Goal: Contribute content: Contribute content

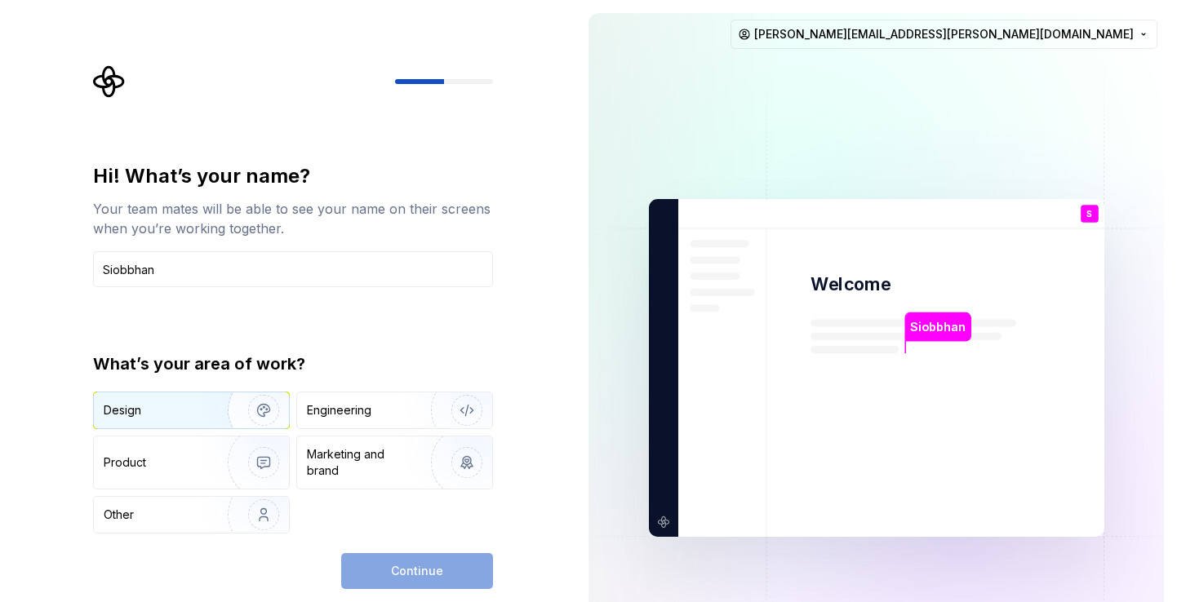
type input "Siobbhan"
click at [194, 404] on div "Design" at bounding box center [155, 410] width 103 height 16
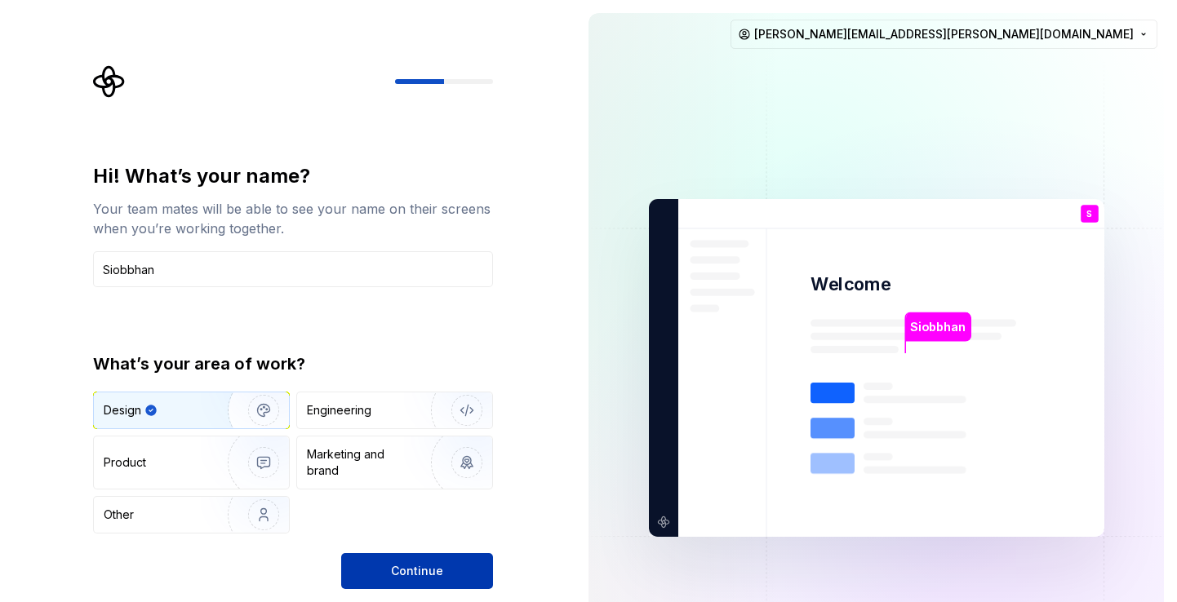
click at [442, 574] on button "Continue" at bounding box center [417, 571] width 152 height 36
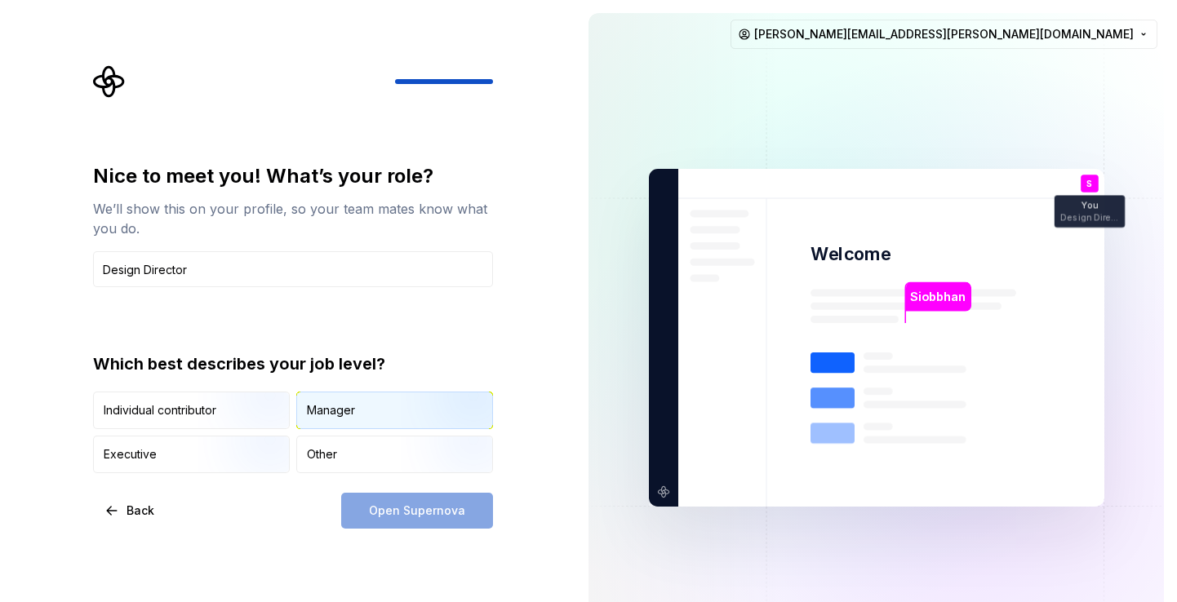
type input "Design Director"
click at [344, 425] on div "Manager" at bounding box center [394, 410] width 195 height 36
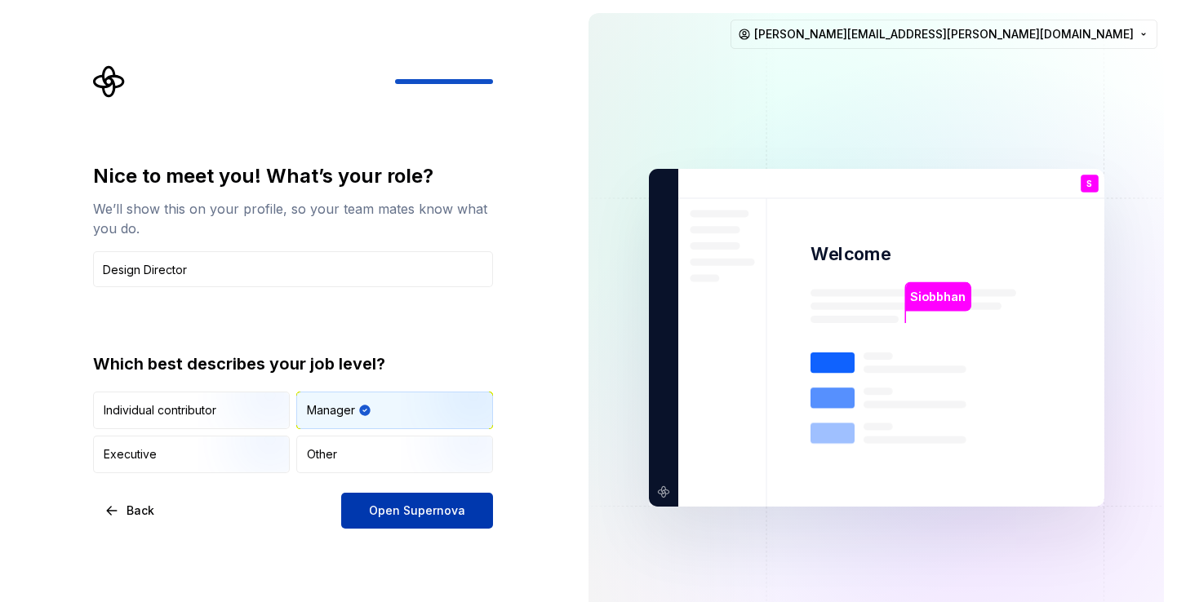
click at [413, 519] on button "Open Supernova" at bounding box center [417, 511] width 152 height 36
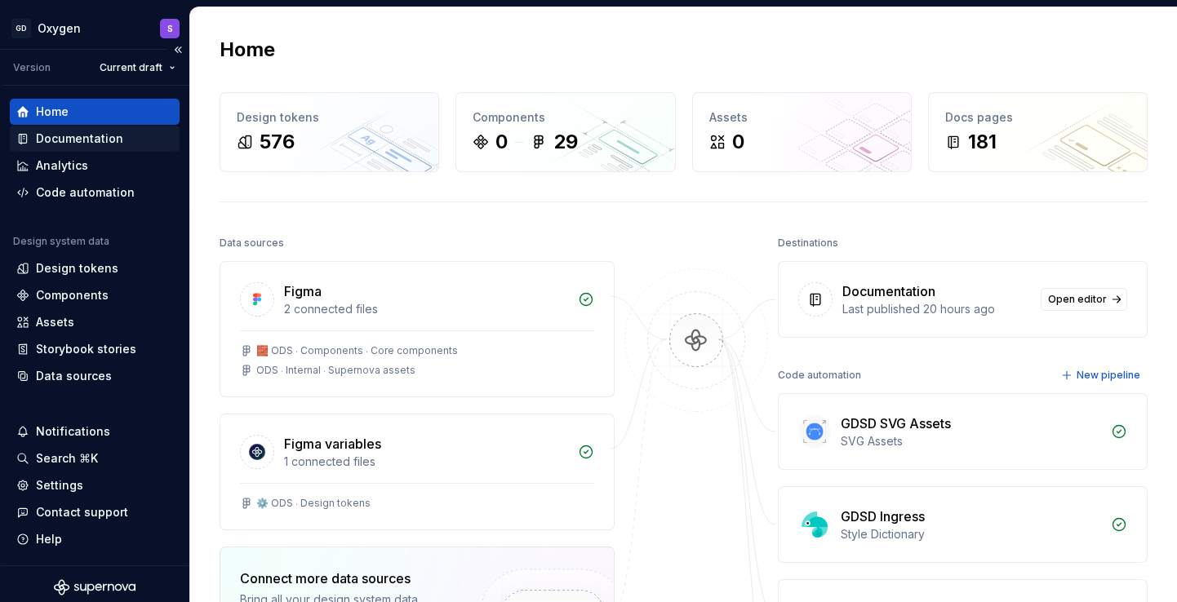
click at [101, 136] on div "Documentation" at bounding box center [79, 139] width 87 height 16
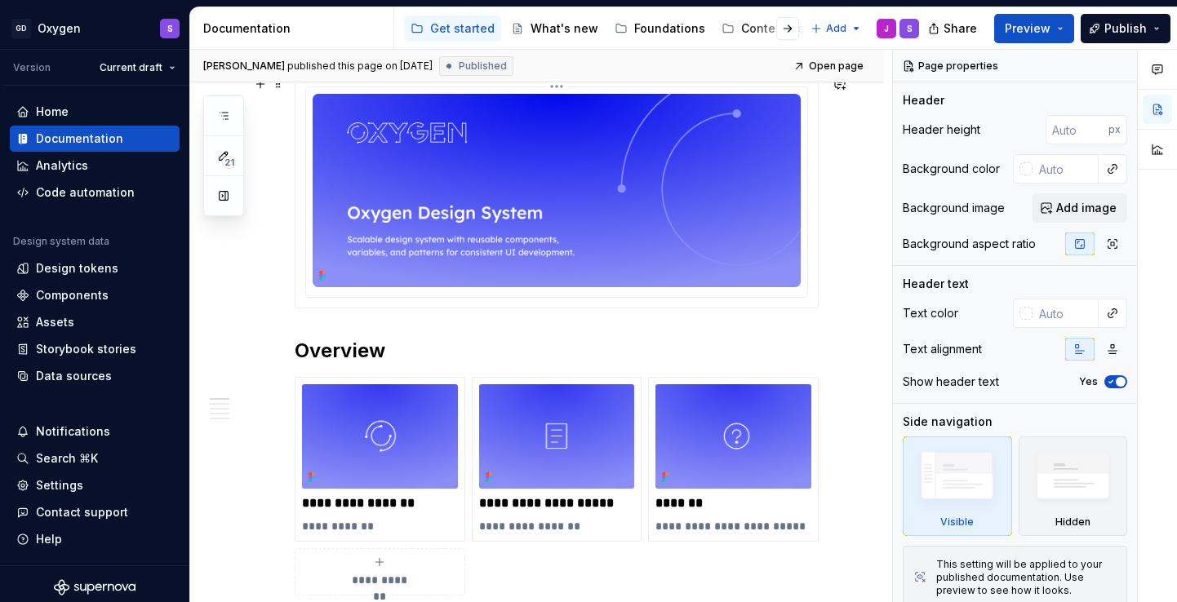
scroll to position [273, 0]
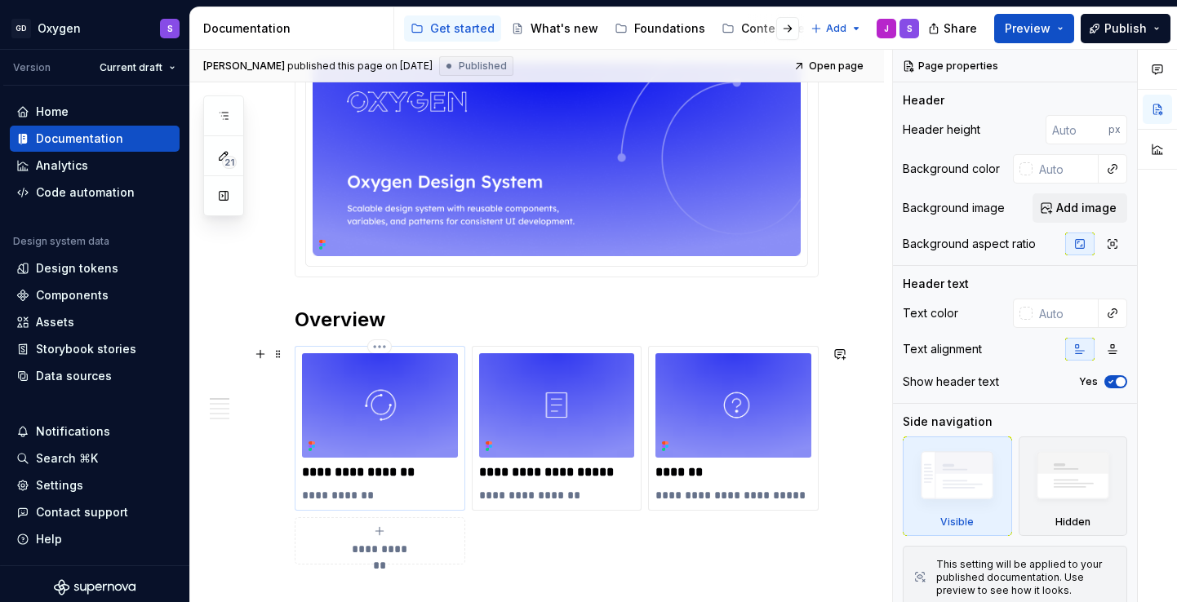
click at [359, 498] on p "**********" at bounding box center [379, 495] width 155 height 16
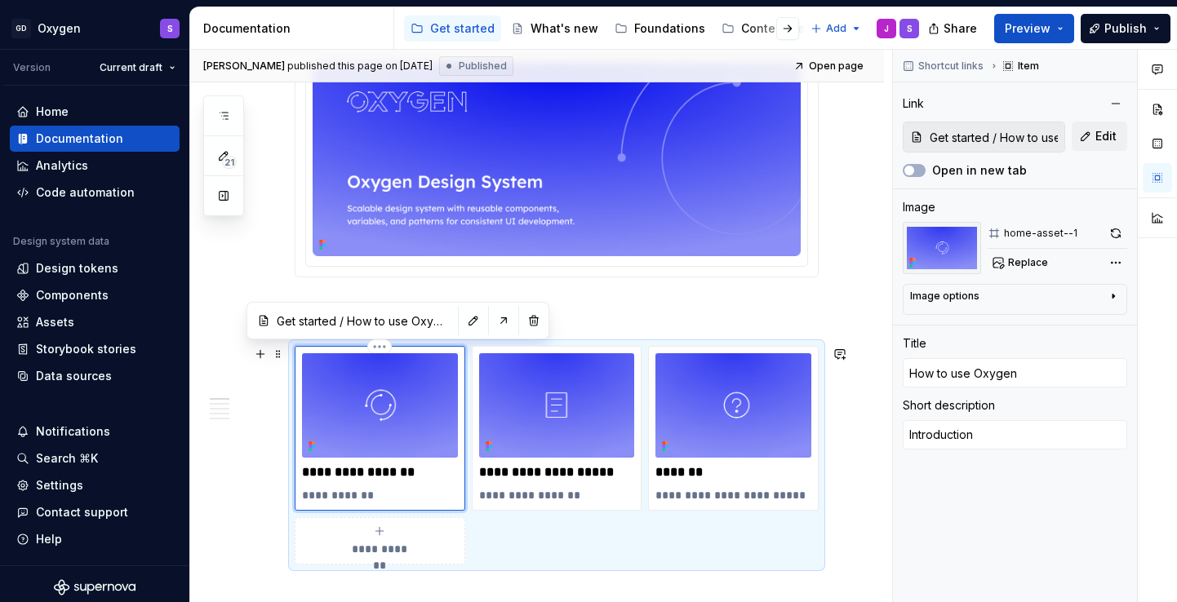
click at [375, 472] on p "**********" at bounding box center [379, 472] width 155 height 16
type textarea "*"
type input "How to useOxygen"
type textarea "*"
type input "How to usOxygen"
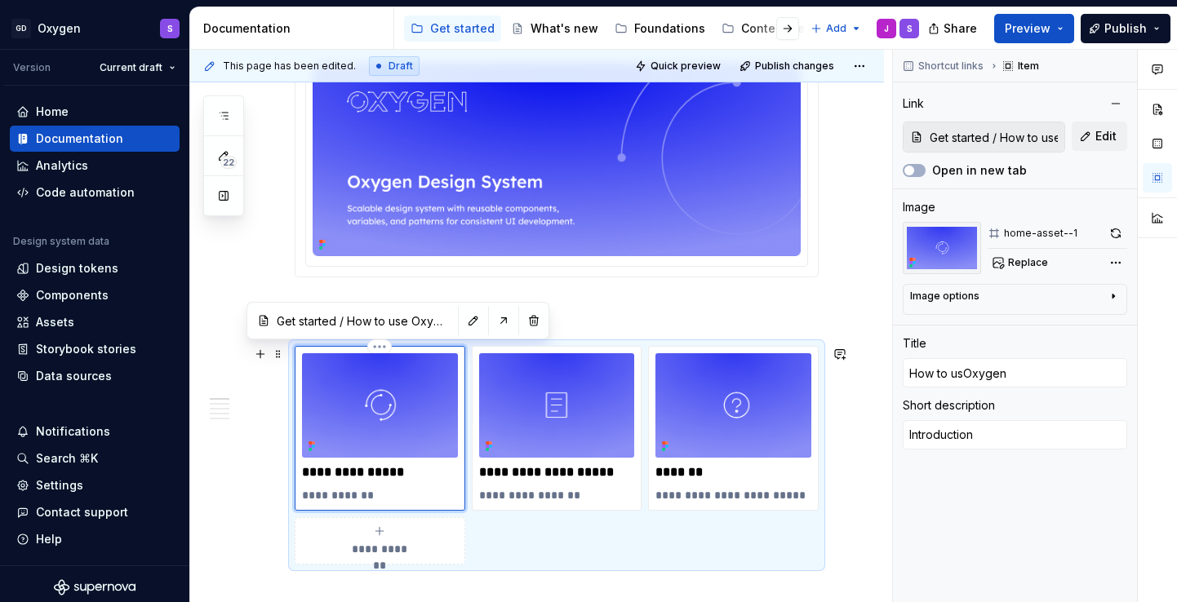
type textarea "*"
type input "How to uOxygen"
type textarea "*"
type input "How to Oxygen"
type textarea "*"
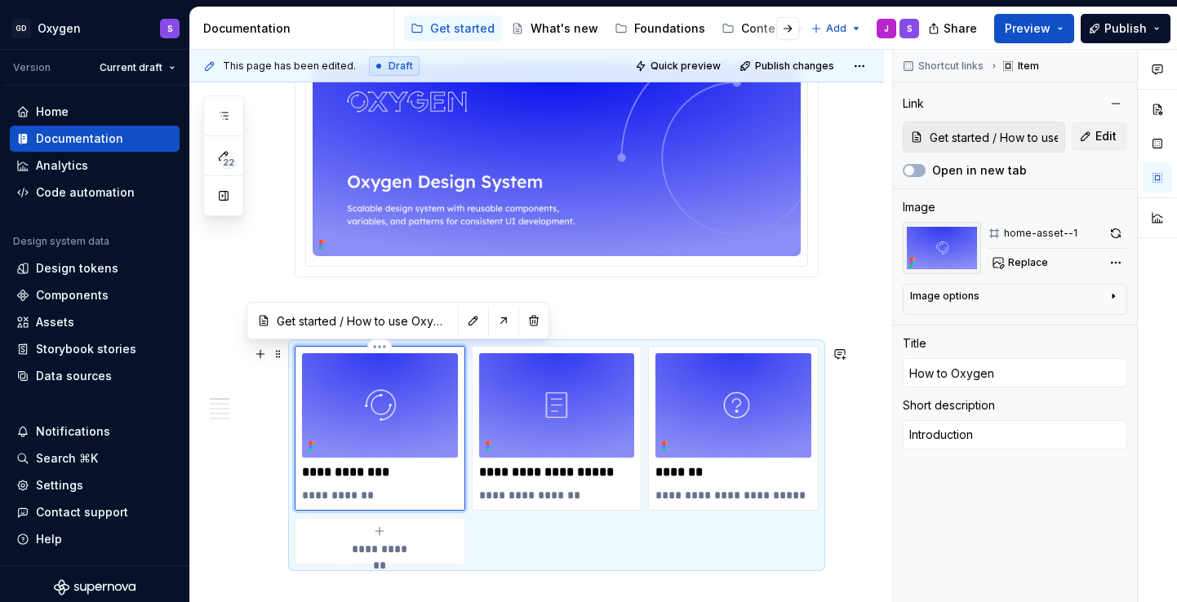
type input "How toOxygen"
type textarea "*"
type input "How tOxygen"
type textarea "*"
type input "How Oxygen"
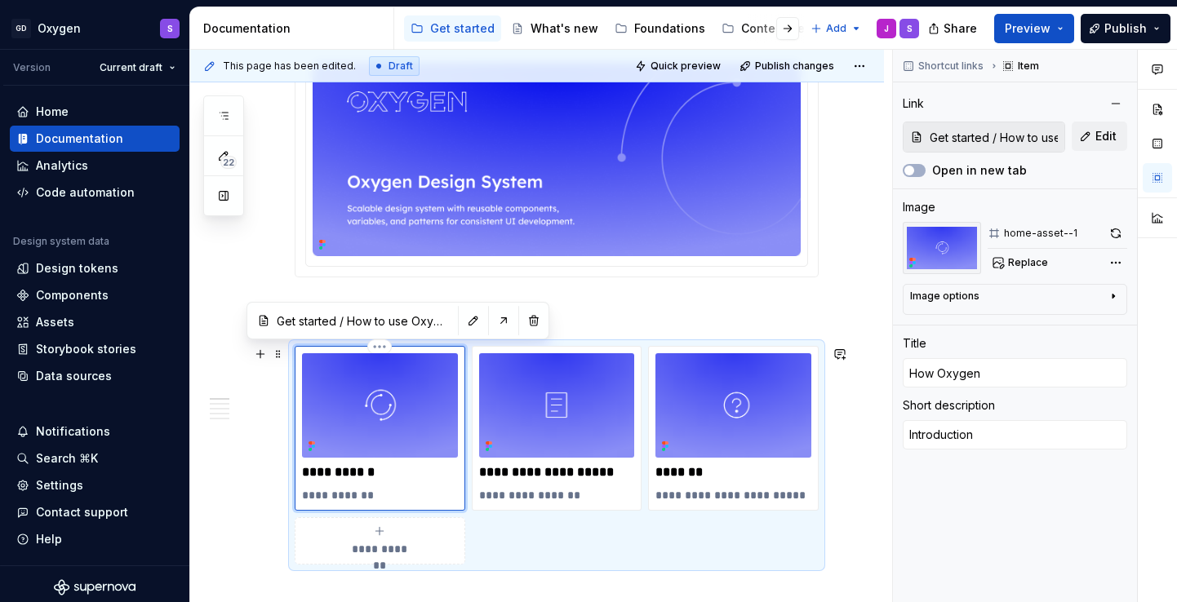
type textarea "*"
type input "HowOxygen"
type textarea "*"
type input "HoOxygen"
type textarea "*"
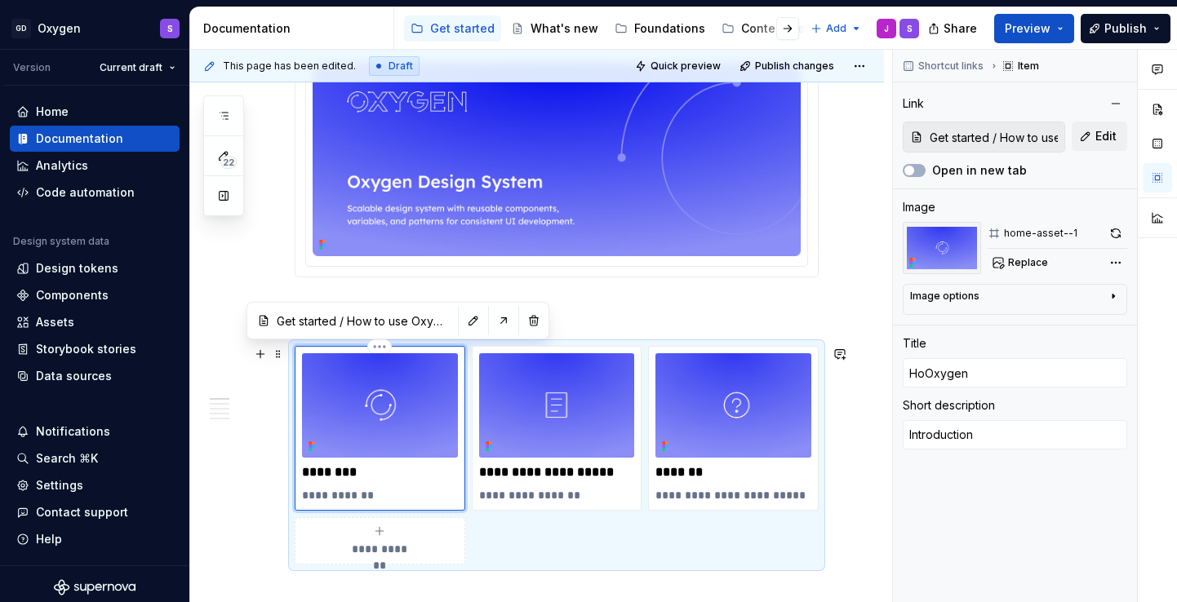
type input "HOxygen"
type textarea "*"
type input "Oxygen"
type textarea "*"
type input "Oxygen"
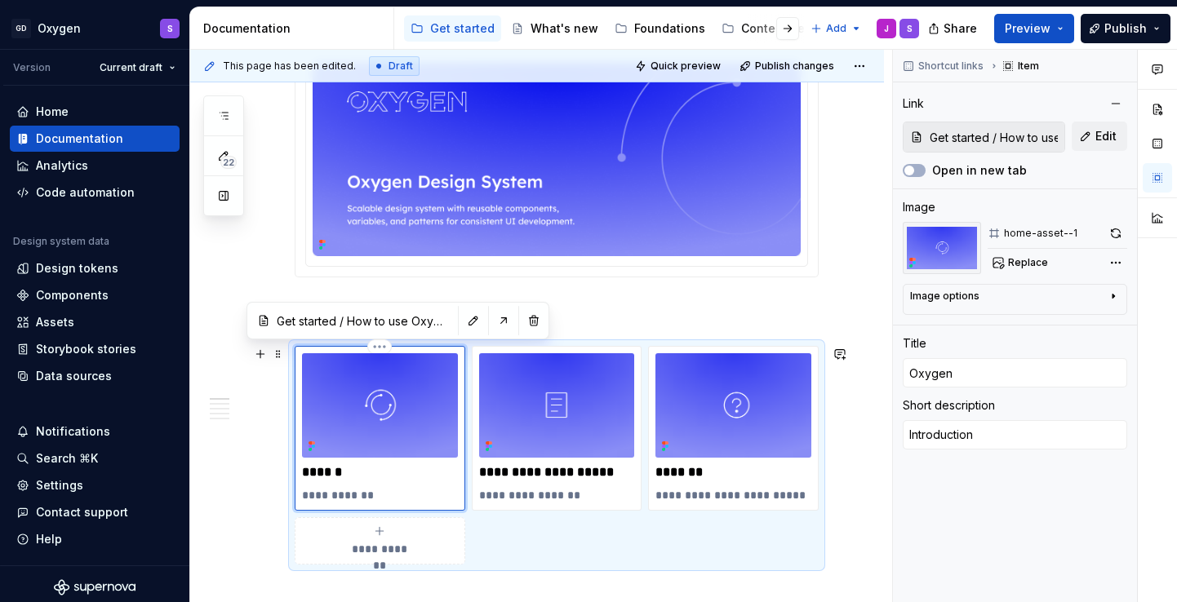
type textarea "*"
type input "Oxygen F"
type textarea "*"
type input "Oxygen FA"
type textarea "*"
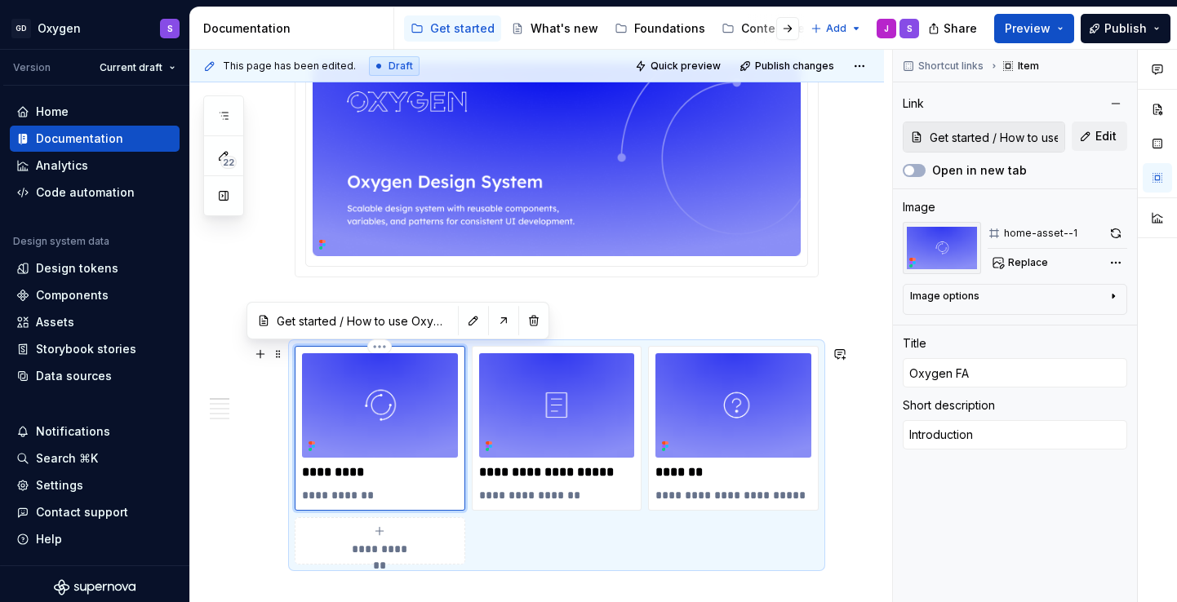
type input "Oxygen FAQ"
type textarea "*"
type input "Oxygen FAQs"
drag, startPoint x: 375, startPoint y: 498, endPoint x: 300, endPoint y: 497, distance: 75.1
click at [300, 497] on div "**********" at bounding box center [380, 428] width 171 height 164
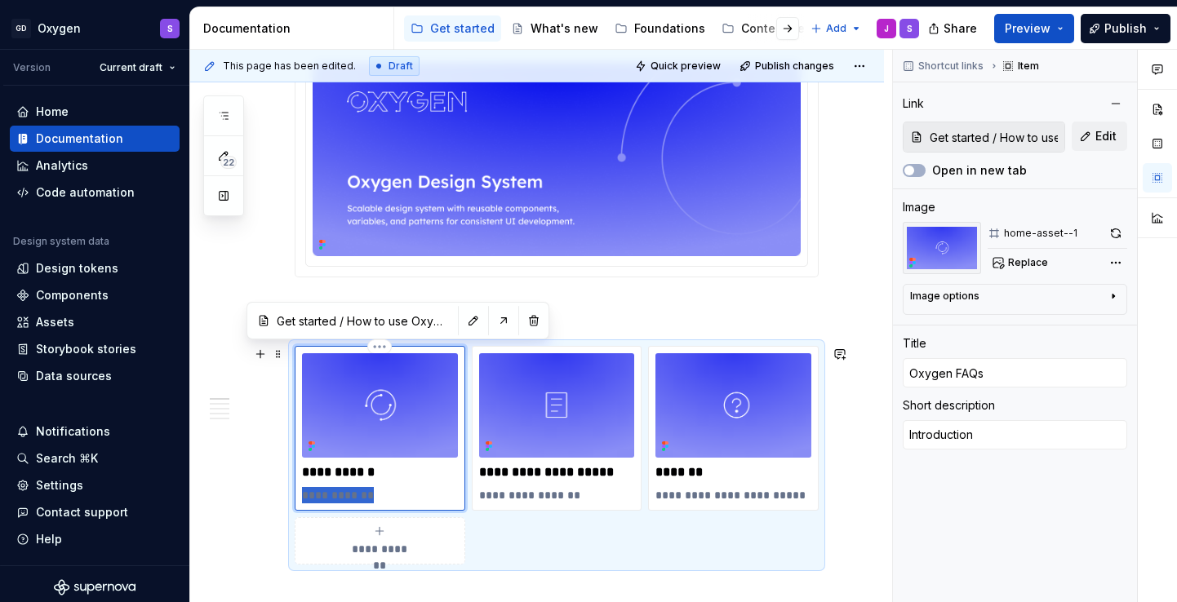
type textarea "*"
type textarea "H"
type textarea "*"
type textarea "Ho"
type textarea "*"
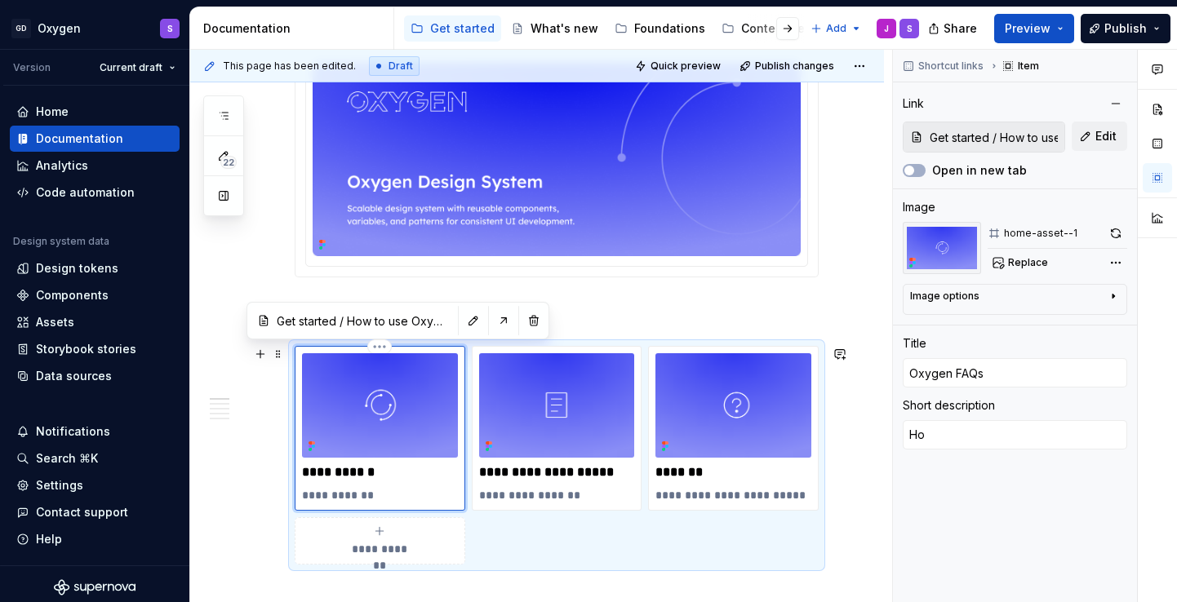
type textarea "How"
type textarea "*"
type textarea "How"
type textarea "*"
type textarea "How t"
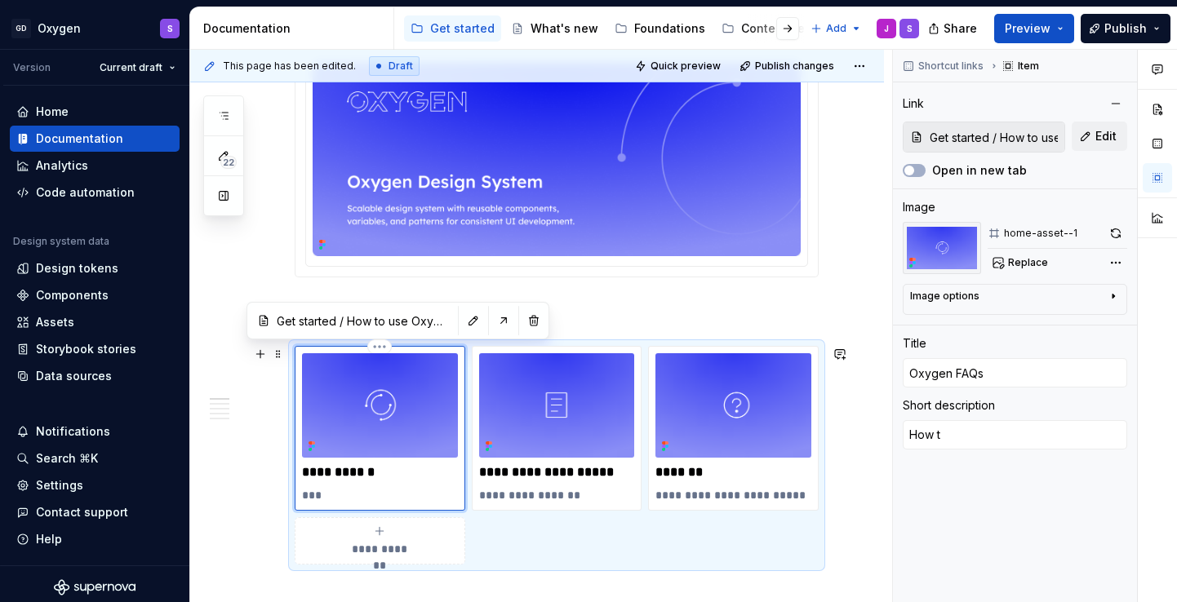
type textarea "*"
type textarea "How to"
type textarea "*"
type textarea "How to"
type textarea "*"
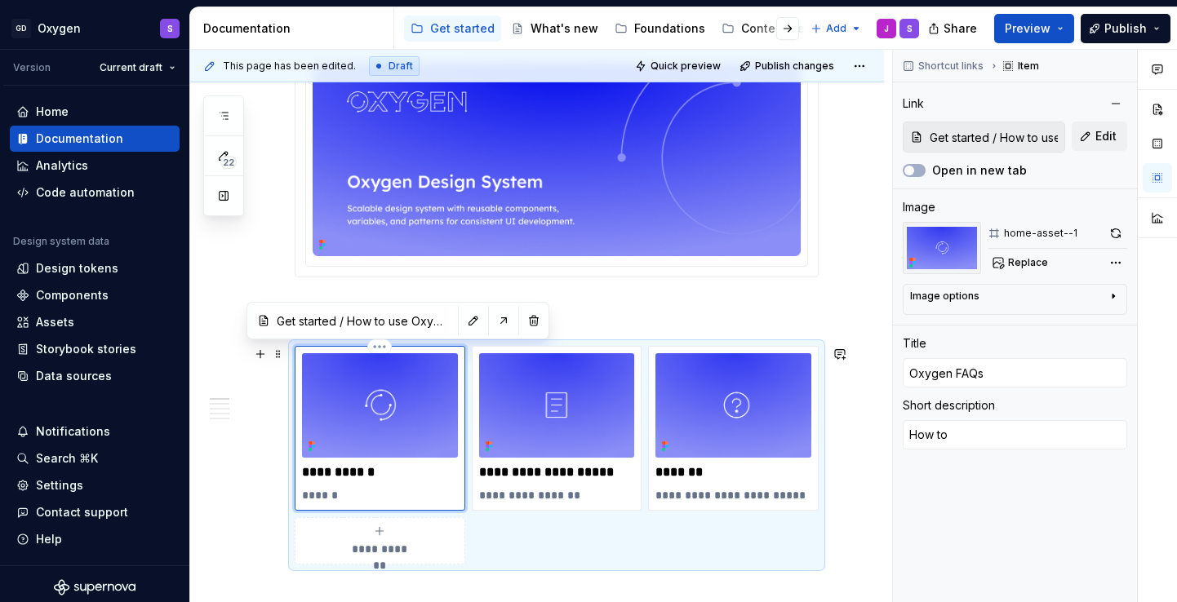
type textarea "How to g"
type textarea "*"
type textarea "How to ge"
type textarea "*"
type textarea "How to get"
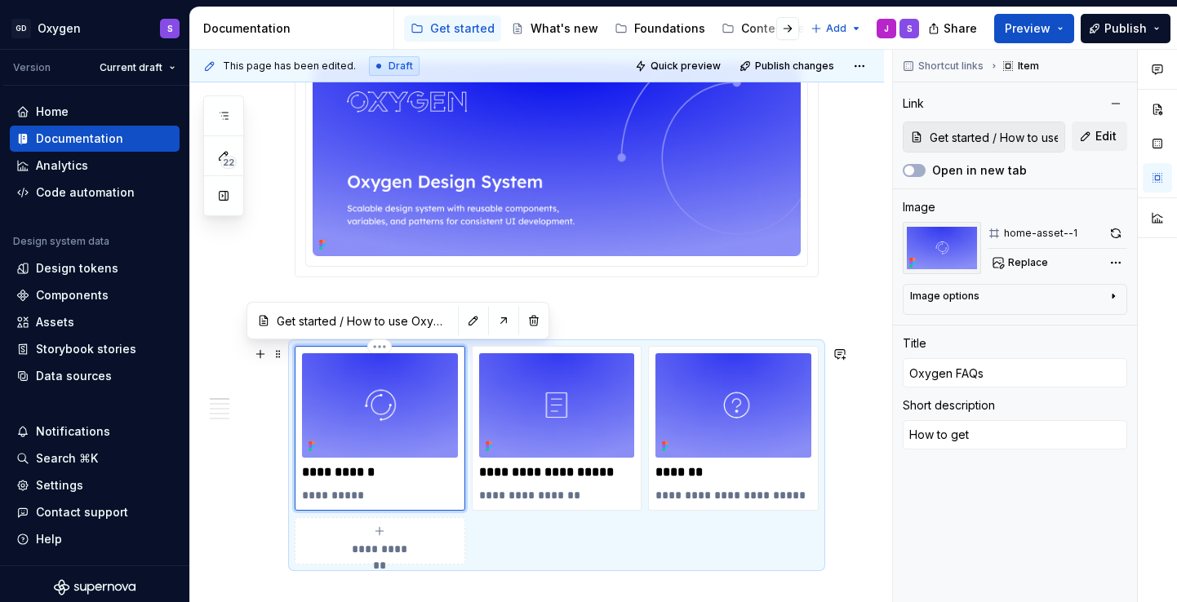
type textarea "*"
type textarea "How to get"
type textarea "*"
type textarea "How to get s"
type textarea "*"
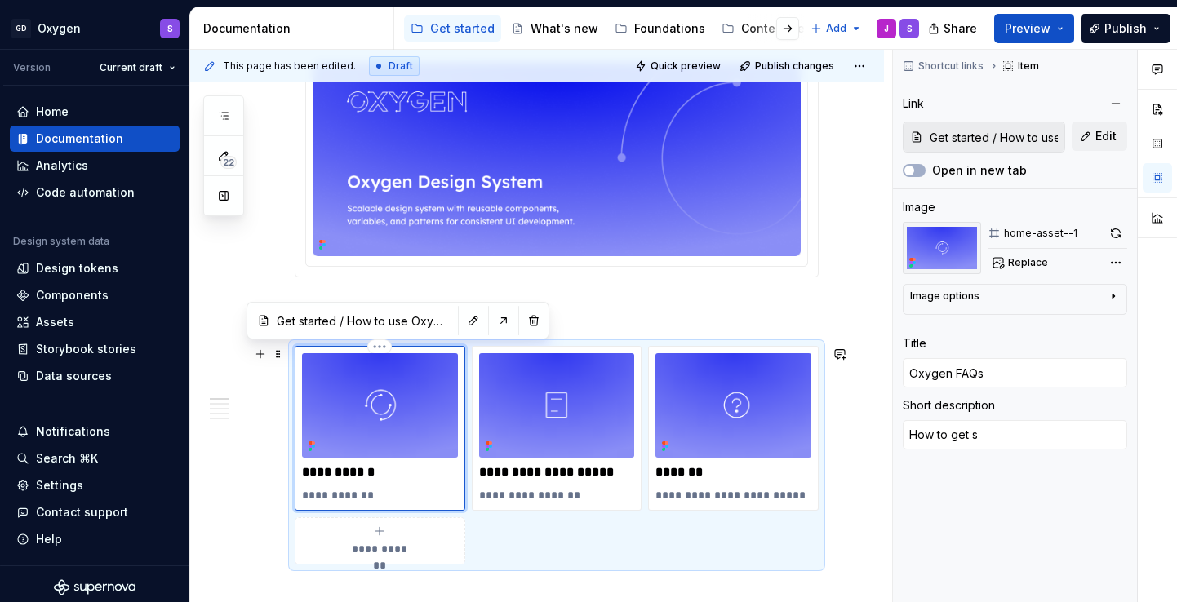
type textarea "How to get st"
type textarea "*"
type textarea "How to get s"
type textarea "*"
type textarea "How to get"
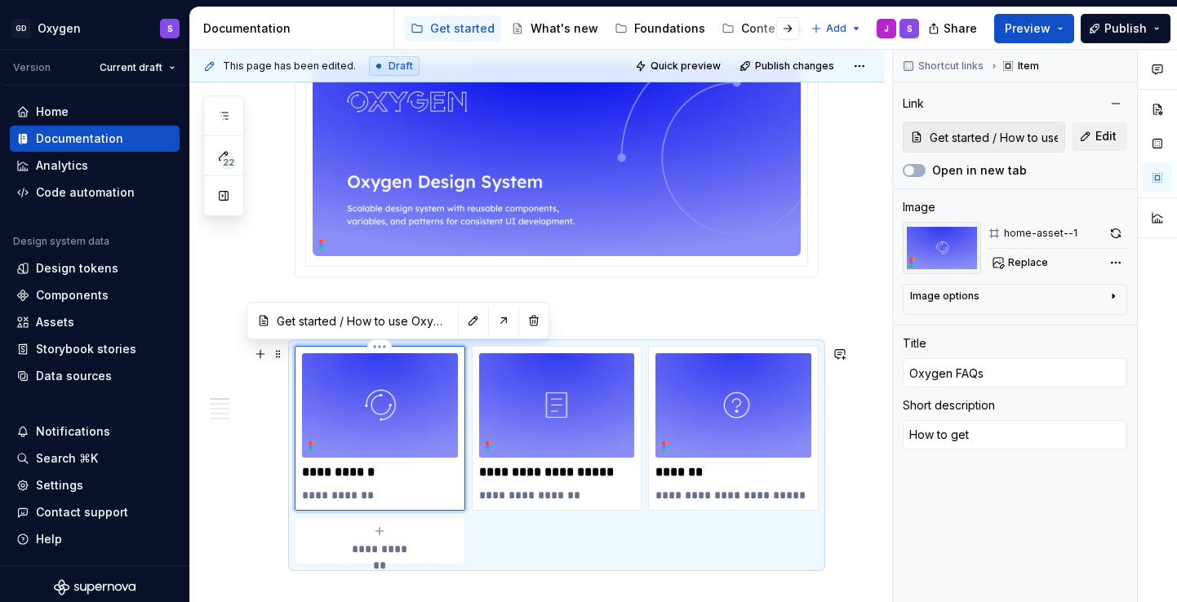
type textarea "*"
type textarea "How to get"
type textarea "*"
type textarea "How to ge"
type textarea "*"
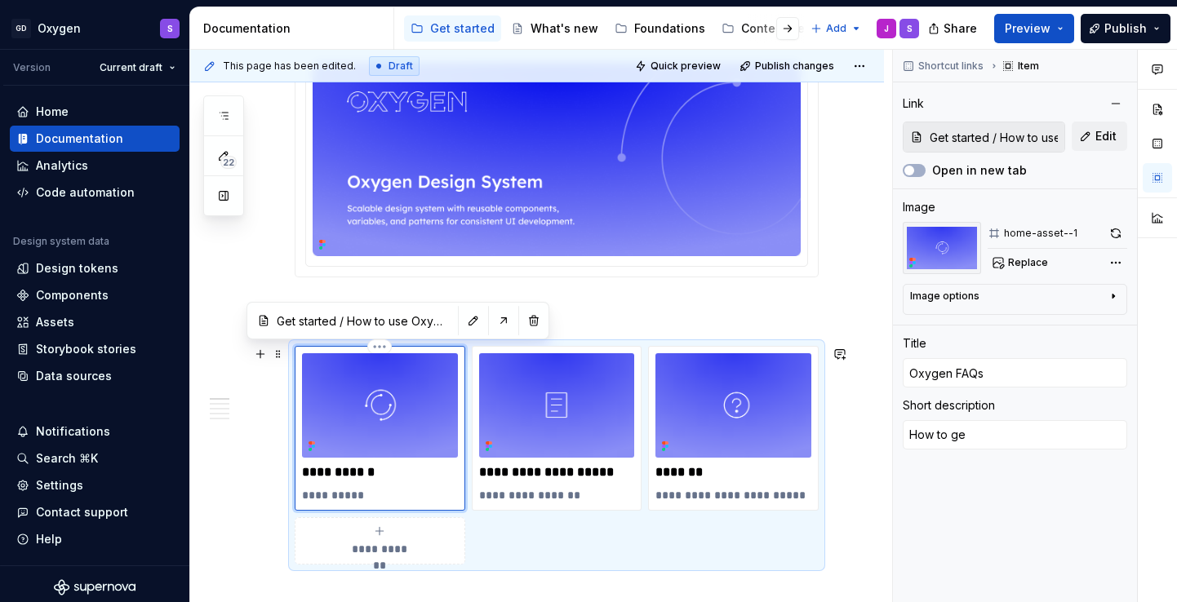
type textarea "How to g"
type textarea "*"
type textarea "How to"
type textarea "*"
type textarea "How to"
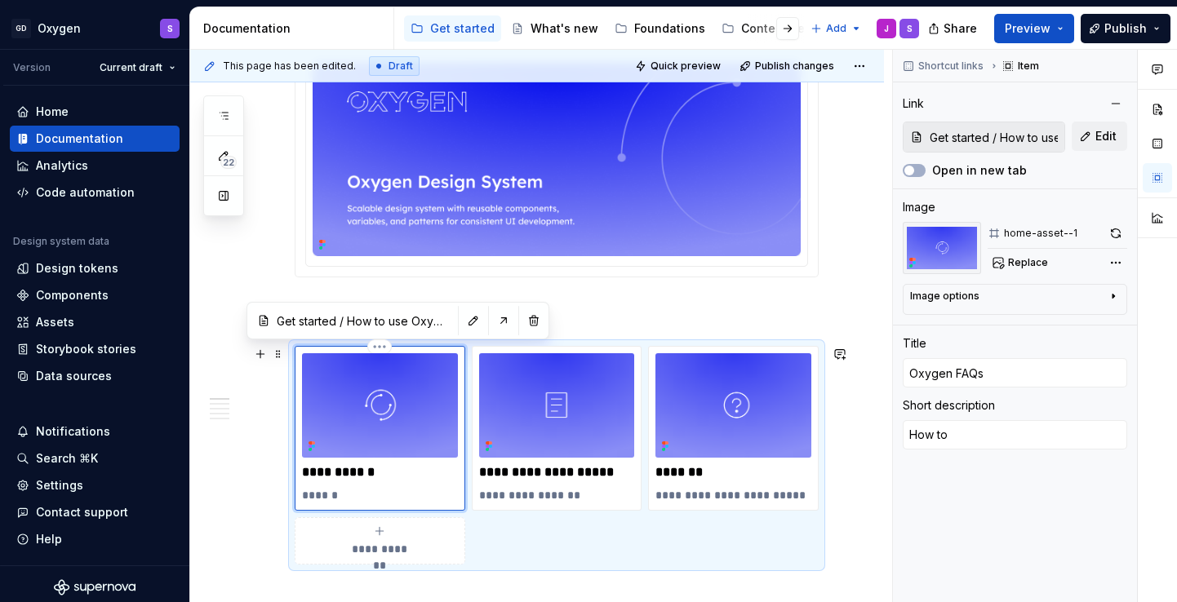
type textarea "*"
type textarea "How t"
type textarea "*"
type textarea "How"
type textarea "*"
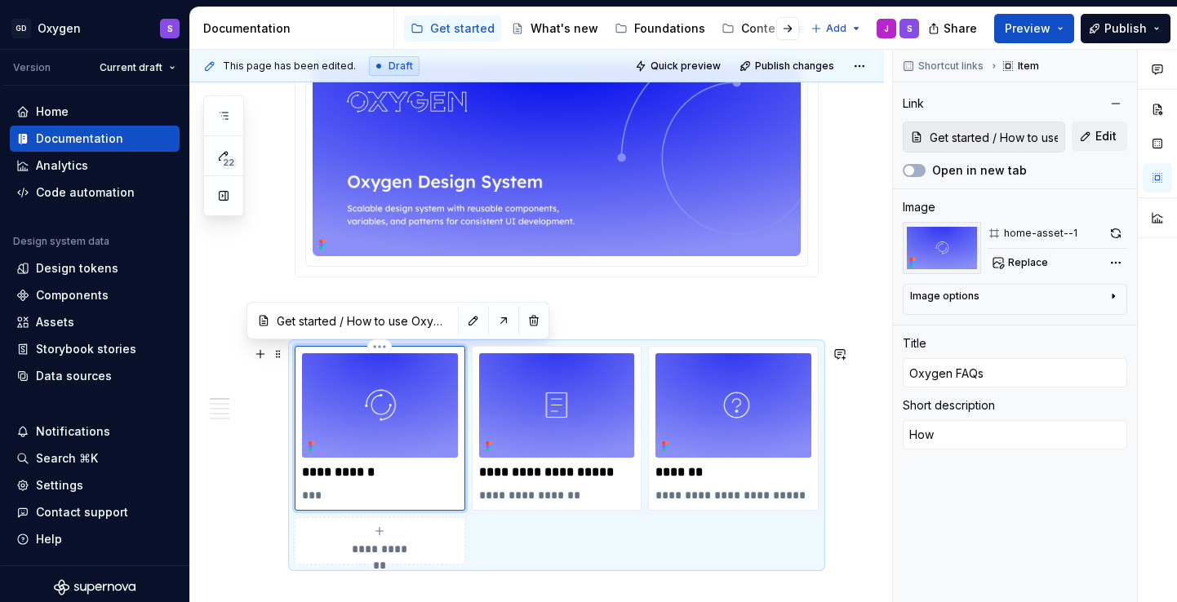
type textarea "How"
type textarea "*"
type textarea "Ho"
type textarea "*"
type textarea "H"
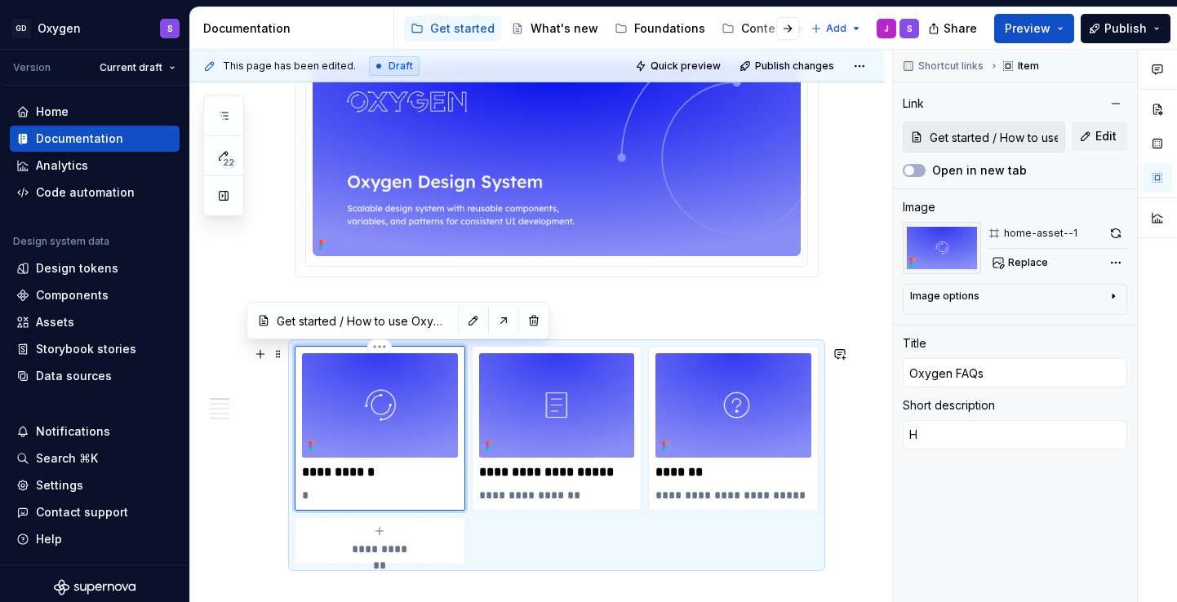
type textarea "*"
type textarea "WE"
type textarea "*"
type textarea "WEv"
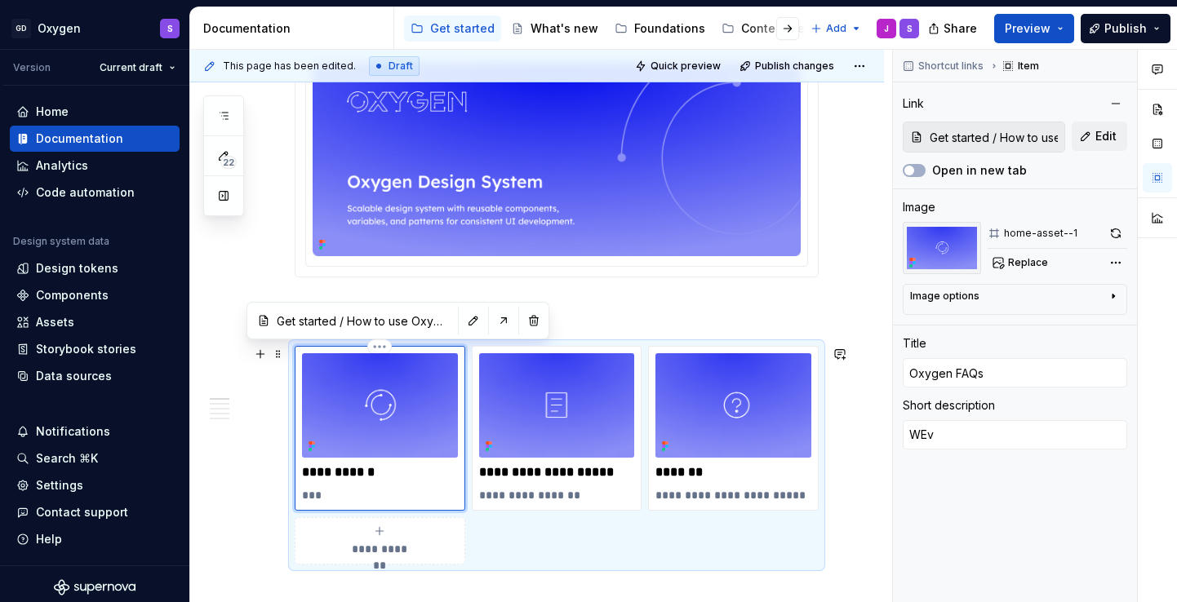
type textarea "*"
type textarea "WE"
type textarea "*"
type textarea "W"
type textarea "*"
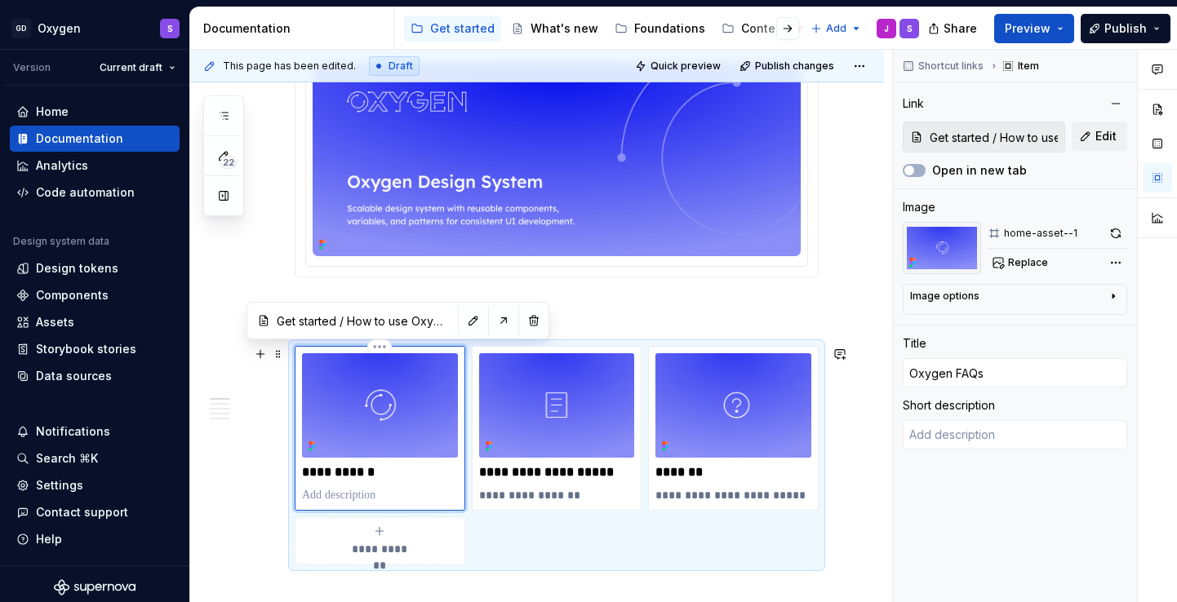
type textarea "*"
type textarea "A"
type textarea "*"
type textarea "Al"
type textarea "*"
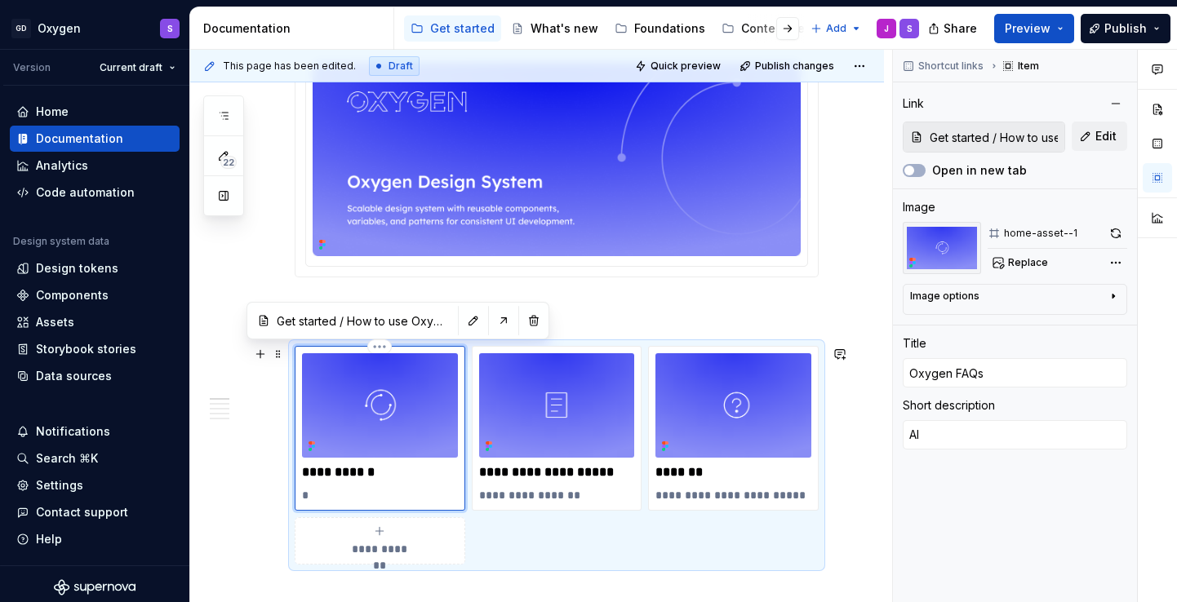
type textarea "All"
type textarea "*"
type textarea "Al"
type textarea "*"
type textarea "A"
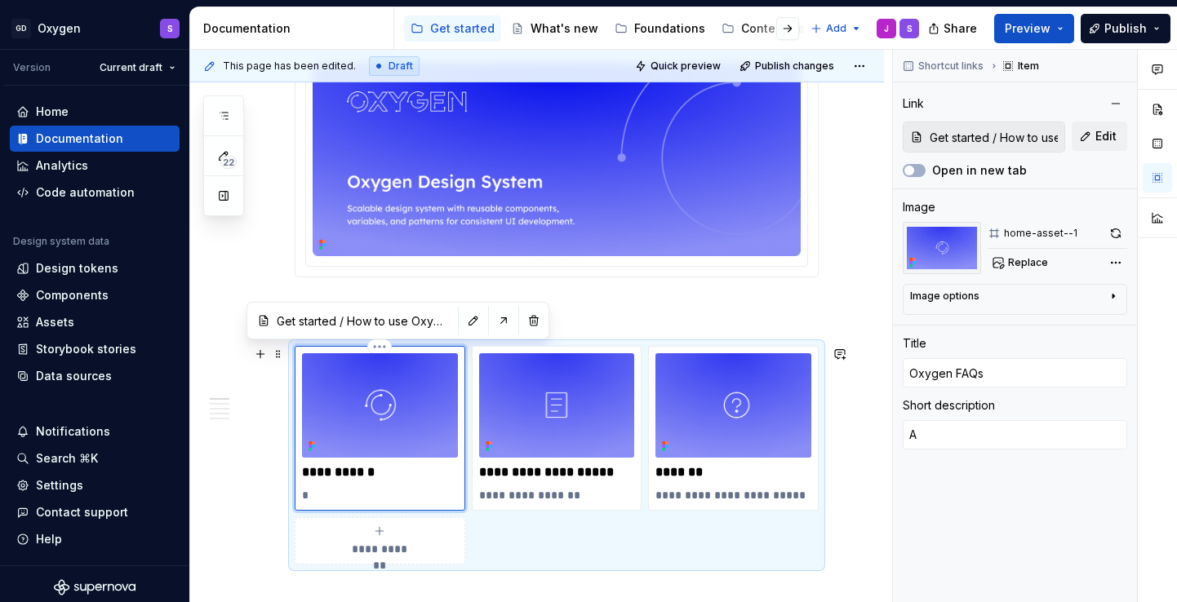
type textarea "*"
type textarea "E"
type textarea "*"
type textarea "Ee"
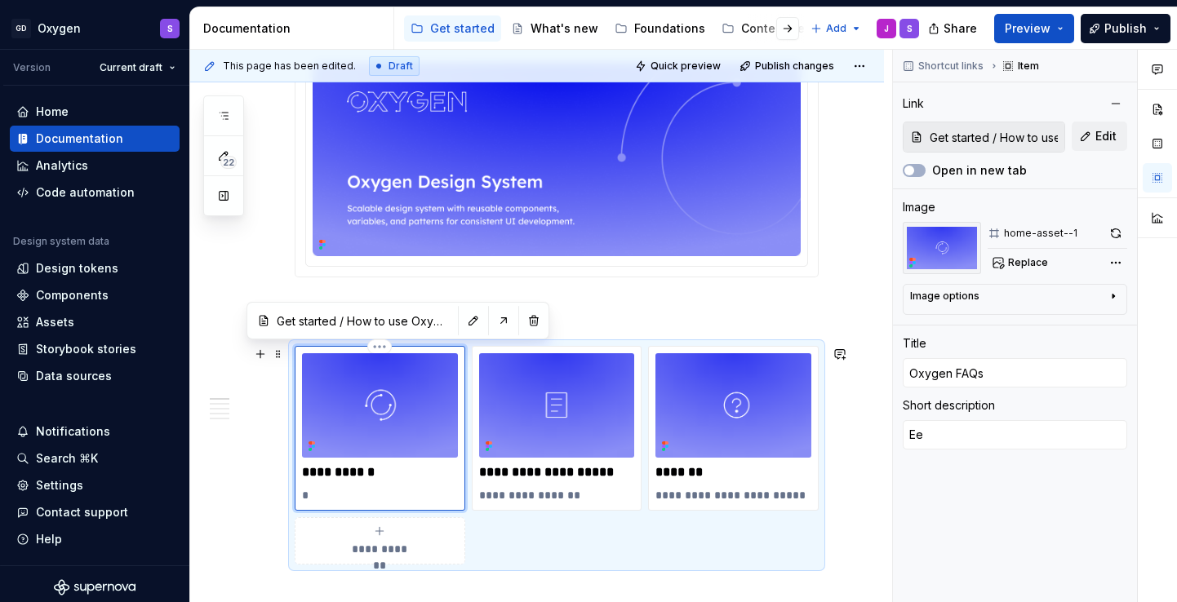
type textarea "*"
type textarea "Eev"
type textarea "*"
type textarea "Ee"
type textarea "*"
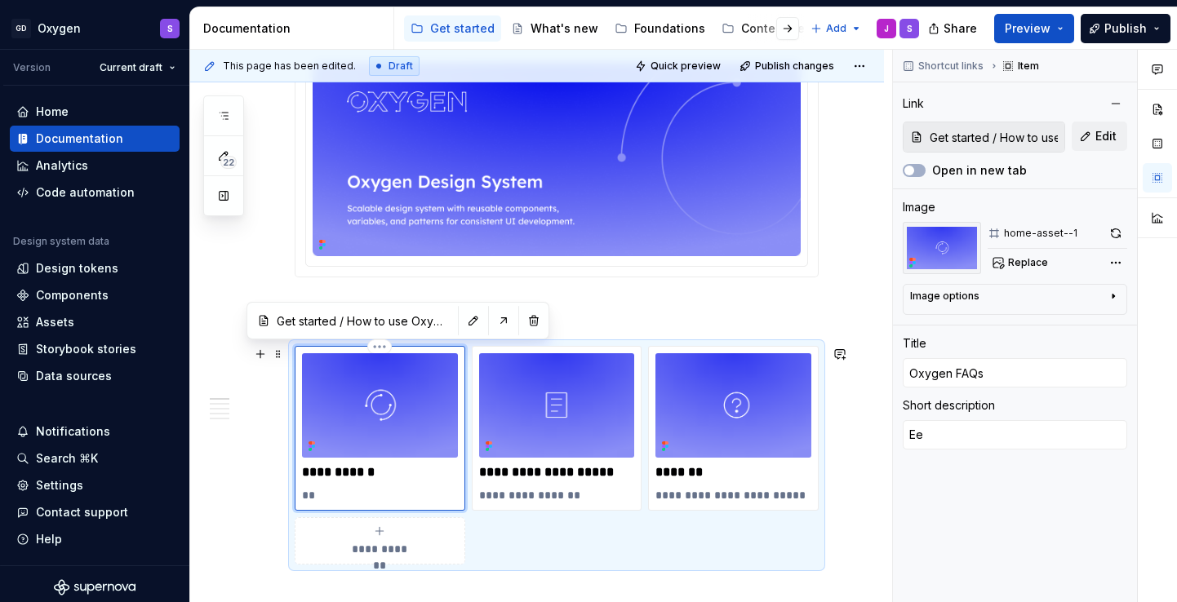
type textarea "E"
type textarea "*"
type textarea "Ev"
type textarea "*"
type textarea "Eve"
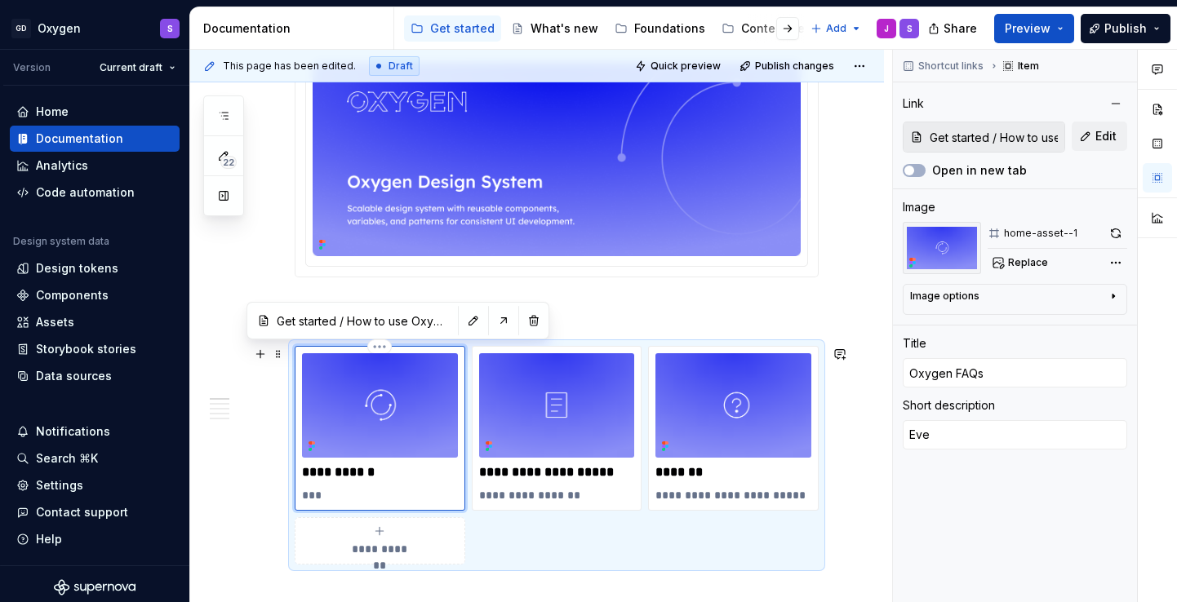
type textarea "*"
type textarea "Ever"
type textarea "*"
type textarea "Every"
type textarea "*"
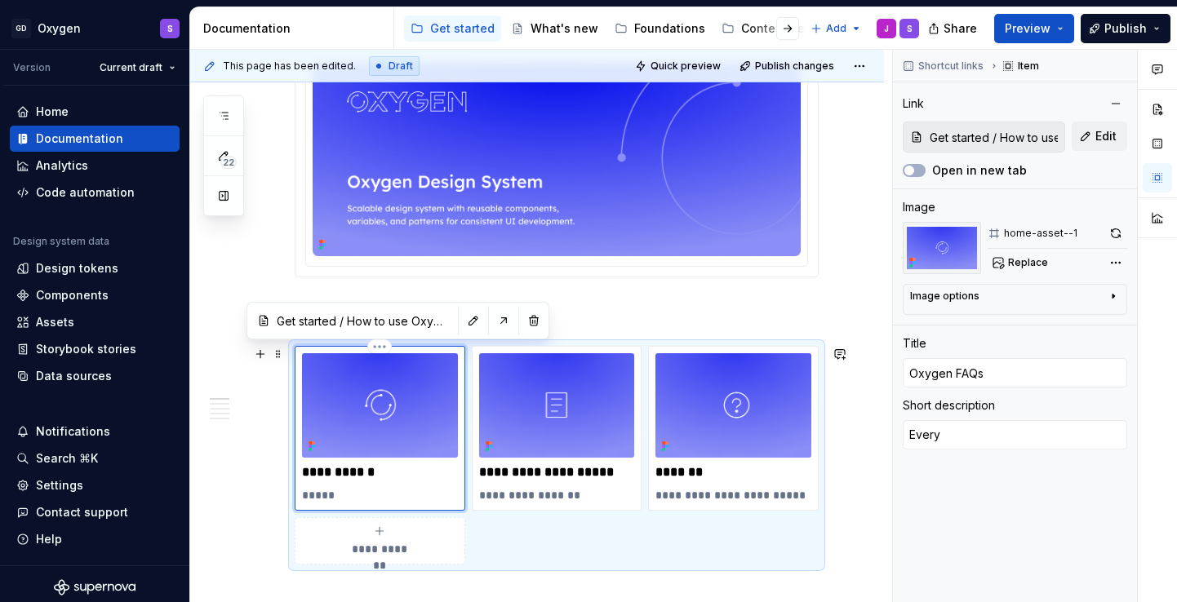
type textarea "Everyt"
type textarea "*"
type textarea "Everyth"
type textarea "*"
type textarea "Everythi"
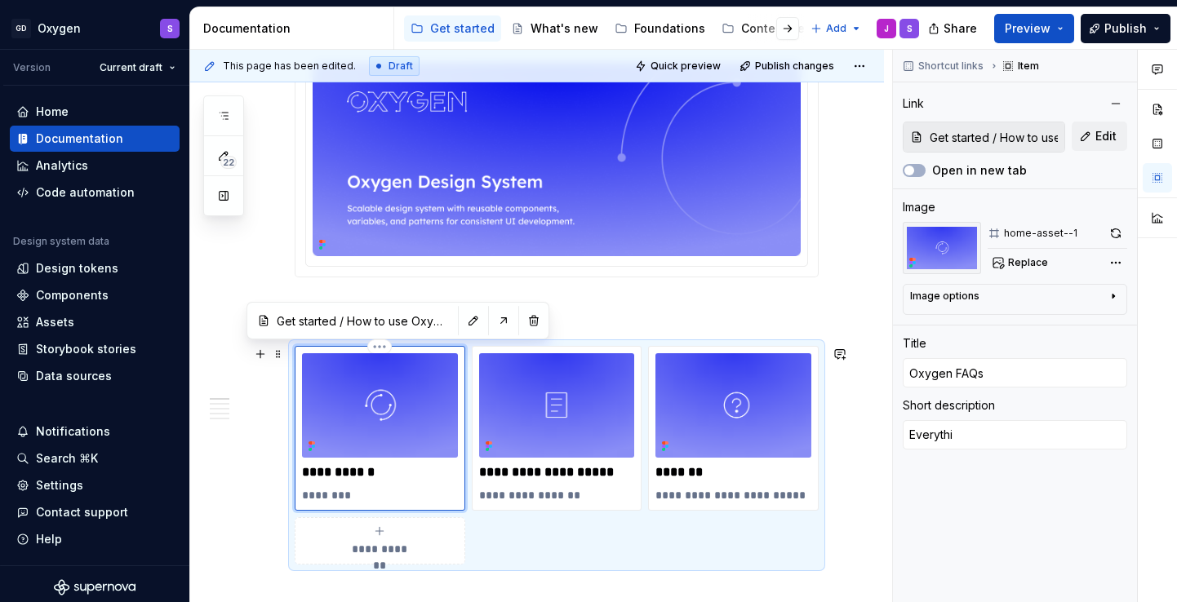
type textarea "*"
type textarea "Everythin"
type textarea "*"
type textarea "Everything"
type textarea "*"
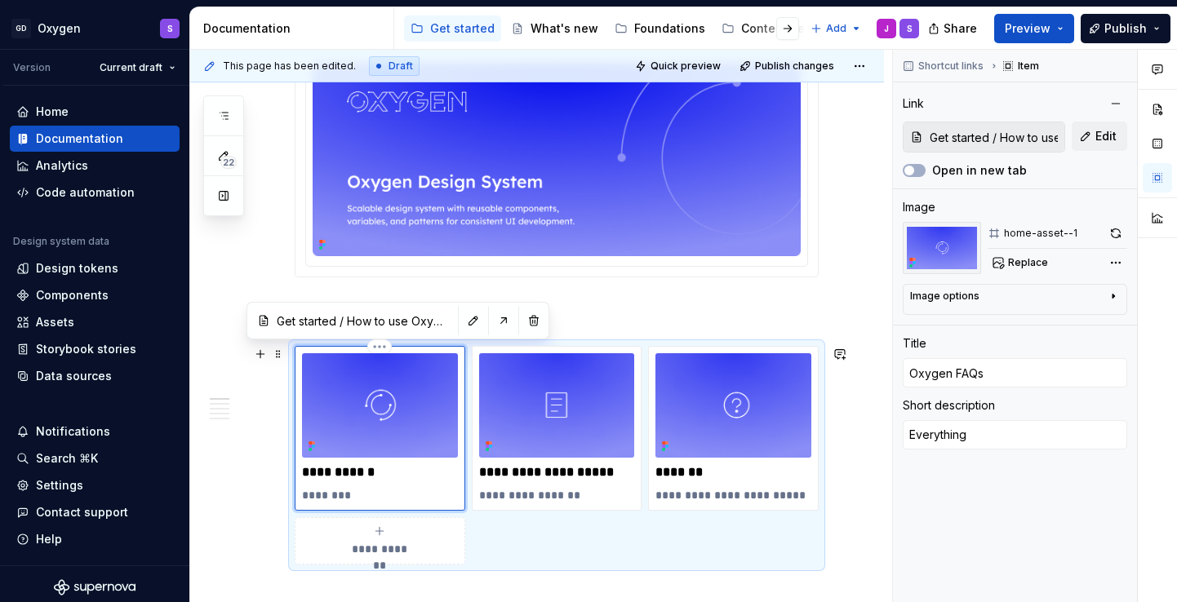
type textarea "Everything"
type textarea "*"
type textarea "Everything y"
type textarea "*"
type textarea "Everything yo"
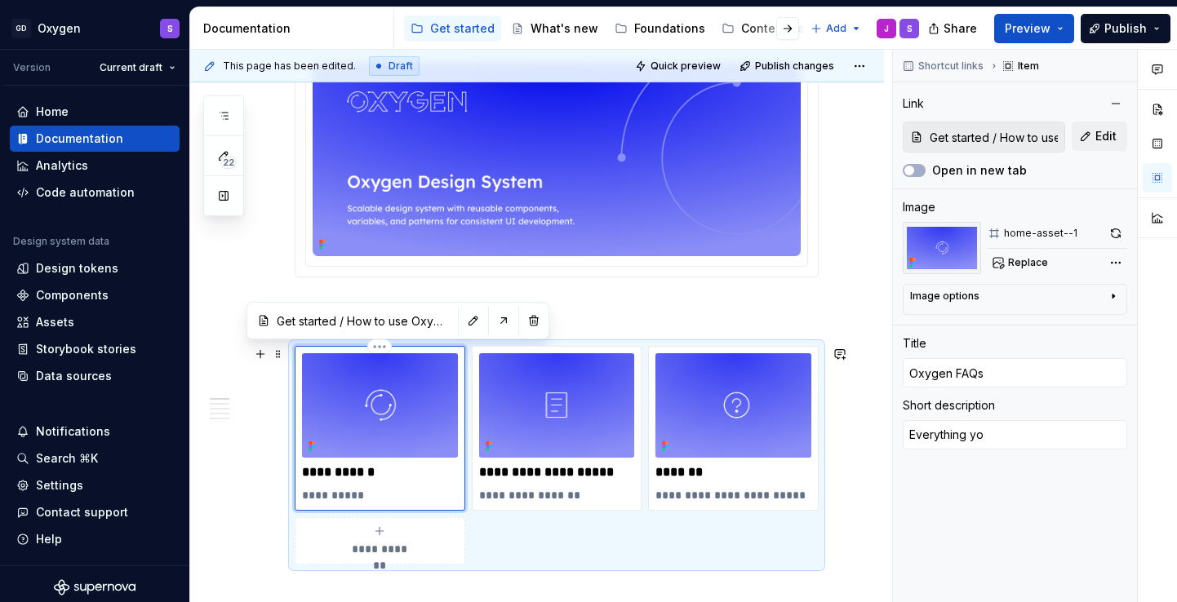
type textarea "*"
type textarea "Everything you"
type textarea "*"
type textarea "Everything you"
type textarea "*"
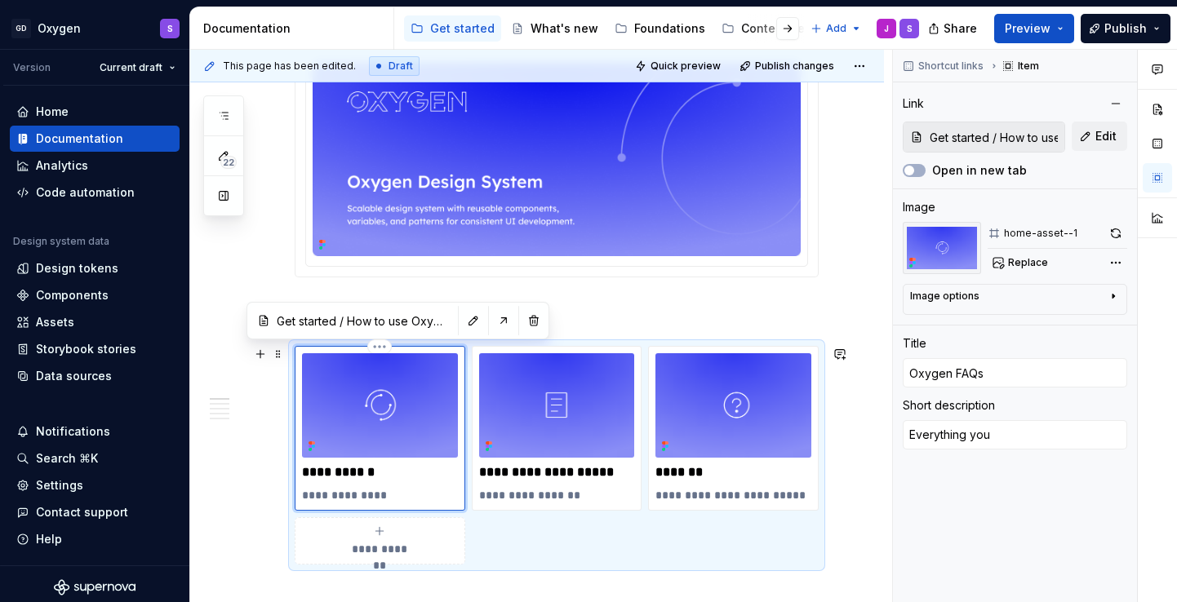
type textarea "Everything you n"
type textarea "*"
type textarea "Everything you ne"
type textarea "*"
type textarea "Everything you nee"
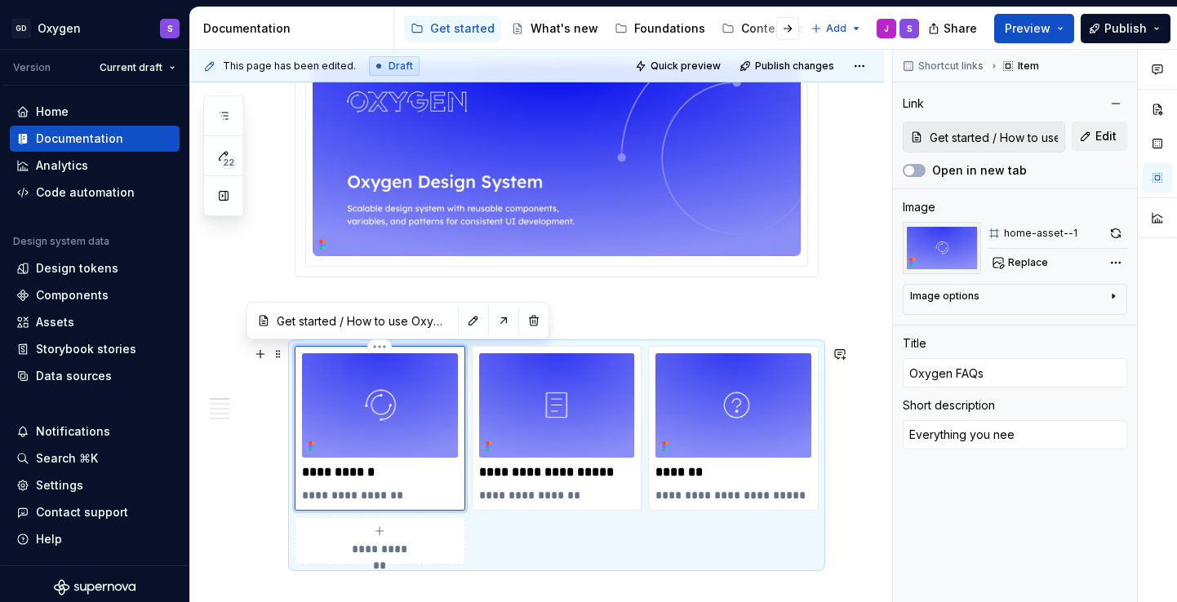
type textarea "*"
type textarea "Everything you need"
type textarea "*"
type textarea "Everything you need"
type textarea "*"
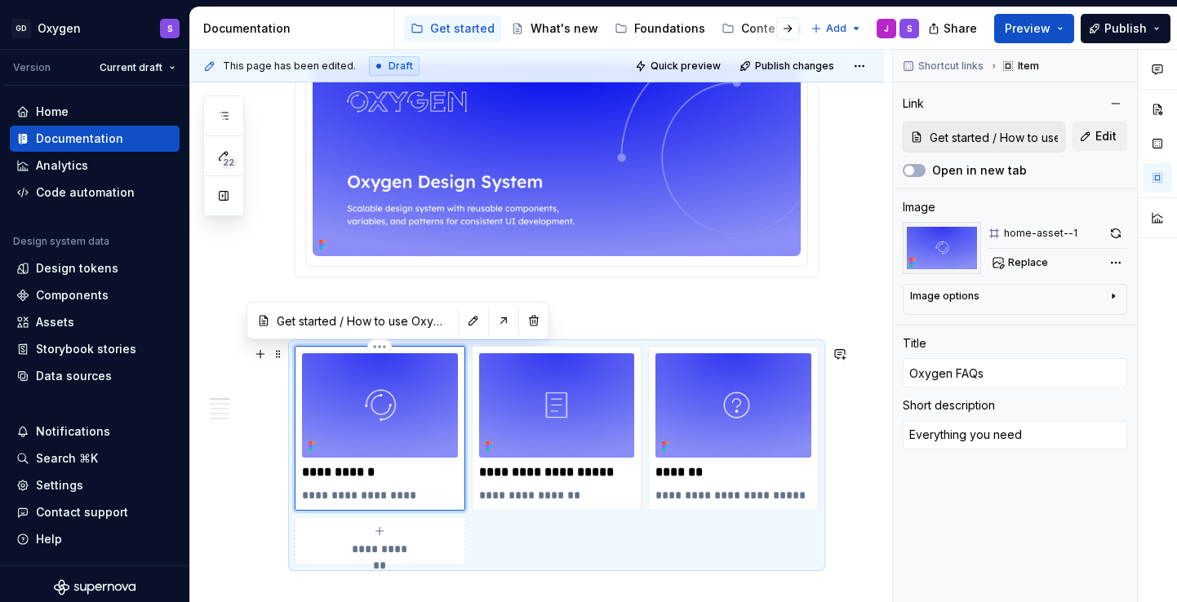
type textarea "Everything you need t"
type textarea "*"
type textarea "Everything you need to"
type textarea "*"
type textarea "Everything you need to"
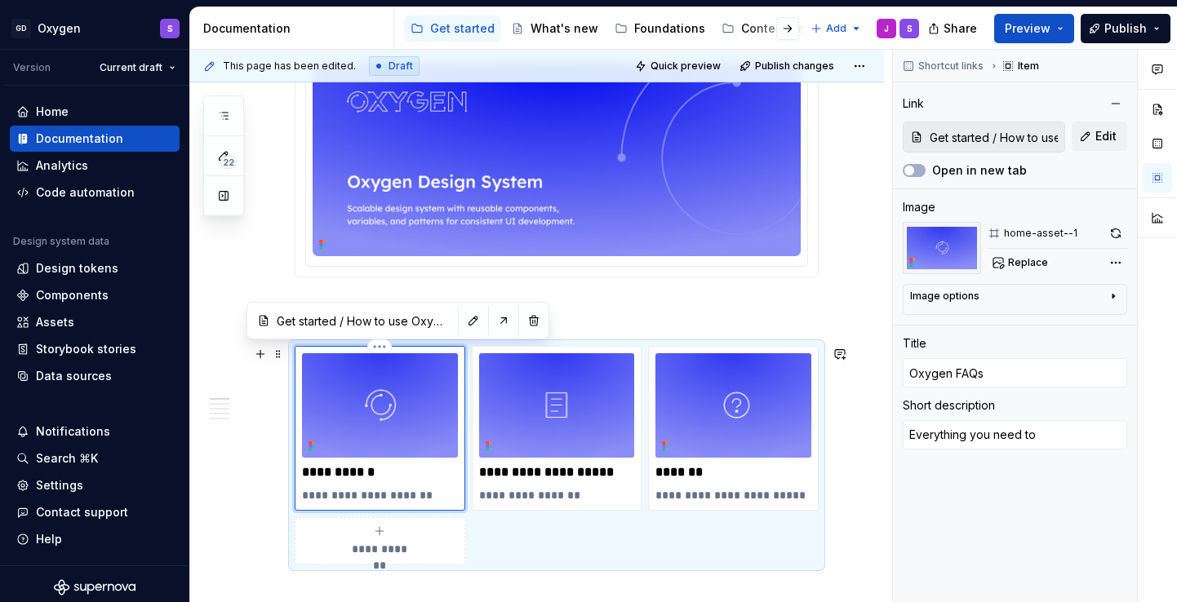
type textarea "*"
type textarea "Everything you need to k"
type textarea "*"
type textarea "Everything you need to kn"
type textarea "*"
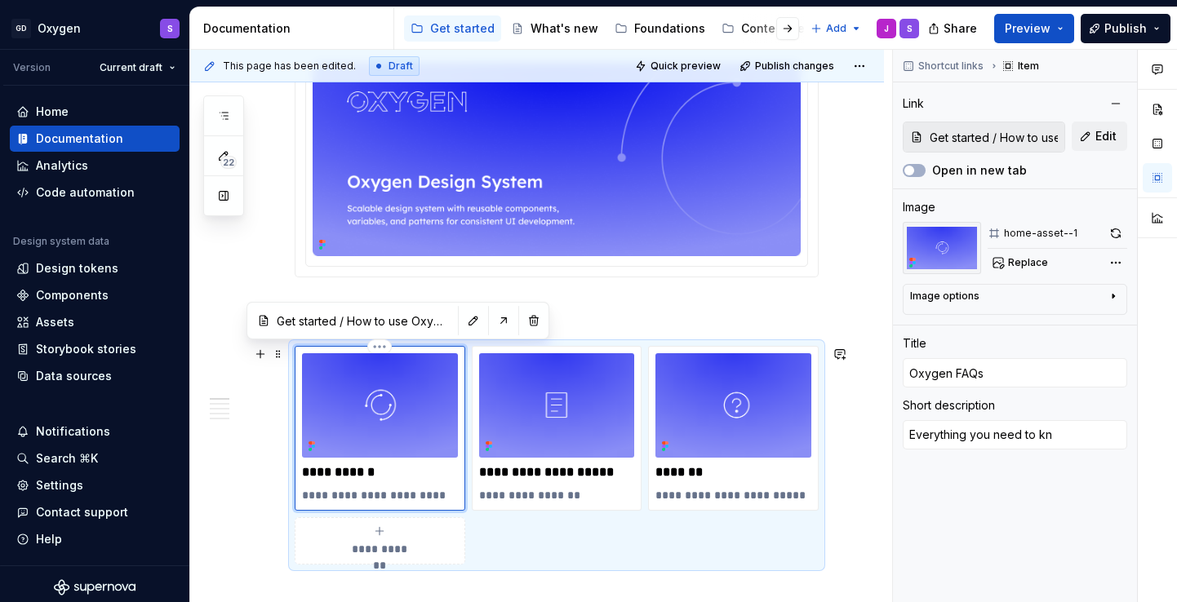
type textarea "Everything you need to knw"
type textarea "*"
type textarea "Everything you need to kn"
type textarea "*"
type textarea "Everything you need to kno"
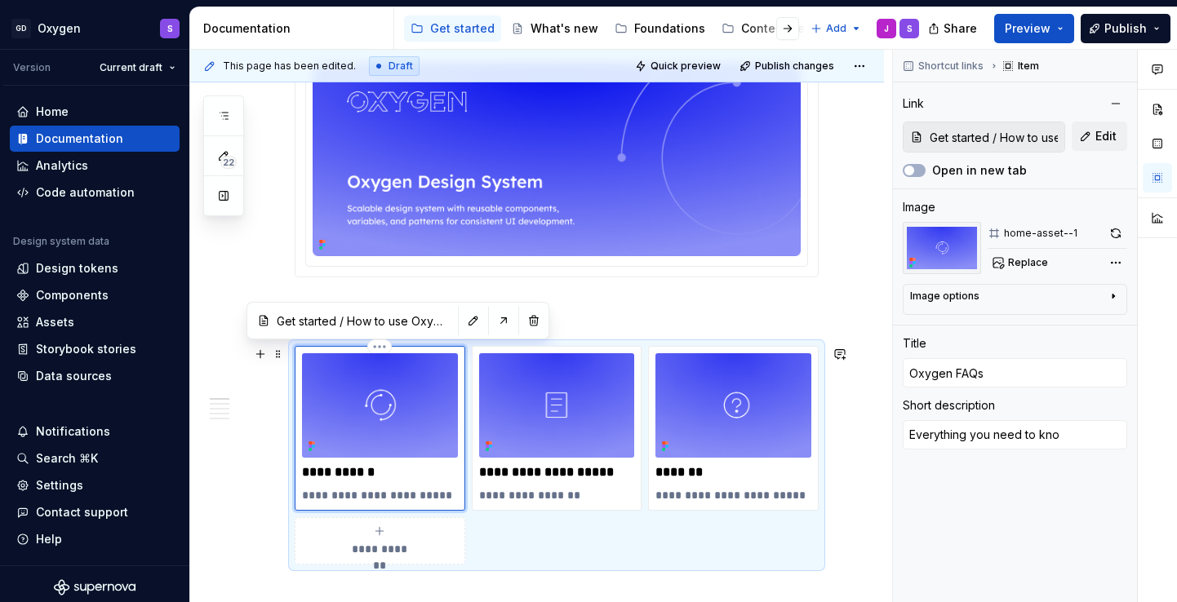
type textarea "*"
type textarea "Everything you need to know"
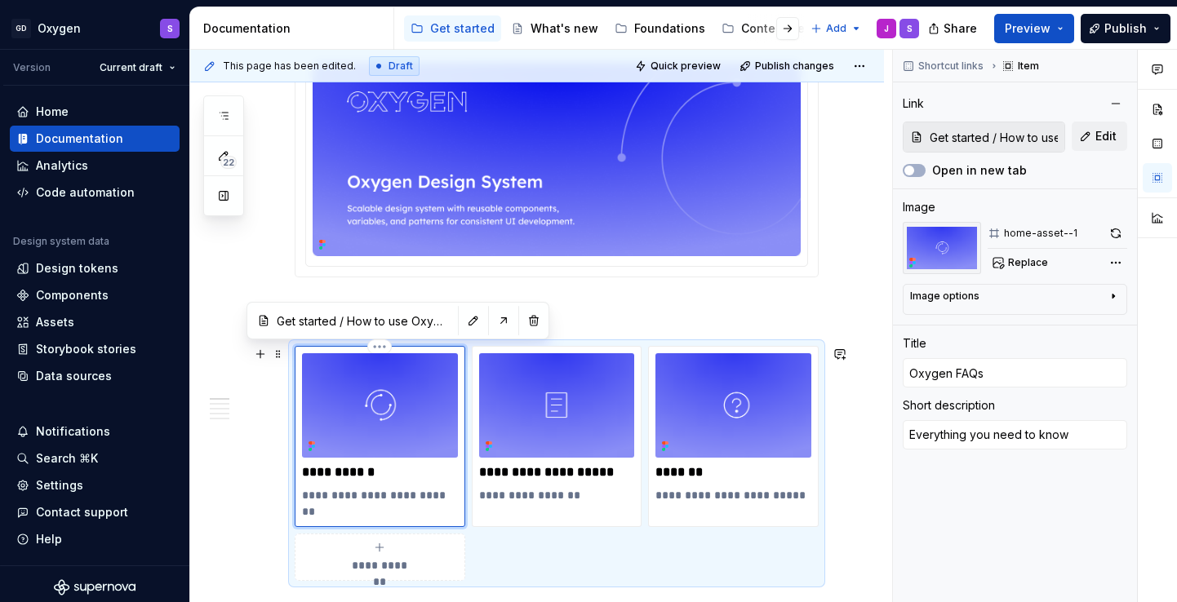
type textarea "*"
type textarea "Everything you need to kno"
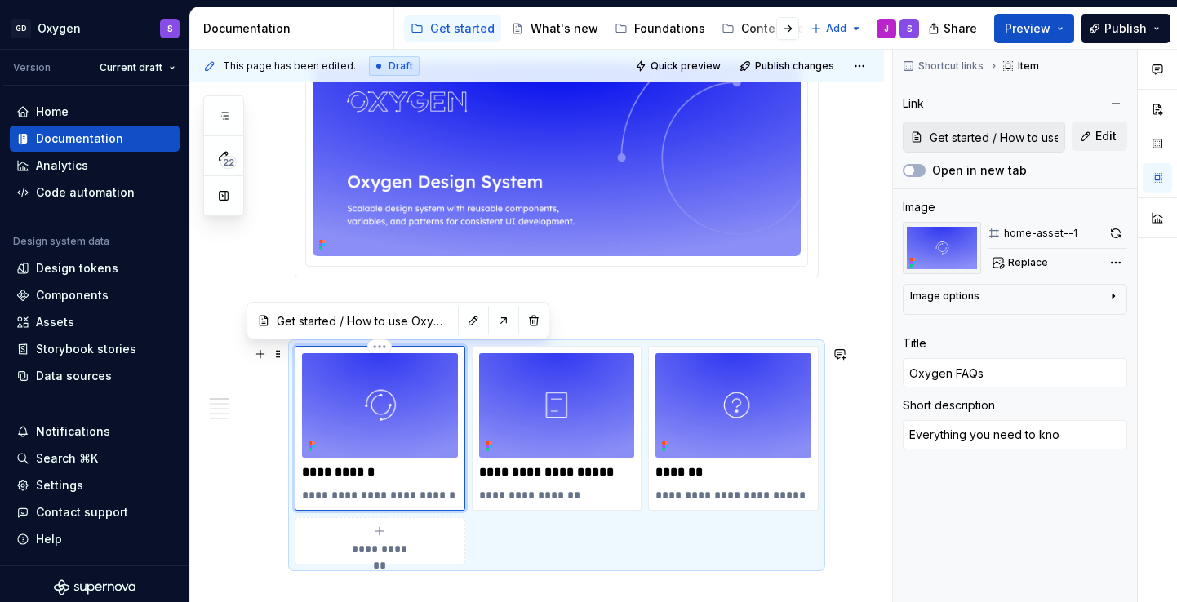
type textarea "*"
type textarea "Everything you need to kn"
type textarea "*"
type textarea "Everything you need to k"
type textarea "*"
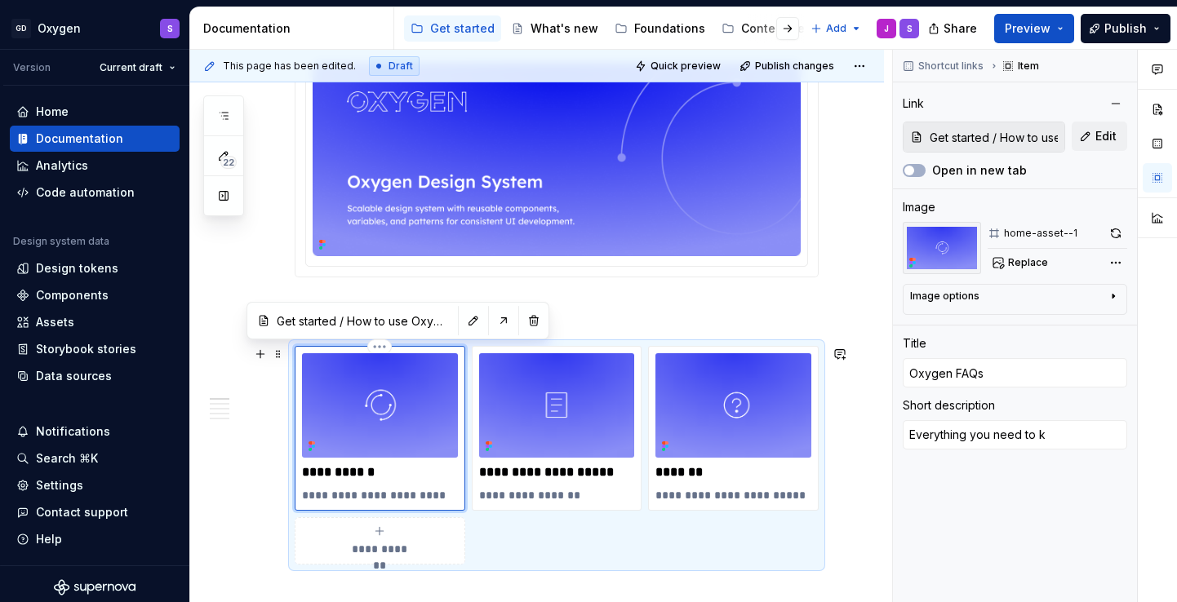
type textarea "Everything you need to"
type textarea "*"
type textarea "Everything you need to"
type textarea "*"
type textarea "Everything you need t"
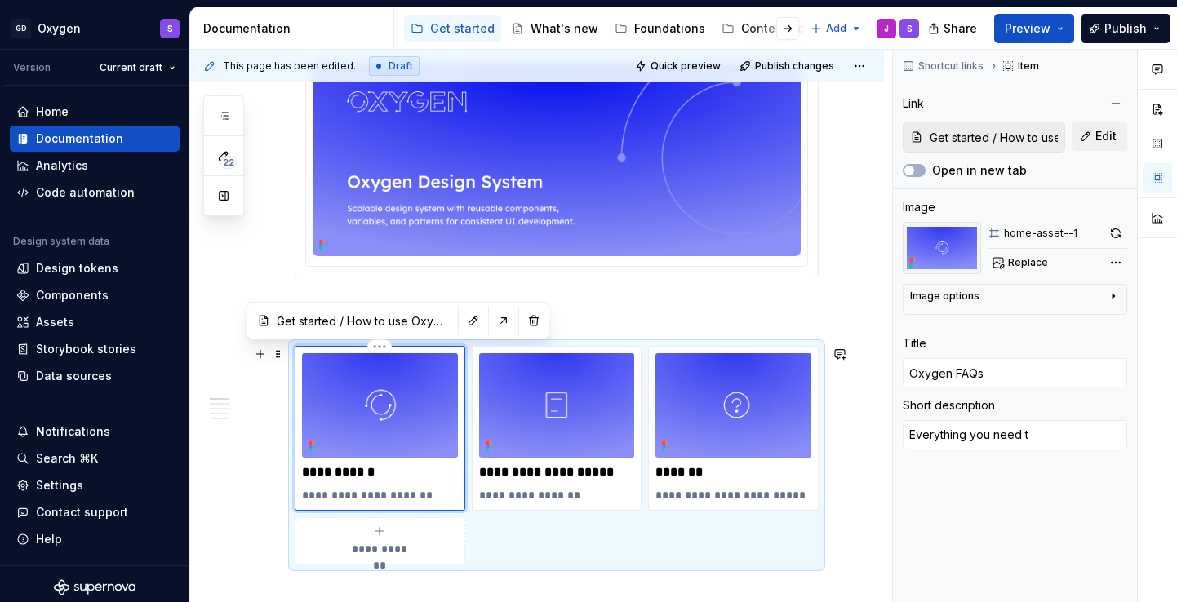
type textarea "*"
type textarea "Everything you need"
type textarea "*"
type textarea "Everything you need"
type textarea "*"
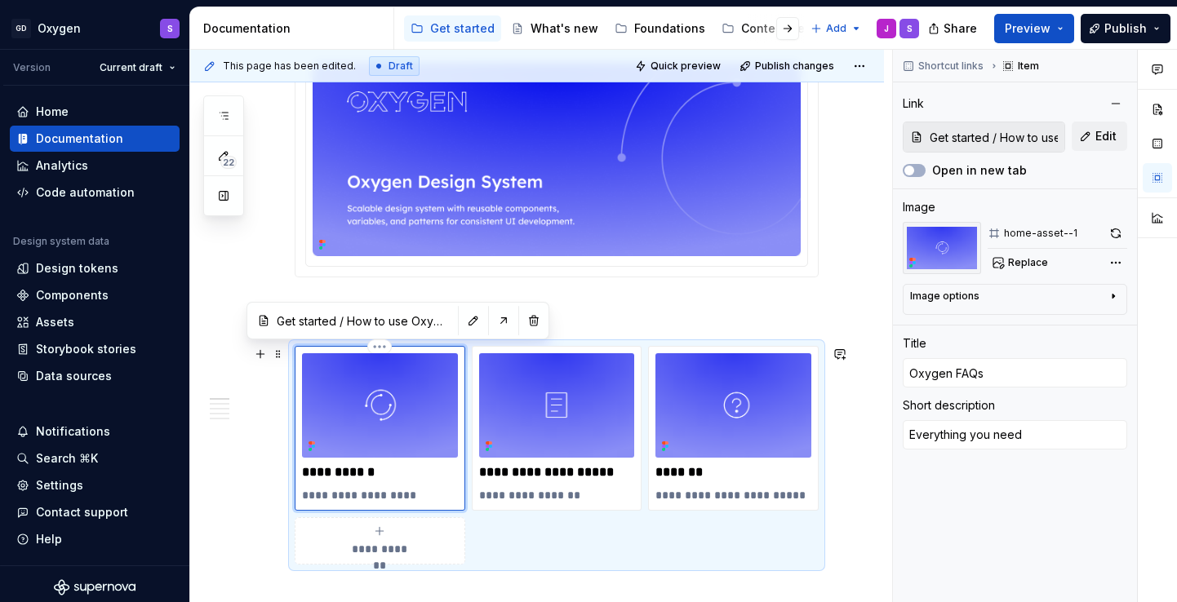
type textarea "Everything you nee"
type textarea "*"
type textarea "Everything you ne"
type textarea "*"
type textarea "Everything you n"
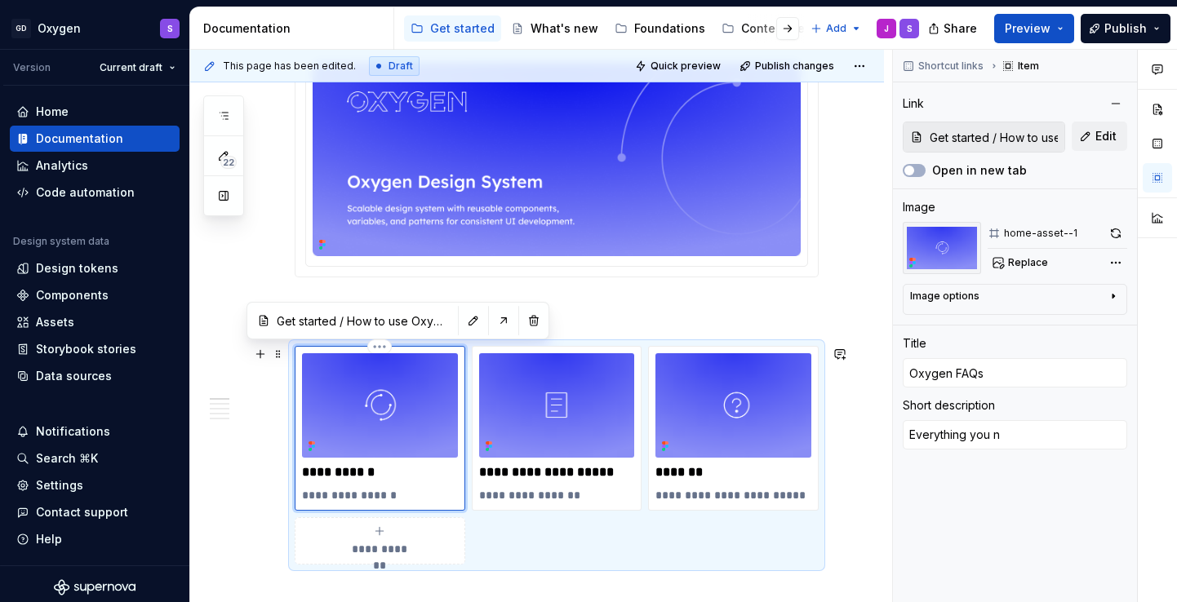
type textarea "*"
type textarea "Everything you"
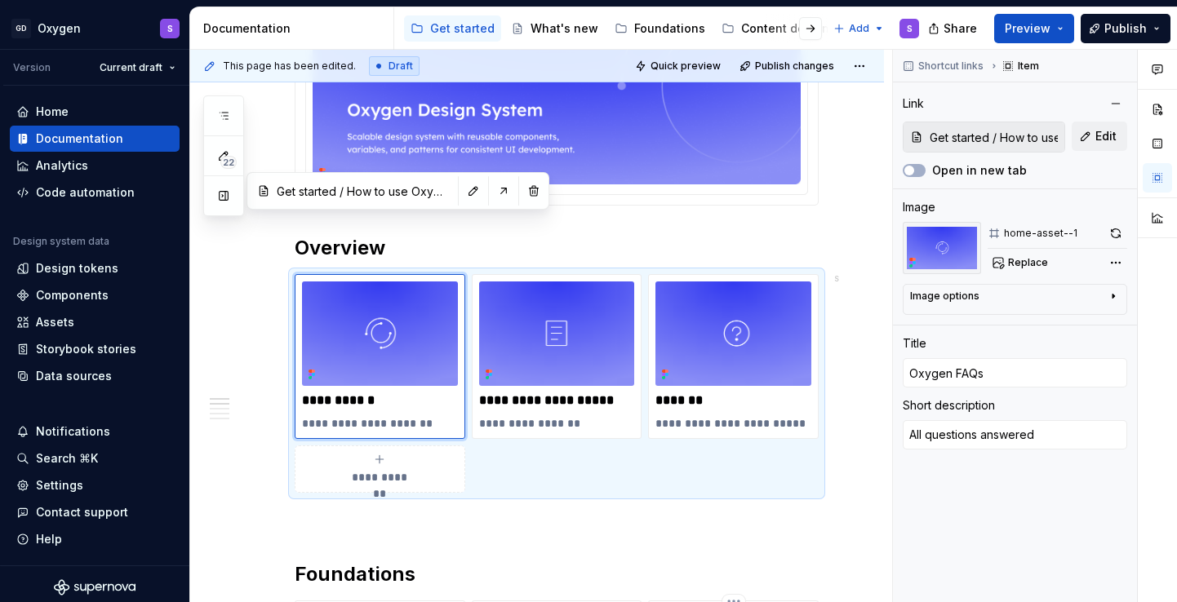
scroll to position [460, 0]
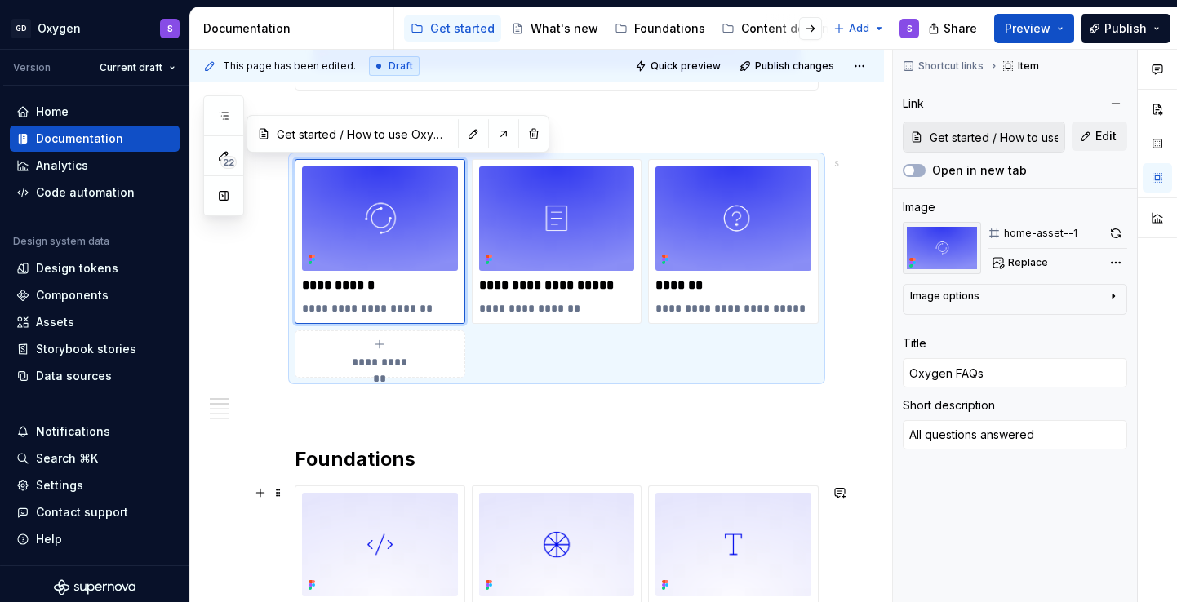
click at [582, 447] on h2 "Foundations" at bounding box center [557, 459] width 524 height 26
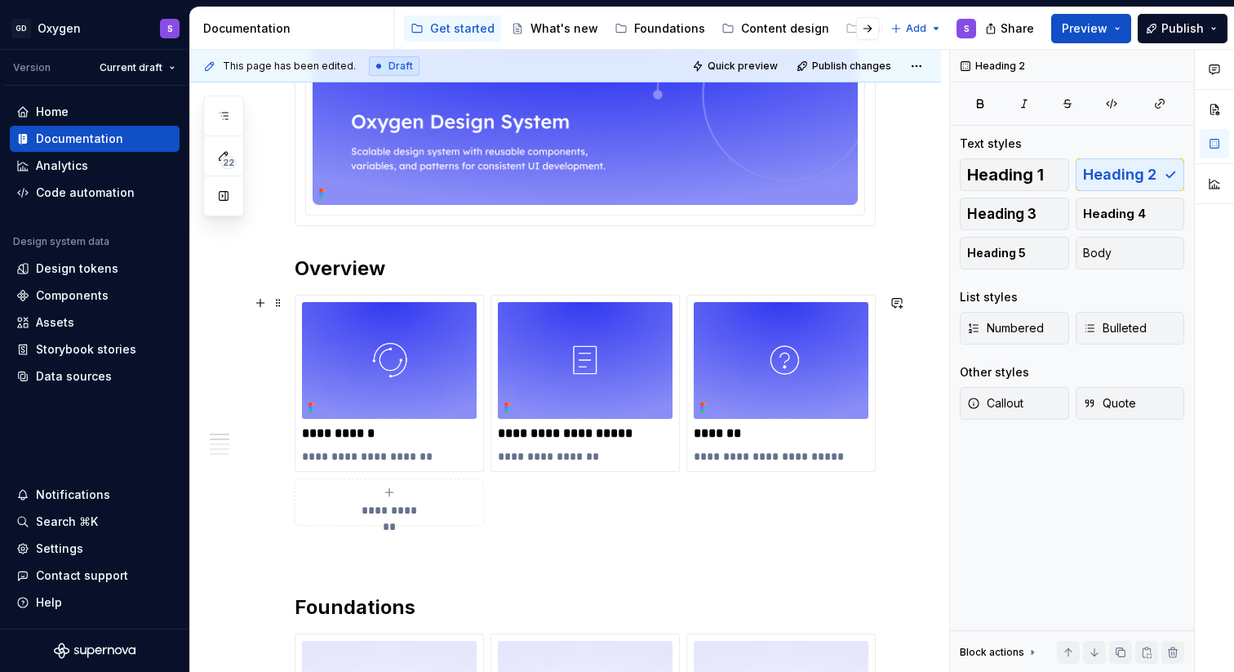
scroll to position [348, 0]
click at [226, 115] on icon "button" at bounding box center [223, 116] width 8 height 7
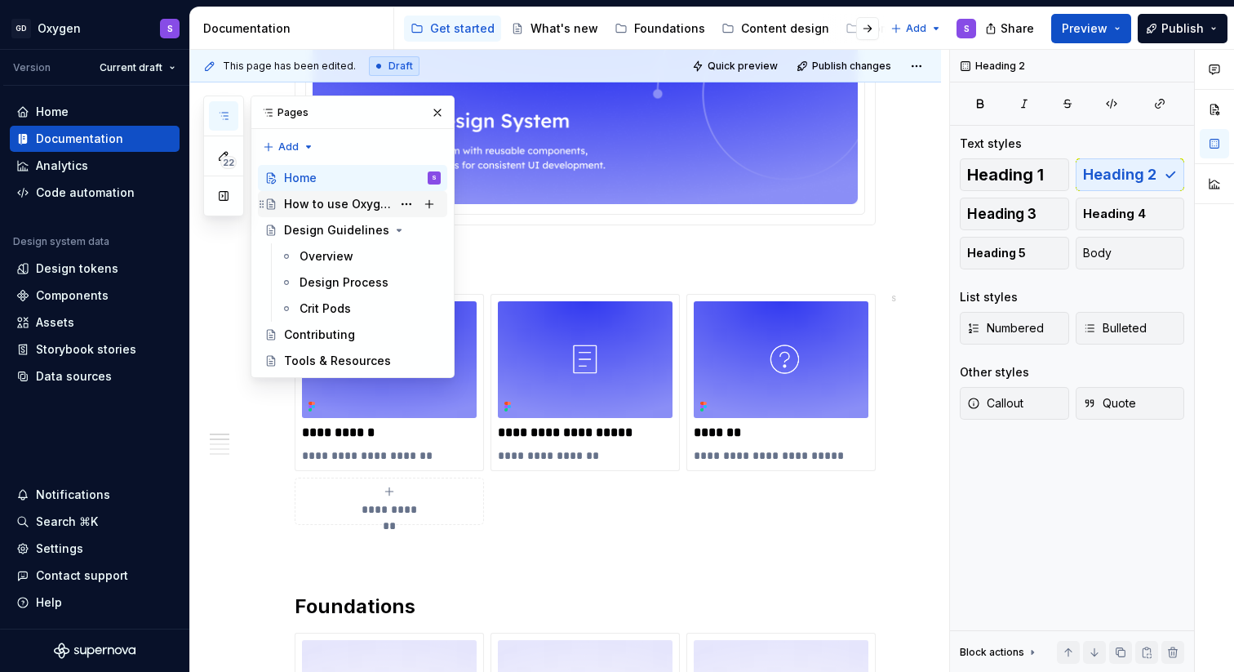
click at [311, 207] on div "How to use Oxygen" at bounding box center [338, 204] width 108 height 16
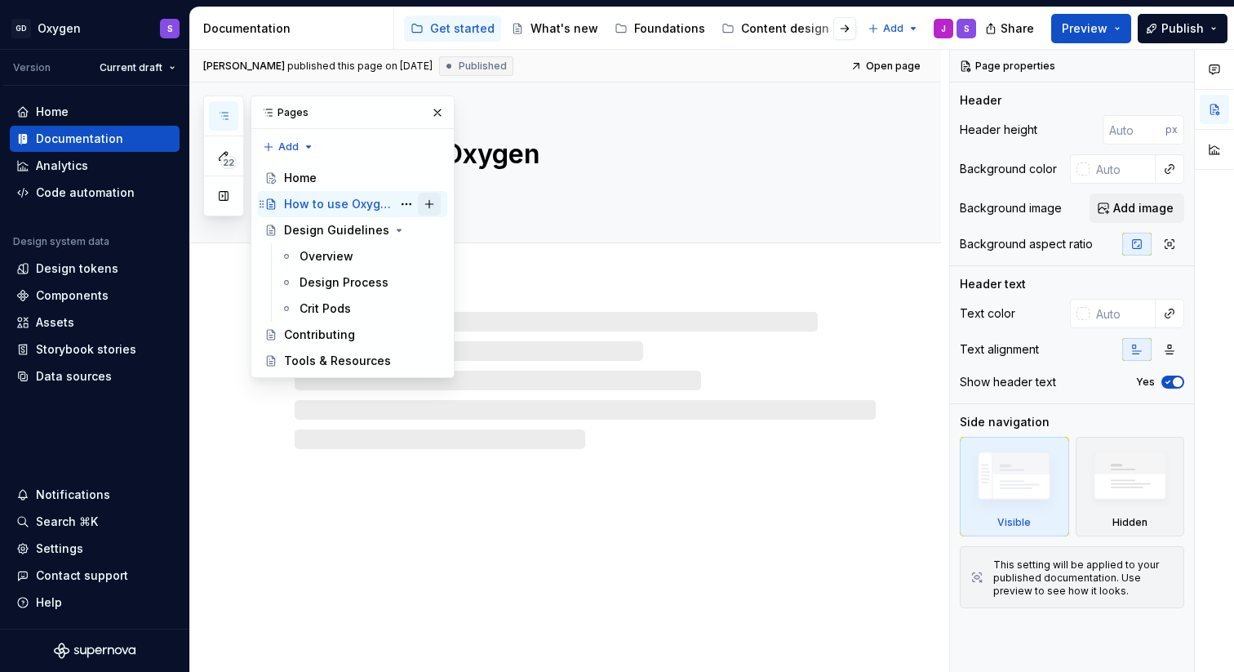
click at [429, 204] on button "Page tree" at bounding box center [429, 204] width 23 height 23
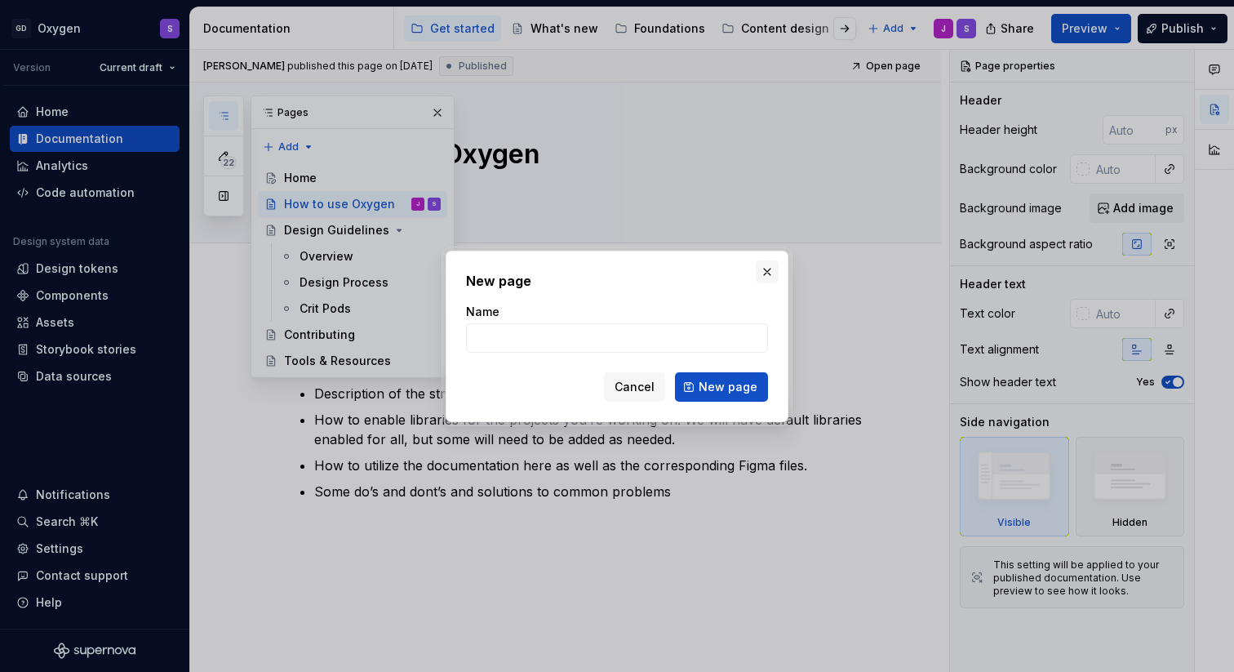
click at [770, 268] on button "button" at bounding box center [767, 271] width 23 height 23
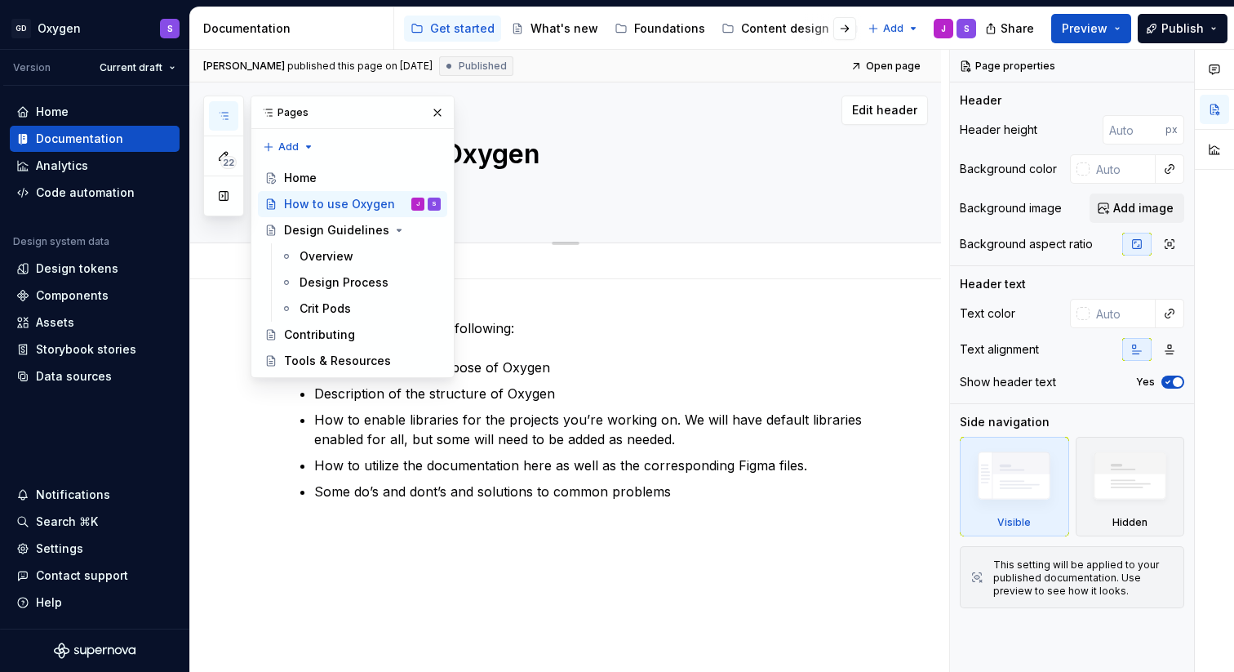
click at [550, 193] on textarea at bounding box center [581, 190] width 581 height 26
click at [516, 158] on textarea "How to use Oxygen" at bounding box center [581, 154] width 581 height 39
click at [436, 108] on button "button" at bounding box center [437, 112] width 23 height 23
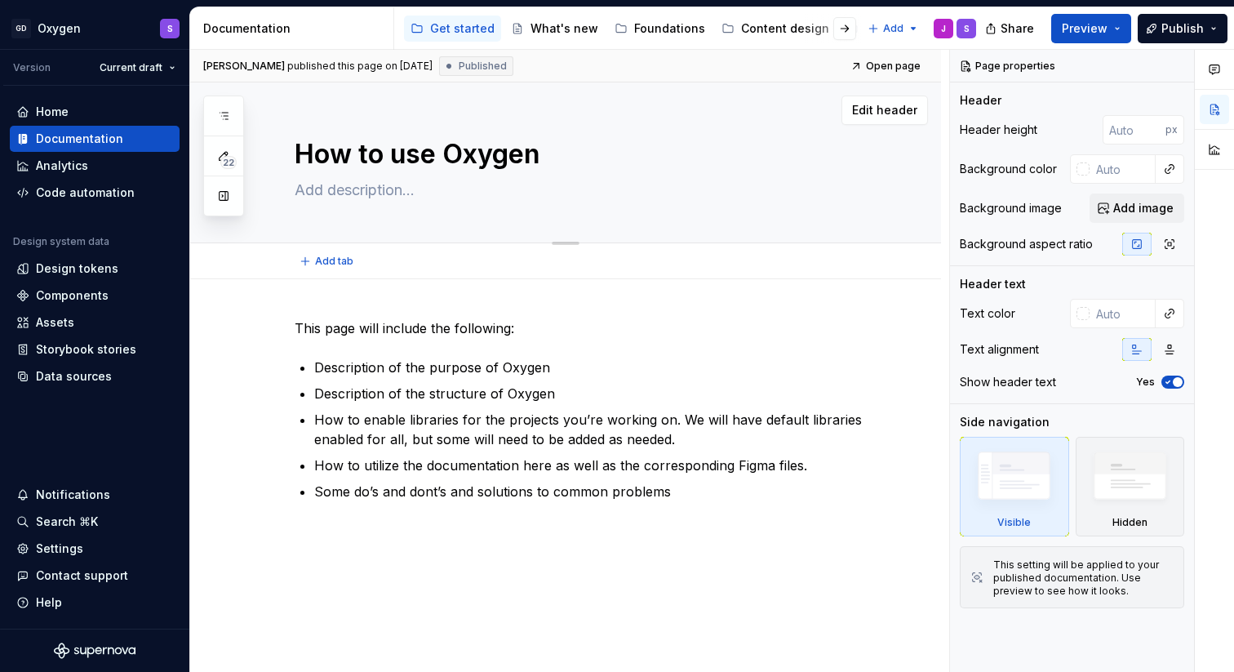
click at [383, 148] on textarea "How to use Oxygen" at bounding box center [581, 154] width 581 height 39
click at [463, 161] on textarea "How to use Oxygen" at bounding box center [581, 154] width 581 height 39
drag, startPoint x: 443, startPoint y: 156, endPoint x: 268, endPoint y: 154, distance: 175.4
click at [268, 154] on div "How to use Oxygen Edit header" at bounding box center [565, 162] width 751 height 161
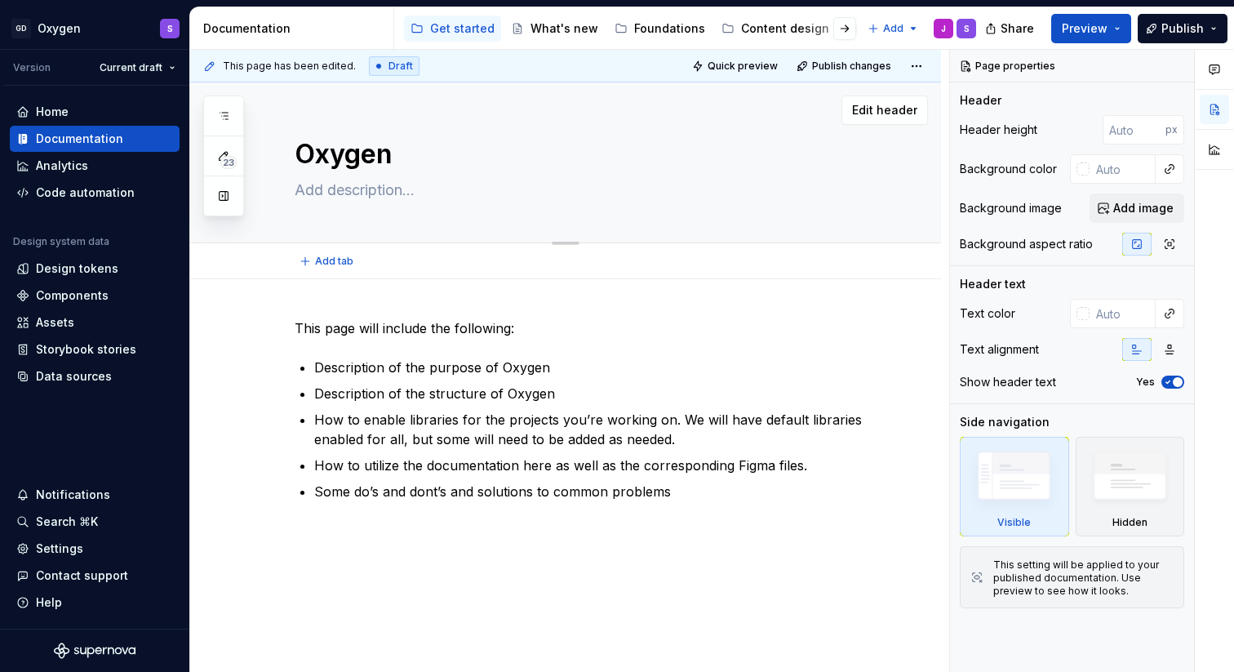
click at [421, 144] on textarea "Oxygen" at bounding box center [581, 154] width 581 height 39
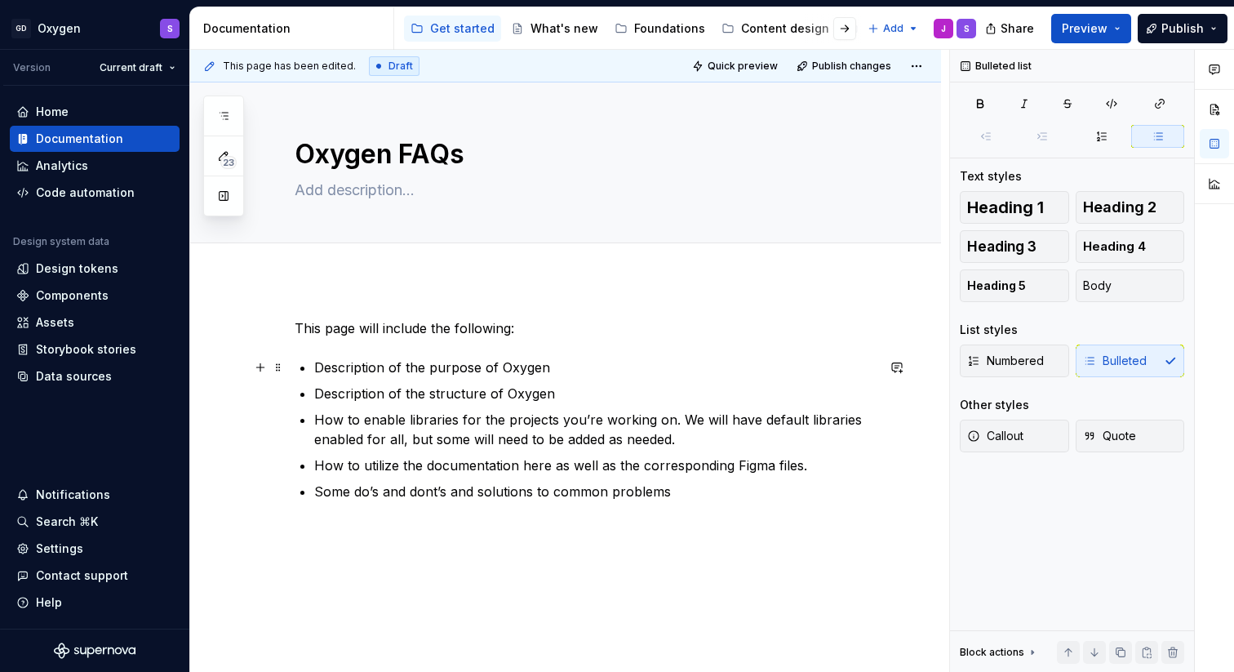
click at [476, 368] on p "Description of the purpose of Oxygen" at bounding box center [594, 367] width 561 height 20
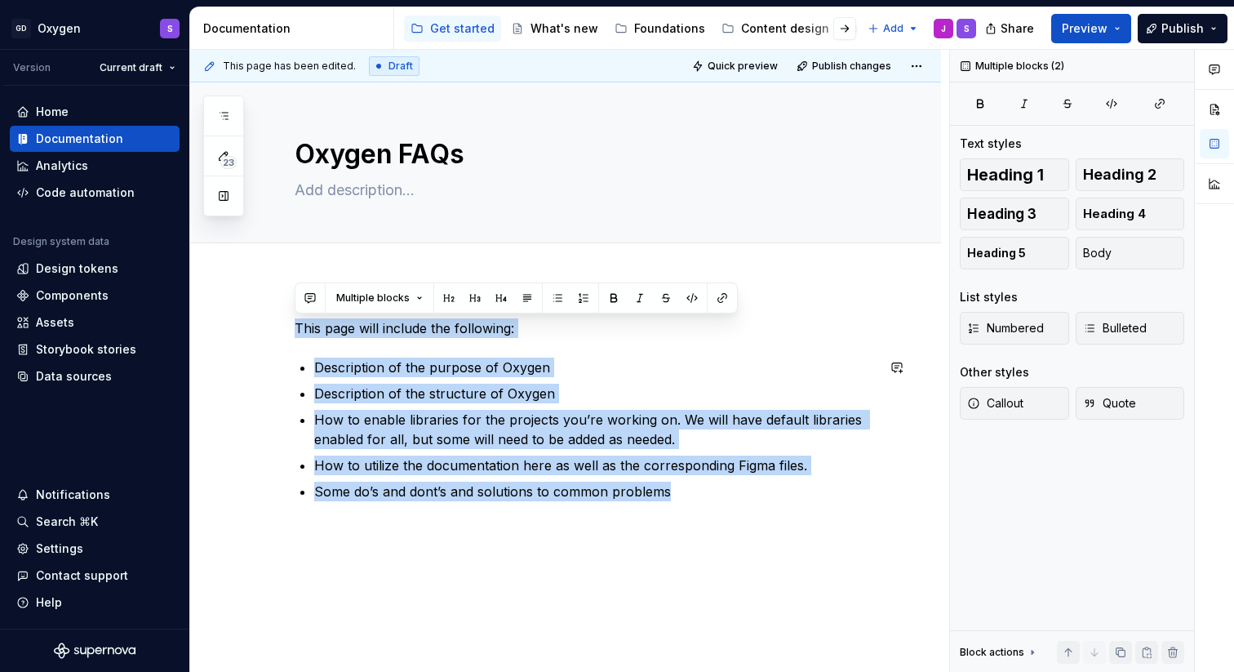
drag, startPoint x: 297, startPoint y: 326, endPoint x: 871, endPoint y: 584, distance: 628.9
click at [871, 584] on div "This page will include the following: Description of the purpose of Oxygen Desc…" at bounding box center [565, 500] width 751 height 443
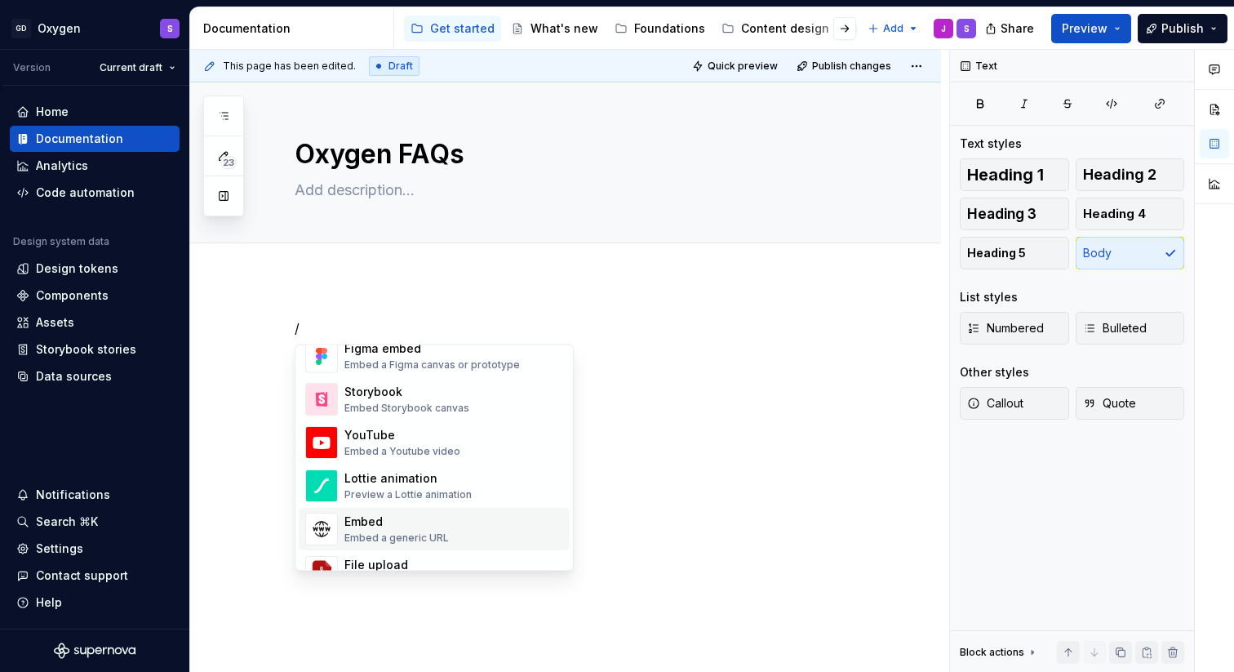
scroll to position [807, 0]
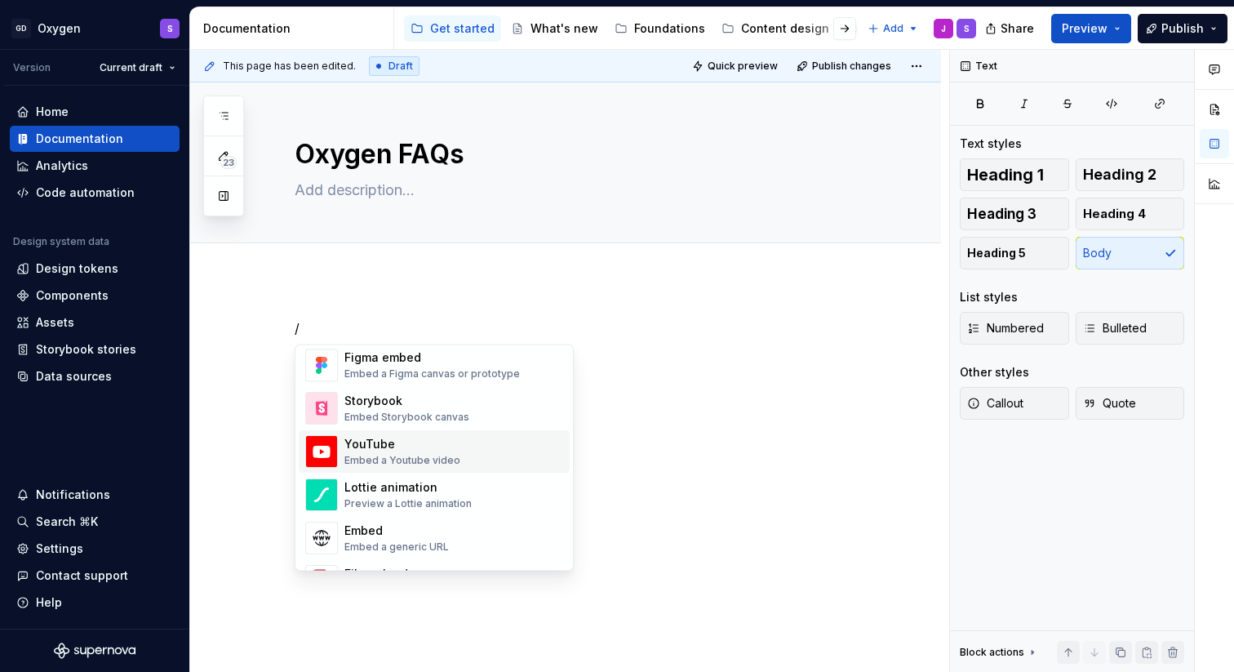
click at [725, 437] on div "/" at bounding box center [565, 440] width 751 height 322
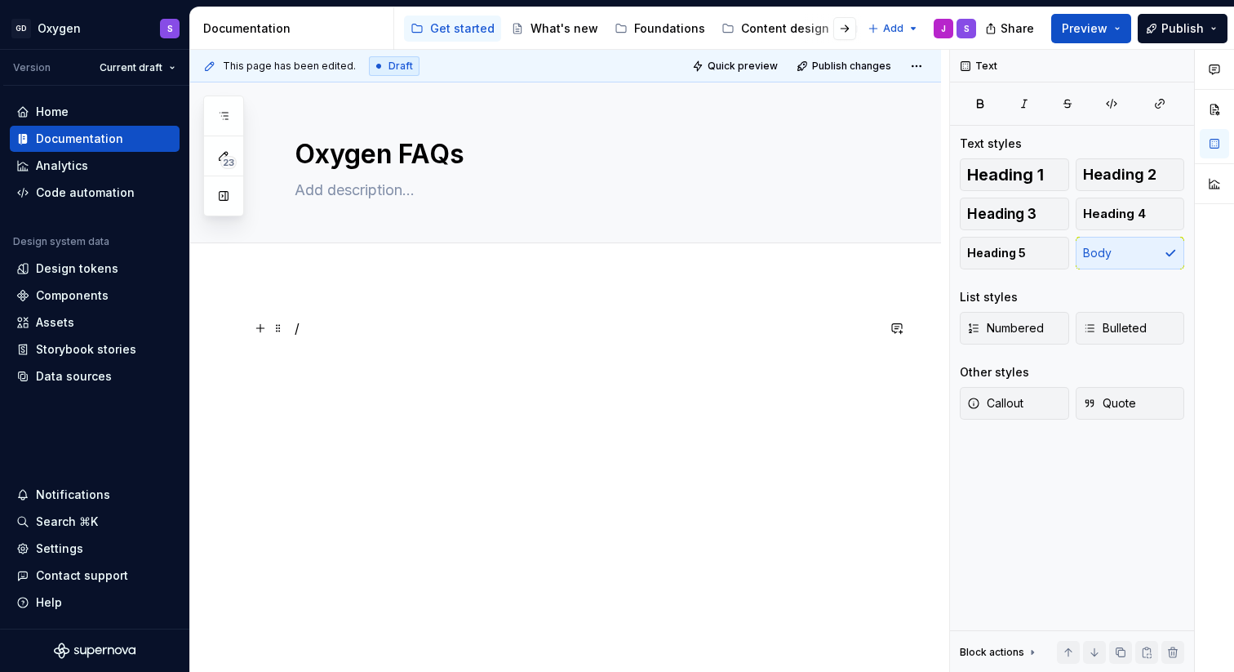
click at [344, 324] on p "/" at bounding box center [585, 328] width 581 height 20
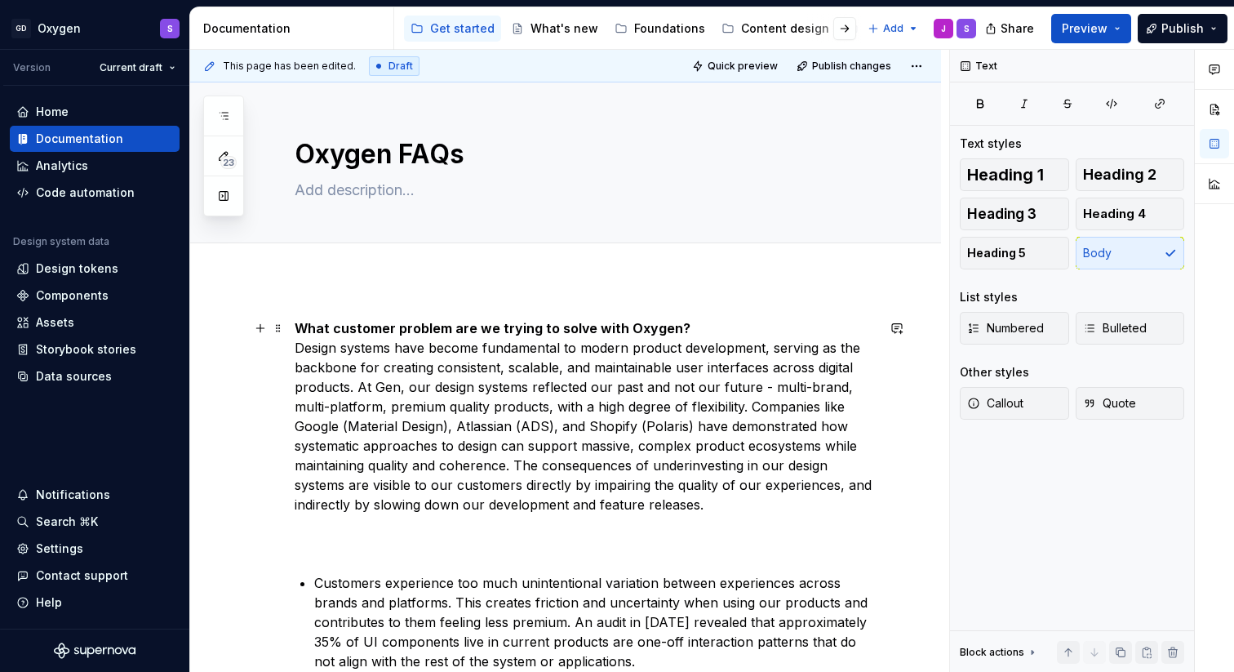
scroll to position [97, 0]
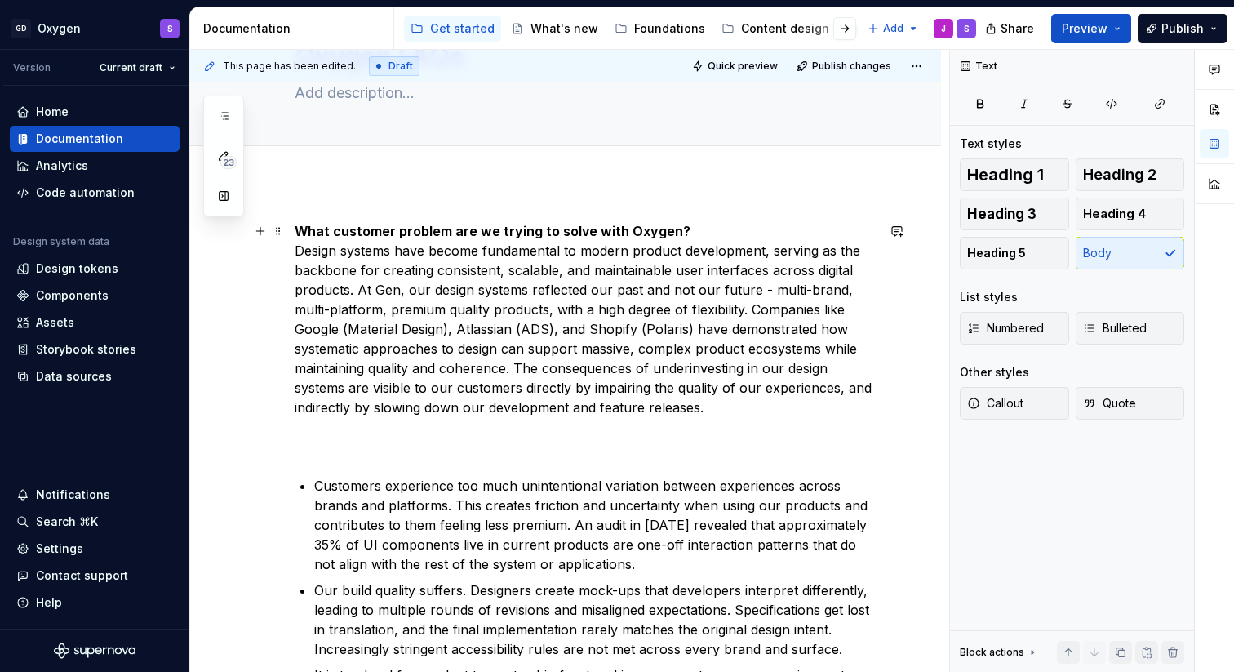
click at [340, 439] on p "What customer problem are we trying to solve with Oxygen? Design systems have b…" at bounding box center [585, 338] width 581 height 235
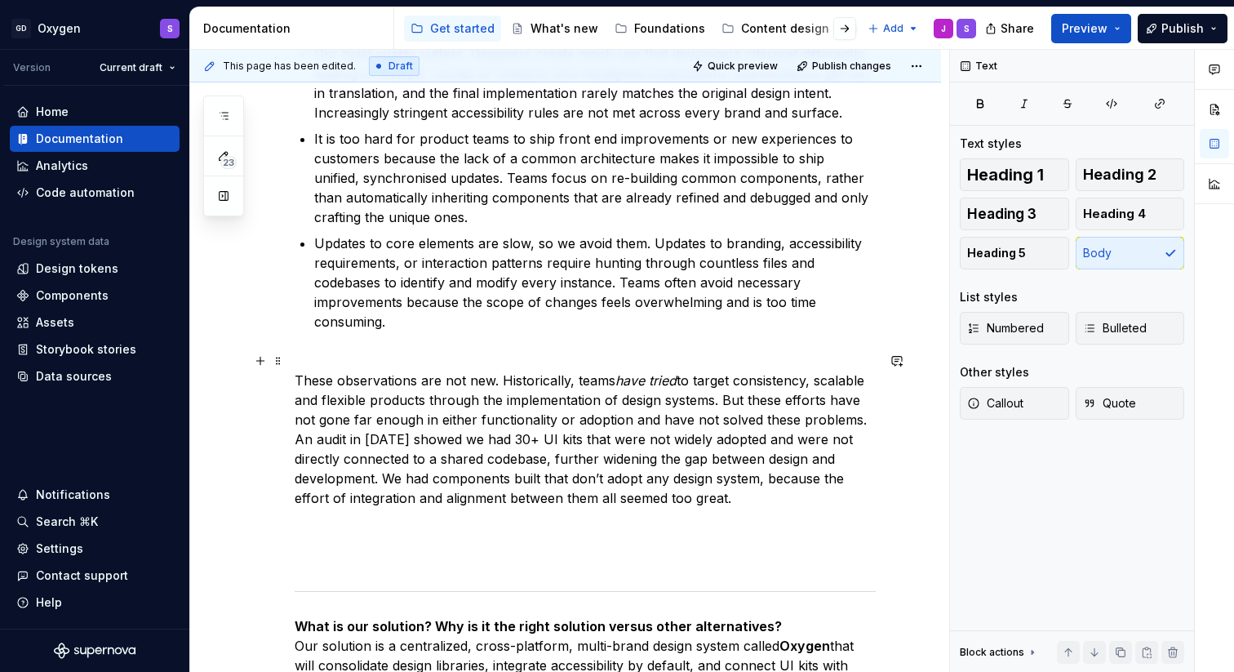
scroll to position [596, 0]
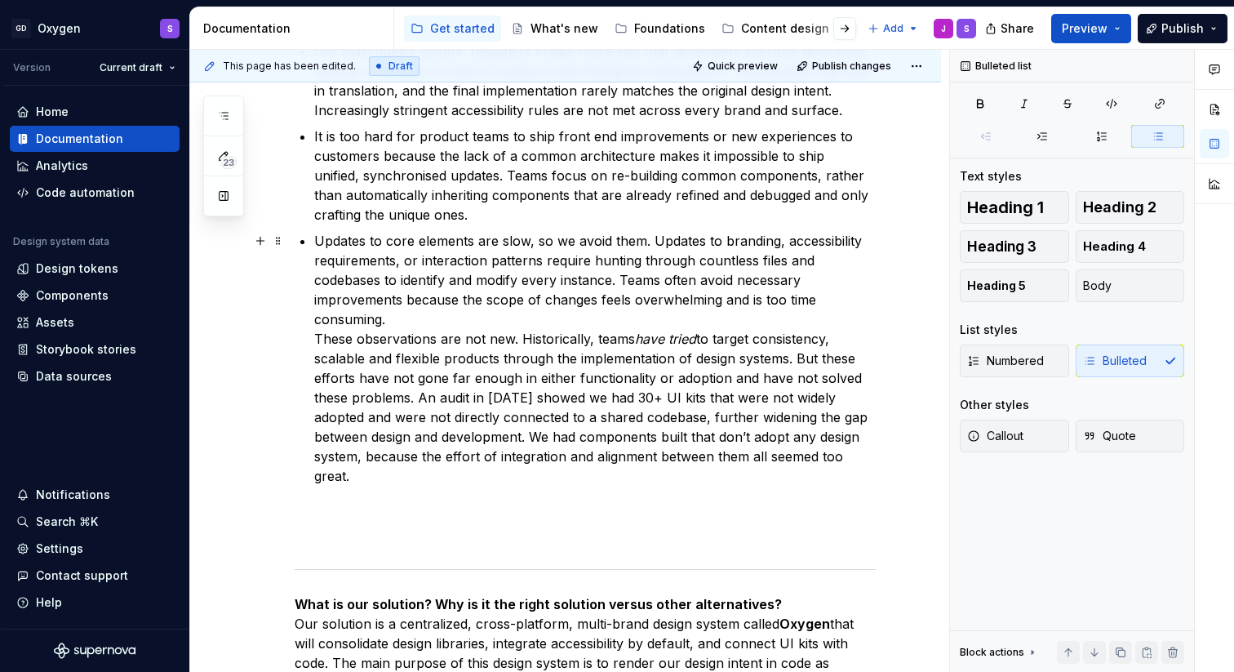
click at [314, 335] on p "Updates to core elements are slow, so we avoid them. Updates to branding, acces…" at bounding box center [594, 387] width 561 height 313
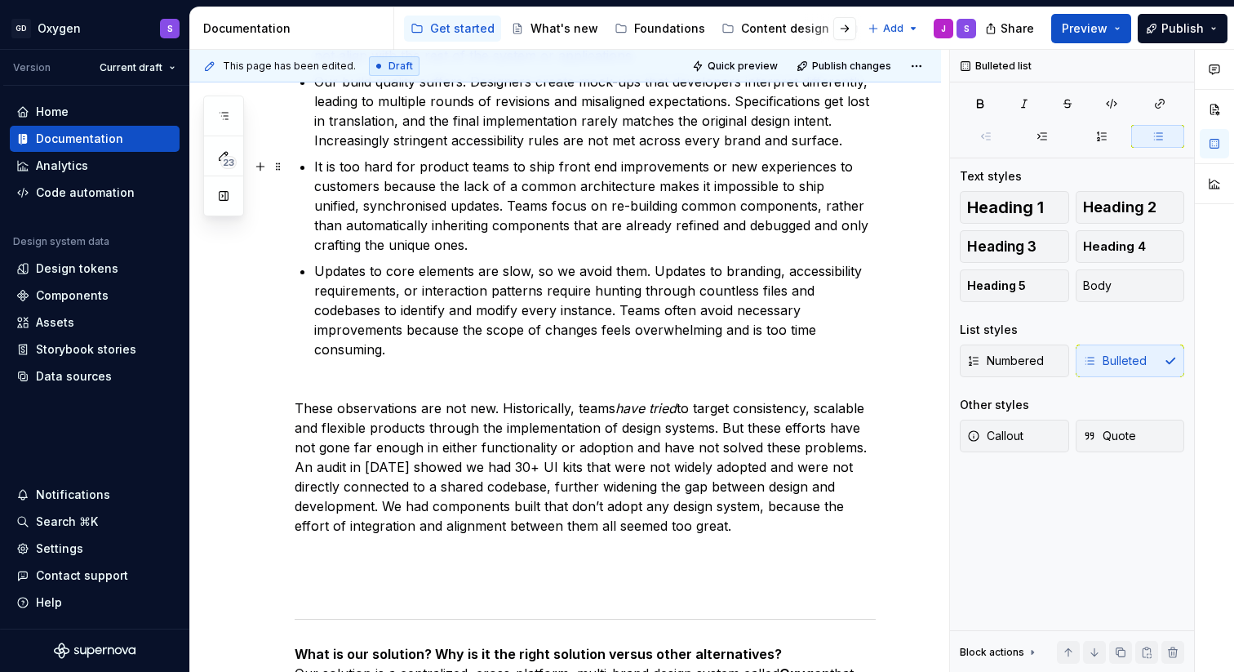
scroll to position [826, 0]
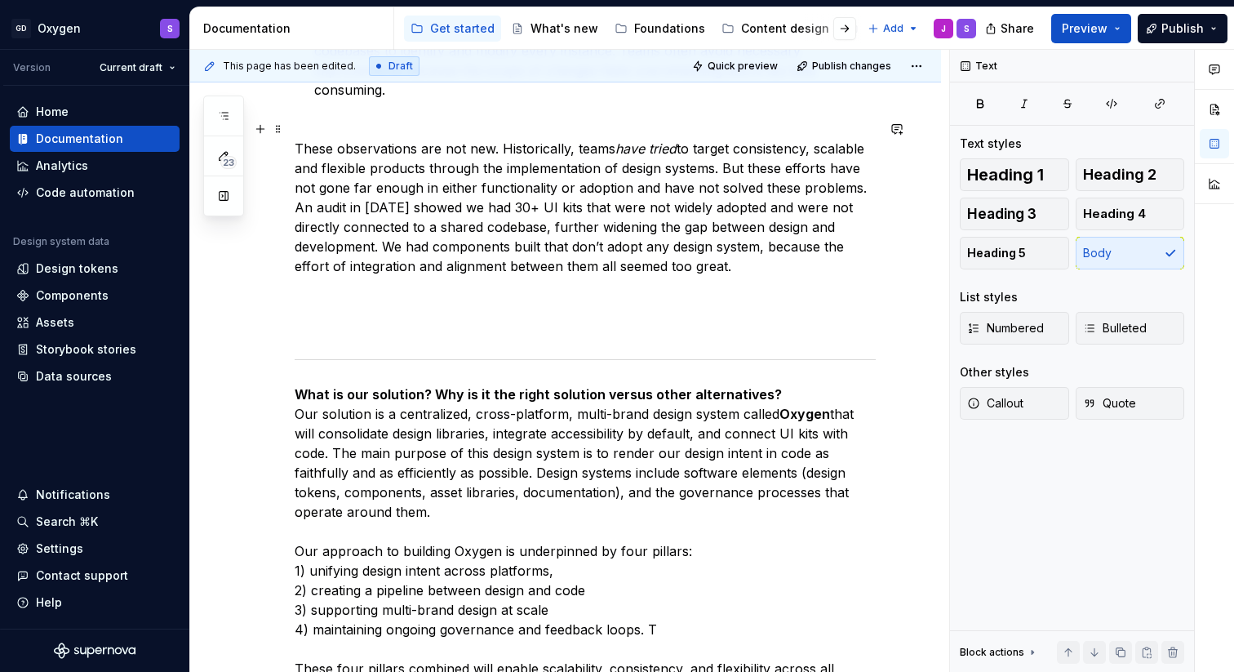
click at [404, 308] on p "These observations are not new. Historically, teams have tried to target consis…" at bounding box center [585, 226] width 581 height 215
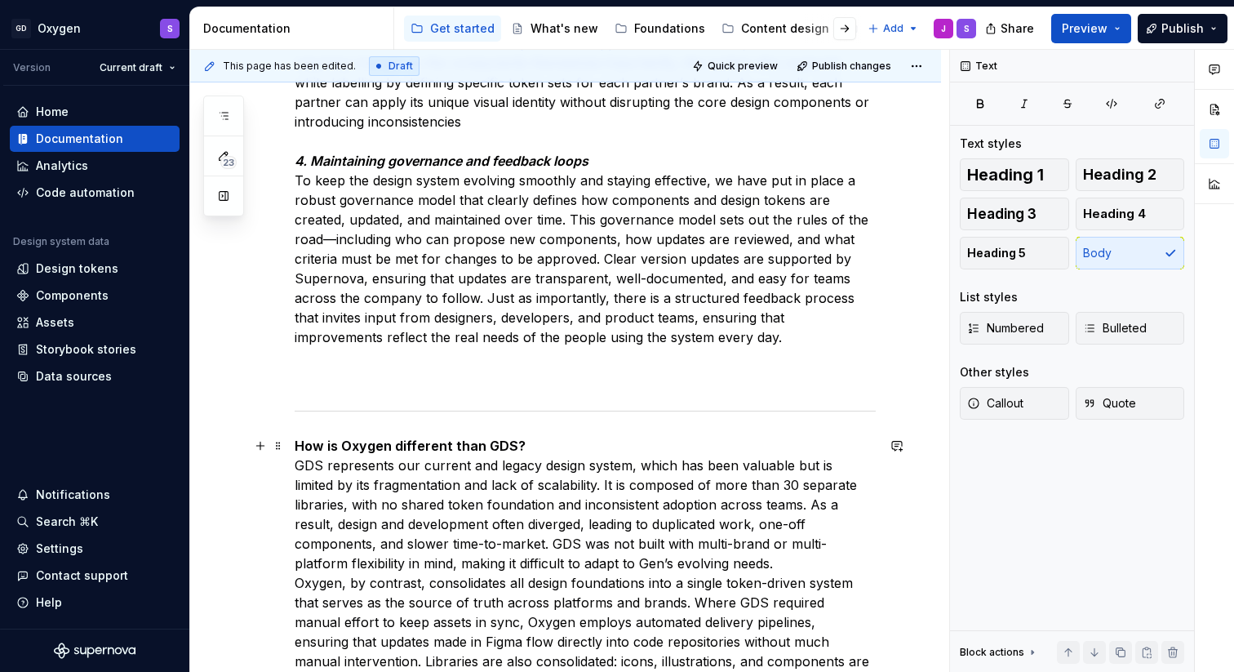
scroll to position [2414, 0]
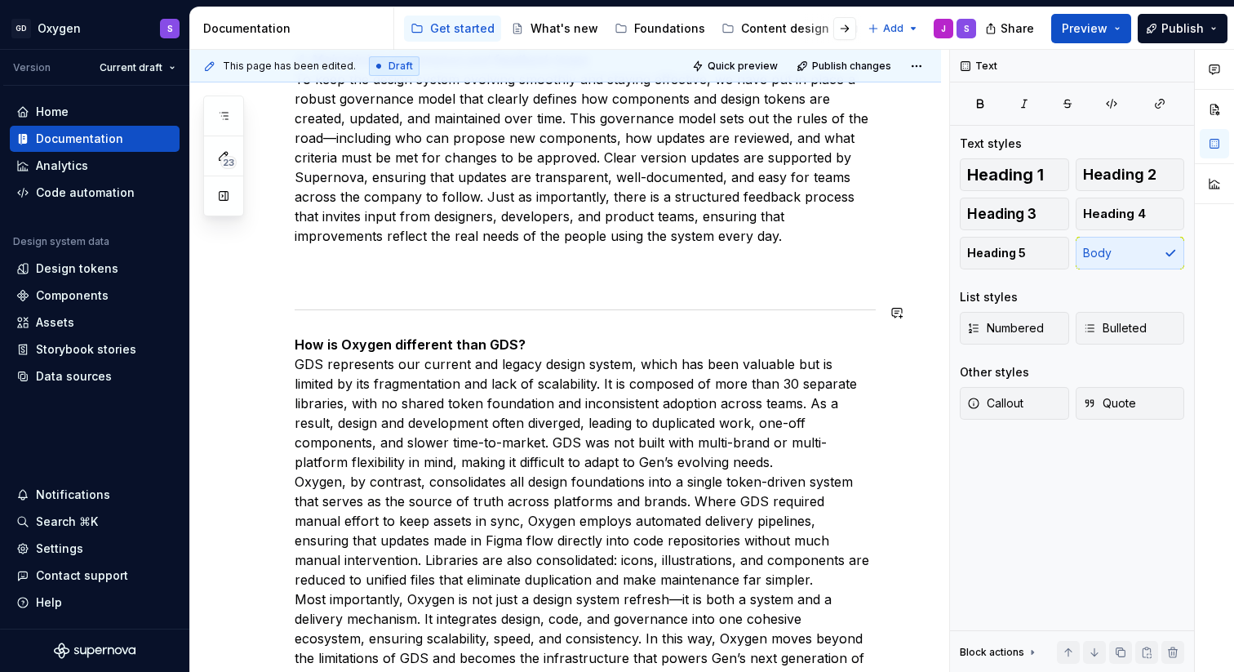
click at [381, 286] on div "What customer problem are we trying to solve with Oxygen? Design systems have b…" at bounding box center [585, 239] width 581 height 4668
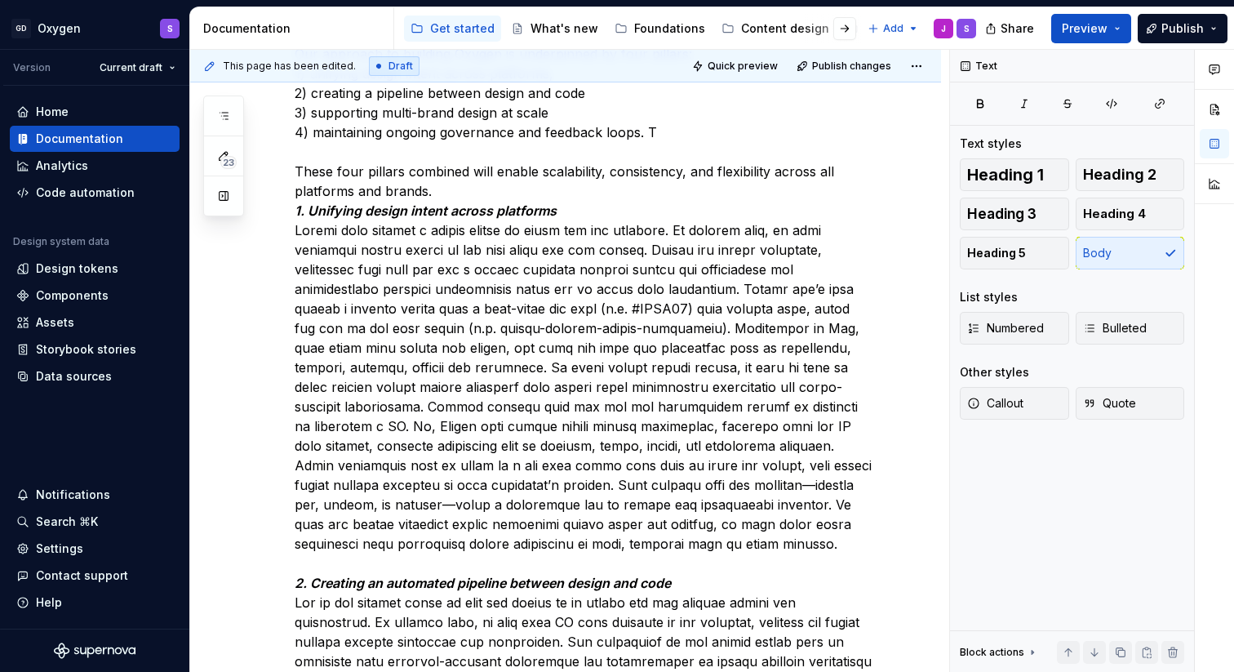
scroll to position [1254, 0]
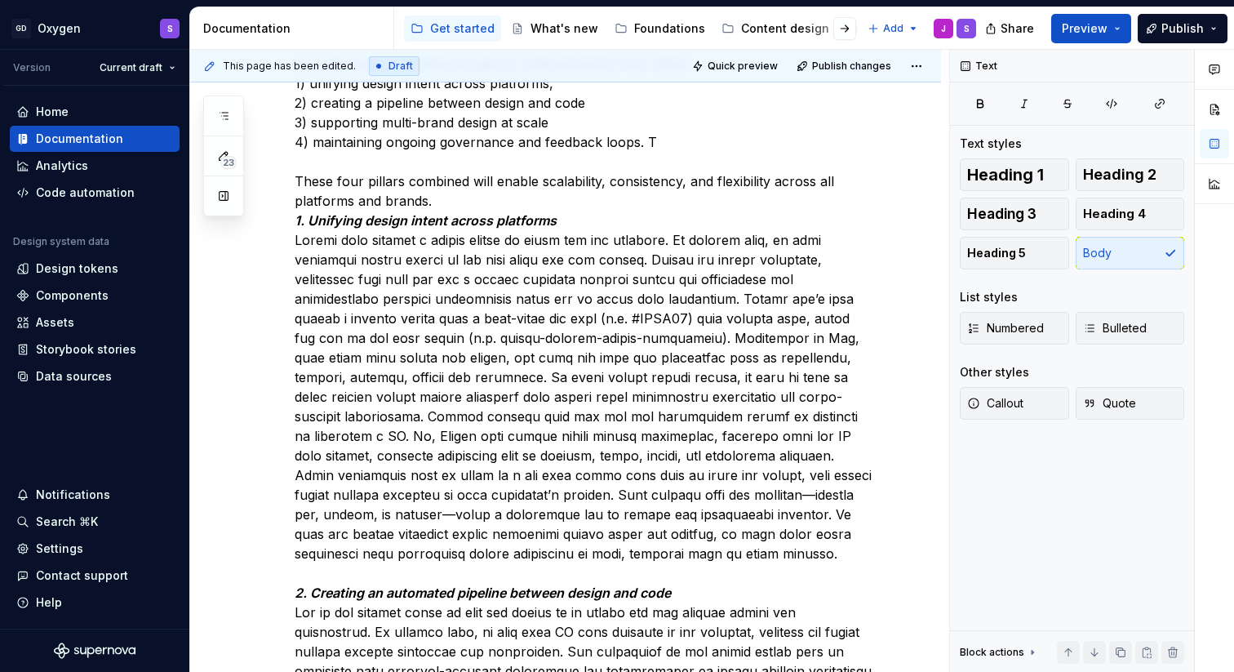
click at [440, 197] on p "What is our solution? Why is it the right solution versus other alternatives? O…" at bounding box center [585, 661] width 581 height 1528
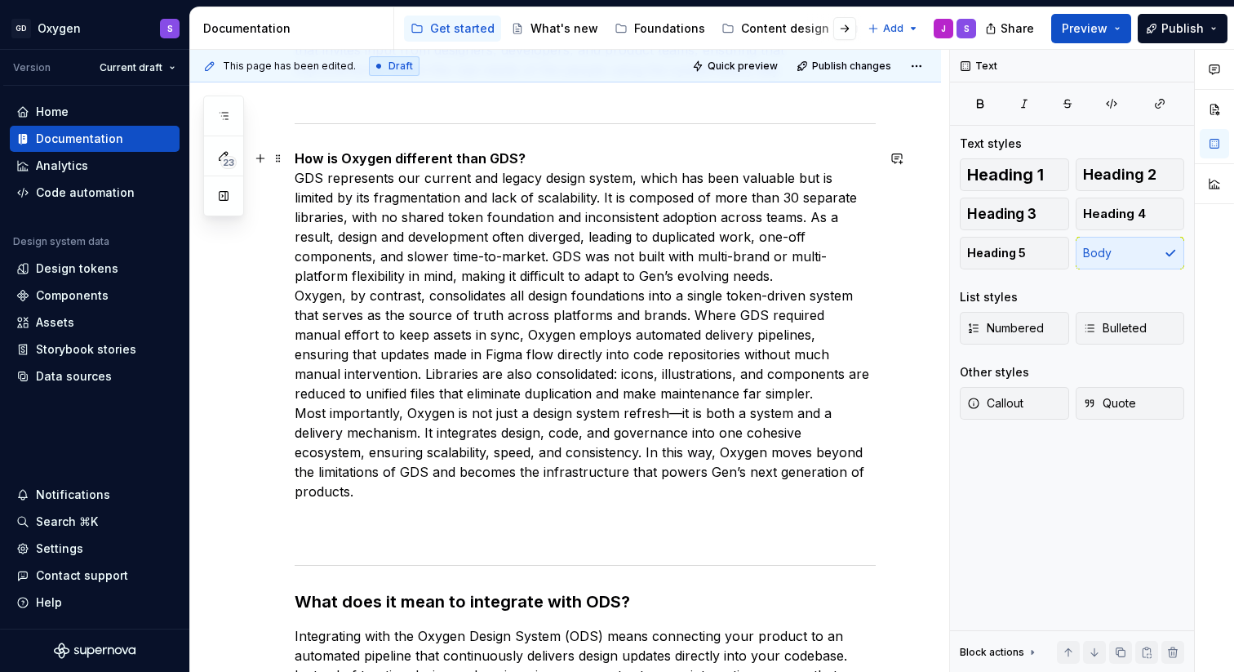
scroll to position [2623, 0]
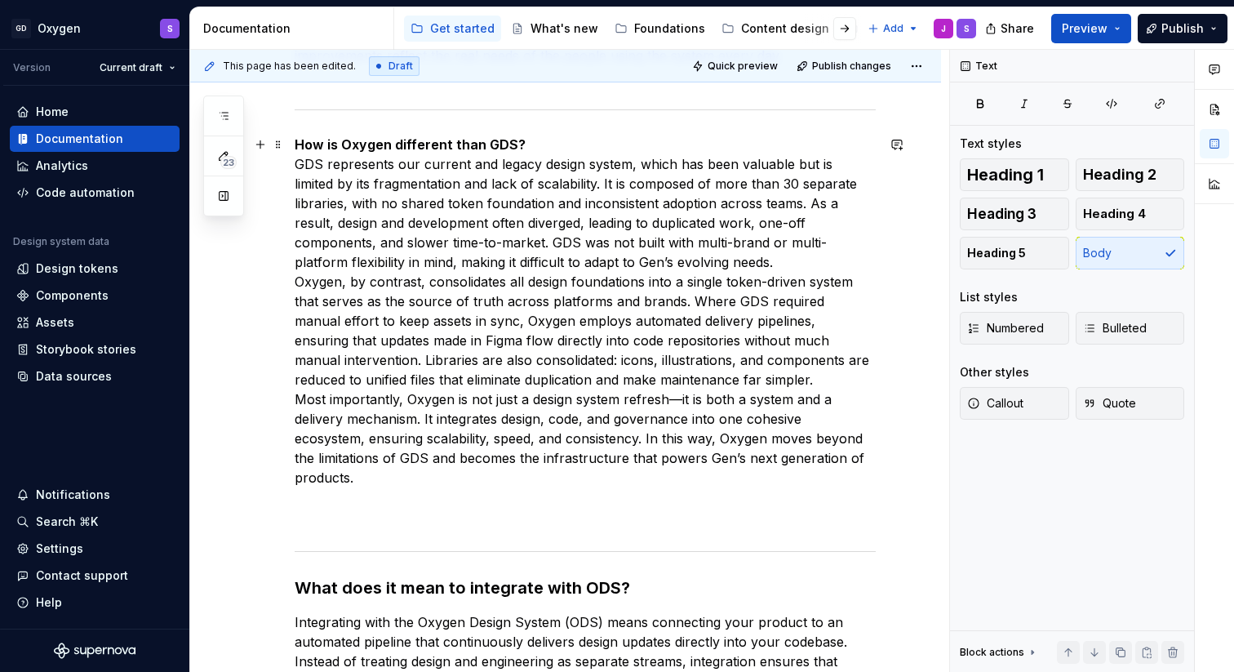
click at [656, 259] on p "How is Oxygen different than GDS? GDS represents our current and legacy design …" at bounding box center [585, 331] width 581 height 392
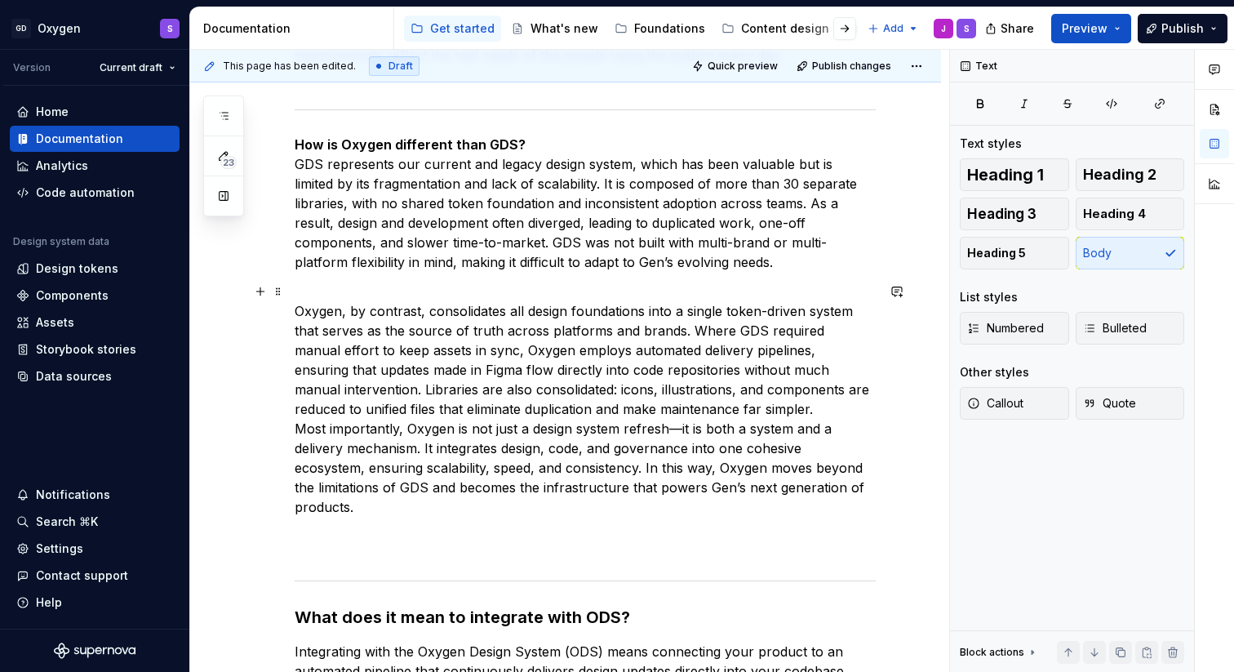
click at [781, 413] on p "Oxygen, by contrast, consolidates all design foundations into a single token-dr…" at bounding box center [585, 419] width 581 height 274
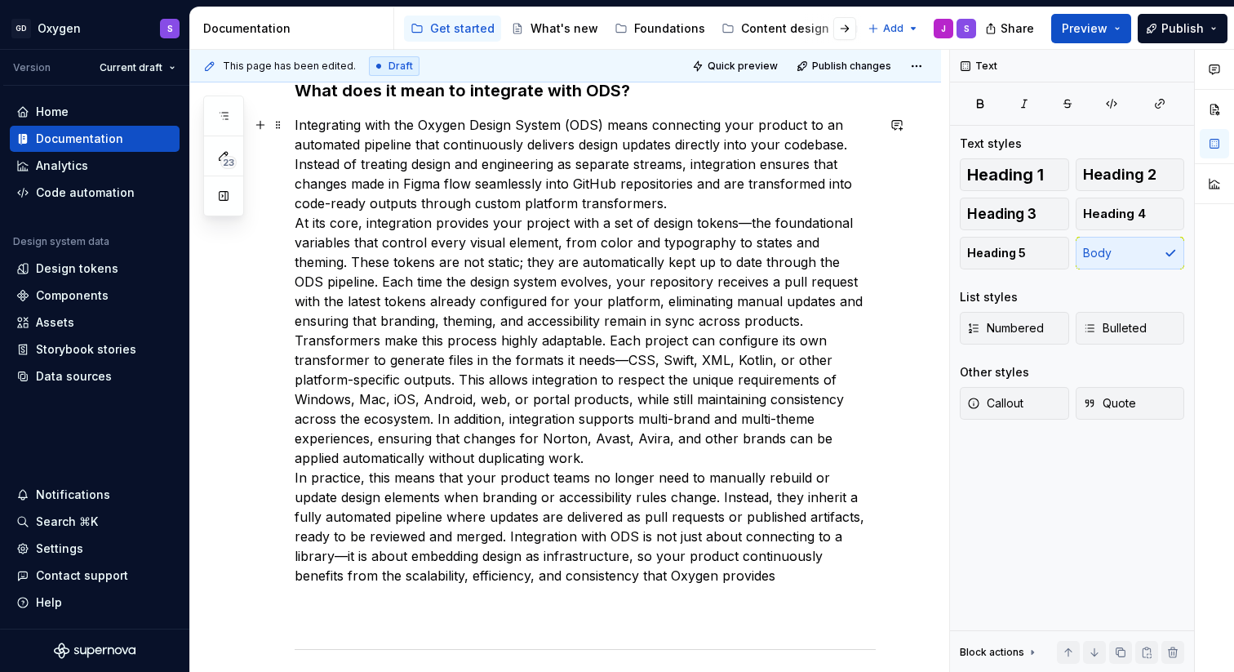
scroll to position [3183, 0]
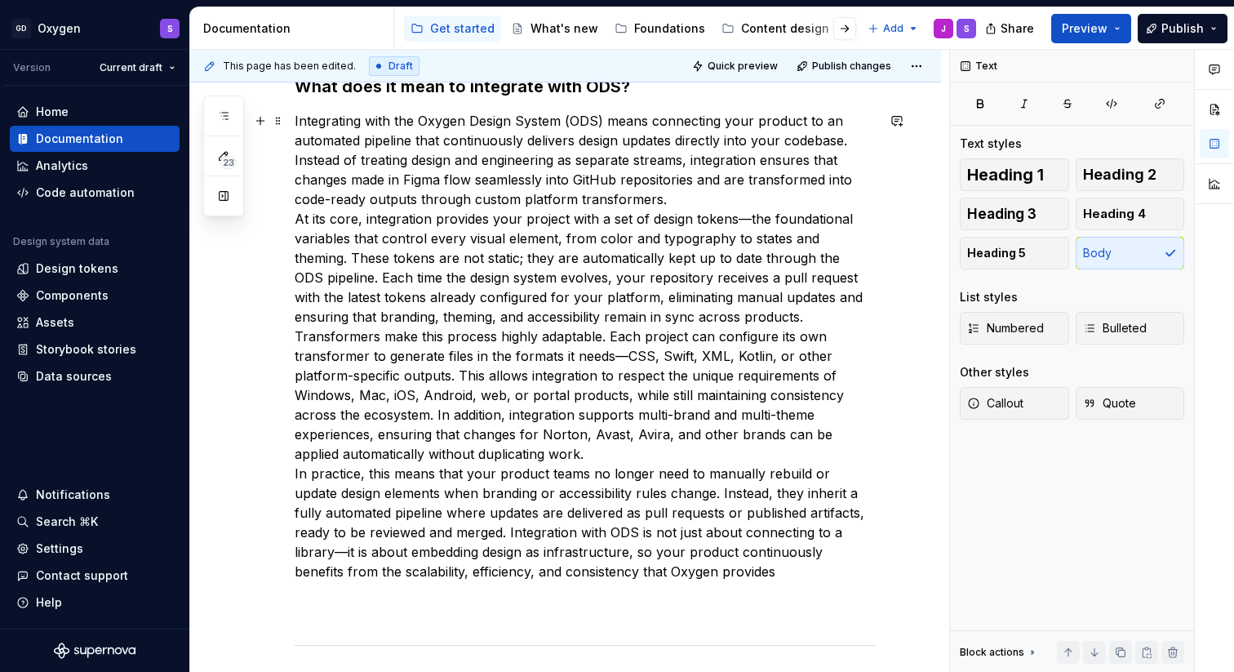
click at [696, 197] on p "Integrating with the Oxygen Design System (ODS) means connecting your product t…" at bounding box center [585, 365] width 581 height 509
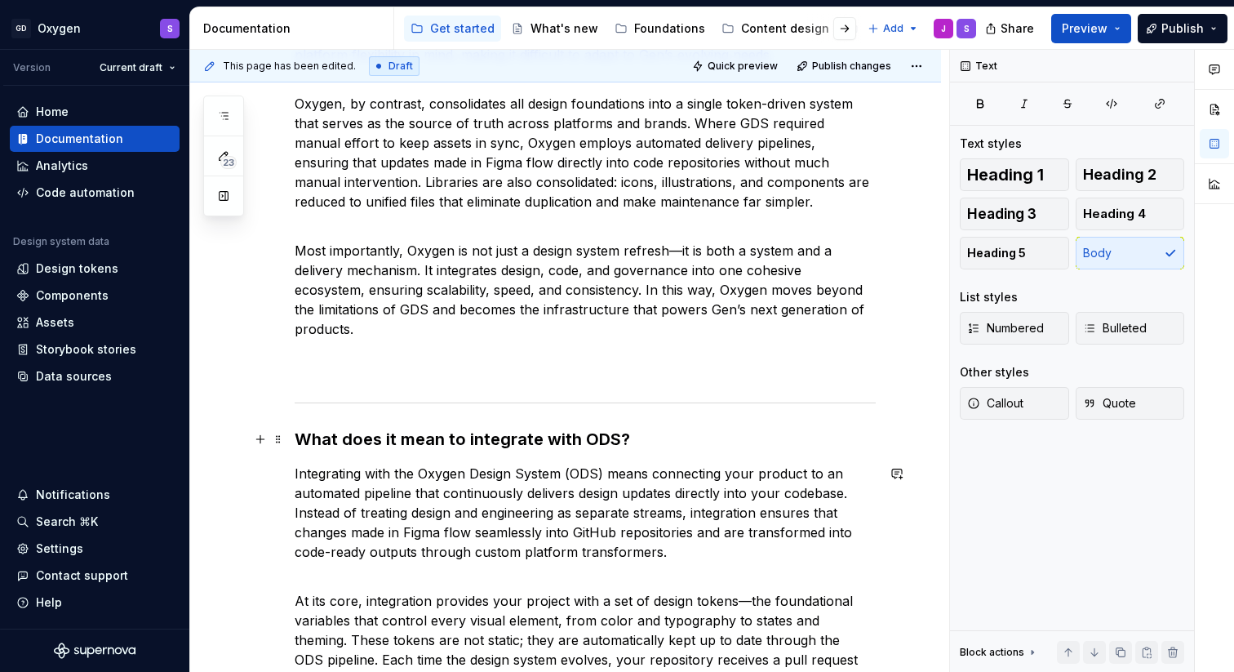
scroll to position [2795, 0]
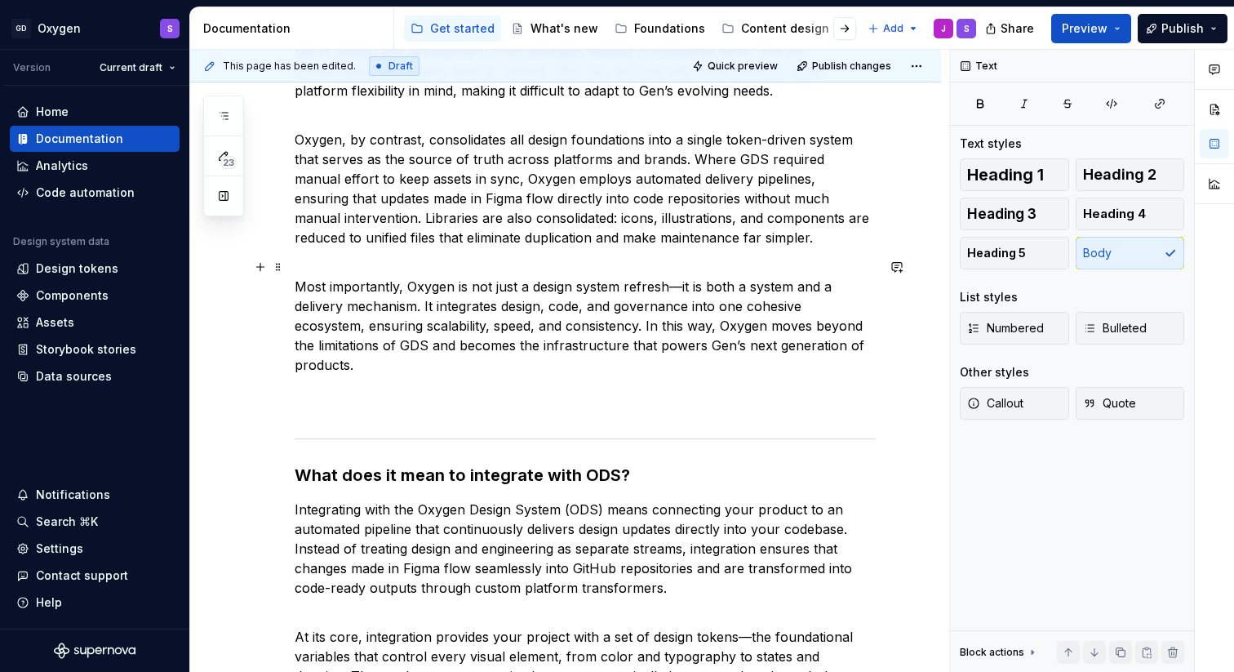
click at [338, 401] on p "Most importantly, Oxygen is not just a design system refresh—it is both a syste…" at bounding box center [585, 335] width 581 height 157
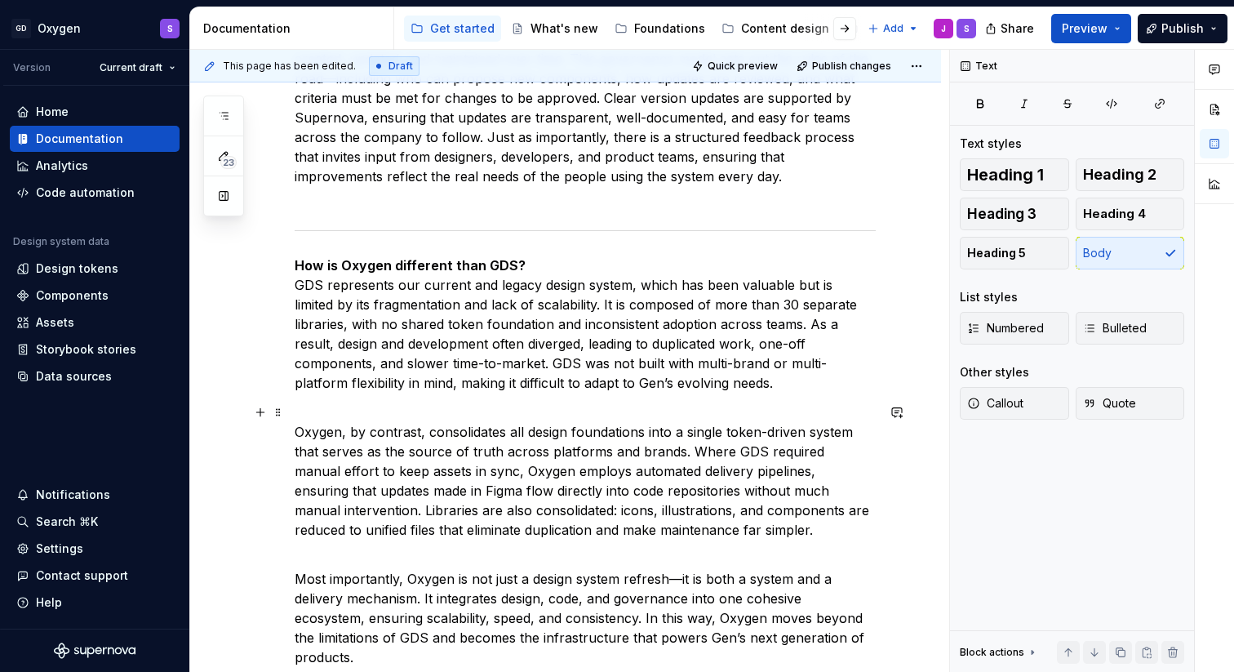
scroll to position [2482, 0]
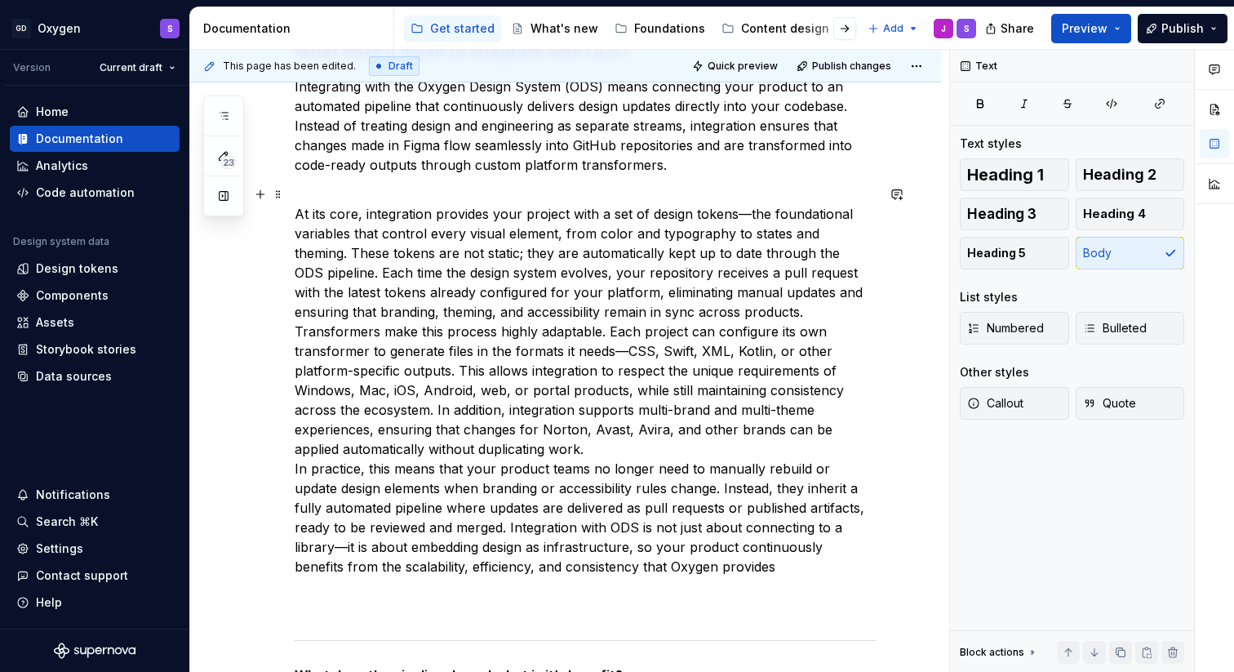
scroll to position [3202, 0]
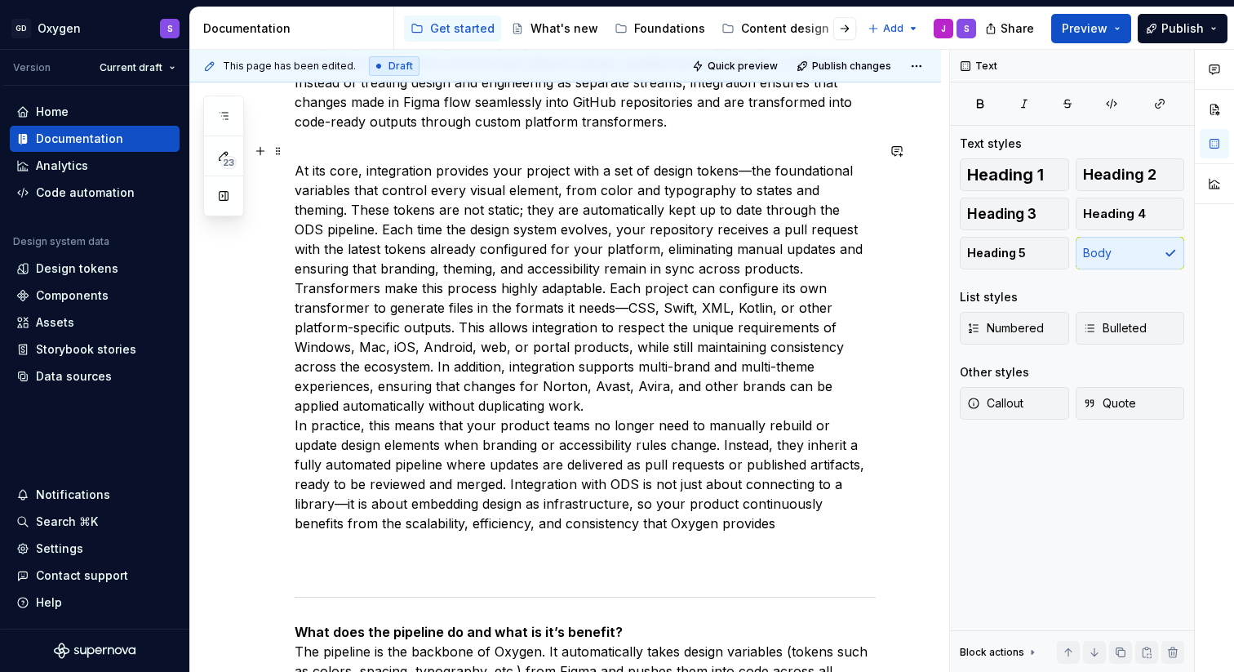
click at [778, 268] on p "At its core, integration provides your project with a set of design tokens—the …" at bounding box center [585, 356] width 581 height 431
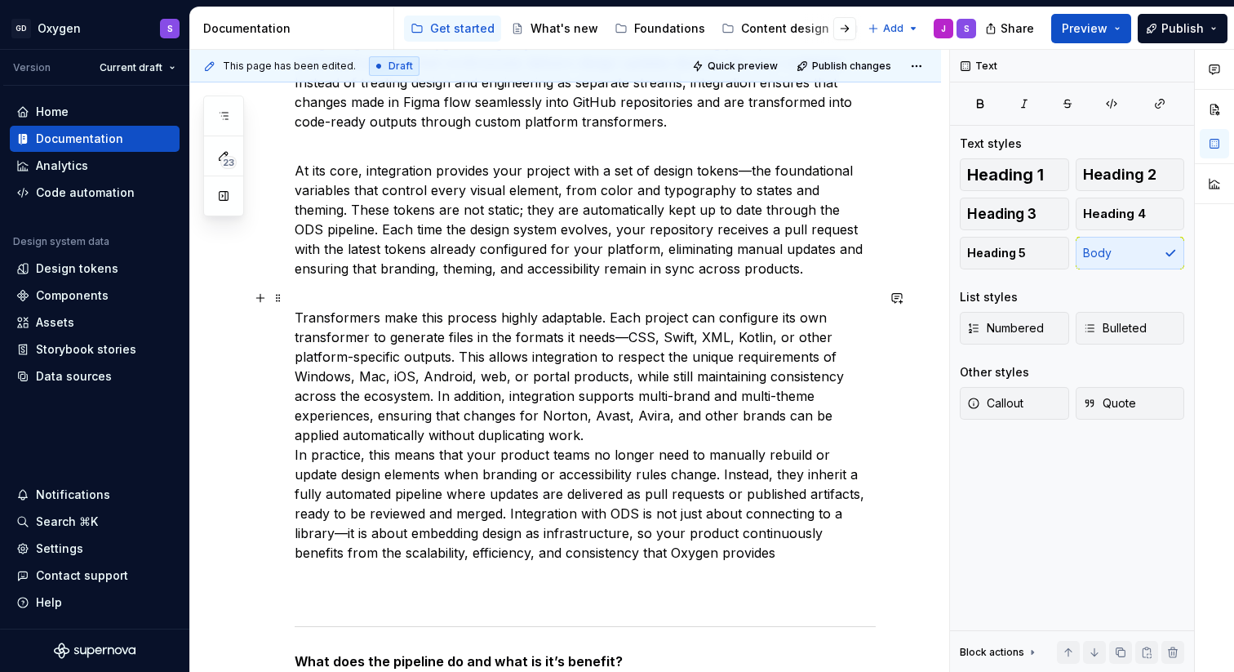
click at [554, 436] on p "Transformers make this process highly adaptable. Each project can configure its…" at bounding box center [585, 444] width 581 height 313
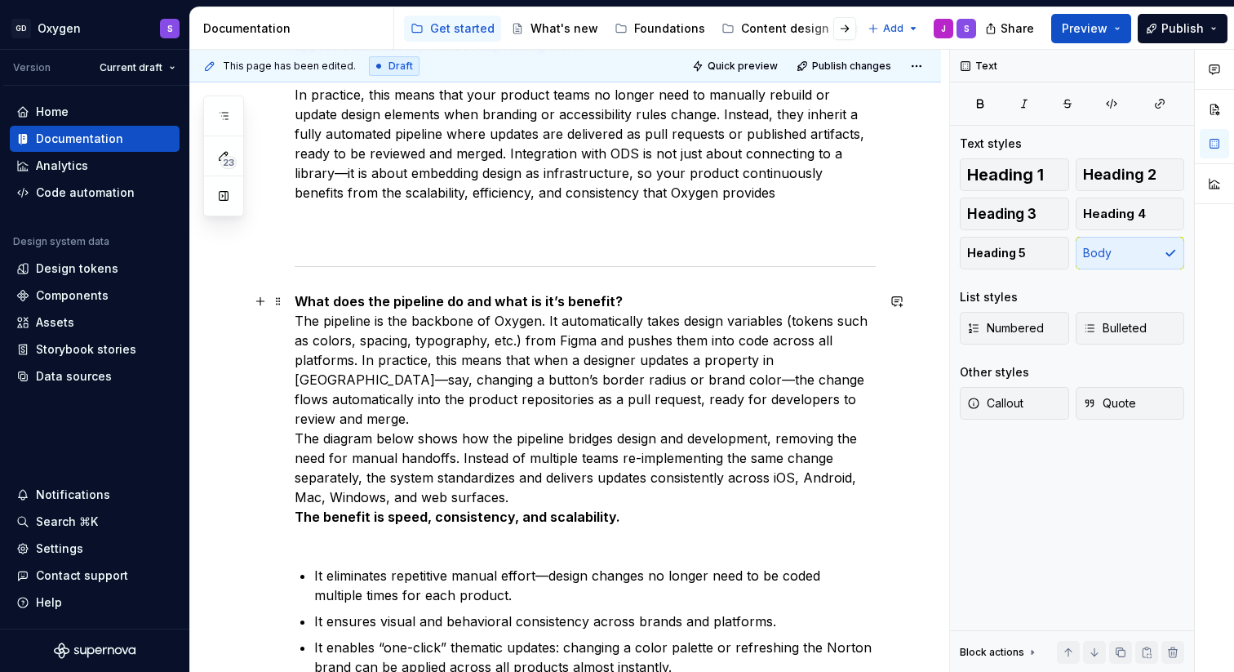
scroll to position [3609, 0]
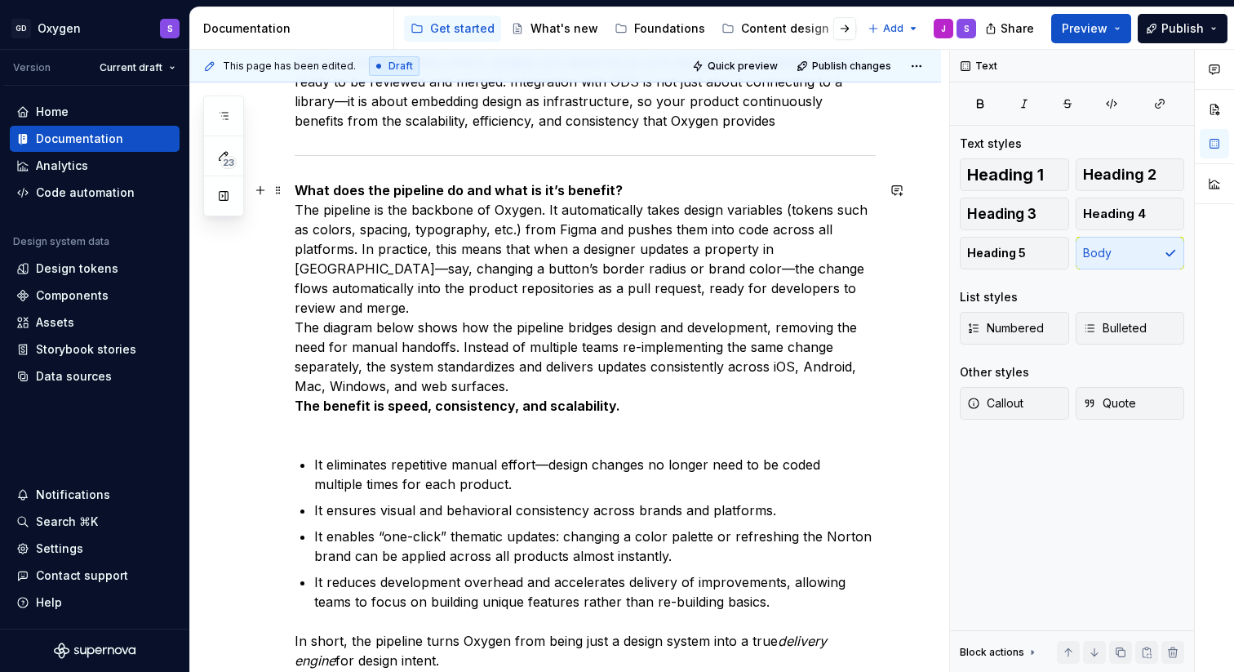
scroll to position [3656, 0]
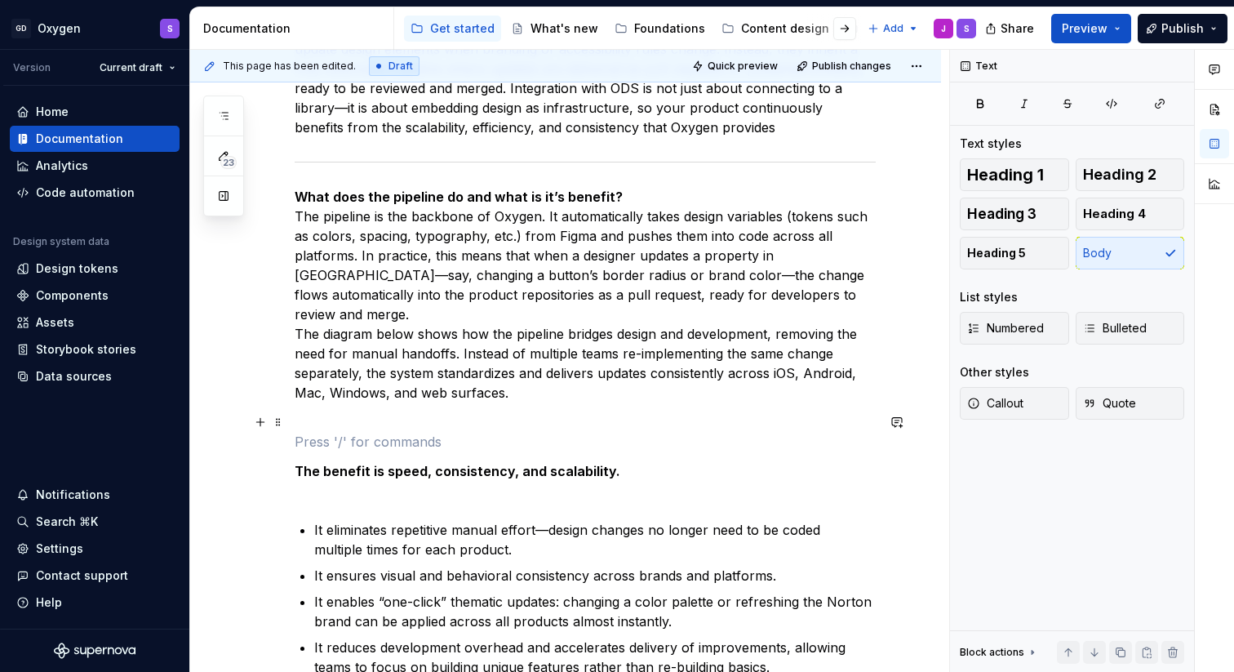
click at [328, 432] on p at bounding box center [585, 442] width 581 height 20
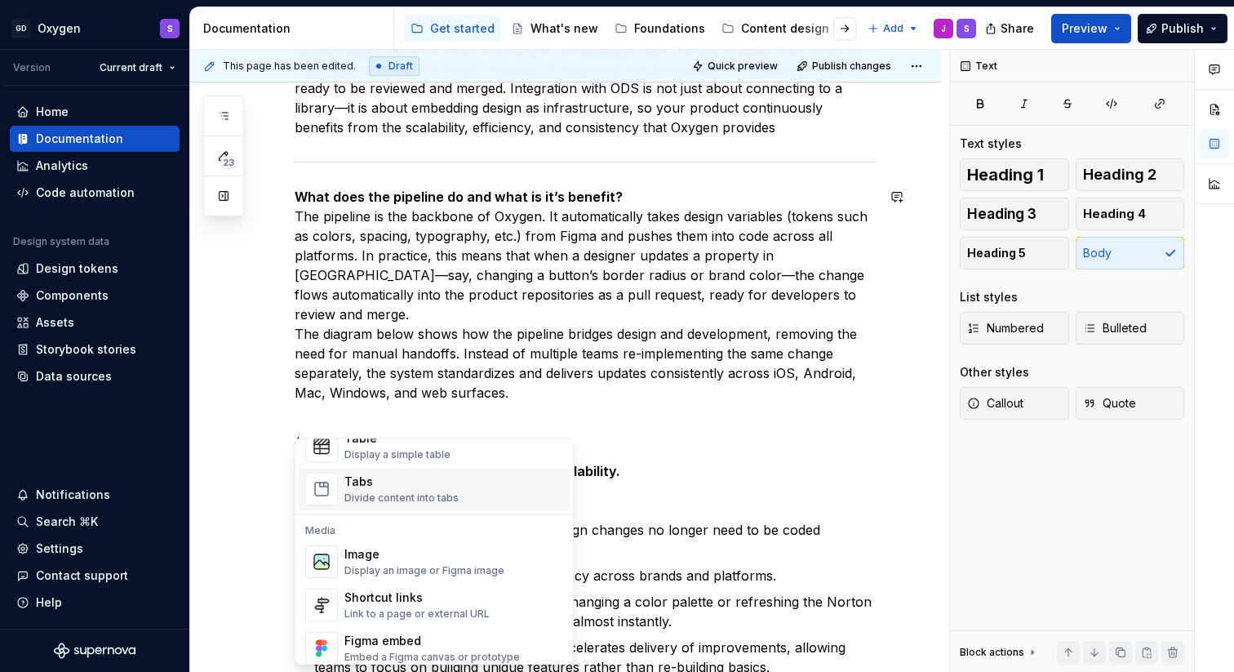
scroll to position [633, 0]
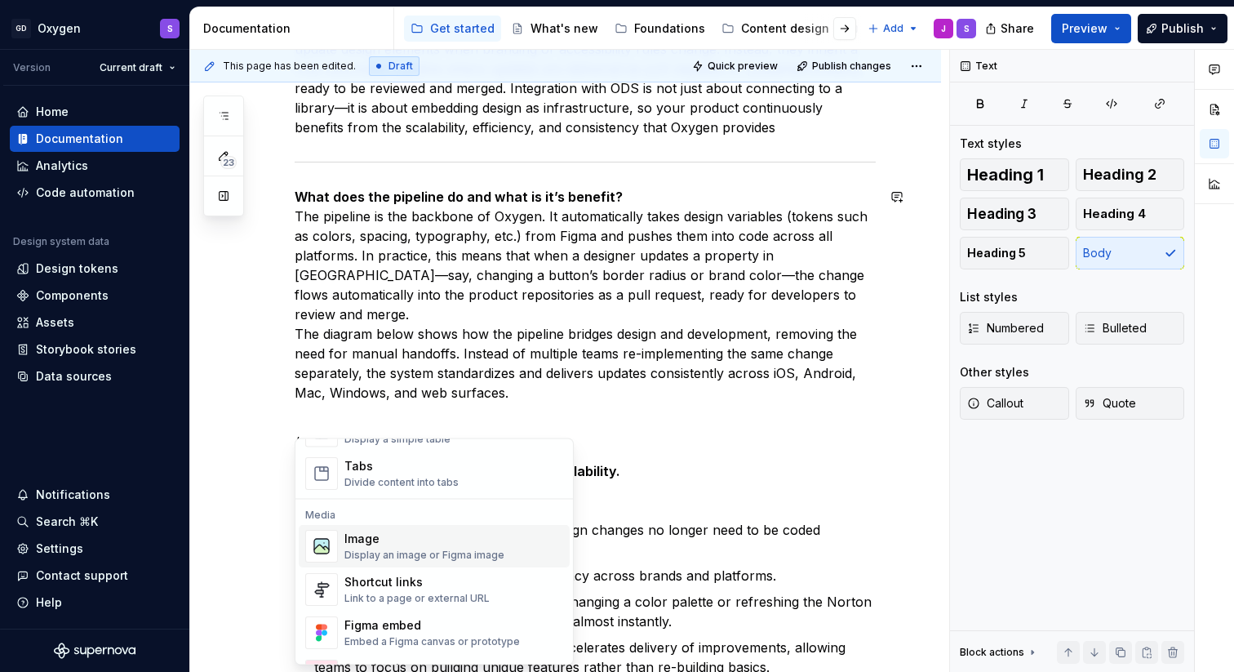
click at [379, 554] on div "Display an image or Figma image" at bounding box center [424, 555] width 160 height 13
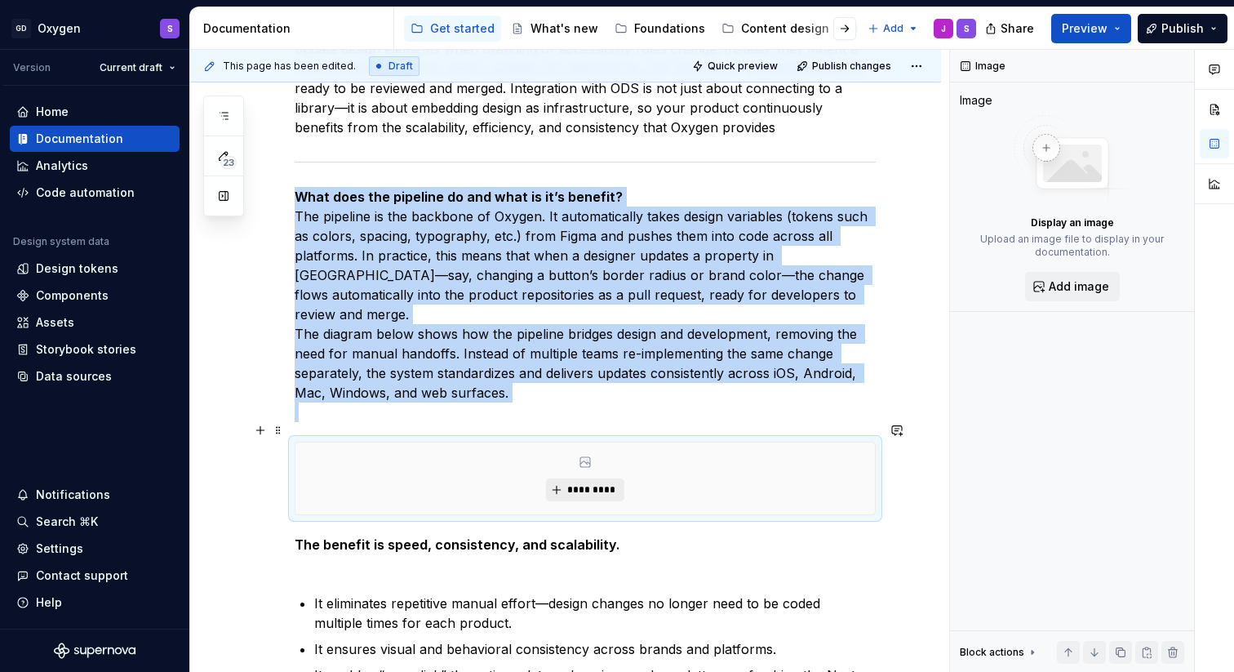
click at [593, 483] on span "*********" at bounding box center [591, 489] width 50 height 13
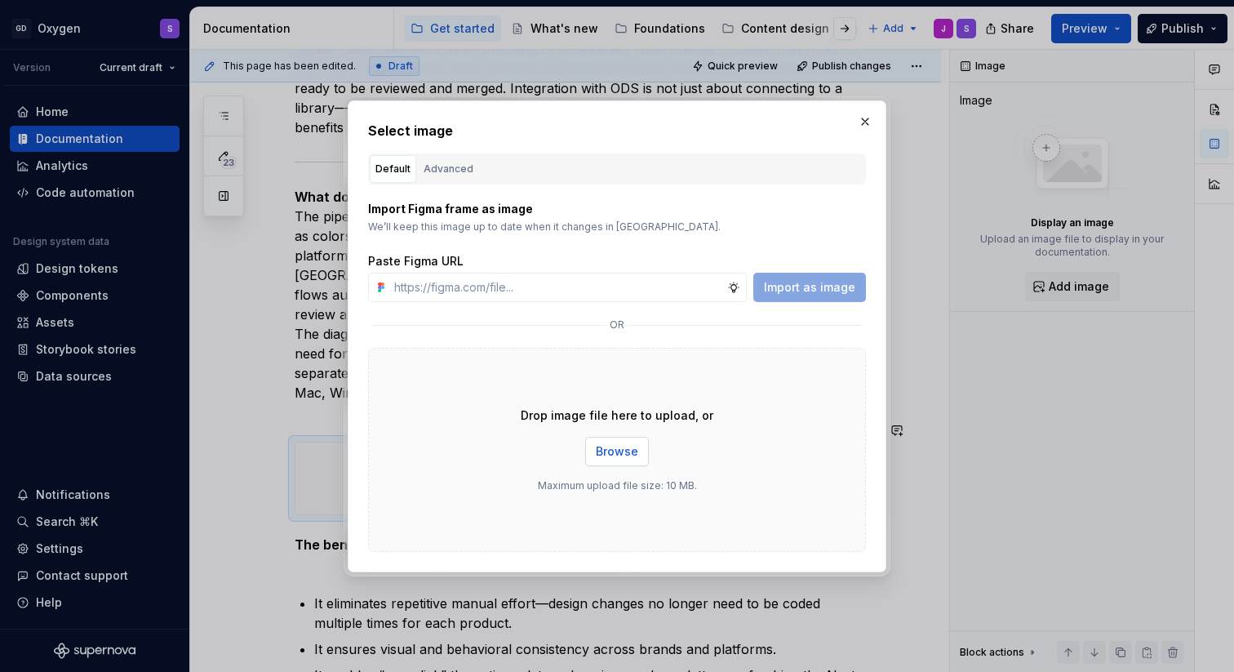
click at [627, 450] on span "Browse" at bounding box center [617, 451] width 42 height 16
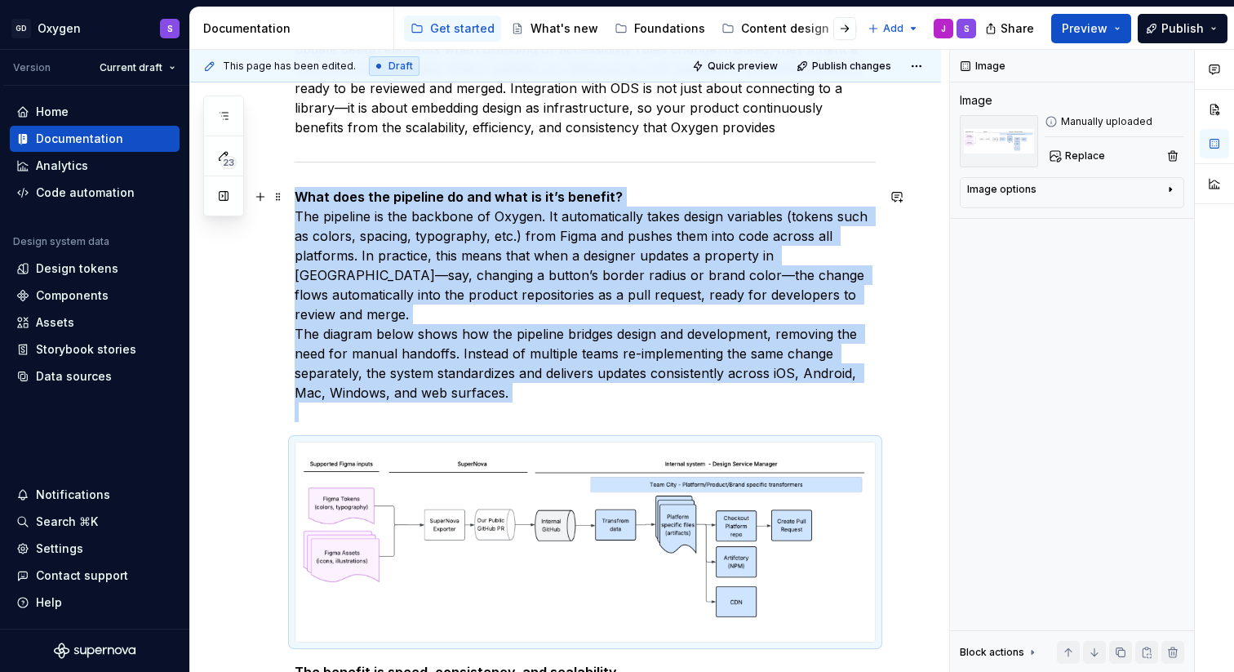
click at [524, 390] on p "What does the pipeline do and what is it’s benefit? The pipeline is the backbon…" at bounding box center [585, 304] width 581 height 235
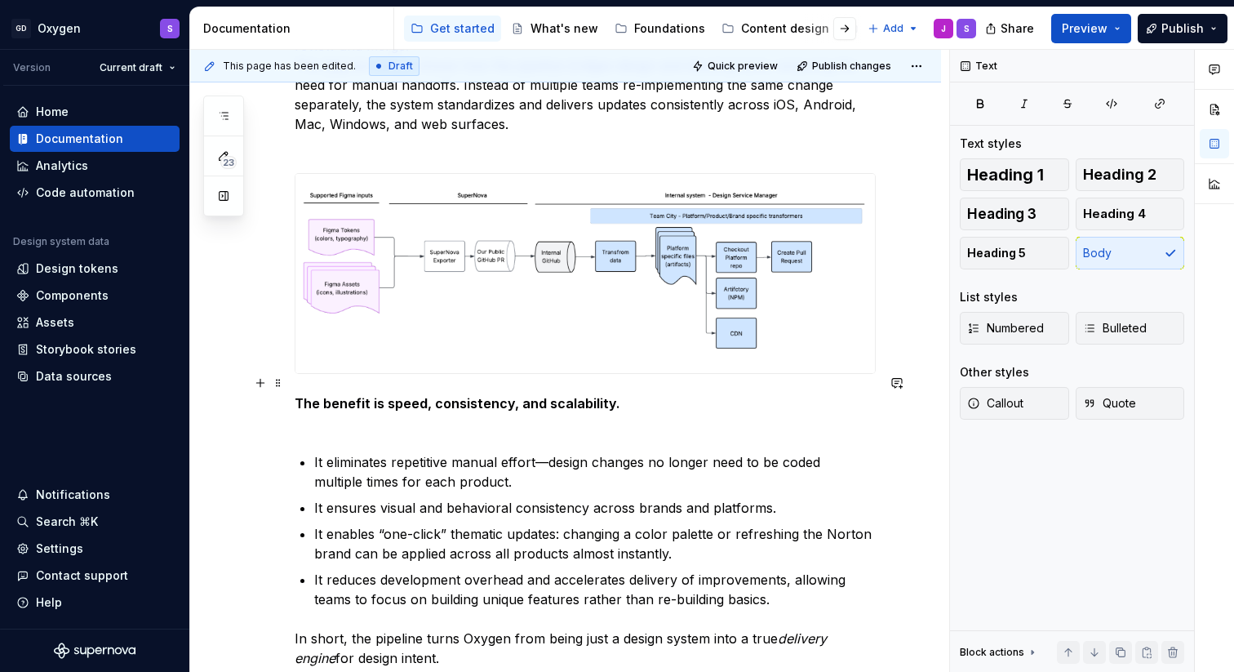
scroll to position [3941, 0]
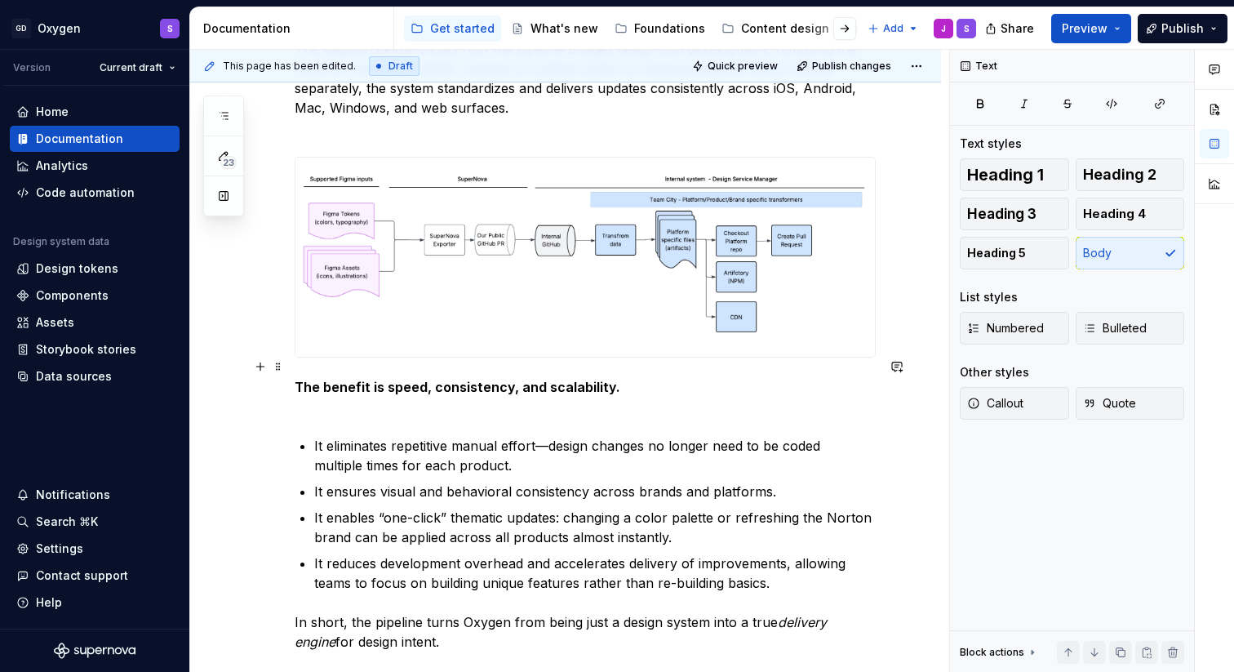
click at [499, 385] on p "The benefit is speed, consistency, and scalability." at bounding box center [585, 396] width 581 height 39
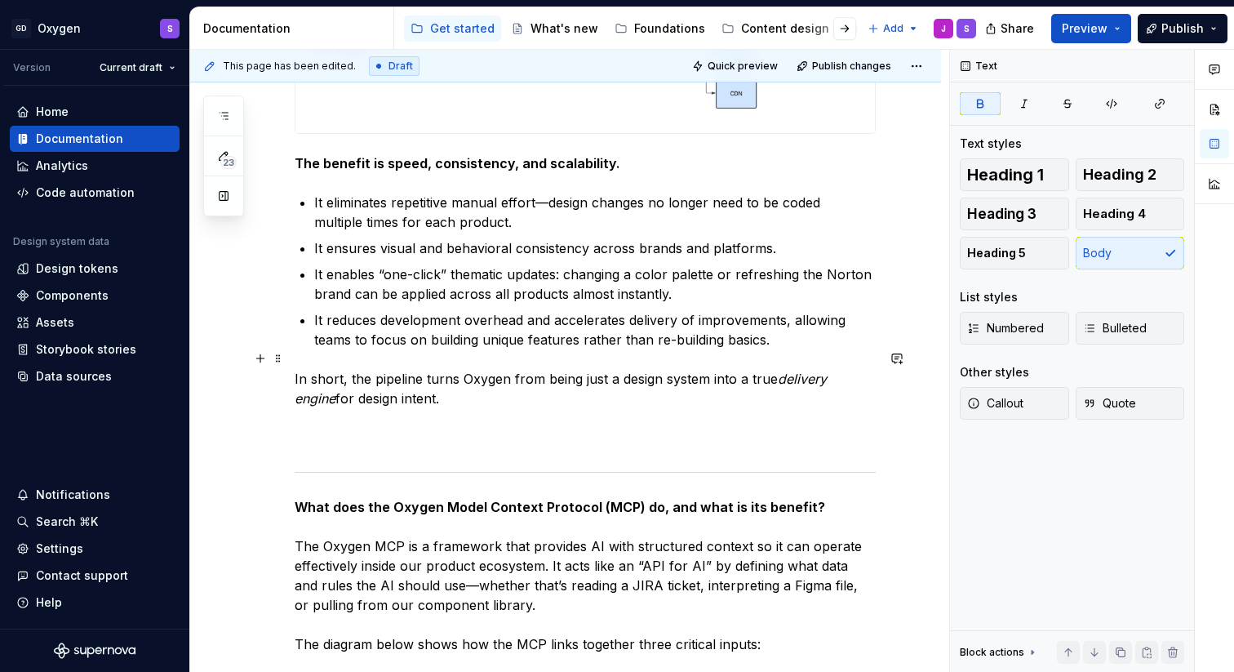
scroll to position [4187, 0]
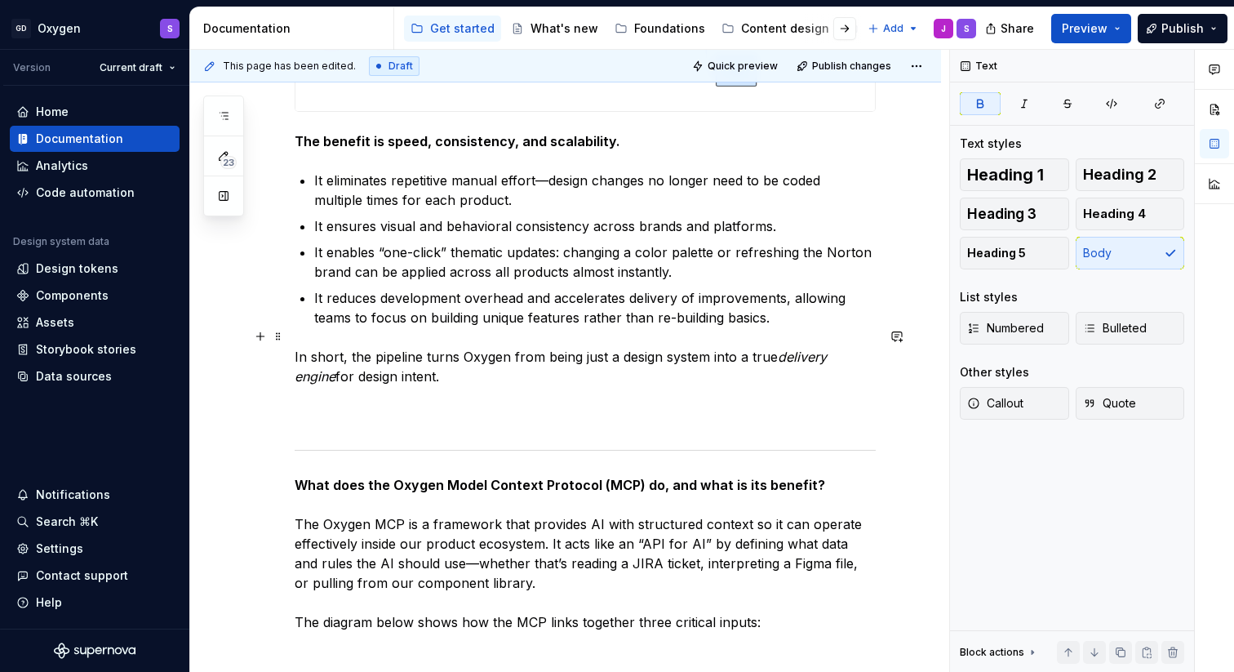
click at [322, 388] on p "In short, the pipeline turns Oxygen from being just a design system into a true…" at bounding box center [585, 386] width 581 height 78
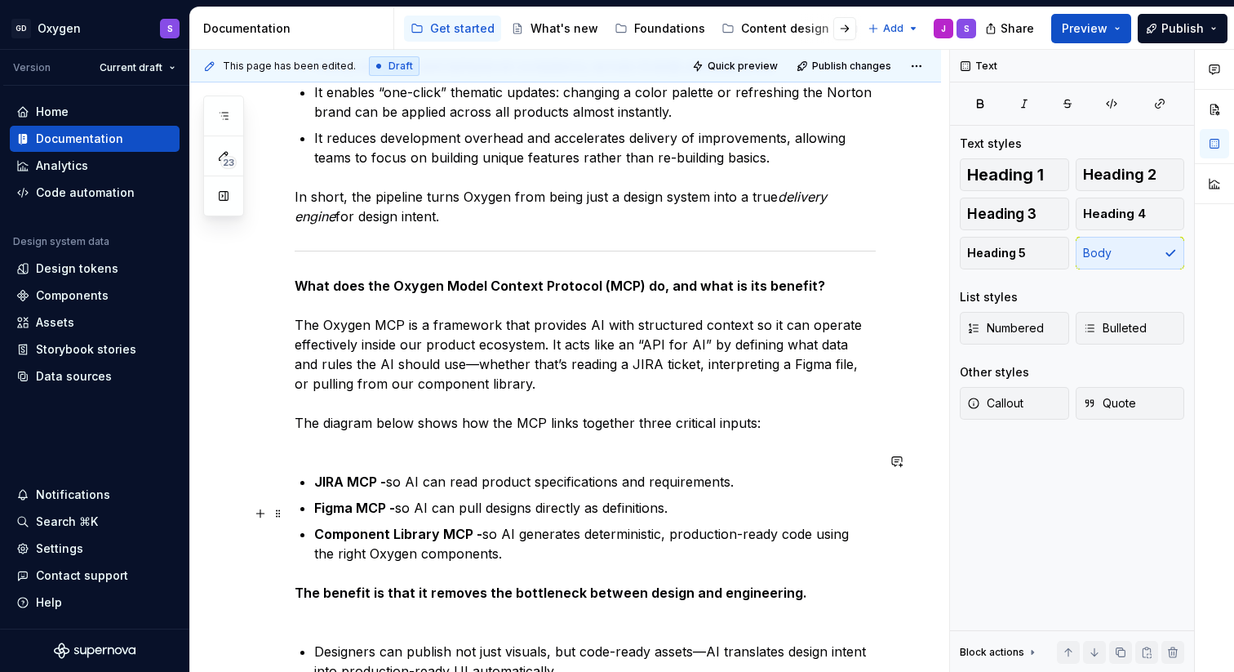
scroll to position [4382, 0]
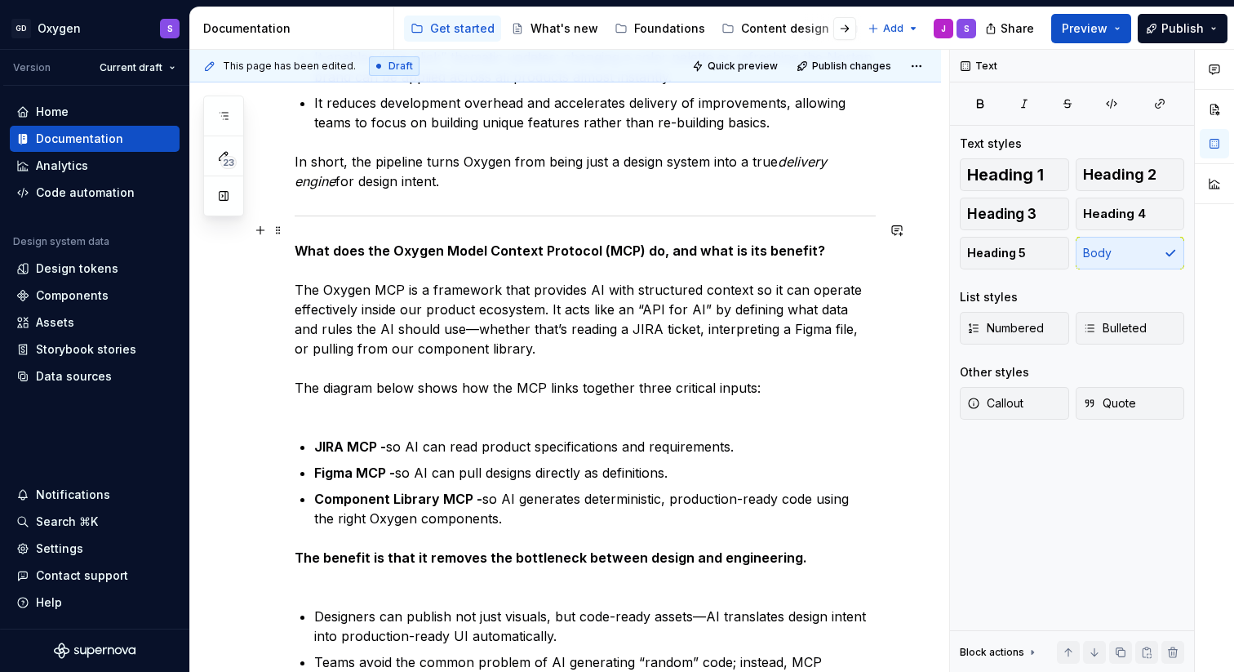
click at [316, 393] on p "What does the Oxygen Model Context Protocol (MCP) do, and what is its benefit? …" at bounding box center [585, 329] width 581 height 176
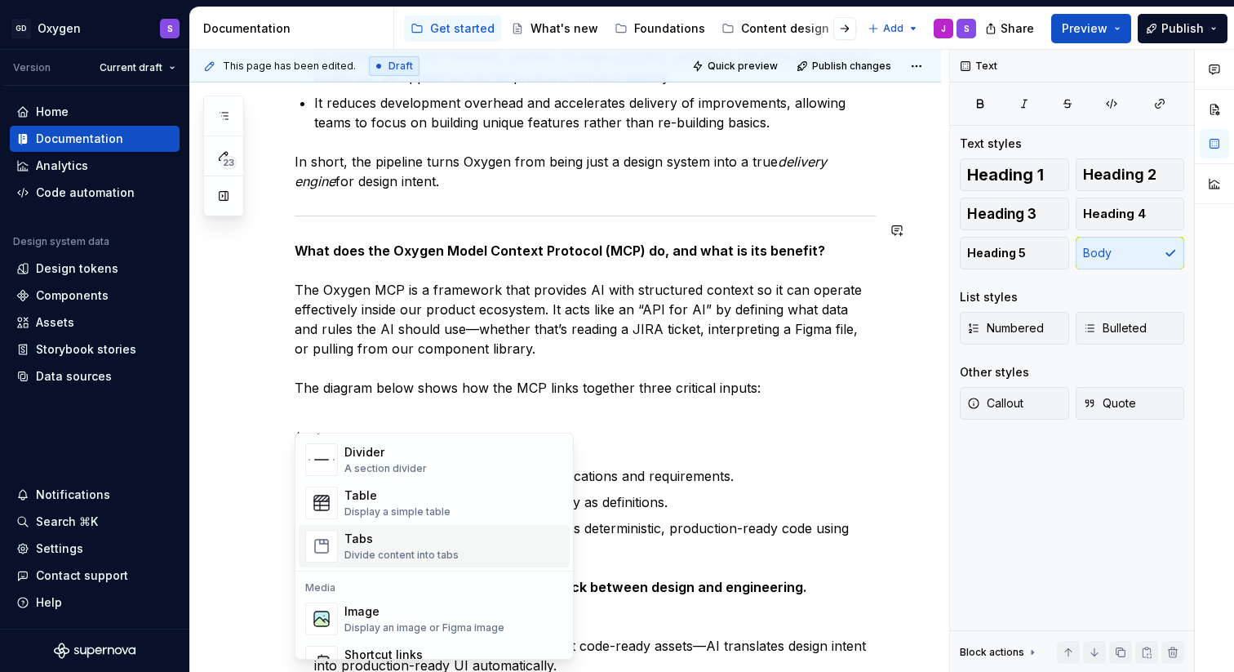
scroll to position [614, 0]
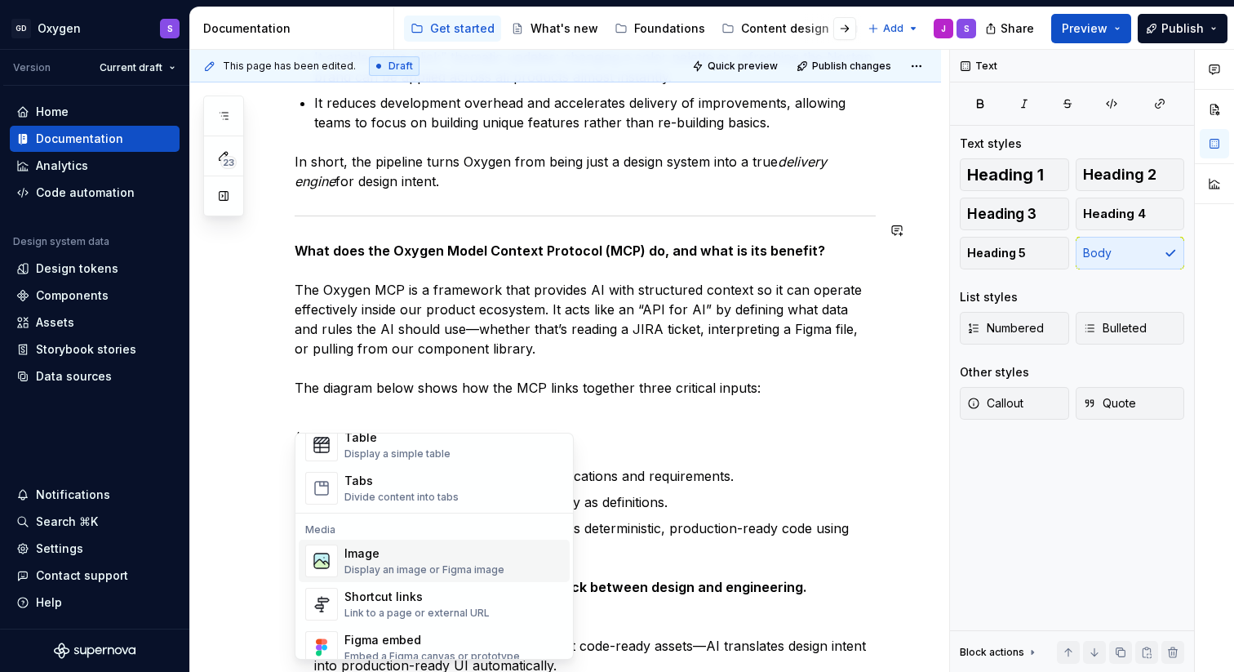
click at [411, 565] on div "Display an image or Figma image" at bounding box center [424, 569] width 160 height 13
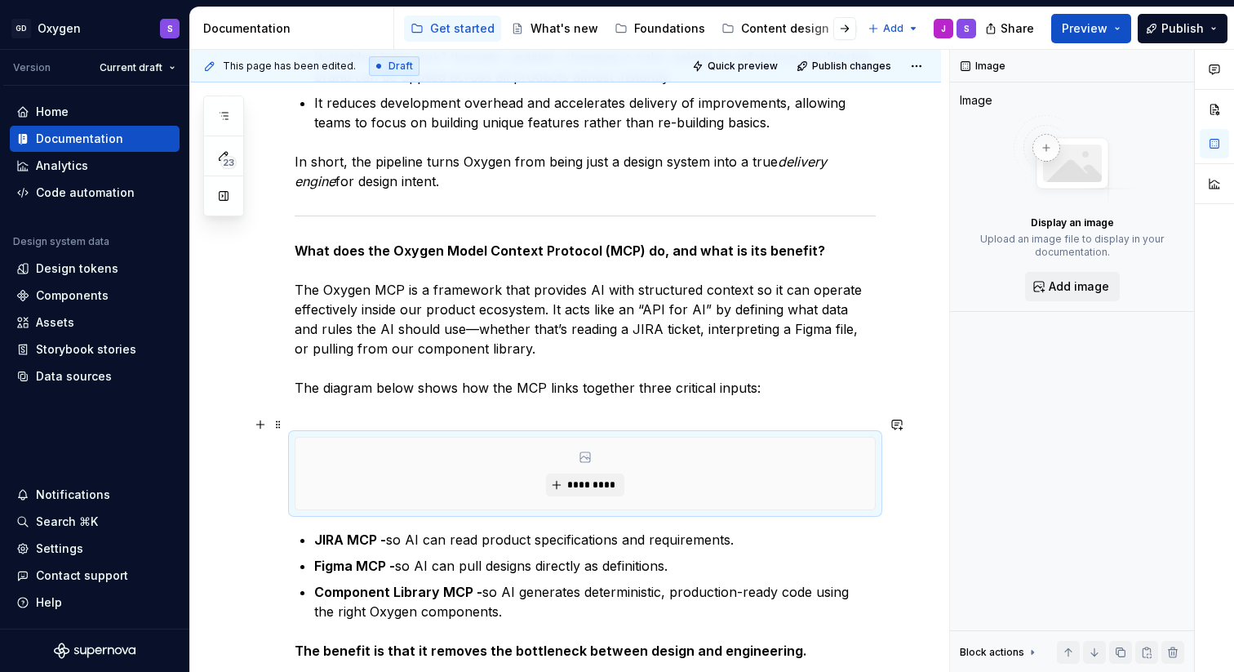
click at [588, 450] on icon at bounding box center [585, 456] width 13 height 13
click at [583, 450] on icon at bounding box center [585, 456] width 13 height 13
click at [587, 478] on span "*********" at bounding box center [591, 484] width 50 height 13
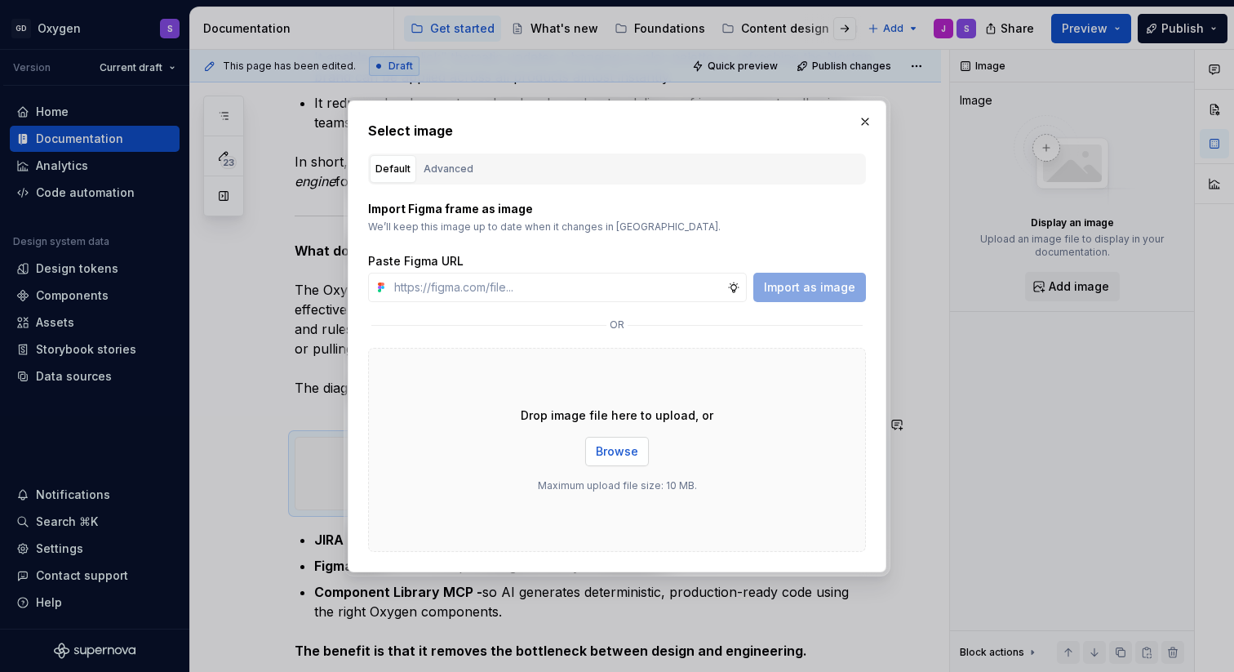
click at [617, 458] on span "Browse" at bounding box center [617, 451] width 42 height 16
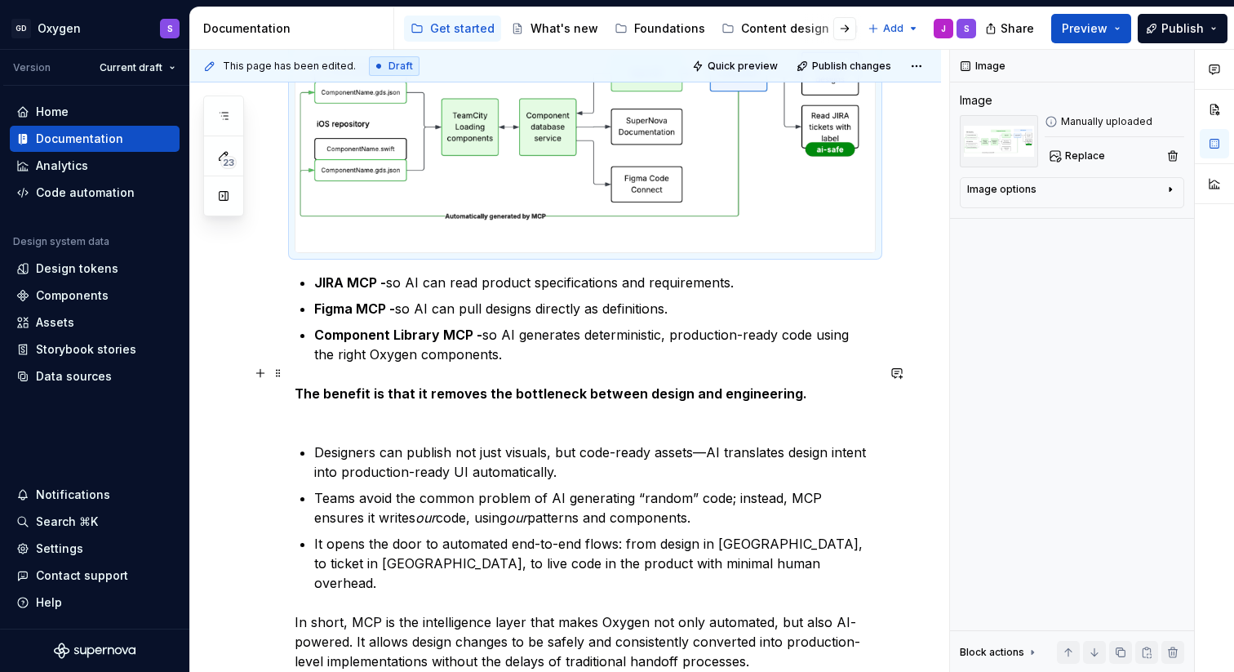
scroll to position [4826, 0]
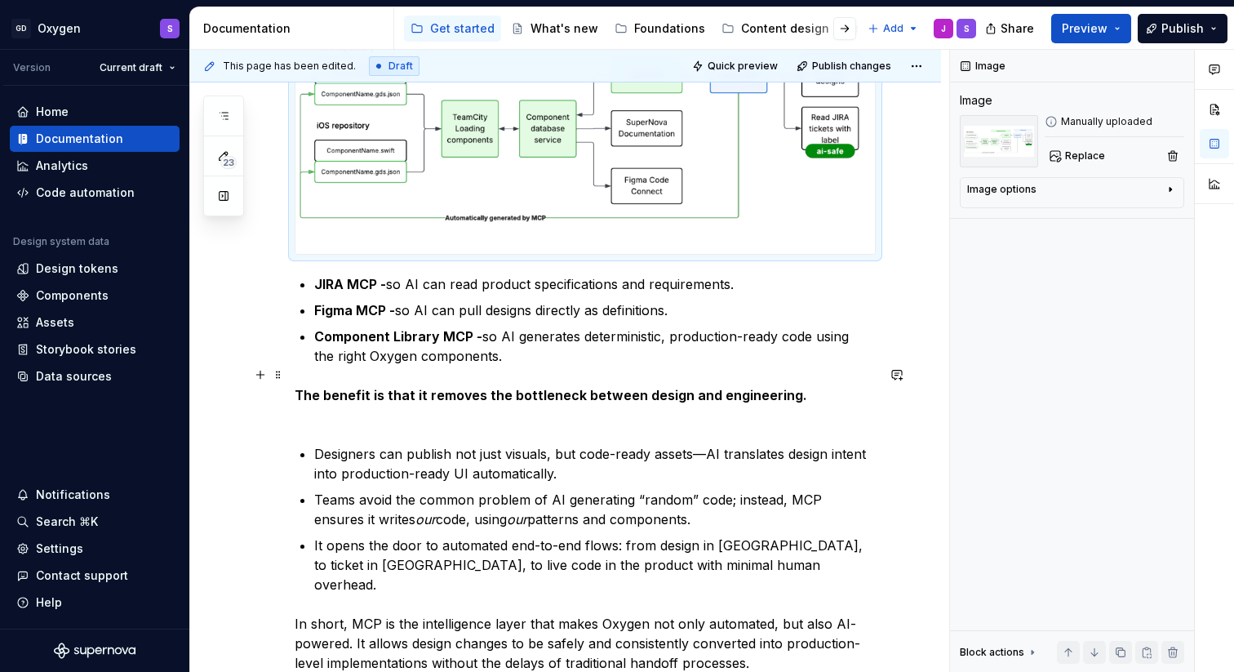
click at [593, 389] on p "The benefit is that it removes the bottleneck between design and engineering." at bounding box center [585, 404] width 581 height 39
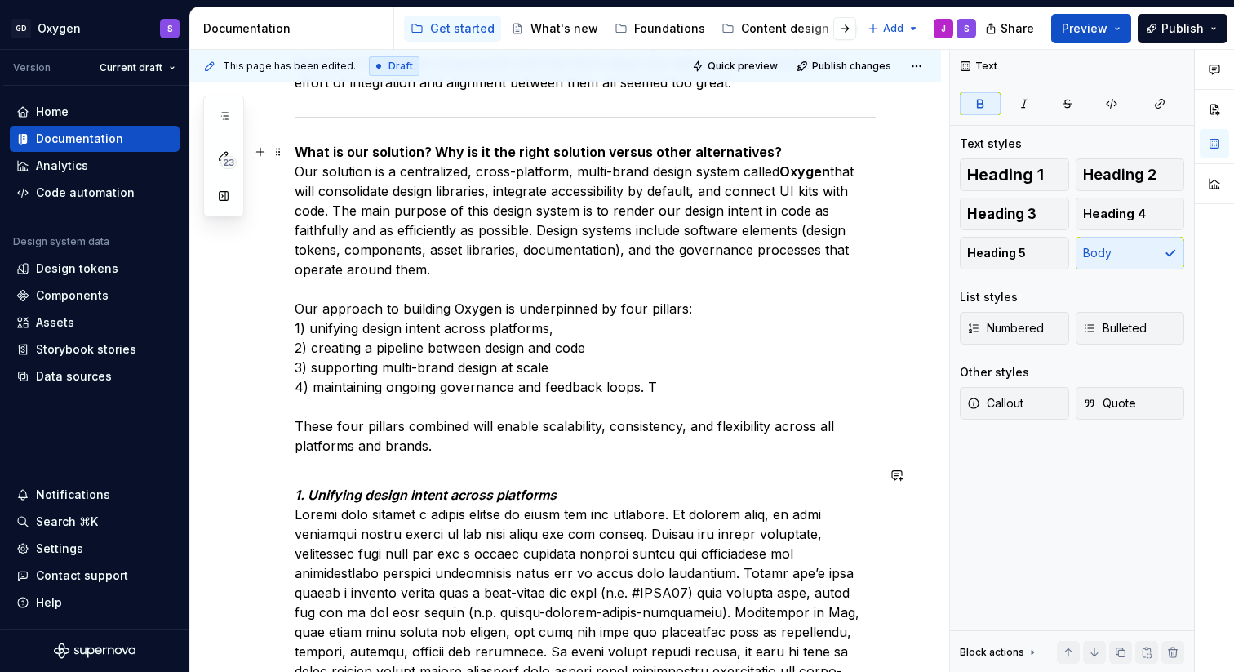
scroll to position [0, 0]
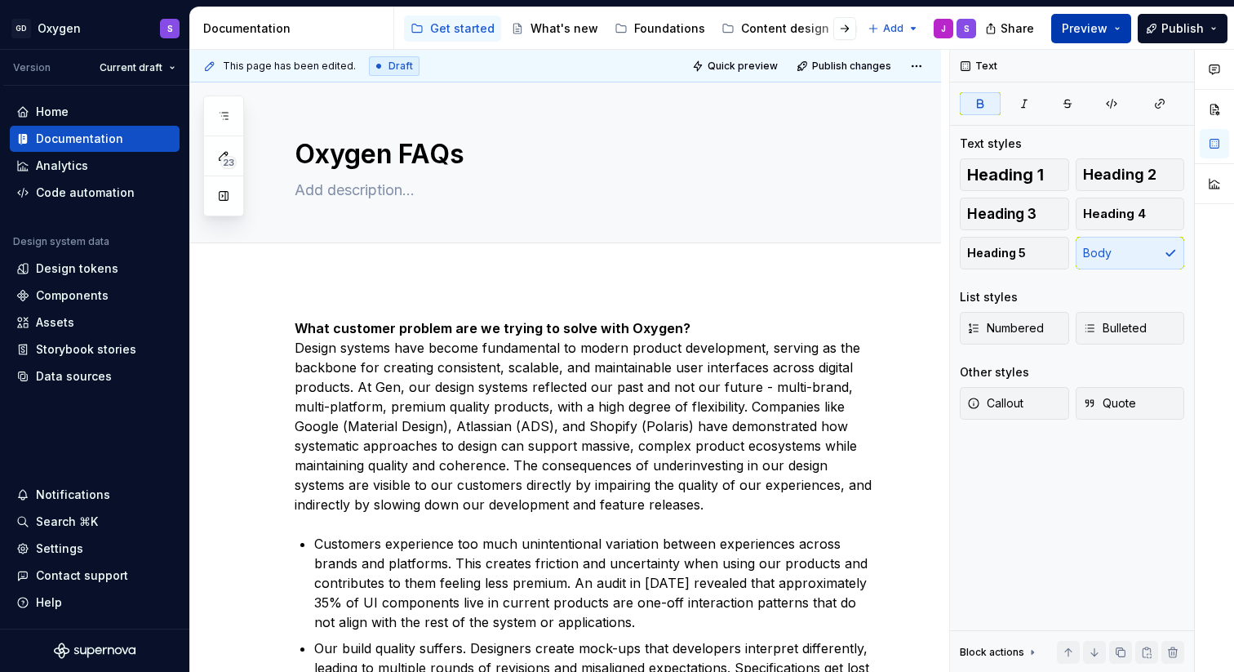
click at [1121, 27] on button "Preview" at bounding box center [1091, 28] width 80 height 29
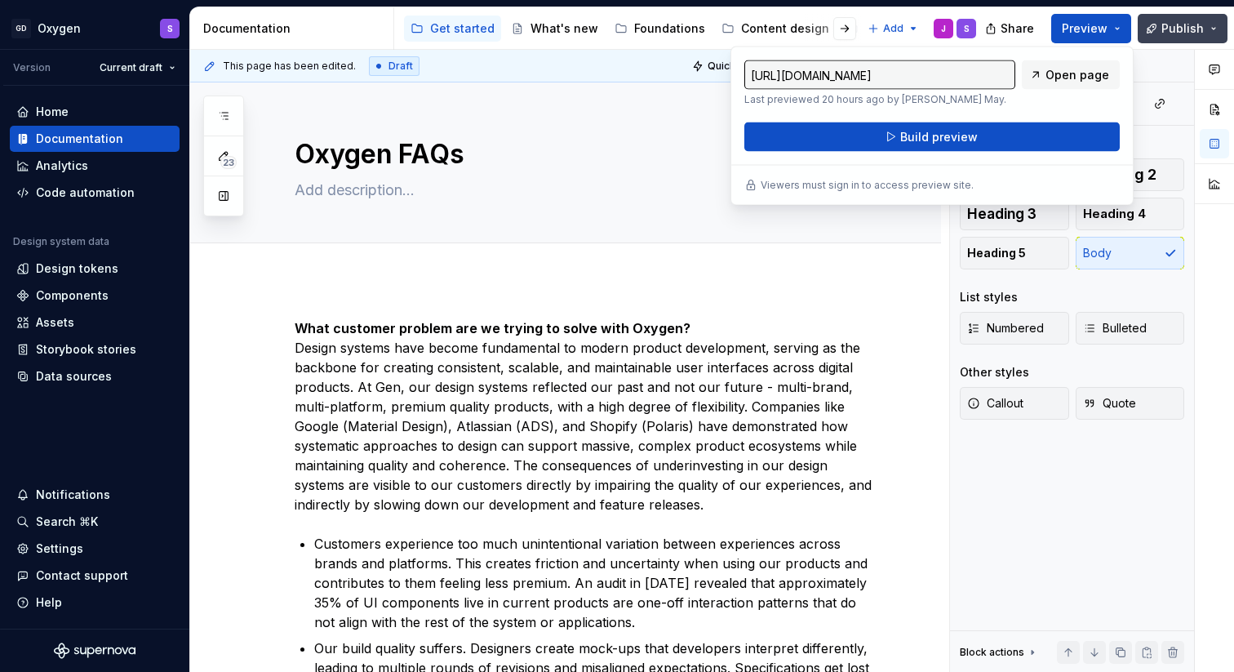
click at [1176, 28] on span "Publish" at bounding box center [1182, 28] width 42 height 16
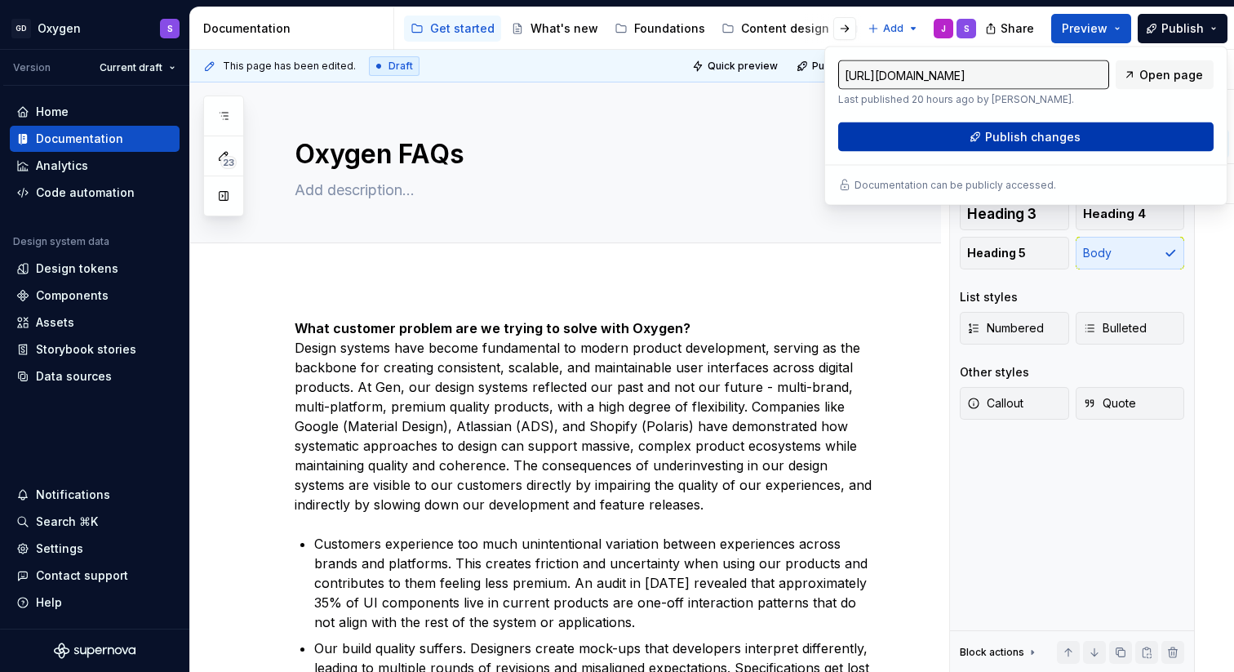
click at [1040, 141] on span "Publish changes" at bounding box center [1032, 137] width 95 height 16
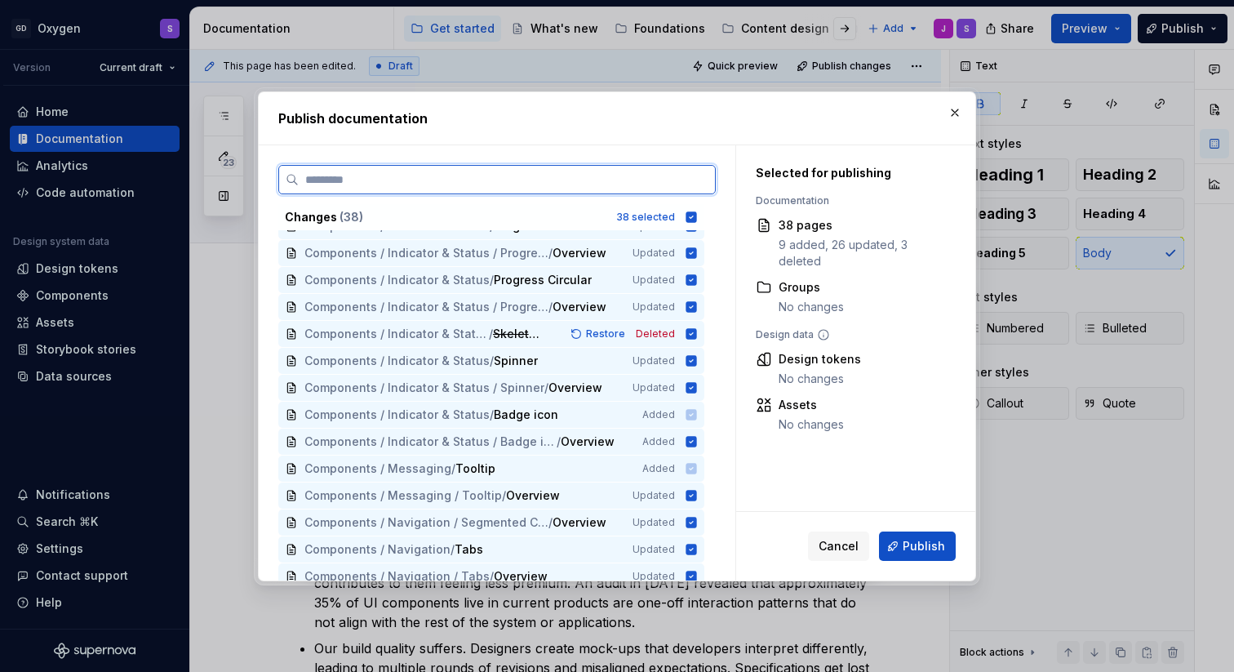
scroll to position [676, 0]
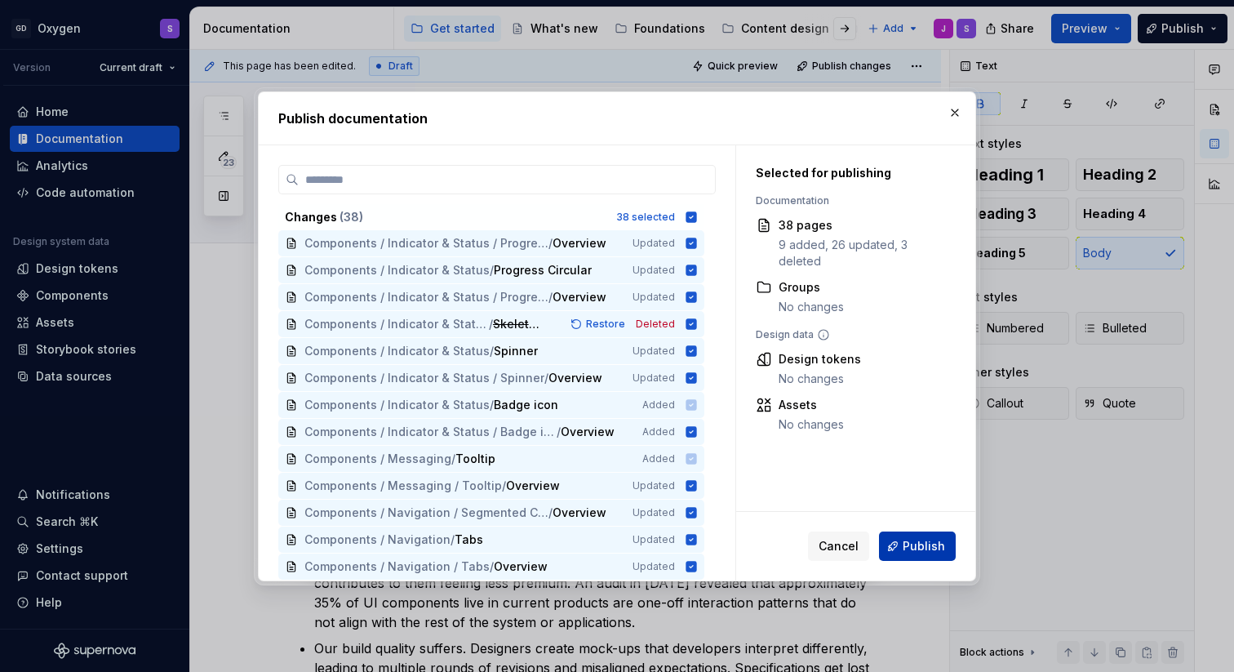
click at [932, 547] on span "Publish" at bounding box center [923, 546] width 42 height 16
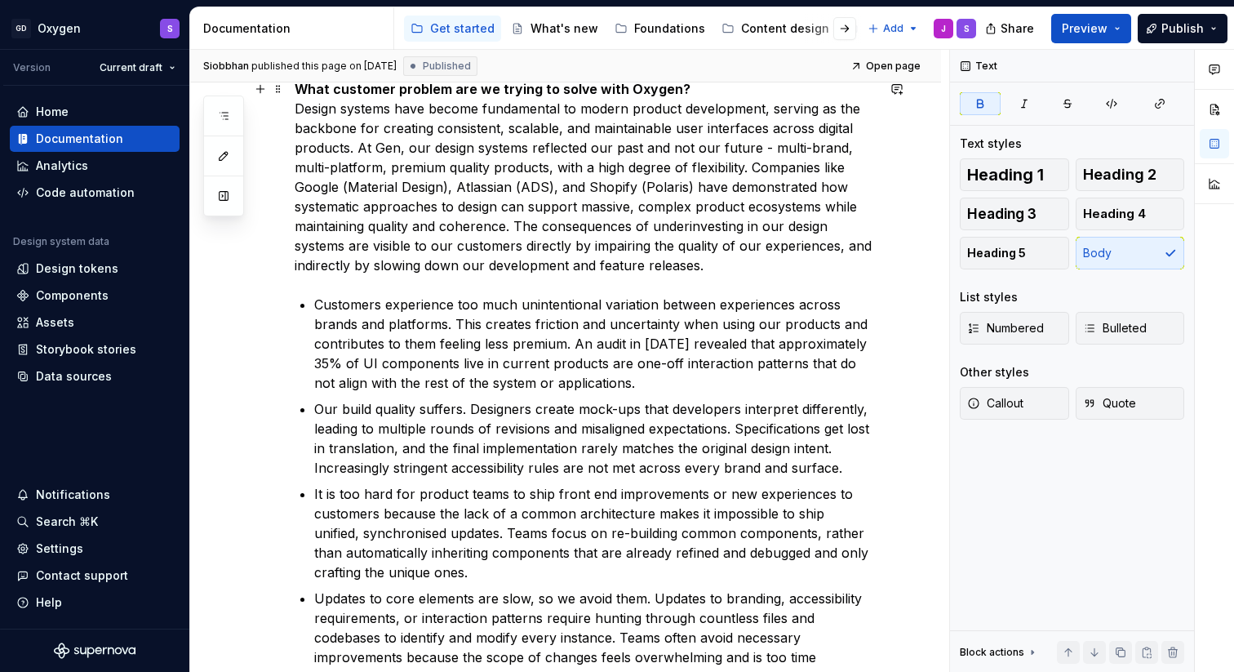
scroll to position [0, 0]
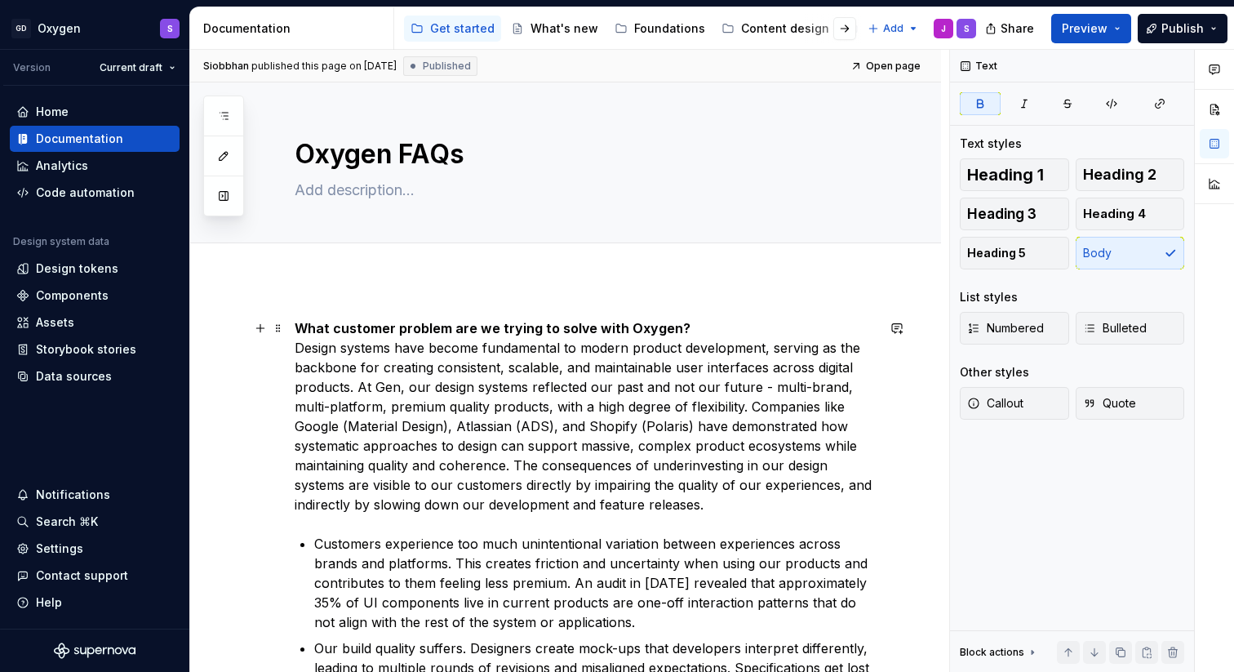
click at [473, 322] on strong "What customer problem are we trying to solve with Oxygen?" at bounding box center [493, 328] width 396 height 16
click at [435, 331] on strong "What customer problem are we trying to solve with Oxygen?" at bounding box center [493, 328] width 396 height 16
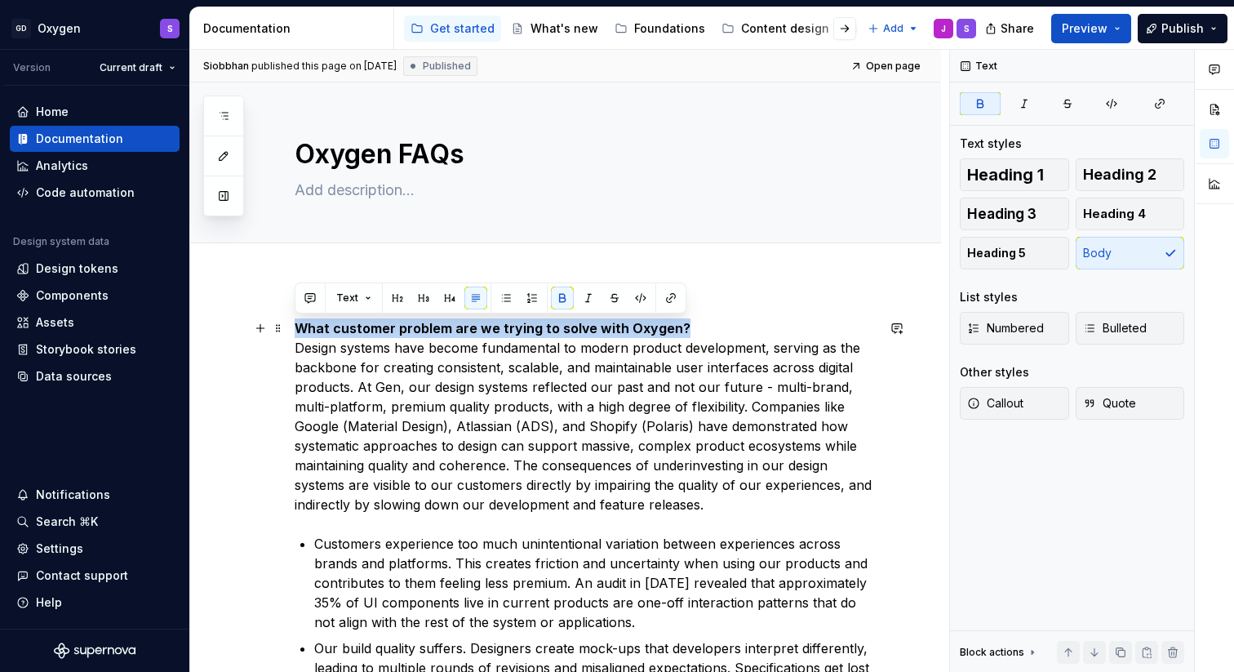
drag, startPoint x: 707, startPoint y: 326, endPoint x: 292, endPoint y: 328, distance: 414.5
click at [557, 299] on button "button" at bounding box center [562, 297] width 23 height 23
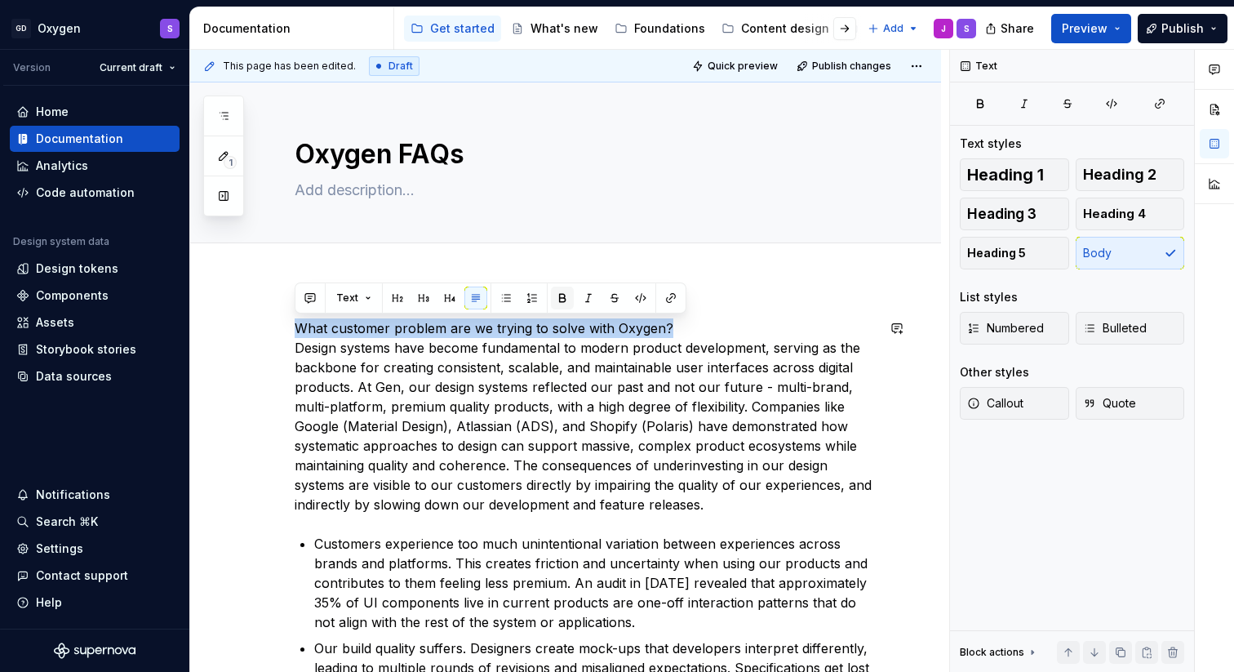
click at [557, 299] on button "button" at bounding box center [562, 297] width 23 height 23
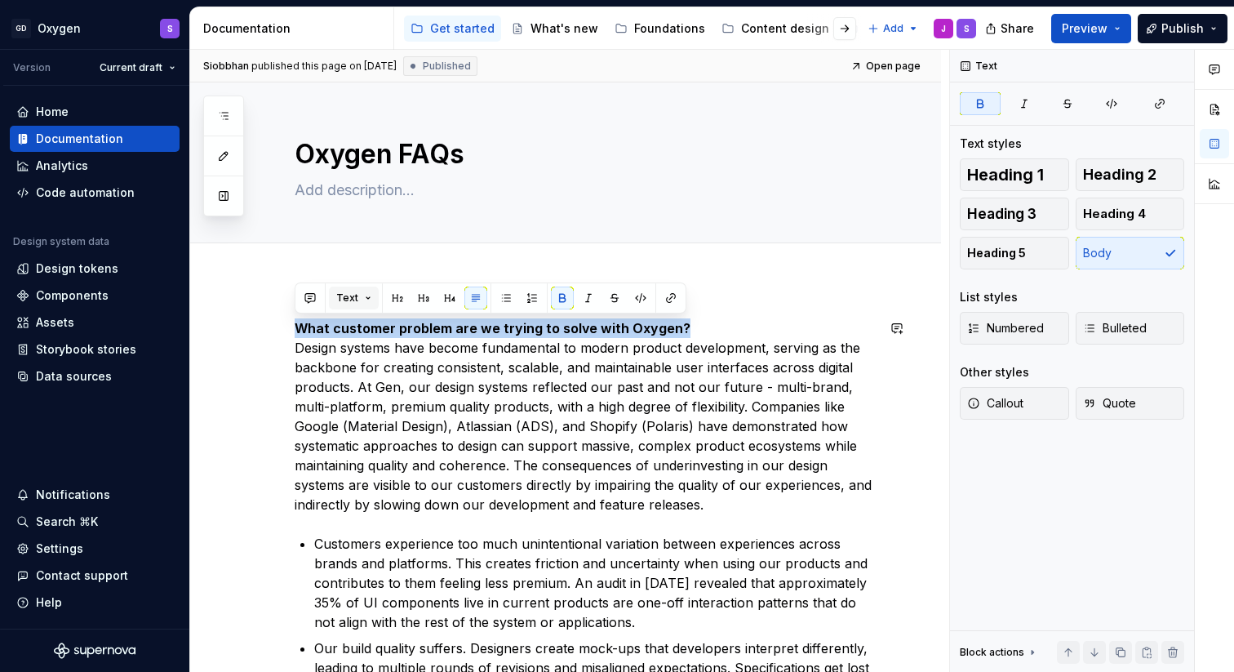
click at [371, 298] on button "Text" at bounding box center [354, 297] width 50 height 23
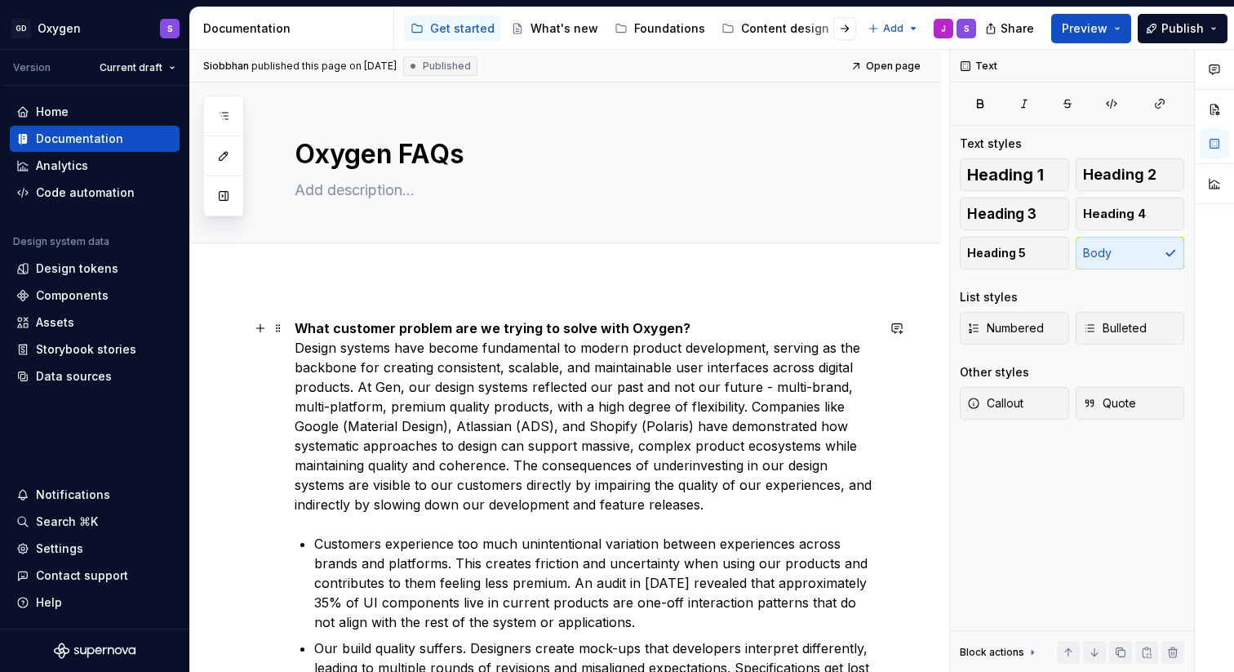
click at [653, 417] on p "What customer problem are we trying to solve with Oxygen? Design systems have b…" at bounding box center [585, 416] width 581 height 196
click at [660, 30] on div "Foundations" at bounding box center [669, 28] width 71 height 16
click at [667, 30] on div "Foundations" at bounding box center [669, 28] width 71 height 16
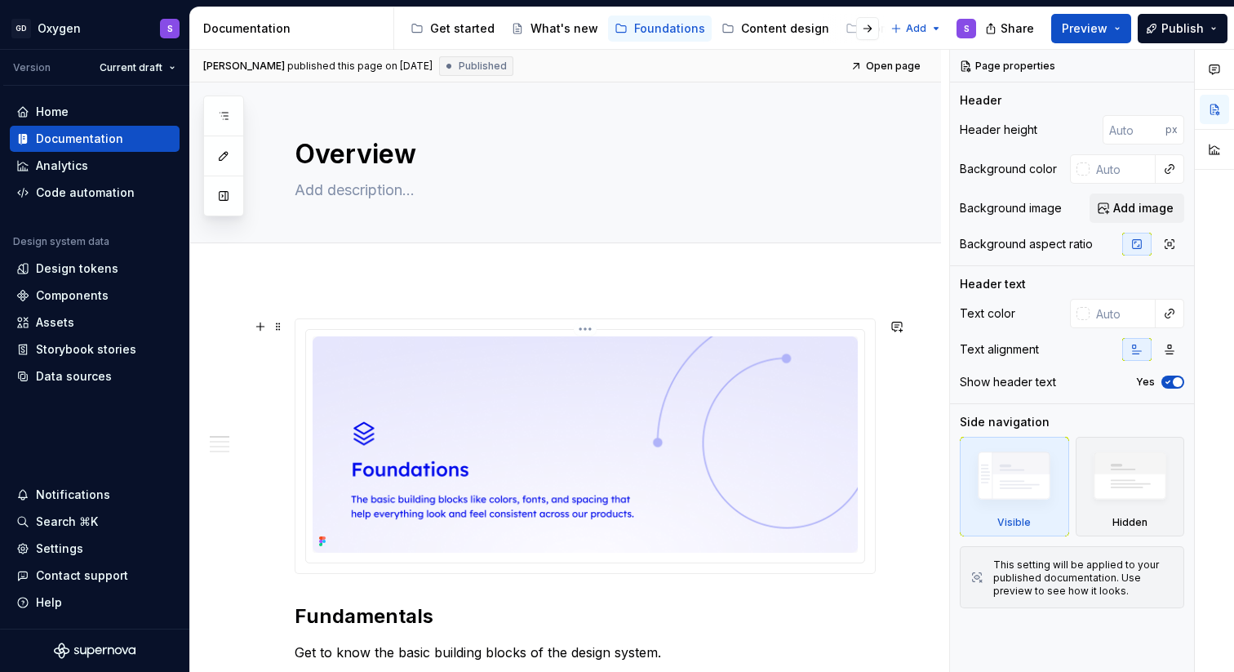
scroll to position [131, 0]
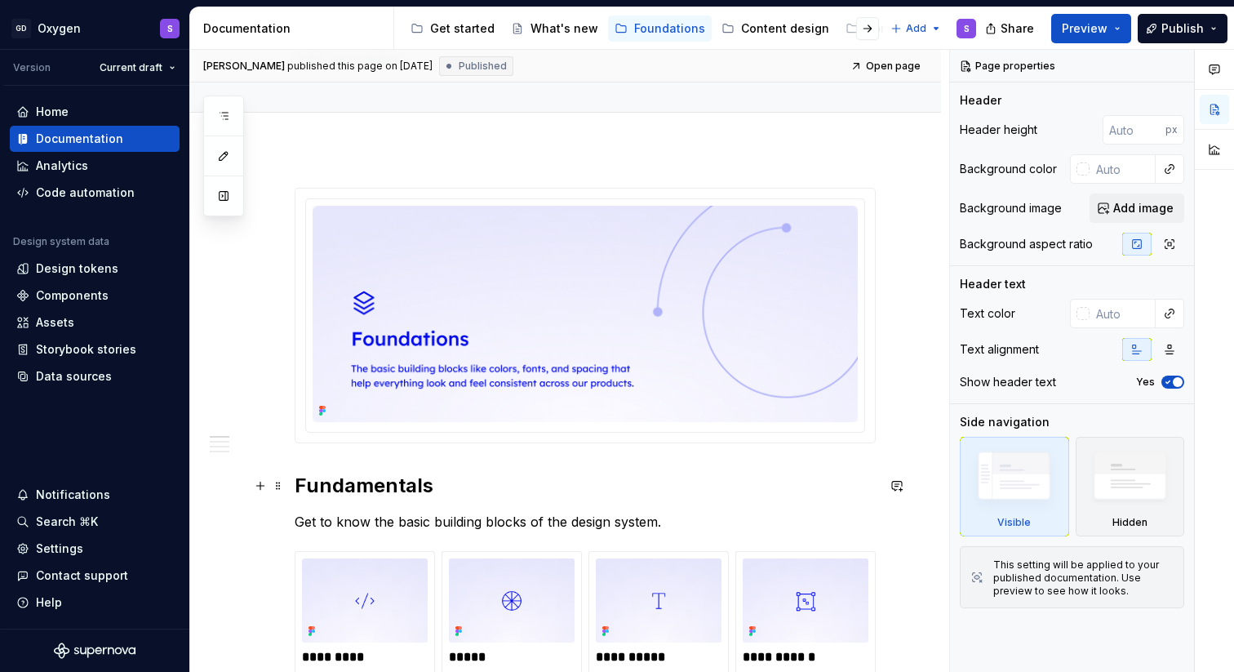
click at [389, 481] on h2 "Fundamentals" at bounding box center [585, 485] width 581 height 26
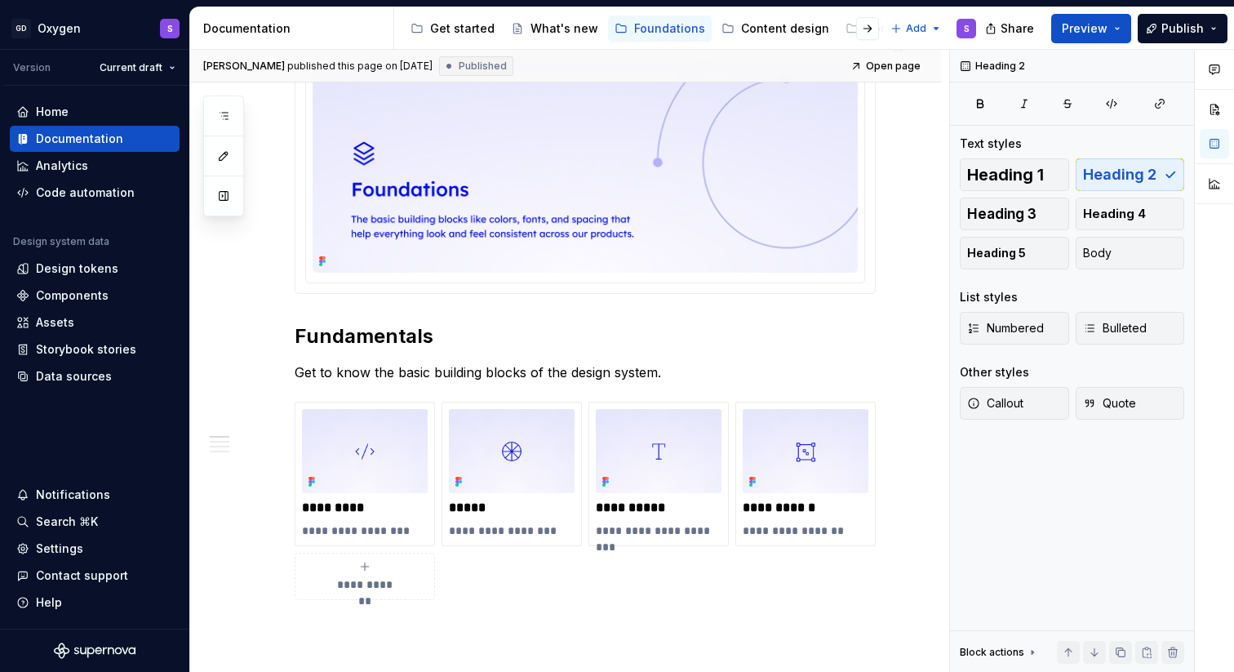
scroll to position [281, 0]
click at [562, 24] on div "What's new" at bounding box center [564, 28] width 68 height 16
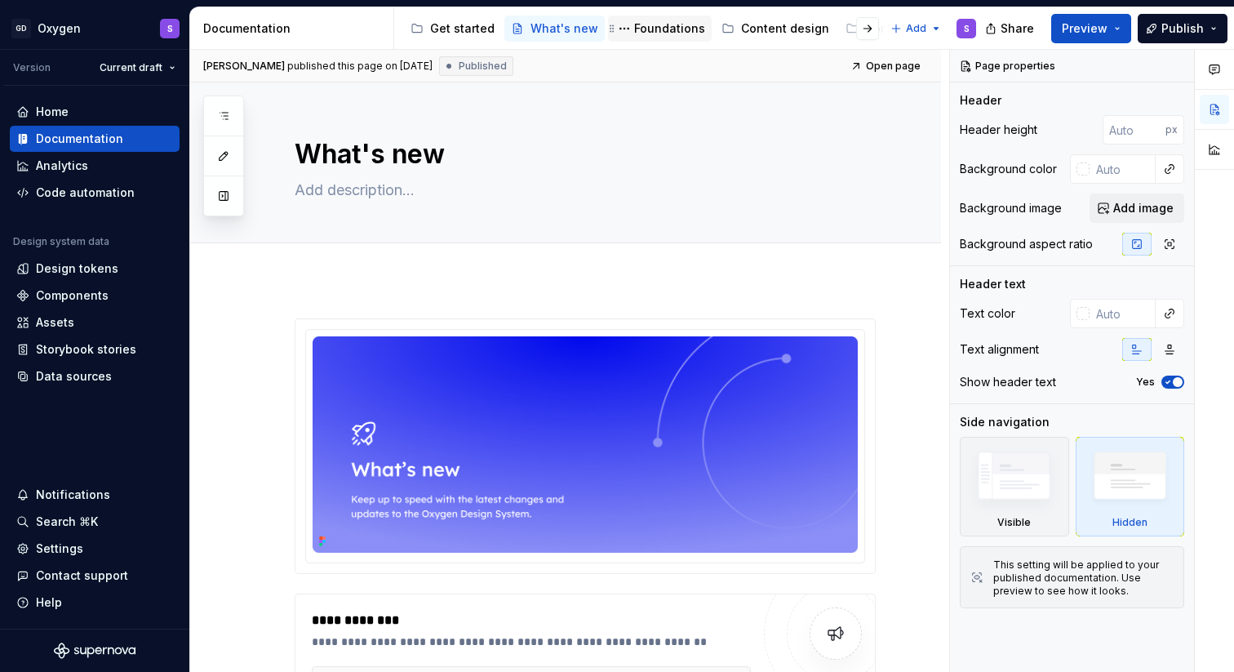
click at [667, 27] on div "Foundations" at bounding box center [669, 28] width 71 height 16
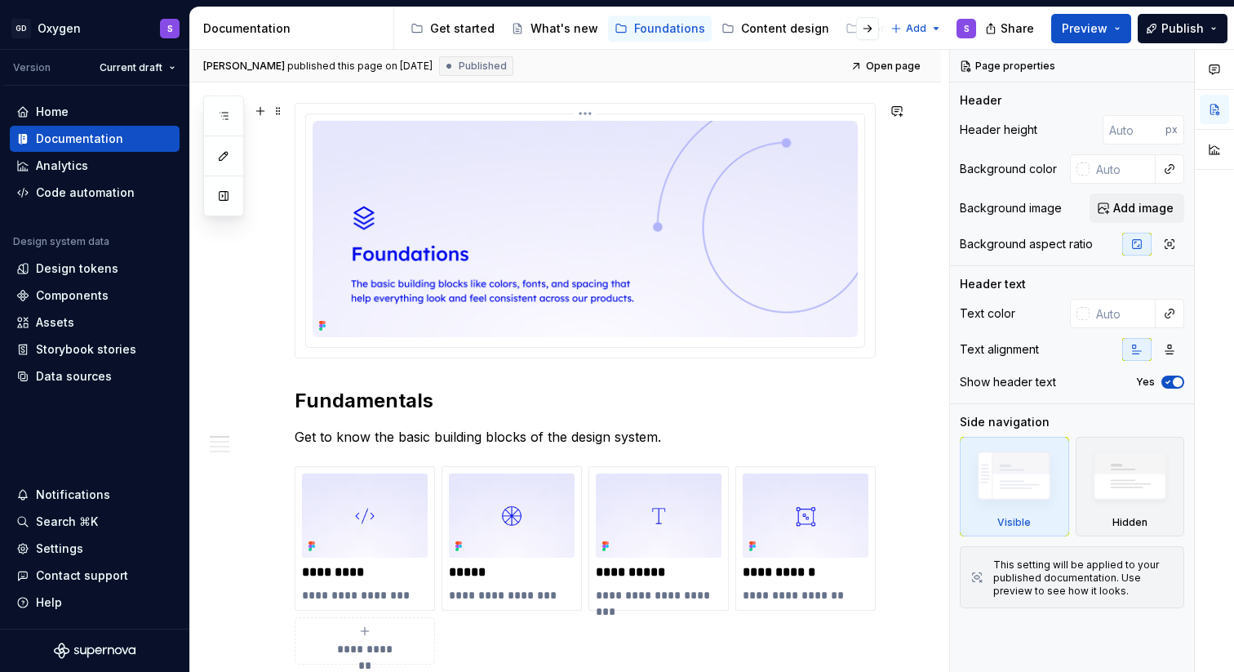
scroll to position [290, 0]
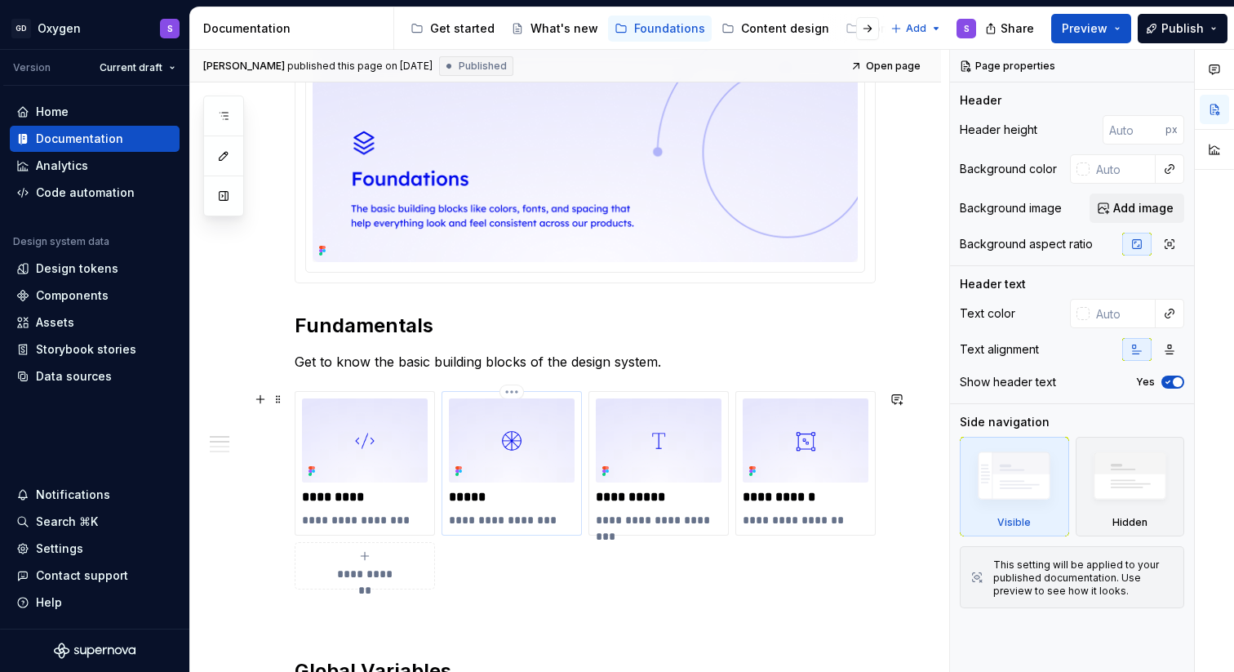
click at [524, 517] on p "**********" at bounding box center [512, 520] width 126 height 16
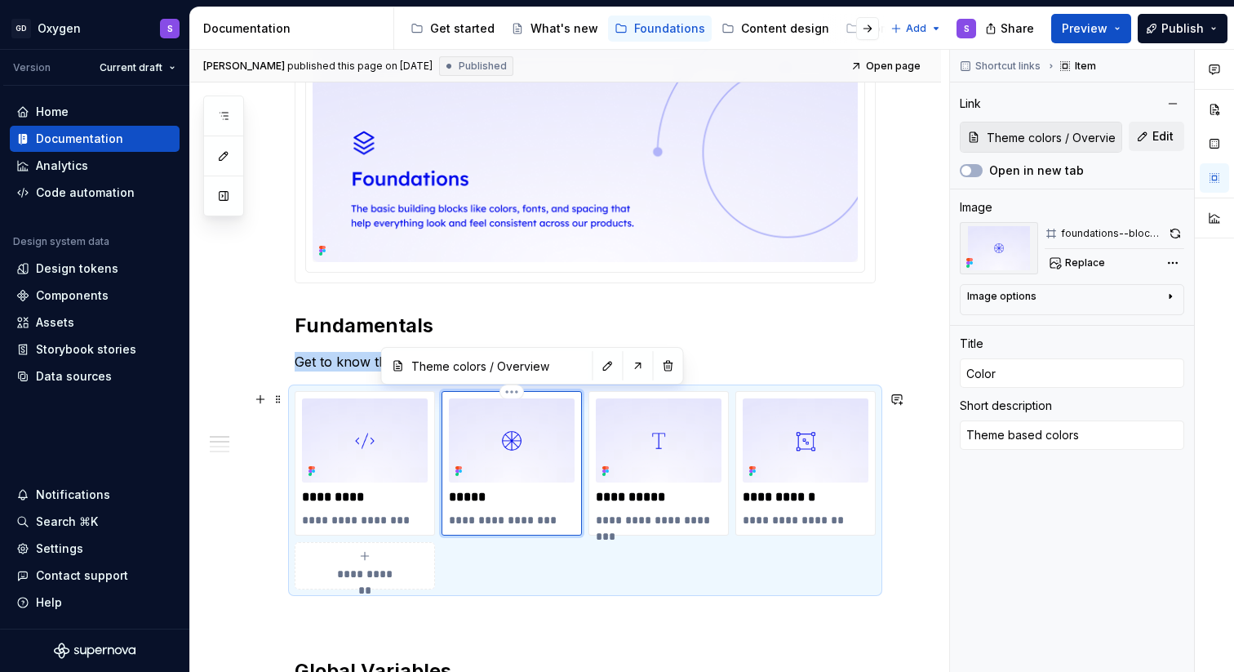
click at [520, 467] on img at bounding box center [512, 440] width 126 height 84
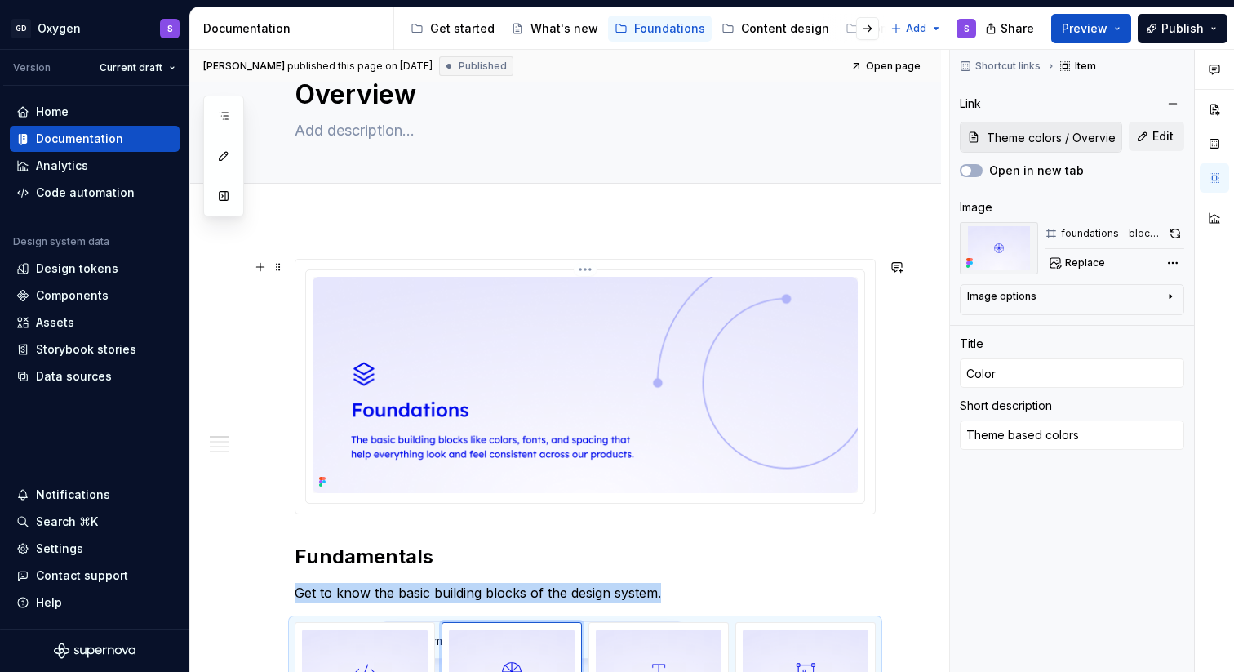
scroll to position [0, 0]
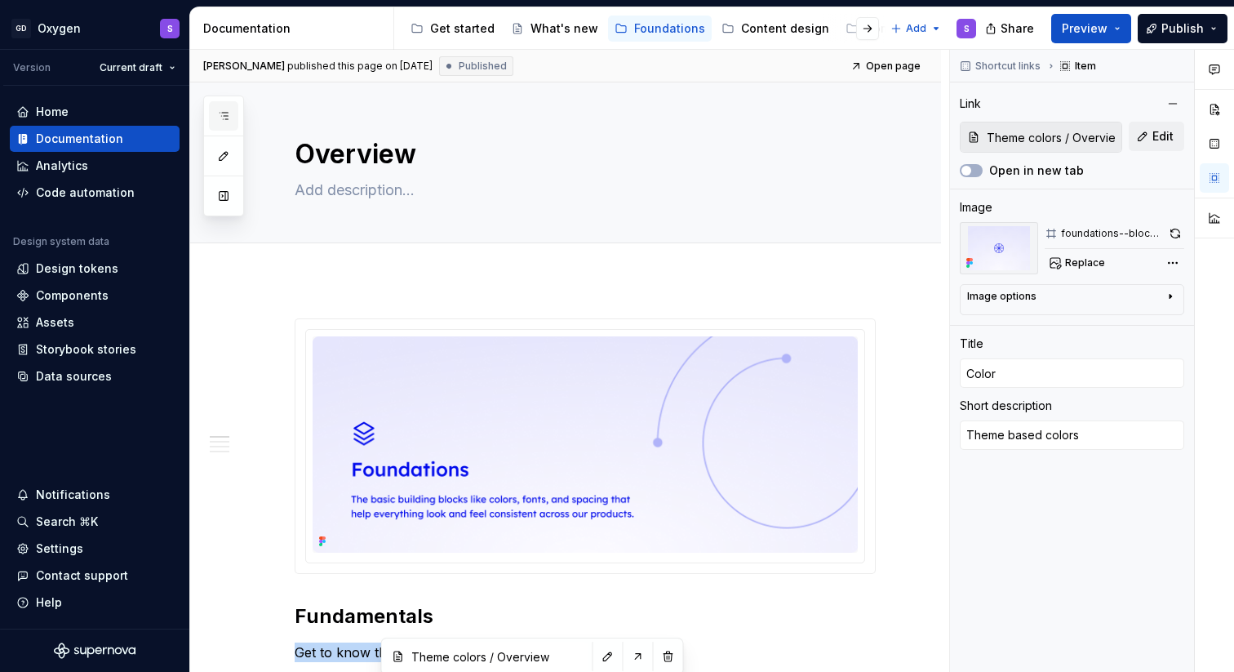
click at [228, 111] on icon "button" at bounding box center [223, 115] width 13 height 13
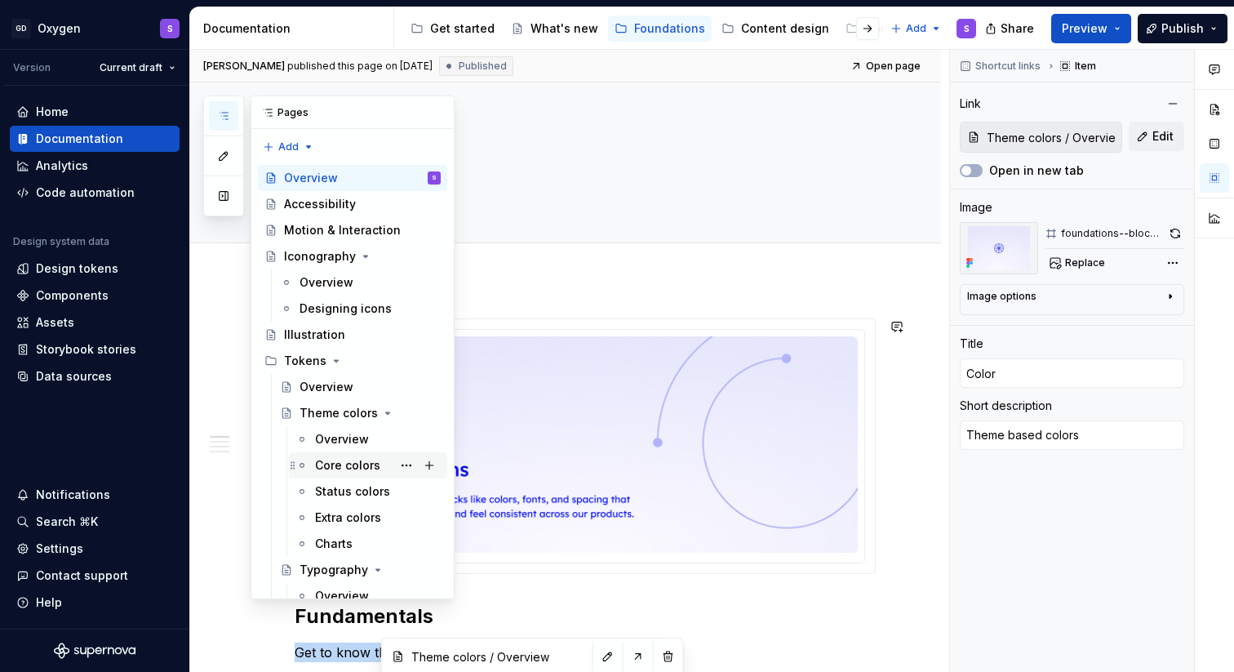
click at [341, 467] on div "Core colors" at bounding box center [347, 465] width 65 height 16
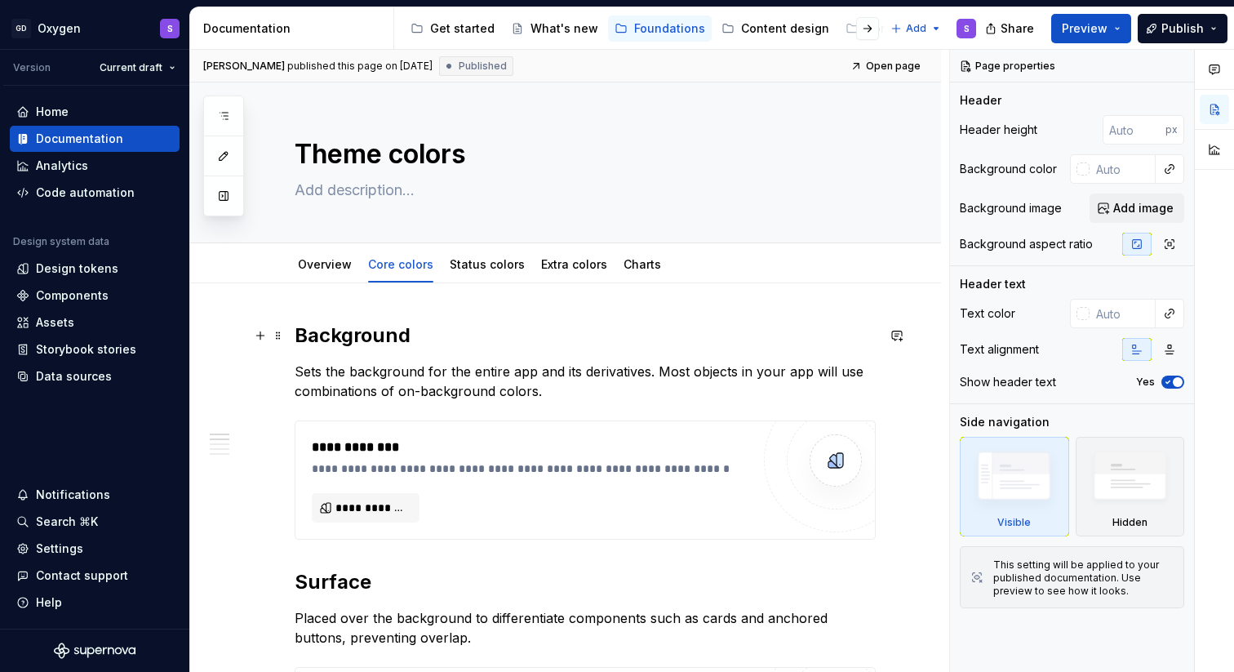
click at [398, 340] on h2 "Background" at bounding box center [585, 335] width 581 height 26
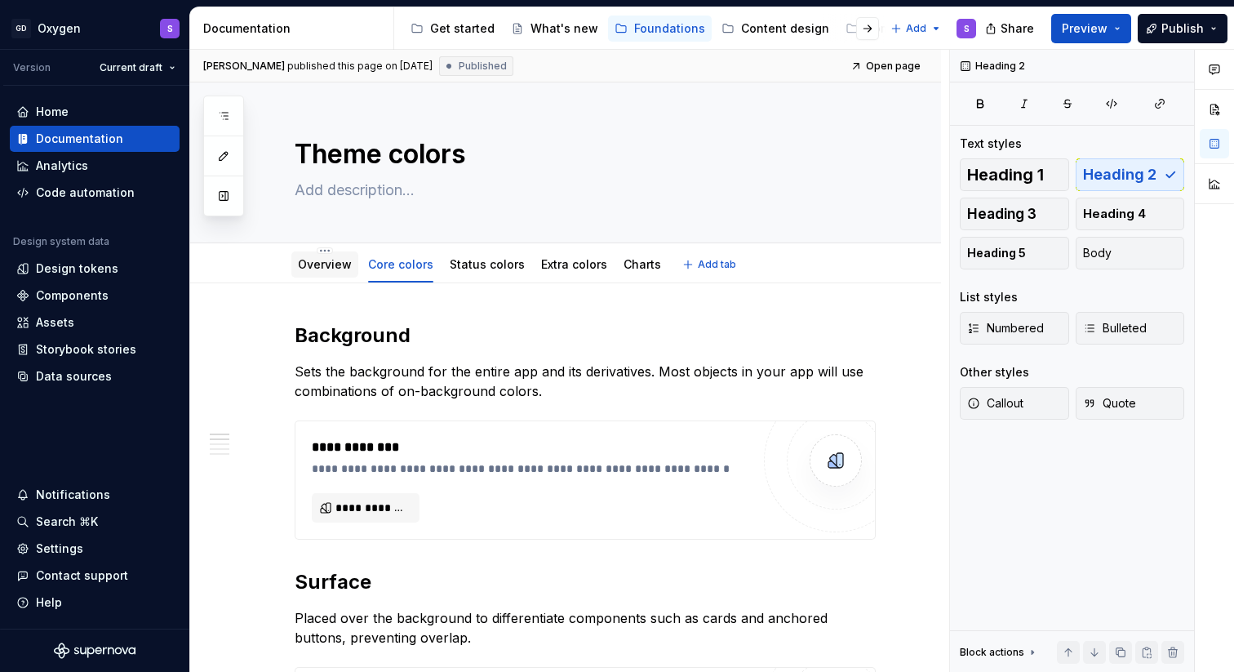
click at [329, 264] on link "Overview" at bounding box center [325, 264] width 54 height 14
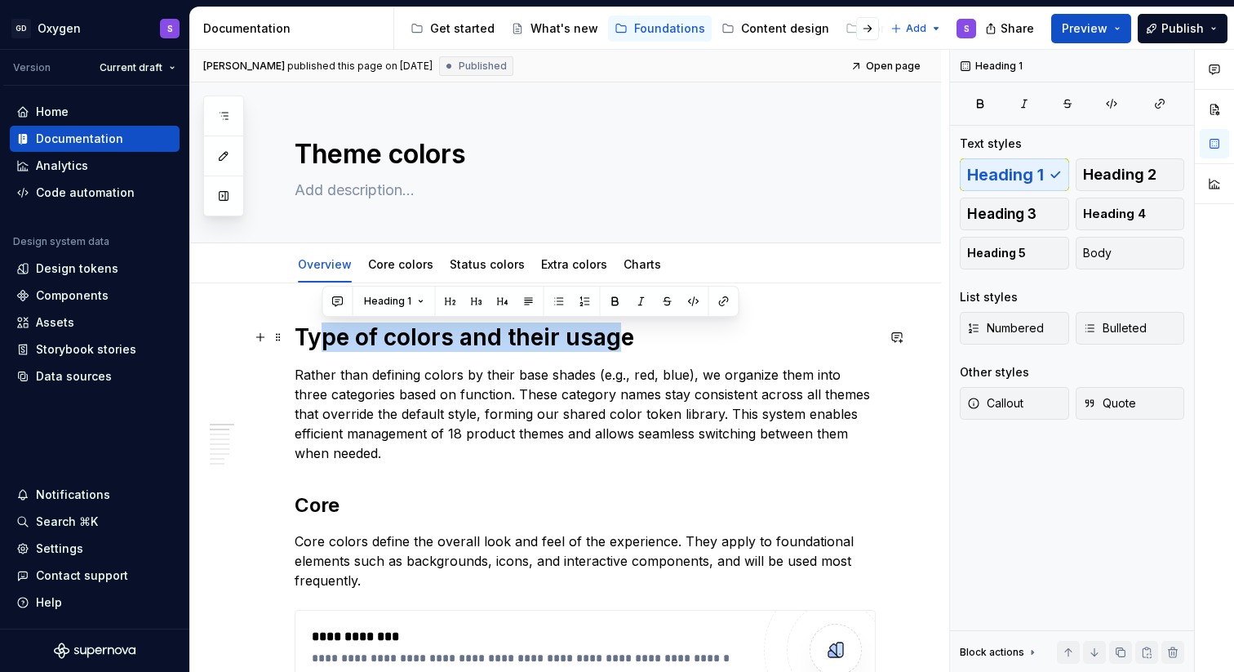
drag, startPoint x: 619, startPoint y: 339, endPoint x: 323, endPoint y: 339, distance: 296.2
click at [323, 339] on h1 "Type of colors and their usage" at bounding box center [585, 336] width 581 height 29
click at [408, 348] on h1 "Type of colors and their usage" at bounding box center [585, 336] width 581 height 29
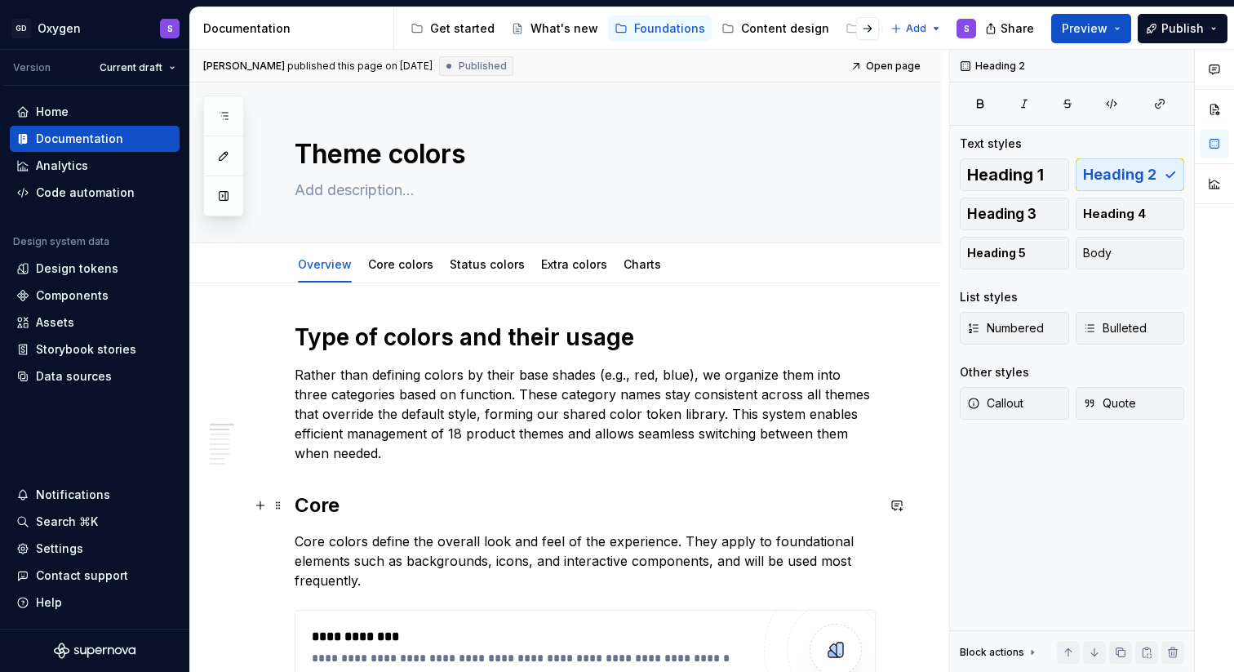
click at [317, 505] on h2 "Core" at bounding box center [585, 505] width 581 height 26
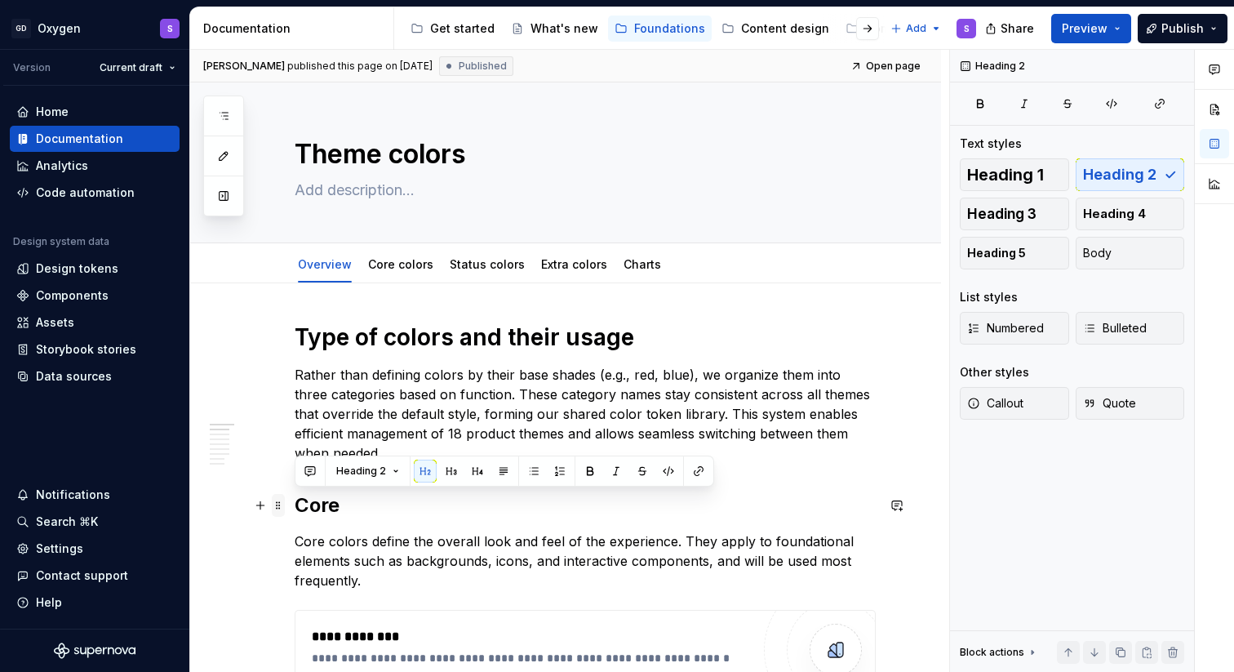
drag, startPoint x: 343, startPoint y: 504, endPoint x: 283, endPoint y: 504, distance: 59.6
click at [391, 369] on p "Rather than defining colors by their base shades (e.g., red, blue), we organize…" at bounding box center [585, 414] width 581 height 98
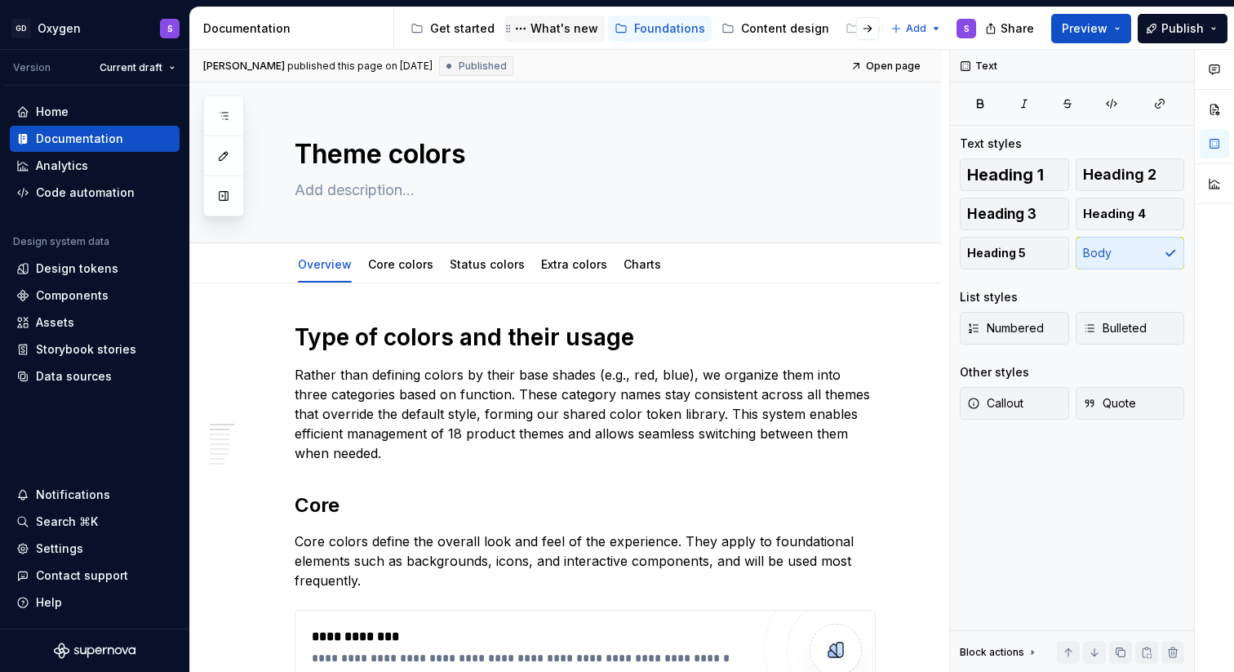
click at [557, 29] on div "What's new" at bounding box center [564, 28] width 68 height 16
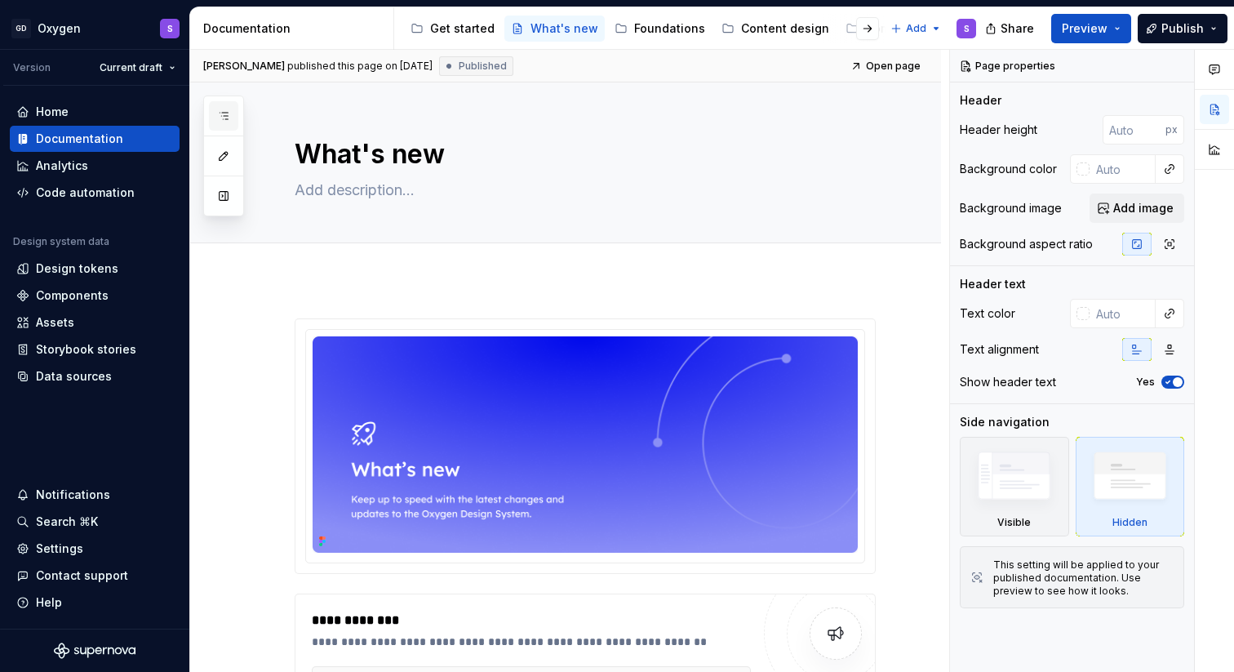
click at [231, 110] on button "button" at bounding box center [223, 115] width 29 height 29
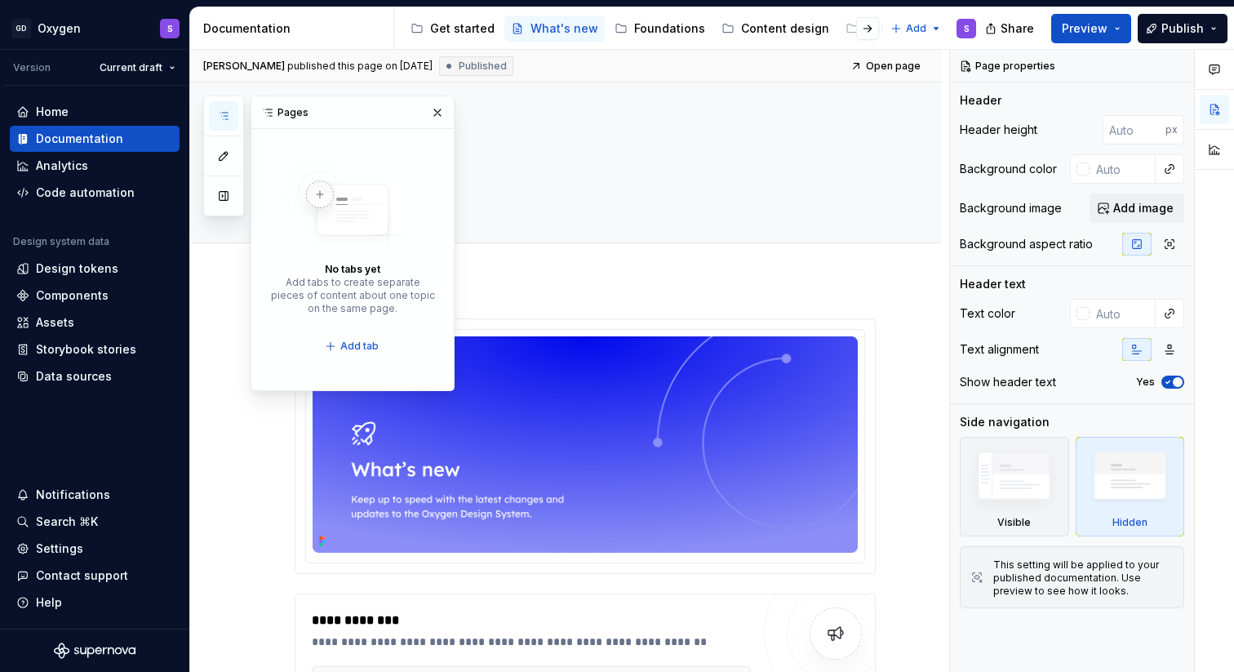
click at [233, 113] on button "button" at bounding box center [223, 115] width 29 height 29
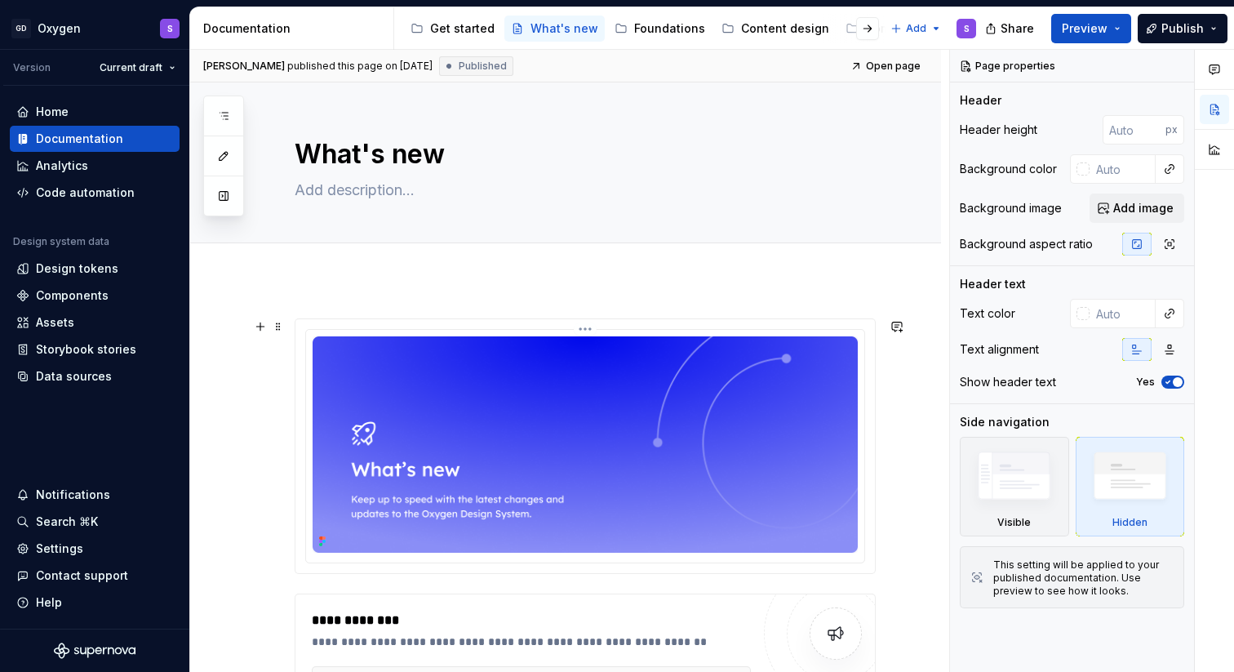
scroll to position [319, 0]
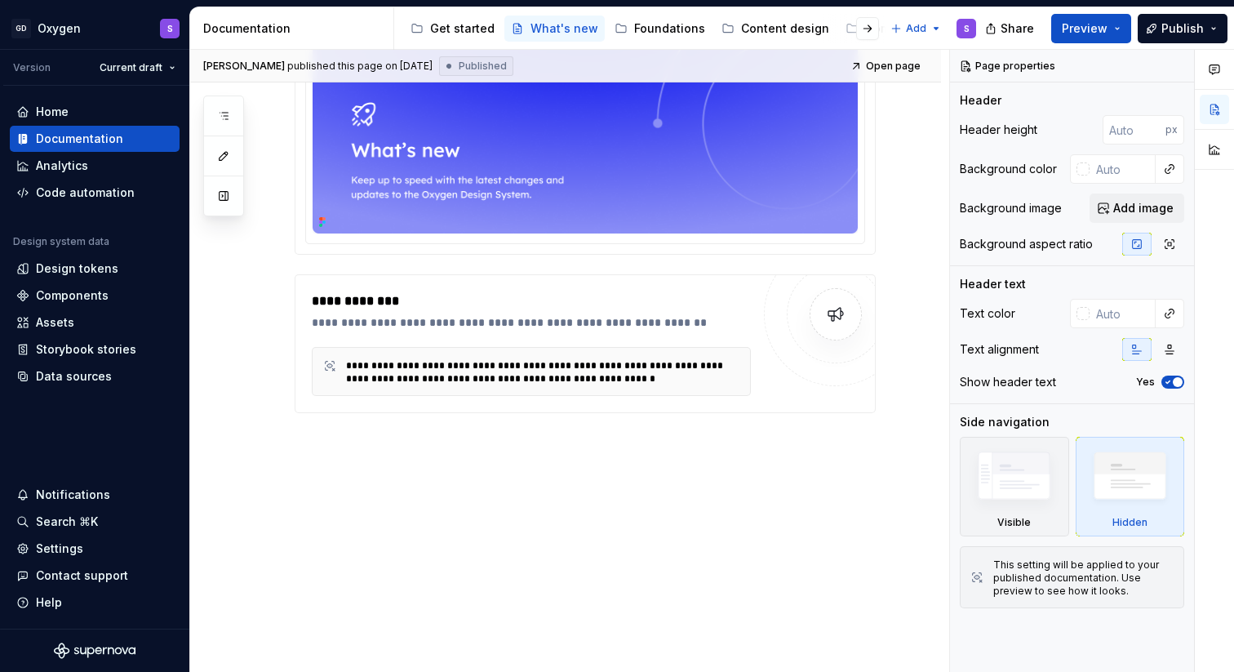
click at [458, 14] on div "Get started What's new Foundations Content design Components Patterns and templ…" at bounding box center [643, 28] width 478 height 33
click at [458, 27] on div "Get started" at bounding box center [462, 28] width 64 height 16
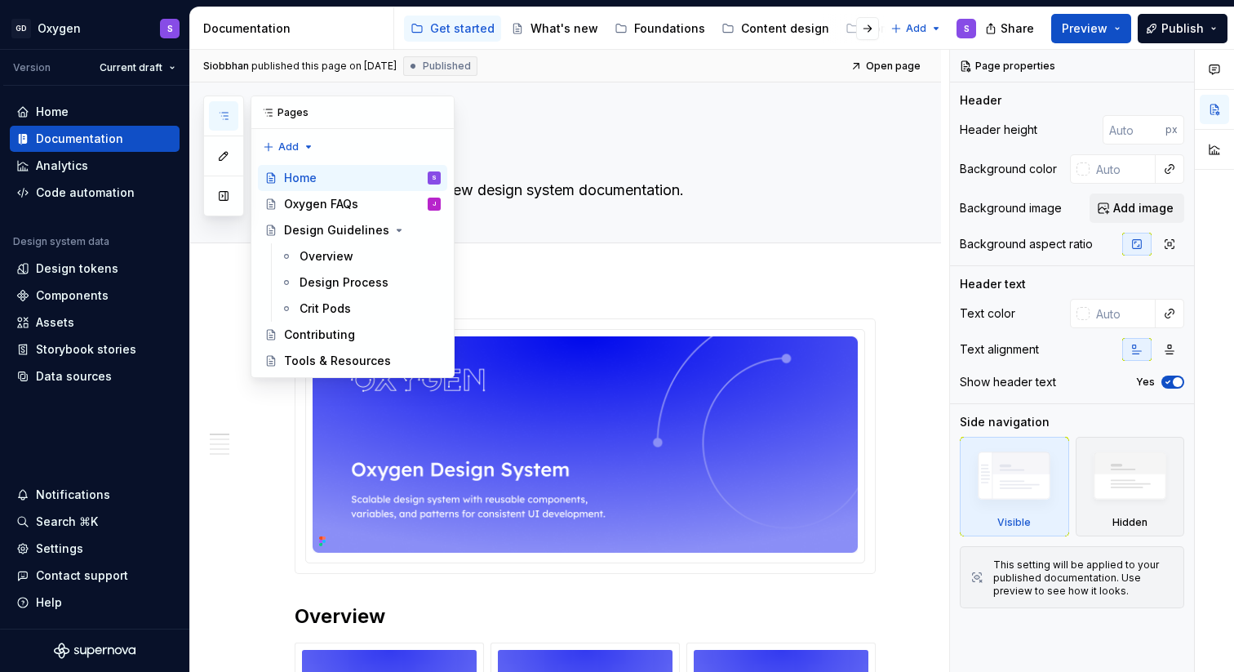
click at [224, 120] on icon "button" at bounding box center [223, 115] width 13 height 13
click at [327, 199] on div "Oxygen FAQs" at bounding box center [321, 204] width 74 height 16
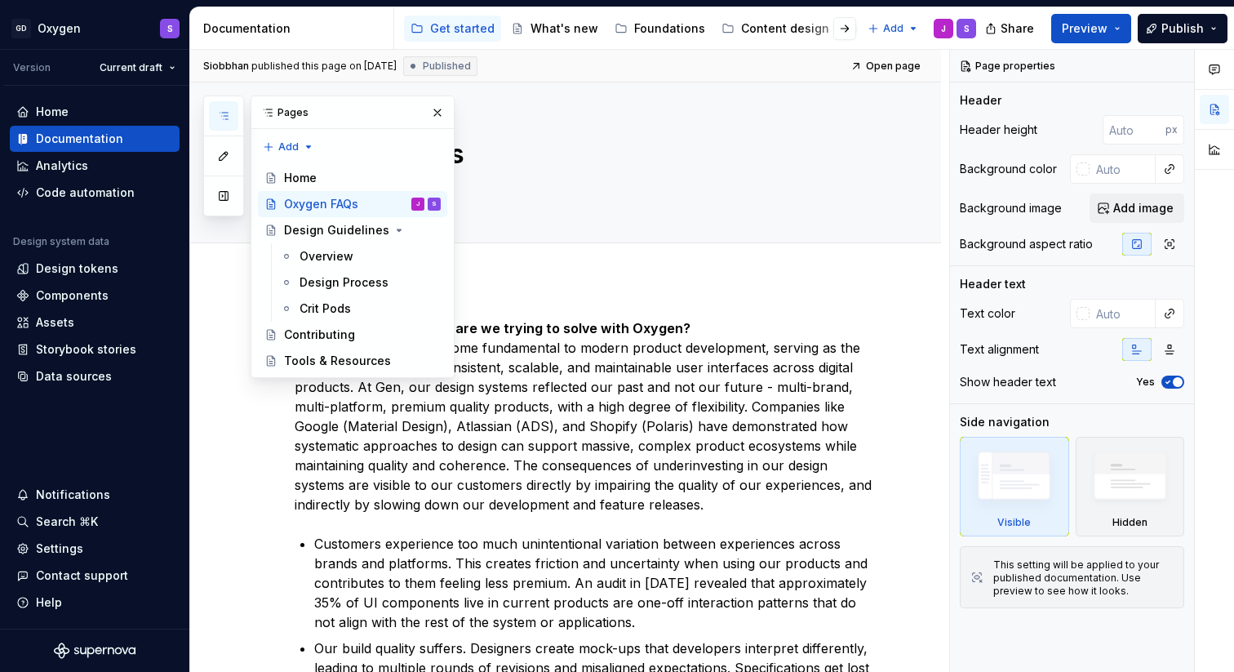
click at [574, 429] on p "What customer problem are we trying to solve with Oxygen? Design systems have b…" at bounding box center [585, 416] width 581 height 196
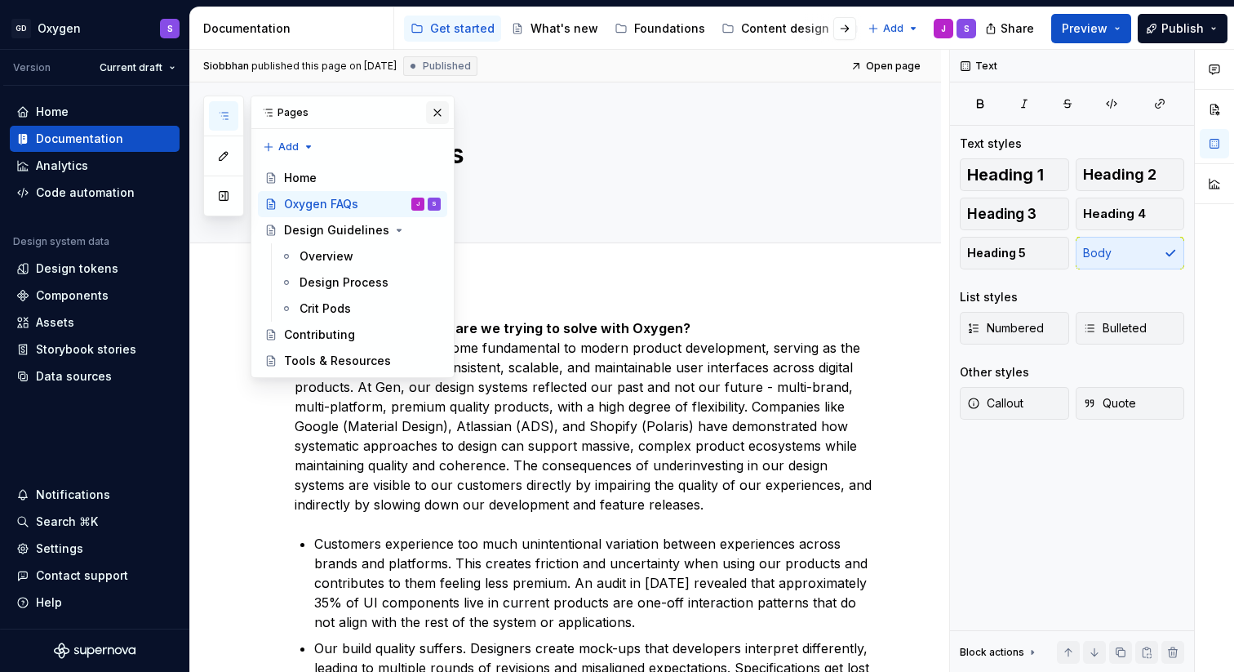
click at [440, 106] on button "button" at bounding box center [437, 112] width 23 height 23
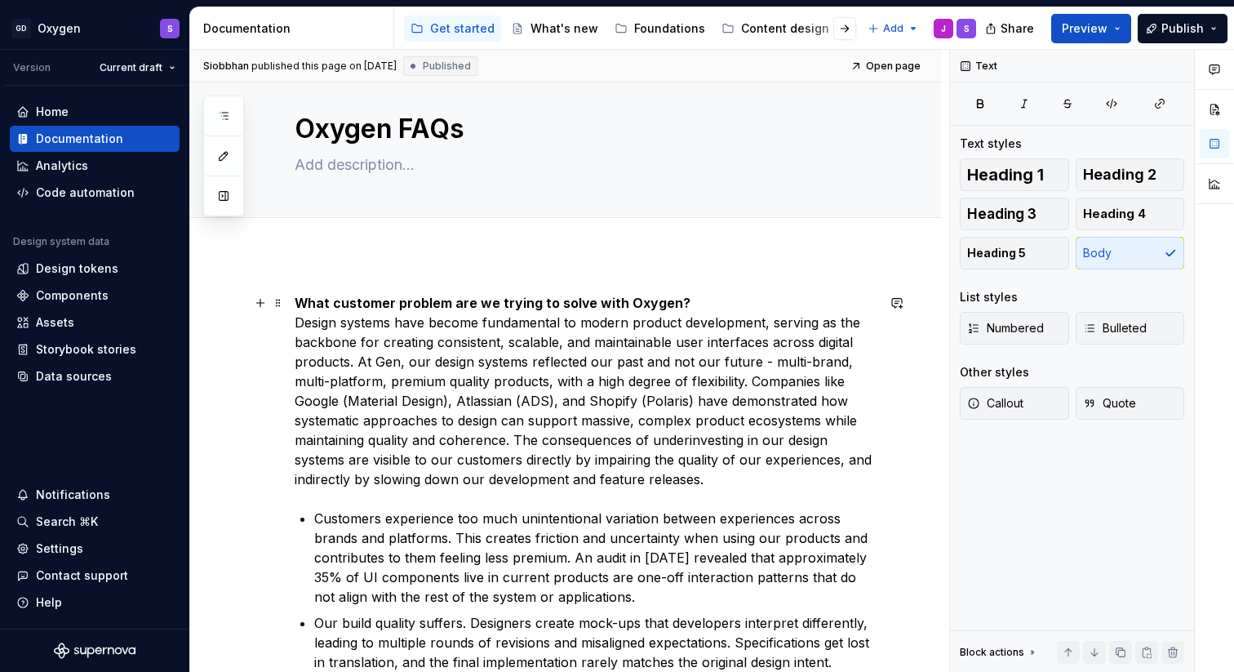
scroll to position [23, 0]
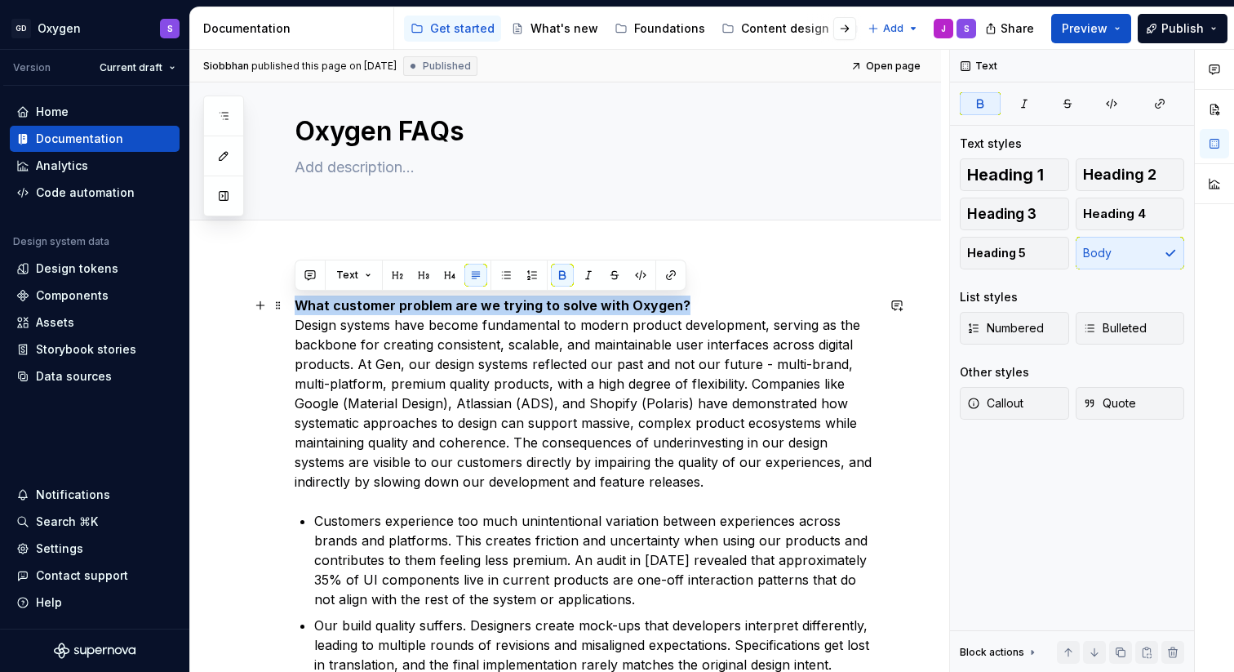
drag, startPoint x: 684, startPoint y: 304, endPoint x: 297, endPoint y: 299, distance: 386.8
click at [297, 299] on p "What customer problem are we trying to solve with Oxygen? Design systems have b…" at bounding box center [585, 393] width 581 height 196
click at [367, 277] on button "Text" at bounding box center [354, 275] width 50 height 23
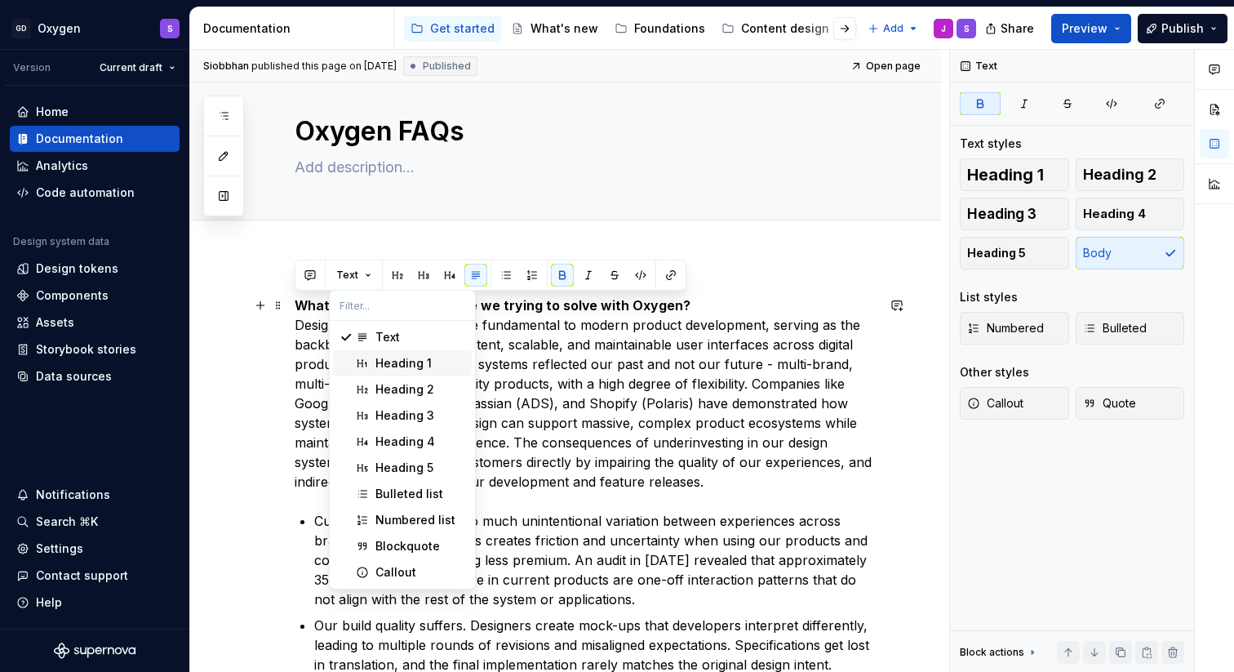
click at [395, 364] on div "Heading 1" at bounding box center [403, 363] width 56 height 16
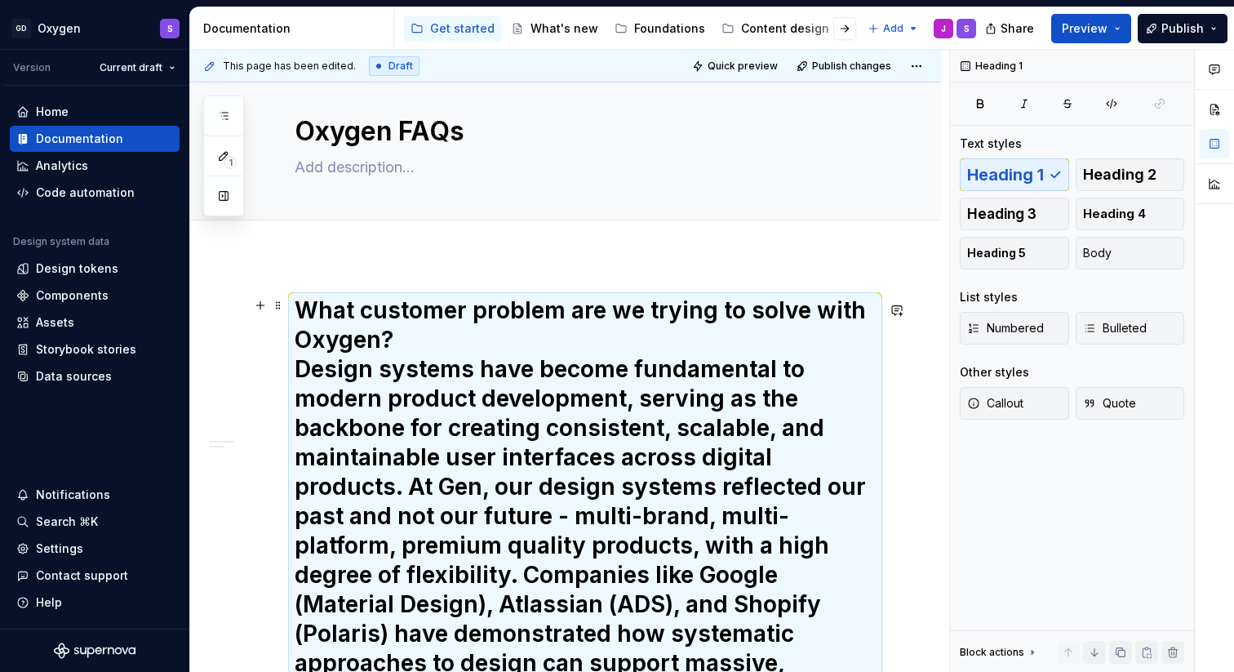
scroll to position [204, 0]
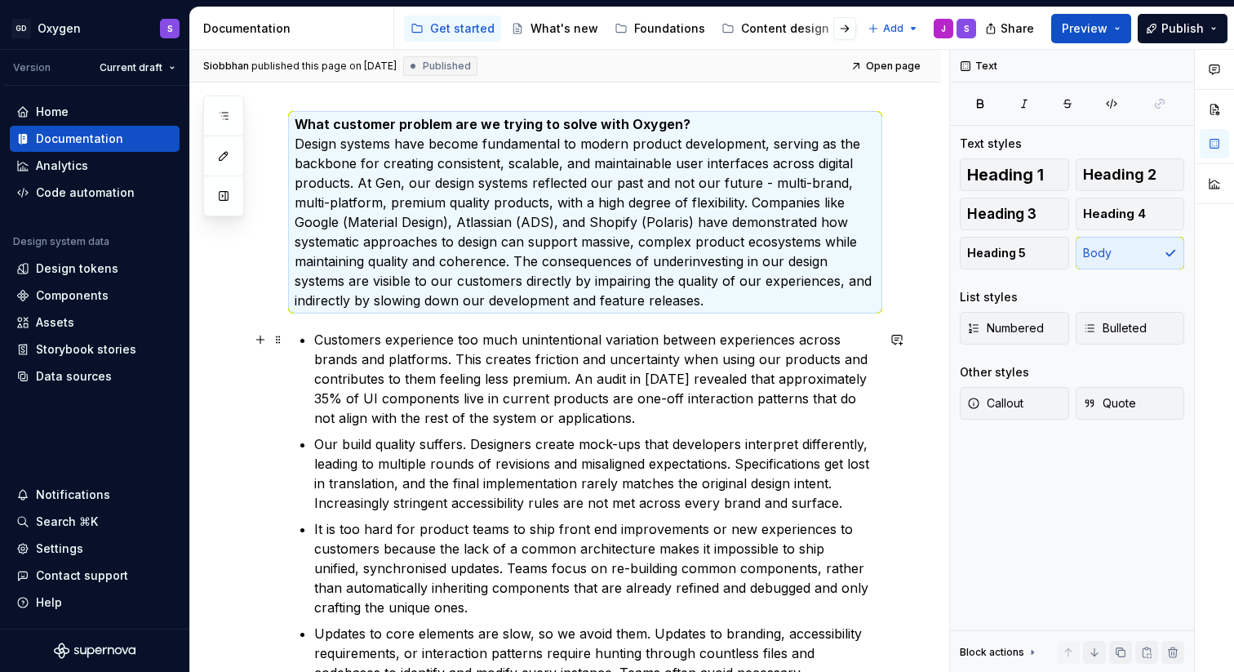
click at [419, 375] on p "Customers experience too much unintentional variation between experiences acros…" at bounding box center [594, 379] width 561 height 98
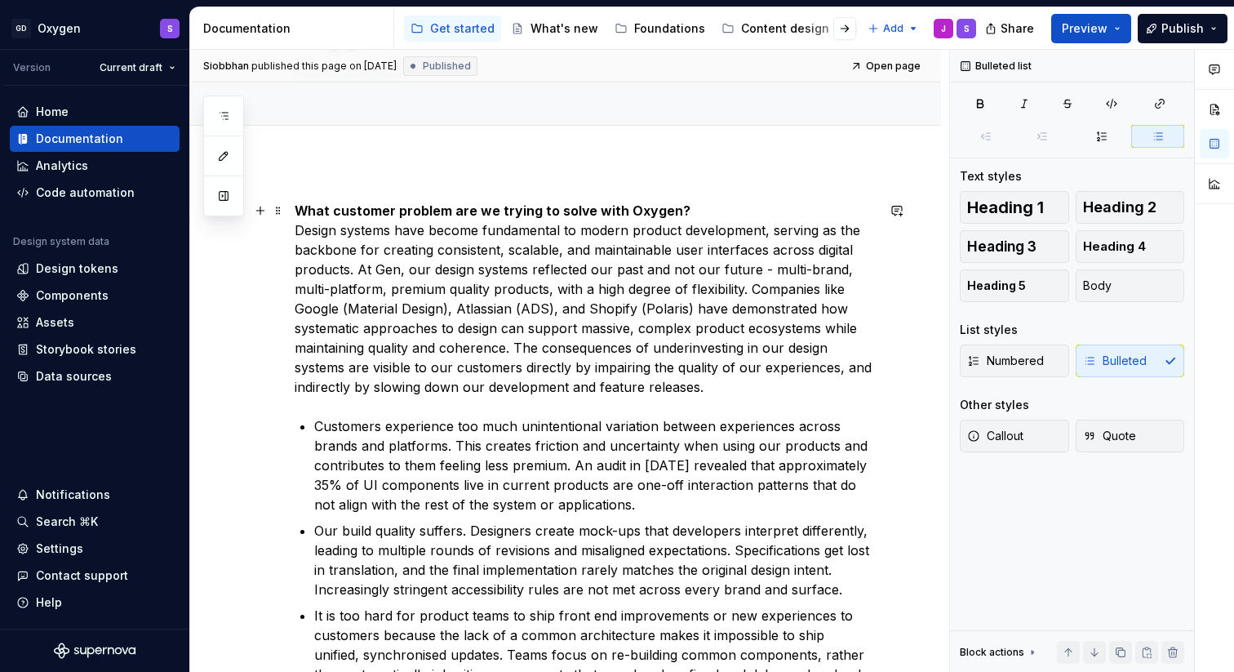
scroll to position [108, 0]
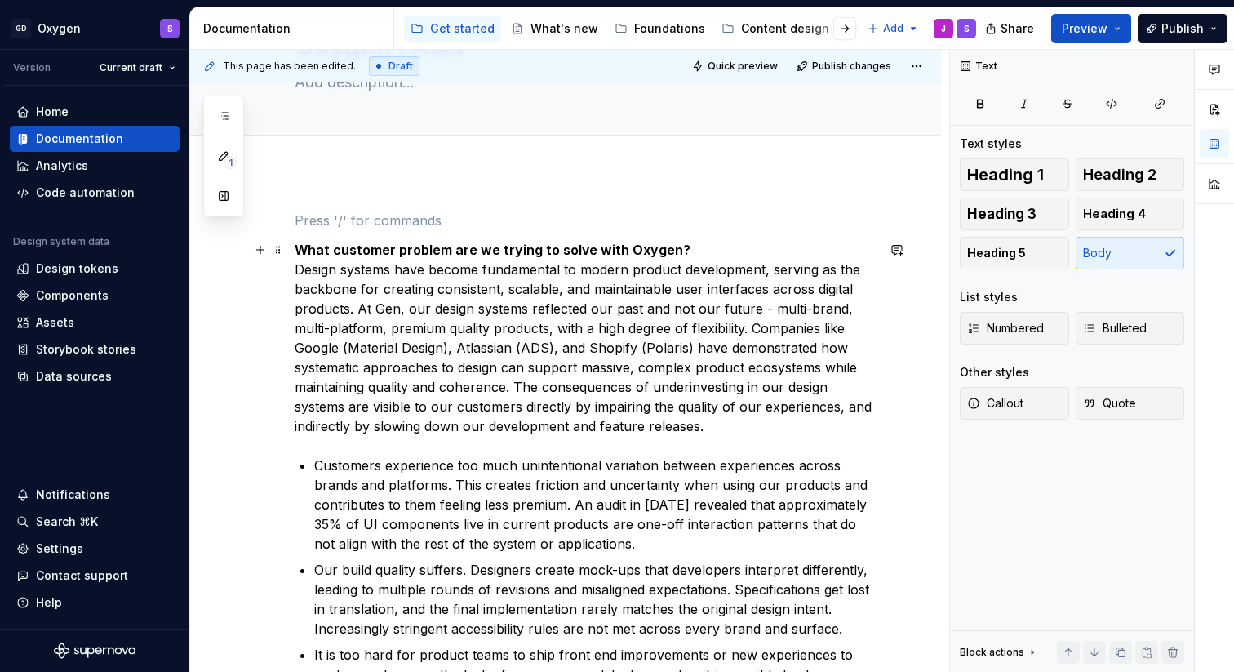
click at [296, 269] on p "What customer problem are we trying to solve with Oxygen? Design systems have b…" at bounding box center [585, 338] width 581 height 196
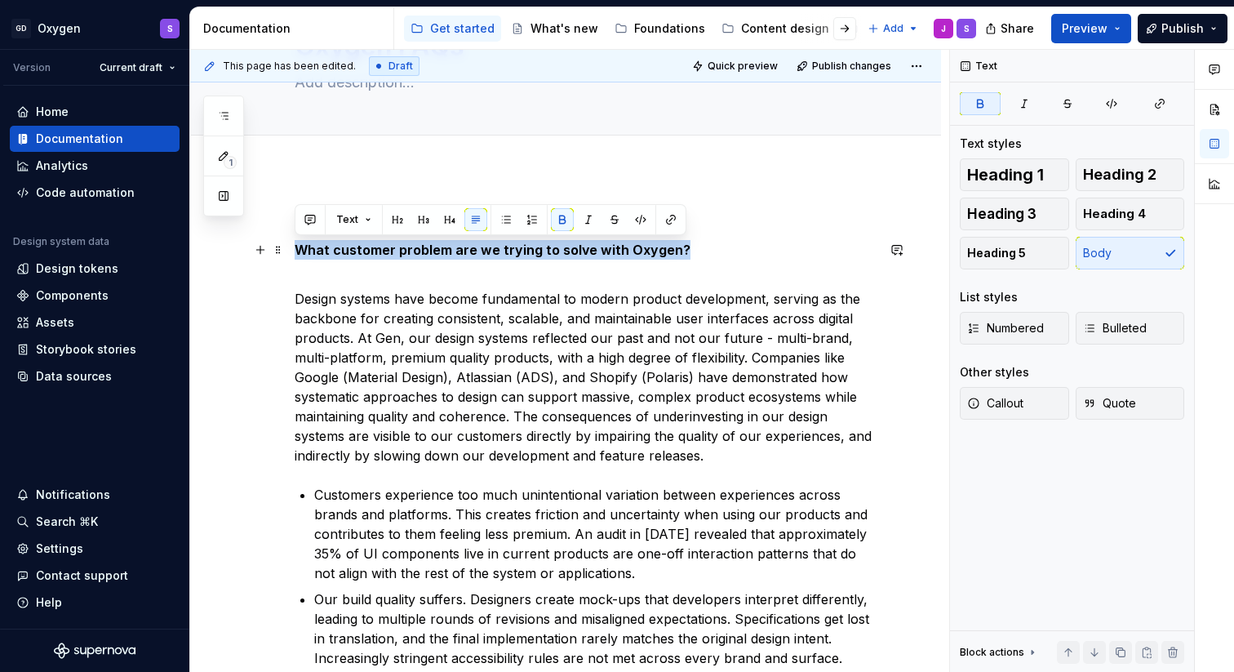
drag, startPoint x: 676, startPoint y: 245, endPoint x: 295, endPoint y: 246, distance: 380.3
click at [295, 246] on p "What customer problem are we trying to solve with Oxygen?" at bounding box center [585, 259] width 581 height 39
click at [370, 224] on button "Text" at bounding box center [354, 219] width 50 height 23
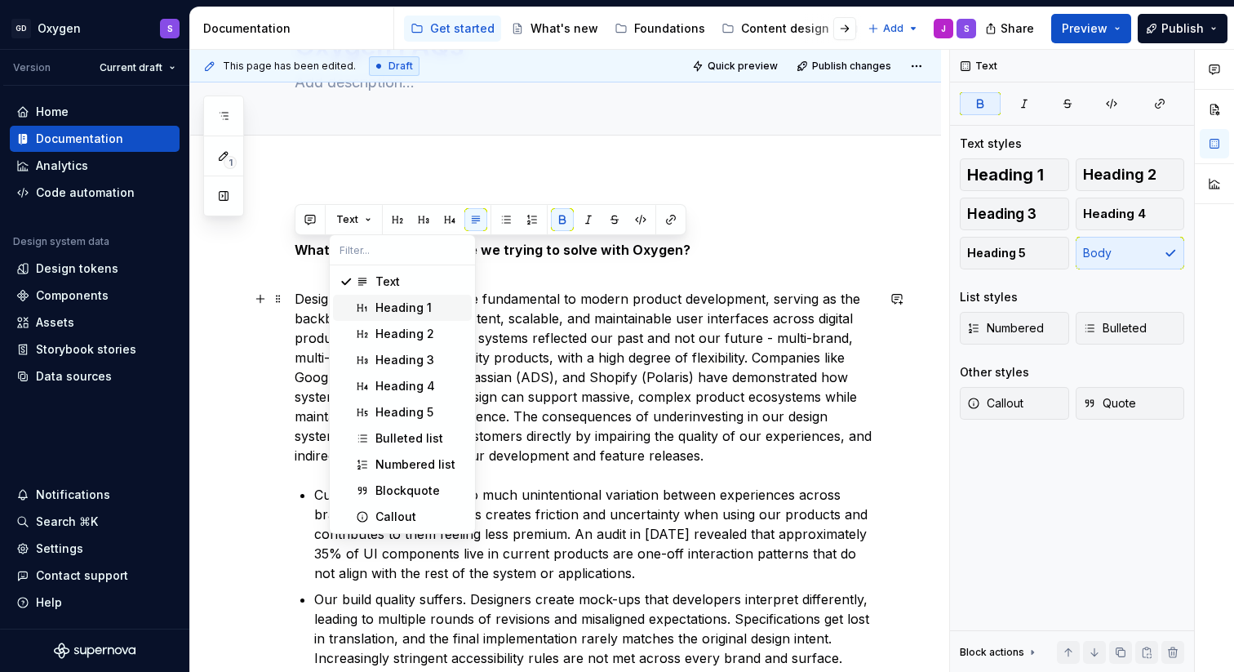
click at [388, 299] on div "Heading 1" at bounding box center [403, 307] width 56 height 16
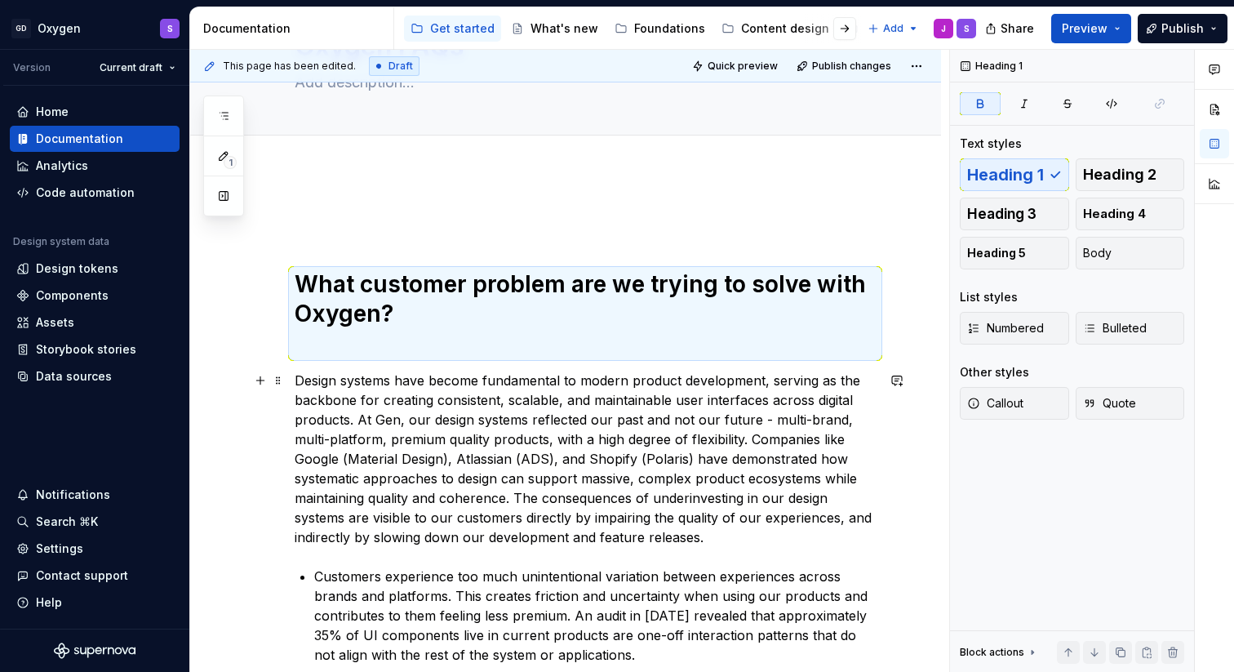
click at [455, 427] on p "Design systems have become fundamental to modern product development, serving a…" at bounding box center [585, 458] width 581 height 176
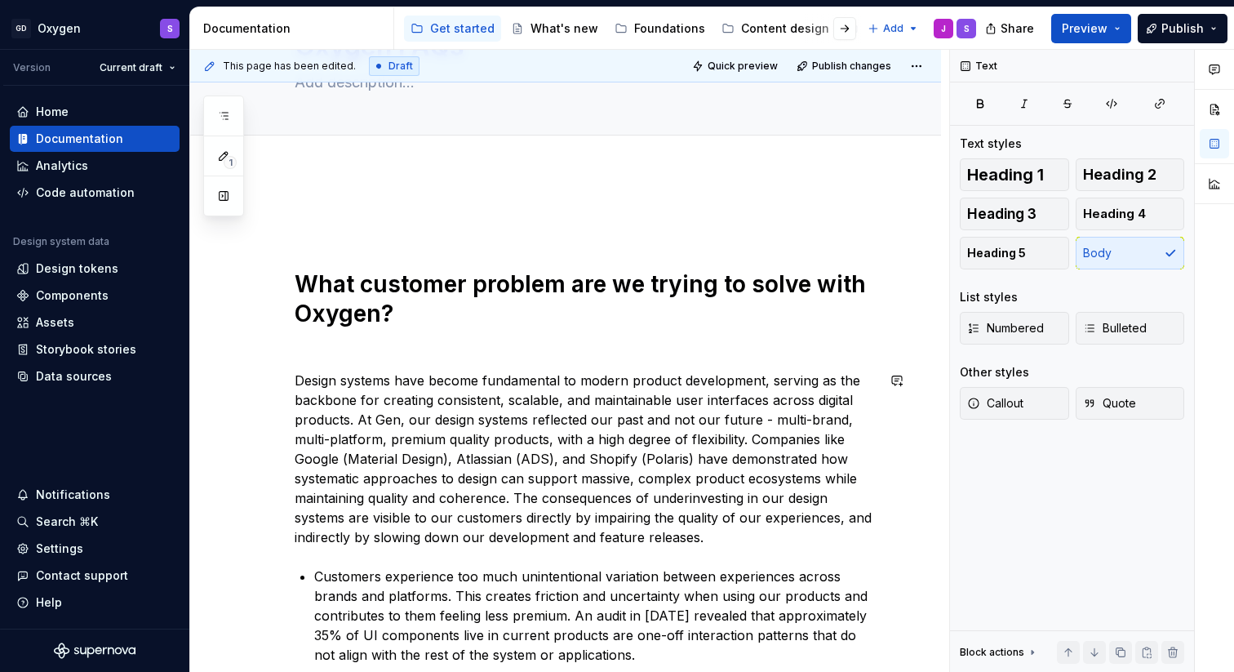
click at [392, 353] on h1 "What customer problem are we trying to solve with Oxygen?" at bounding box center [585, 313] width 581 height 88
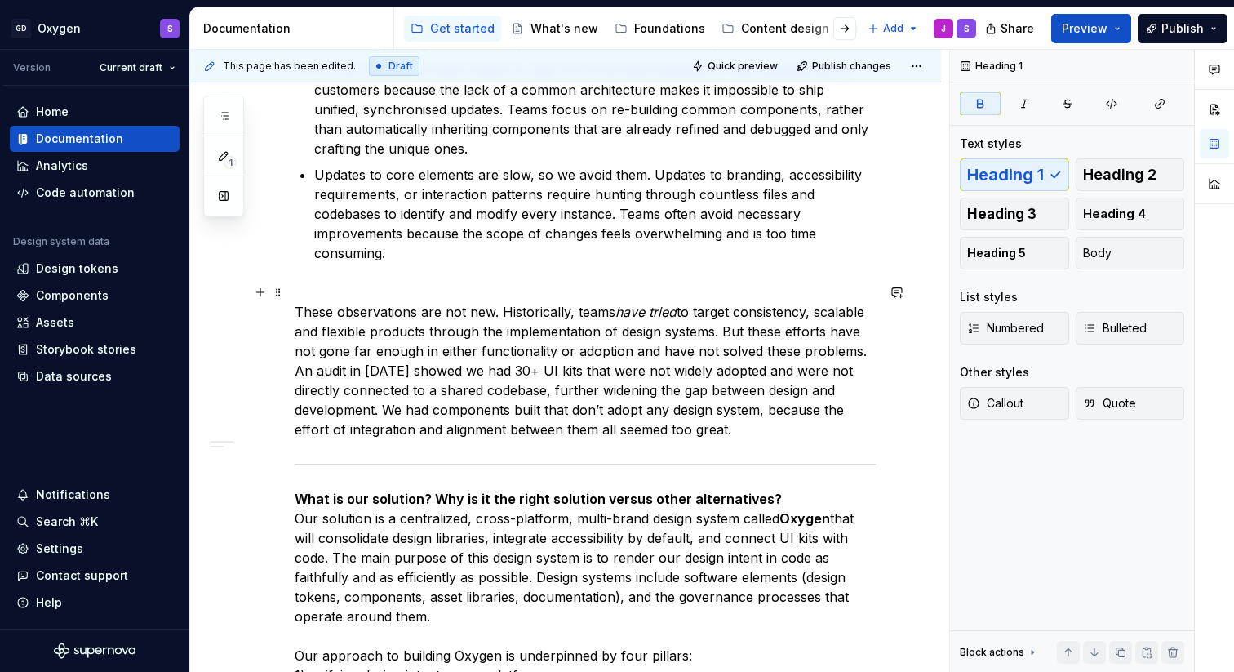
scroll to position [775, 0]
click at [296, 516] on p "What is our solution? Why is it the right solution versus other alternatives? O…" at bounding box center [585, 643] width 581 height 313
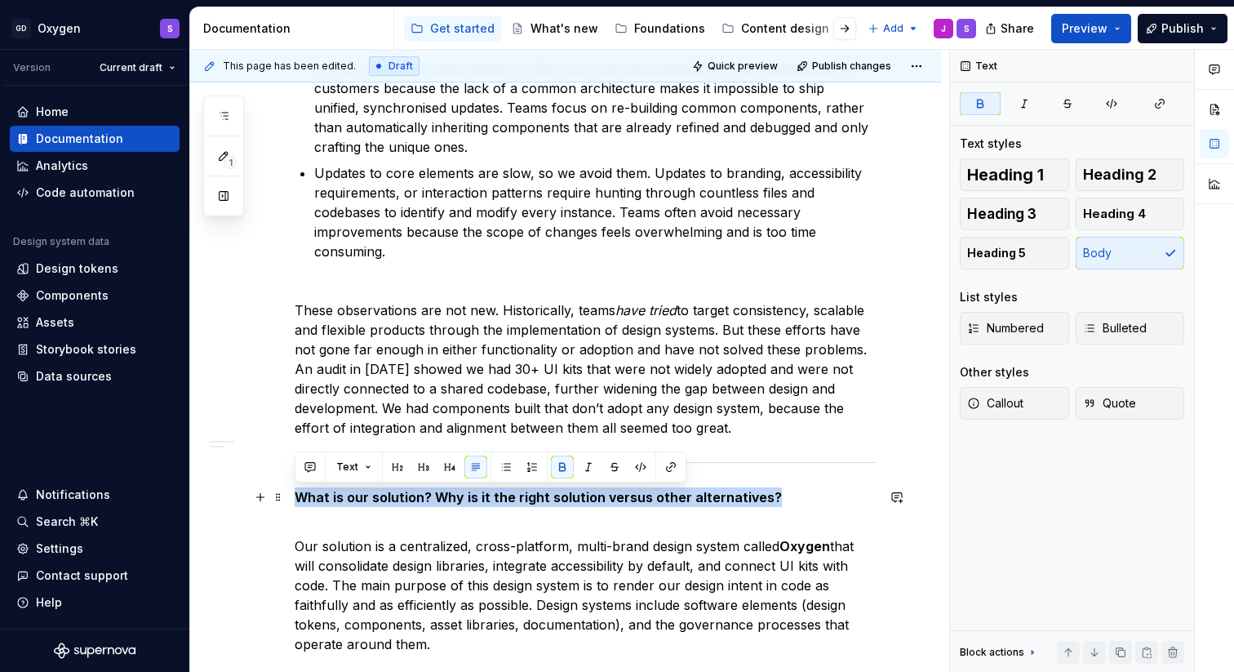
drag, startPoint x: 782, startPoint y: 494, endPoint x: 297, endPoint y: 490, distance: 484.7
click at [297, 490] on p "What is our solution? Why is it the right solution versus other alternatives?" at bounding box center [585, 506] width 581 height 39
click at [1007, 175] on span "Heading 1" at bounding box center [1005, 174] width 77 height 16
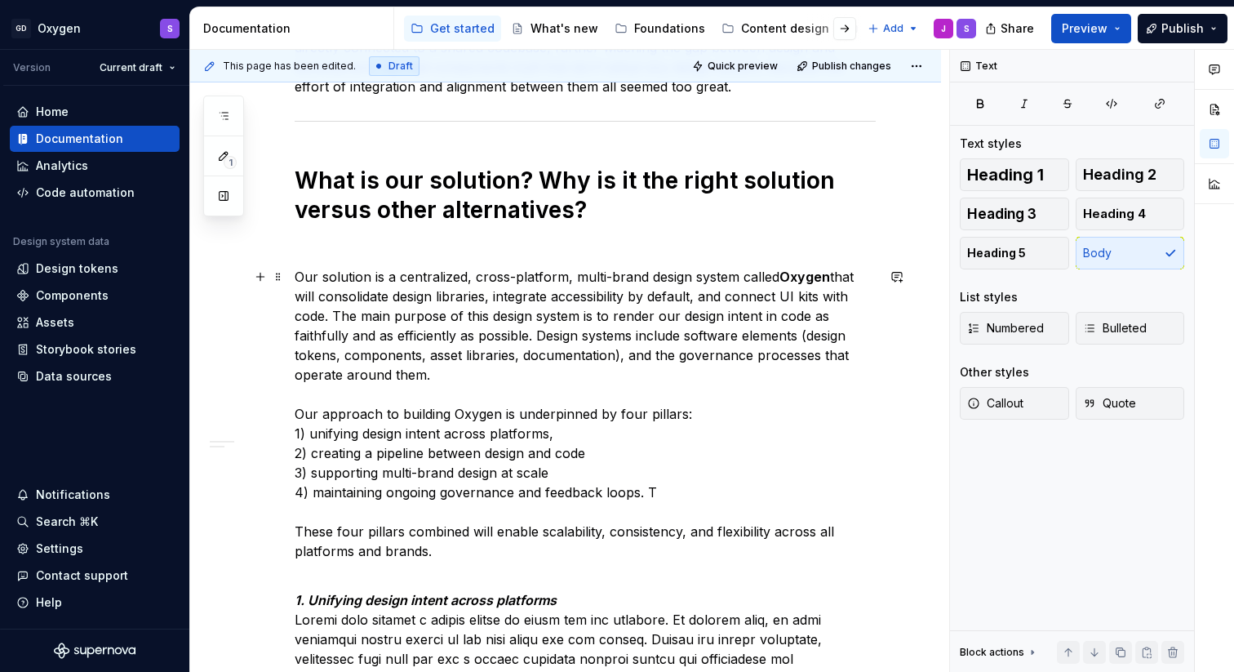
scroll to position [1119, 0]
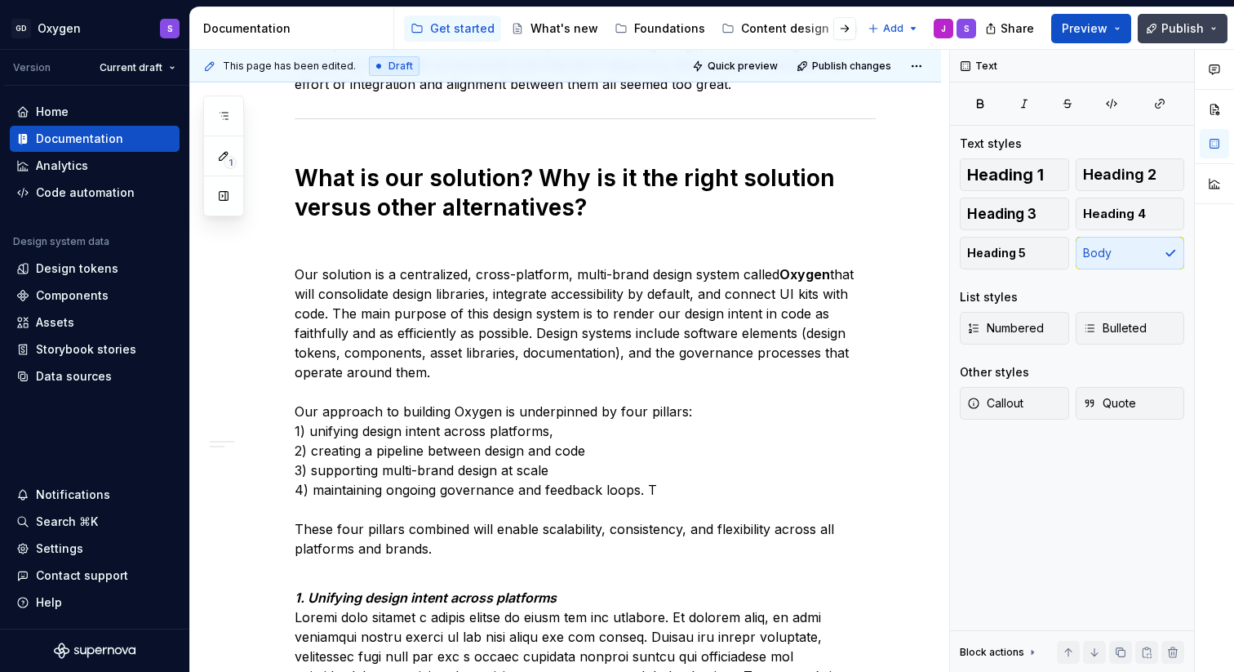
click at [1176, 33] on span "Publish" at bounding box center [1182, 28] width 42 height 16
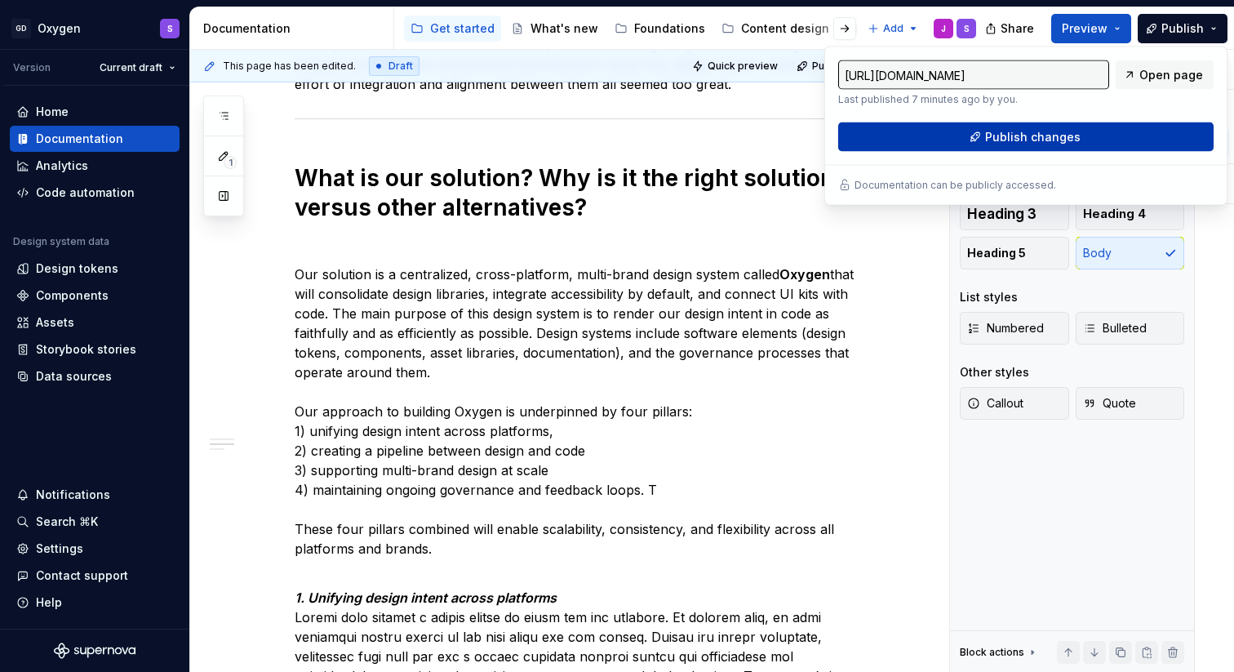
click at [1042, 135] on span "Publish changes" at bounding box center [1032, 137] width 95 height 16
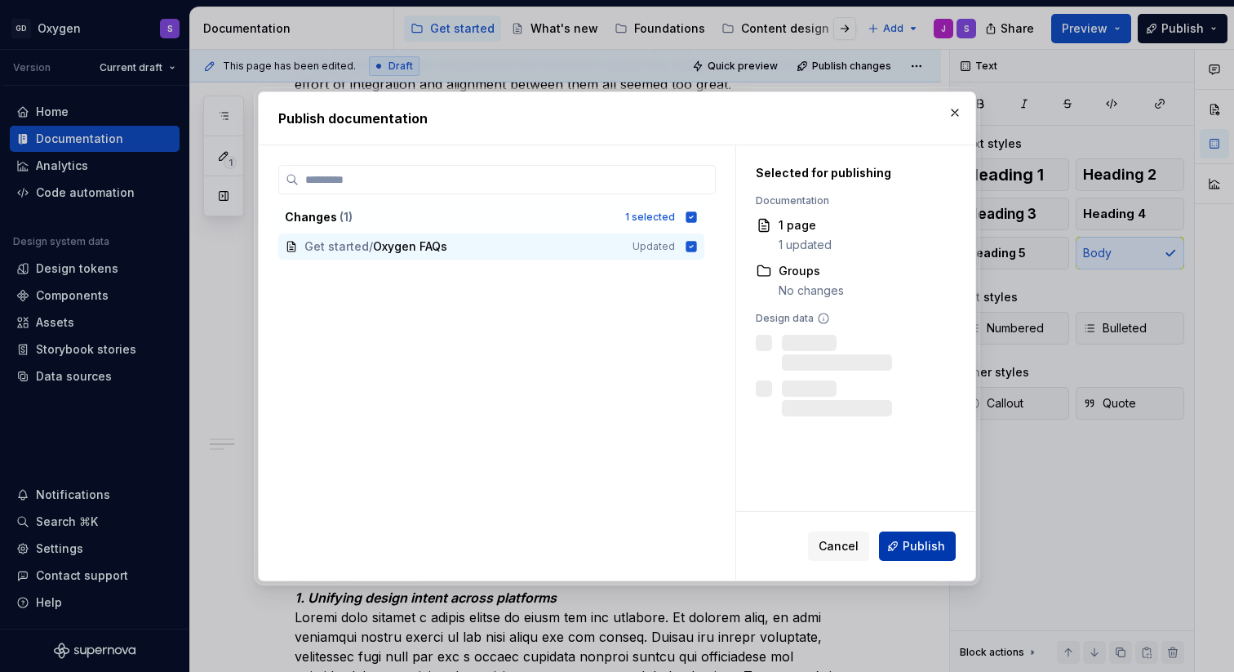
click at [928, 554] on button "Publish" at bounding box center [917, 545] width 77 height 29
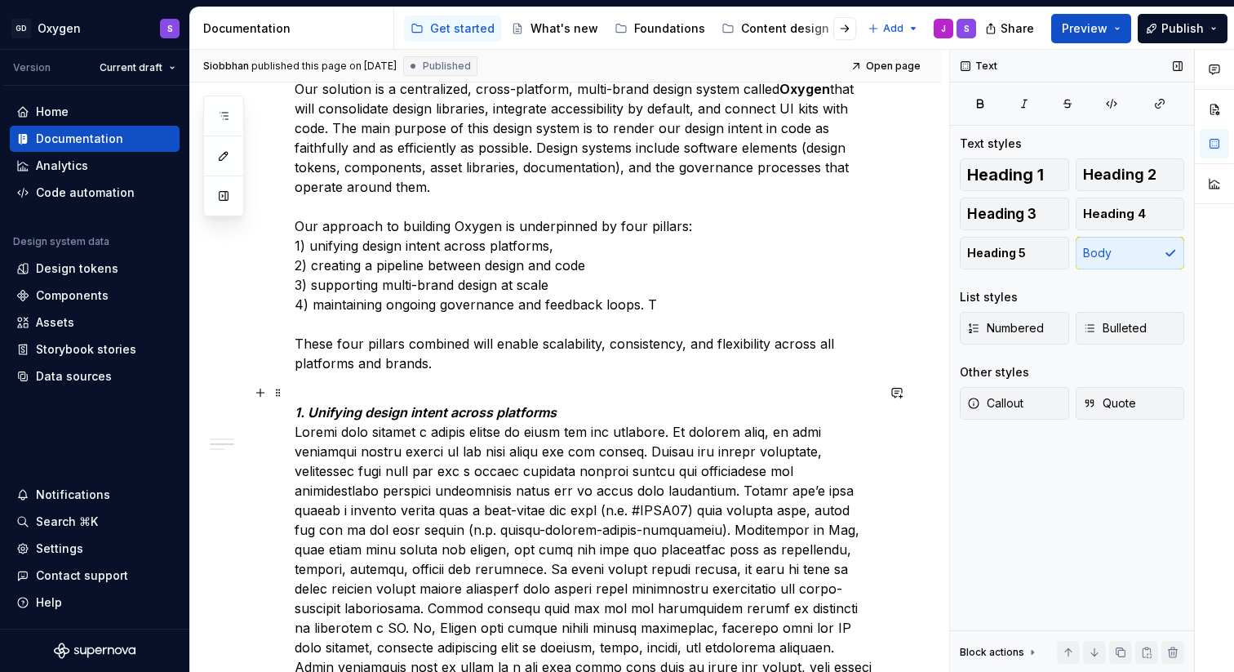
scroll to position [1288, 0]
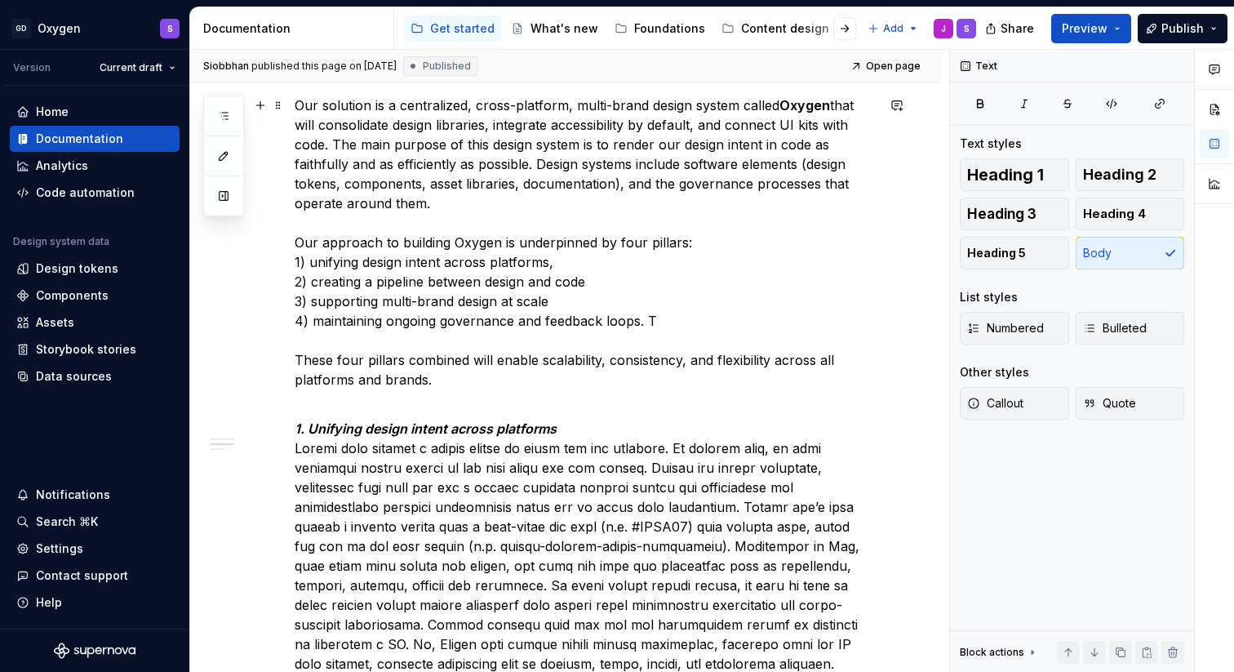
click at [317, 262] on p "Our solution is a centralized, cross-platform, multi-brand design system called…" at bounding box center [585, 242] width 581 height 294
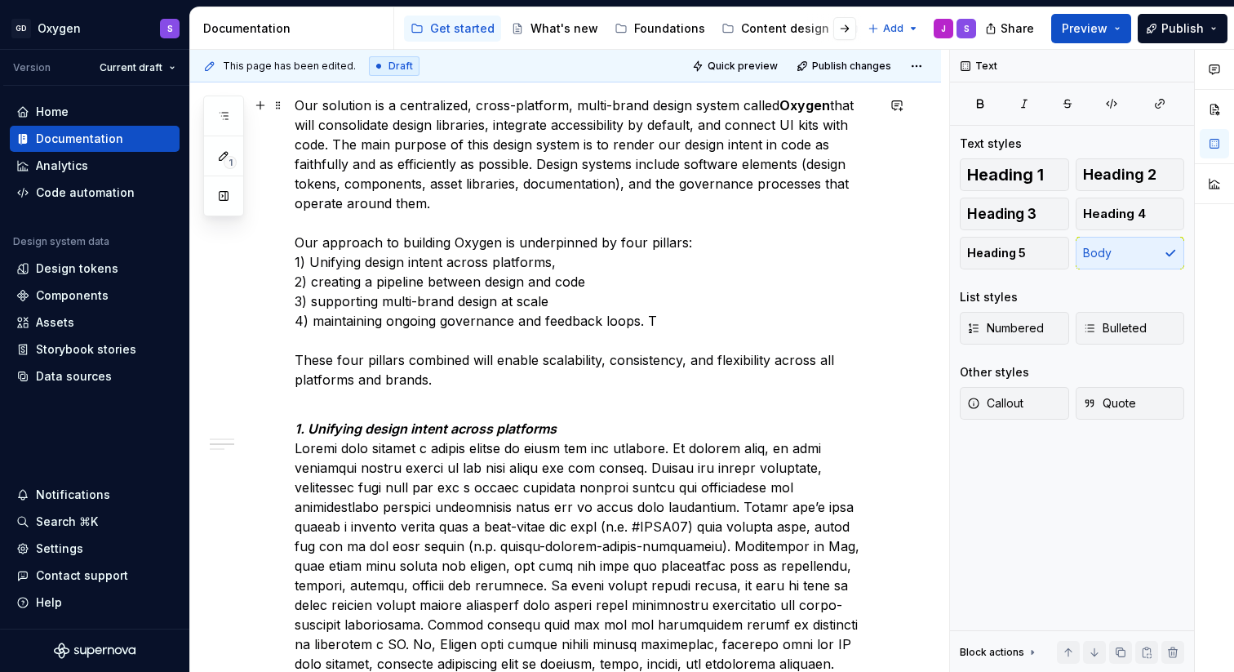
click at [316, 277] on p "Our solution is a centralized, cross-platform, multi-brand design system called…" at bounding box center [585, 242] width 581 height 294
click at [312, 286] on p "Our solution is a centralized, cross-platform, multi-brand design system called…" at bounding box center [585, 242] width 581 height 294
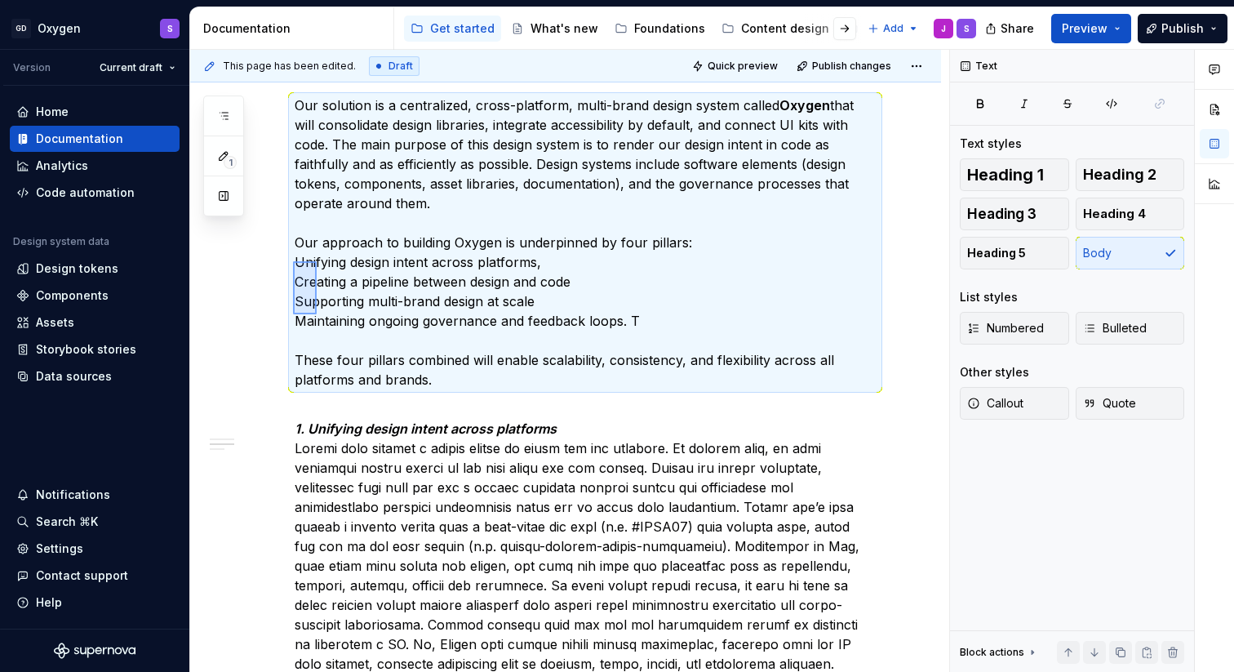
drag, startPoint x: 293, startPoint y: 261, endPoint x: 317, endPoint y: 314, distance: 58.1
click at [317, 314] on div "This page has been edited. Draft Quick preview Publish changes Oxygen FAQs Edit…" at bounding box center [569, 361] width 759 height 623
click at [321, 284] on p "Our solution is a centralized, cross-platform, multi-brand design system called…" at bounding box center [585, 242] width 581 height 294
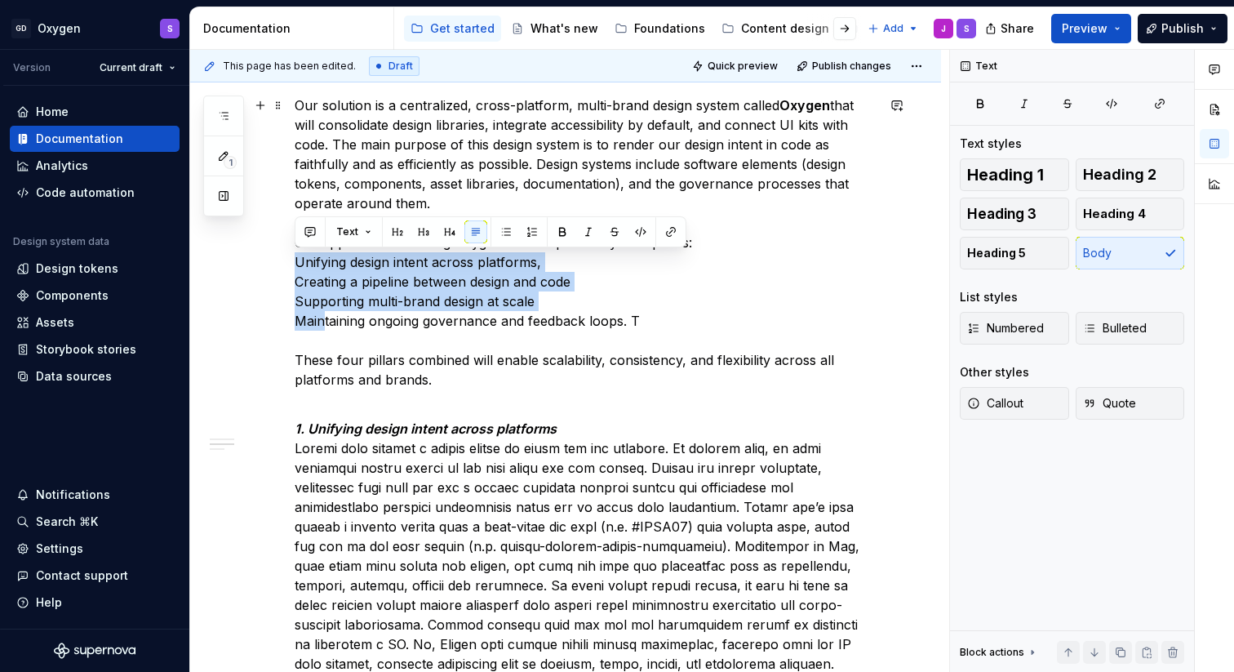
drag, startPoint x: 298, startPoint y: 262, endPoint x: 326, endPoint y: 311, distance: 56.3
click at [326, 312] on p "Our solution is a centralized, cross-platform, multi-brand design system called…" at bounding box center [585, 242] width 581 height 294
click at [528, 233] on button "button" at bounding box center [532, 231] width 23 height 23
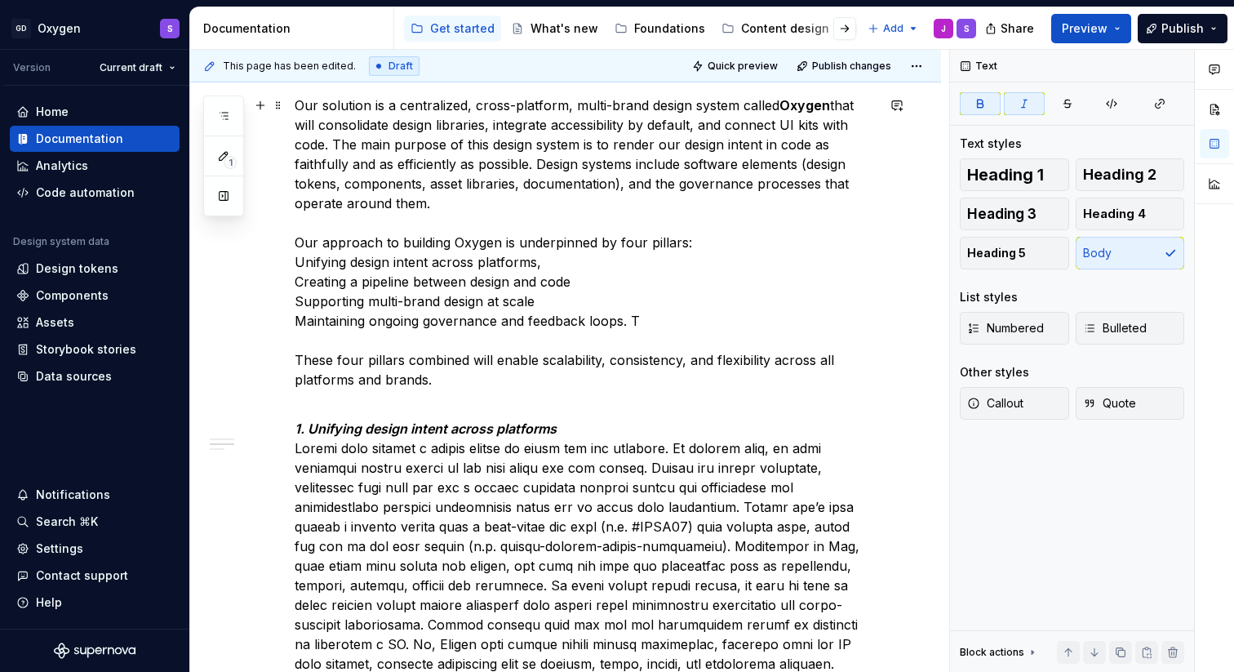
click at [406, 280] on p "Our solution is a centralized, cross-platform, multi-brand design system called…" at bounding box center [585, 242] width 581 height 294
click at [729, 242] on p "Our solution is a centralized, cross-platform, multi-brand design system called…" at bounding box center [585, 242] width 581 height 294
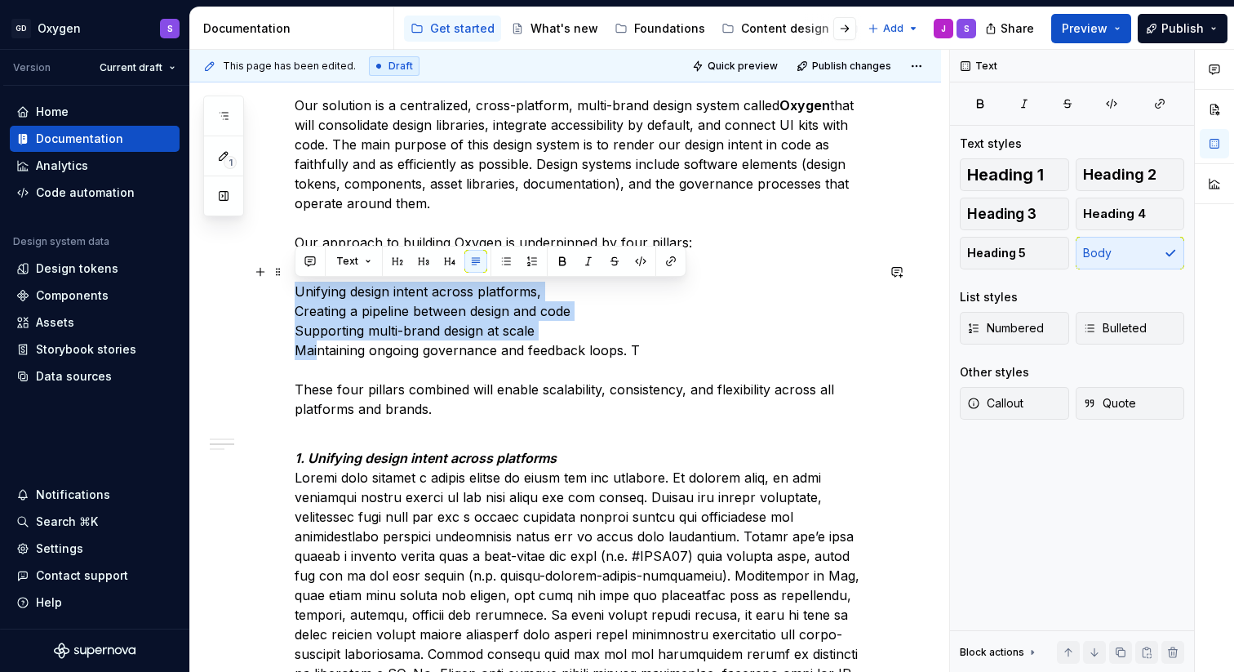
drag, startPoint x: 296, startPoint y: 294, endPoint x: 320, endPoint y: 344, distance: 55.1
click at [320, 344] on p "Unifying design intent across platforms, Creating a pipeline between design and…" at bounding box center [585, 340] width 581 height 157
click at [528, 262] on button "button" at bounding box center [532, 261] width 23 height 23
drag, startPoint x: 296, startPoint y: 291, endPoint x: 330, endPoint y: 344, distance: 62.0
click at [330, 344] on p "Unifying design intent across platforms, Creating a pipeline between design and…" at bounding box center [585, 340] width 581 height 157
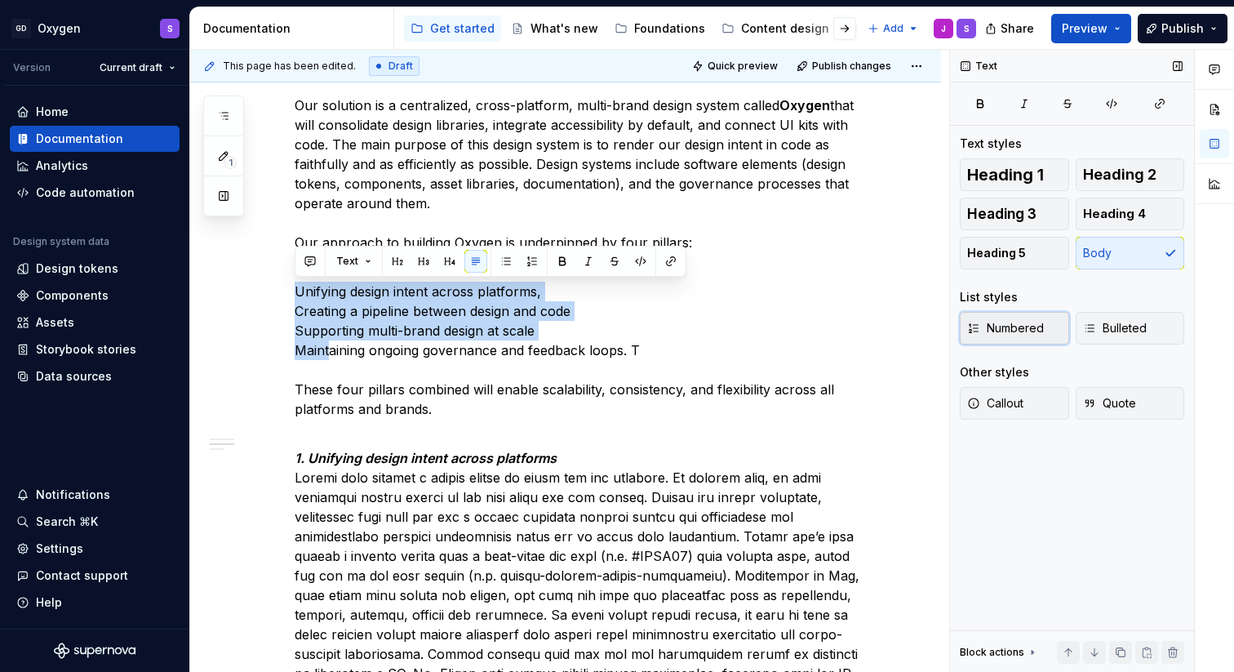
click at [1031, 333] on span "Numbered" at bounding box center [1005, 328] width 77 height 16
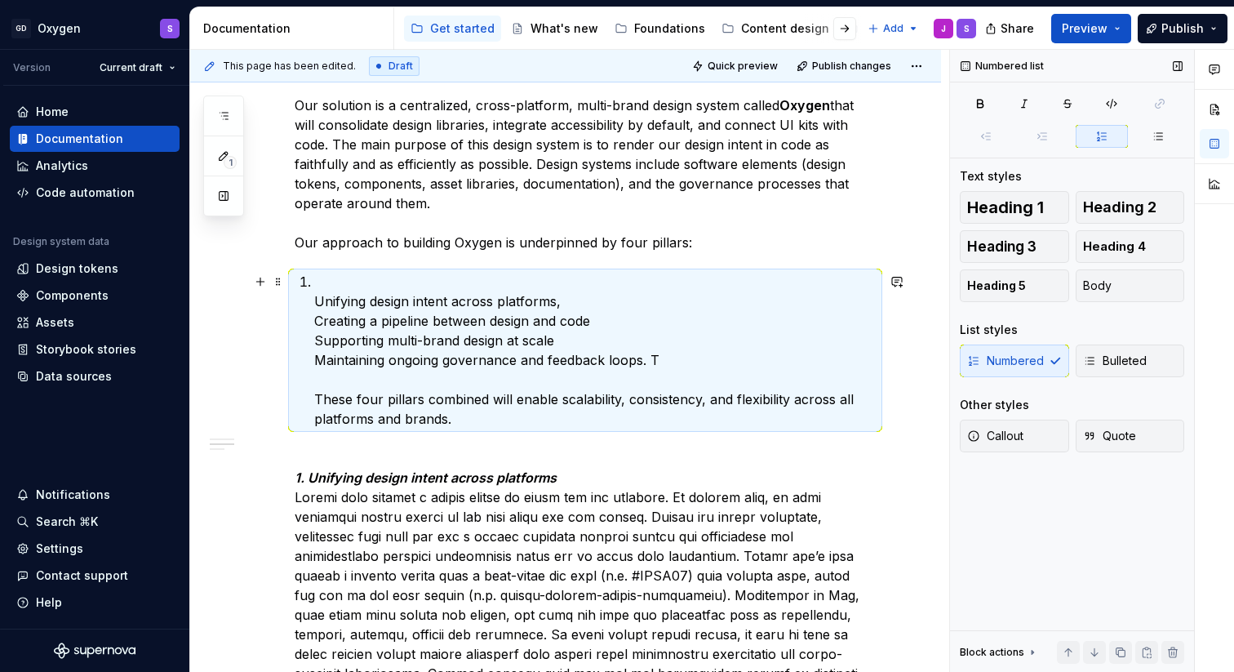
click at [314, 304] on p "Unifying design intent across platforms, Creating a pipeline between design and…" at bounding box center [594, 350] width 561 height 157
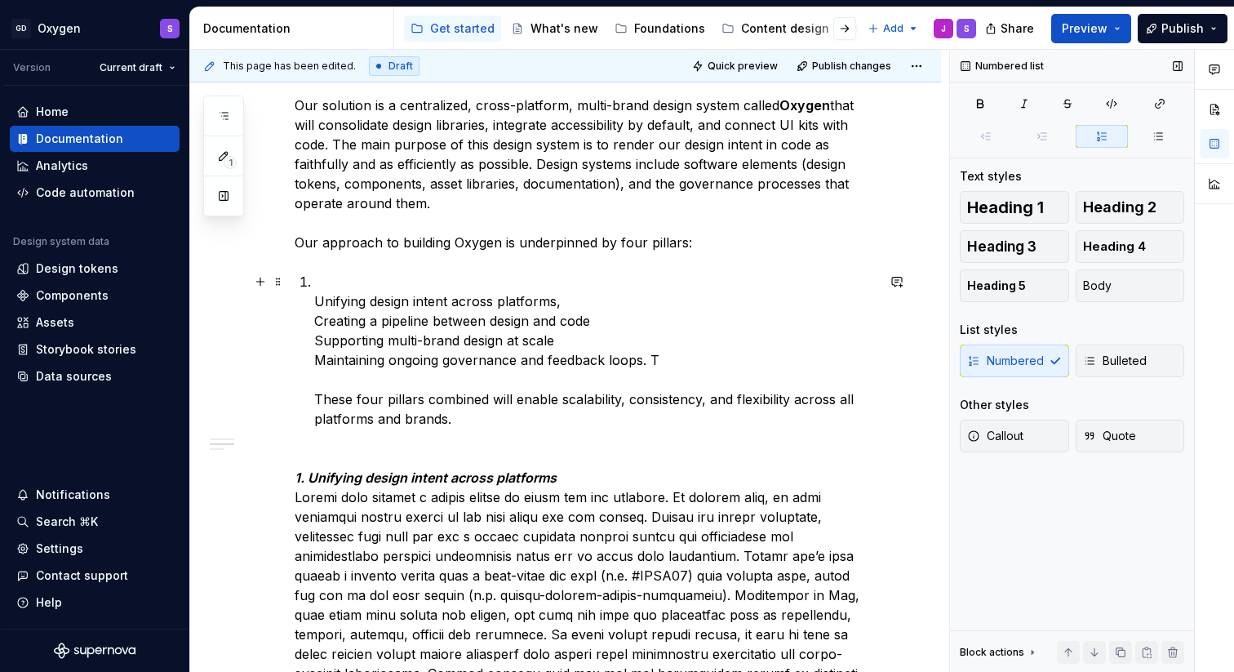
click at [315, 299] on p "Unifying design intent across platforms, Creating a pipeline between design and…" at bounding box center [594, 350] width 561 height 157
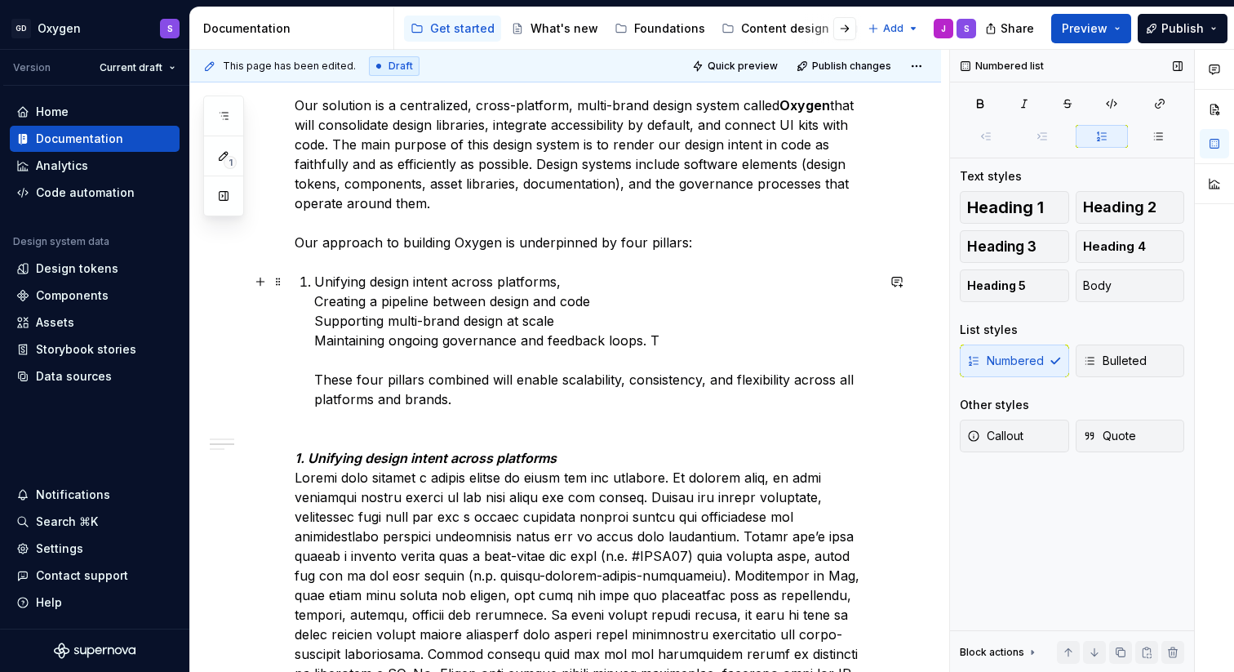
click at [317, 304] on p "Unifying design intent across platforms, Creating a pipeline between design and…" at bounding box center [594, 340] width 561 height 137
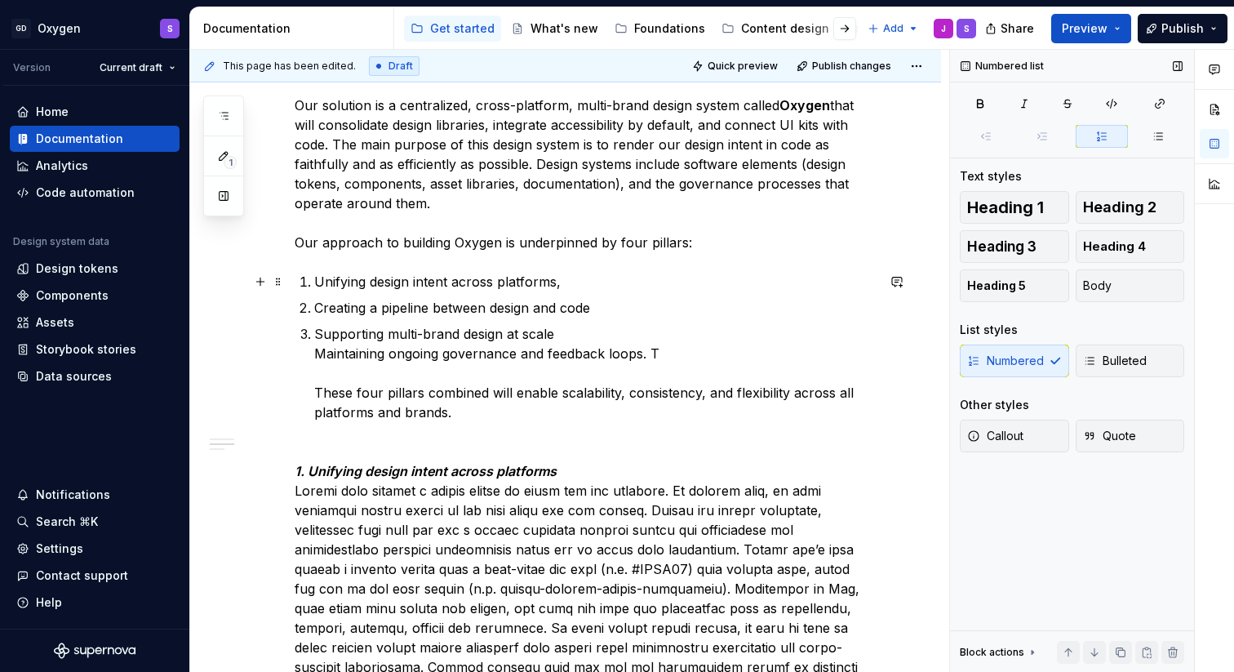
click at [583, 284] on p "Unifying design intent across platforms," at bounding box center [594, 282] width 561 height 20
click at [317, 359] on p "Supporting multi-brand design at scale Maintaining ongoing governance and feedb…" at bounding box center [594, 373] width 561 height 98
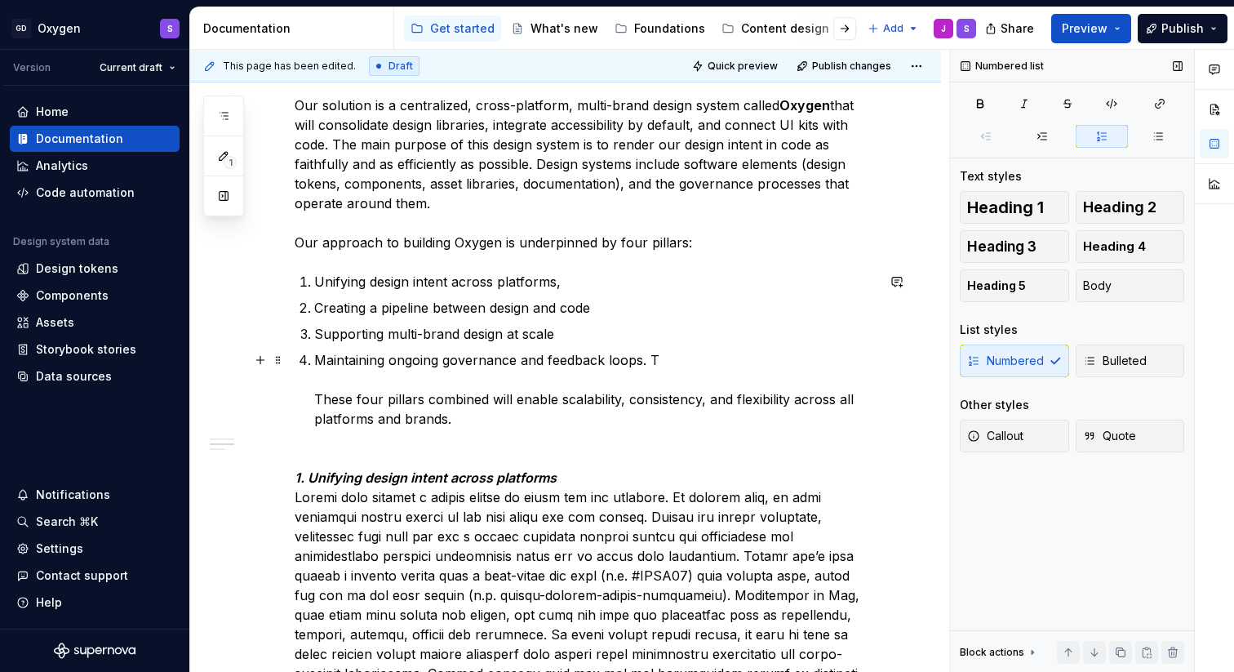
click at [683, 362] on p "Maintaining ongoing governance and feedback loops. T These four pillars combine…" at bounding box center [594, 389] width 561 height 78
click at [314, 394] on p "Maintaining ongoing governance and feedback loops. These four pillars combined …" at bounding box center [594, 389] width 561 height 78
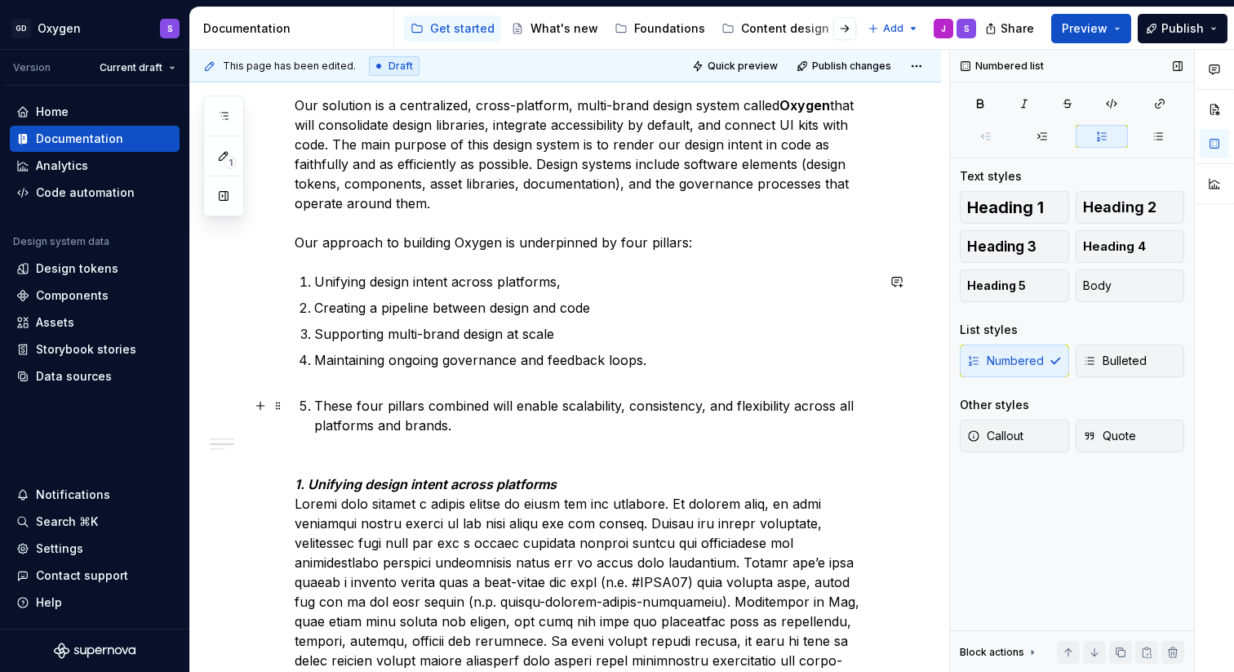
click at [316, 405] on p "These four pillars combined will enable scalability, consistency, and flexibili…" at bounding box center [594, 415] width 561 height 39
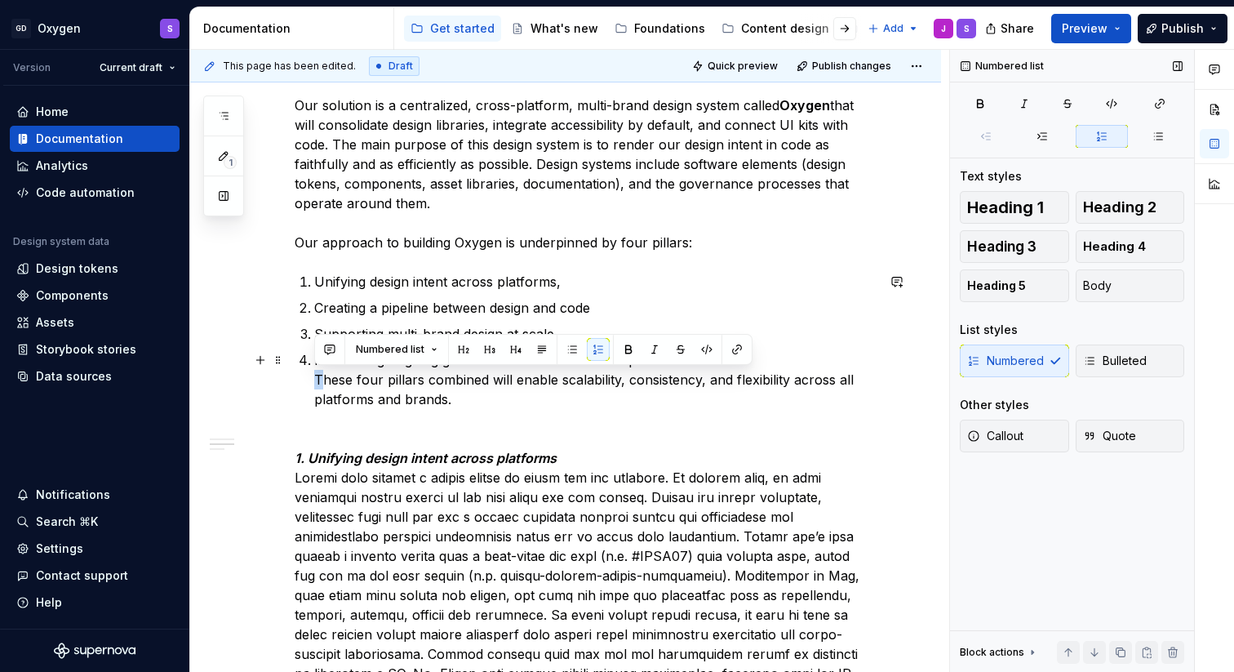
drag, startPoint x: 314, startPoint y: 379, endPoint x: 326, endPoint y: 379, distance: 12.2
click at [326, 379] on p "Maintaining ongoing governance and feedback loops. These four pillars combined …" at bounding box center [594, 379] width 561 height 59
click at [1007, 363] on div "Numbered Bulleted" at bounding box center [1072, 360] width 224 height 33
click at [1015, 360] on div "Numbered Bulleted" at bounding box center [1072, 360] width 224 height 33
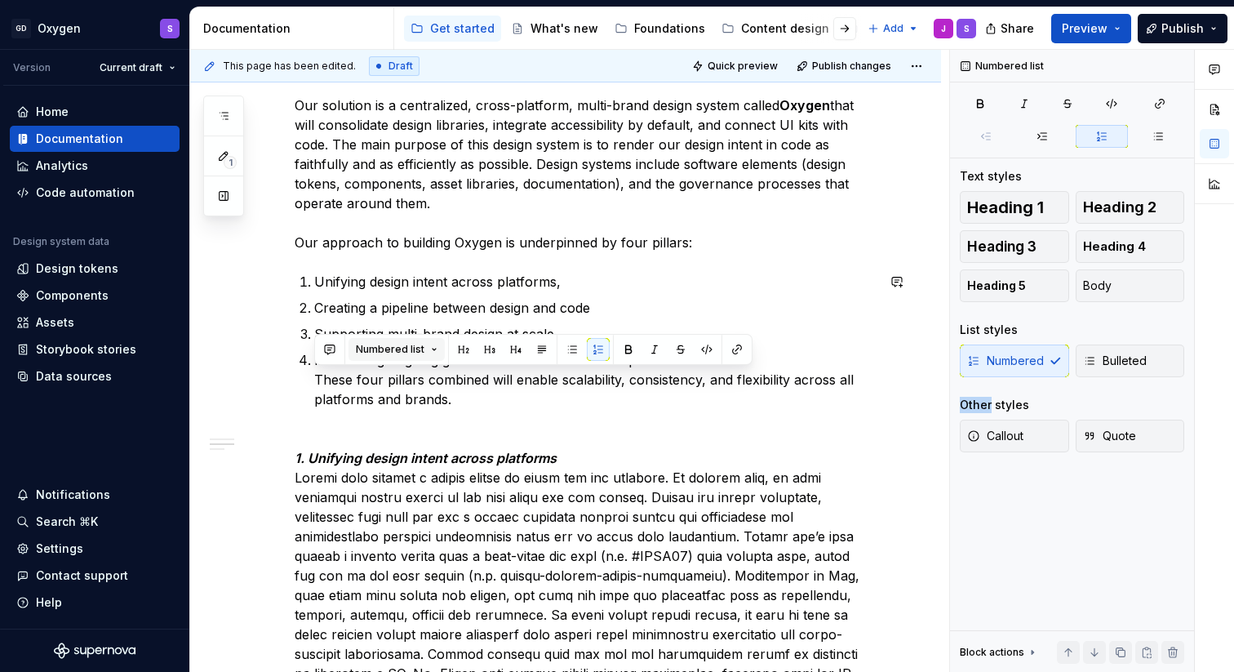
click at [429, 346] on button "Numbered list" at bounding box center [396, 349] width 96 height 23
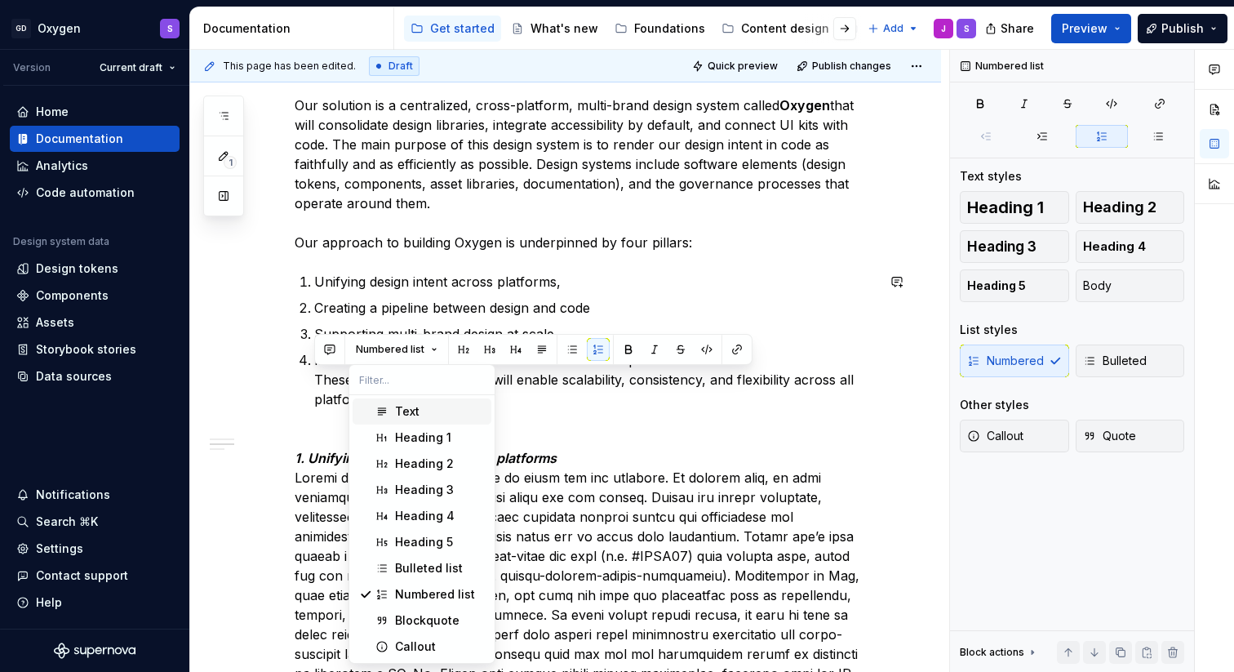
click at [421, 414] on div "Text" at bounding box center [440, 411] width 90 height 16
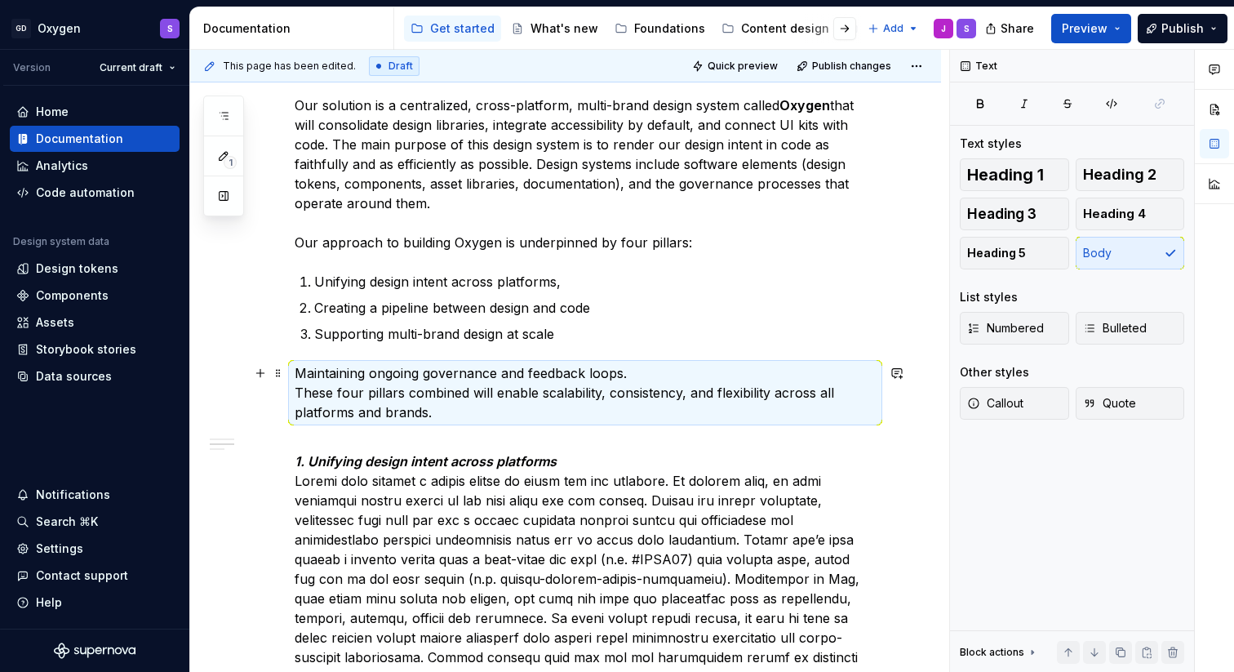
click at [391, 417] on p "Maintaining ongoing governance and feedback loops. These four pillars combined …" at bounding box center [585, 392] width 581 height 59
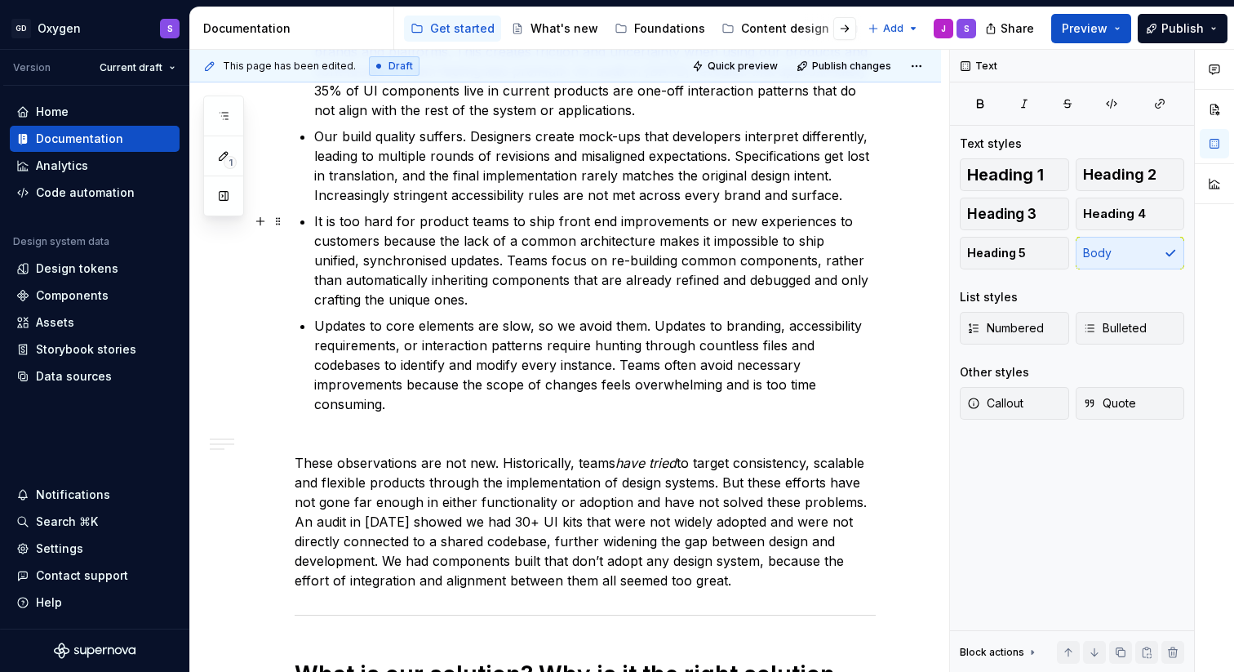
scroll to position [616, 0]
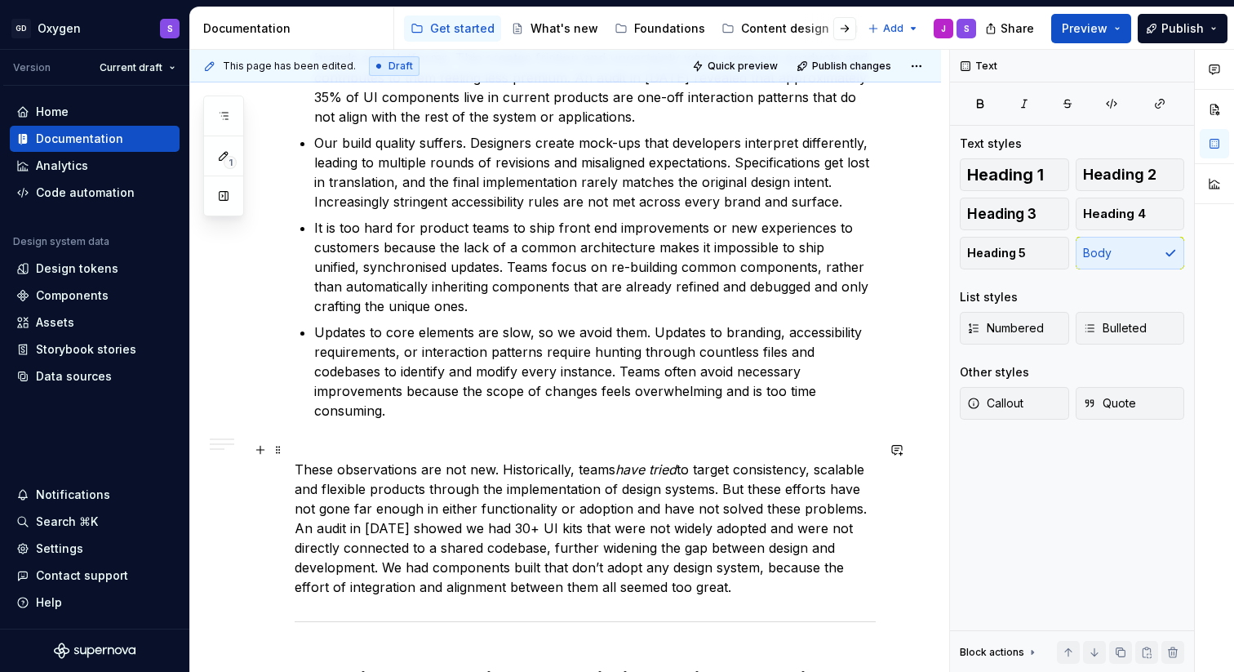
click at [304, 445] on p "These observations are not new. Historically, teams have tried to target consis…" at bounding box center [585, 518] width 581 height 157
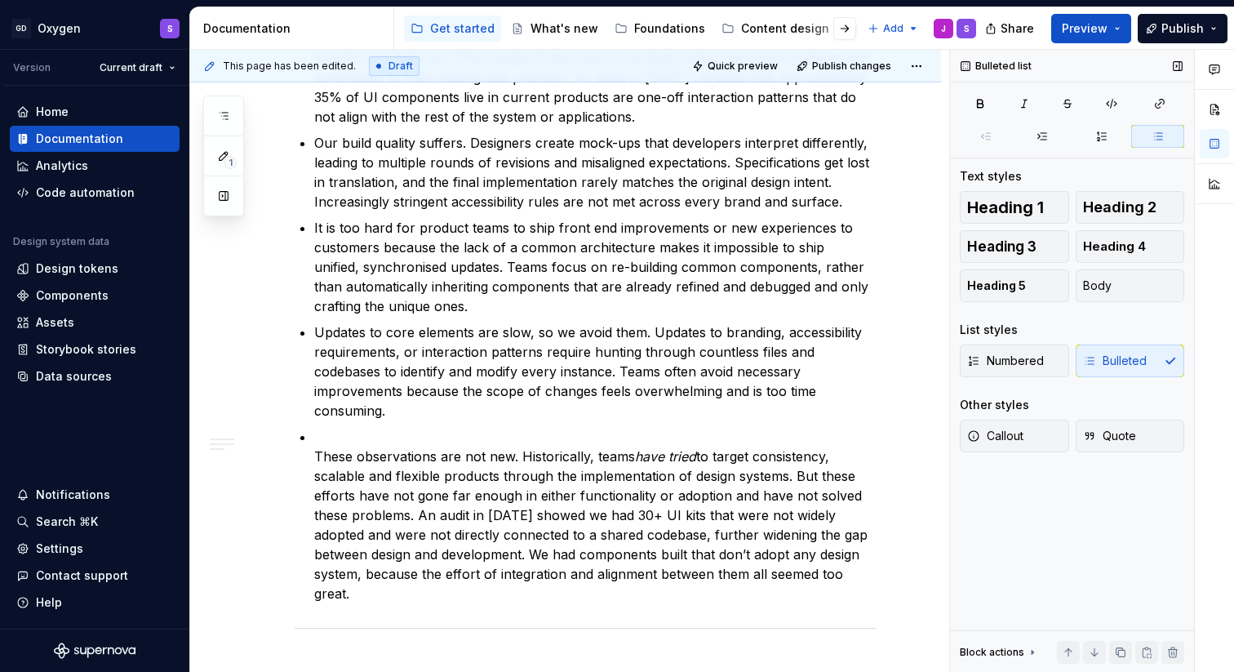
click at [1144, 368] on div "Numbered Bulleted" at bounding box center [1072, 360] width 224 height 33
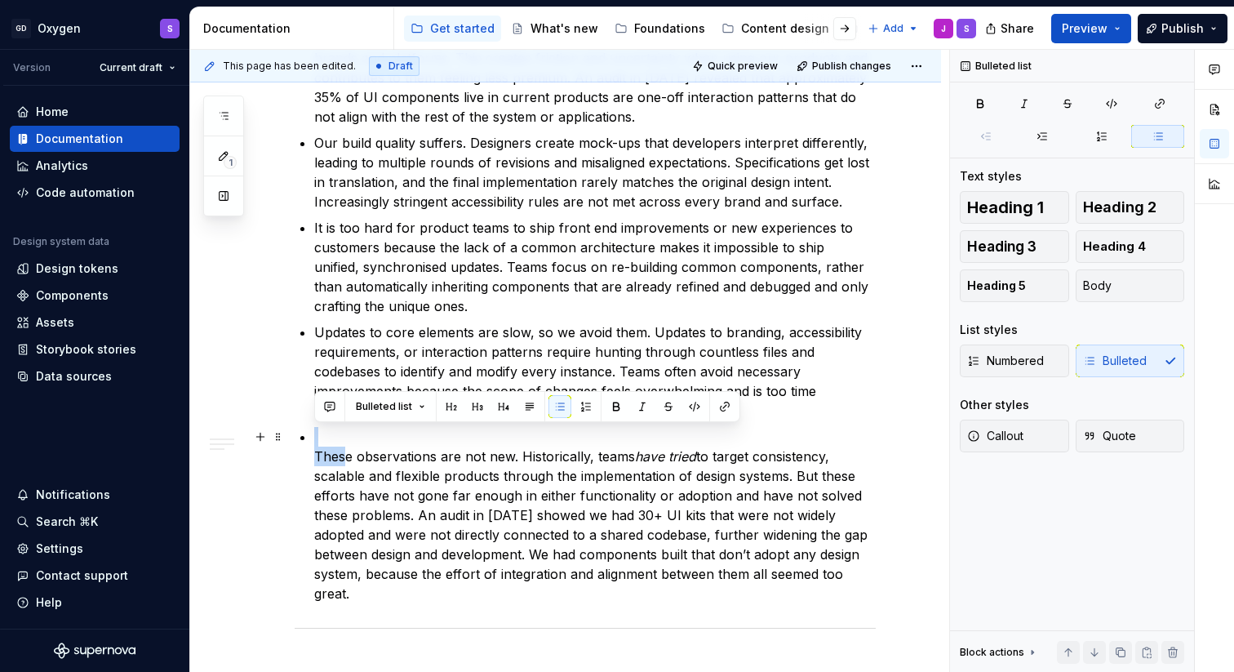
drag, startPoint x: 321, startPoint y: 439, endPoint x: 341, endPoint y: 463, distance: 31.3
click at [341, 463] on p "These observations are not new. Historically, teams have tried to target consis…" at bounding box center [594, 515] width 561 height 176
click at [419, 402] on button "Bulleted list" at bounding box center [390, 406] width 84 height 23
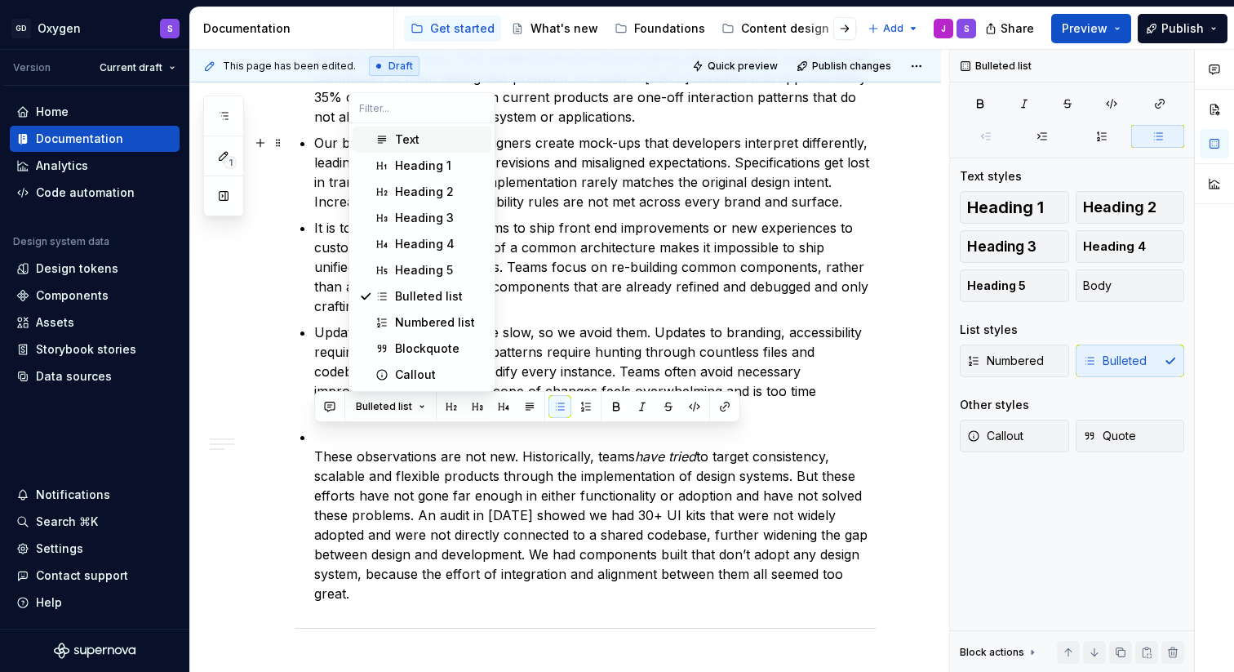
click at [425, 141] on div "Text" at bounding box center [440, 139] width 90 height 16
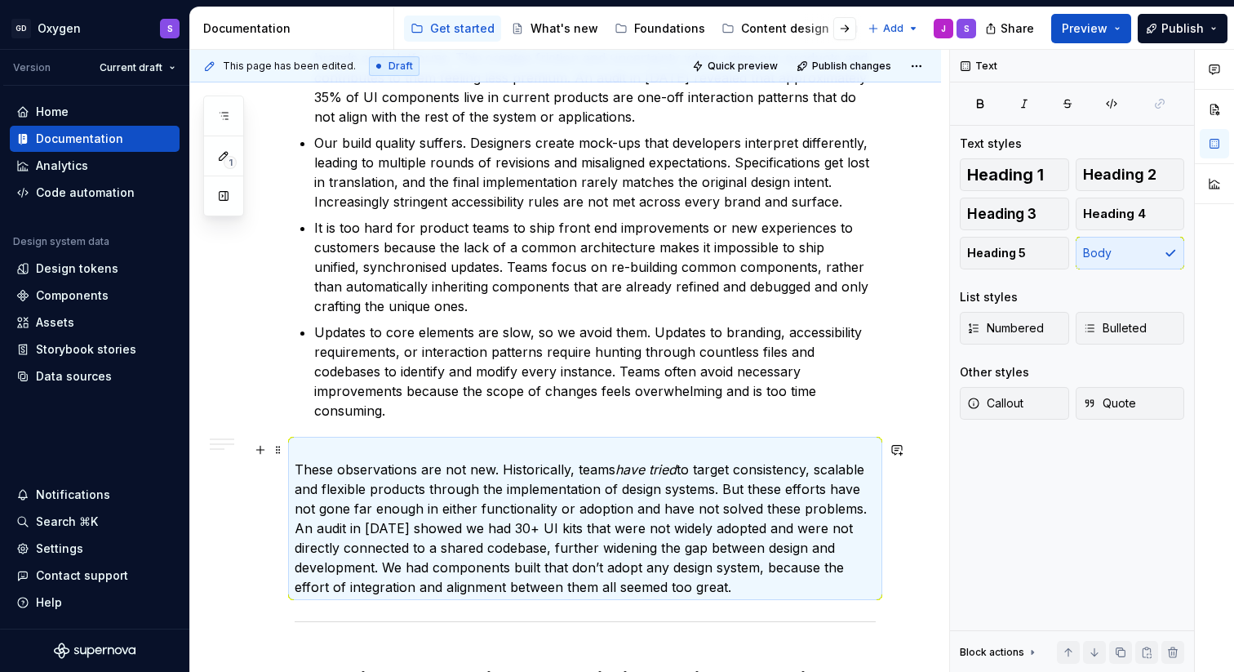
click at [309, 454] on p "These observations are not new. Historically, teams have tried to target consis…" at bounding box center [585, 518] width 581 height 157
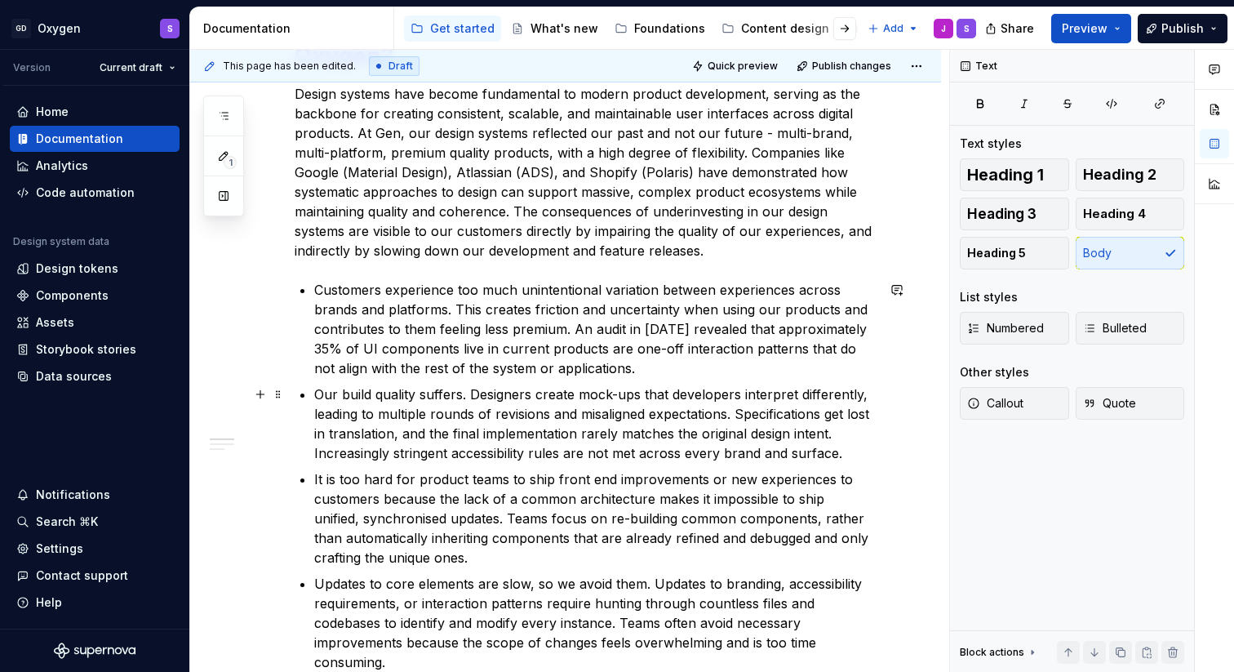
scroll to position [399, 0]
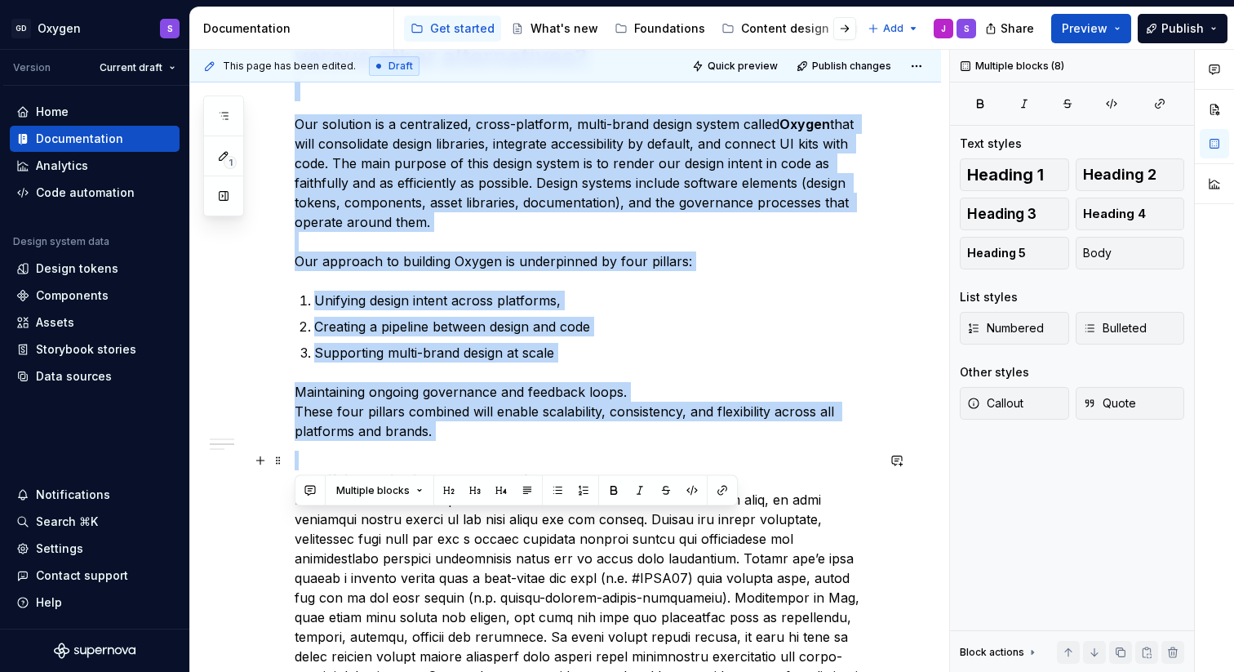
drag, startPoint x: 349, startPoint y: 342, endPoint x: 384, endPoint y: 466, distance: 128.7
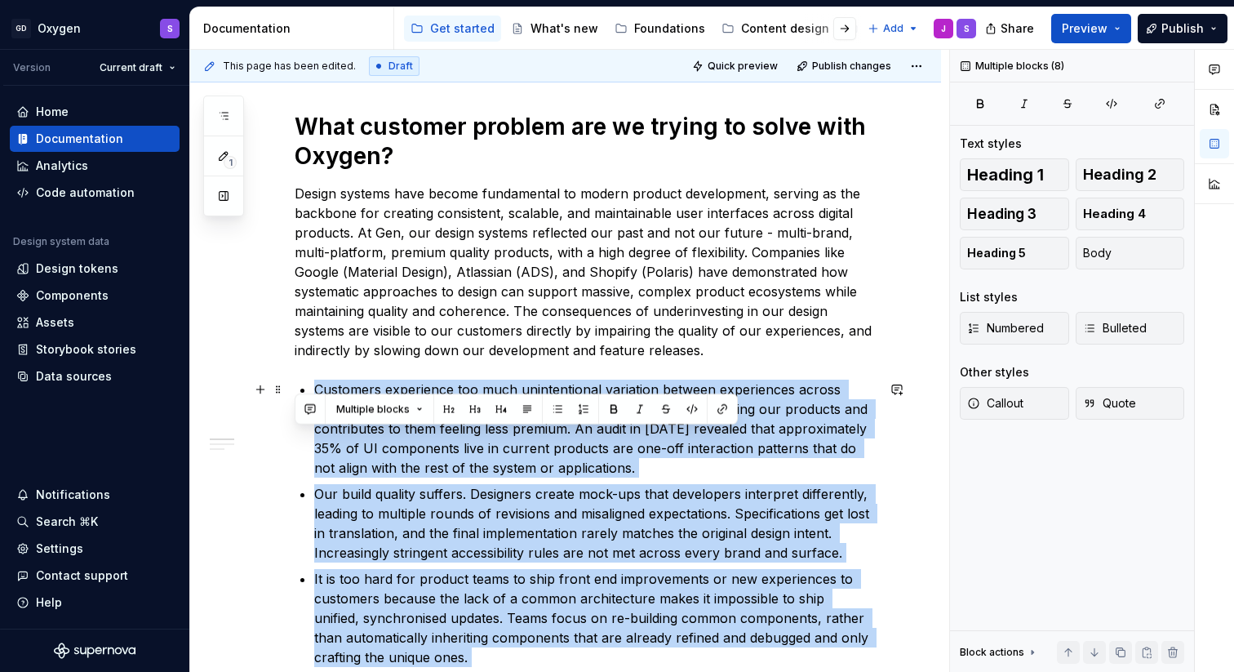
scroll to position [215, 0]
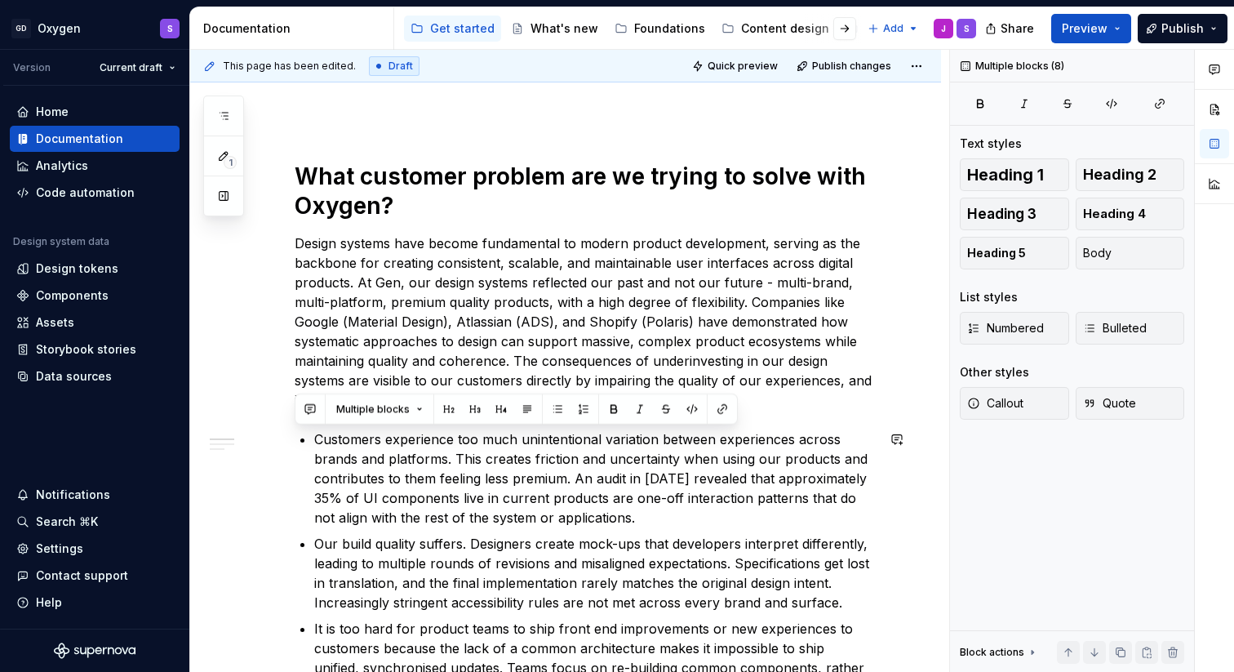
click at [370, 423] on div "Multiple blocks" at bounding box center [516, 408] width 443 height 31
click at [367, 488] on p "Customers experience too much unintentional variation between experiences acros…" at bounding box center [594, 478] width 561 height 98
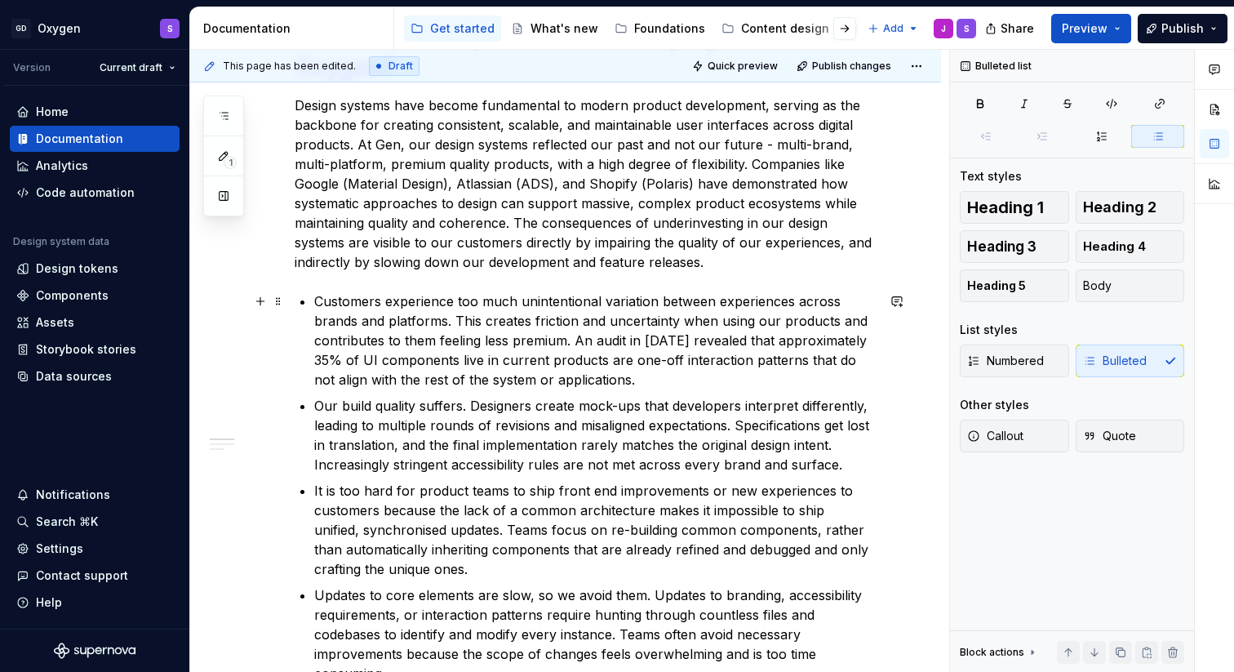
scroll to position [377, 0]
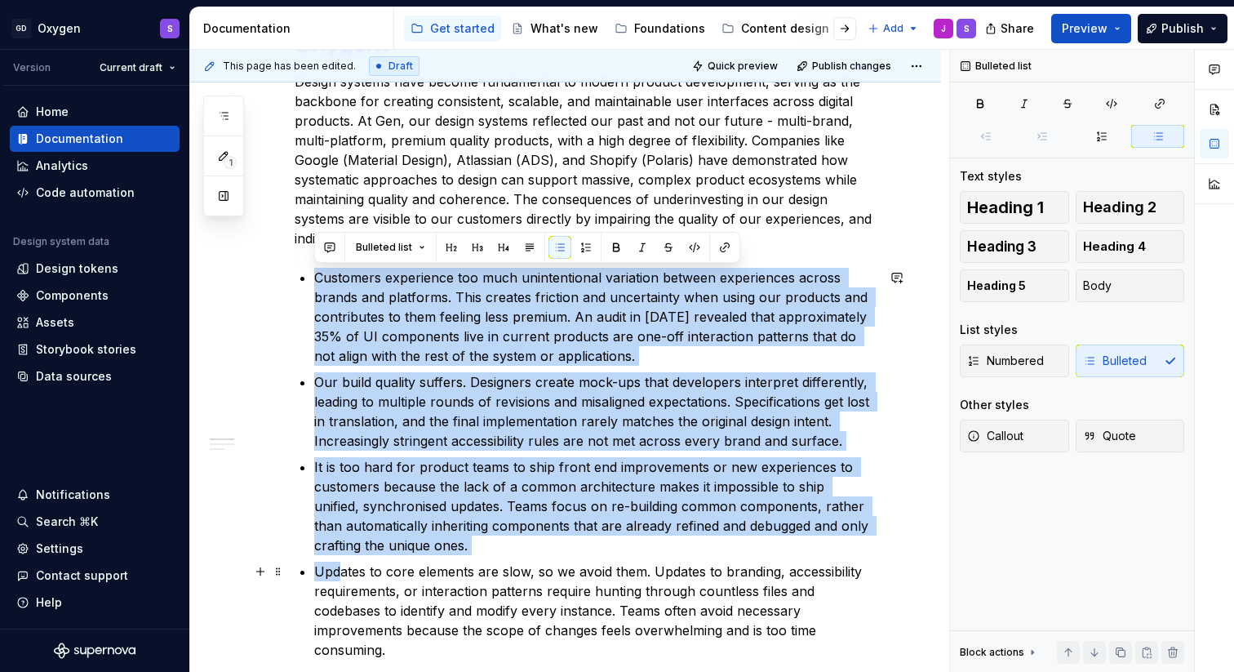
drag, startPoint x: 317, startPoint y: 277, endPoint x: 340, endPoint y: 574, distance: 297.1
click at [340, 574] on ul "Customers experience too much unintentional variation between experiences acros…" at bounding box center [594, 464] width 561 height 392
click at [463, 428] on p "Our build quality suffers. Designers create mock-ups that developers interpret …" at bounding box center [594, 411] width 561 height 78
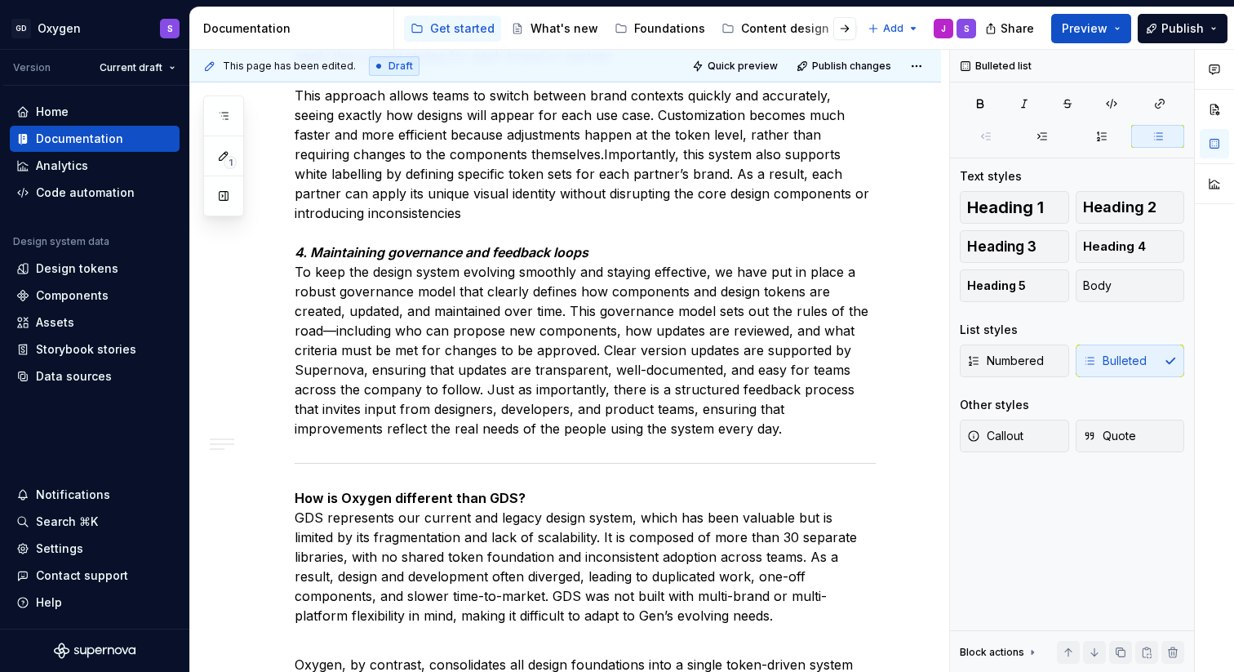
scroll to position [2483, 0]
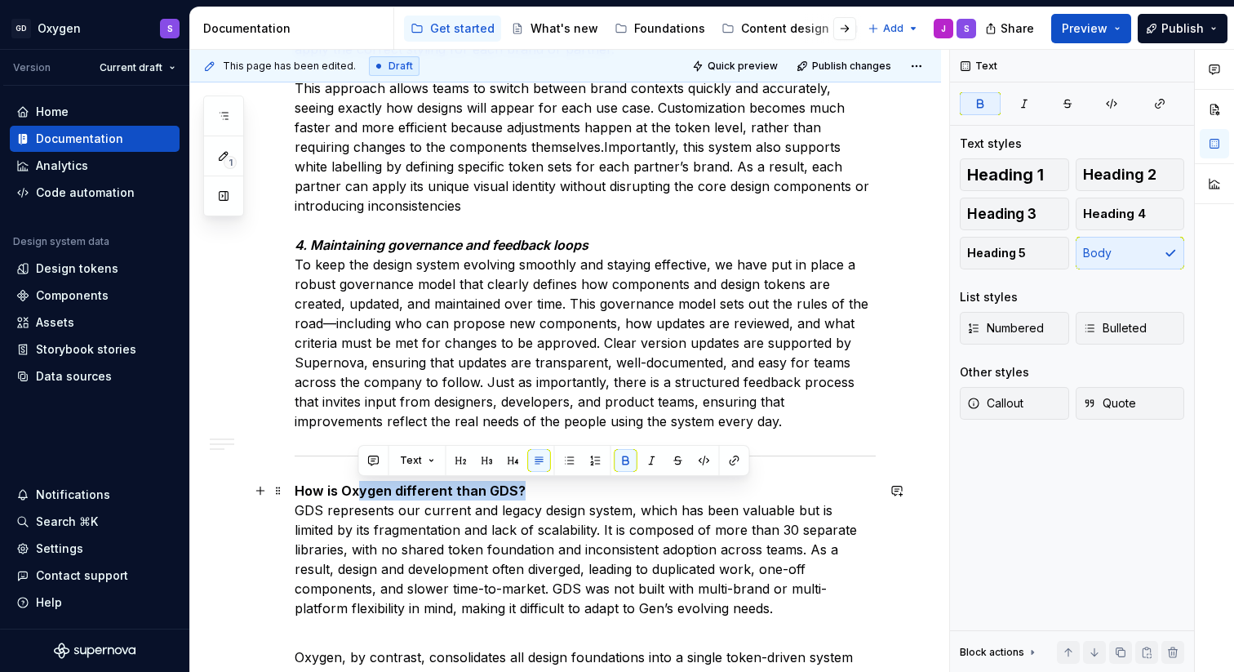
drag, startPoint x: 539, startPoint y: 482, endPoint x: 356, endPoint y: 485, distance: 182.8
click at [356, 485] on p "How is Oxygen different than GDS? GDS represents our current and legacy design …" at bounding box center [585, 549] width 581 height 137
click at [333, 525] on p "How is Oxygen different than GDS? GDS represents our current and legacy design …" at bounding box center [585, 549] width 581 height 137
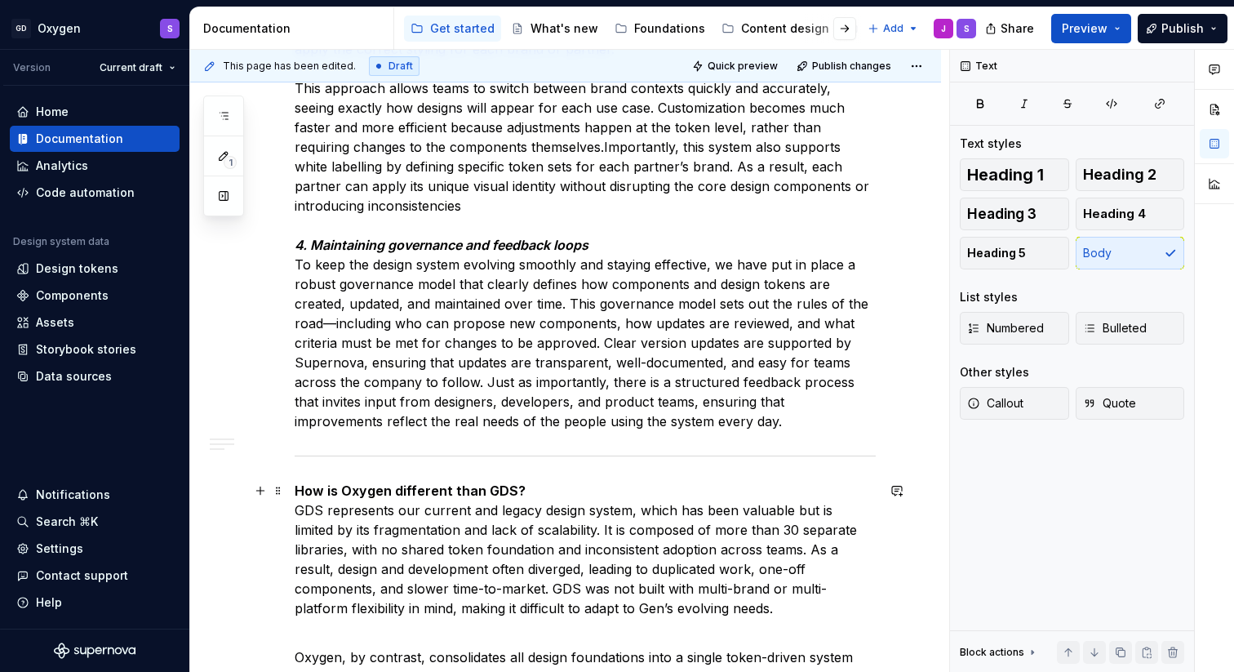
click at [295, 512] on p "How is Oxygen different than GDS? GDS represents our current and legacy design …" at bounding box center [585, 549] width 581 height 137
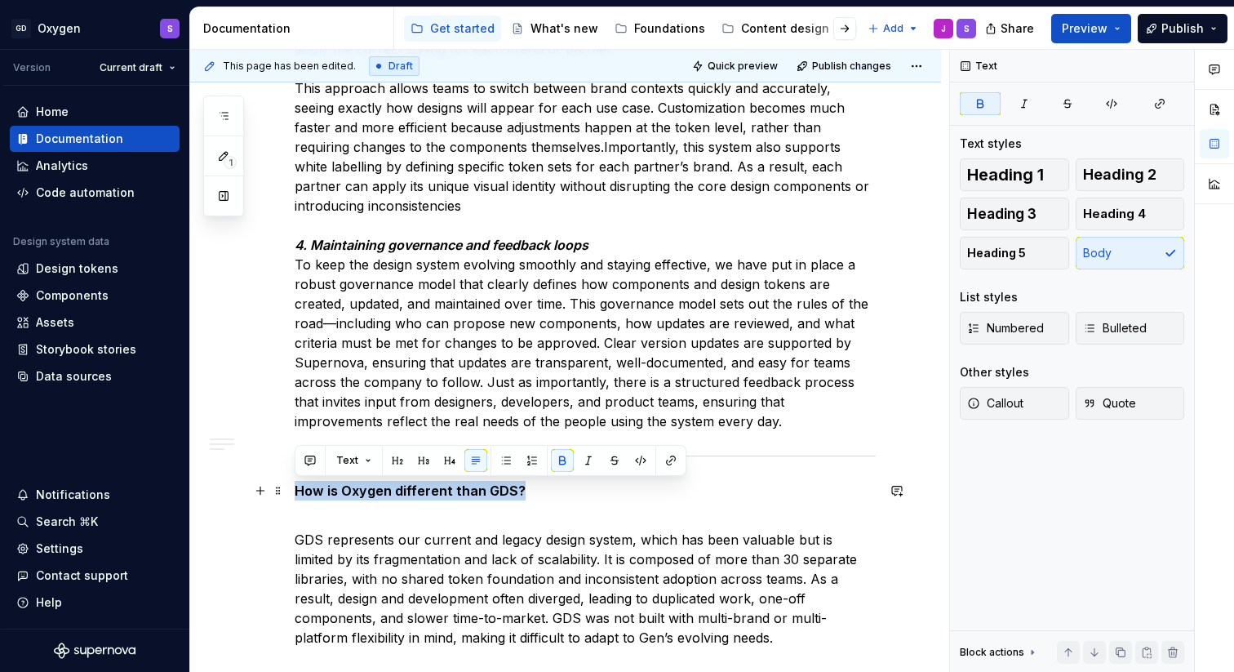
drag, startPoint x: 529, startPoint y: 486, endPoint x: 293, endPoint y: 488, distance: 235.8
click at [293, 488] on div "What customer problem are we trying to solve with Oxygen? Design systems have b…" at bounding box center [565, 648] width 751 height 5705
click at [1045, 184] on button "Heading 1" at bounding box center [1014, 174] width 109 height 33
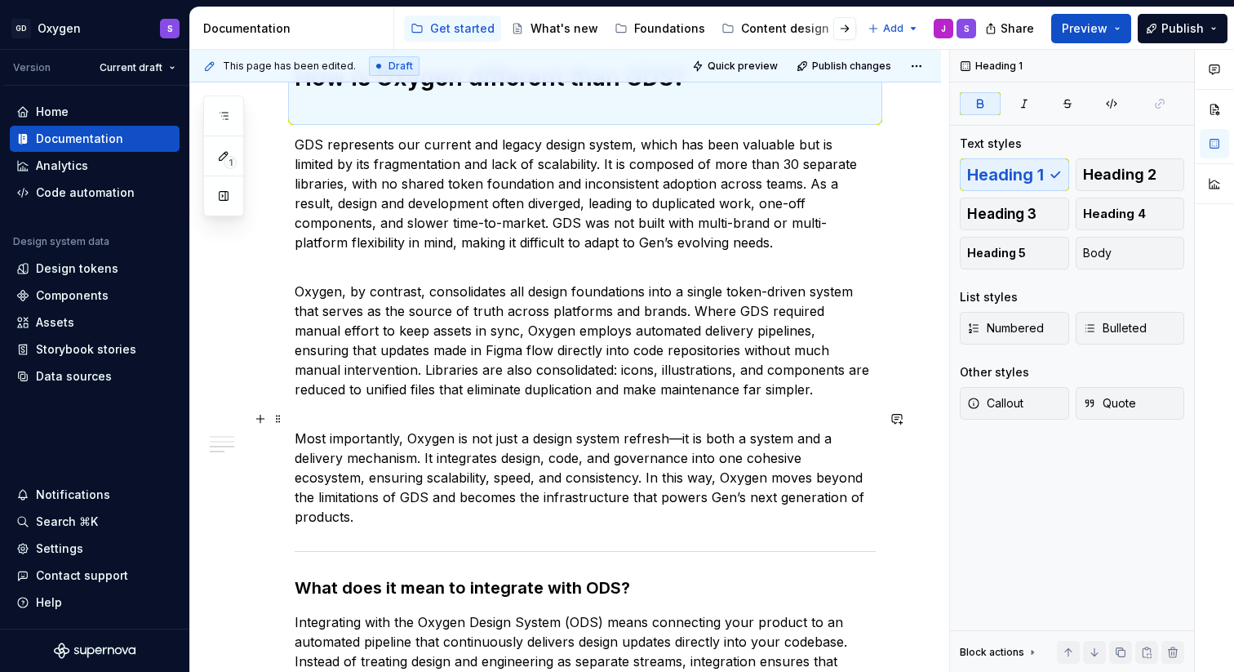
scroll to position [2999, 0]
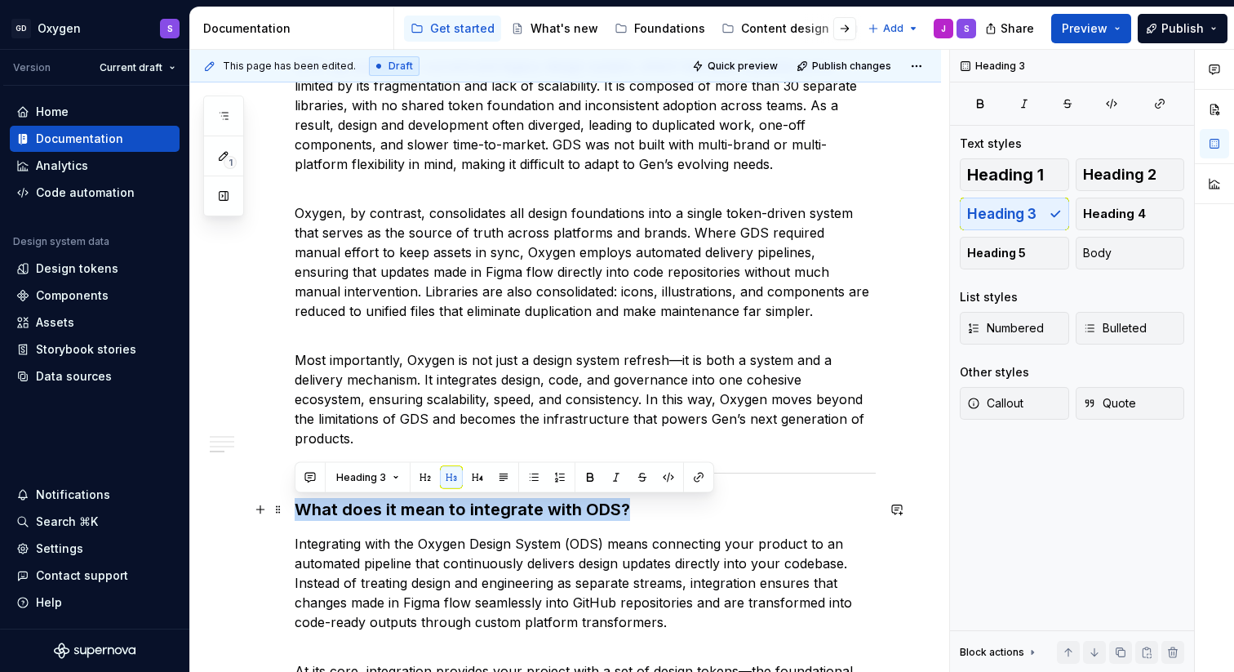
drag, startPoint x: 625, startPoint y: 512, endPoint x: 289, endPoint y: 510, distance: 336.2
click at [289, 510] on div "What customer problem are we trying to solve with Oxygen? Design systems have b…" at bounding box center [565, 153] width 751 height 5747
click at [1037, 174] on span "Heading 1" at bounding box center [1005, 174] width 77 height 16
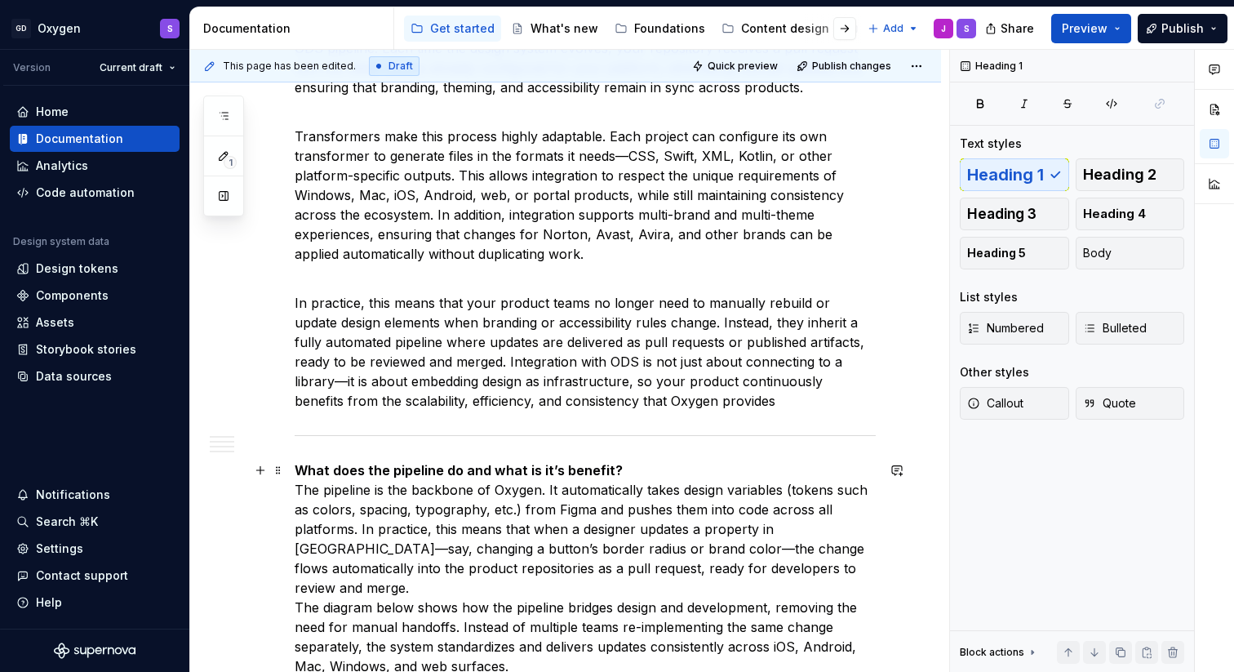
scroll to position [3853, 0]
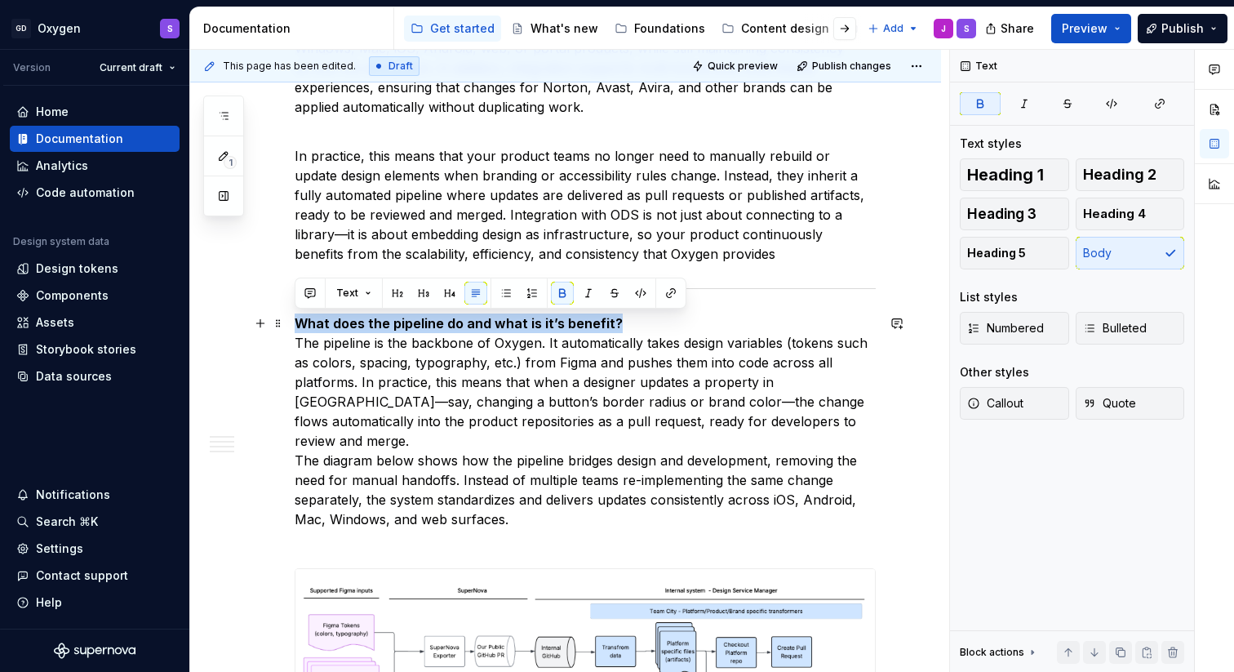
drag, startPoint x: 619, startPoint y: 320, endPoint x: 300, endPoint y: 319, distance: 319.0
click at [300, 319] on p "What does the pipeline do and what is it’s benefit? The pipeline is the backbon…" at bounding box center [585, 430] width 581 height 235
click at [1015, 169] on span "Heading 1" at bounding box center [1005, 174] width 77 height 16
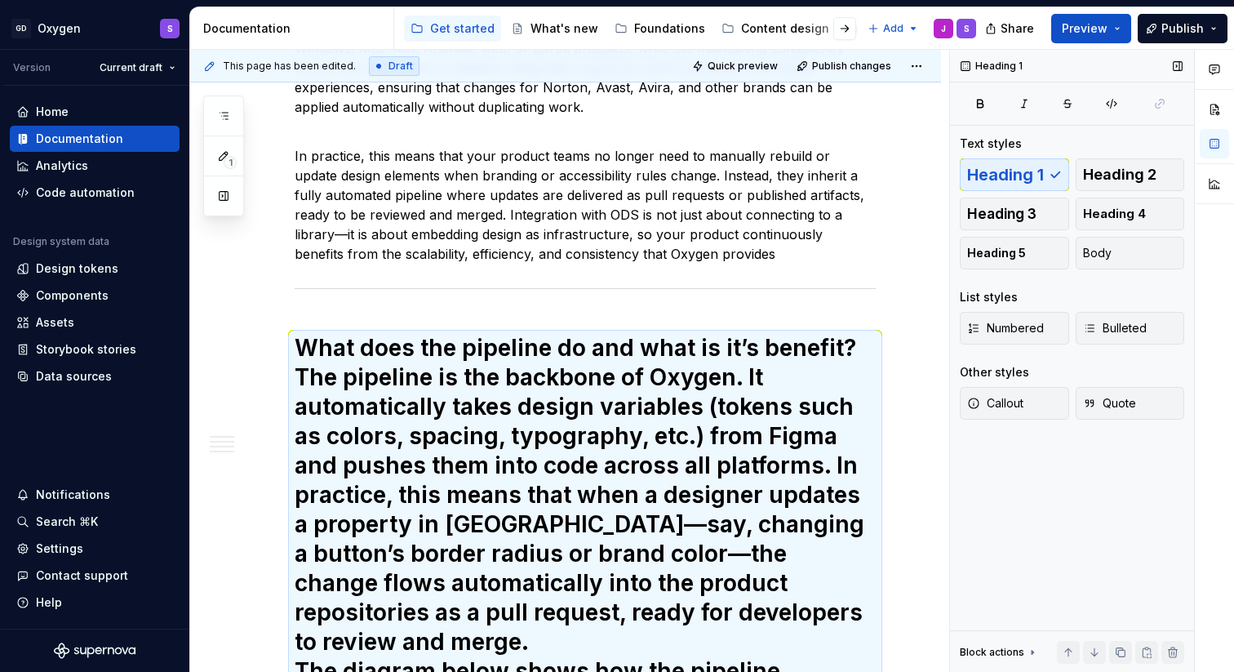
scroll to position [4042, 0]
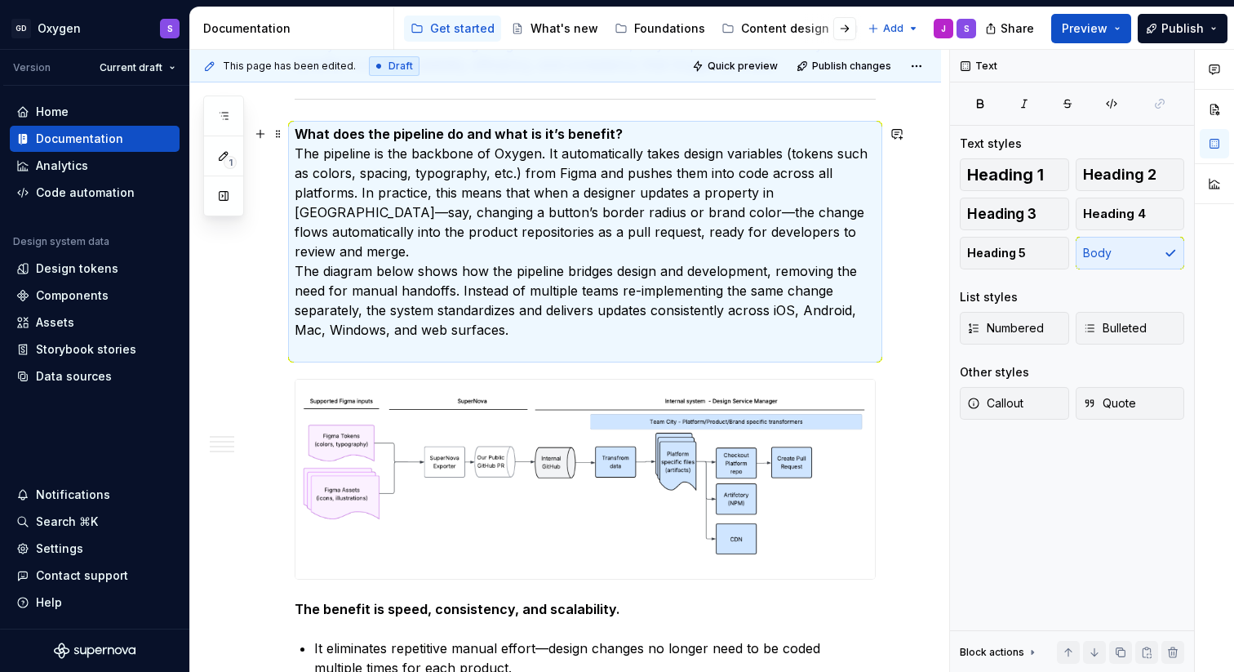
click at [574, 219] on p "What does the pipeline do and what is it’s benefit? The pipeline is the backbon…" at bounding box center [585, 241] width 581 height 235
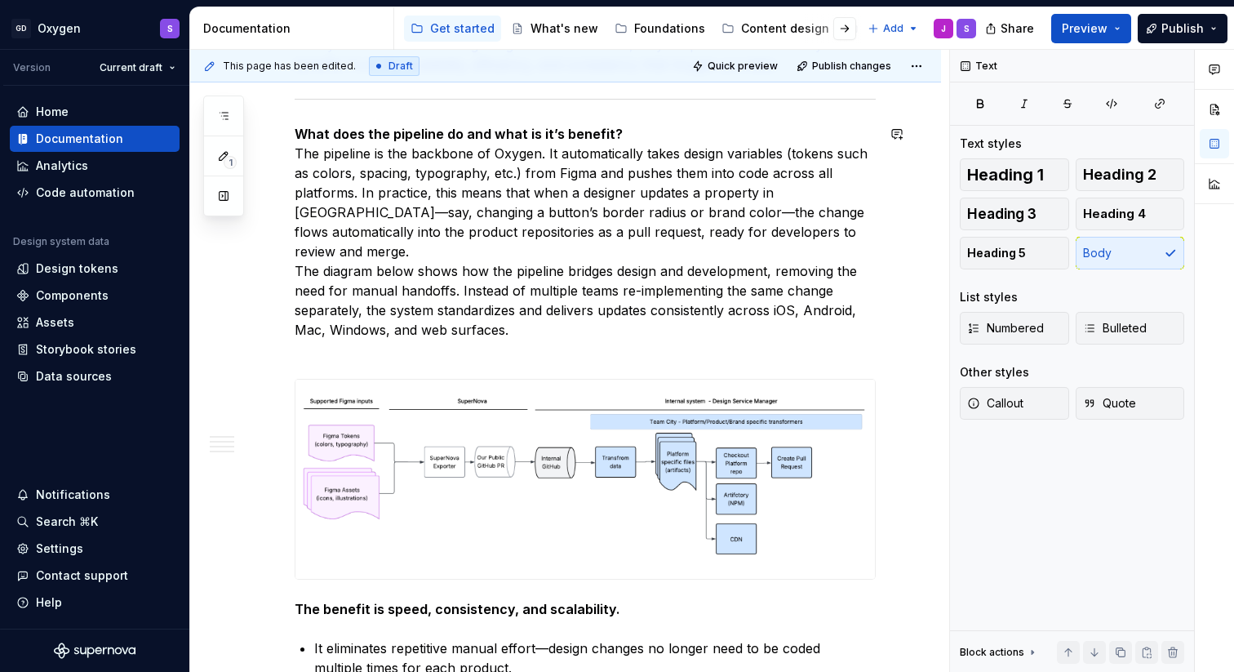
click at [619, 132] on p "What does the pipeline do and what is it’s benefit? The pipeline is the backbon…" at bounding box center [585, 241] width 581 height 235
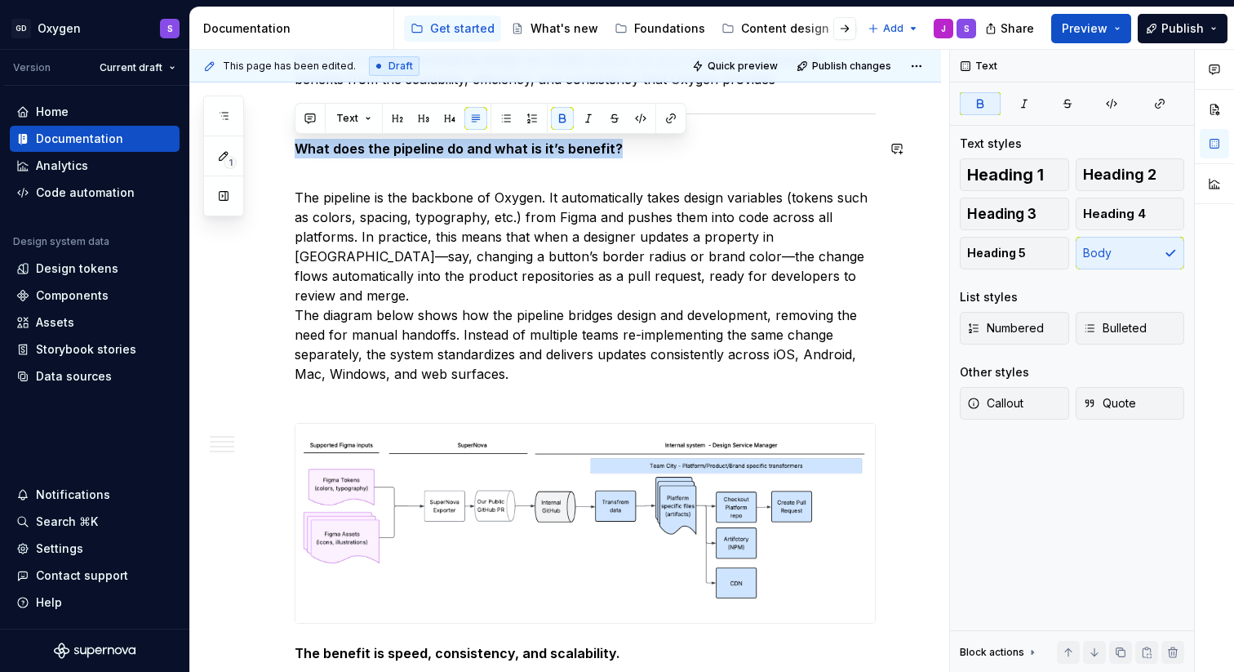
scroll to position [4010, 0]
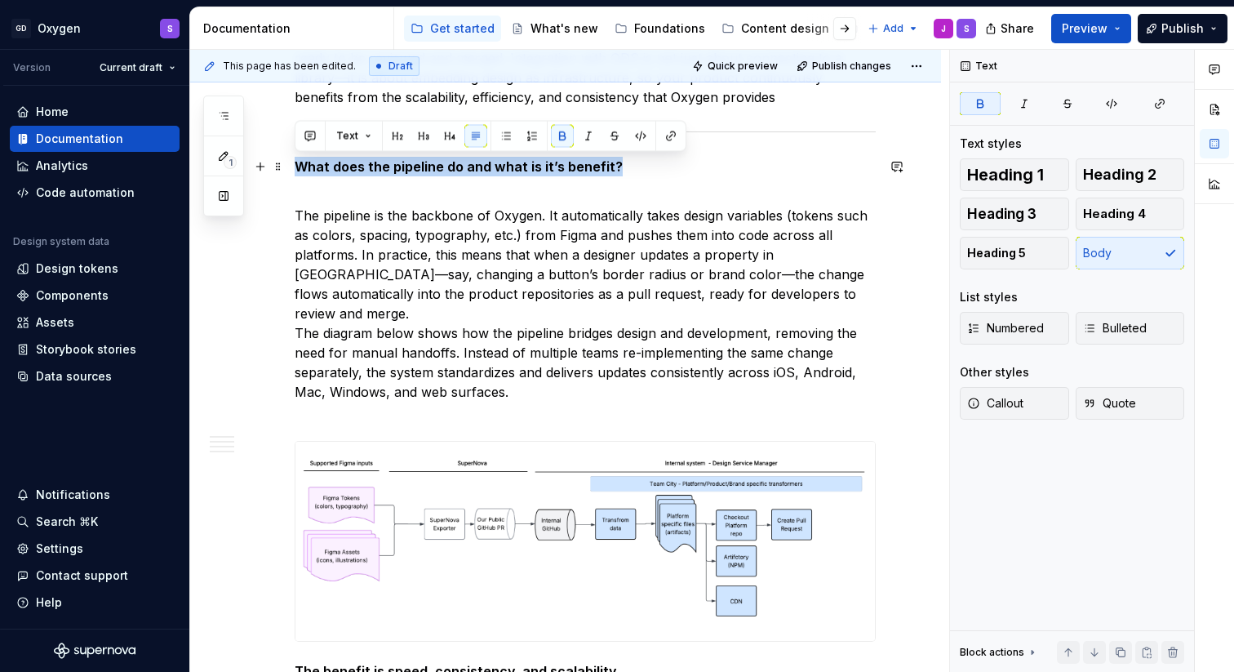
drag, startPoint x: 615, startPoint y: 131, endPoint x: 295, endPoint y: 166, distance: 321.9
click at [295, 166] on p "What does the pipeline do and what is it’s benefit?" at bounding box center [585, 167] width 581 height 20
click at [1002, 174] on span "Heading 1" at bounding box center [1005, 174] width 77 height 16
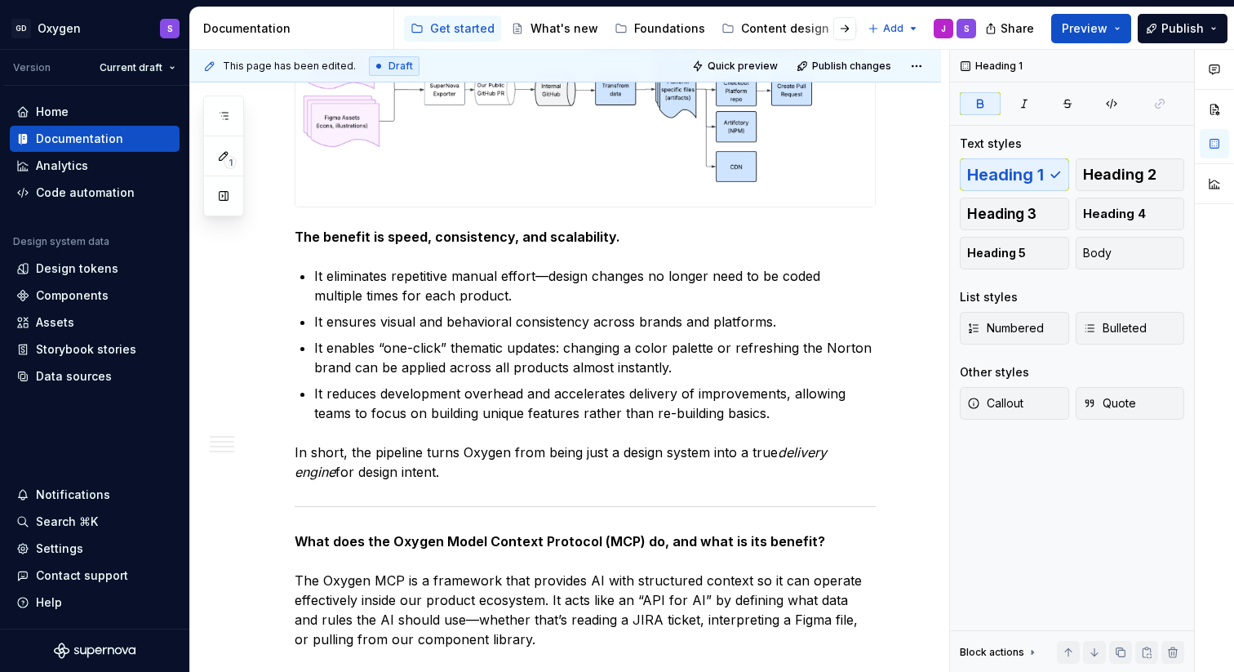
scroll to position [4665, 0]
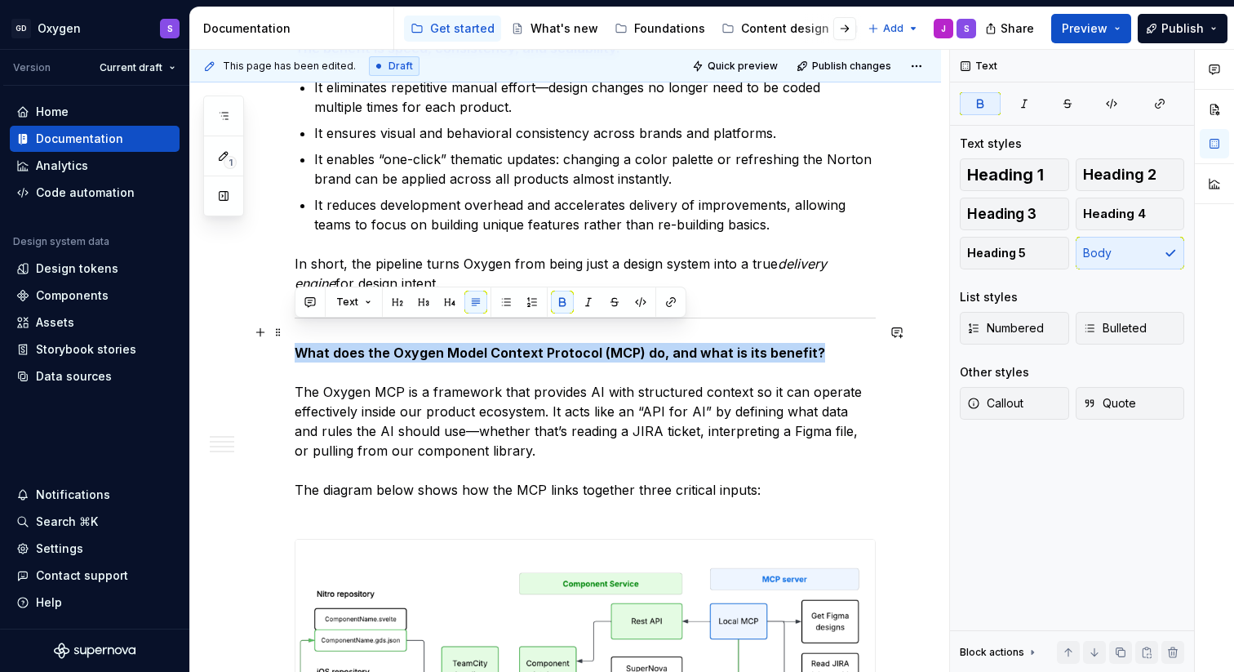
drag, startPoint x: 805, startPoint y: 330, endPoint x: 299, endPoint y: 335, distance: 505.9
click at [299, 343] on p "What does the Oxygen Model Context Protocol (MCP) do, and what is its benefit? …" at bounding box center [585, 431] width 581 height 176
click at [1028, 168] on span "Heading 1" at bounding box center [1005, 174] width 77 height 16
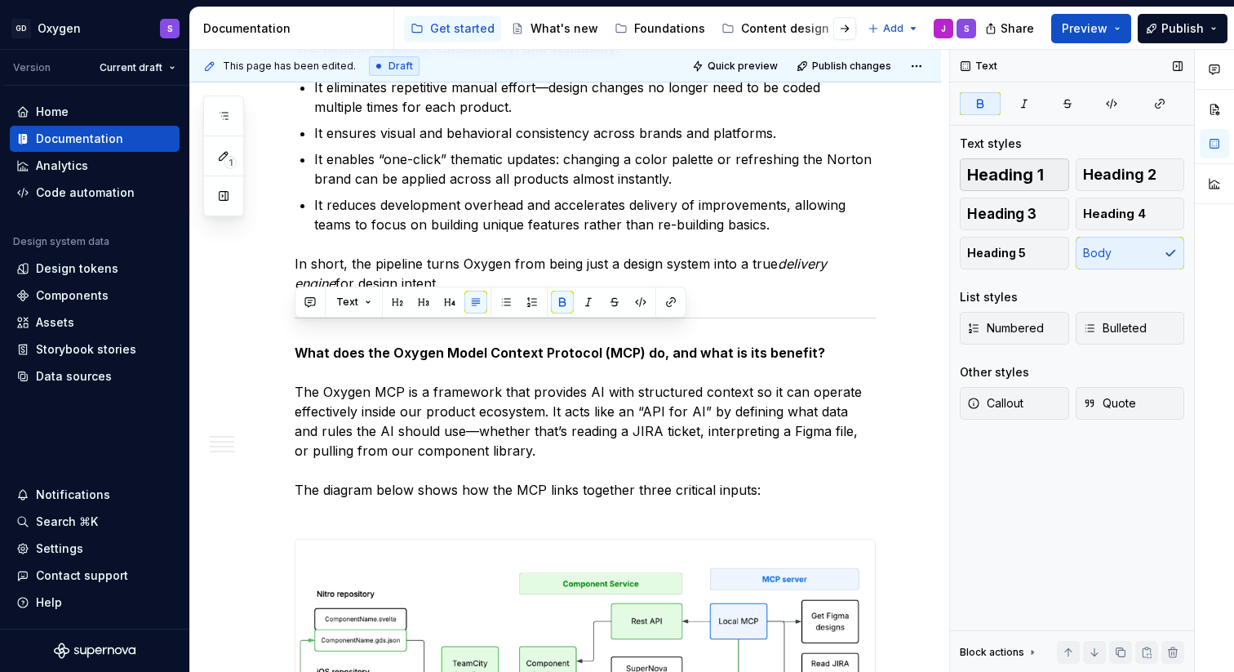
scroll to position [4746, 0]
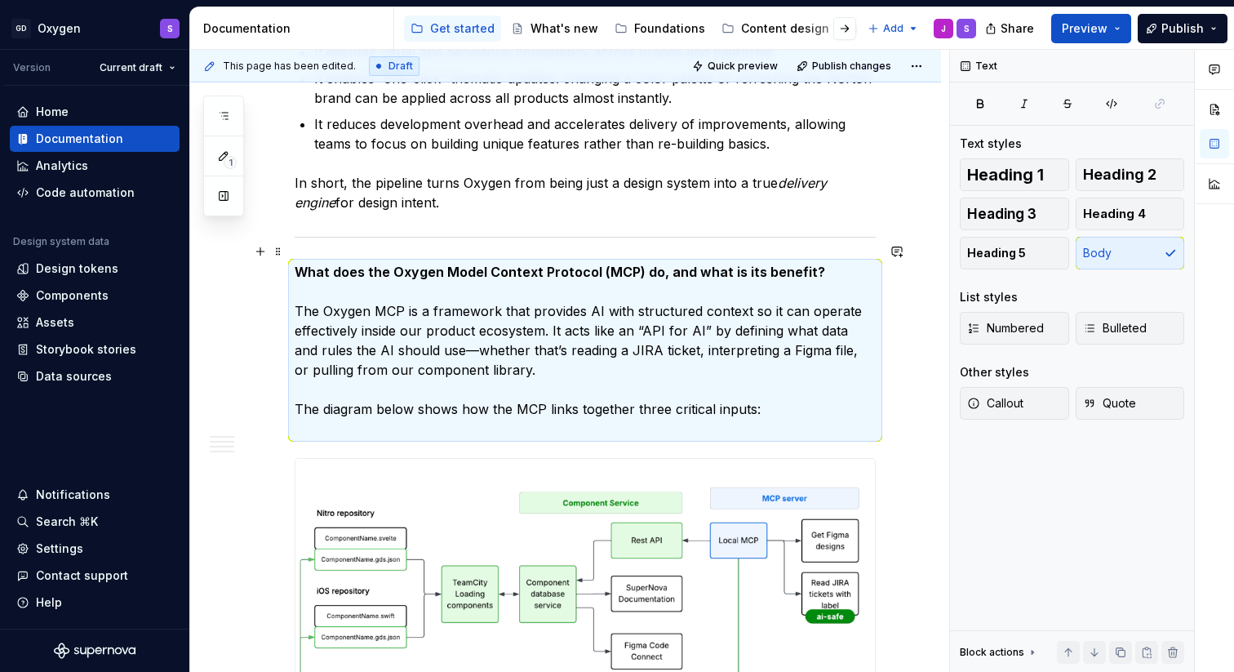
click at [686, 288] on p "What does the Oxygen Model Context Protocol (MCP) do, and what is its benefit? …" at bounding box center [585, 350] width 581 height 176
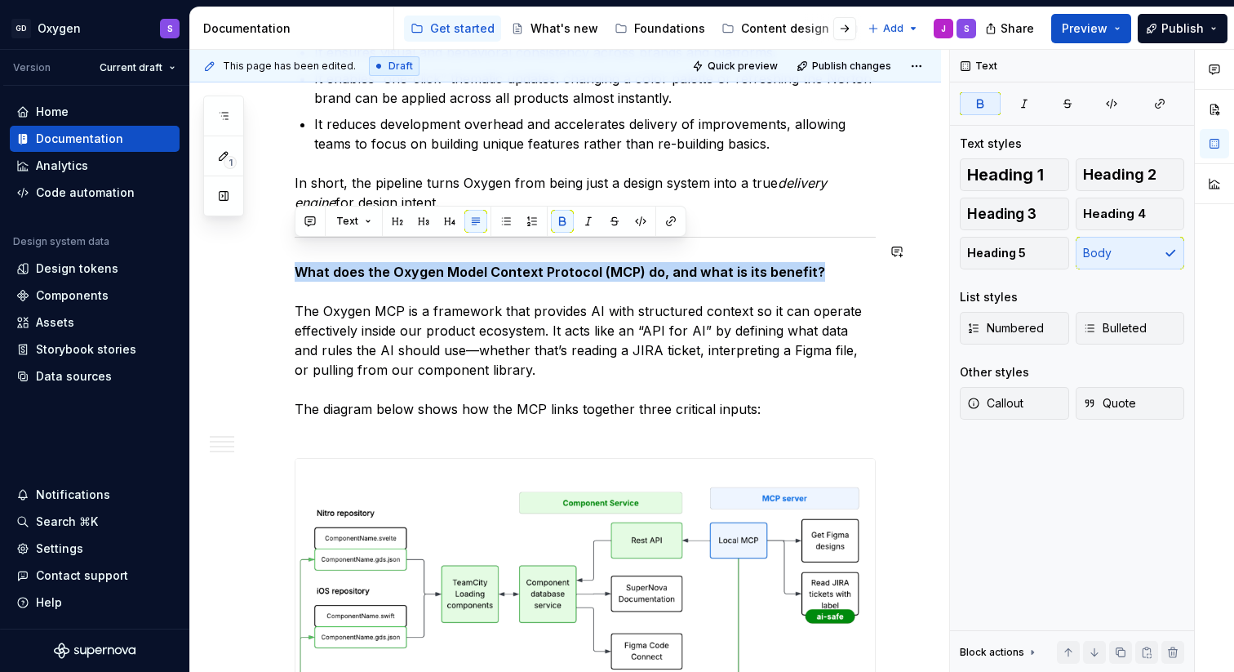
drag, startPoint x: 816, startPoint y: 250, endPoint x: 363, endPoint y: 237, distance: 453.0
click at [1018, 175] on span "Heading 1" at bounding box center [1005, 174] width 77 height 16
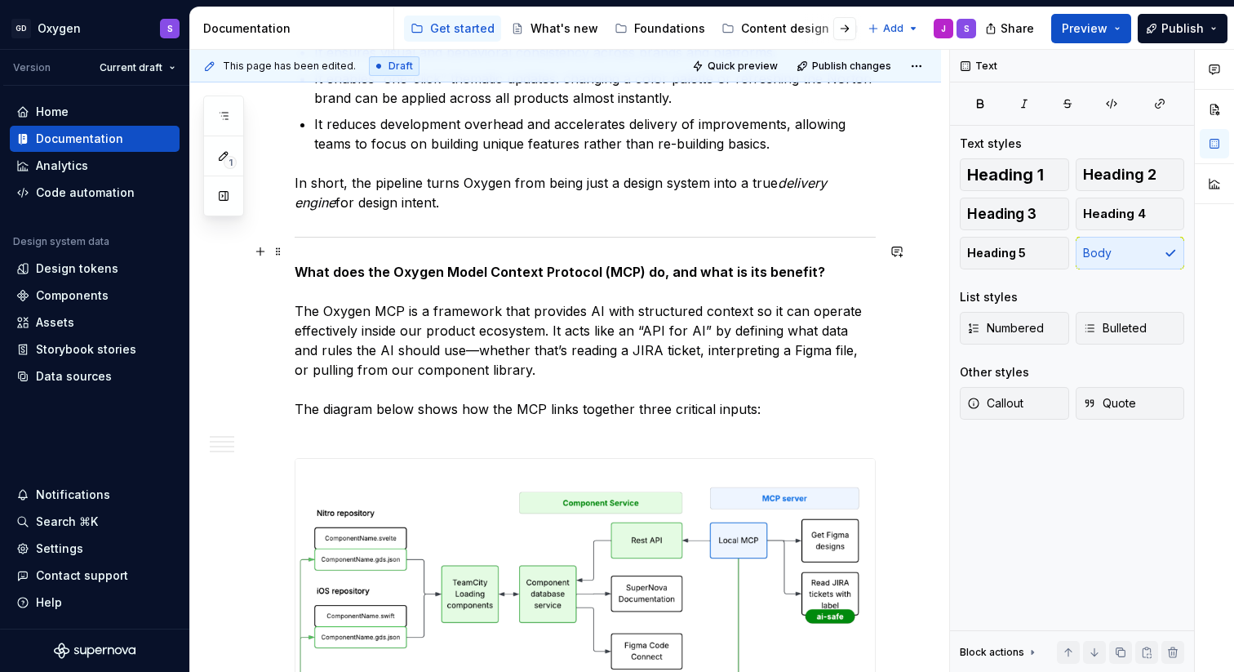
click at [401, 330] on p "What does the Oxygen Model Context Protocol (MCP) do, and what is its benefit? …" at bounding box center [585, 350] width 581 height 176
click at [329, 276] on p "What does the Oxygen Model Context Protocol (MCP) do, and what is its benefit? …" at bounding box center [585, 350] width 581 height 176
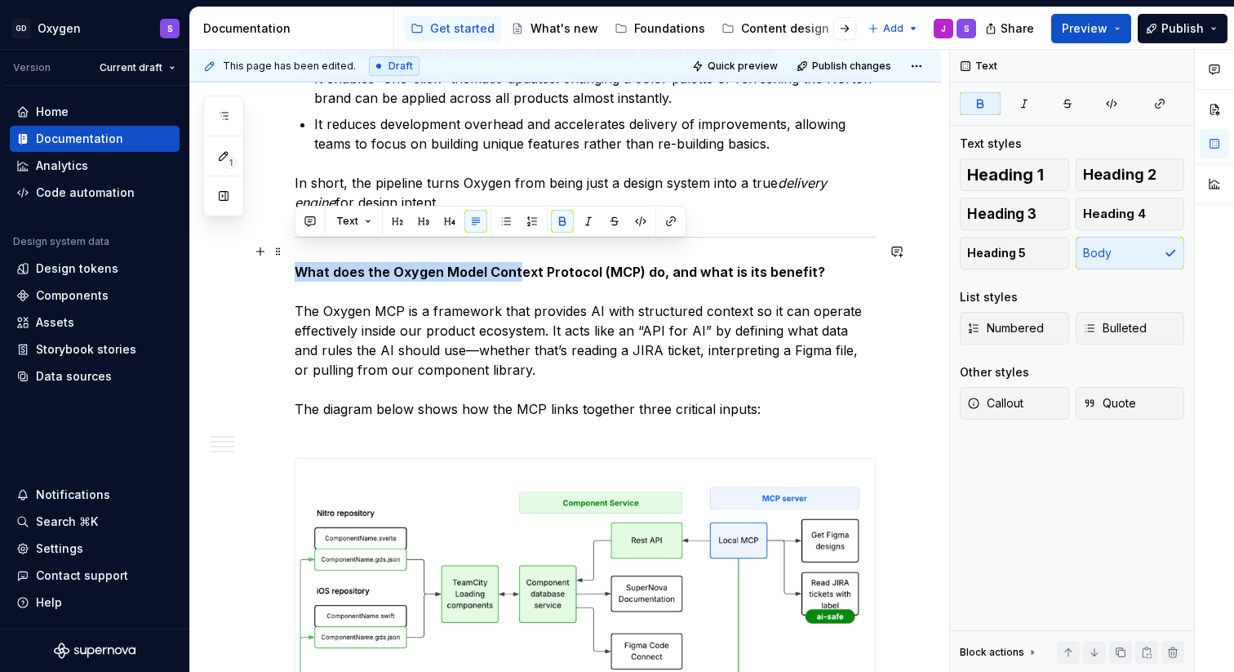
drag, startPoint x: 297, startPoint y: 246, endPoint x: 513, endPoint y: 246, distance: 216.2
click at [513, 264] on strong "What does the Oxygen Model Context Protocol (MCP) do, and what is its benefit?" at bounding box center [560, 272] width 530 height 16
click at [1010, 179] on span "Heading 1" at bounding box center [1005, 174] width 77 height 16
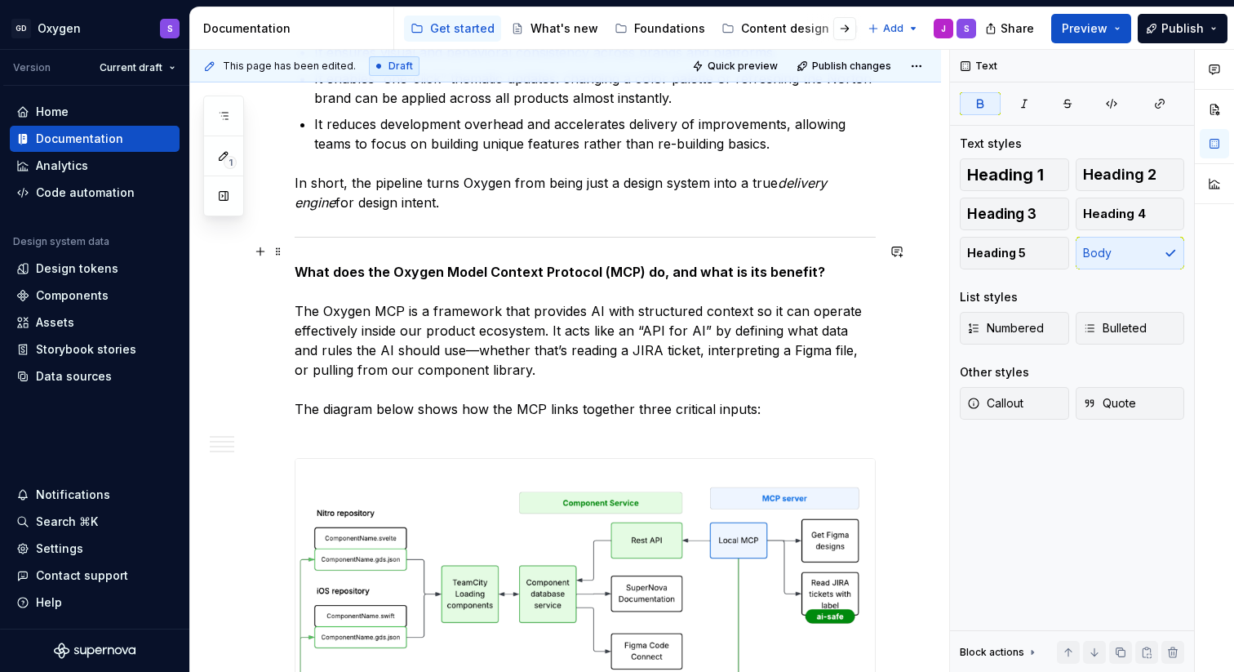
click at [361, 364] on p "What does the Oxygen Model Context Protocol (MCP) do, and what is its benefit? …" at bounding box center [585, 350] width 581 height 176
click at [300, 289] on p "What does the Oxygen Model Context Protocol (MCP) do, and what is its benefit? …" at bounding box center [585, 350] width 581 height 176
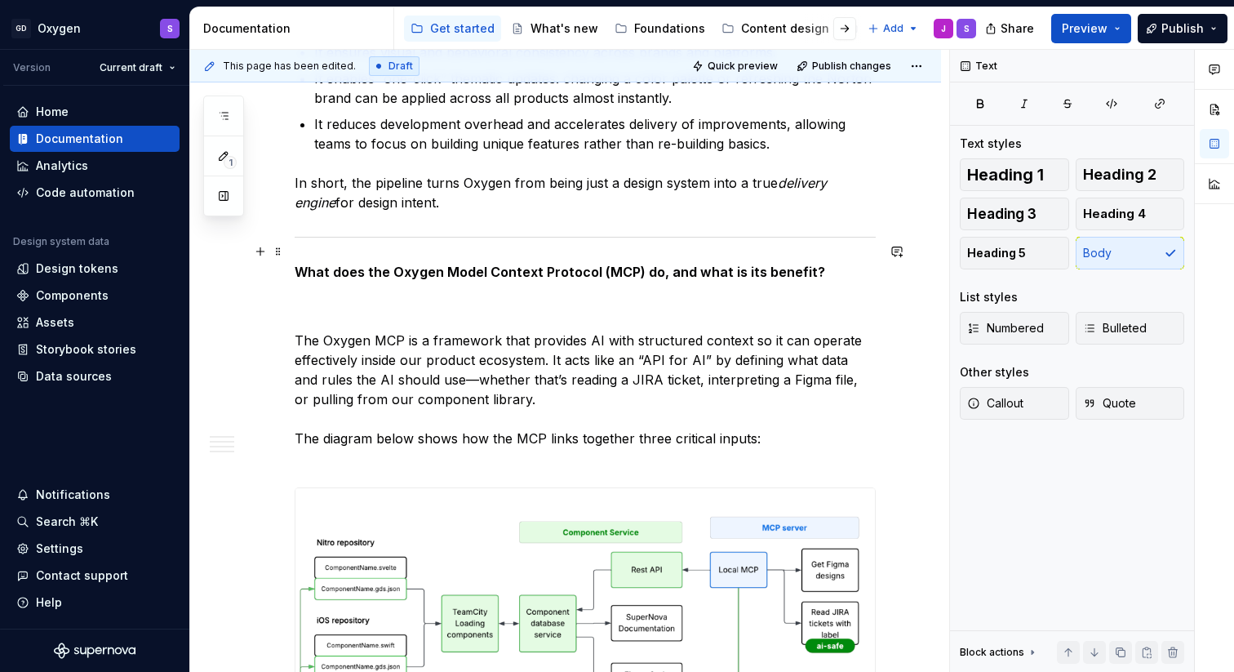
click at [366, 262] on p "What does the Oxygen Model Context Protocol (MCP) do, and what is its benefit?" at bounding box center [585, 291] width 581 height 59
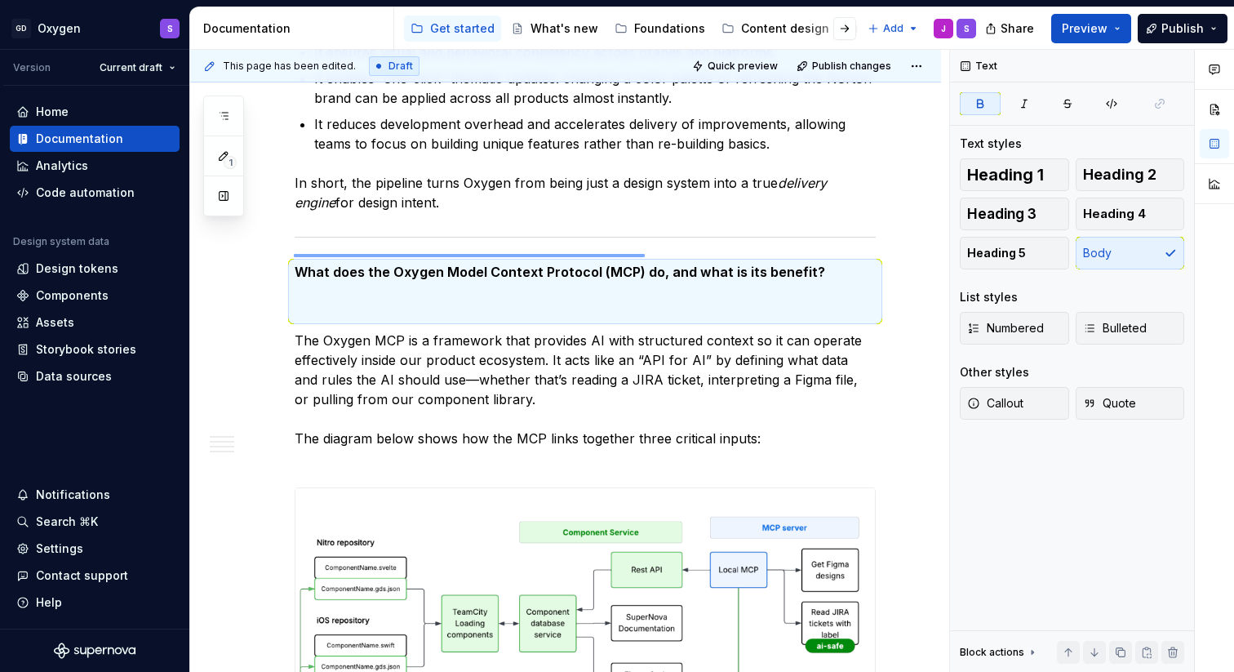
drag, startPoint x: 318, startPoint y: 254, endPoint x: 654, endPoint y: 257, distance: 336.2
click at [654, 257] on div "This page has been edited. Draft Quick preview Publish changes Oxygen FAQs Edit…" at bounding box center [569, 361] width 759 height 623
click at [677, 264] on strong "What does the Oxygen Model Context Protocol (MCP) do, and what is its benefit?" at bounding box center [560, 272] width 530 height 16
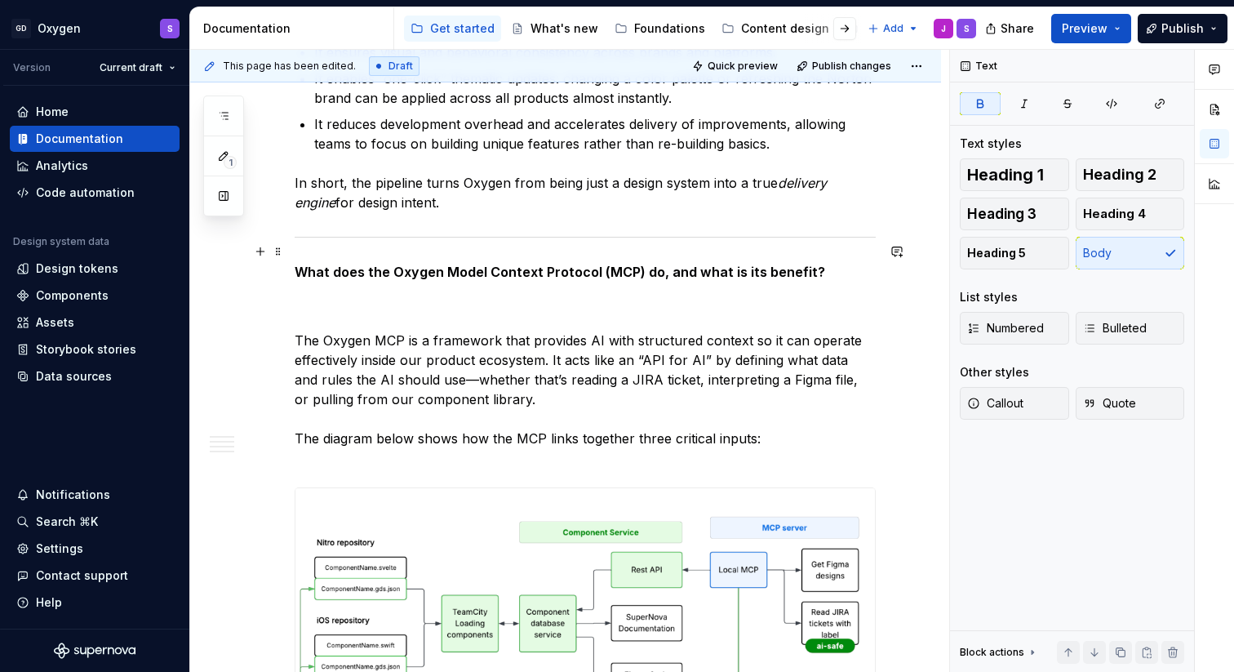
click at [802, 264] on strong "What does the Oxygen Model Context Protocol (MCP) do, and what is its benefit?" at bounding box center [560, 272] width 530 height 16
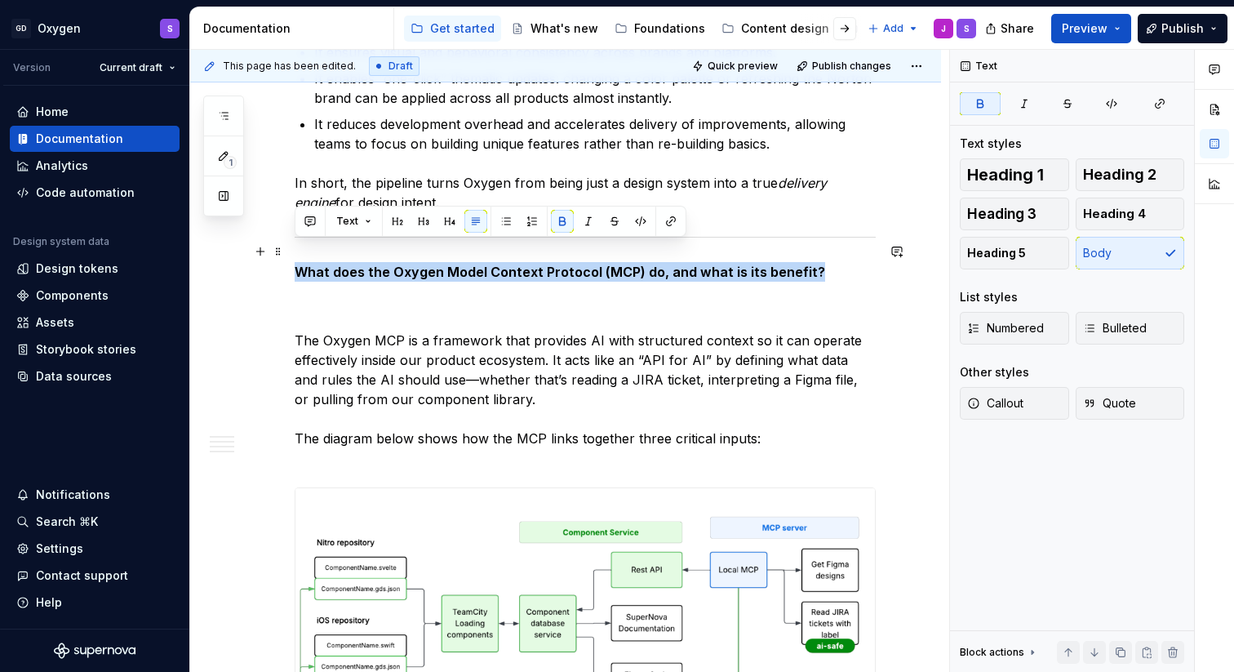
drag, startPoint x: 617, startPoint y: 244, endPoint x: 300, endPoint y: 255, distance: 316.8
click at [300, 262] on p "What does the Oxygen Model Context Protocol (MCP) do, and what is its benefit?" at bounding box center [585, 291] width 581 height 59
click at [366, 218] on button "Text" at bounding box center [354, 221] width 50 height 23
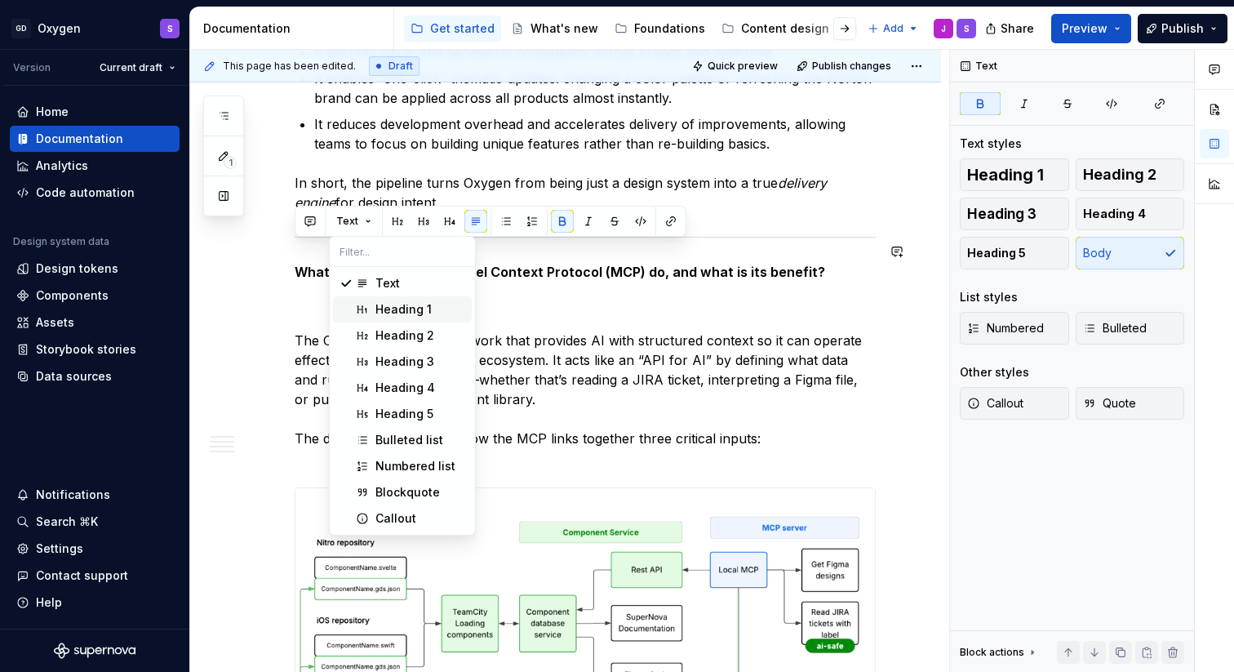
click at [401, 312] on div "Heading 1" at bounding box center [403, 309] width 56 height 16
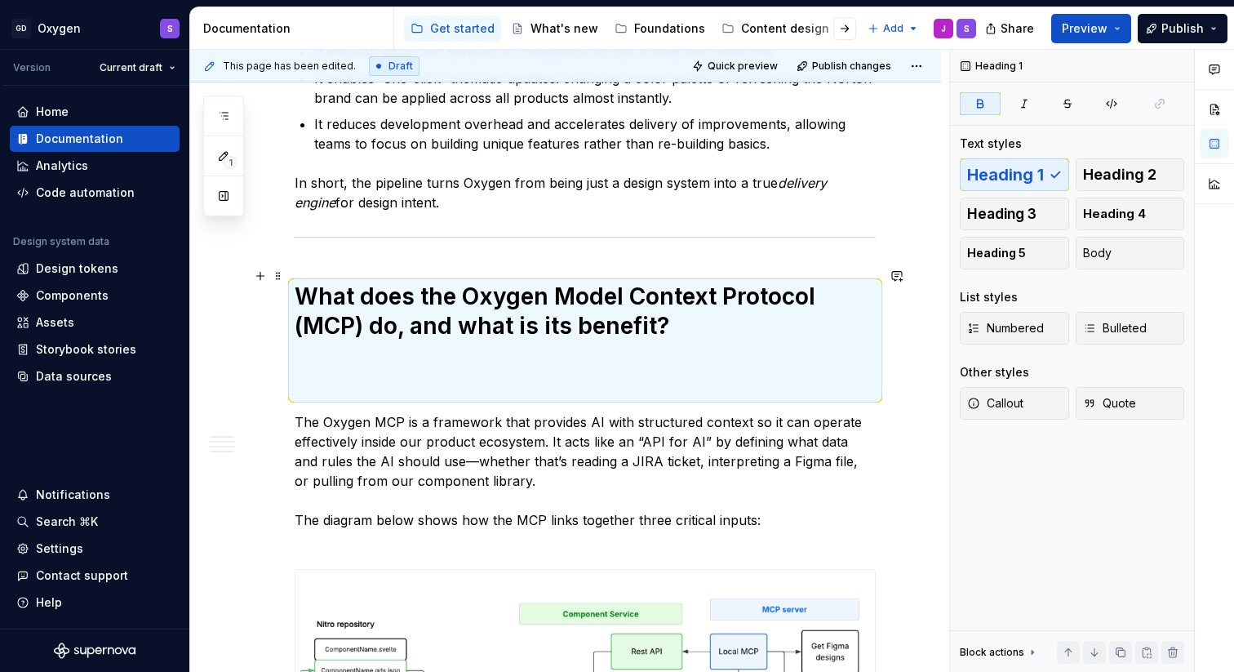
click at [398, 345] on h1 "What does the Oxygen Model Context Protocol (MCP) do, and what is its benefit?" at bounding box center [585, 341] width 581 height 118
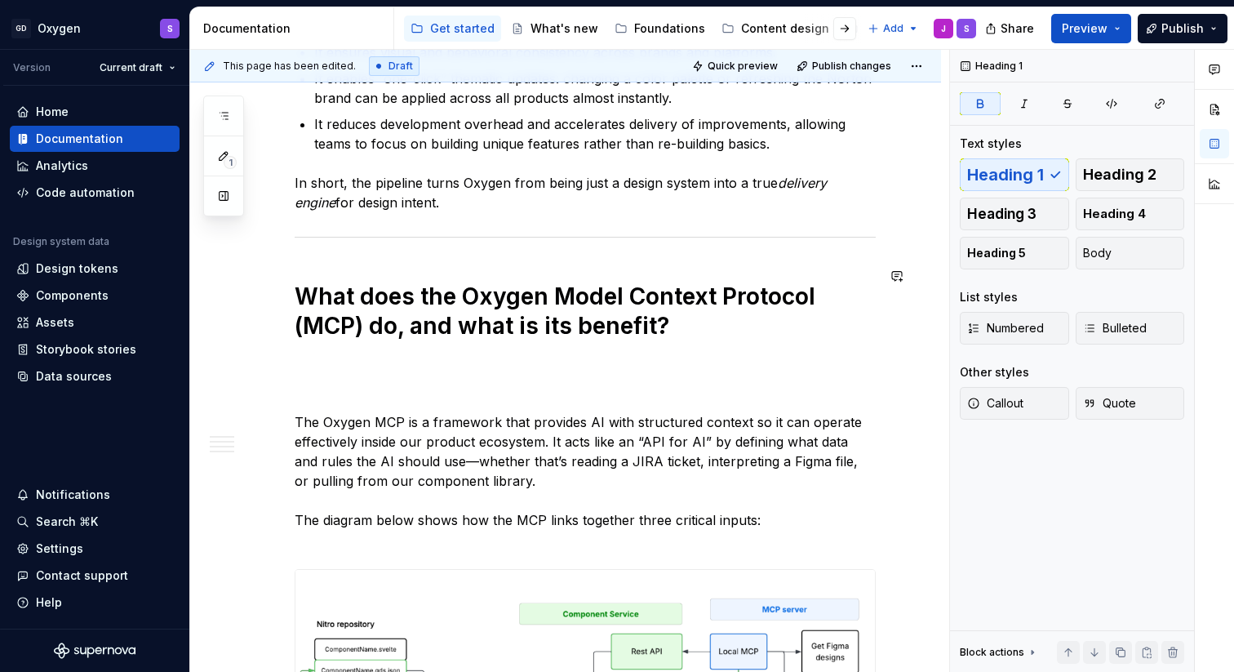
click at [335, 378] on h1 "What does the Oxygen Model Context Protocol (MCP) do, and what is its benefit?" at bounding box center [585, 341] width 581 height 118
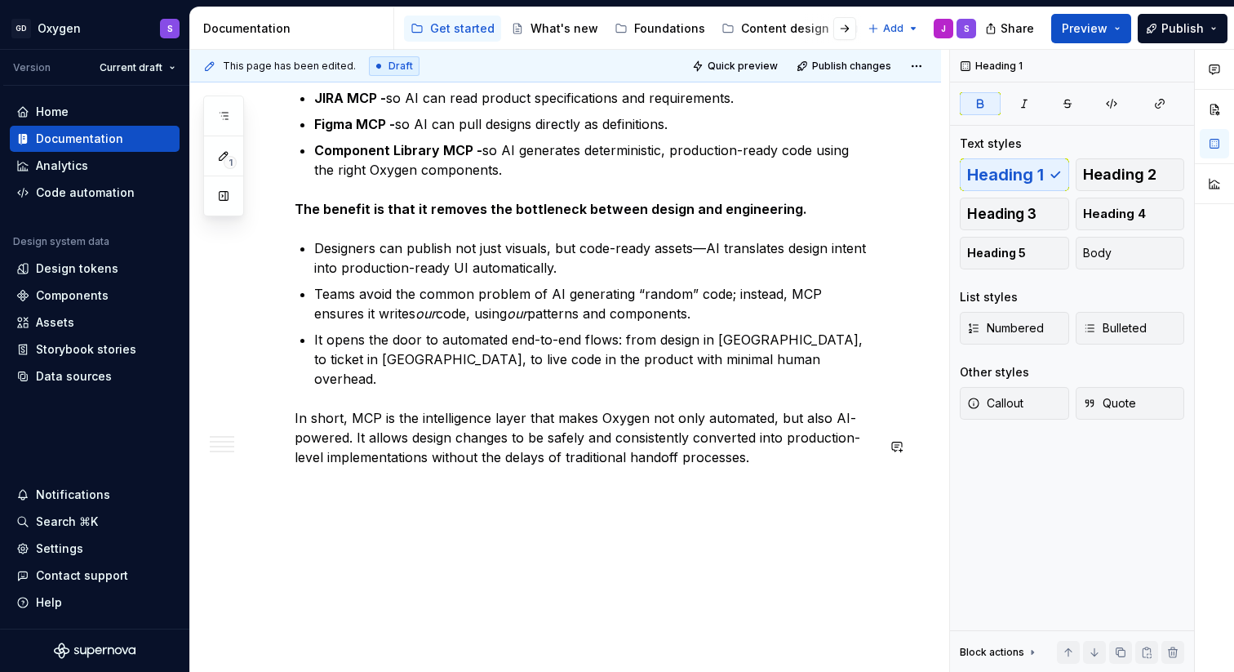
scroll to position [5454, 0]
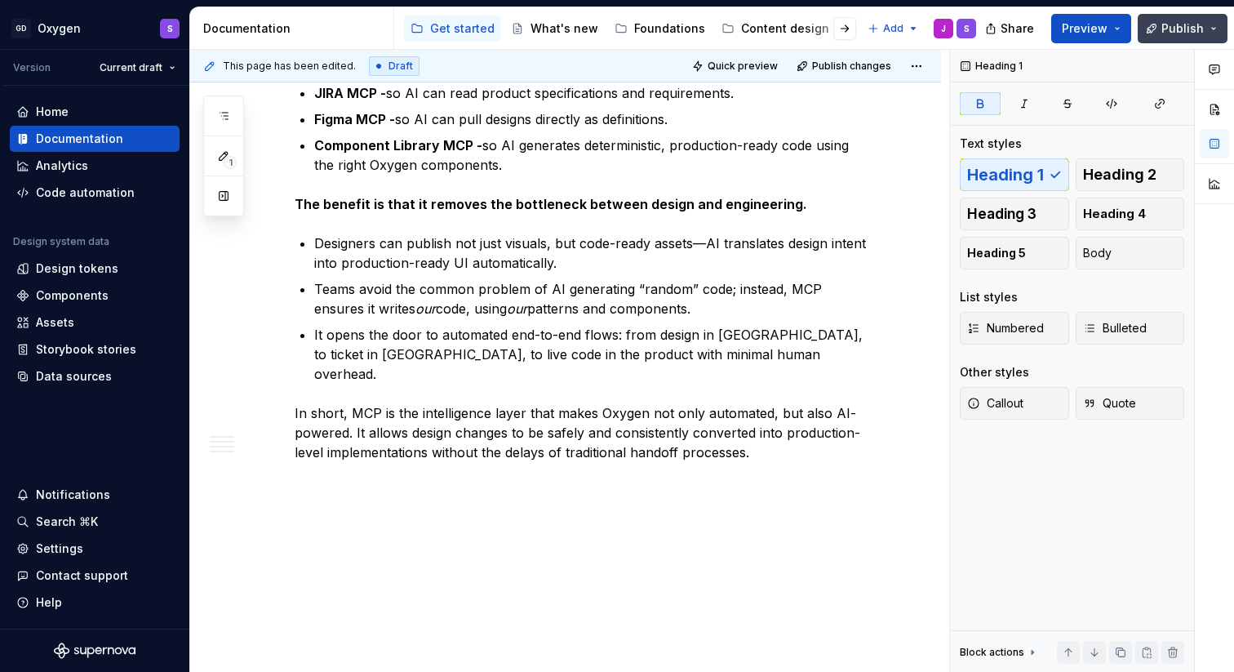
click at [1176, 36] on button "Publish" at bounding box center [1182, 28] width 90 height 29
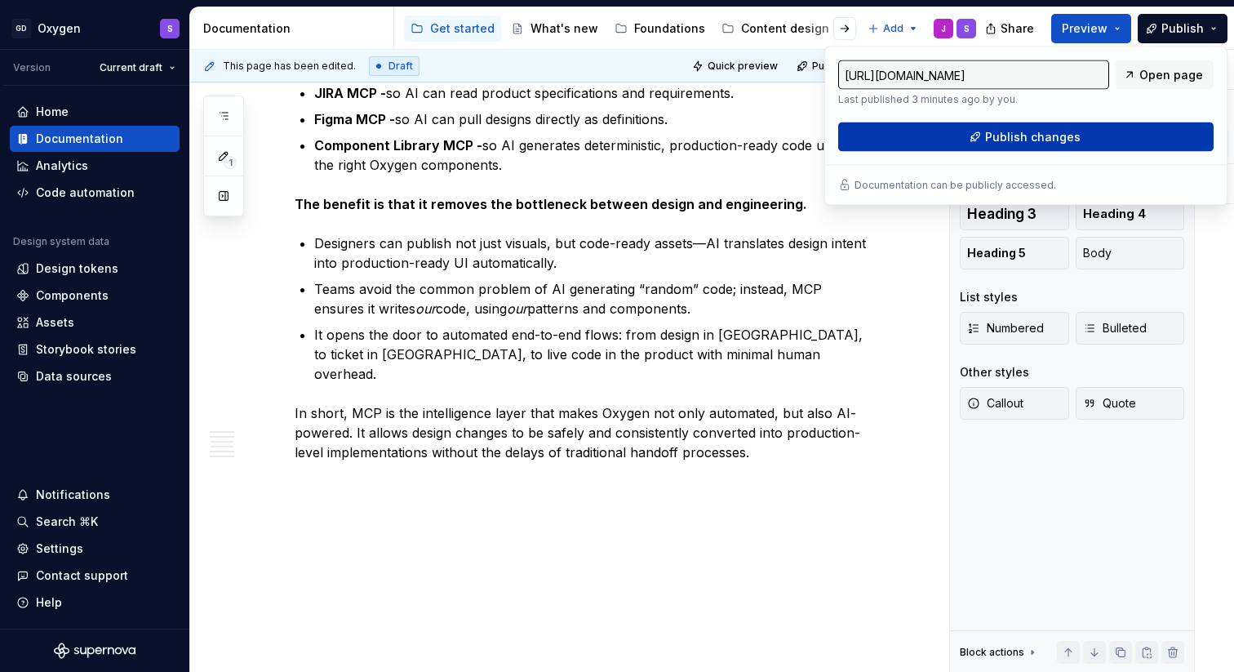
click at [1096, 135] on button "Publish changes" at bounding box center [1025, 136] width 375 height 29
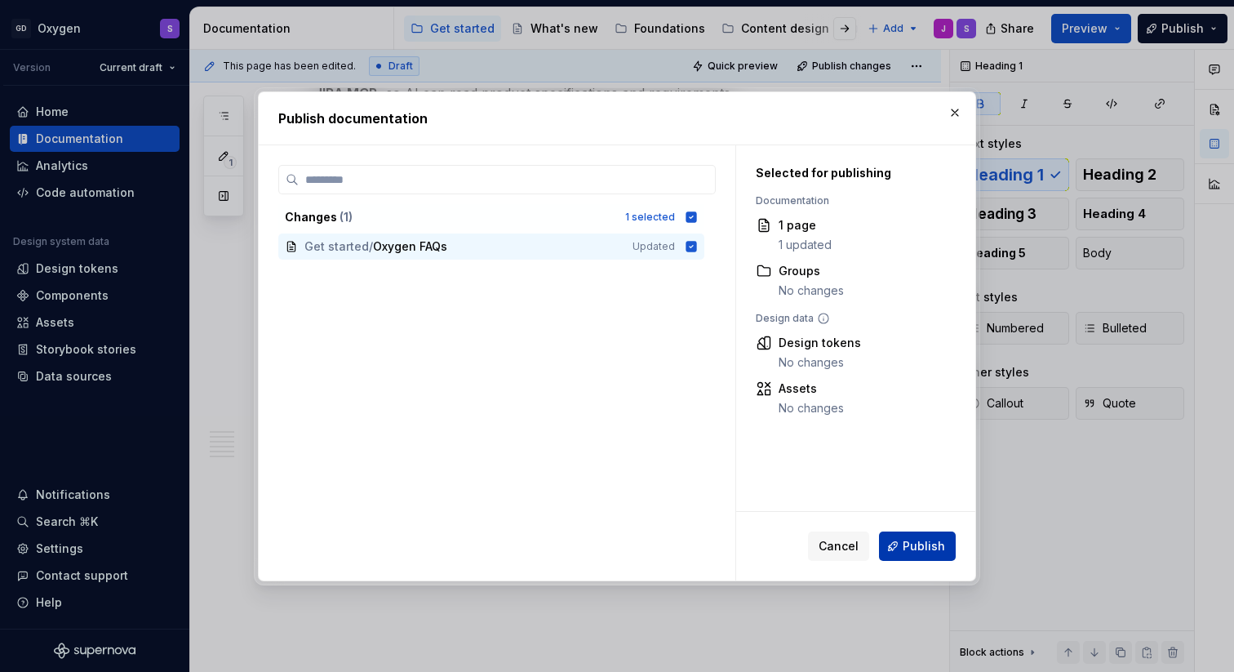
click at [935, 552] on span "Publish" at bounding box center [923, 546] width 42 height 16
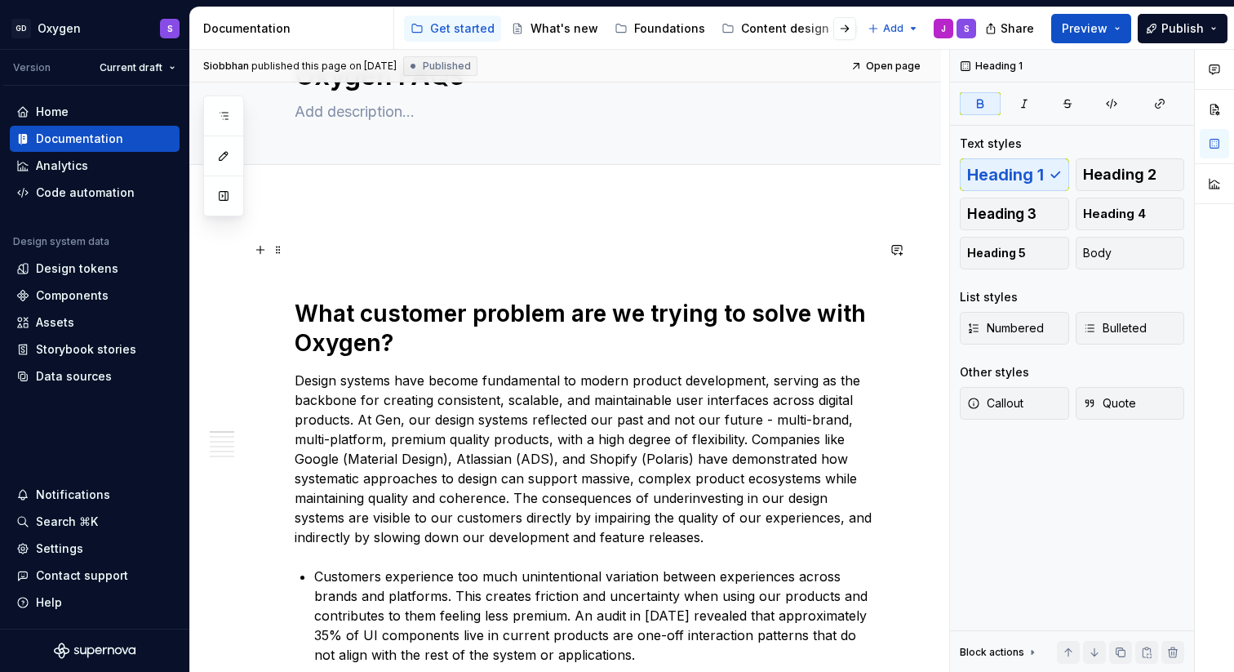
scroll to position [0, 0]
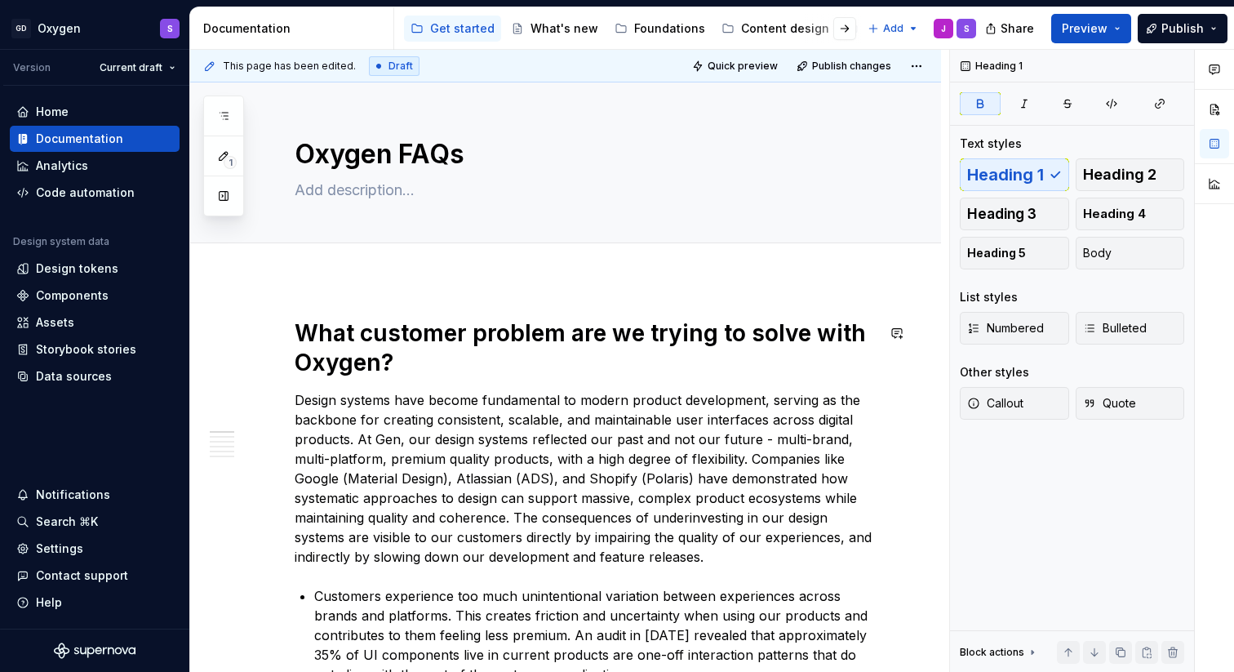
click at [456, 202] on textarea at bounding box center [581, 190] width 581 height 26
click at [1176, 31] on span "Publish" at bounding box center [1182, 28] width 42 height 16
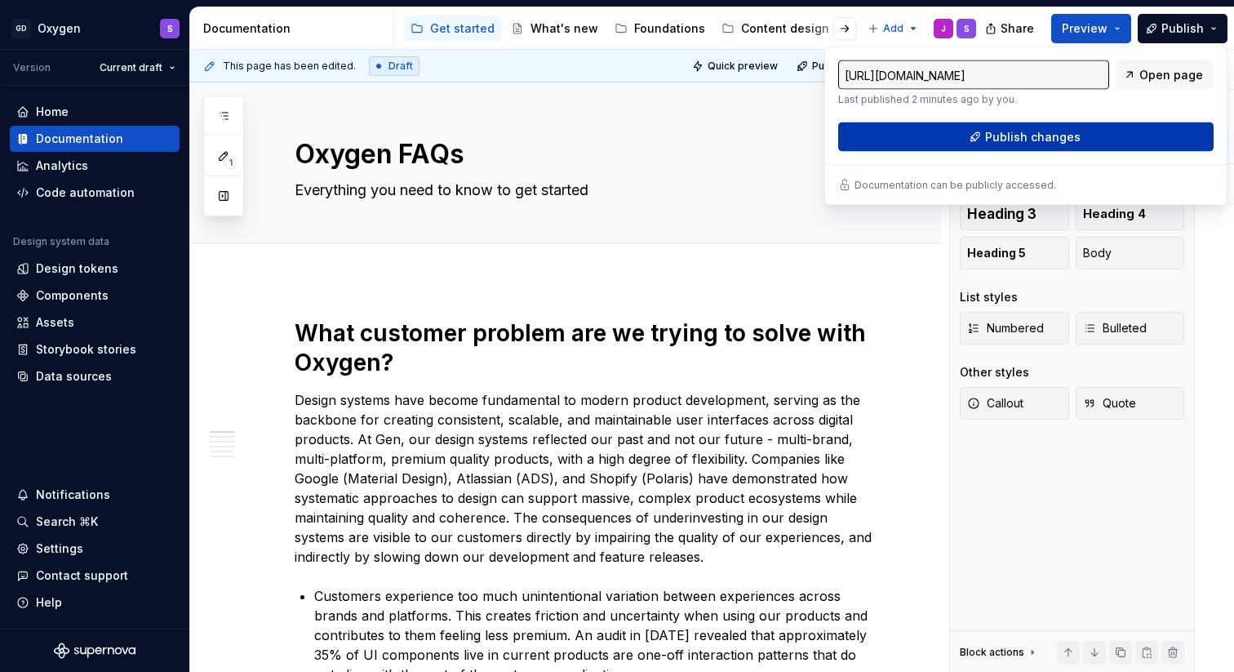
click at [1089, 136] on button "Publish changes" at bounding box center [1025, 136] width 375 height 29
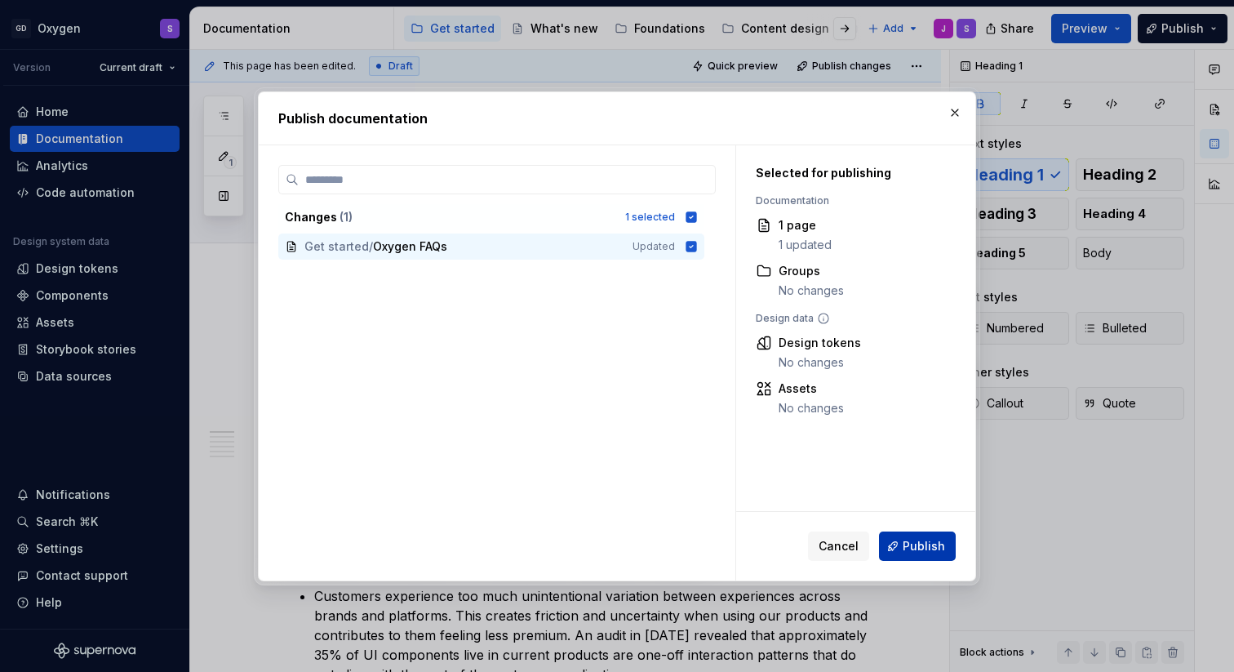
click at [925, 553] on span "Publish" at bounding box center [923, 546] width 42 height 16
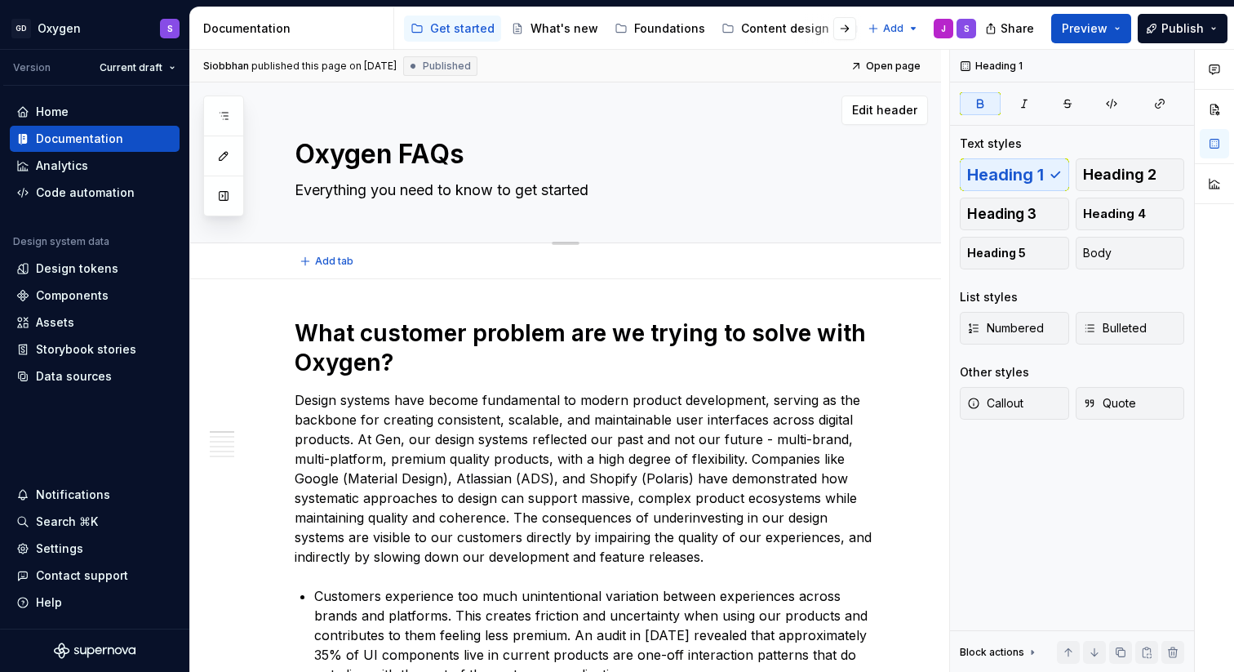
click at [396, 149] on textarea "Oxygen FAQs" at bounding box center [581, 154] width 581 height 39
click at [408, 153] on textarea "Oxygen FAQs" at bounding box center [581, 154] width 581 height 39
click at [349, 352] on strong "What customer problem are we trying to solve with Oxygen?" at bounding box center [583, 347] width 577 height 57
click at [377, 350] on strong "What customer problem are we trying to solve with Oxygen?" at bounding box center [583, 347] width 577 height 57
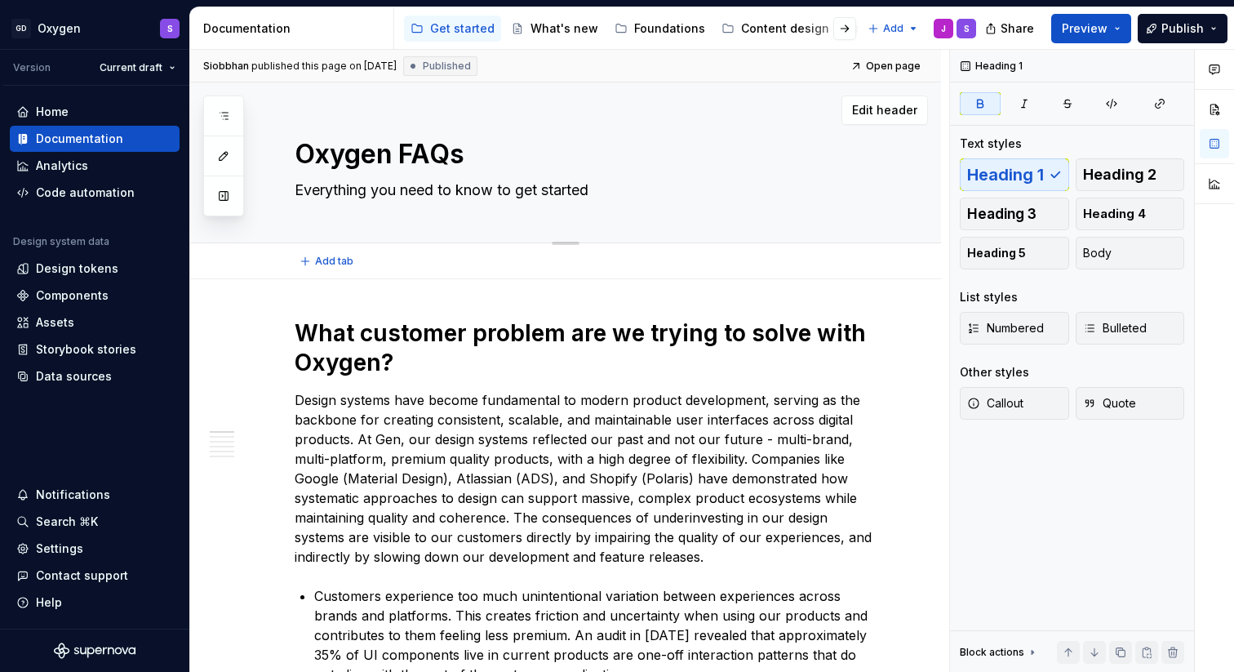
click at [405, 153] on textarea "Oxygen FAQs" at bounding box center [581, 154] width 581 height 39
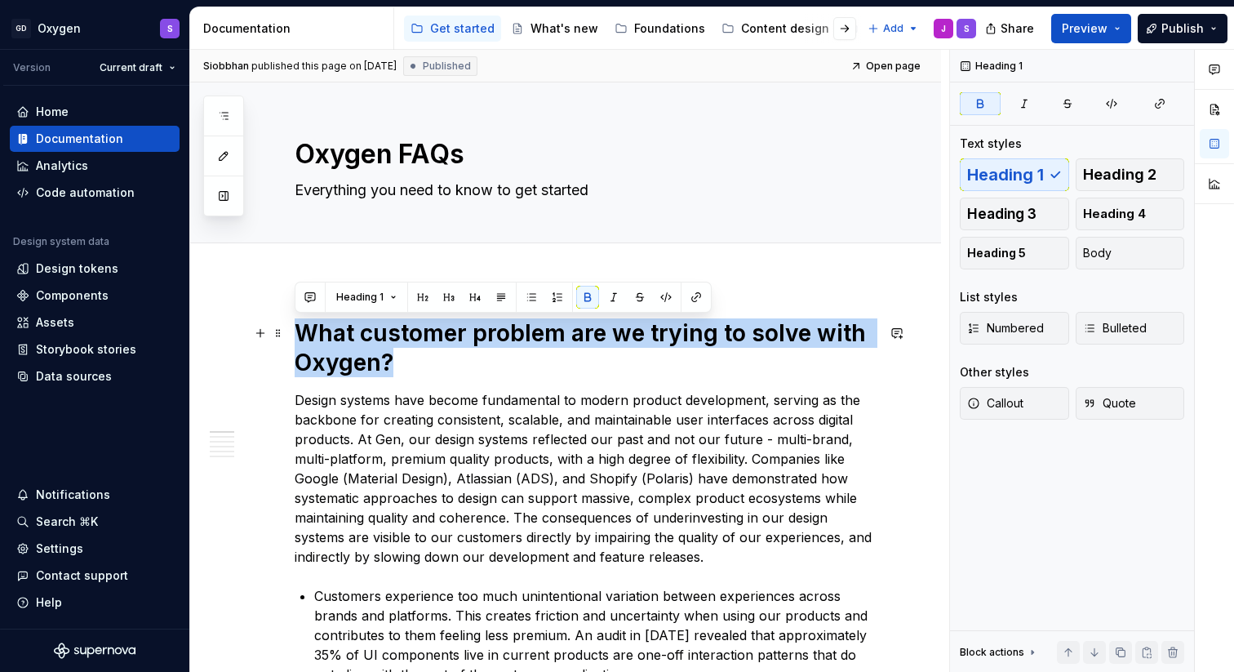
drag, startPoint x: 399, startPoint y: 355, endPoint x: 299, endPoint y: 338, distance: 101.0
click at [299, 338] on h1 "What customer problem are we trying to solve with Oxygen?" at bounding box center [585, 347] width 581 height 59
click at [394, 299] on button "Heading 1" at bounding box center [366, 297] width 75 height 23
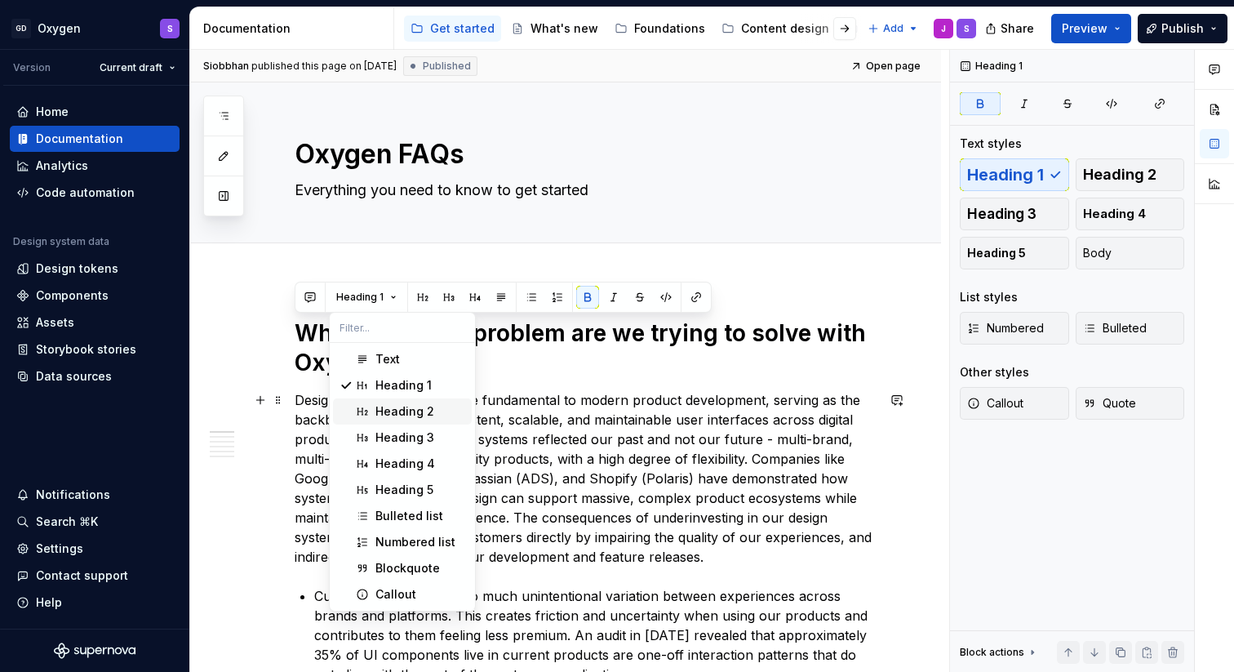
click at [390, 415] on div "Heading 2" at bounding box center [404, 411] width 59 height 16
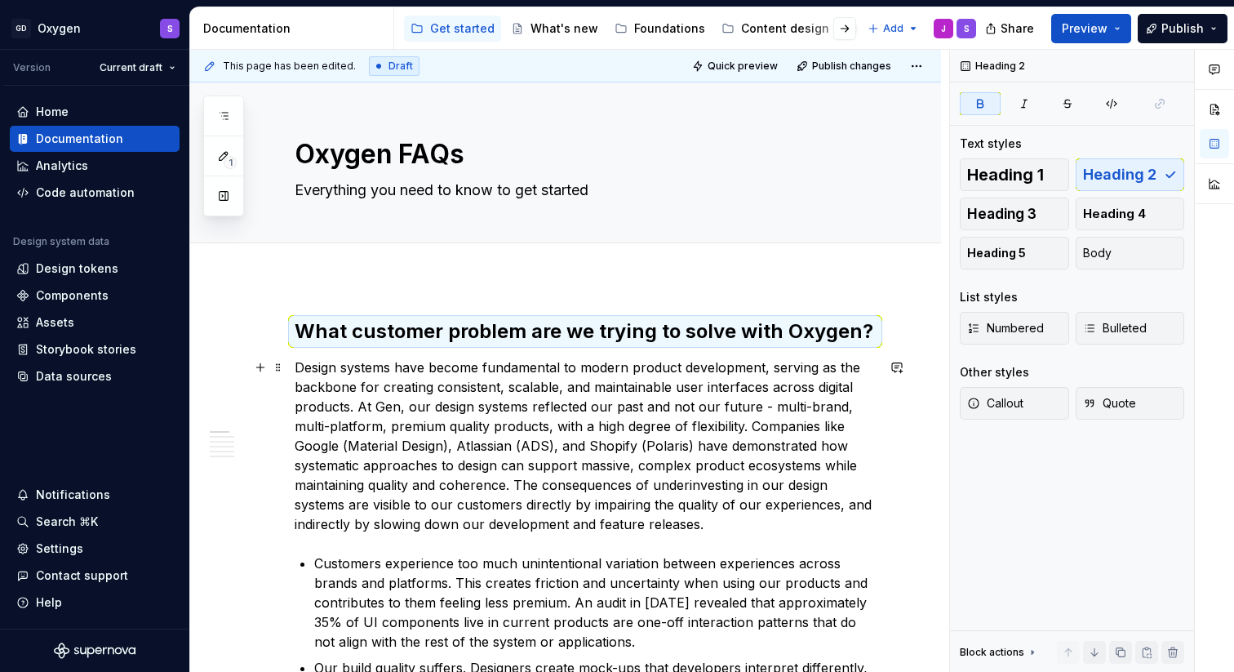
click at [414, 413] on p "Design systems have become fundamental to modern product development, serving a…" at bounding box center [585, 445] width 581 height 176
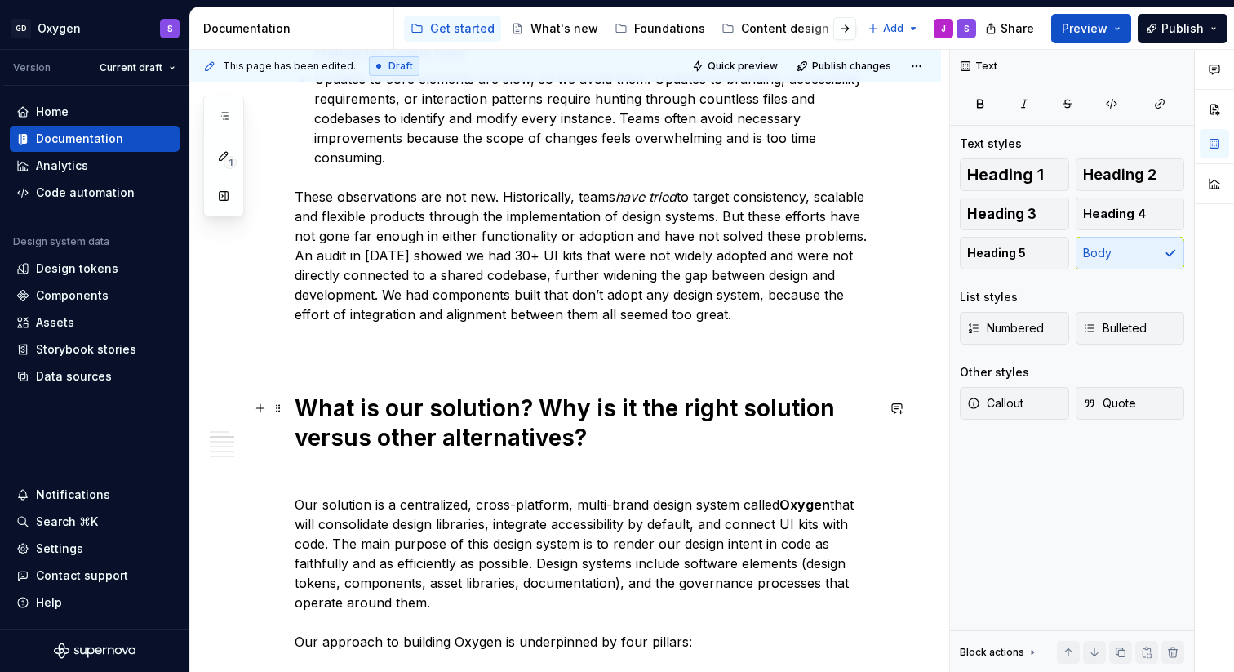
scroll to position [820, 0]
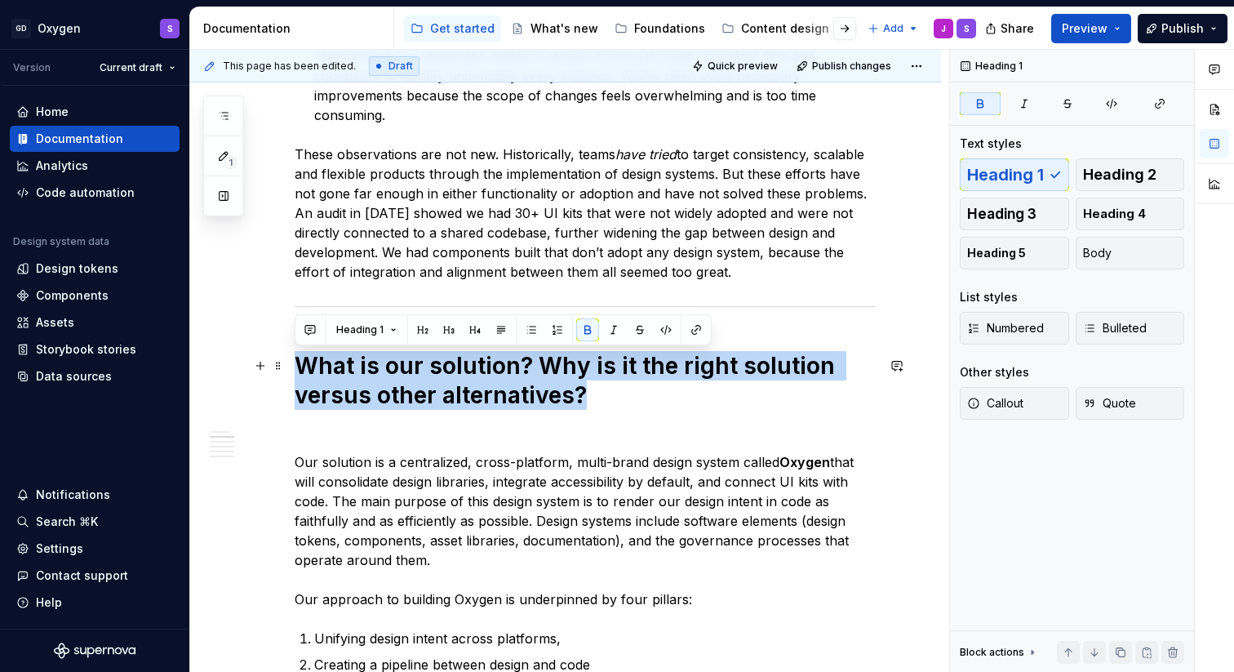
drag, startPoint x: 585, startPoint y: 401, endPoint x: 300, endPoint y: 375, distance: 286.0
click at [300, 375] on h1 "What is our solution? Why is it the right solution versus other alternatives?" at bounding box center [585, 395] width 581 height 88
click at [392, 333] on button "Heading 1" at bounding box center [366, 329] width 75 height 23
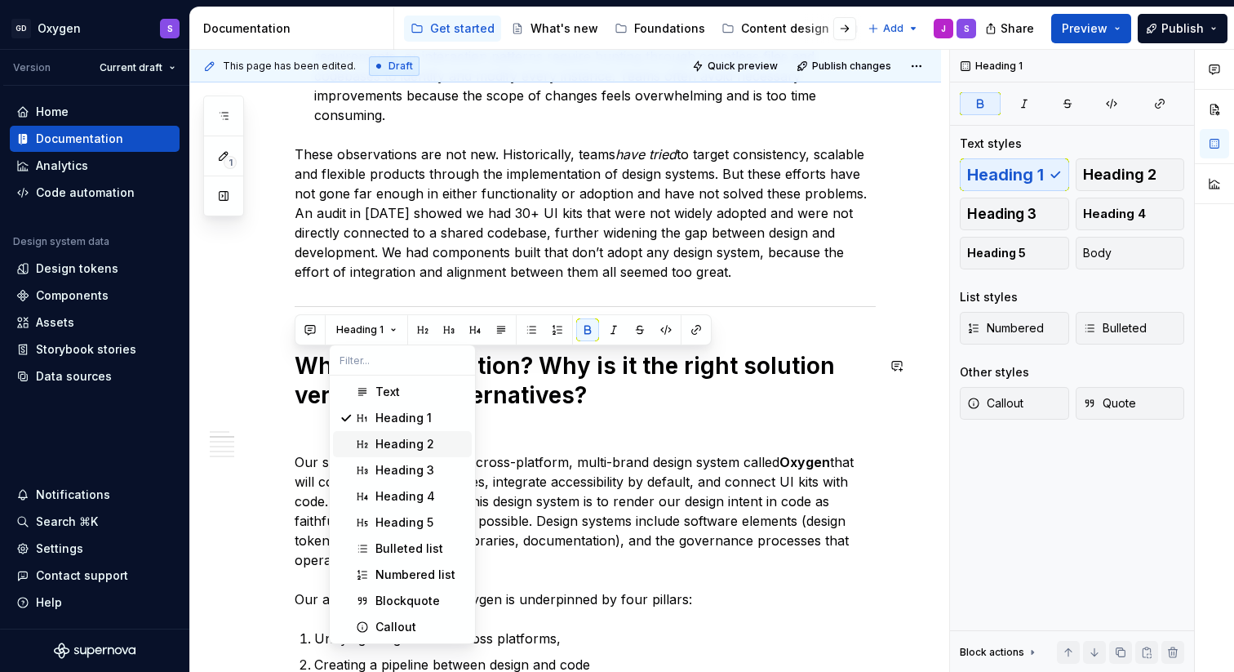
click at [391, 439] on div "Heading 2" at bounding box center [404, 444] width 59 height 16
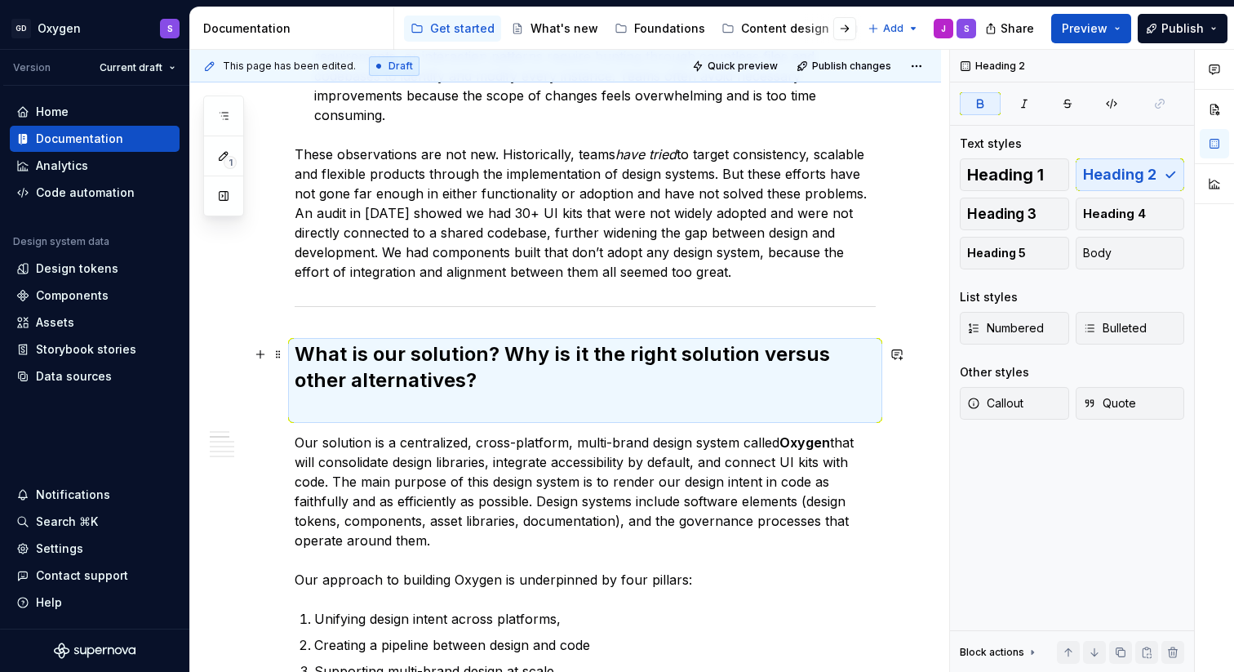
click at [401, 411] on h2 "What is our solution? Why is it the right solution versus other alternatives?" at bounding box center [585, 380] width 581 height 78
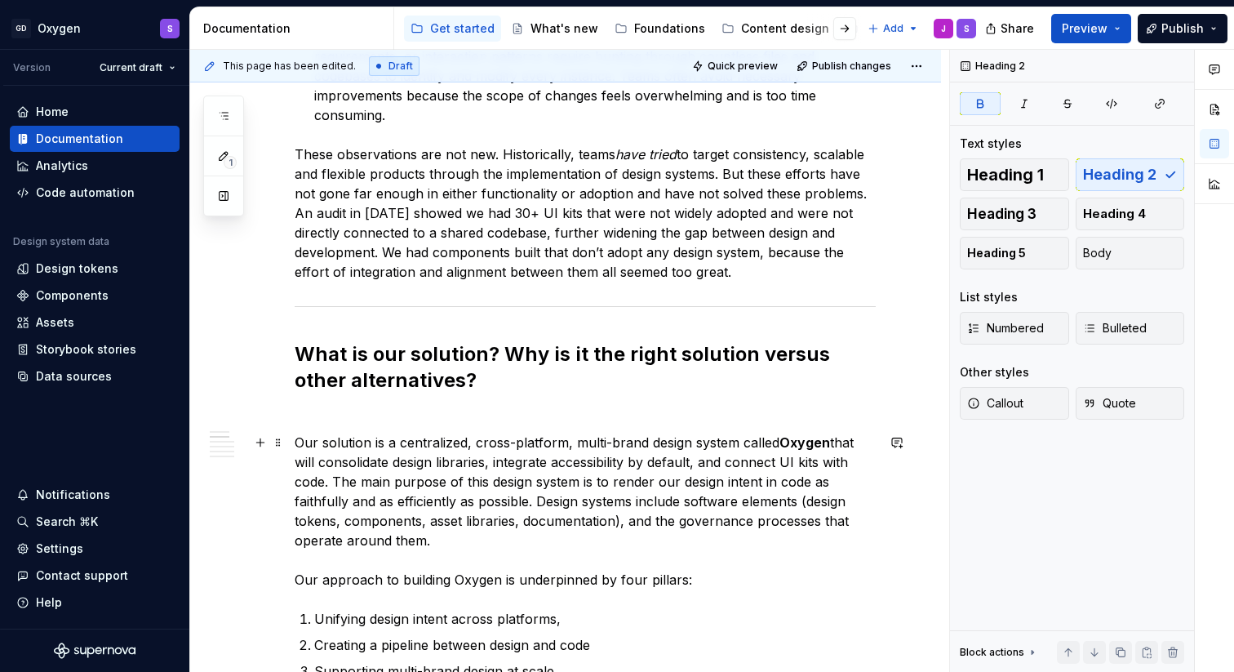
click at [370, 441] on p "Our solution is a centralized, cross-platform, multi-brand design system called…" at bounding box center [585, 510] width 581 height 157
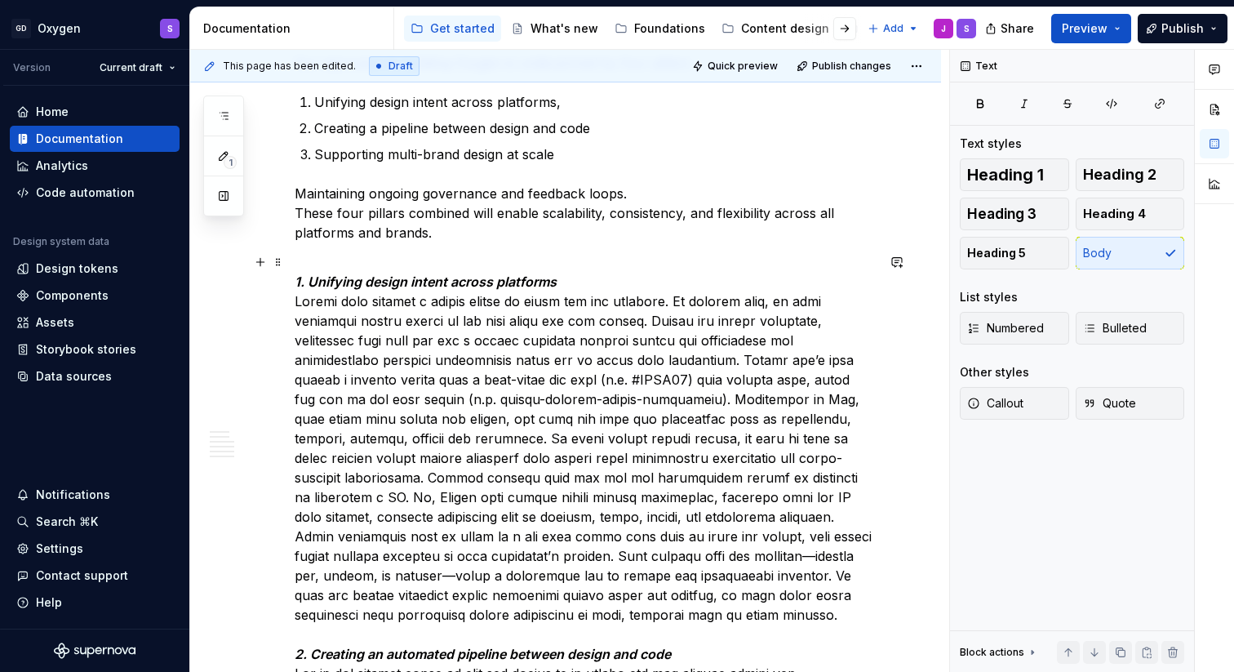
scroll to position [1299, 0]
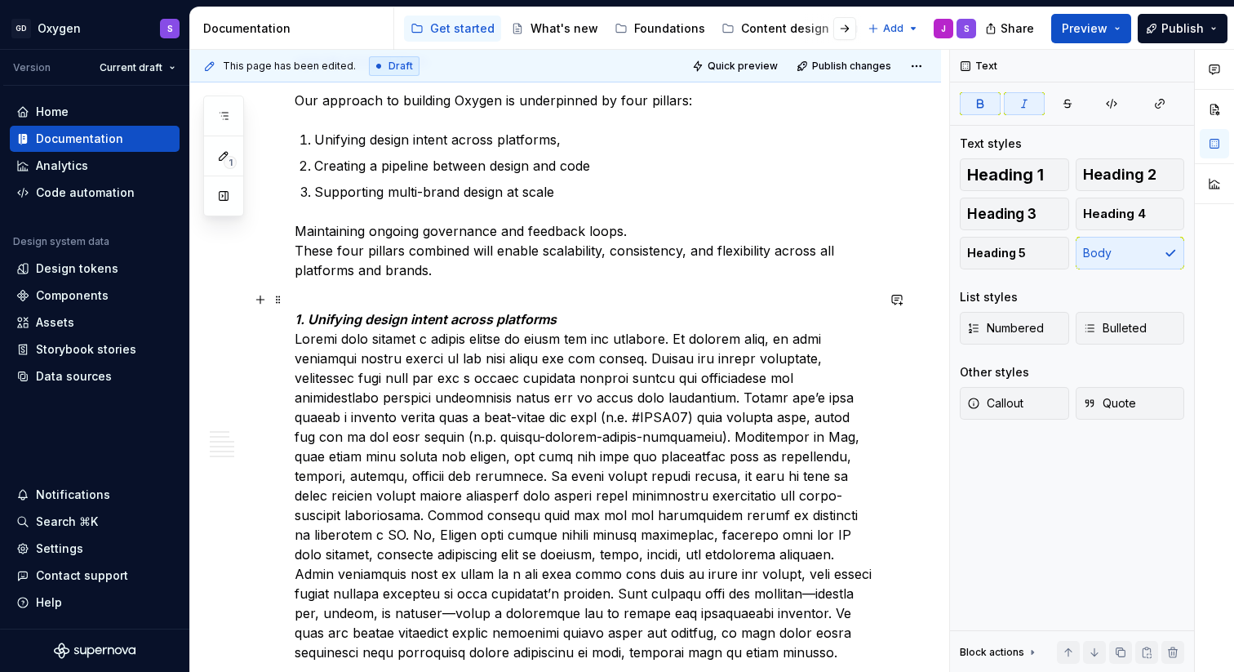
click at [549, 317] on em "1. Unifying design intent across platforms" at bounding box center [426, 319] width 262 height 16
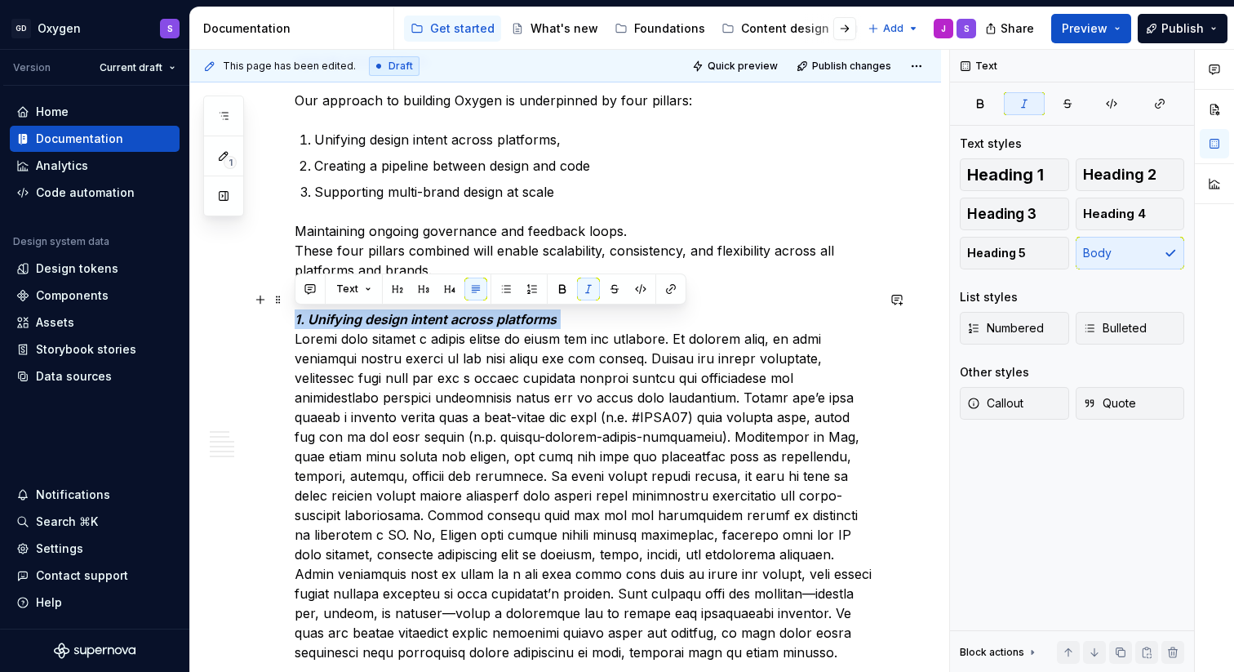
drag, startPoint x: 561, startPoint y: 317, endPoint x: 296, endPoint y: 319, distance: 264.4
click at [369, 286] on button "Text" at bounding box center [354, 288] width 50 height 23
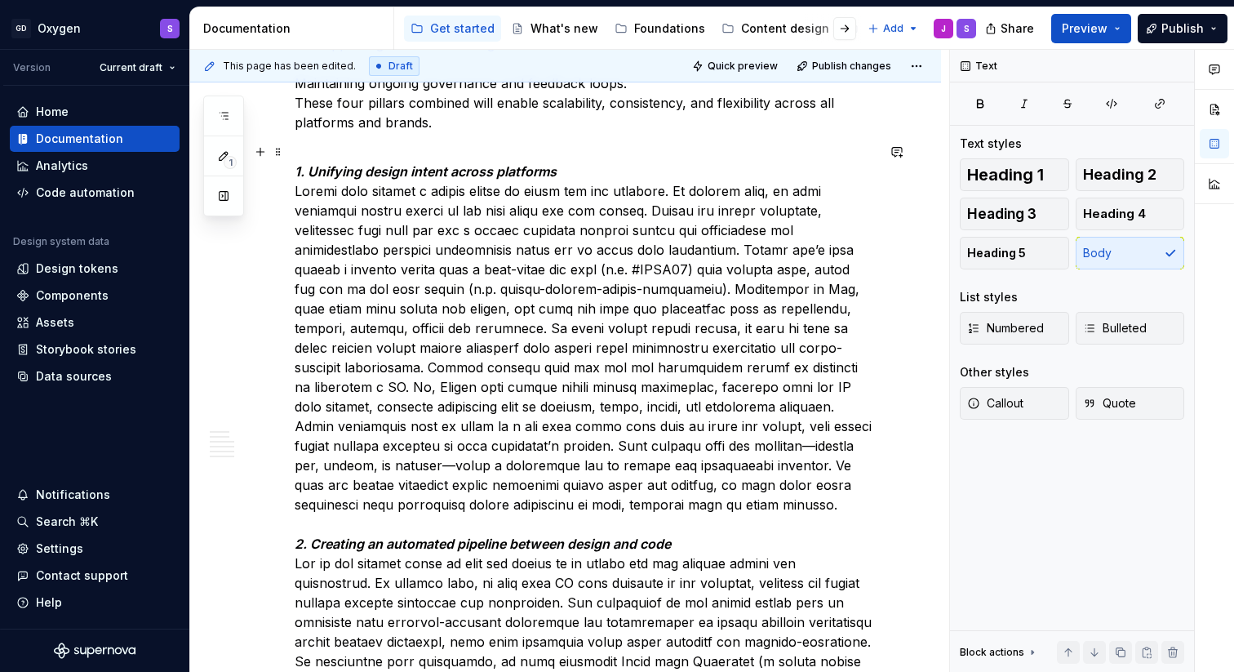
scroll to position [1430, 0]
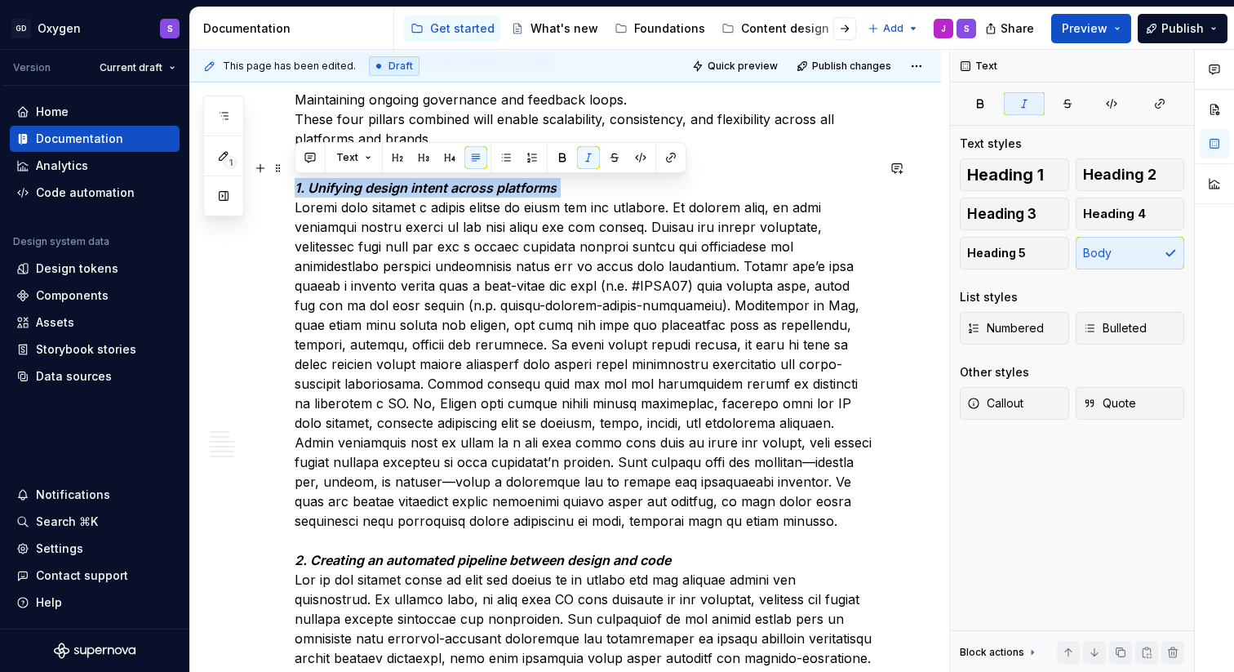
drag, startPoint x: 568, startPoint y: 186, endPoint x: 296, endPoint y: 187, distance: 271.7
click at [370, 151] on button "Text" at bounding box center [354, 157] width 50 height 23
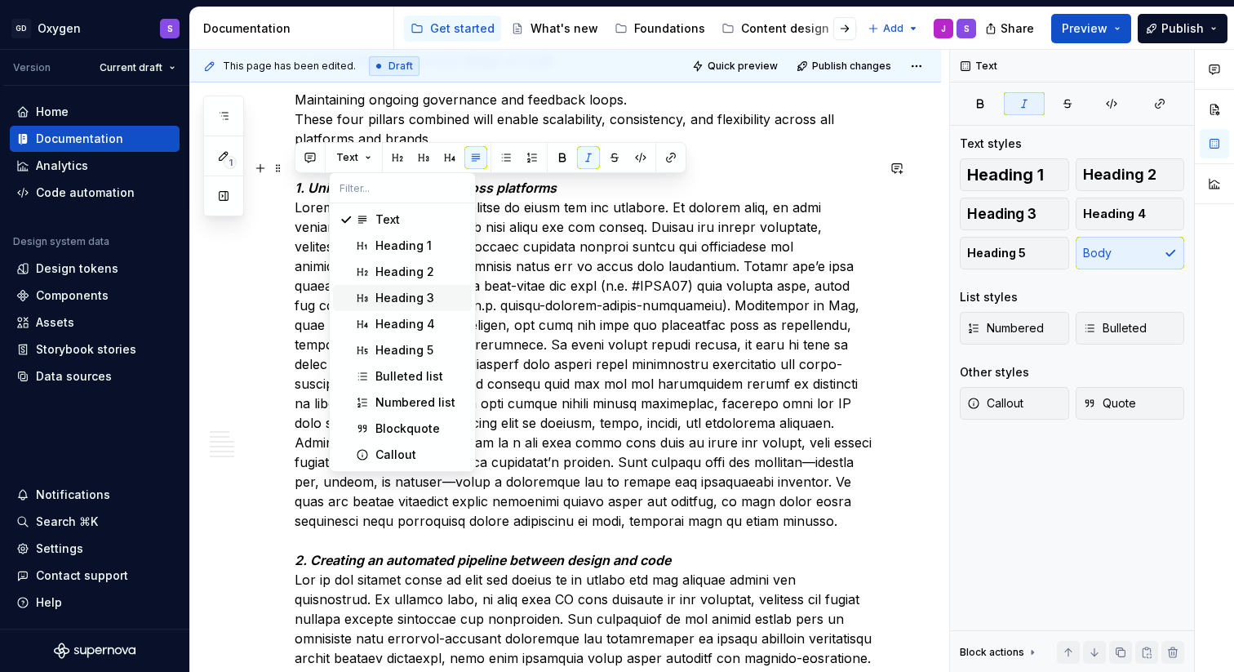
click at [399, 292] on div "Heading 3" at bounding box center [404, 298] width 59 height 16
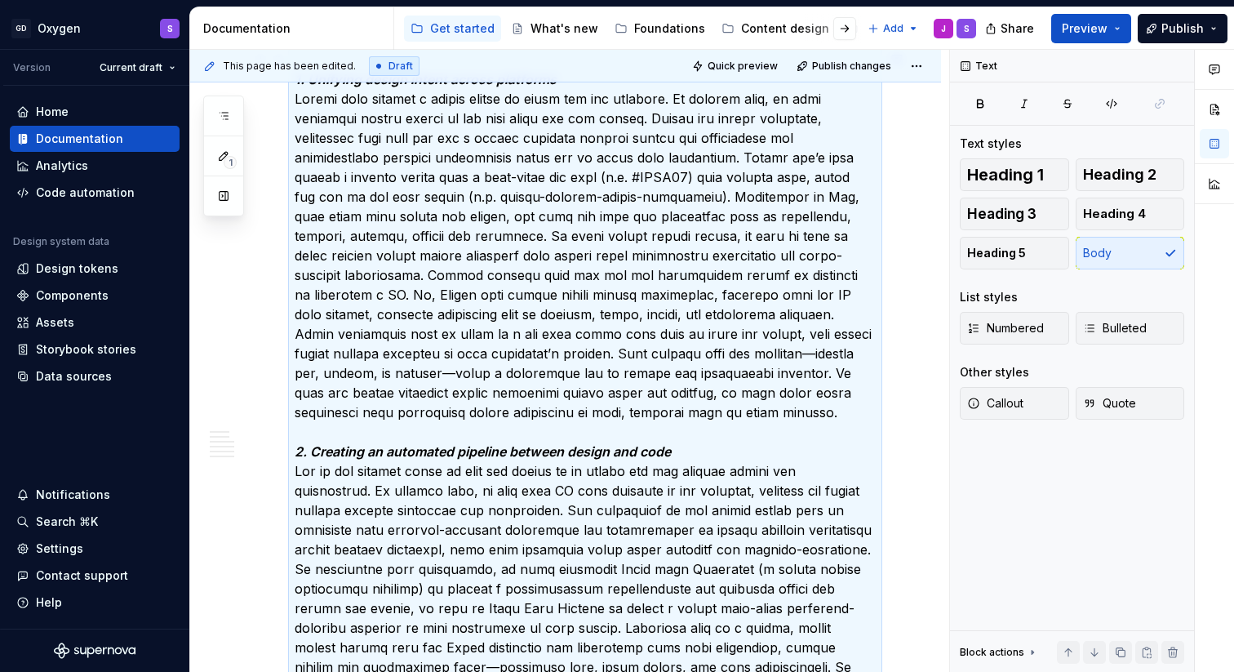
click at [401, 291] on p "1. Unifying design intent across platforms 2. Creating an automated pipeline be…" at bounding box center [585, 657] width 581 height 1214
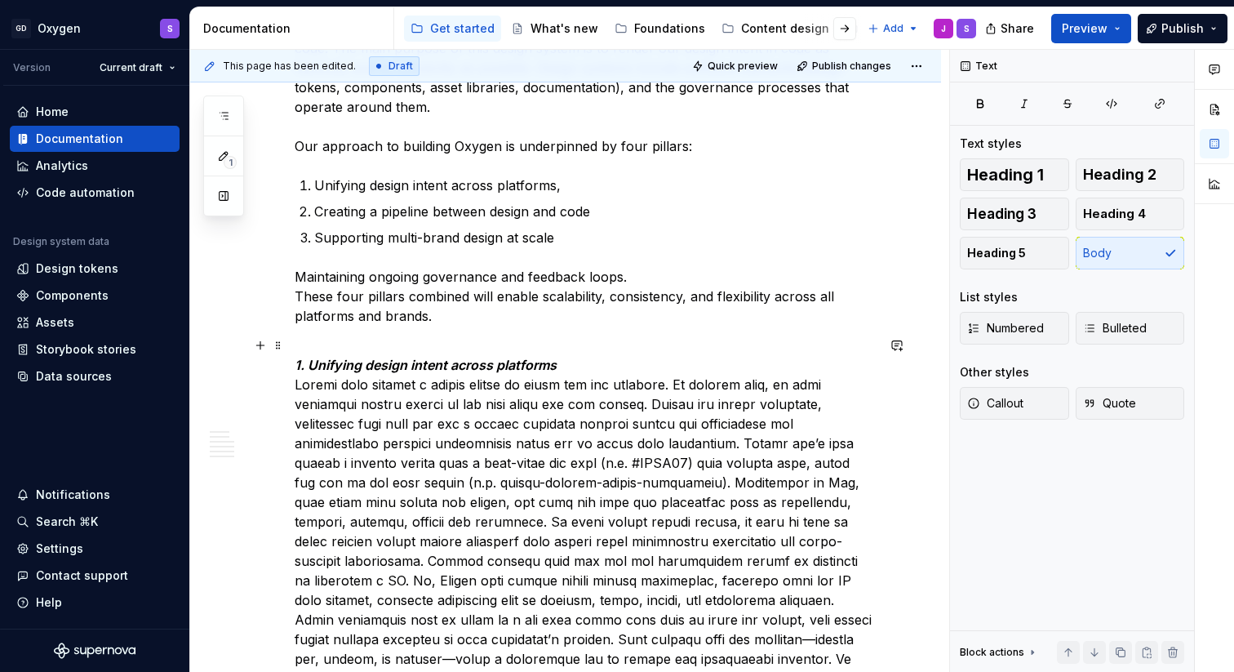
scroll to position [1233, 0]
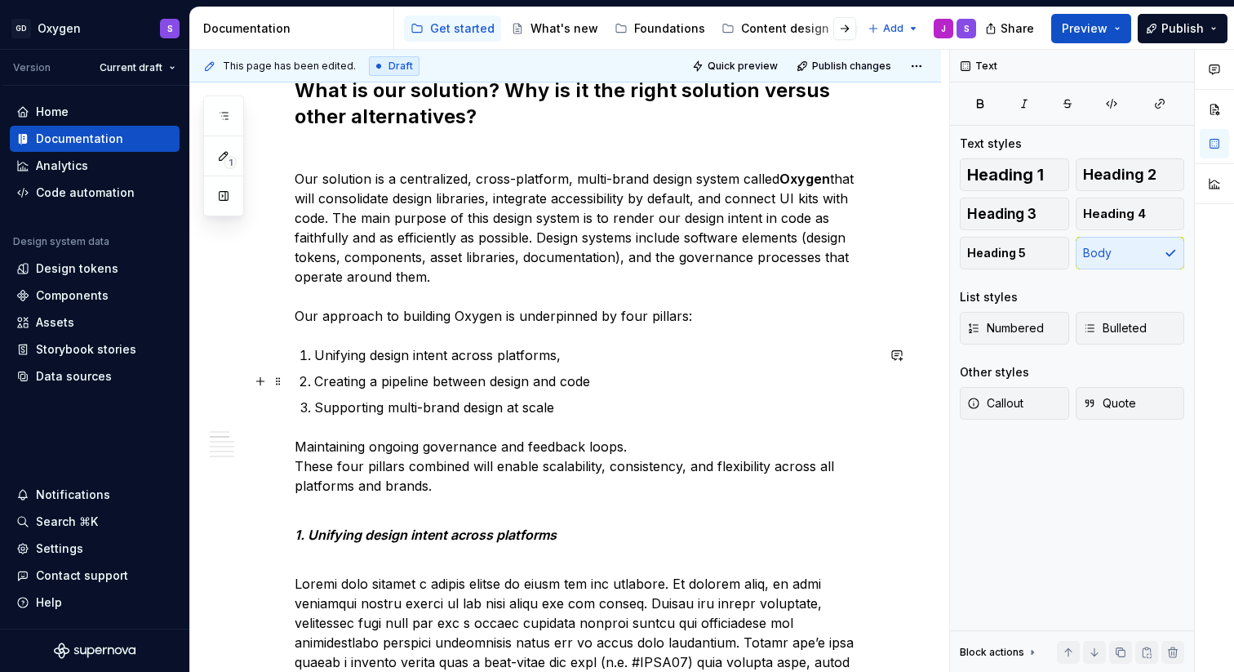
scroll to position [1089, 0]
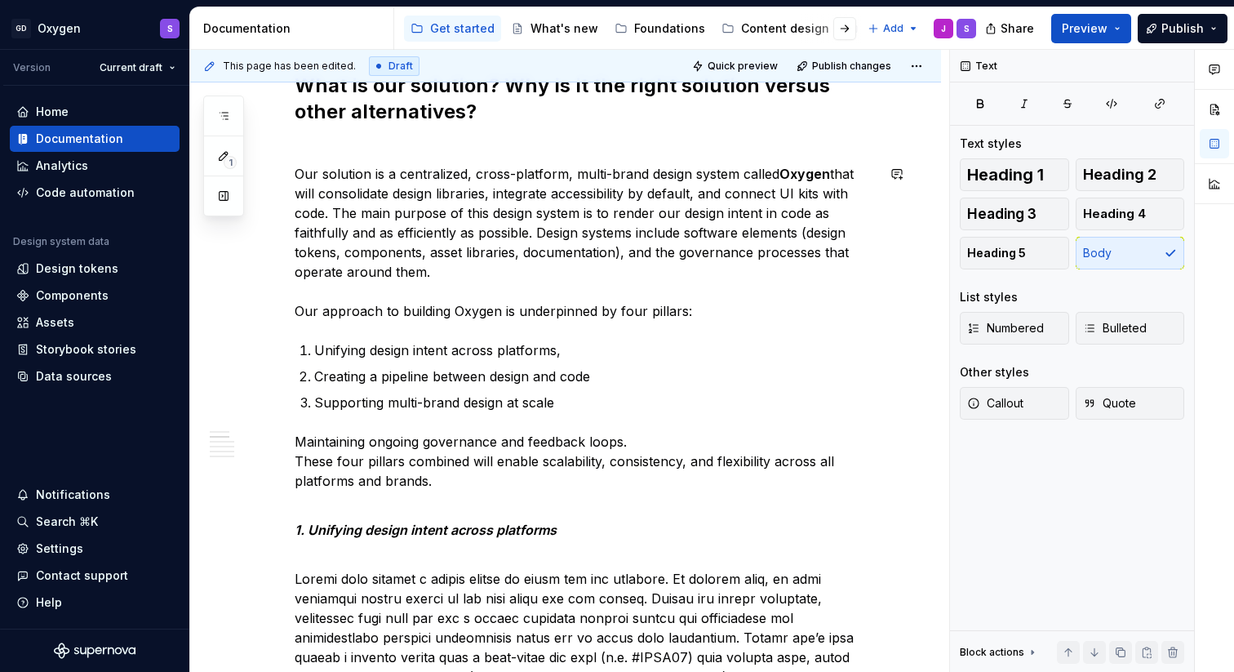
click at [441, 146] on h2 "What is our solution? Why is it the right solution versus other alternatives?" at bounding box center [585, 112] width 581 height 78
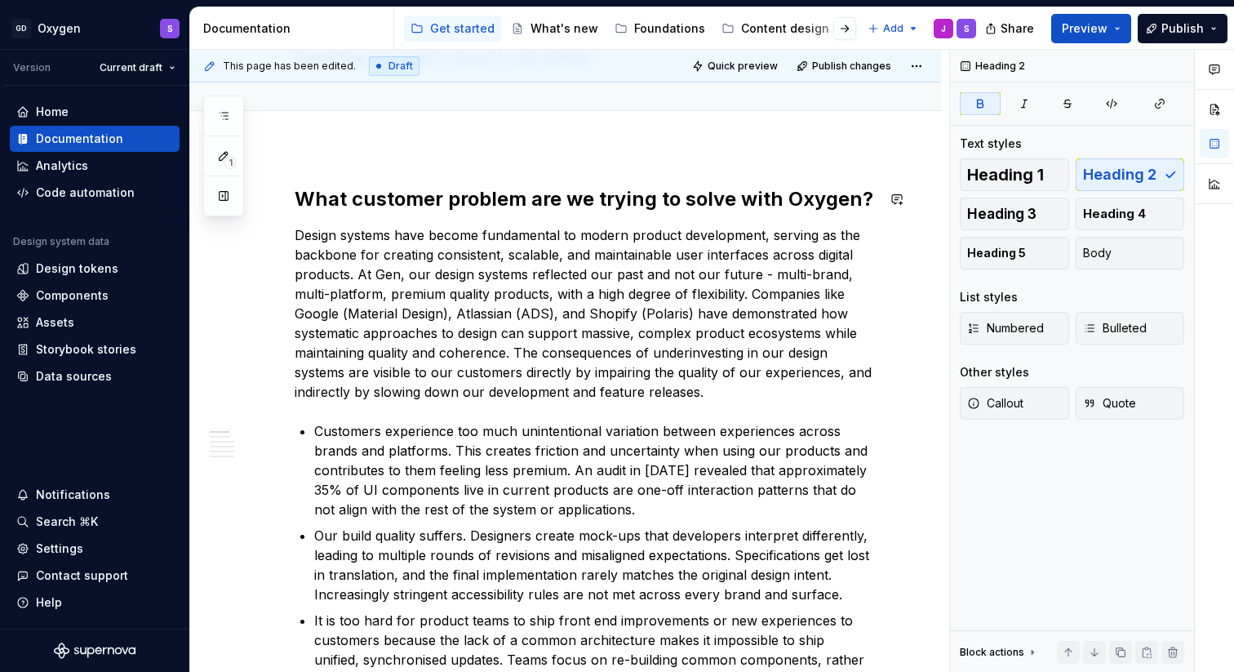
scroll to position [126, 0]
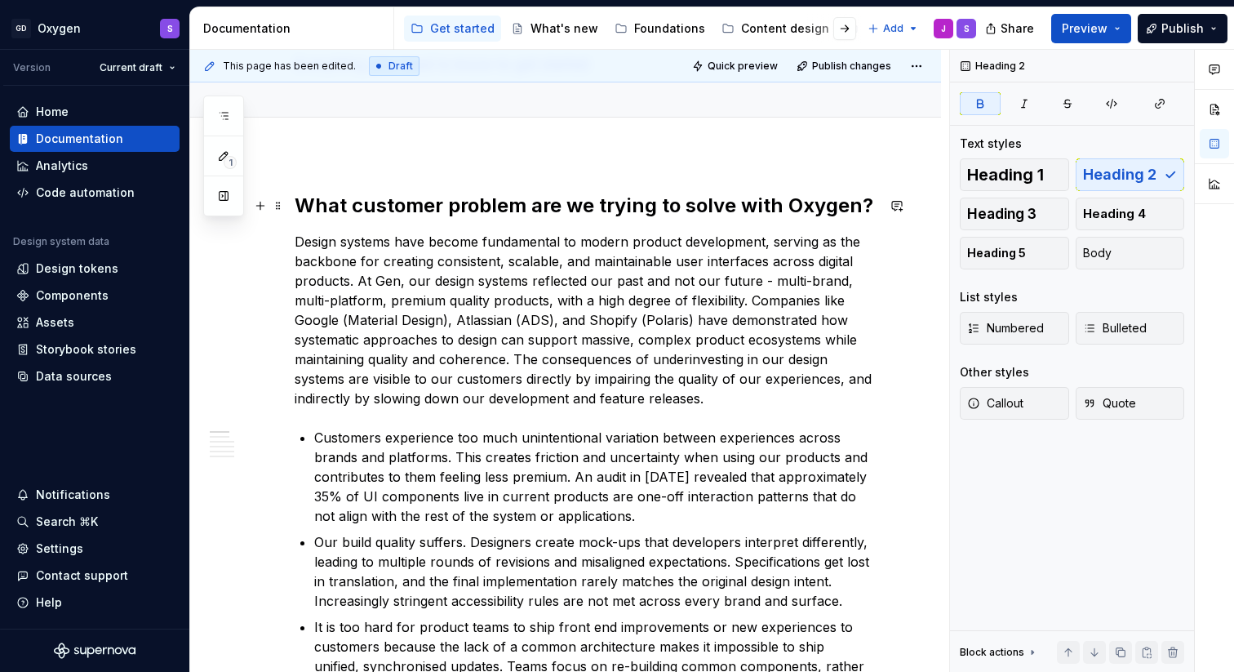
click at [466, 215] on strong "What customer problem are we trying to solve with Oxygen?" at bounding box center [584, 205] width 579 height 24
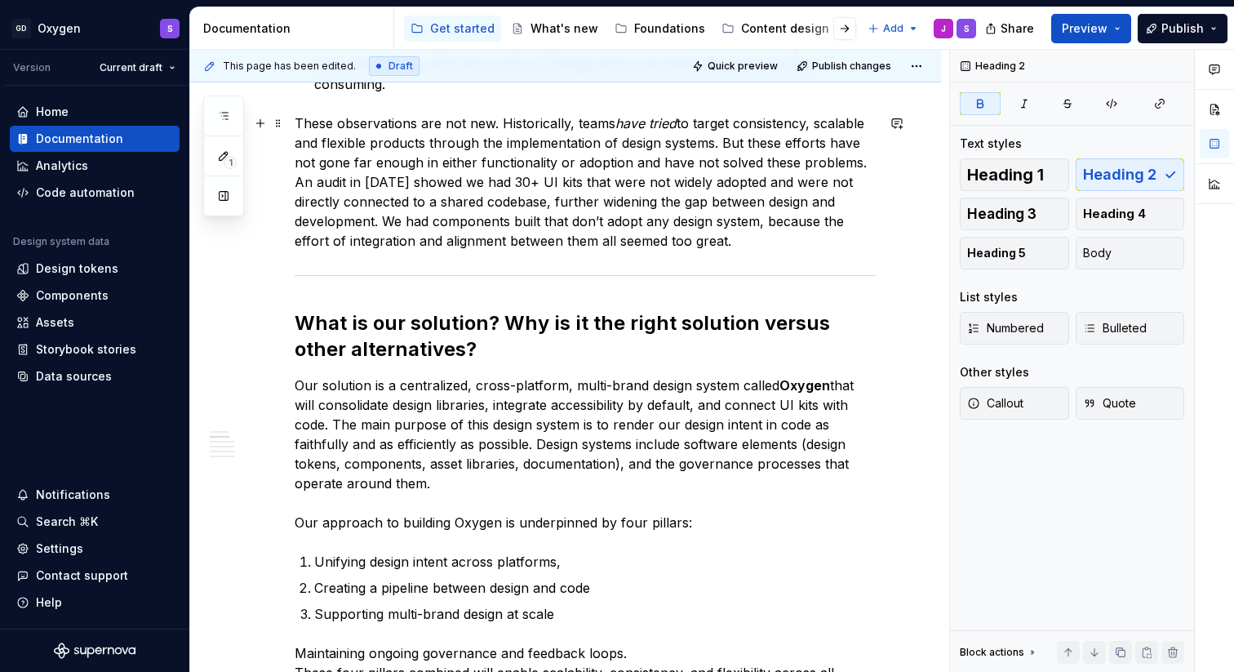
scroll to position [890, 0]
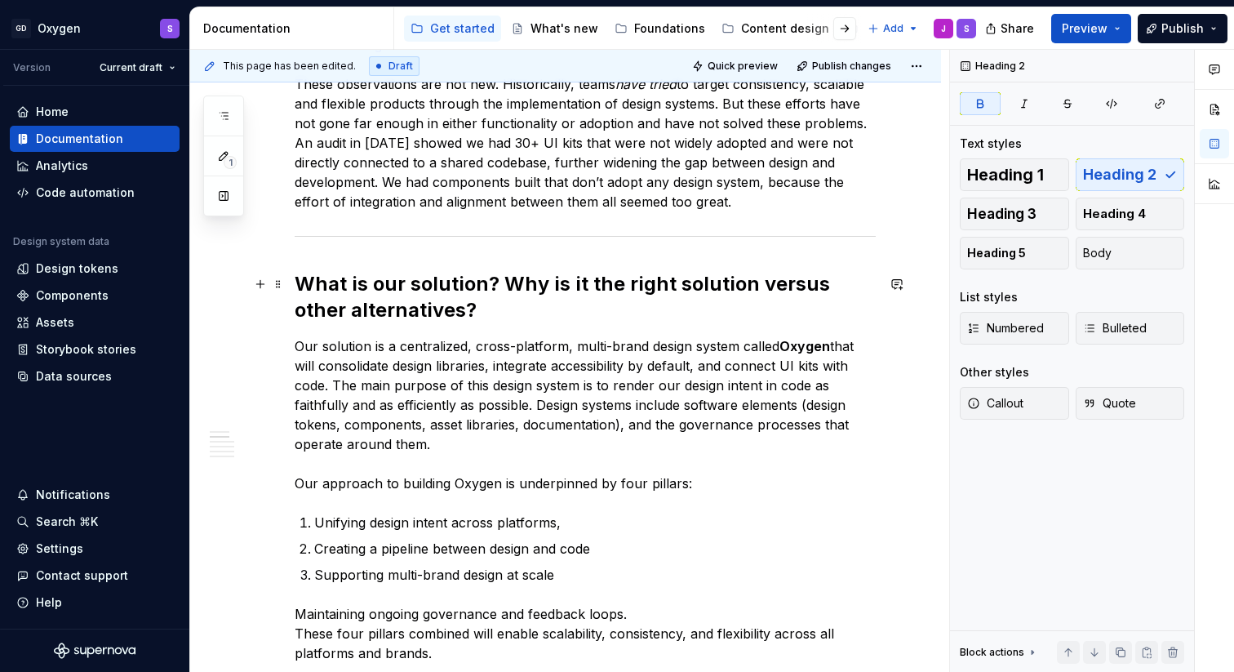
click at [441, 298] on strong "What is our solution? Why is it the right solution versus other alternatives?" at bounding box center [565, 297] width 540 height 50
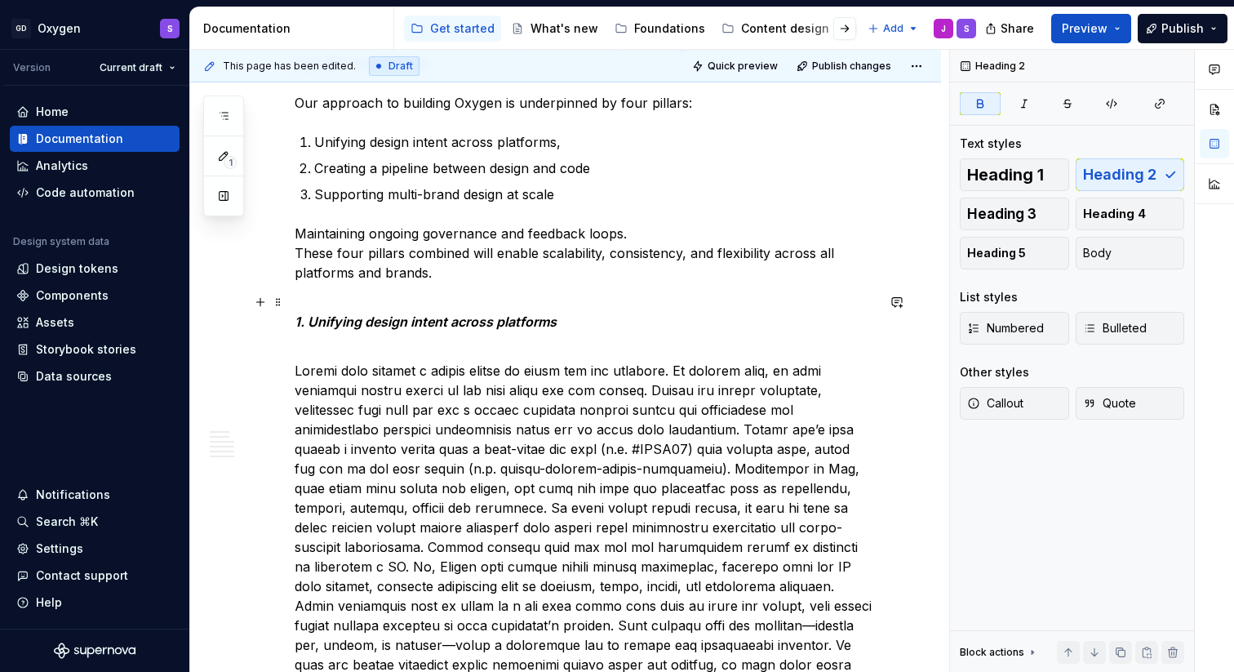
scroll to position [1343, 0]
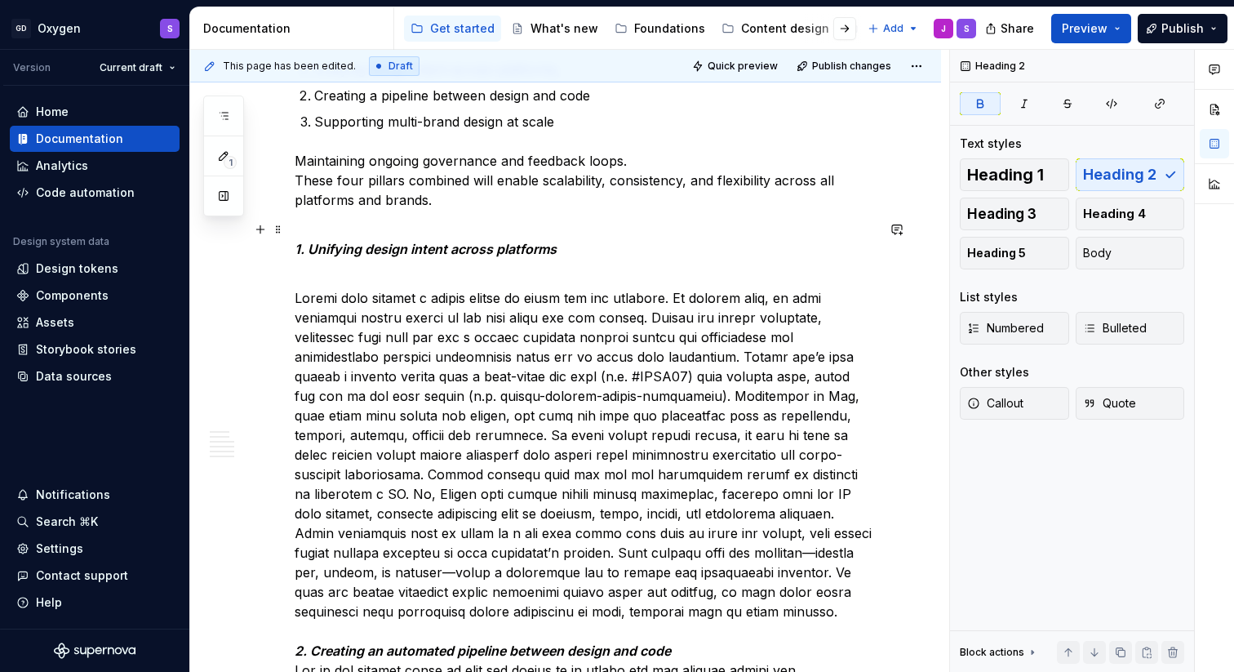
click at [489, 254] on em "1. Unifying design intent across platforms" at bounding box center [426, 249] width 262 height 16
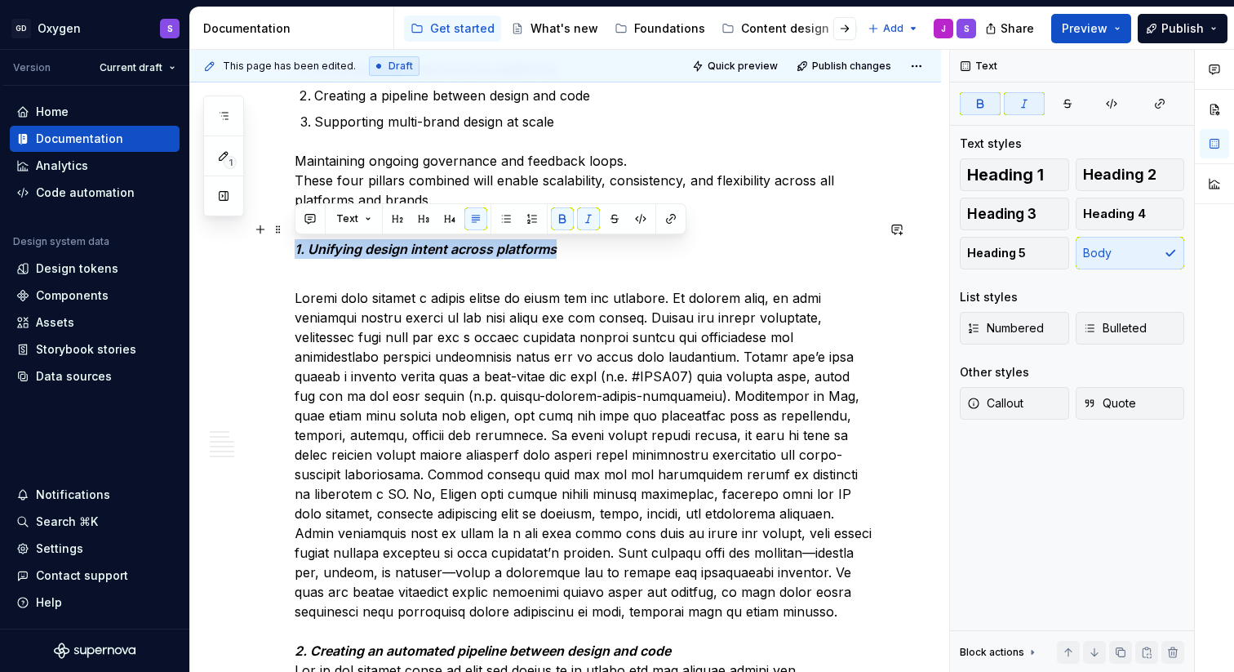
drag, startPoint x: 554, startPoint y: 247, endPoint x: 285, endPoint y: 246, distance: 269.3
click at [366, 220] on button "Text" at bounding box center [354, 218] width 50 height 23
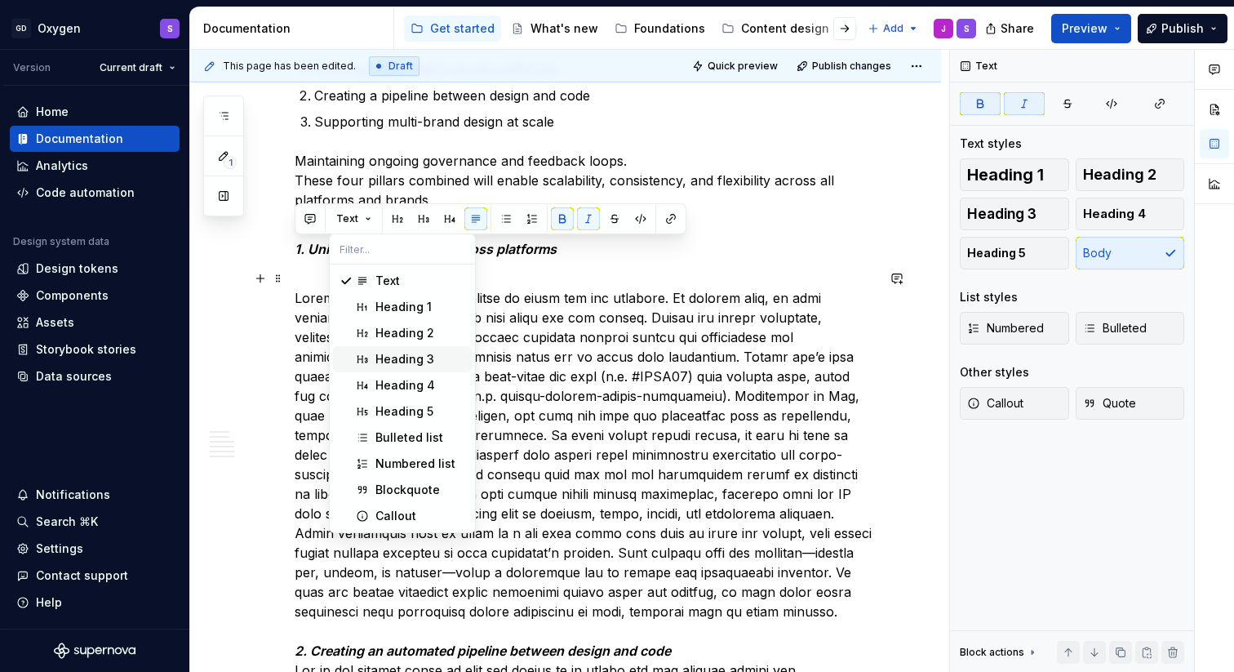
click at [388, 358] on div "Heading 3" at bounding box center [404, 359] width 59 height 16
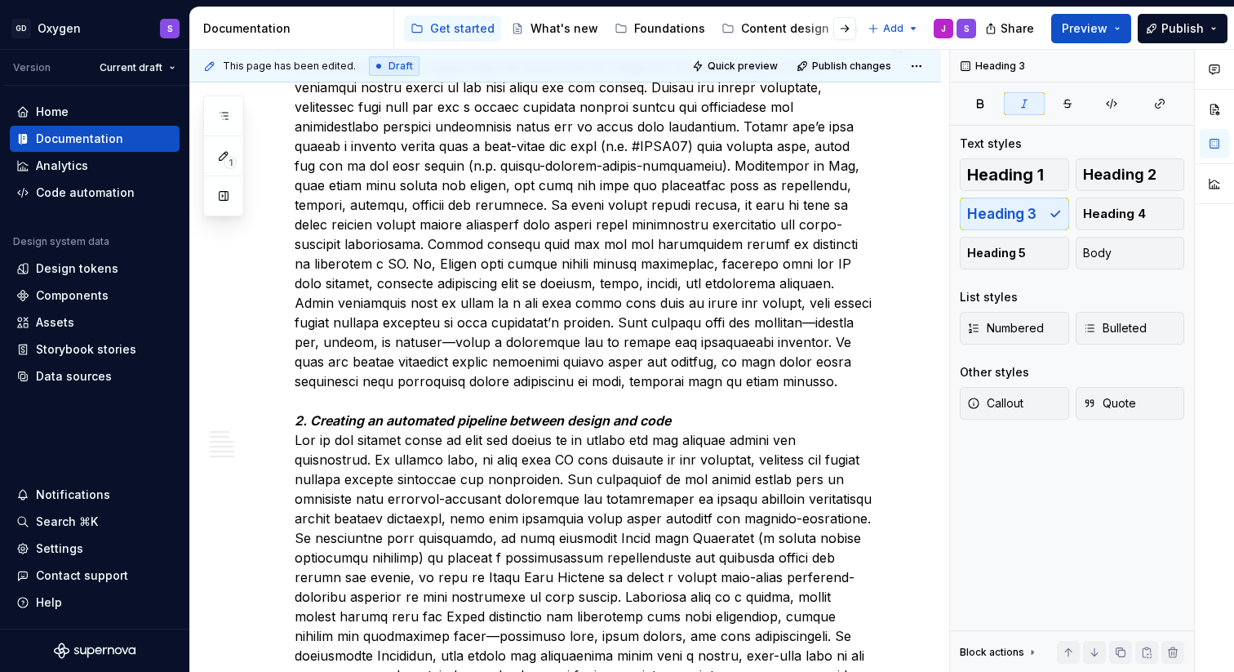
scroll to position [1734, 0]
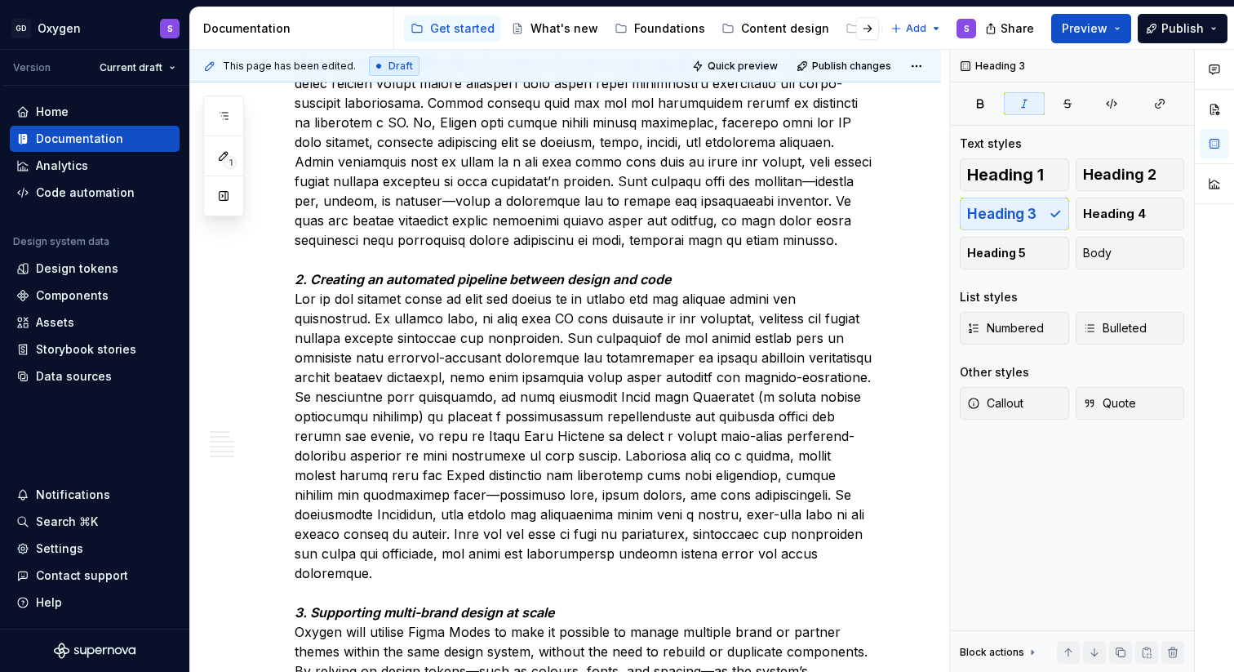
click at [726, 277] on p "2. Creating an automated pipeline between design and code 3. Supporting multi-b…" at bounding box center [585, 494] width 581 height 1195
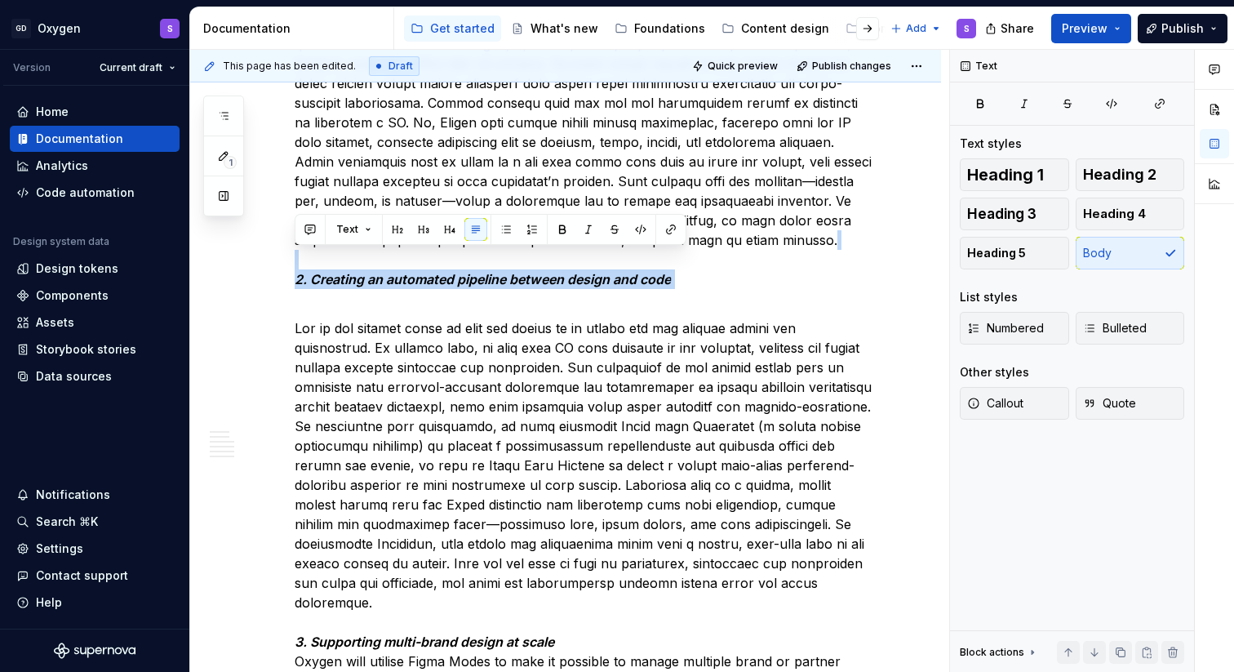
drag, startPoint x: 684, startPoint y: 280, endPoint x: 316, endPoint y: 268, distance: 368.2
click at [316, 268] on p "2. Creating an automated pipeline between design and code" at bounding box center [585, 93] width 581 height 392
click at [365, 228] on button "Text" at bounding box center [354, 229] width 50 height 23
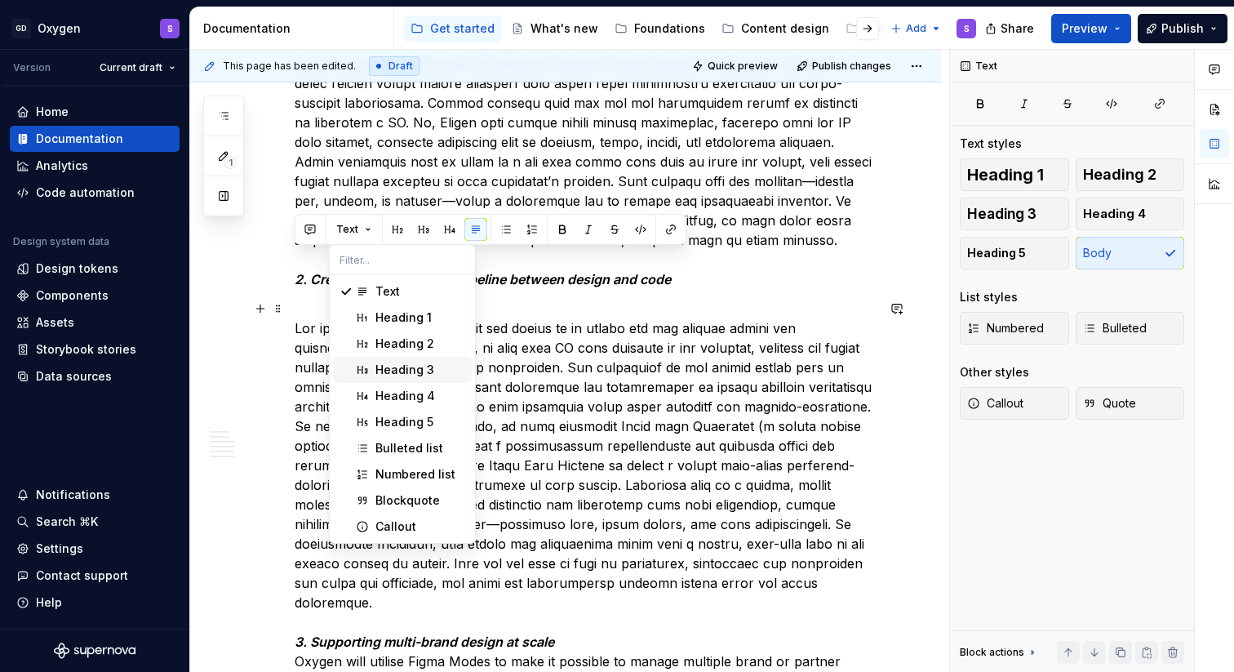
click at [389, 362] on div "Heading 3" at bounding box center [404, 369] width 59 height 16
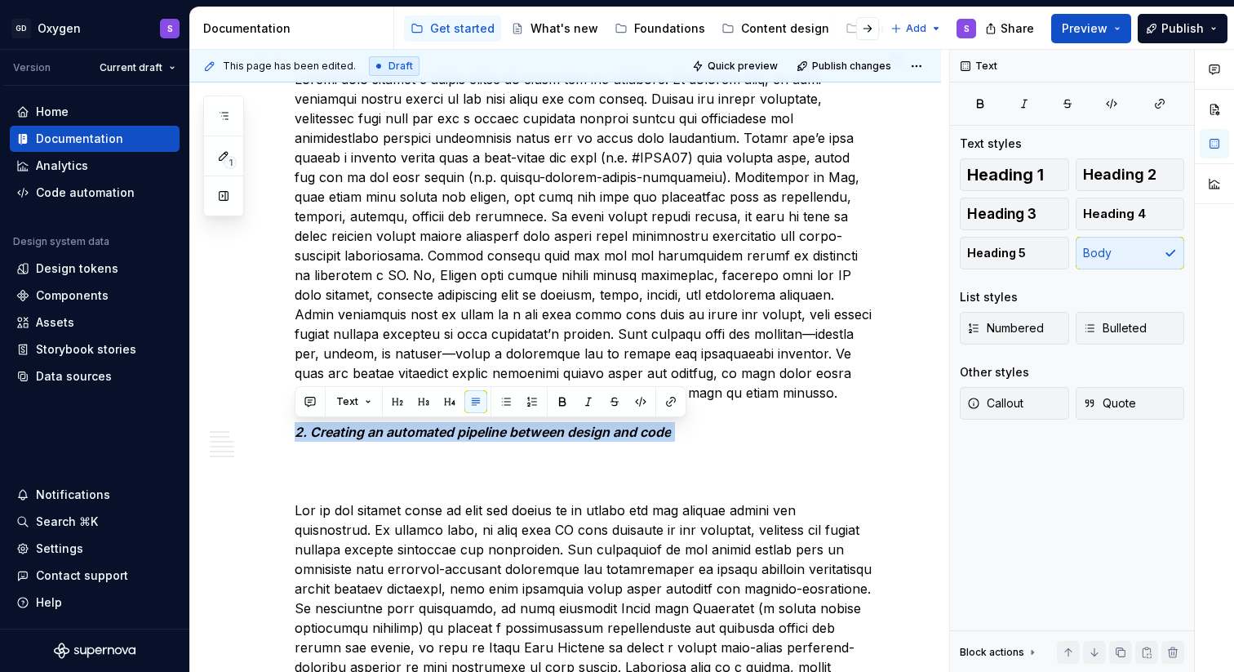
drag, startPoint x: 610, startPoint y: 434, endPoint x: 304, endPoint y: 430, distance: 306.0
click at [297, 432] on p "2. Creating an automated pipeline between design and code" at bounding box center [585, 246] width 581 height 392
click at [369, 404] on button "Text" at bounding box center [354, 401] width 50 height 23
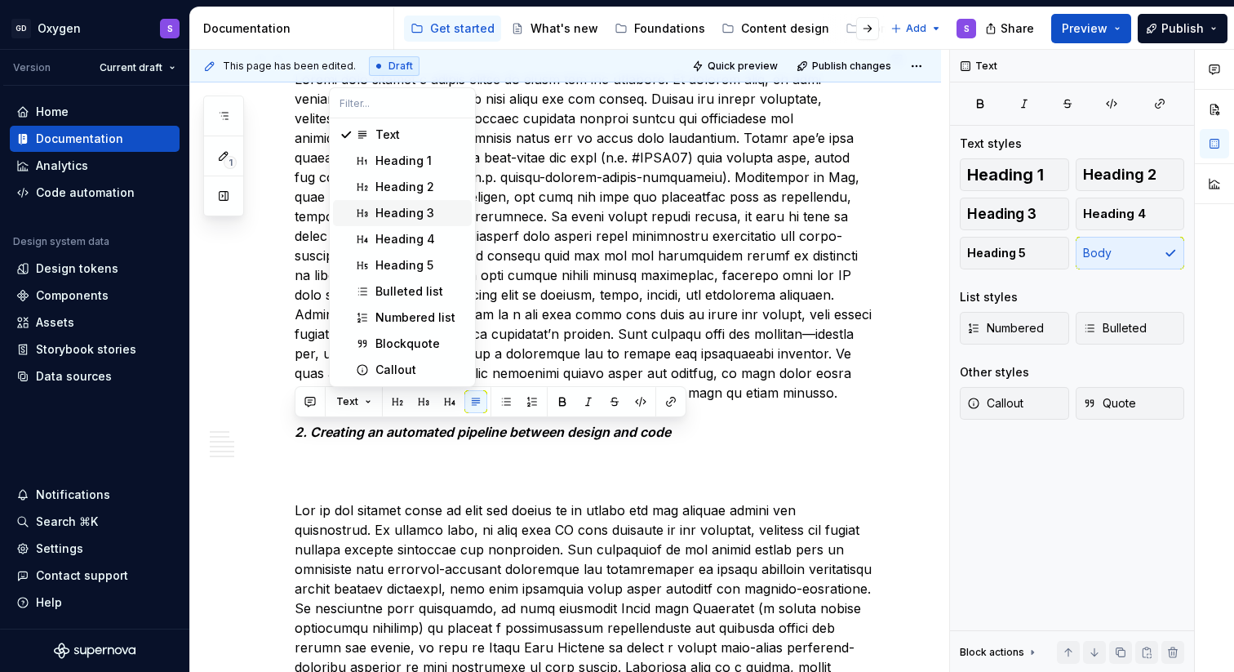
click at [423, 211] on div "Heading 3" at bounding box center [404, 213] width 59 height 16
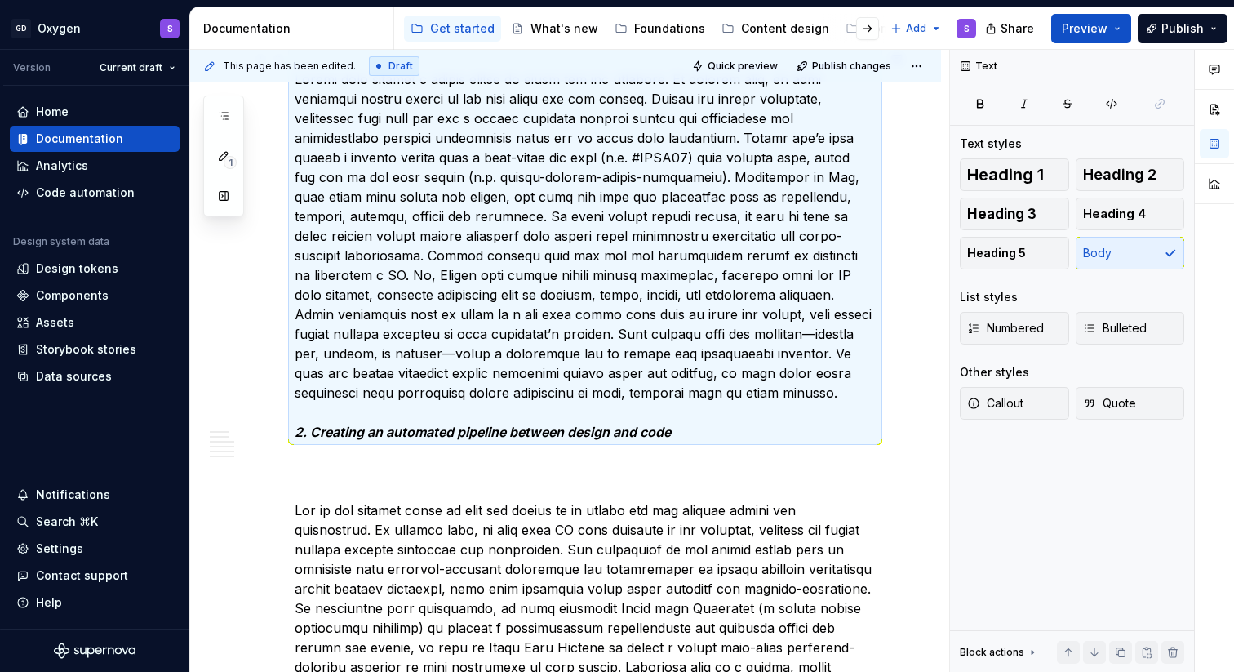
click at [410, 407] on p "2. Creating an automated pipeline between design and code" at bounding box center [585, 246] width 581 height 392
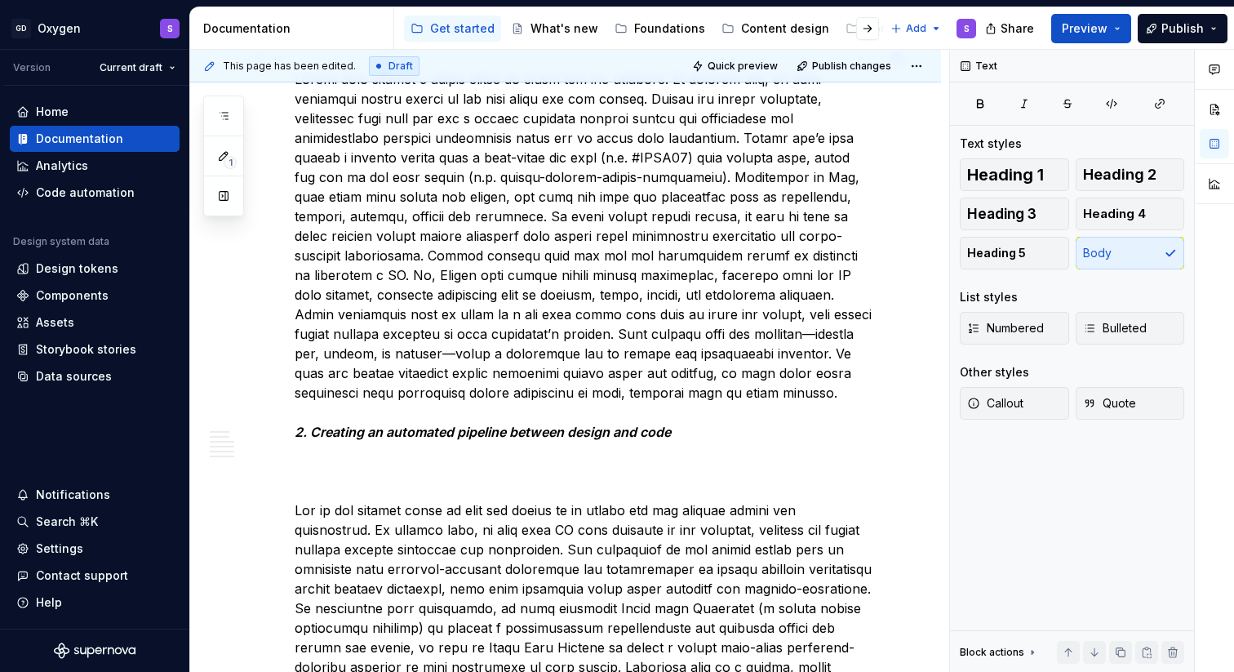
click at [403, 406] on p "2. Creating an automated pipeline between design and code" at bounding box center [585, 246] width 581 height 392
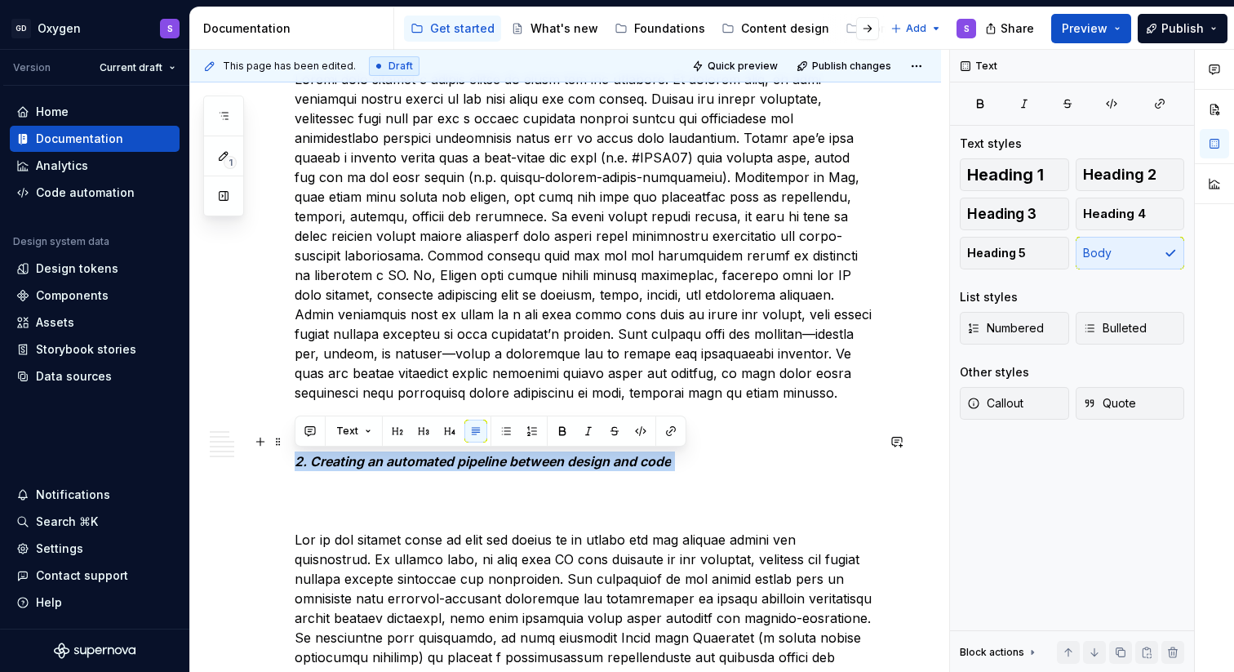
drag, startPoint x: 689, startPoint y: 460, endPoint x: 290, endPoint y: 461, distance: 398.2
click at [370, 432] on button "Text" at bounding box center [354, 430] width 50 height 23
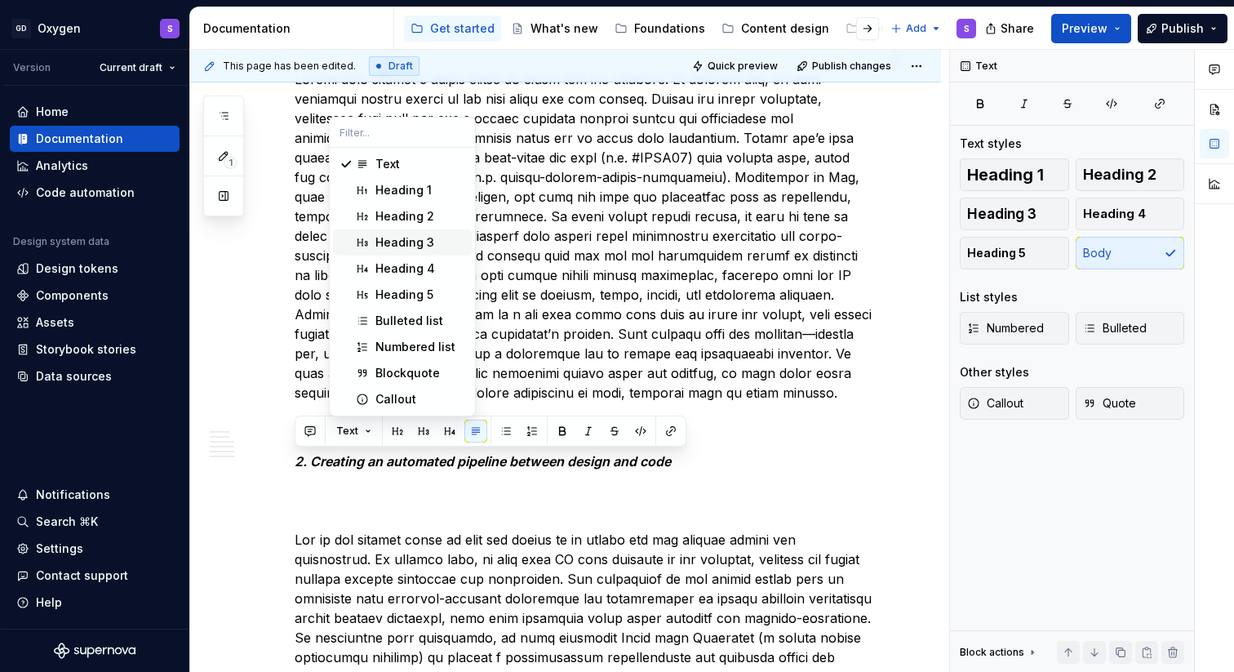
click at [433, 234] on div "Heading 3" at bounding box center [420, 242] width 90 height 16
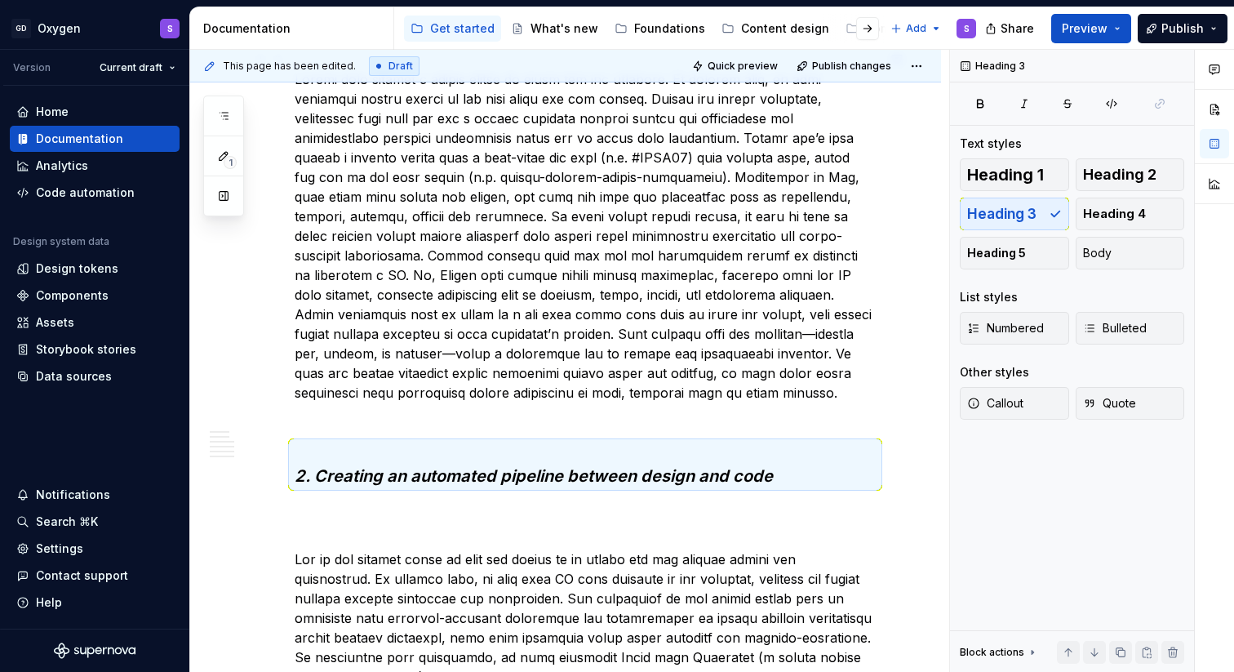
click at [345, 419] on p at bounding box center [585, 236] width 581 height 372
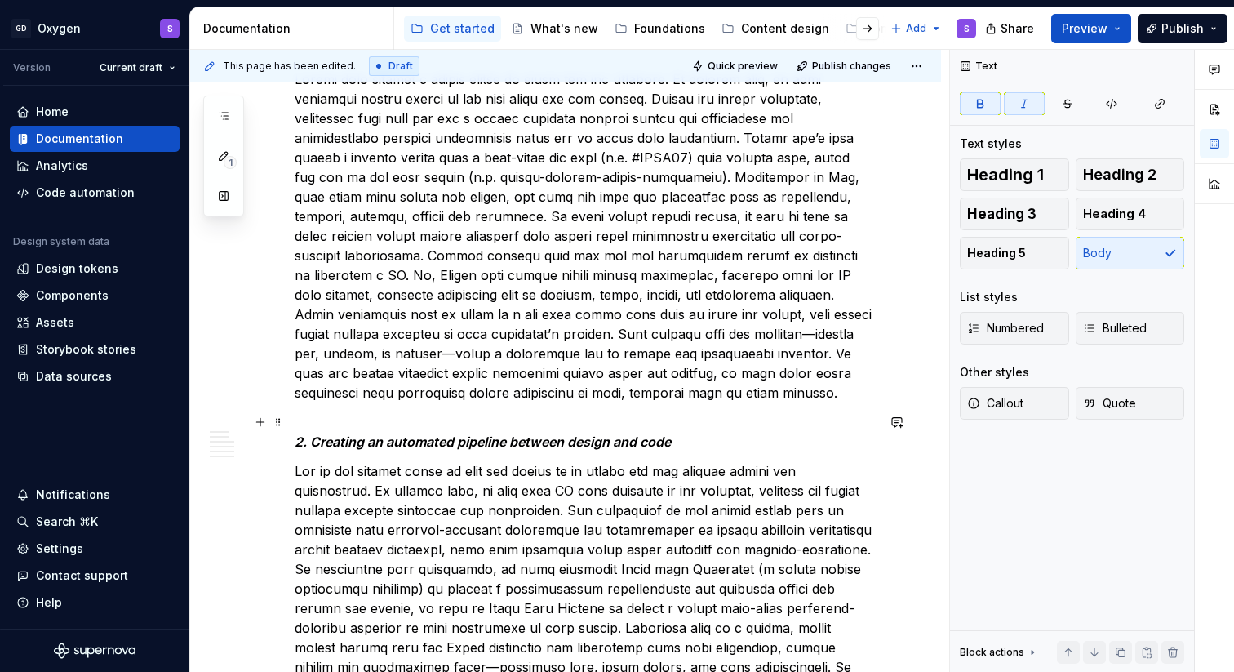
click at [389, 438] on em "2. Creating an automated pipeline between design and code" at bounding box center [483, 441] width 376 height 16
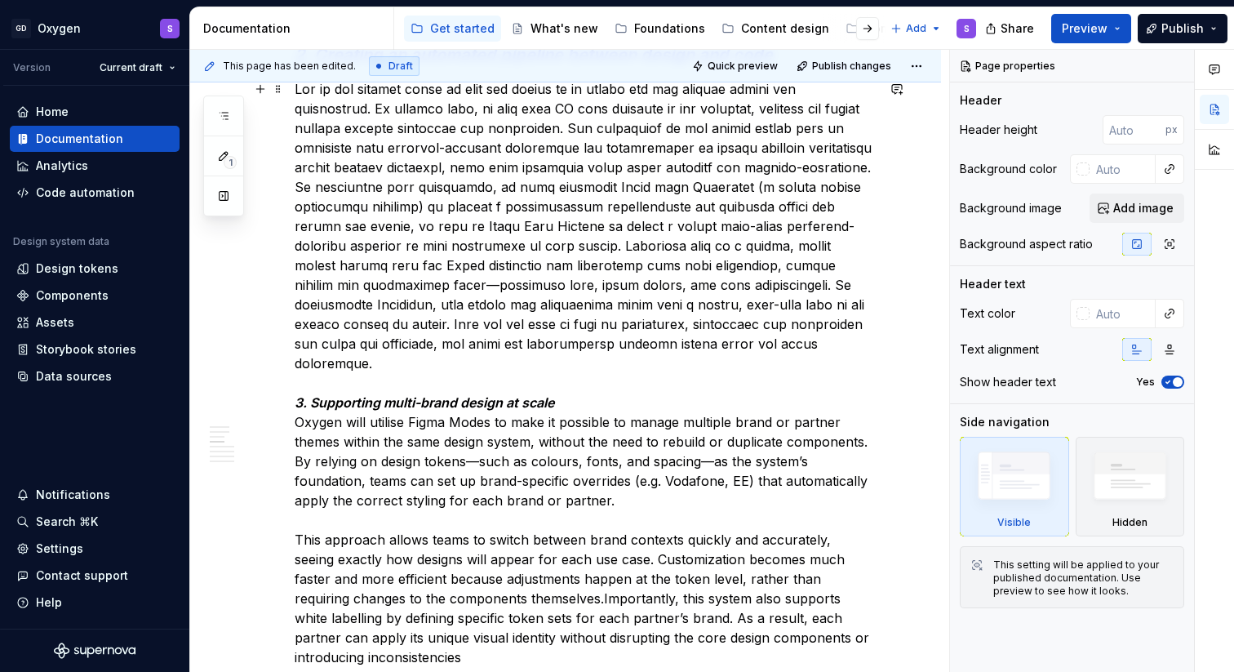
scroll to position [2108, 0]
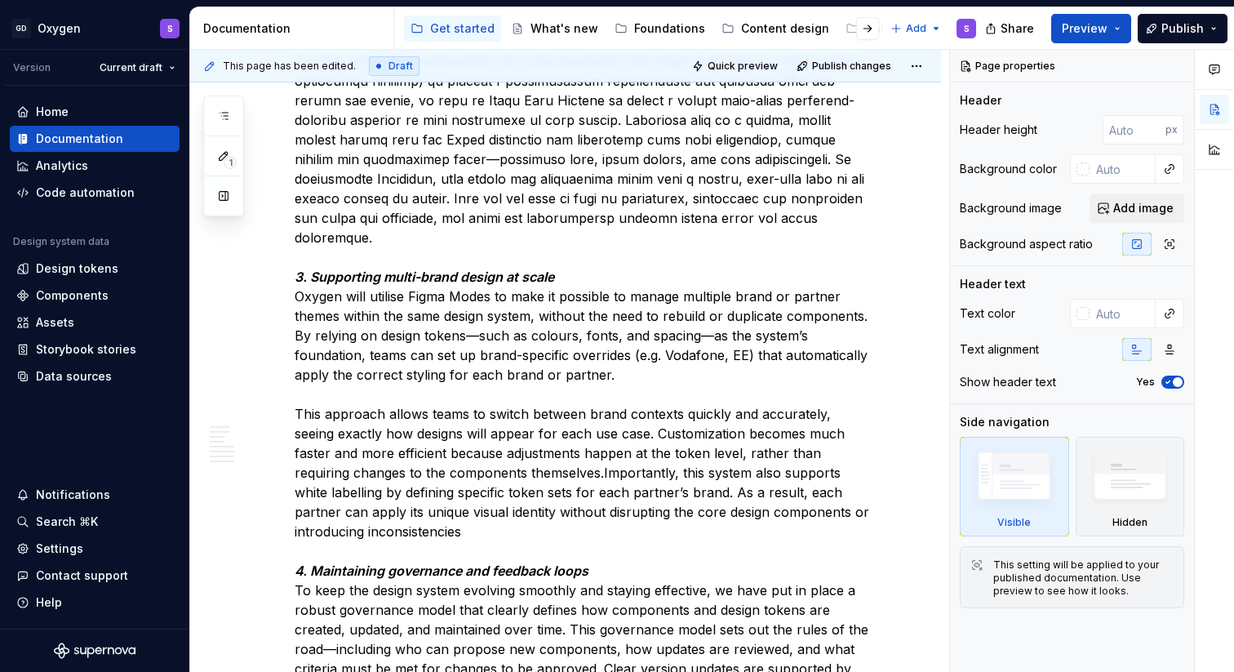
click at [588, 281] on p "3. Supporting multi-brand design at scale Oxygen will utilise Figma Modes to ma…" at bounding box center [585, 354] width 581 height 803
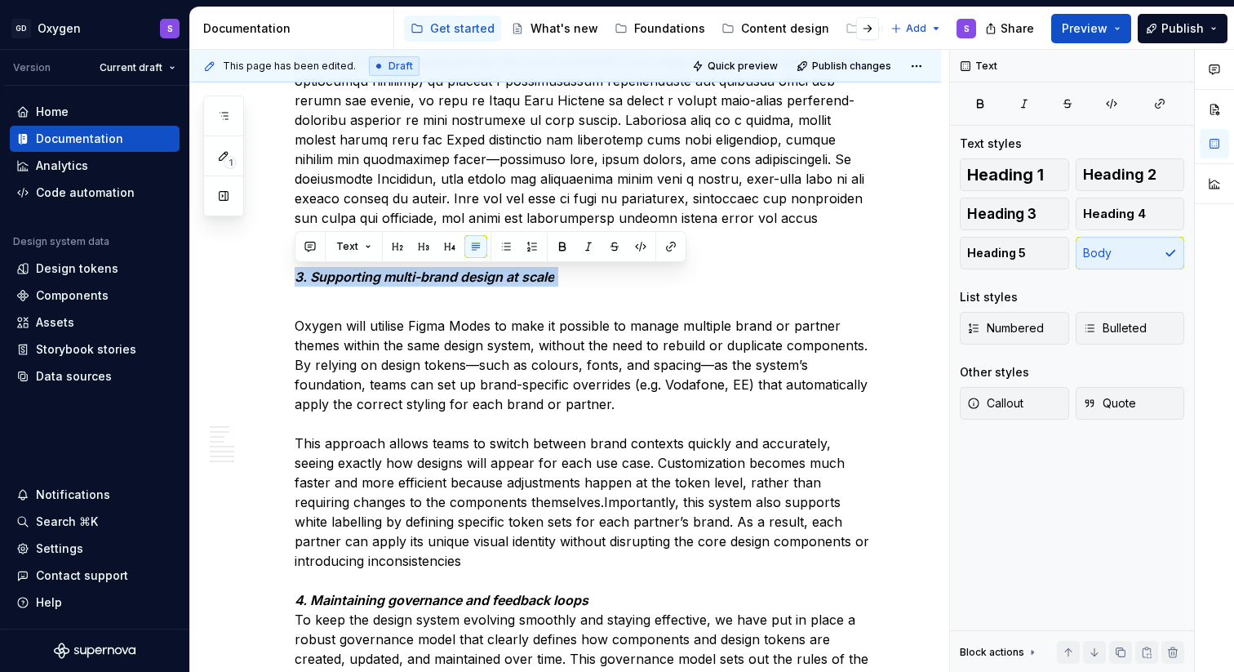
drag, startPoint x: 562, startPoint y: 281, endPoint x: 297, endPoint y: 281, distance: 265.2
click at [297, 281] on p "3. Supporting multi-brand design at scale" at bounding box center [585, 119] width 581 height 333
click at [369, 245] on button "Text" at bounding box center [354, 246] width 50 height 23
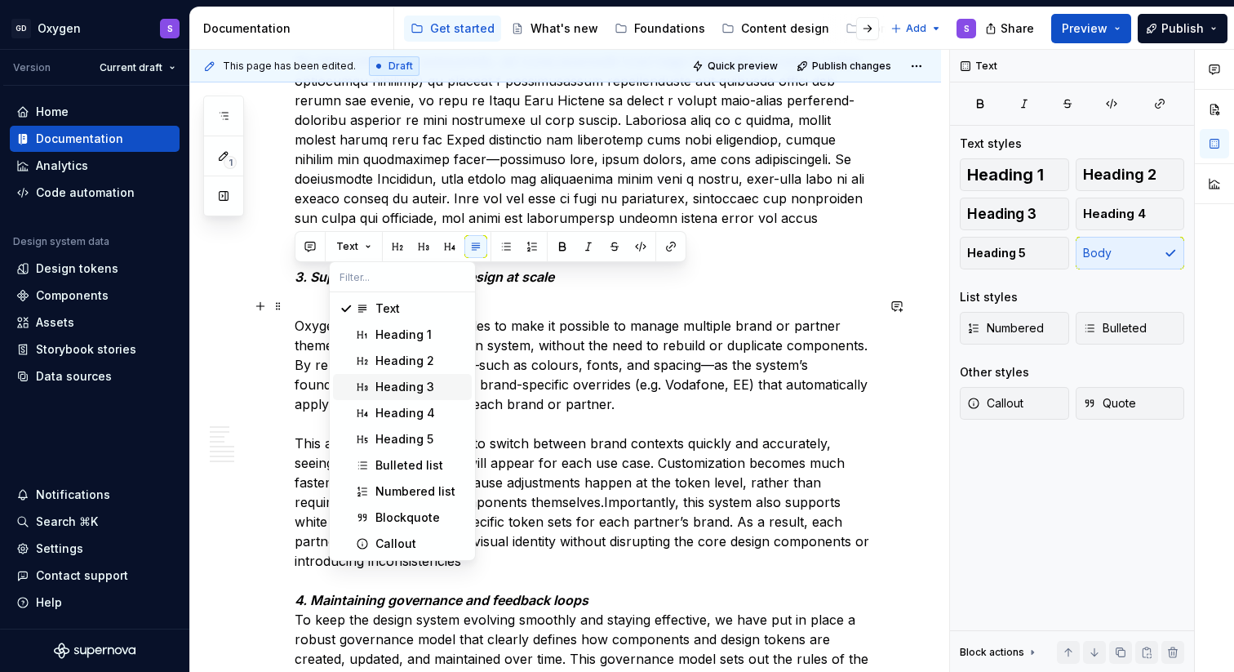
click at [408, 384] on div "Heading 3" at bounding box center [404, 387] width 59 height 16
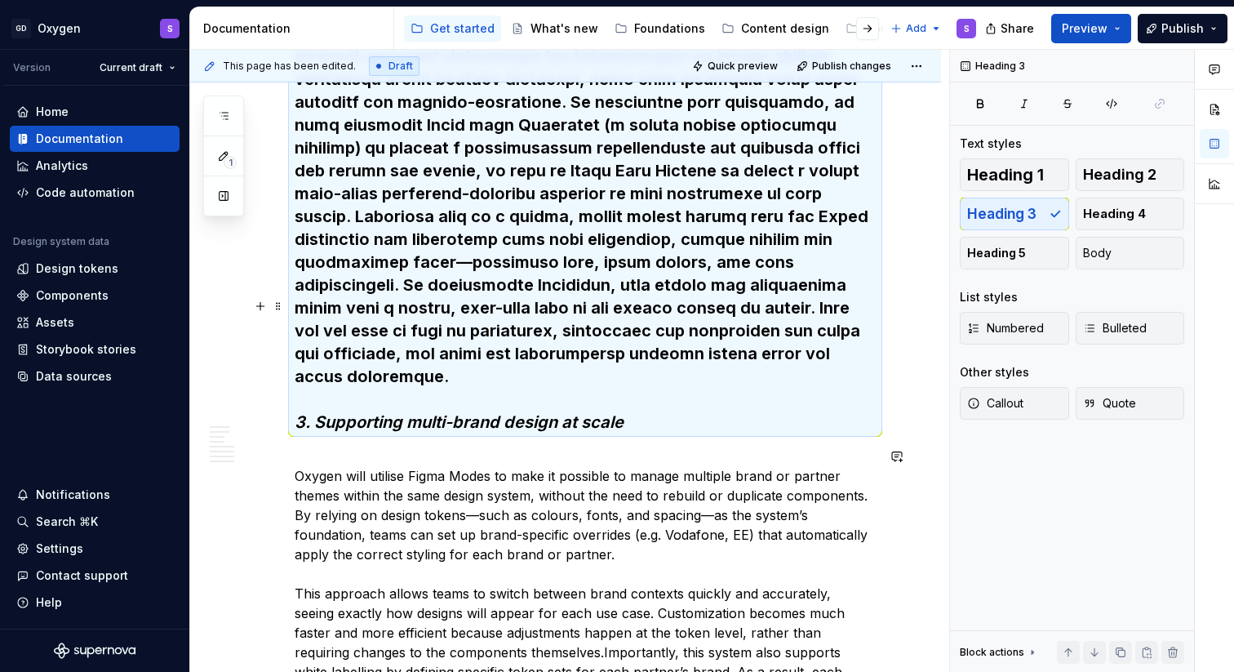
scroll to position [2012, 0]
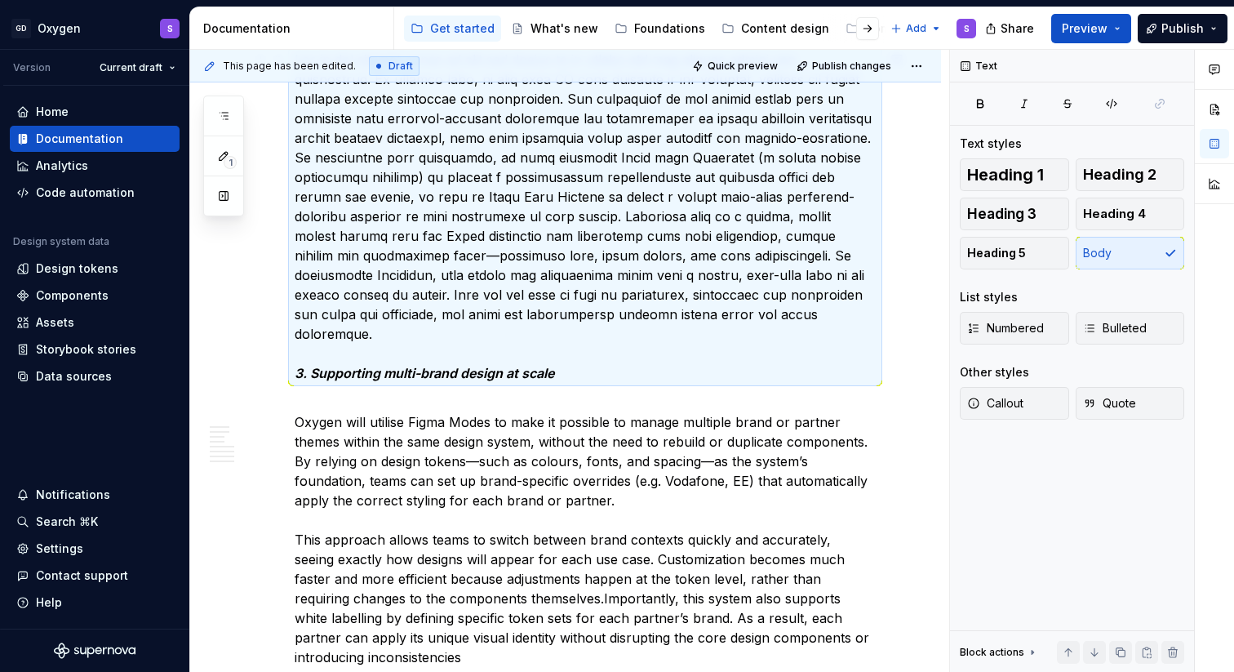
click at [353, 341] on p "3. Supporting multi-brand design at scale" at bounding box center [585, 216] width 581 height 333
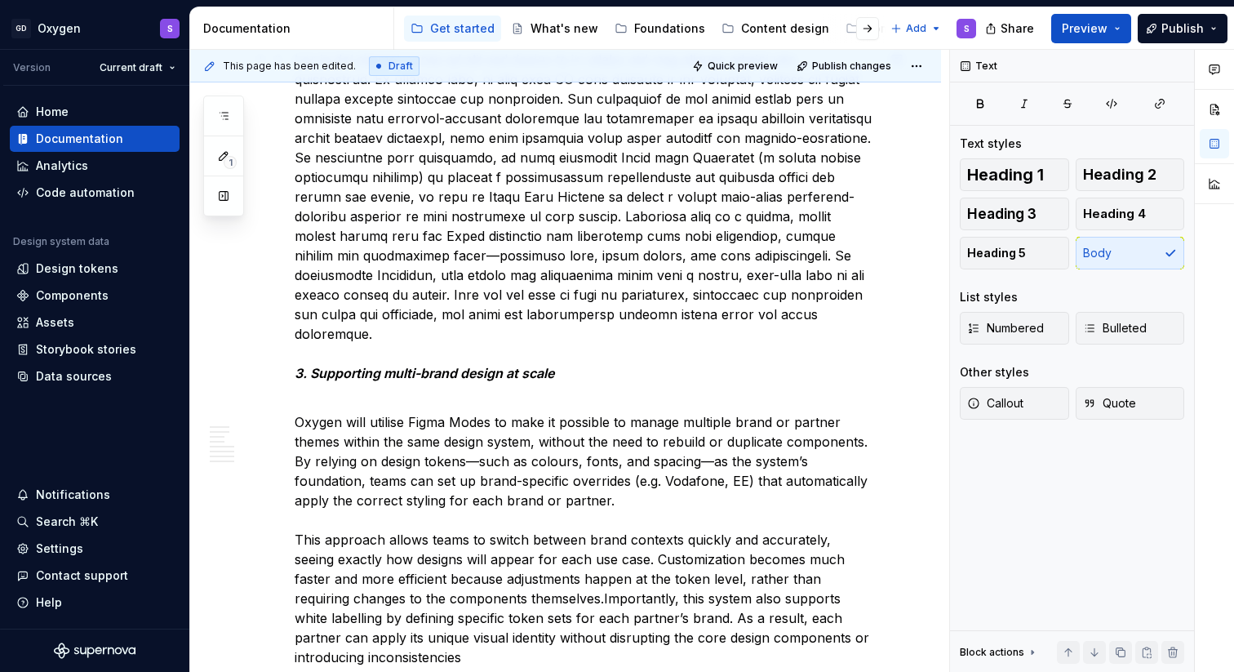
click at [348, 349] on p "3. Supporting multi-brand design at scale" at bounding box center [585, 216] width 581 height 333
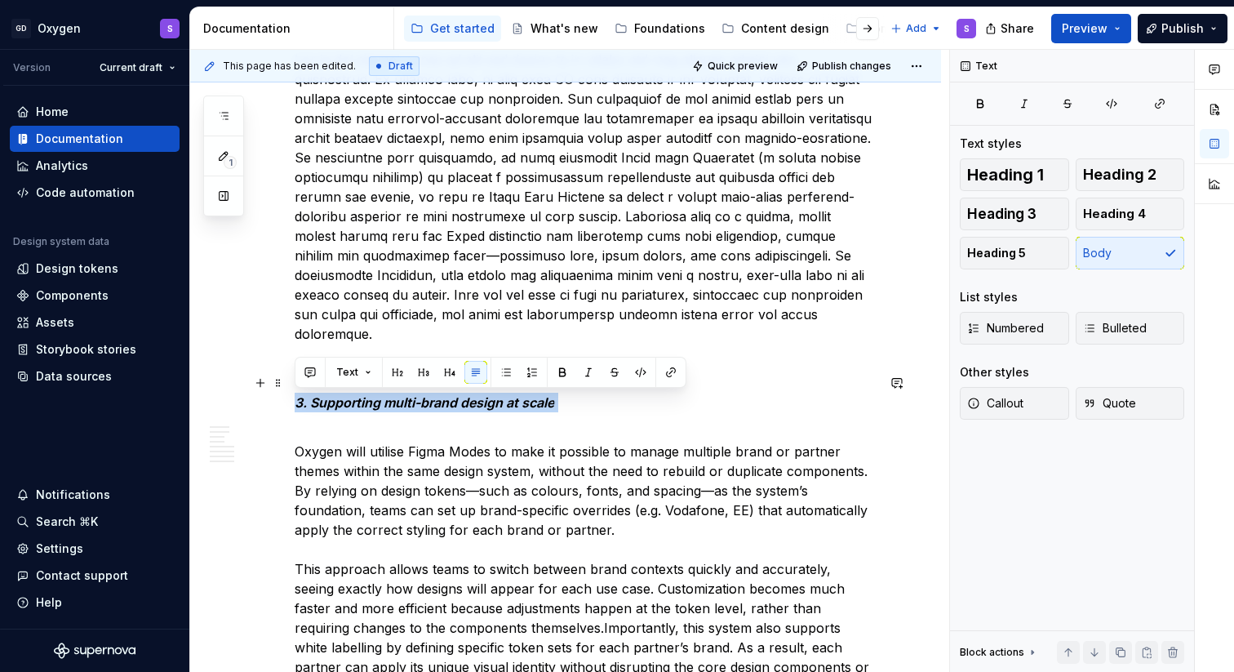
drag, startPoint x: 578, startPoint y: 399, endPoint x: 288, endPoint y: 393, distance: 289.7
click at [364, 377] on button "Text" at bounding box center [354, 372] width 50 height 23
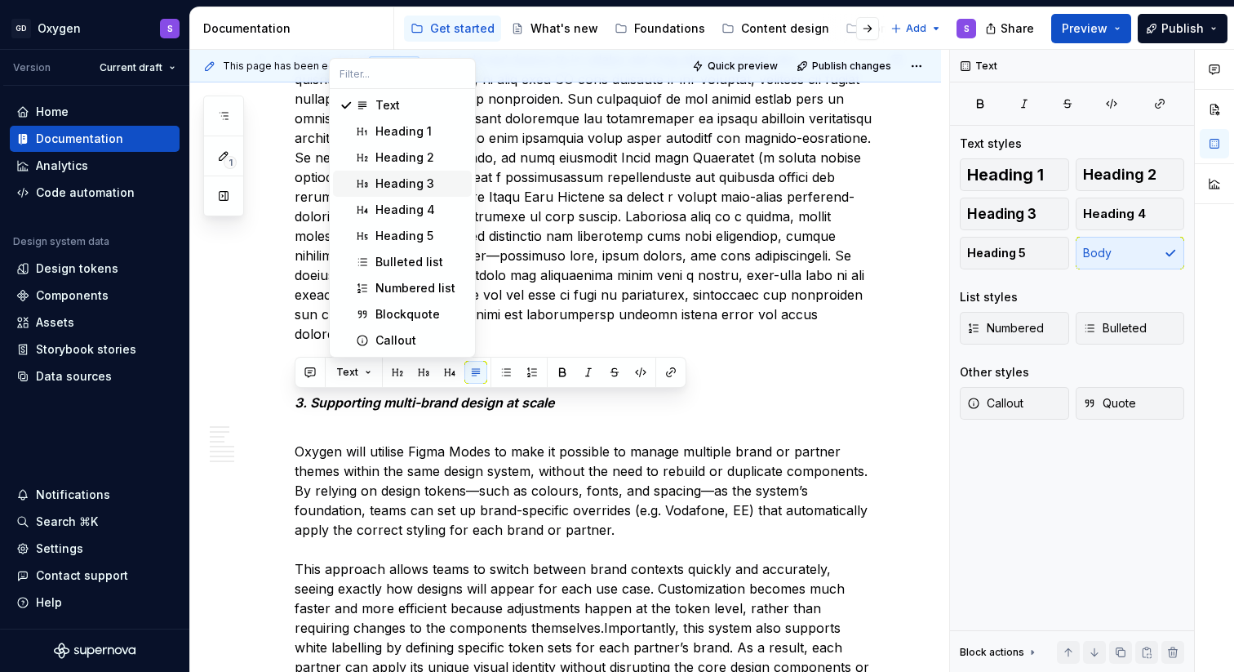
click at [439, 181] on div "Heading 3" at bounding box center [420, 183] width 90 height 16
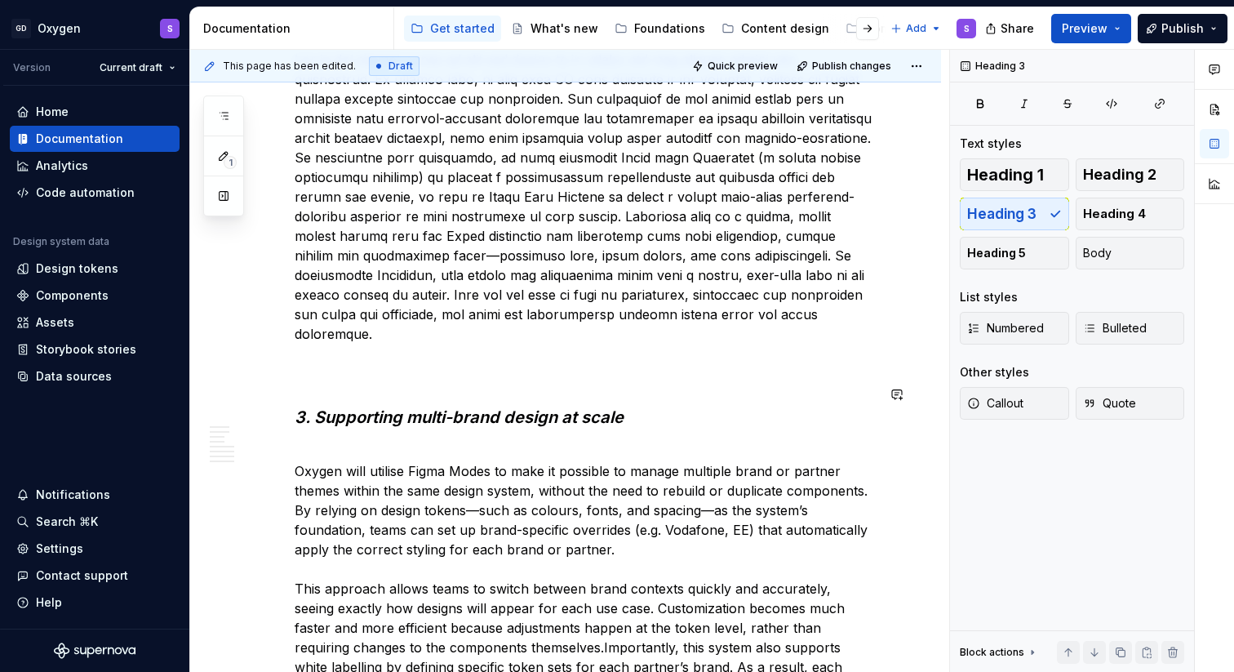
click at [338, 350] on p at bounding box center [585, 206] width 581 height 313
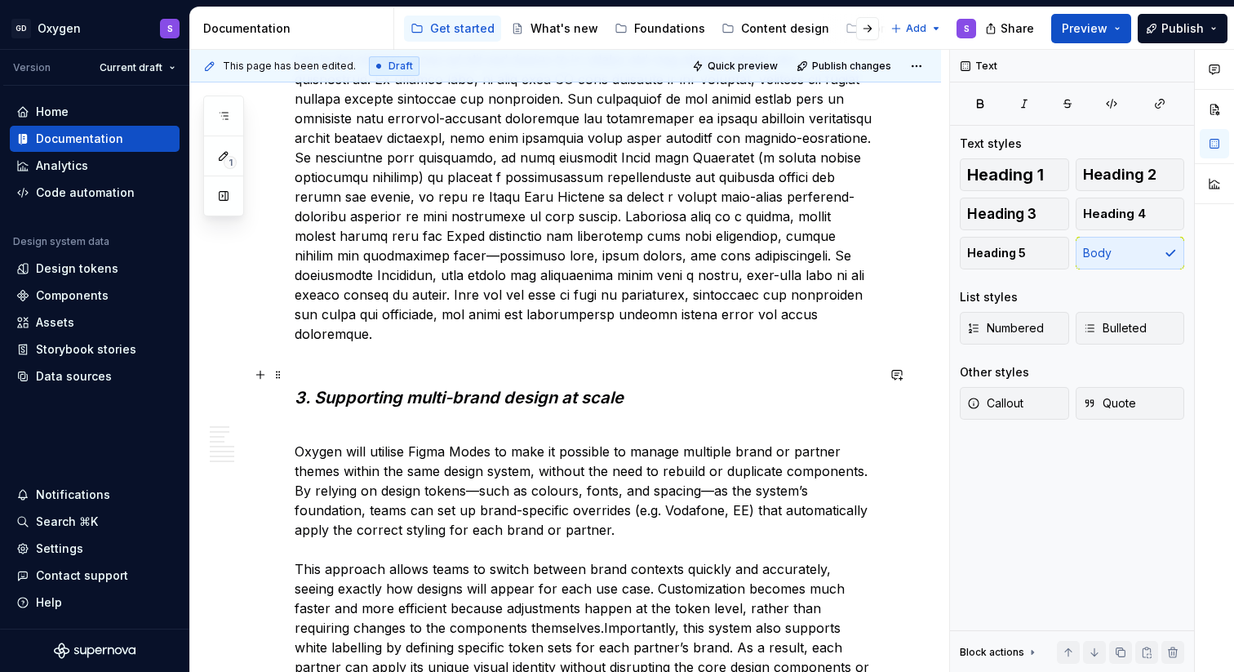
click at [359, 401] on em "3. Supporting multi-brand design at scale" at bounding box center [459, 398] width 329 height 20
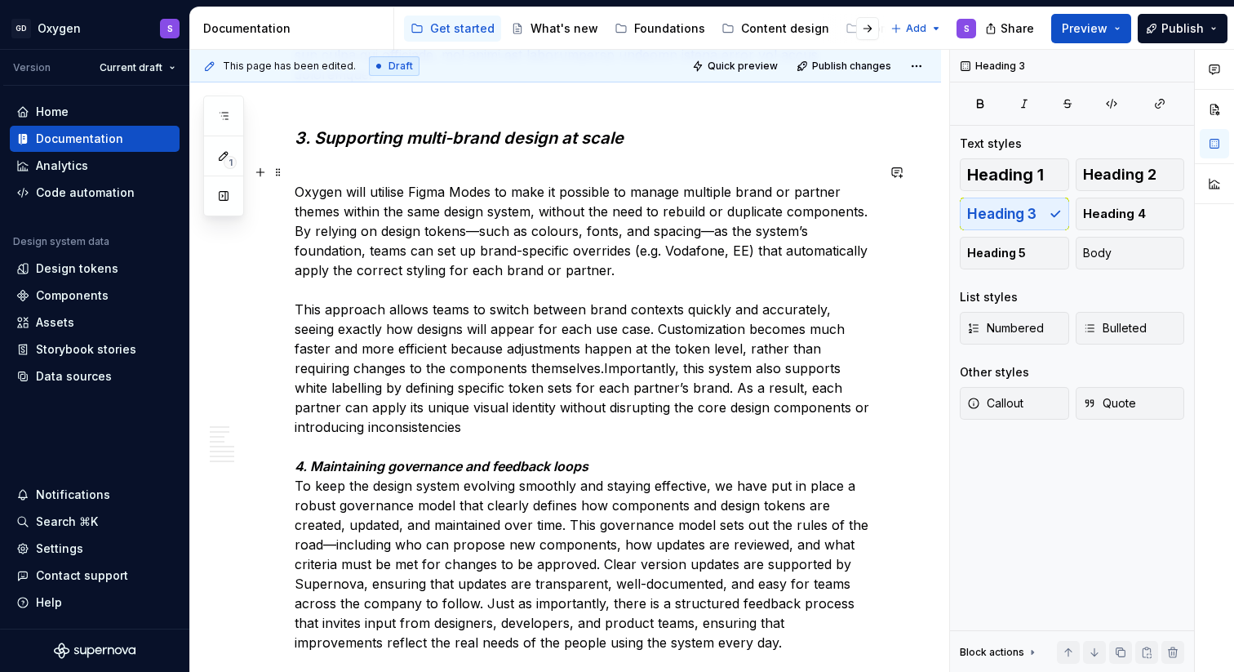
scroll to position [2314, 0]
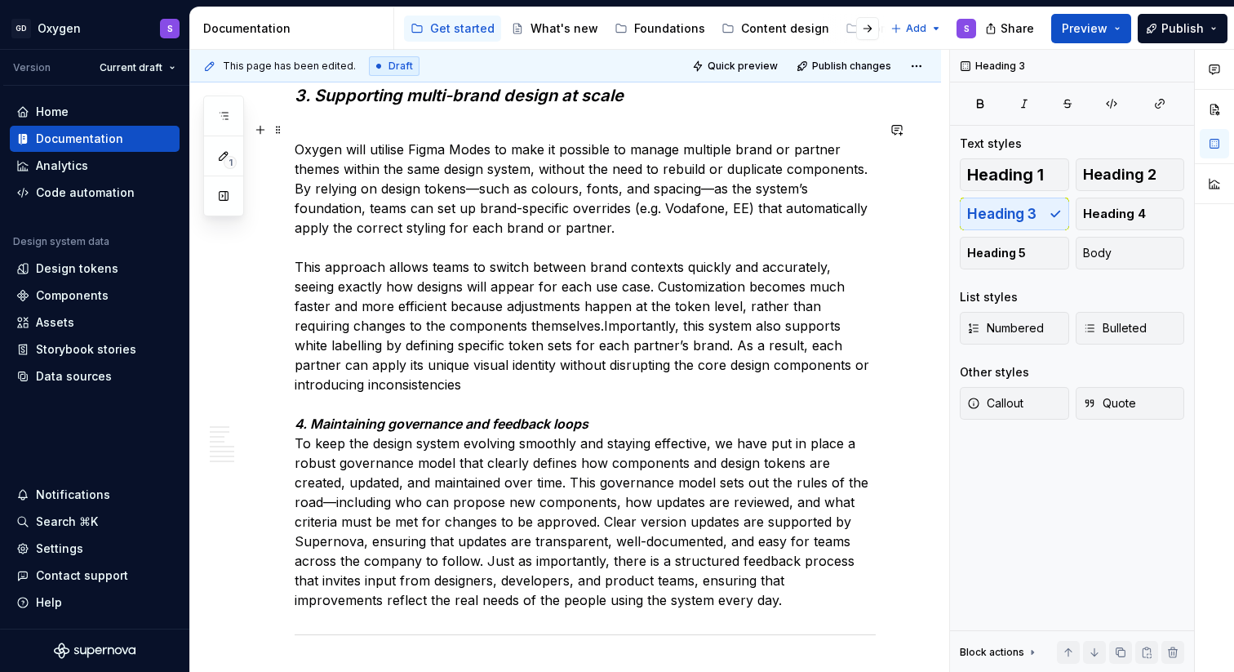
click at [599, 424] on p "Oxygen will utilise Figma Modes to make it possible to manage multiple brand or…" at bounding box center [585, 365] width 581 height 490
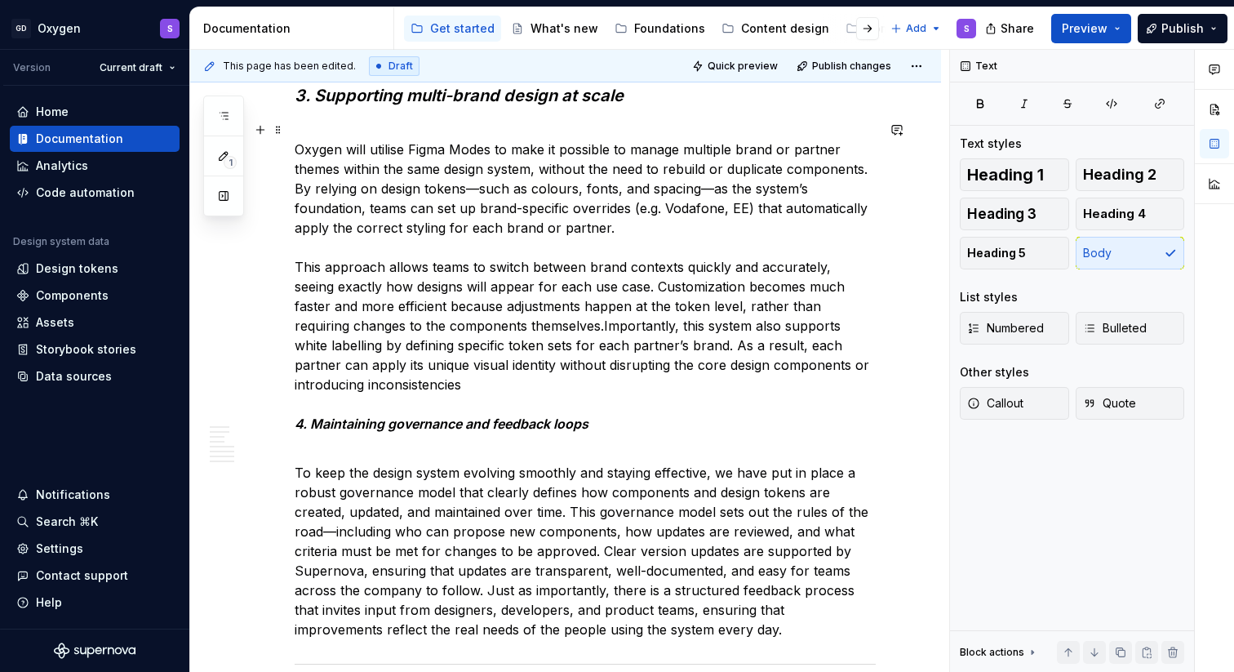
click at [594, 387] on p "Oxygen will utilise Figma Modes to make it possible to manage multiple brand or…" at bounding box center [585, 276] width 581 height 313
click at [400, 404] on p "Oxygen will utilise Figma Modes to make it possible to manage multiple brand or…" at bounding box center [585, 276] width 581 height 313
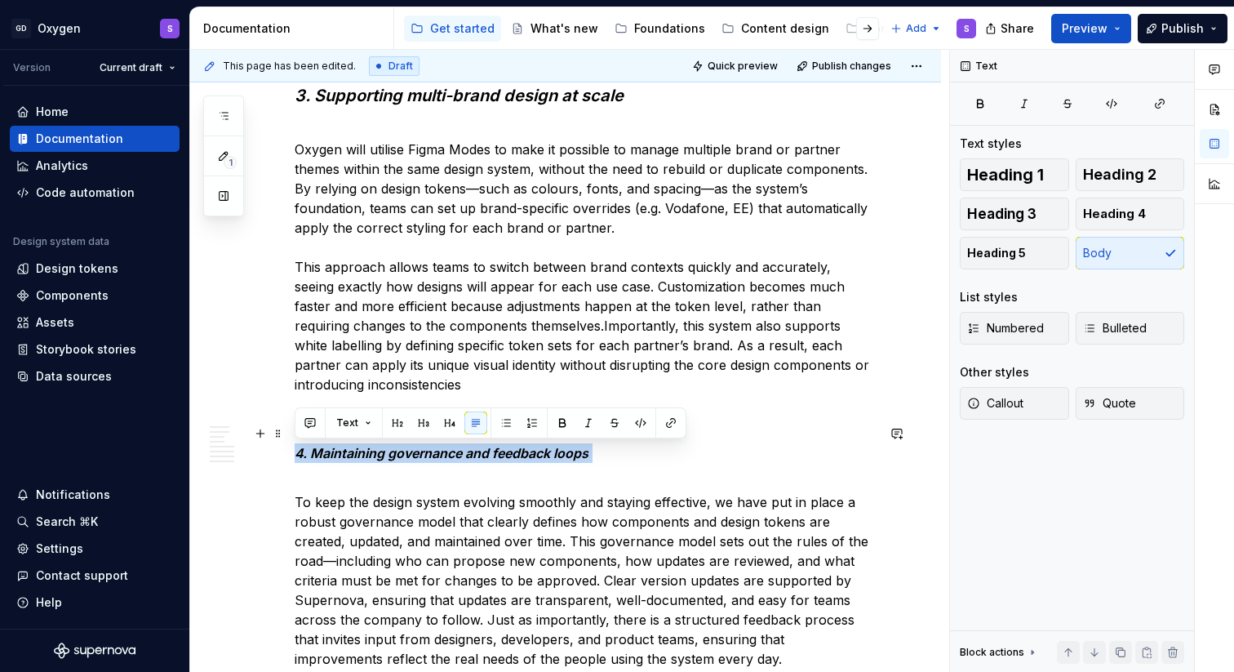
drag, startPoint x: 593, startPoint y: 453, endPoint x: 297, endPoint y: 451, distance: 296.2
click at [297, 451] on p "4. Maintaining governance and feedback loops" at bounding box center [585, 442] width 581 height 39
click at [368, 423] on button "Text" at bounding box center [354, 422] width 50 height 23
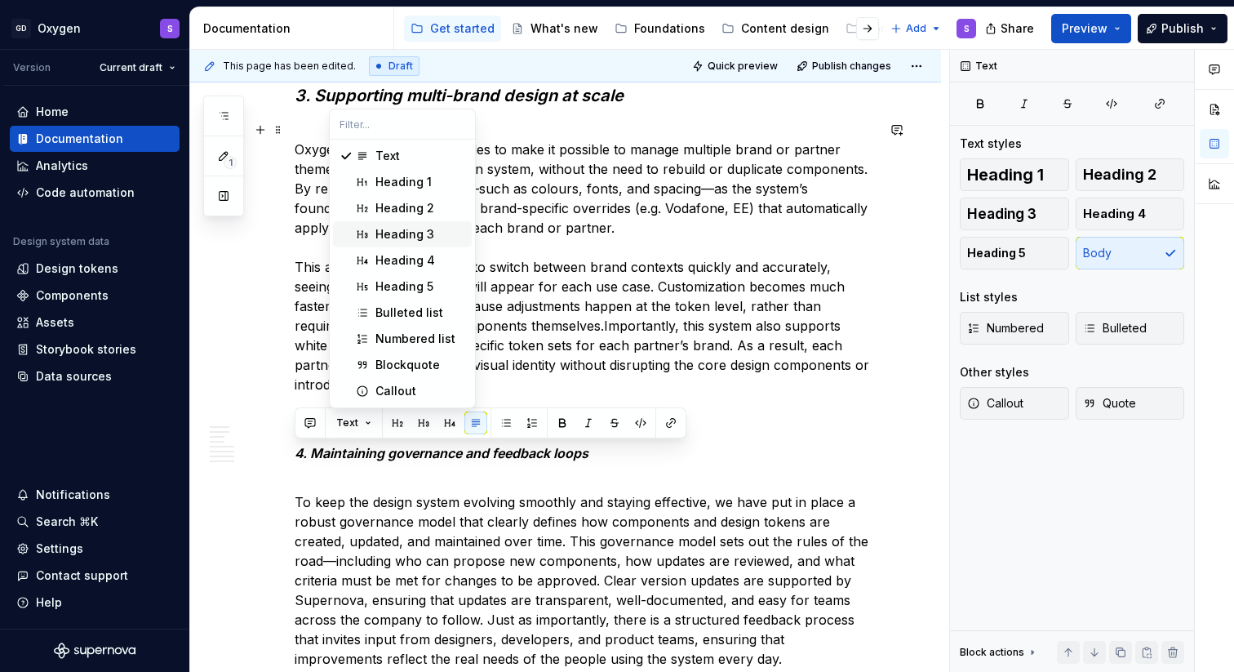
click at [424, 228] on div "Heading 3" at bounding box center [404, 234] width 59 height 16
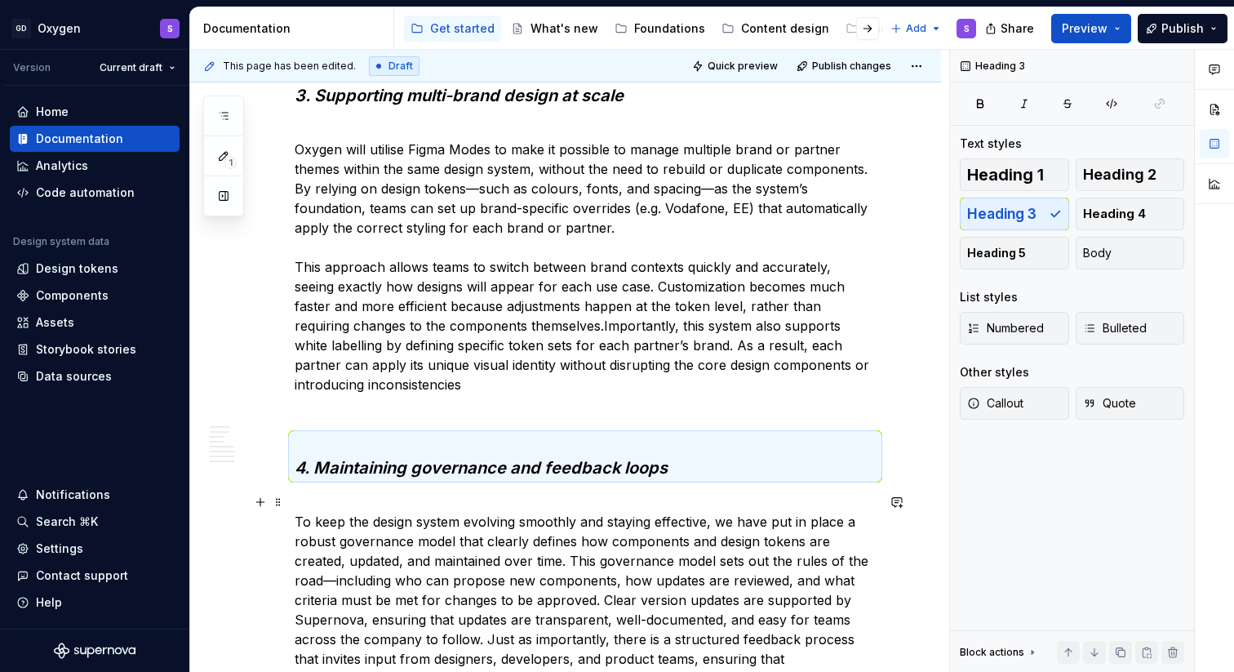
click at [326, 499] on p "To keep the design system evolving smoothly and staying effective, we have put …" at bounding box center [585, 590] width 581 height 196
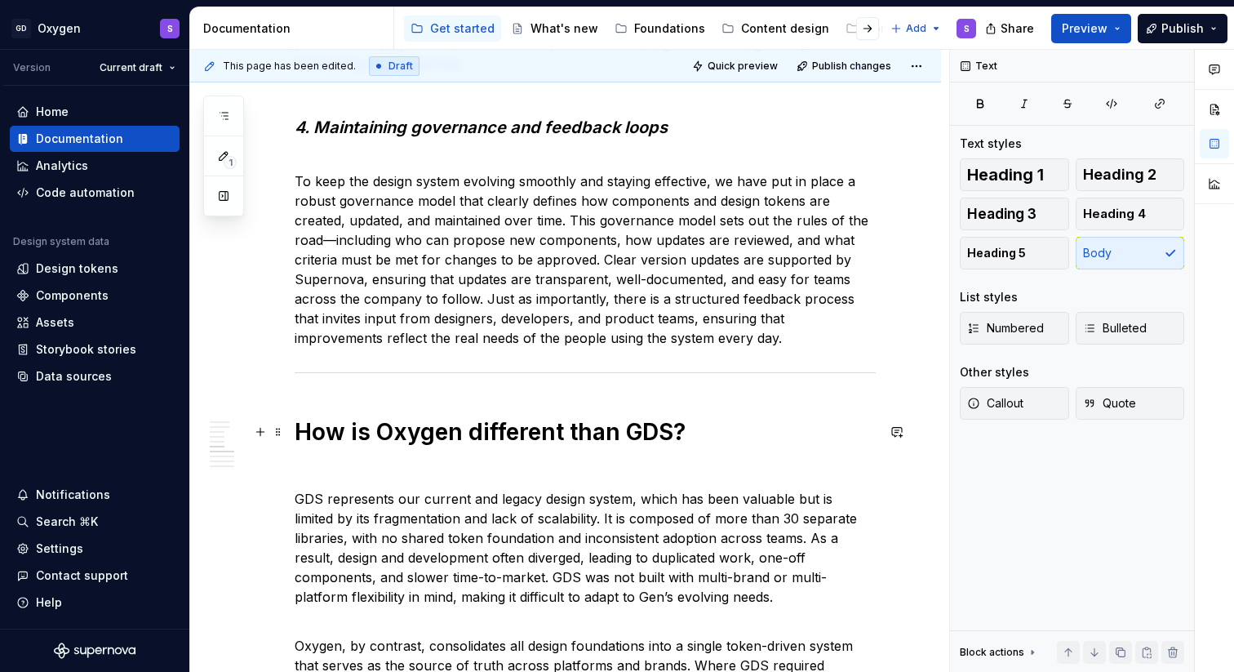
scroll to position [2640, 0]
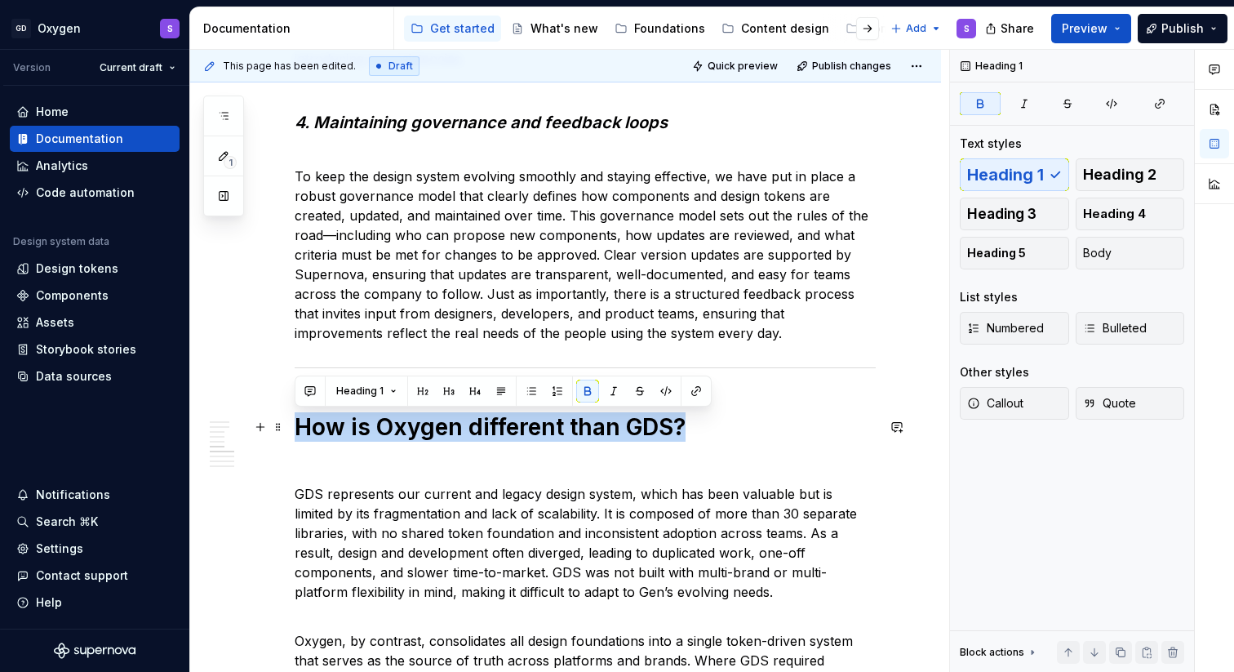
drag, startPoint x: 679, startPoint y: 428, endPoint x: 315, endPoint y: 422, distance: 364.0
click at [299, 427] on strong "How is Oxygen different than GDS?" at bounding box center [490, 427] width 391 height 28
click at [392, 392] on button "Heading 1" at bounding box center [366, 390] width 75 height 23
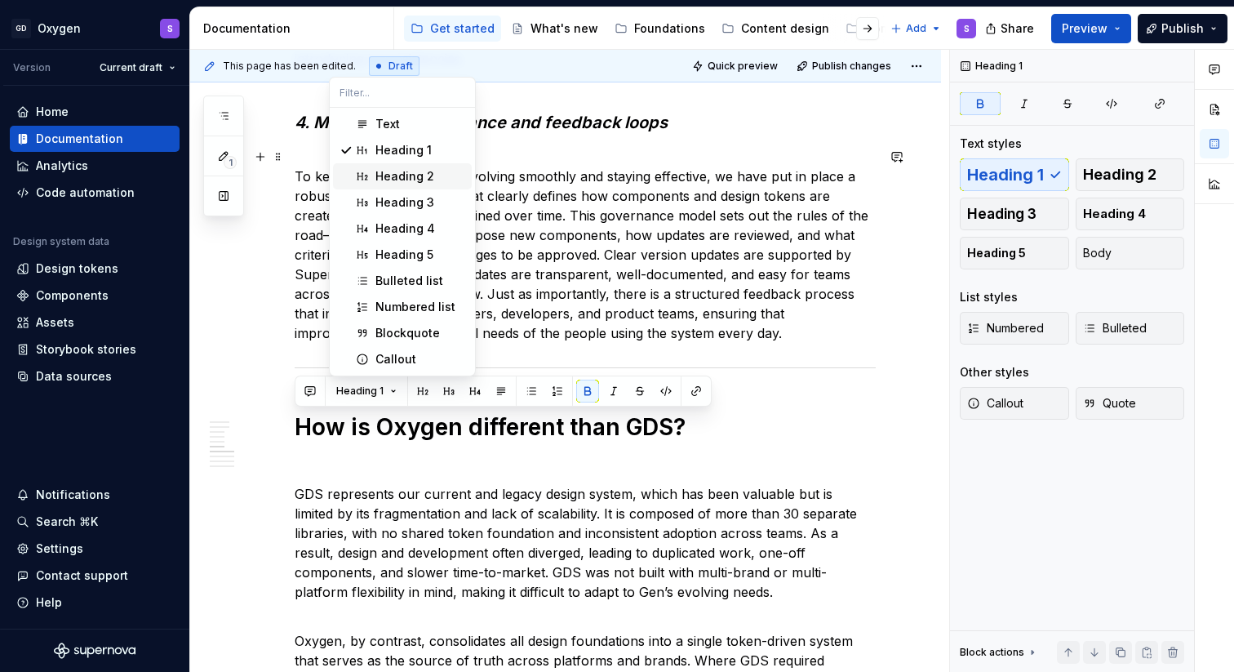
click at [422, 171] on div "Heading 2" at bounding box center [404, 176] width 59 height 16
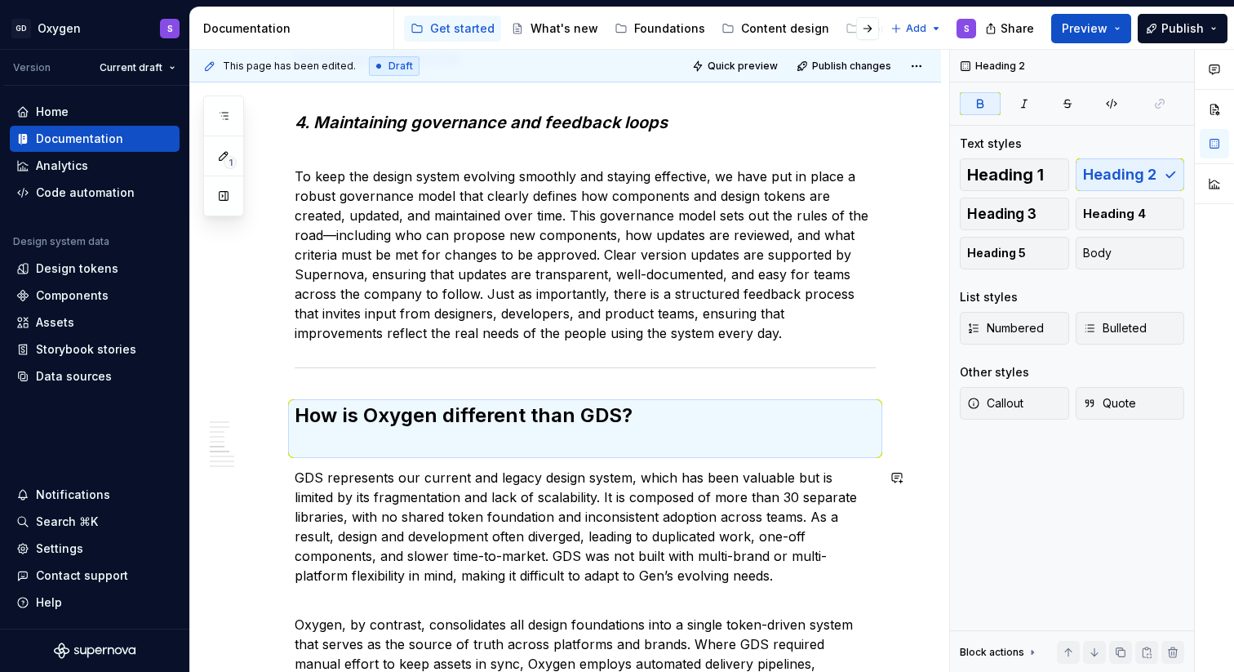
click at [319, 460] on div "What customer problem are we trying to solve with Oxygen? Design systems have b…" at bounding box center [585, 518] width 581 height 5679
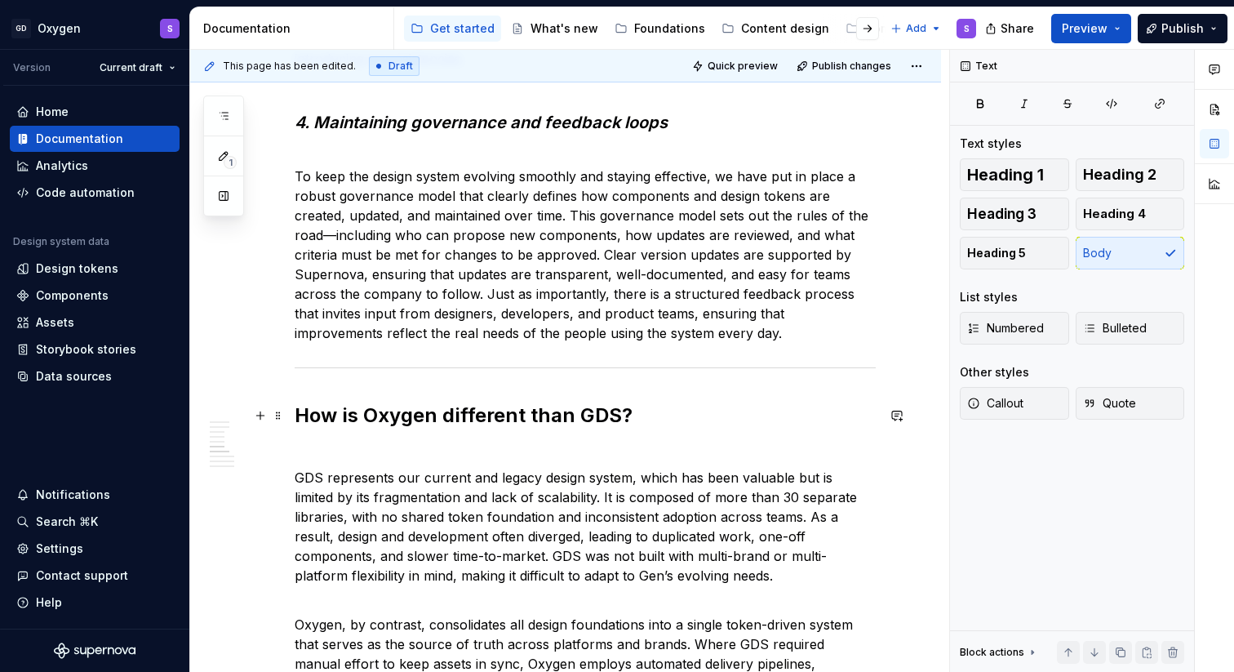
click at [318, 446] on h2 "How is Oxygen different than GDS?" at bounding box center [585, 428] width 581 height 52
click at [313, 388] on div "What customer problem are we trying to solve with Oxygen? Design systems have b…" at bounding box center [585, 518] width 581 height 5679
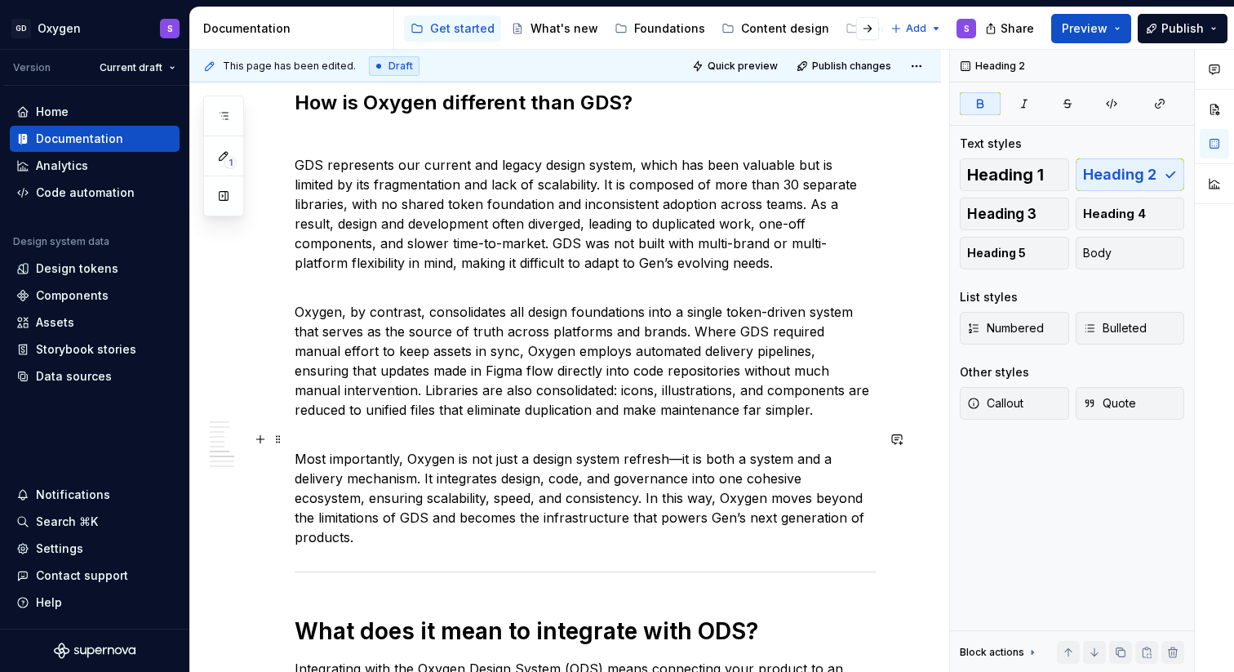
scroll to position [3003, 0]
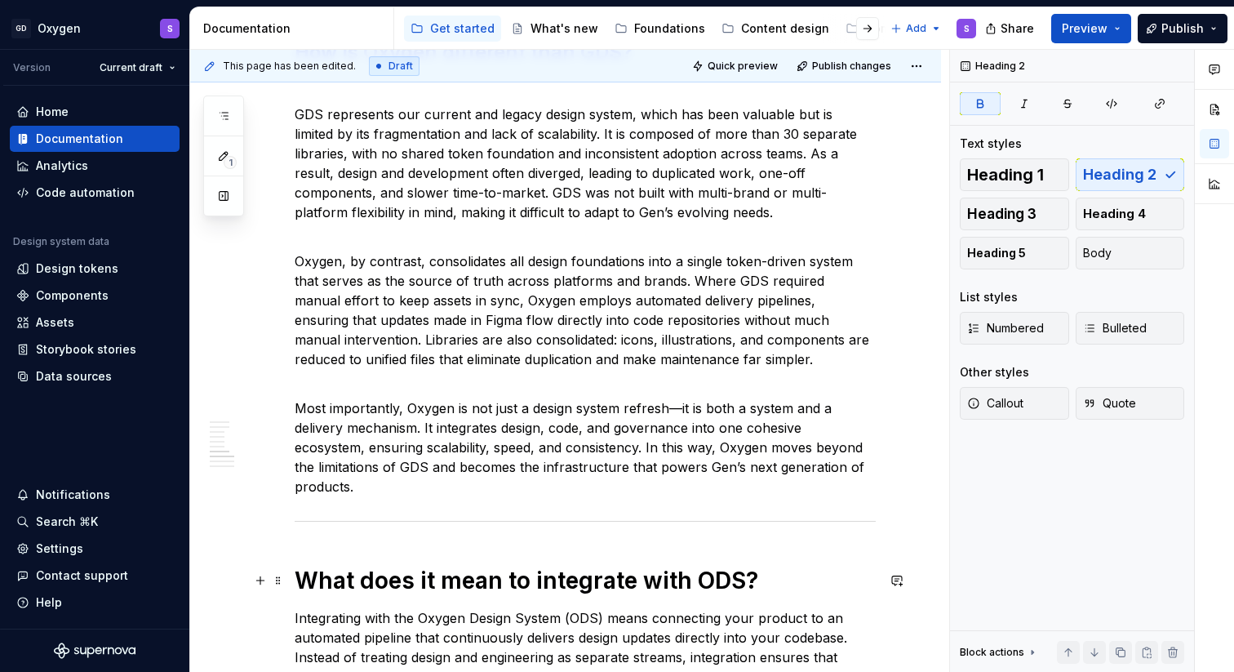
click at [313, 561] on div "What customer problem are we trying to solve with Oxygen? Design systems have b…" at bounding box center [585, 154] width 581 height 5679
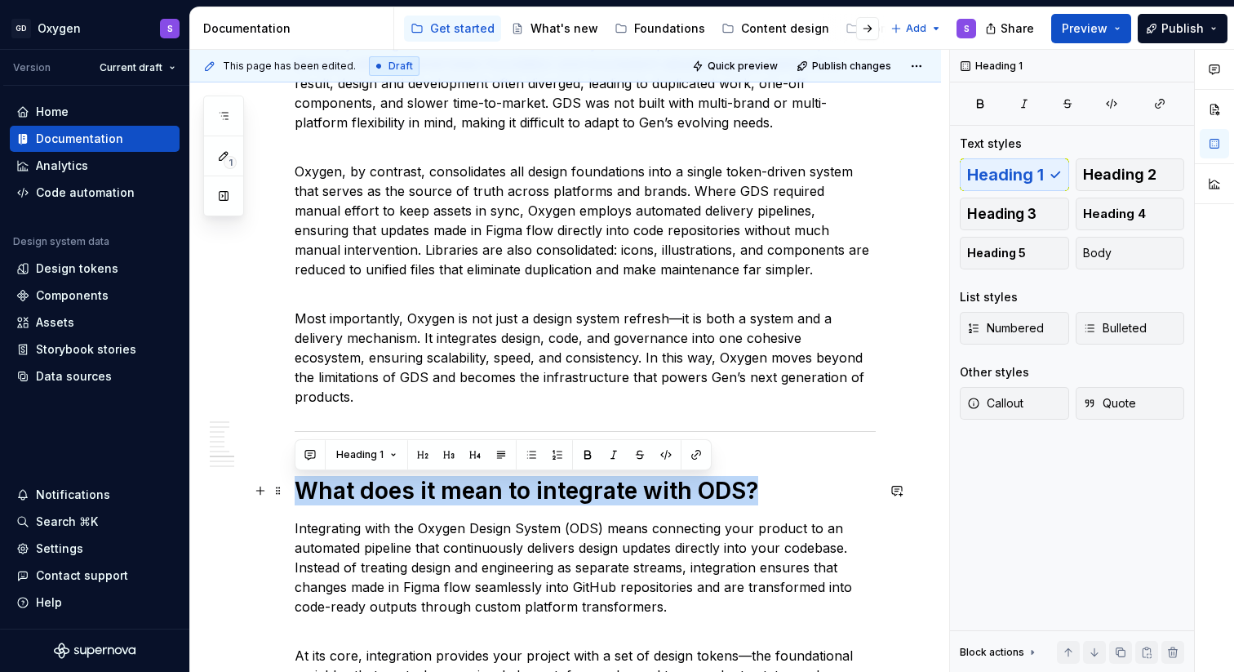
drag, startPoint x: 632, startPoint y: 486, endPoint x: 290, endPoint y: 487, distance: 342.7
click at [290, 487] on div "What customer problem are we trying to solve with Oxygen? Design systems have b…" at bounding box center [565, 156] width 751 height 5940
click at [392, 457] on button "Heading 1" at bounding box center [366, 454] width 75 height 23
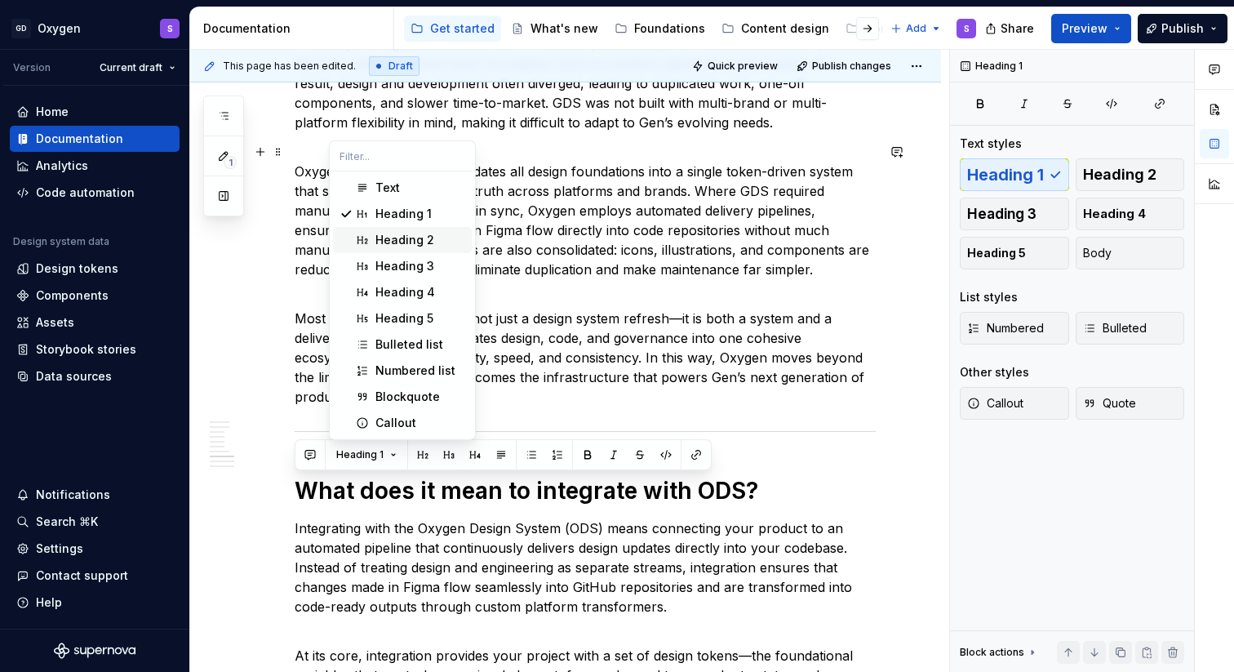
click at [425, 243] on div "Heading 2" at bounding box center [404, 240] width 59 height 16
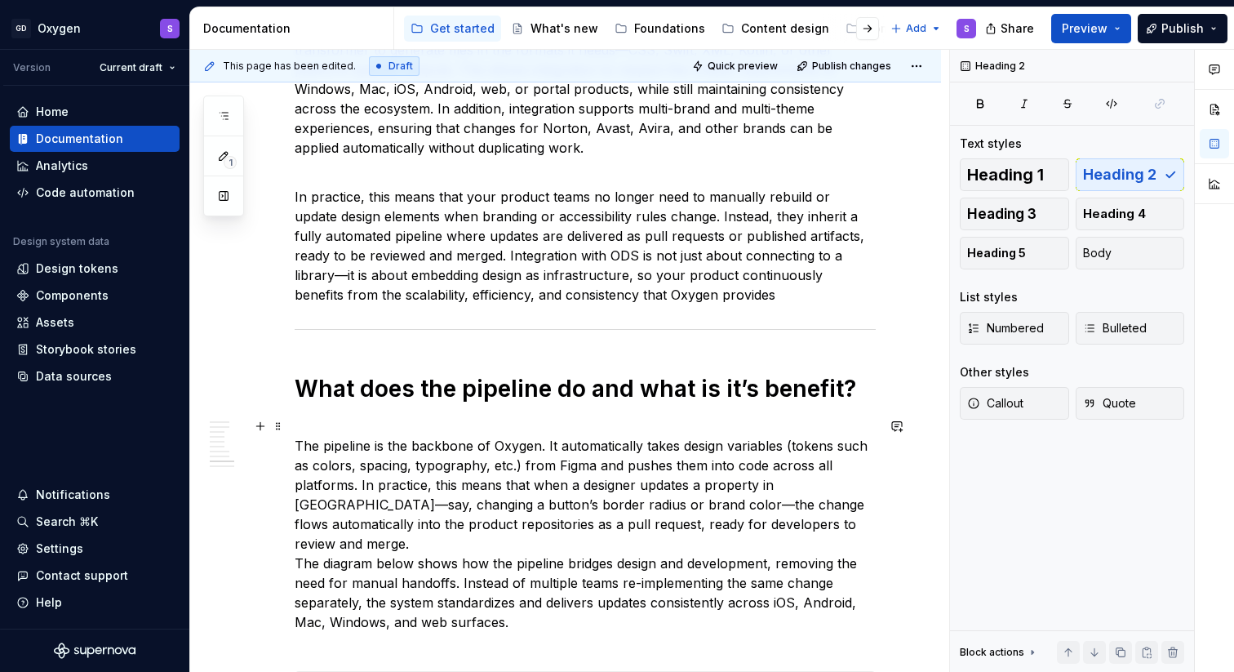
scroll to position [3858, 0]
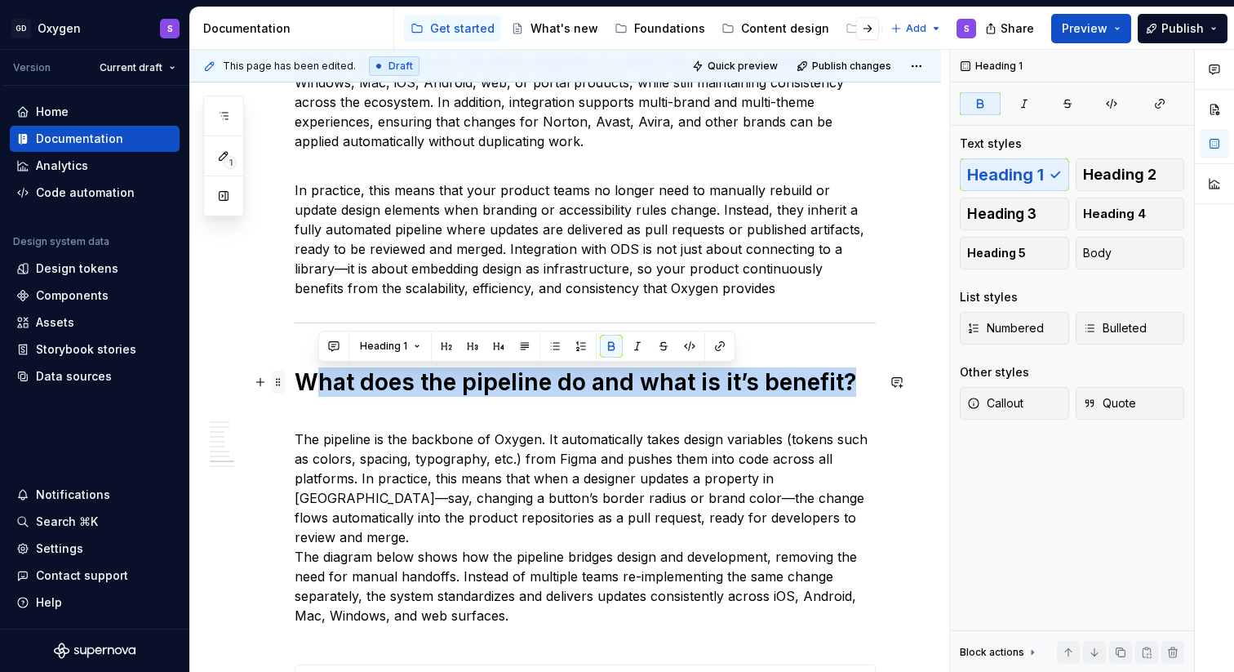
drag, startPoint x: 851, startPoint y: 377, endPoint x: 282, endPoint y: 378, distance: 568.7
click at [392, 381] on strong "What does the pipeline do and what is it’s benefit?" at bounding box center [575, 382] width 561 height 28
drag, startPoint x: 736, startPoint y: 384, endPoint x: 301, endPoint y: 385, distance: 434.9
click at [301, 385] on strong "What does the pipeline do and what is it’s benefit?" at bounding box center [575, 382] width 561 height 28
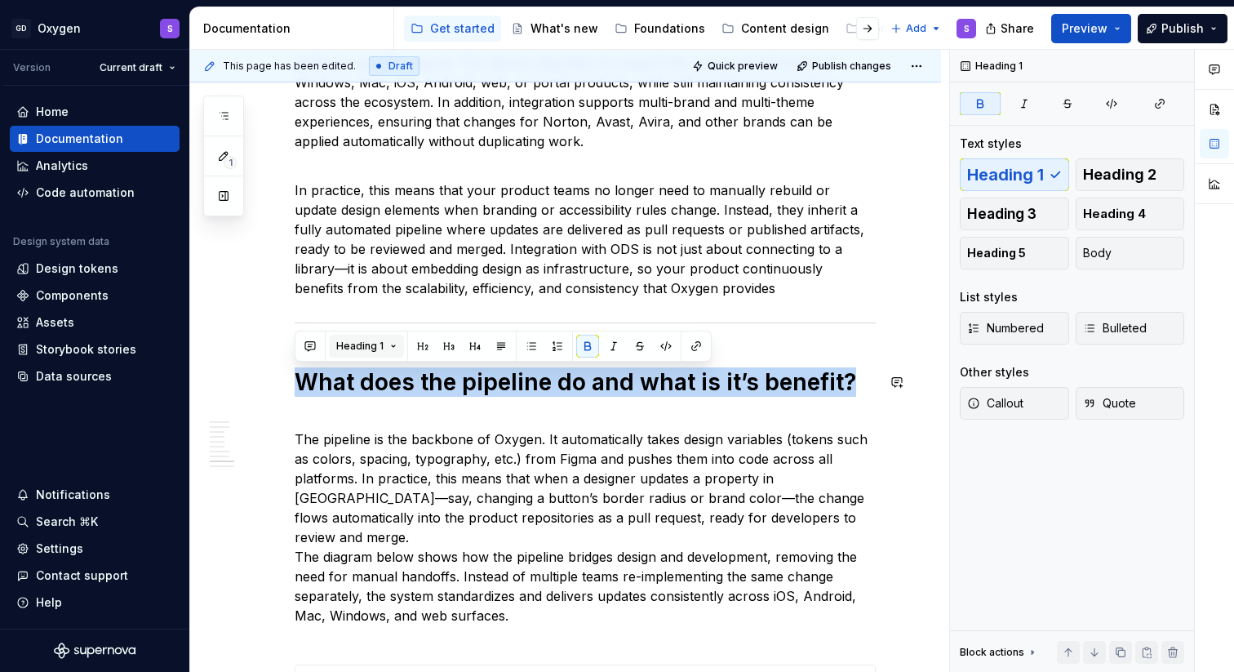
click at [392, 345] on button "Heading 1" at bounding box center [366, 346] width 75 height 23
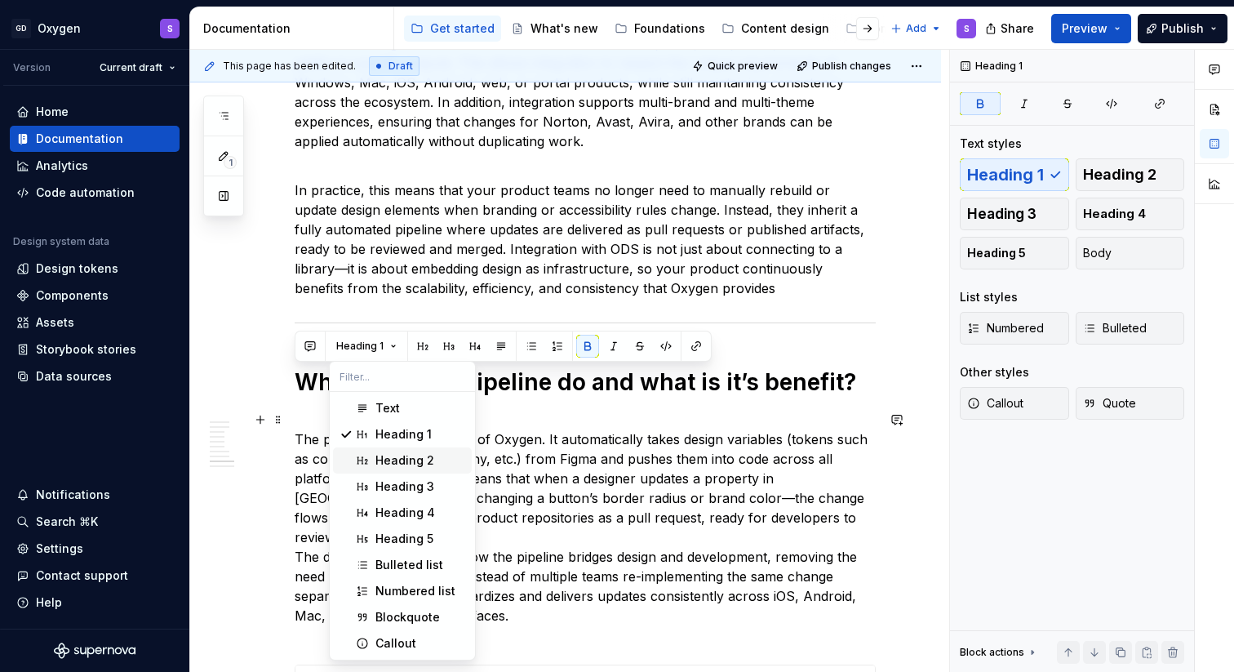
click at [402, 456] on div "Heading 2" at bounding box center [404, 460] width 59 height 16
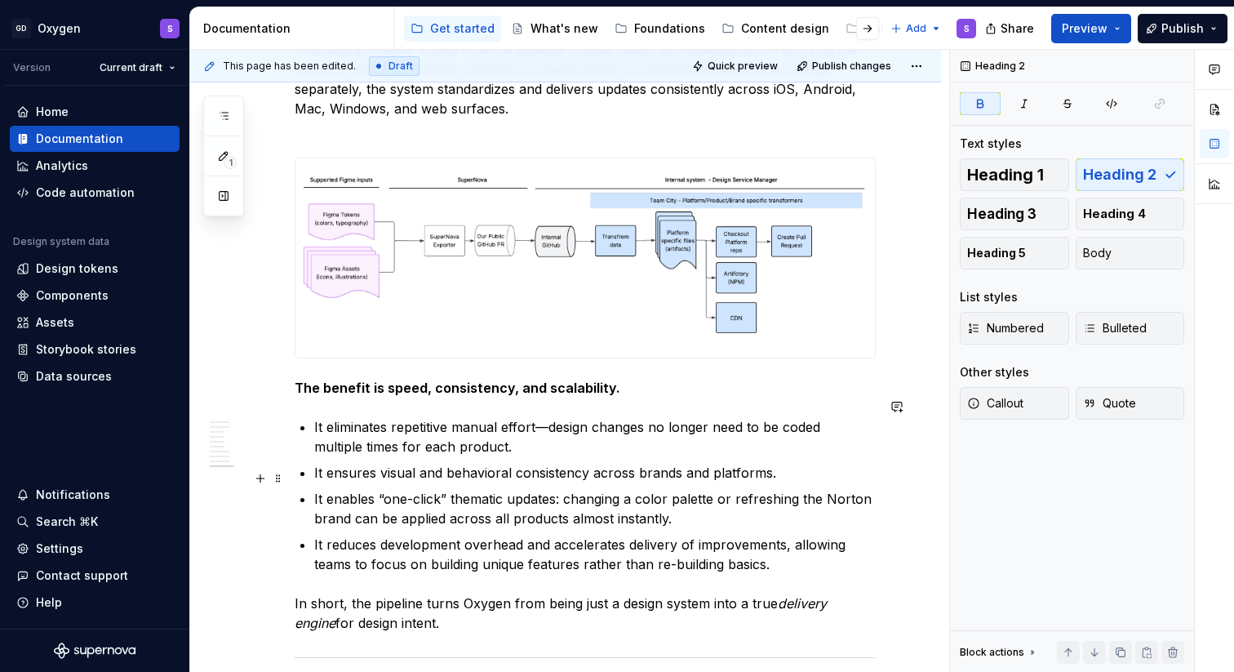
scroll to position [4392, 0]
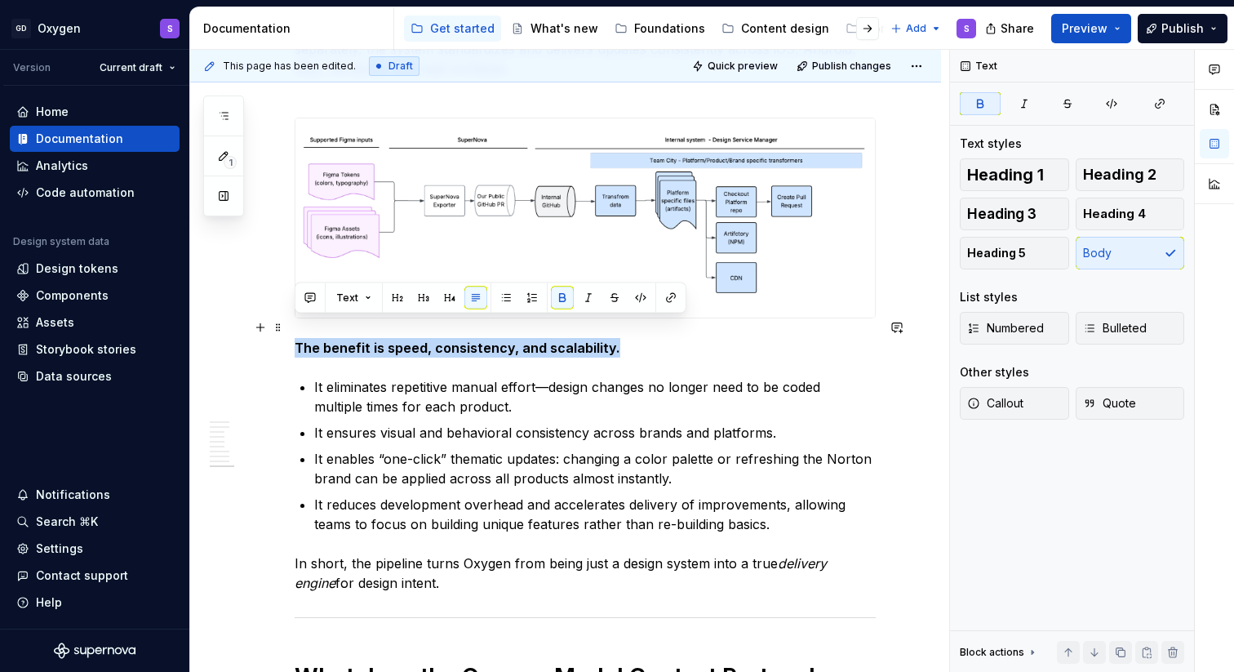
drag, startPoint x: 624, startPoint y: 326, endPoint x: 295, endPoint y: 323, distance: 328.9
click at [295, 338] on p "The benefit is speed, consistency, and scalability." at bounding box center [585, 348] width 581 height 20
click at [368, 301] on button "Text" at bounding box center [354, 297] width 50 height 23
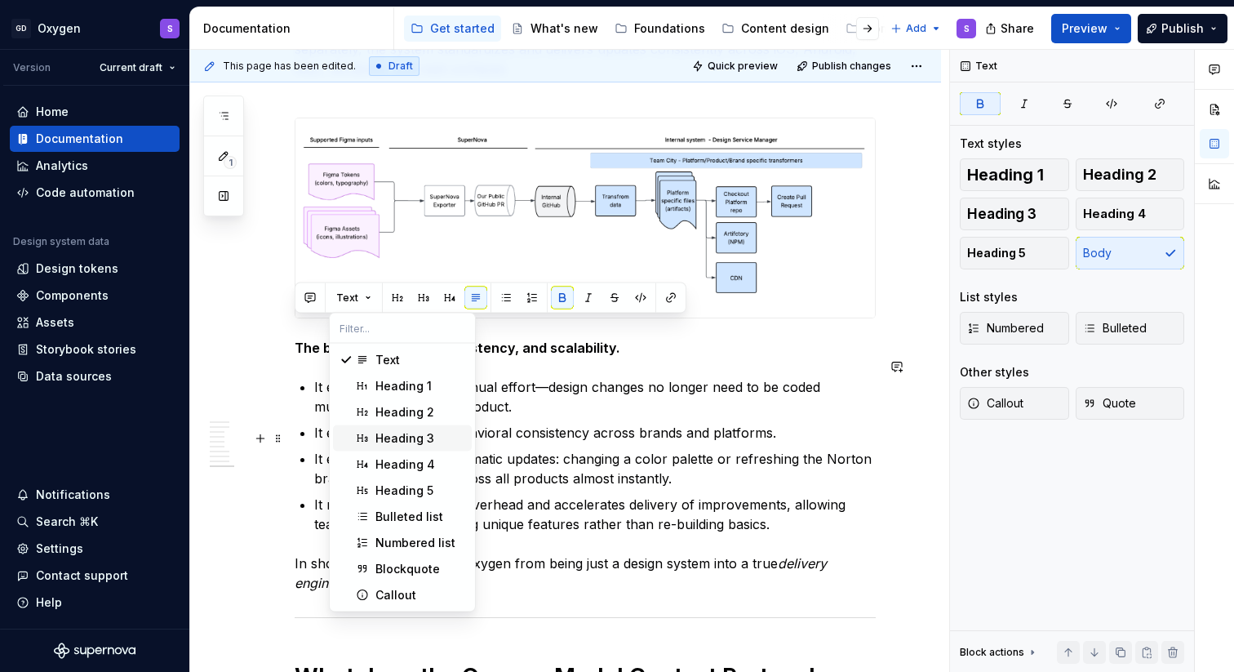
click at [396, 432] on div "Heading 3" at bounding box center [404, 438] width 59 height 16
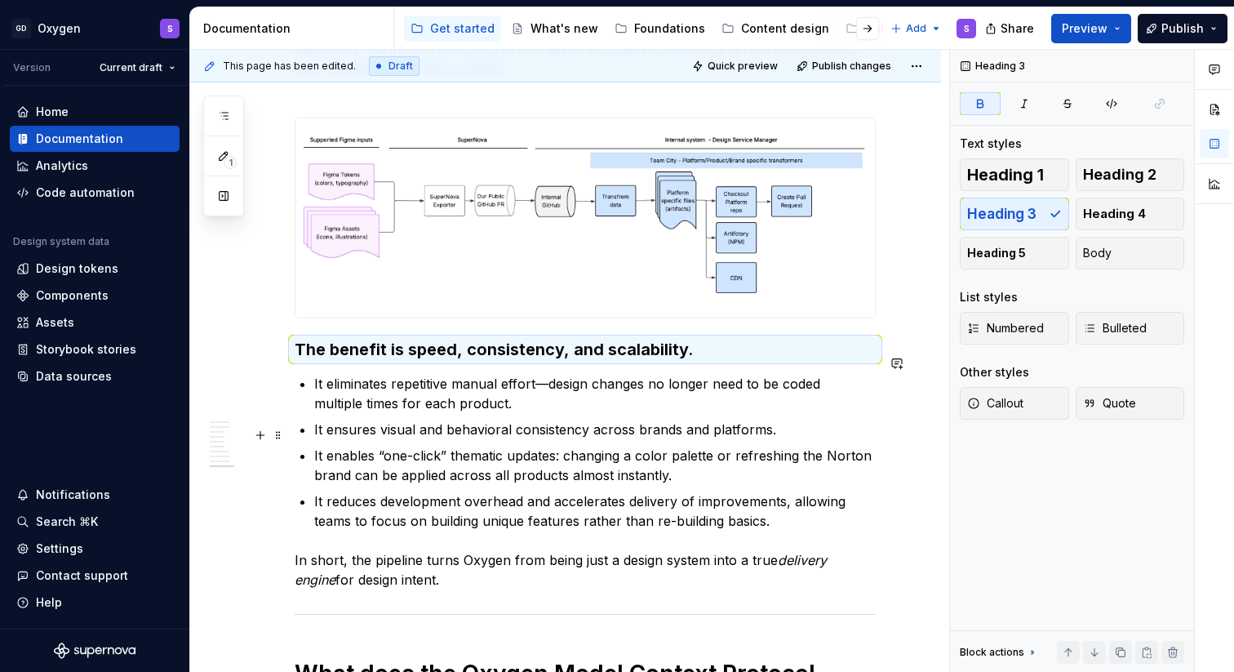
click at [433, 446] on p "It enables “one-click” thematic updates: changing a color palette or refreshing…" at bounding box center [594, 465] width 561 height 39
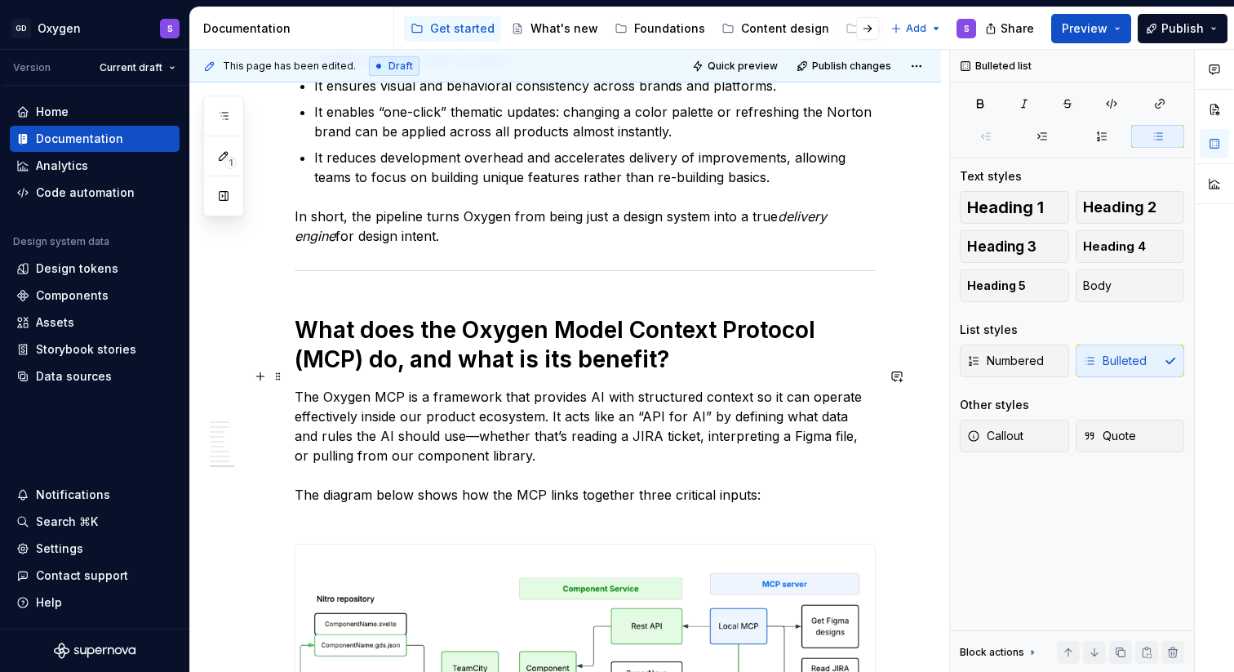
scroll to position [4769, 0]
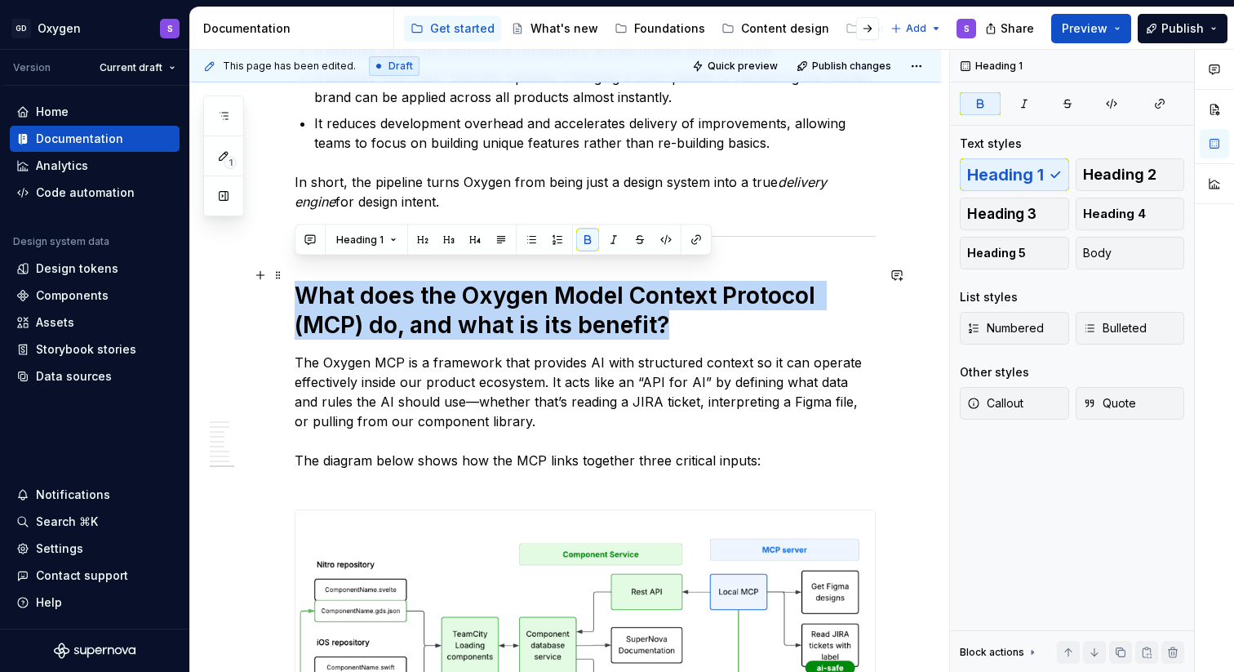
drag, startPoint x: 683, startPoint y: 303, endPoint x: 299, endPoint y: 269, distance: 385.8
click at [299, 281] on h1 "What does the Oxygen Model Context Protocol (MCP) do, and what is its benefit?" at bounding box center [585, 310] width 581 height 59
click at [395, 235] on button "Heading 1" at bounding box center [366, 239] width 75 height 23
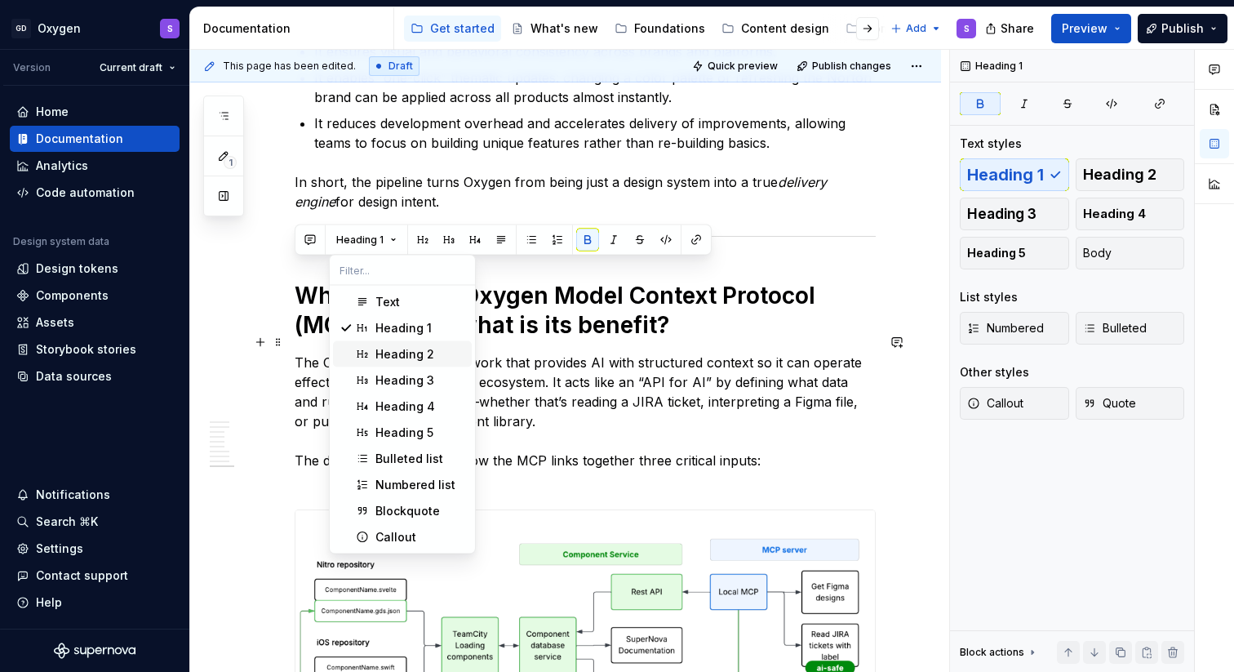
click at [398, 356] on div "Heading 2" at bounding box center [404, 354] width 59 height 16
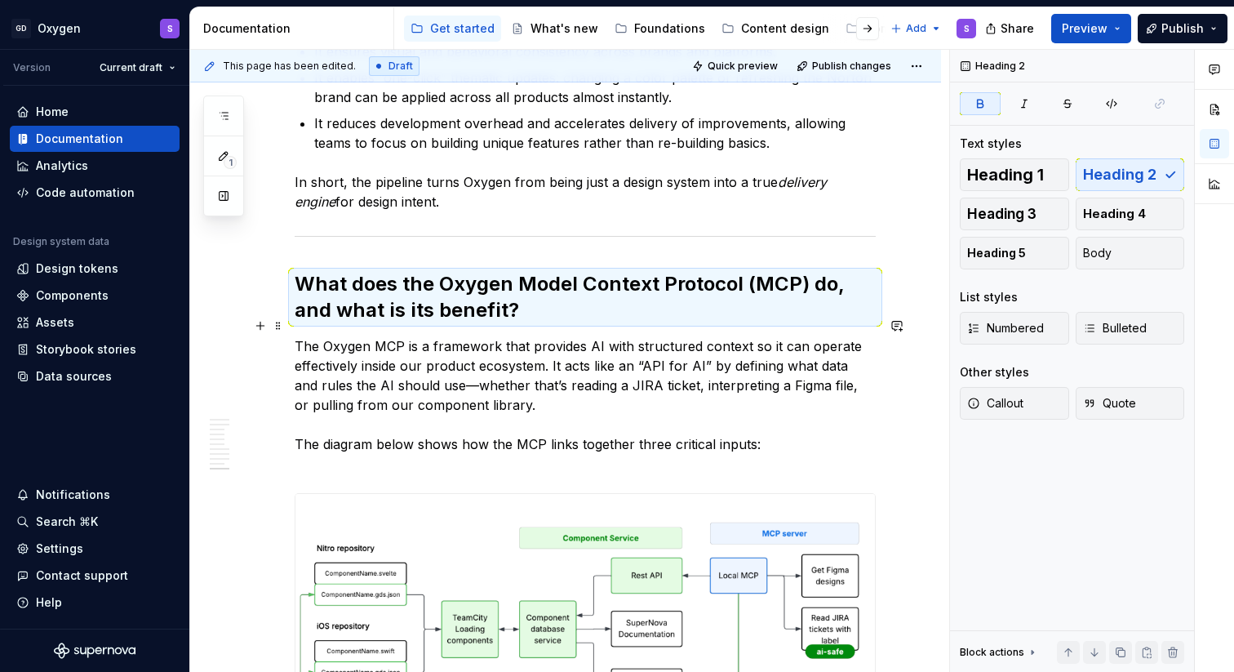
click at [397, 345] on p "The Oxygen MCP is a framework that provides AI with structured context so it ca…" at bounding box center [585, 404] width 581 height 137
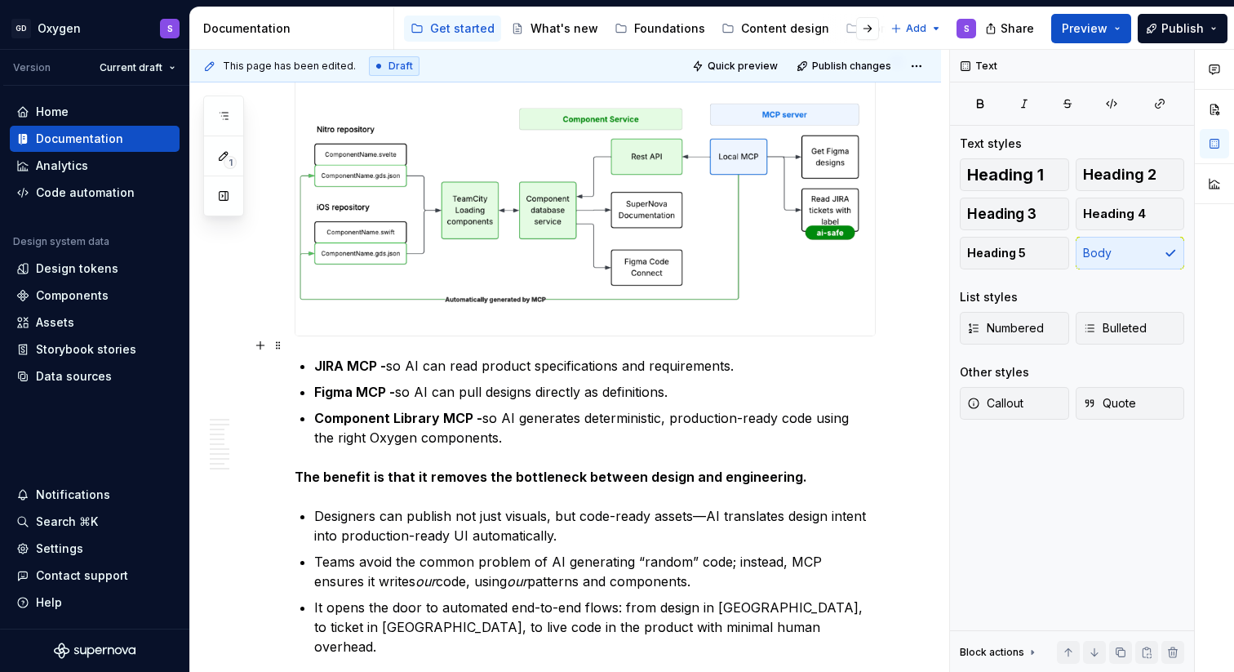
scroll to position [5205, 0]
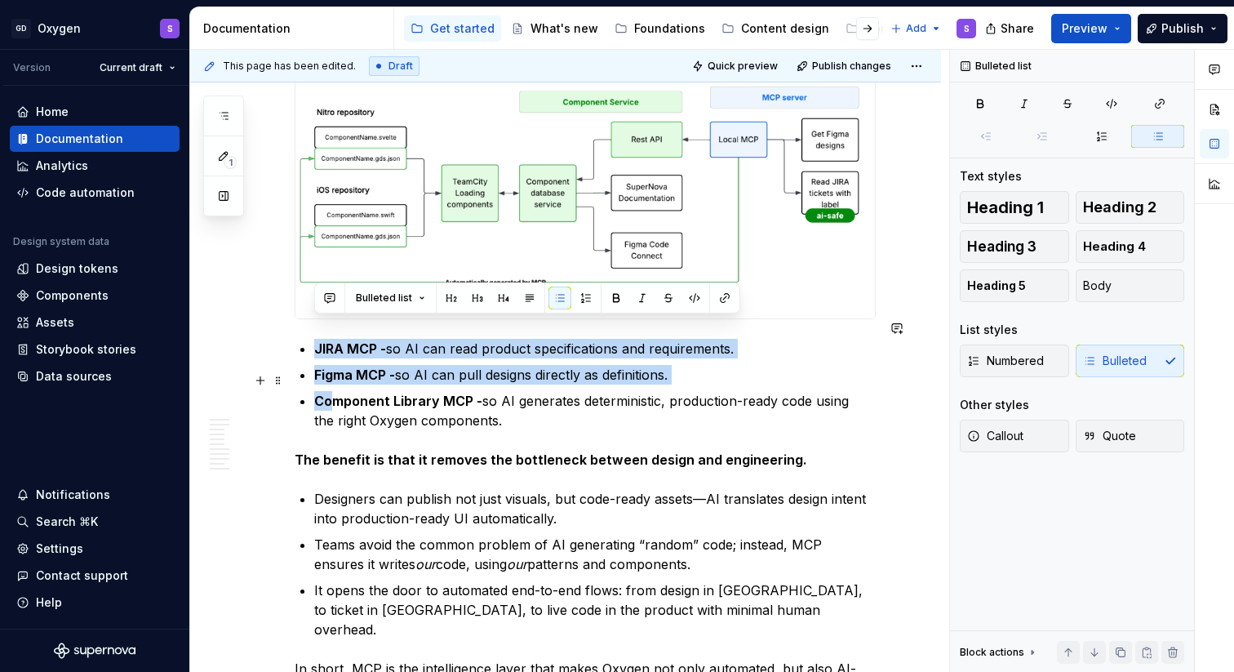
drag, startPoint x: 317, startPoint y: 327, endPoint x: 330, endPoint y: 375, distance: 49.1
click at [330, 375] on ul "JIRA MCP - so AI can read product specifications and requirements. Figma MCP - …" at bounding box center [594, 384] width 561 height 91
click at [410, 365] on p "Figma MCP - so AI can pull designs directly as definitions." at bounding box center [594, 375] width 561 height 20
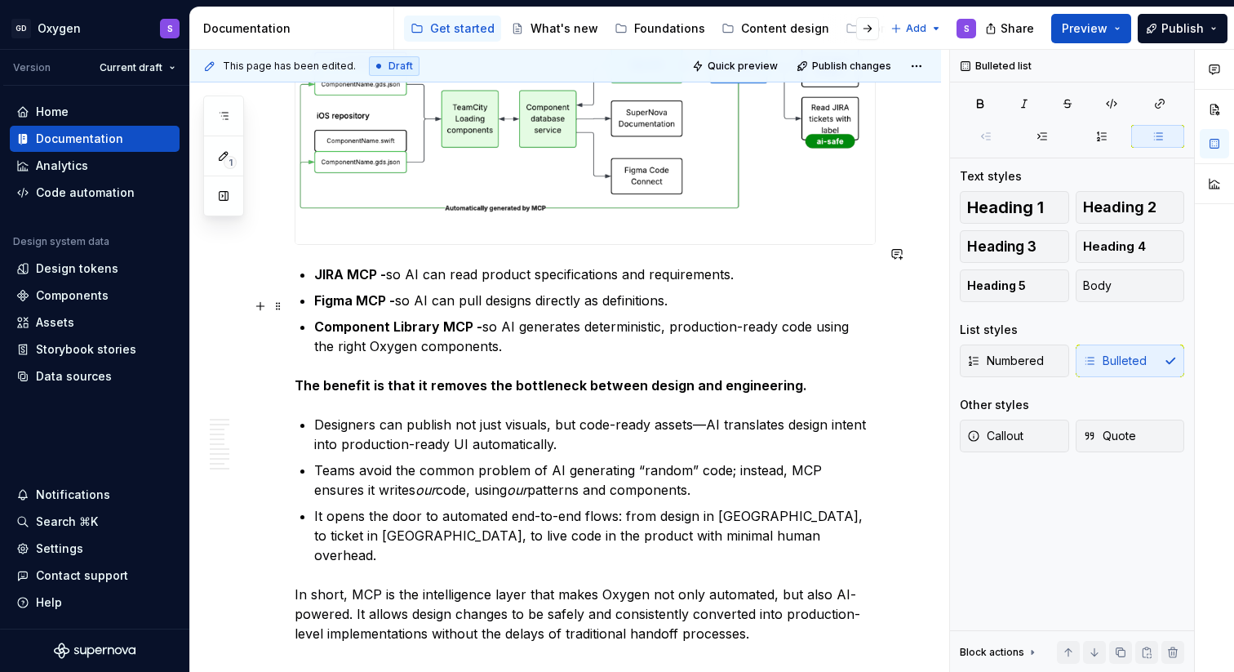
scroll to position [5283, 0]
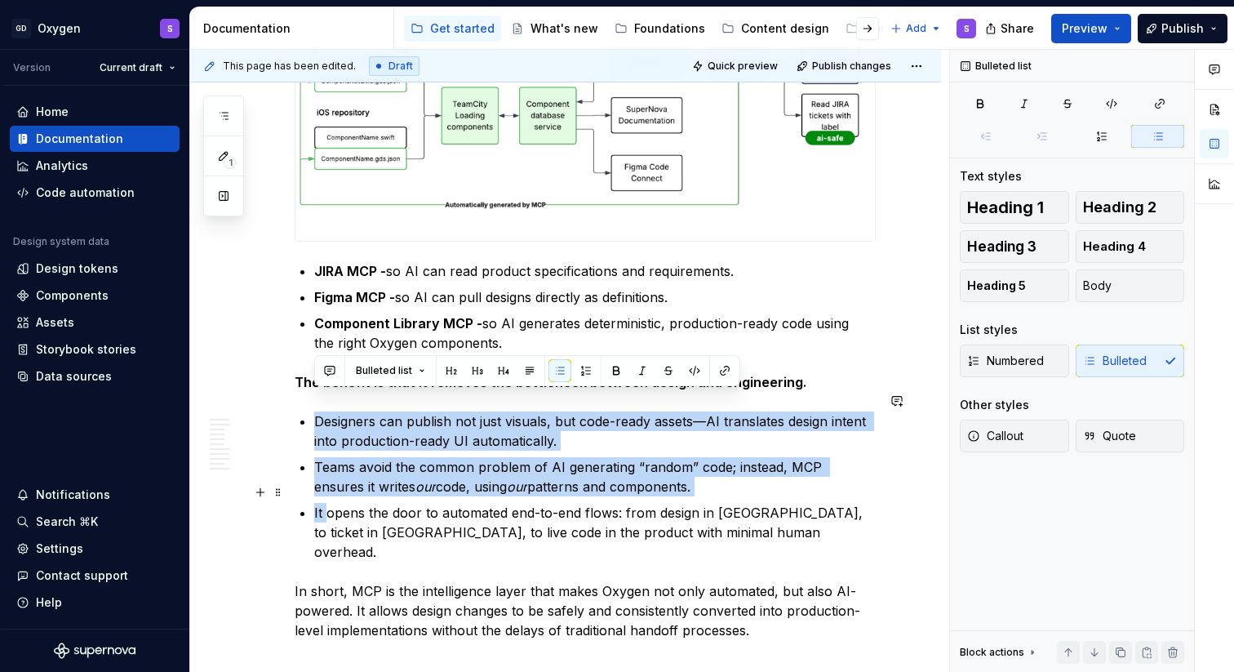
drag, startPoint x: 320, startPoint y: 435, endPoint x: 330, endPoint y: 491, distance: 57.1
click at [330, 491] on ul "Designers can publish not just visuals, but code-ready assets—AI translates des…" at bounding box center [594, 486] width 561 height 150
click at [388, 425] on p "Designers can publish not just visuals, but code-ready assets—AI translates des…" at bounding box center [594, 430] width 561 height 39
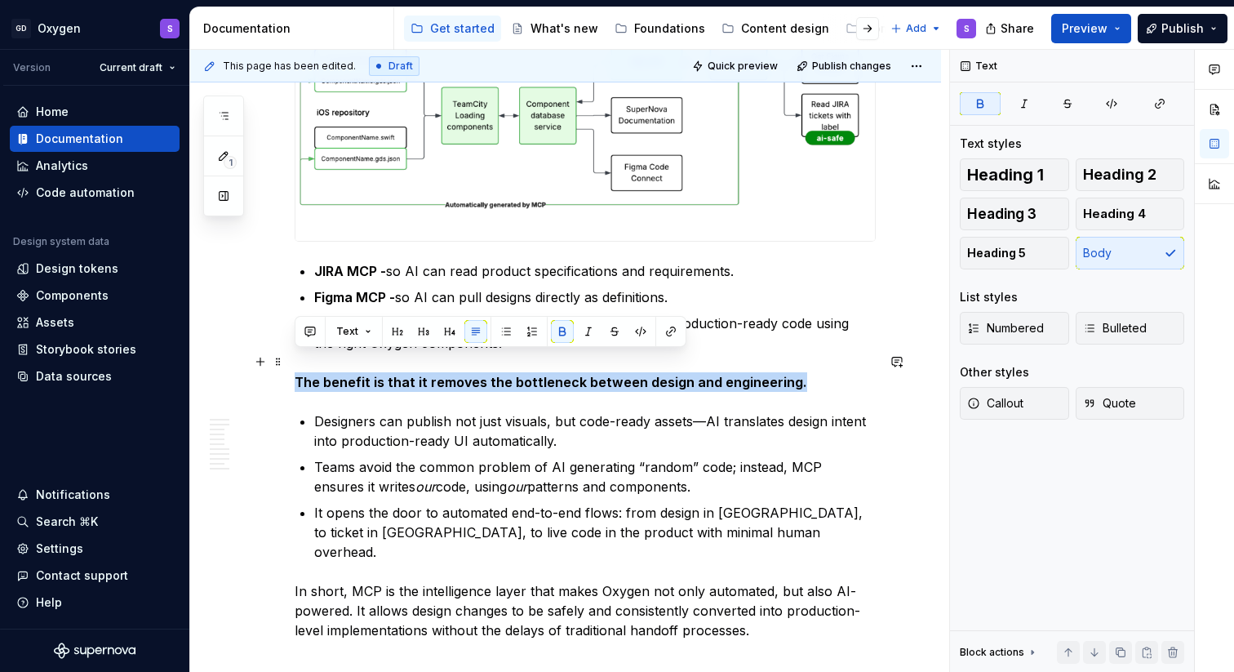
drag, startPoint x: 791, startPoint y: 364, endPoint x: 294, endPoint y: 366, distance: 496.9
click at [369, 330] on button "Text" at bounding box center [354, 331] width 50 height 23
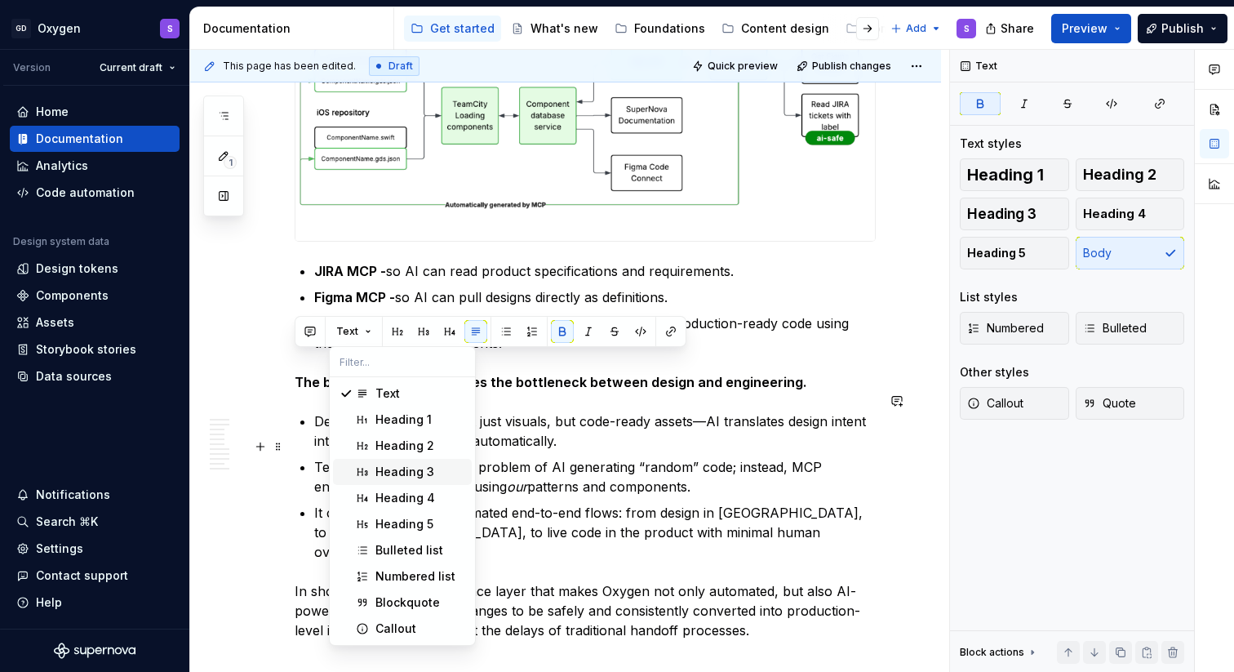
click at [401, 463] on div "Heading 3" at bounding box center [404, 471] width 59 height 16
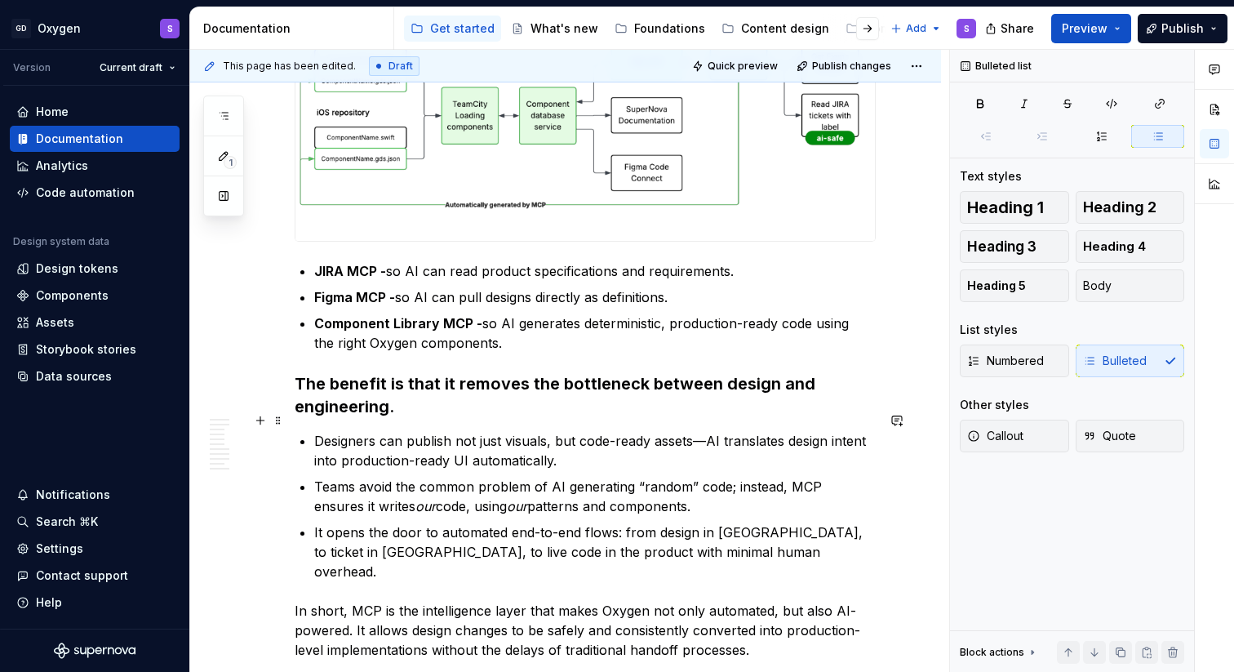
click at [402, 448] on p "Designers can publish not just visuals, but code-ready assets—AI translates des…" at bounding box center [594, 450] width 561 height 39
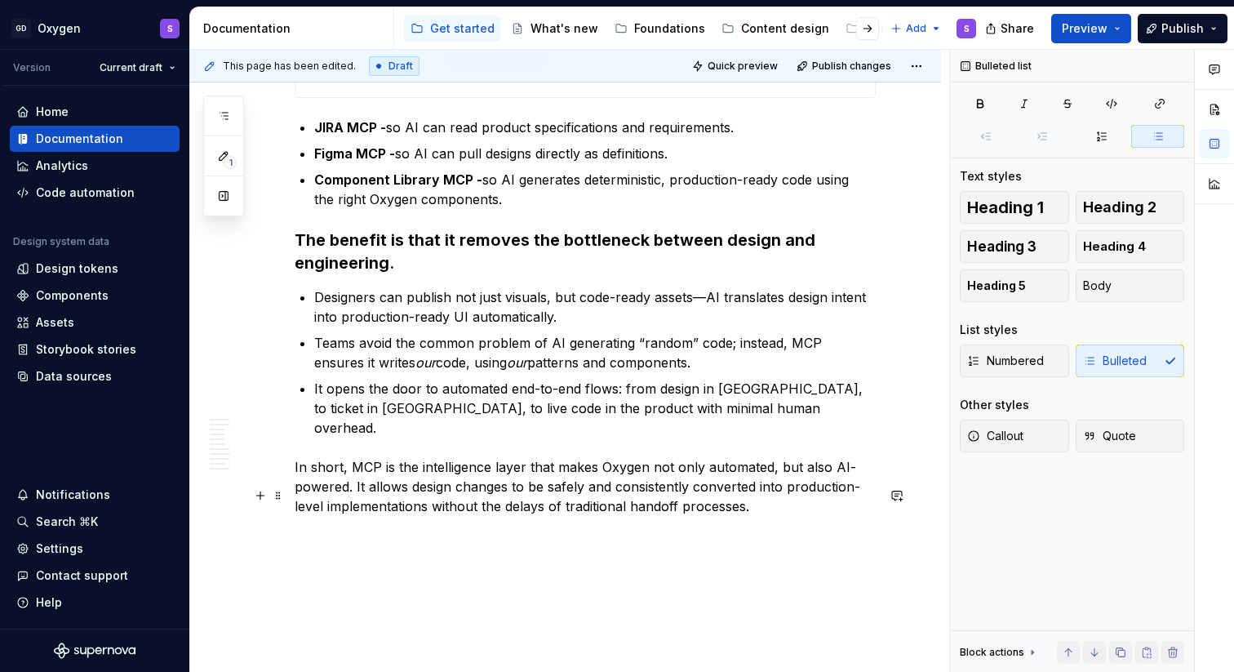
scroll to position [5480, 0]
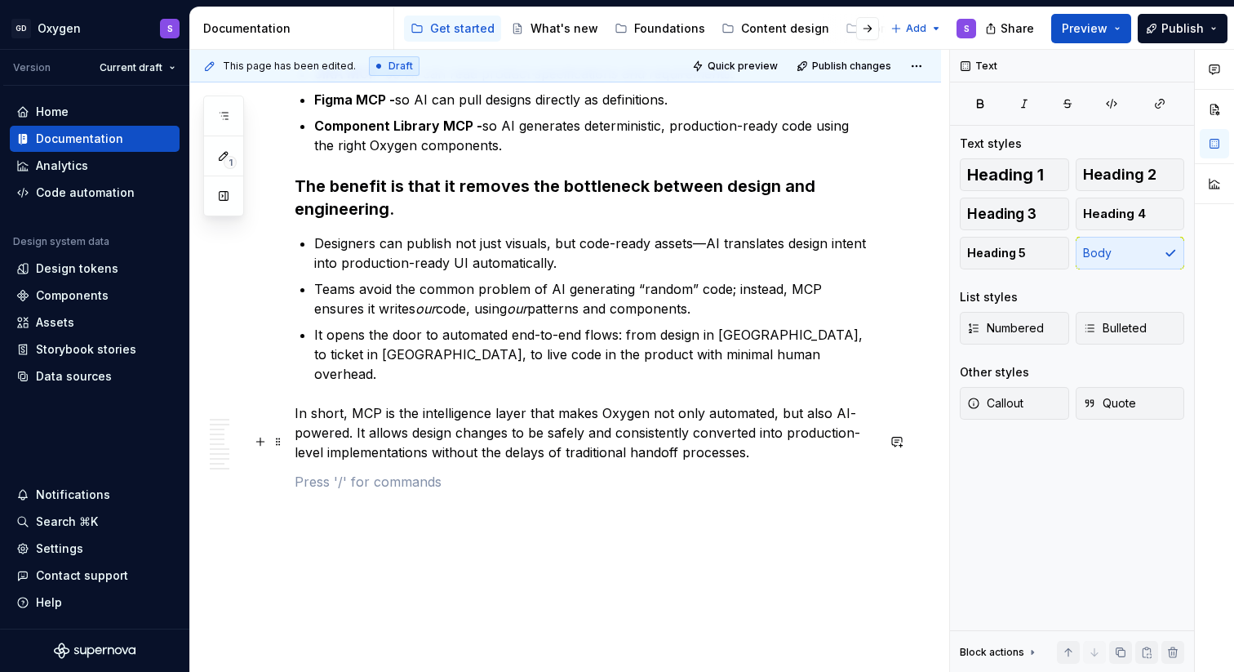
click at [674, 472] on p at bounding box center [585, 482] width 581 height 20
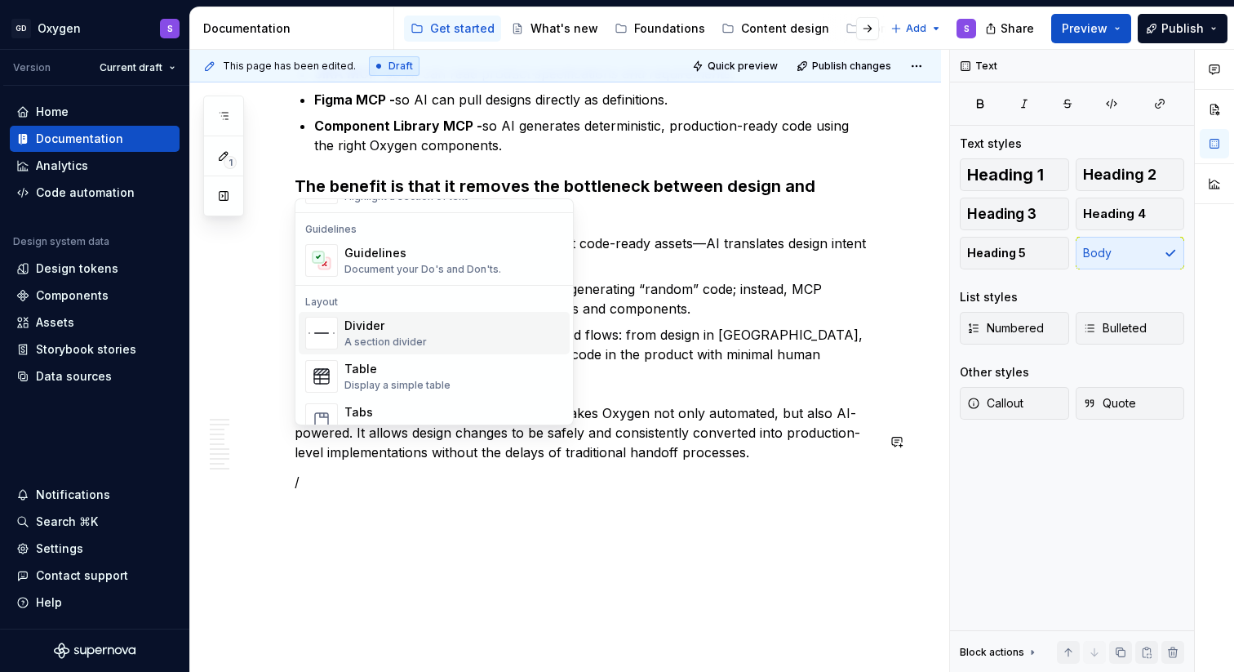
scroll to position [455, 0]
click at [442, 337] on div "Divider A section divider" at bounding box center [453, 325] width 219 height 33
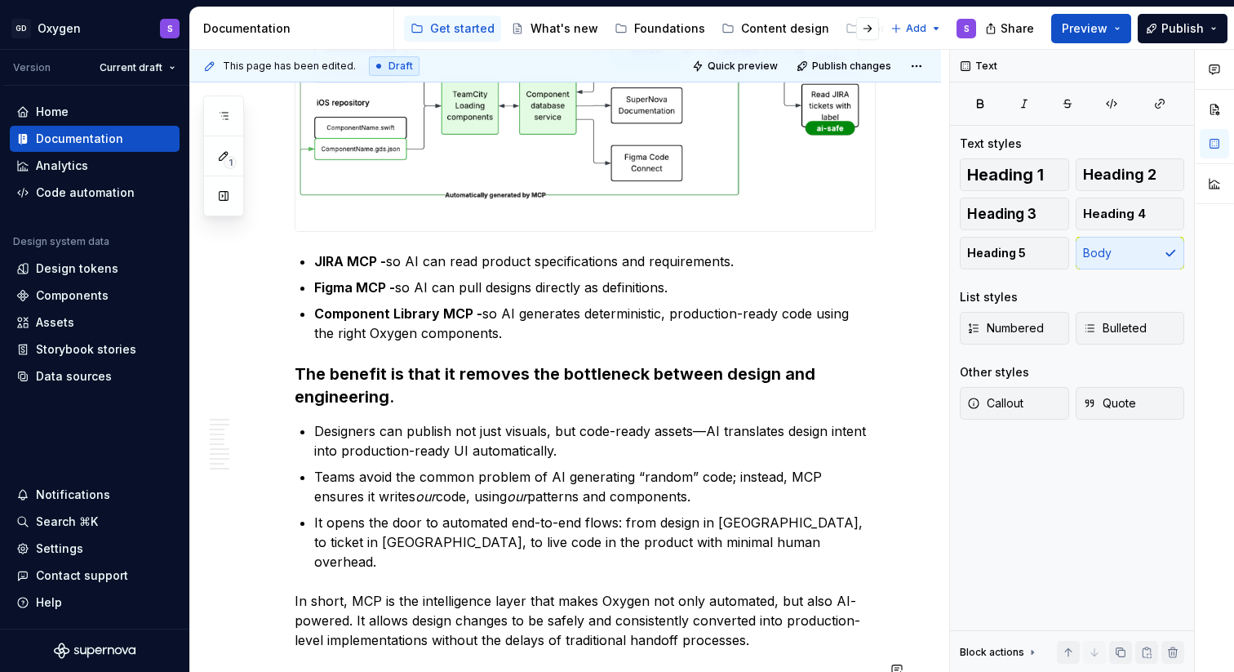
scroll to position [5162, 0]
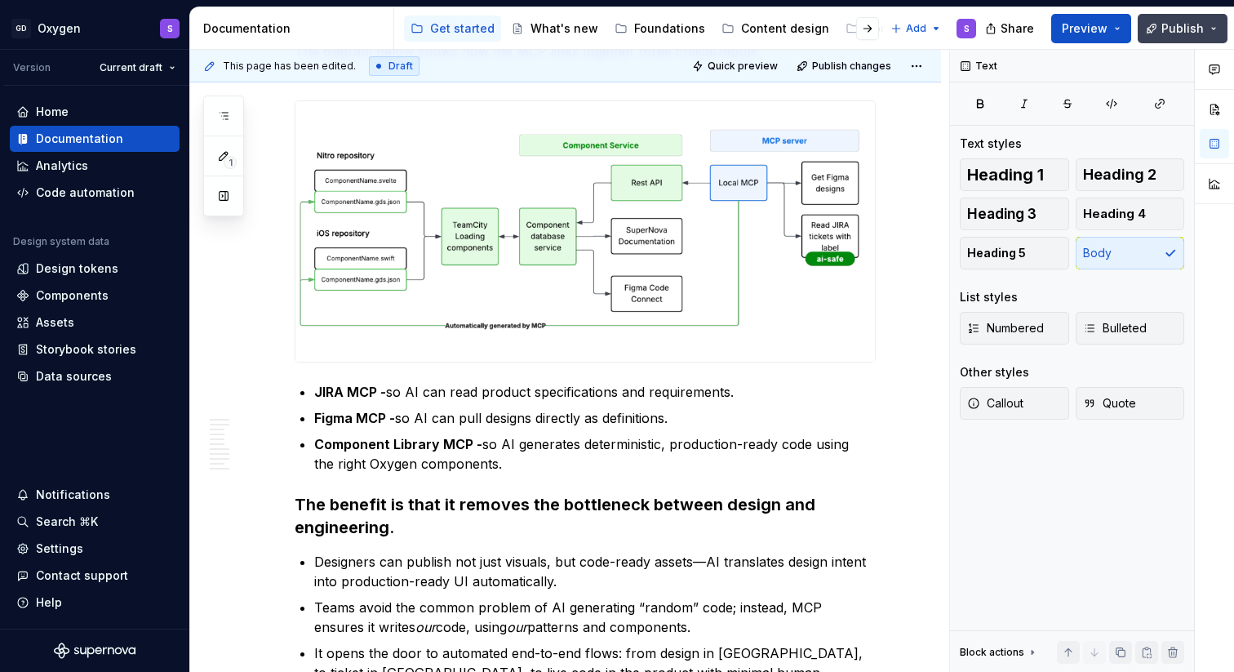
click at [1176, 33] on span "Publish" at bounding box center [1182, 28] width 42 height 16
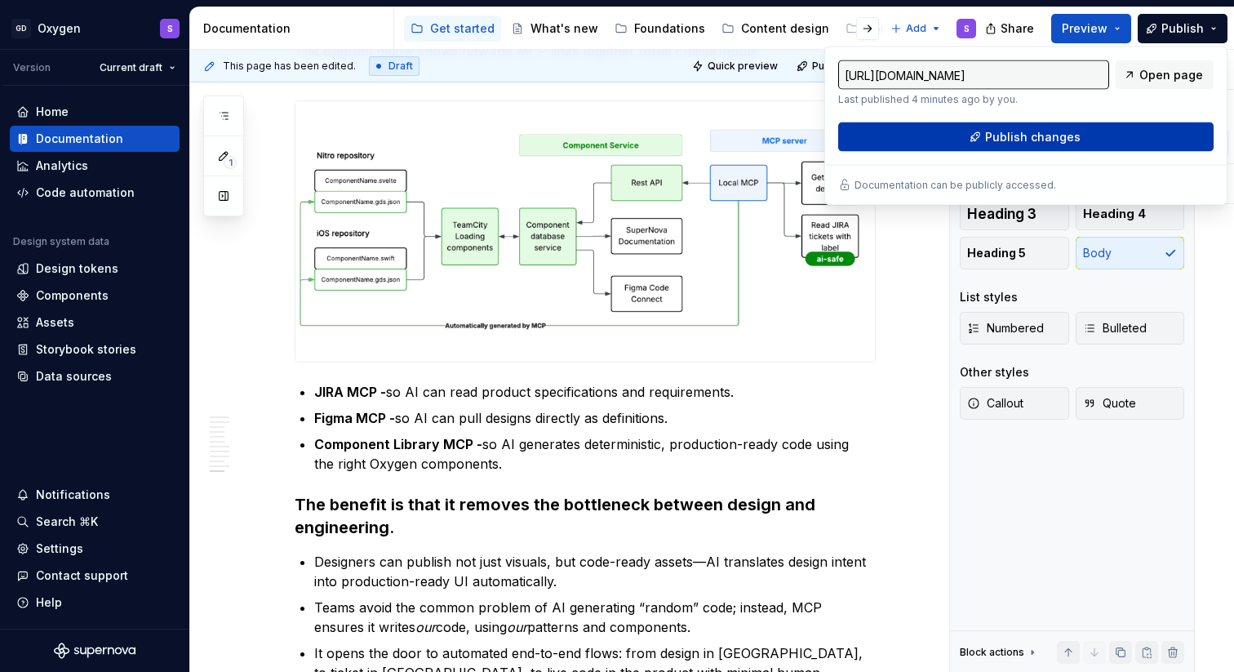
click at [1022, 141] on span "Publish changes" at bounding box center [1032, 137] width 95 height 16
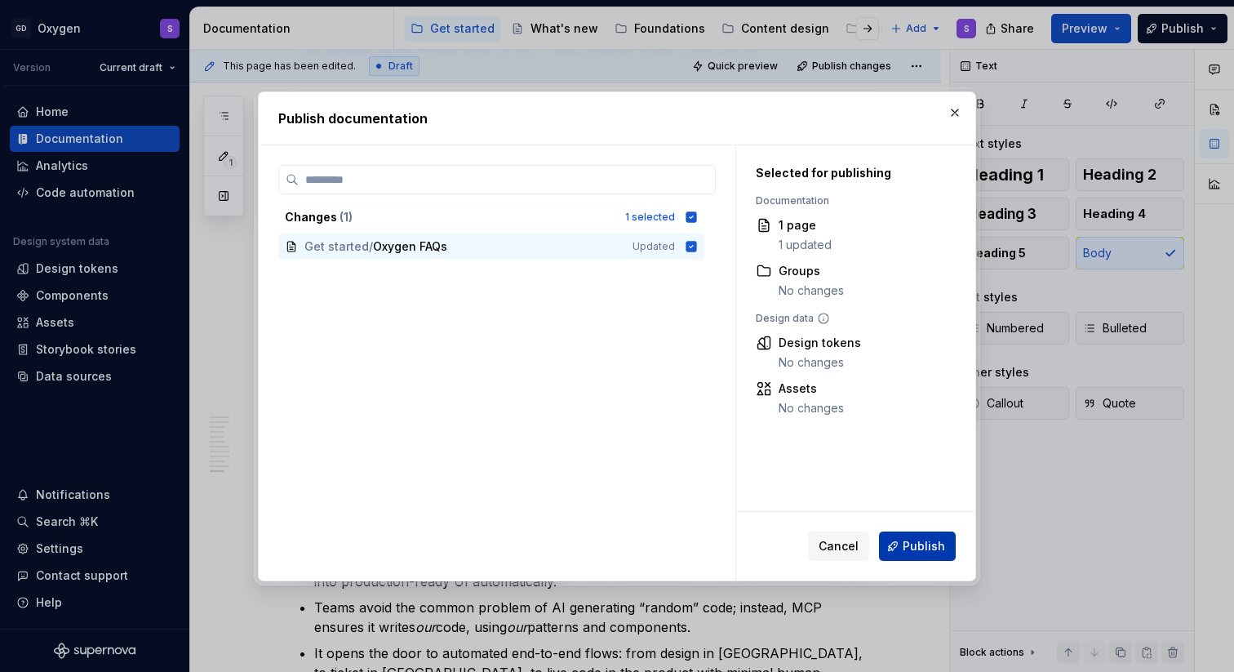
click at [911, 549] on span "Publish" at bounding box center [923, 546] width 42 height 16
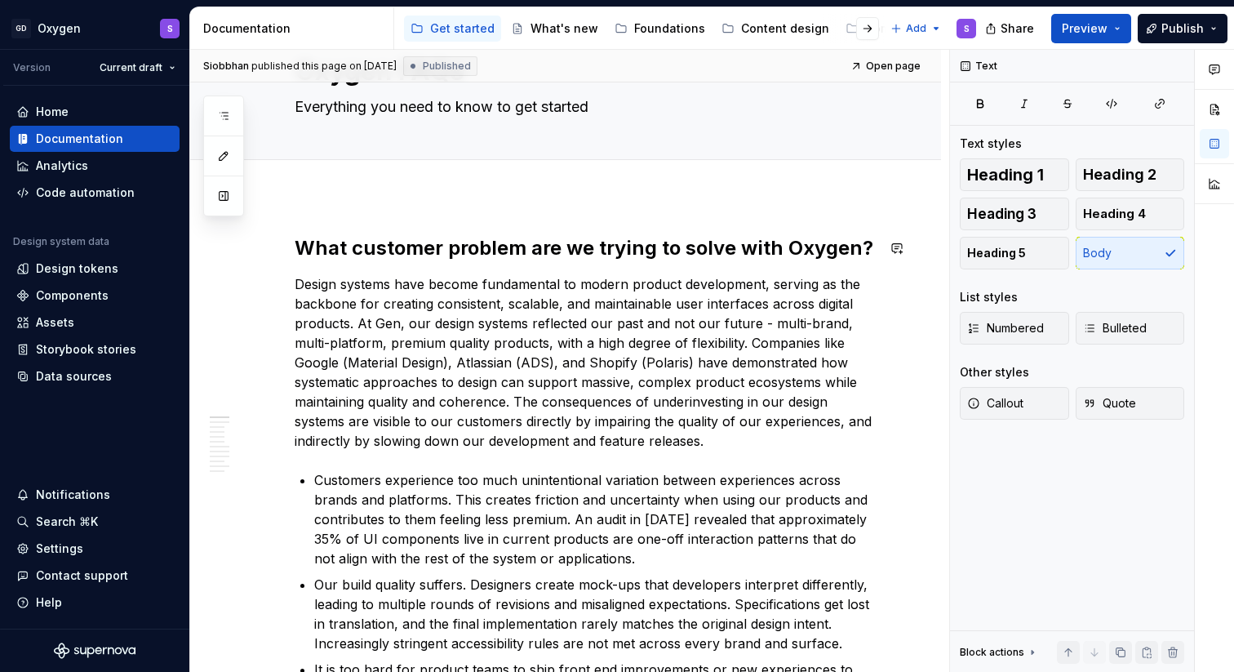
scroll to position [0, 0]
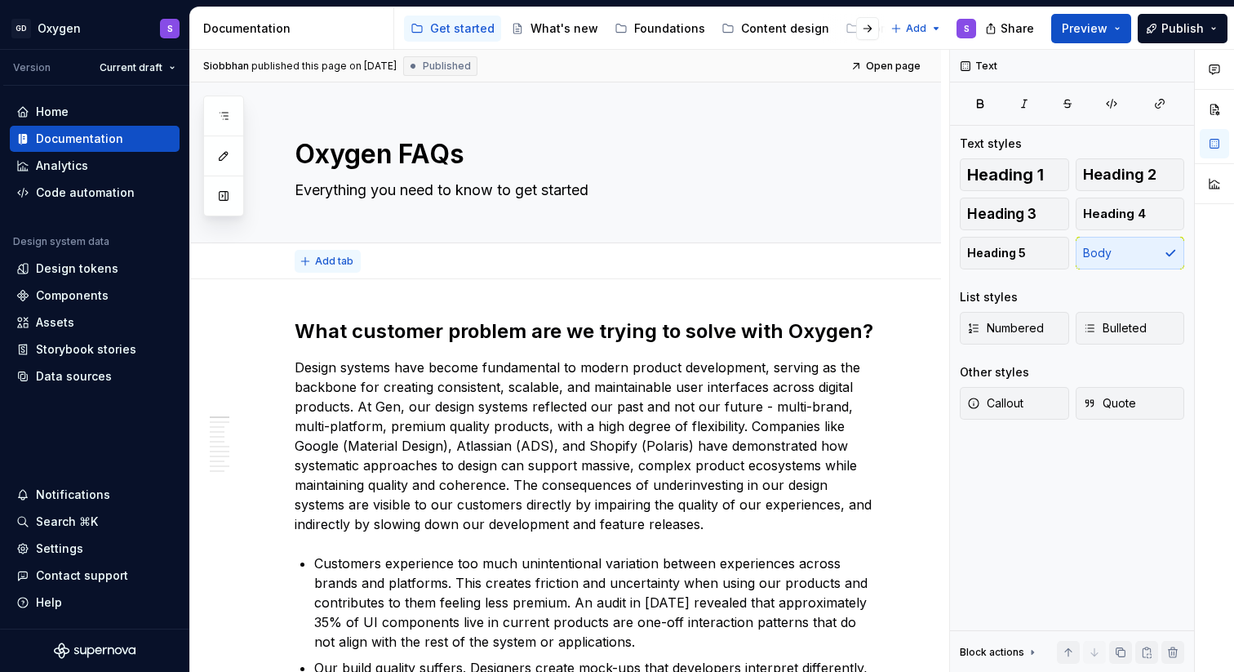
click at [324, 259] on span "Add tab" at bounding box center [334, 261] width 38 height 13
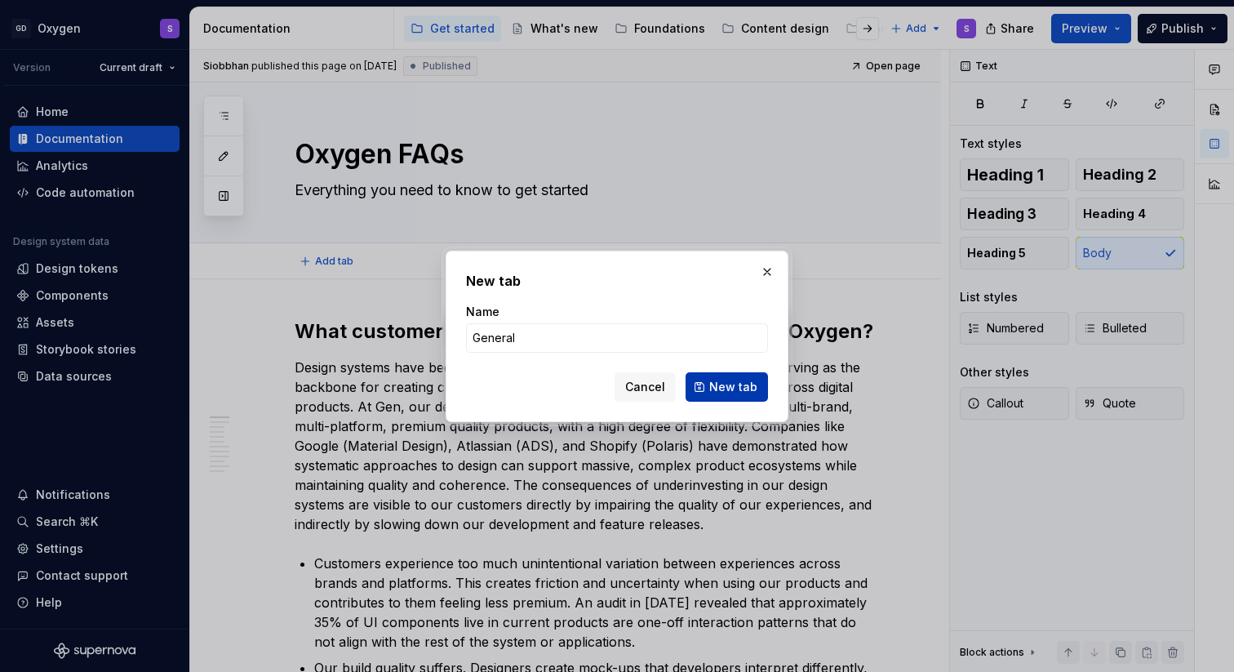
click at [748, 386] on span "New tab" at bounding box center [733, 387] width 48 height 16
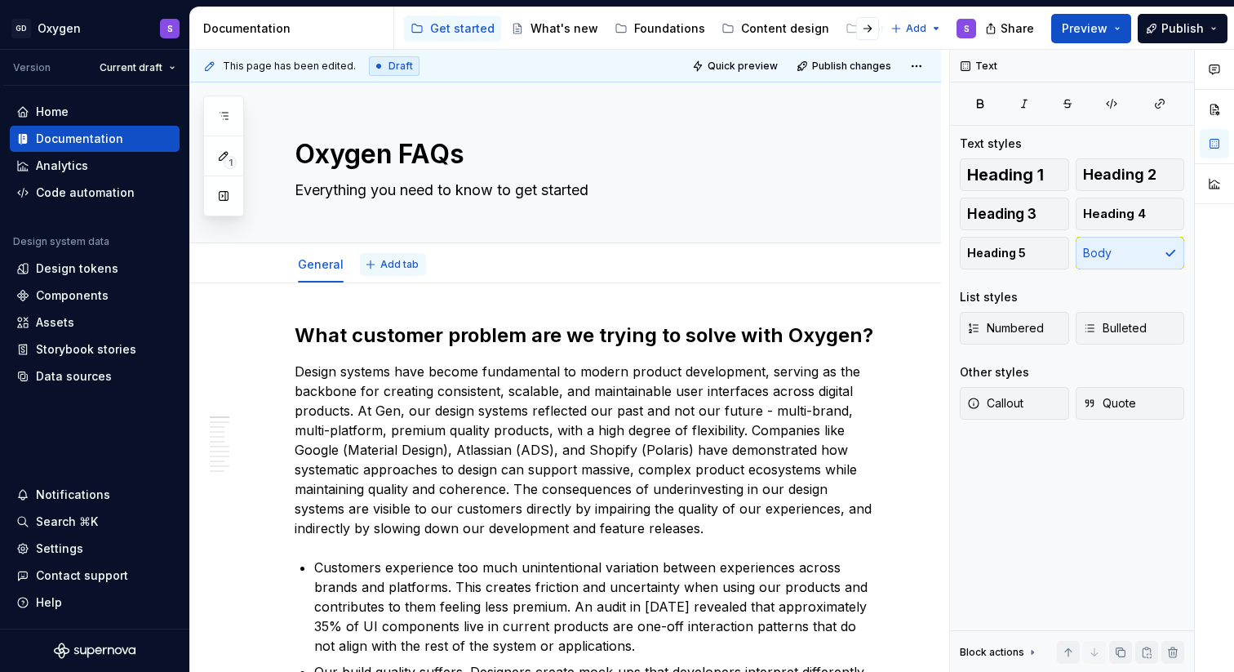
click at [395, 269] on span "Add tab" at bounding box center [399, 264] width 38 height 13
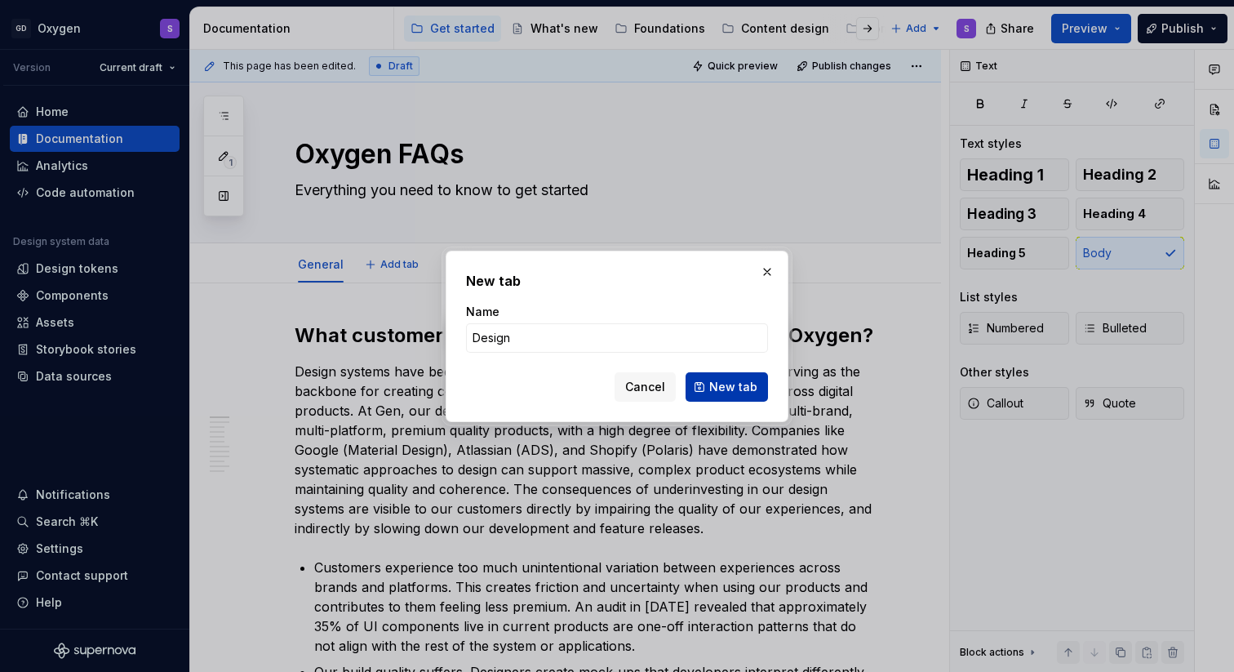
click at [753, 384] on span "New tab" at bounding box center [733, 387] width 48 height 16
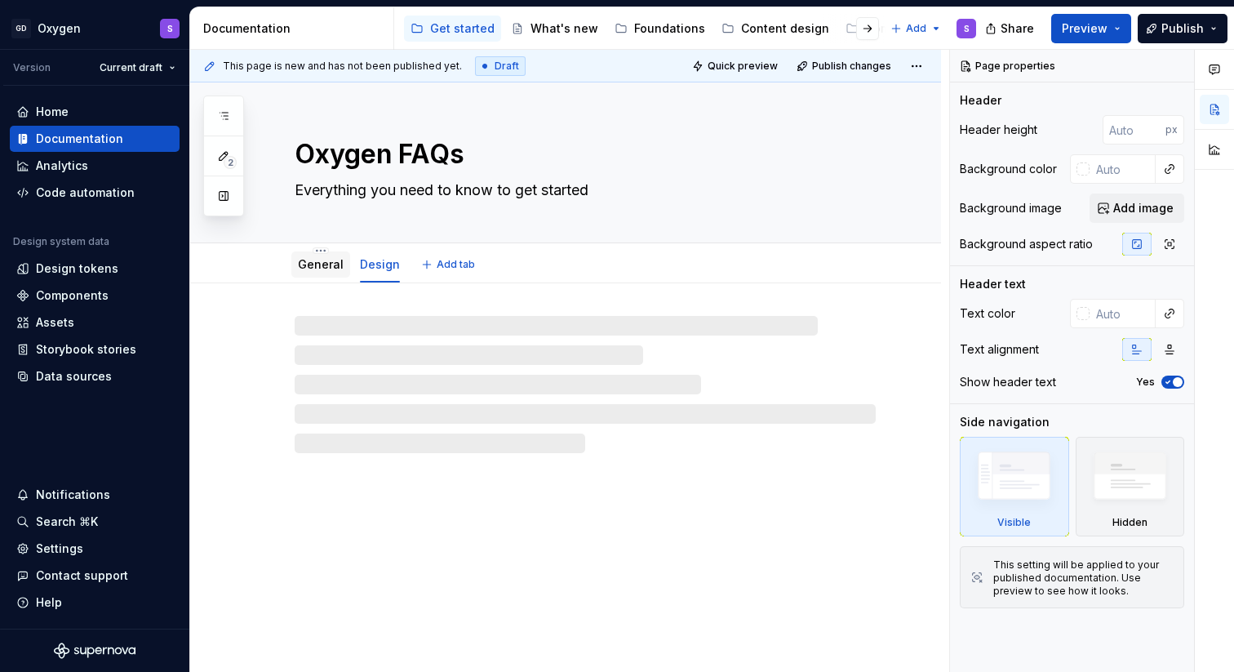
click at [310, 263] on link "General" at bounding box center [321, 264] width 46 height 14
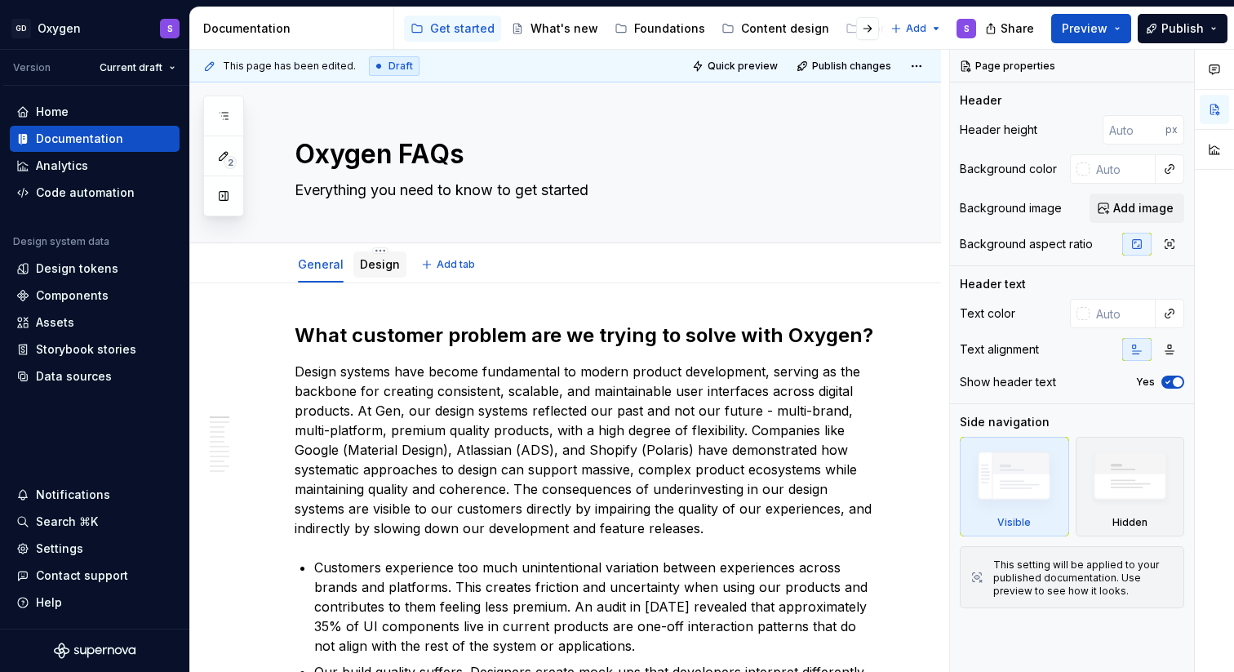
click at [366, 263] on link "Design" at bounding box center [380, 264] width 40 height 14
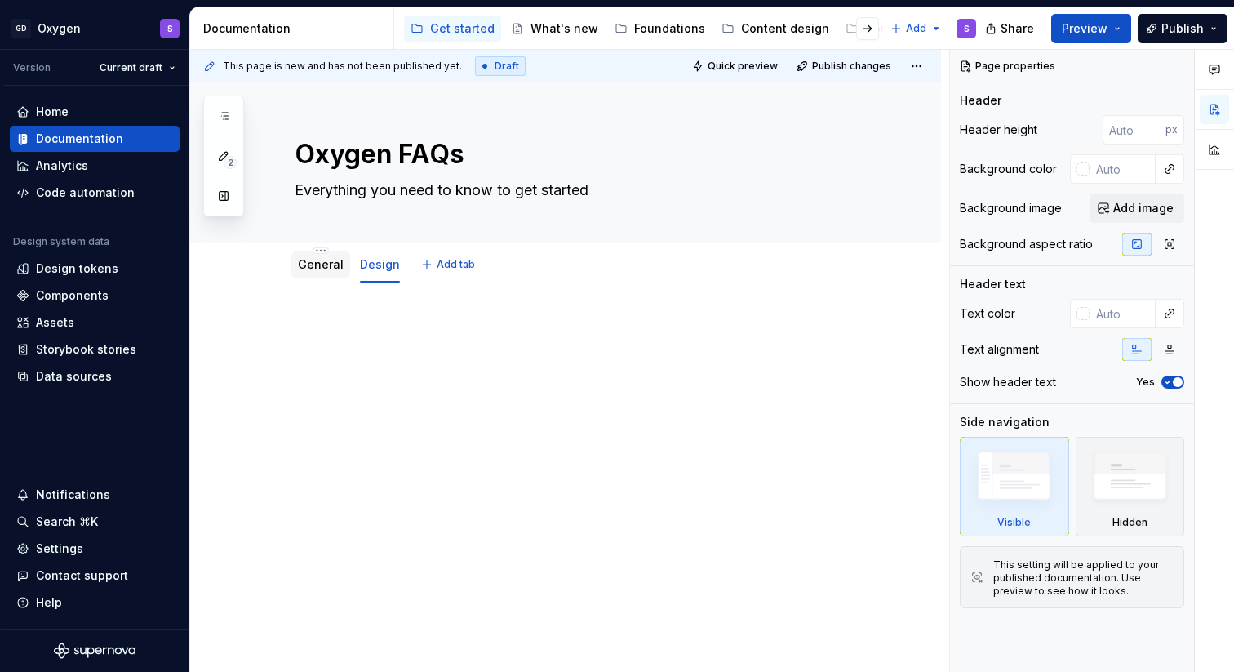
click at [314, 273] on div "General" at bounding box center [321, 265] width 46 height 20
click at [1176, 26] on span "Publish" at bounding box center [1182, 28] width 42 height 16
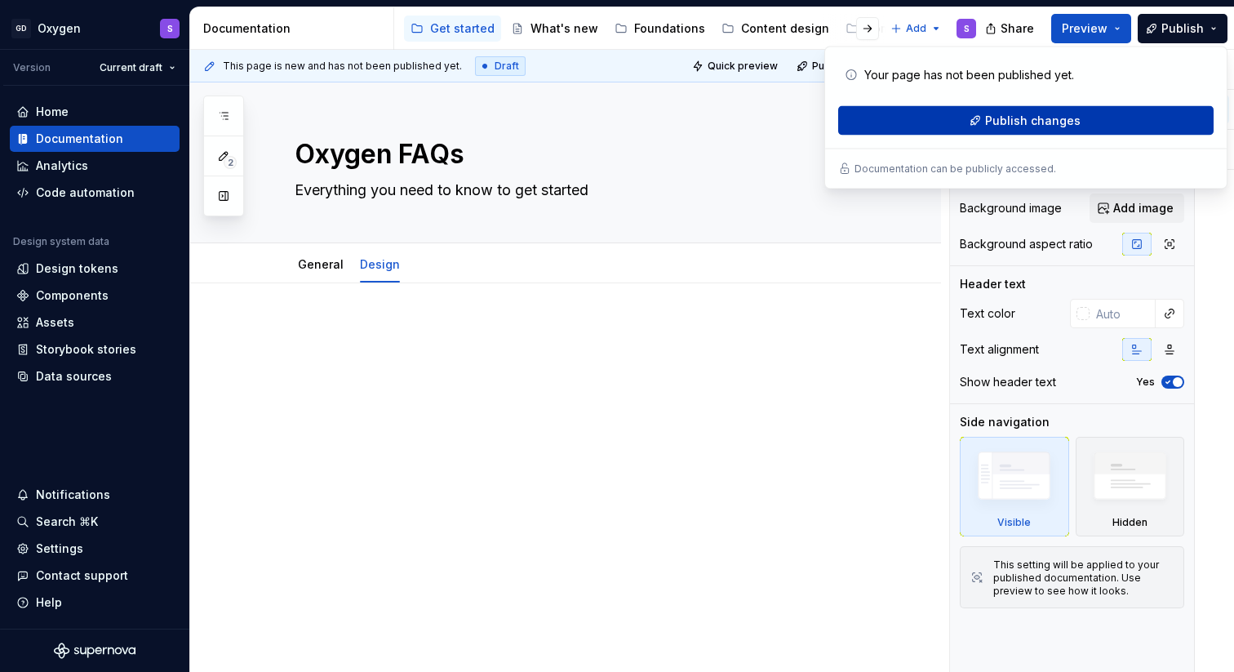
click at [1030, 120] on span "Publish changes" at bounding box center [1032, 121] width 95 height 16
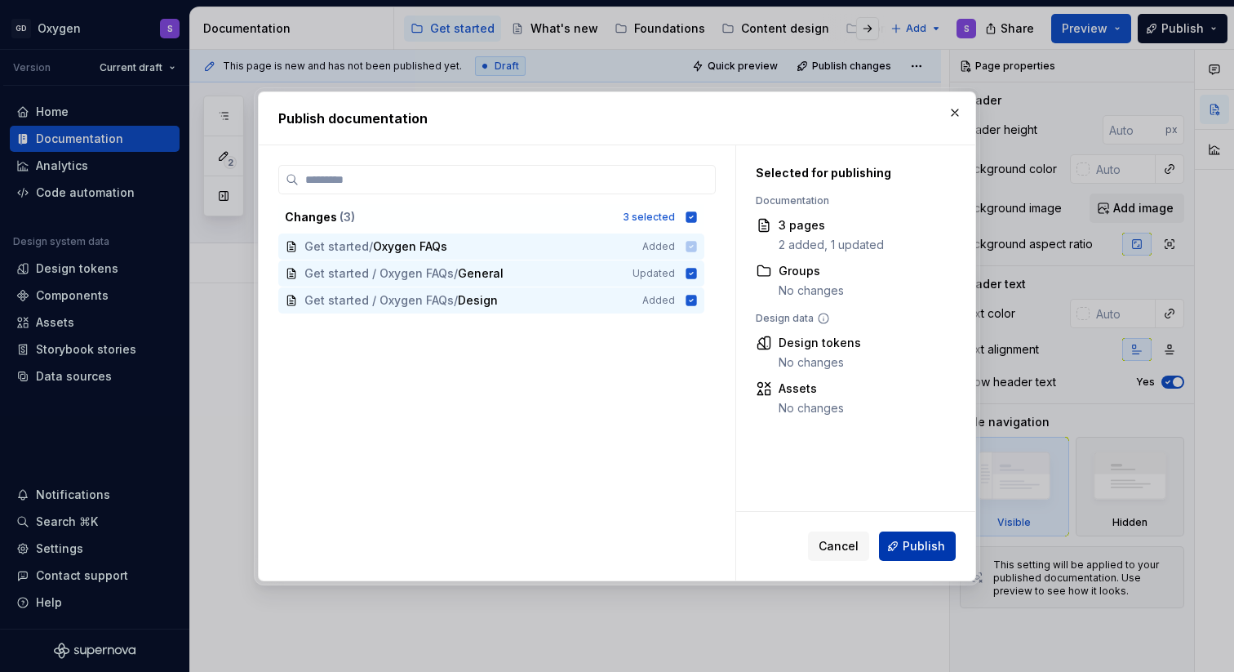
click at [918, 545] on span "Publish" at bounding box center [923, 546] width 42 height 16
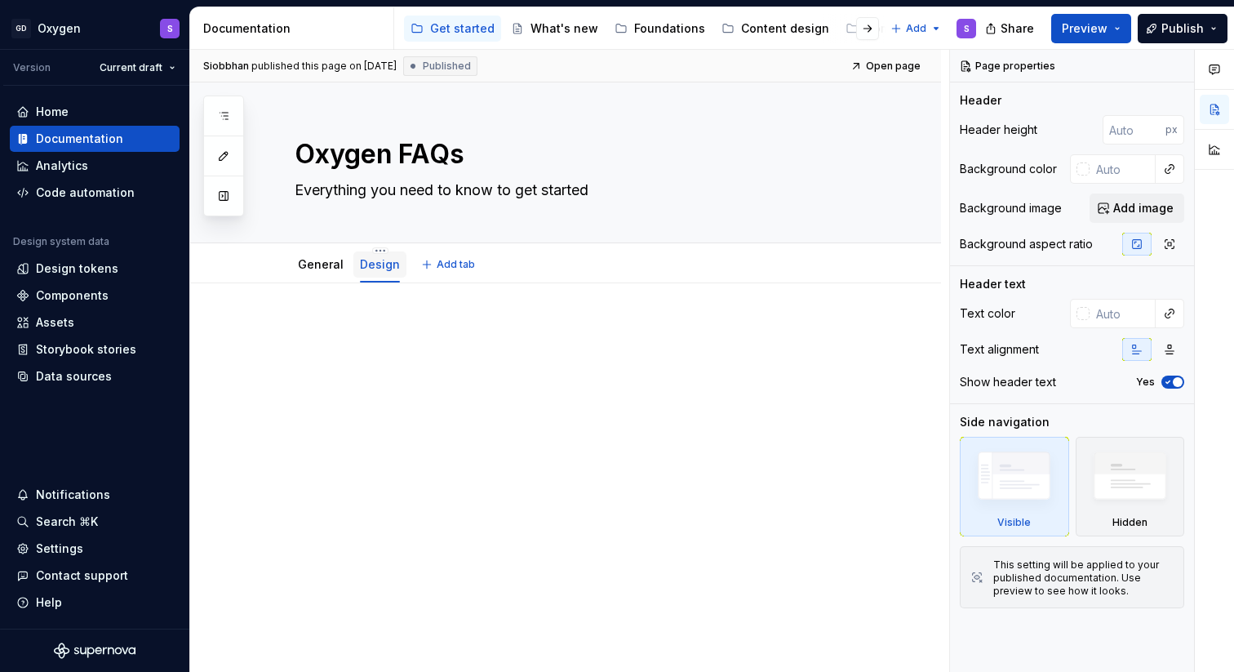
click at [382, 263] on link "Design" at bounding box center [380, 264] width 40 height 14
click at [392, 343] on div at bounding box center [585, 353] width 581 height 62
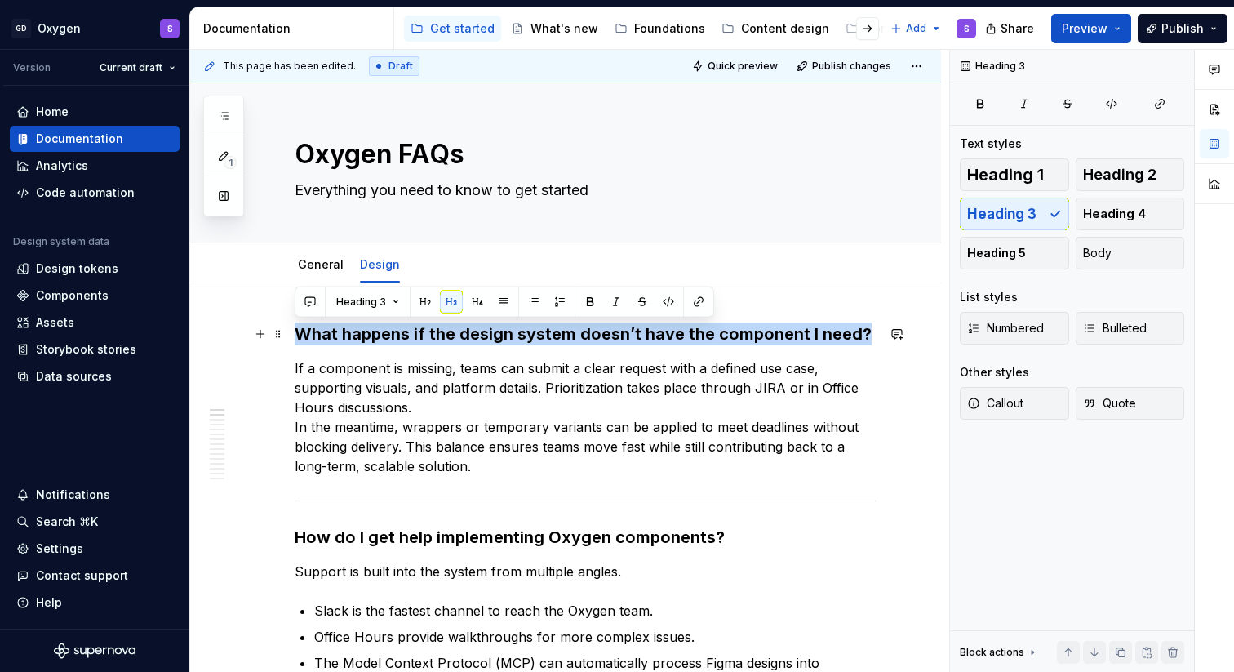
drag, startPoint x: 862, startPoint y: 330, endPoint x: 296, endPoint y: 329, distance: 565.5
click at [295, 329] on h3 "What happens if the design system doesn’t have the component I need?" at bounding box center [585, 333] width 581 height 23
click at [394, 304] on button "Heading 3" at bounding box center [368, 301] width 78 height 23
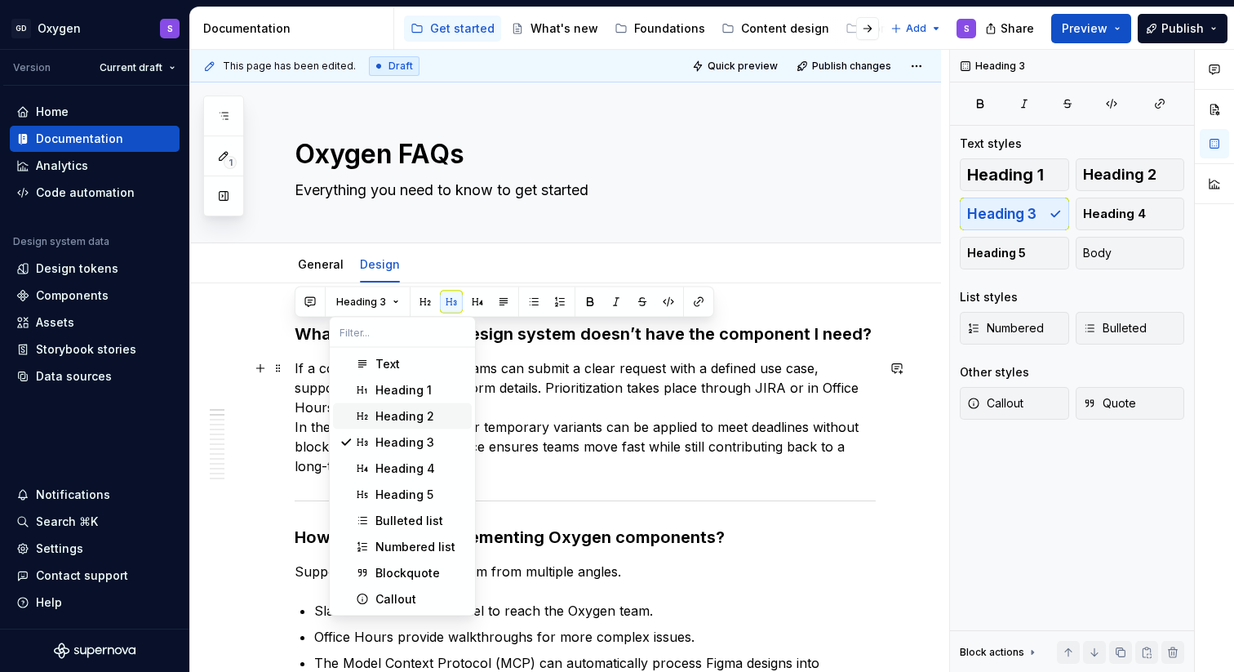
click at [401, 415] on div "Heading 2" at bounding box center [404, 416] width 59 height 16
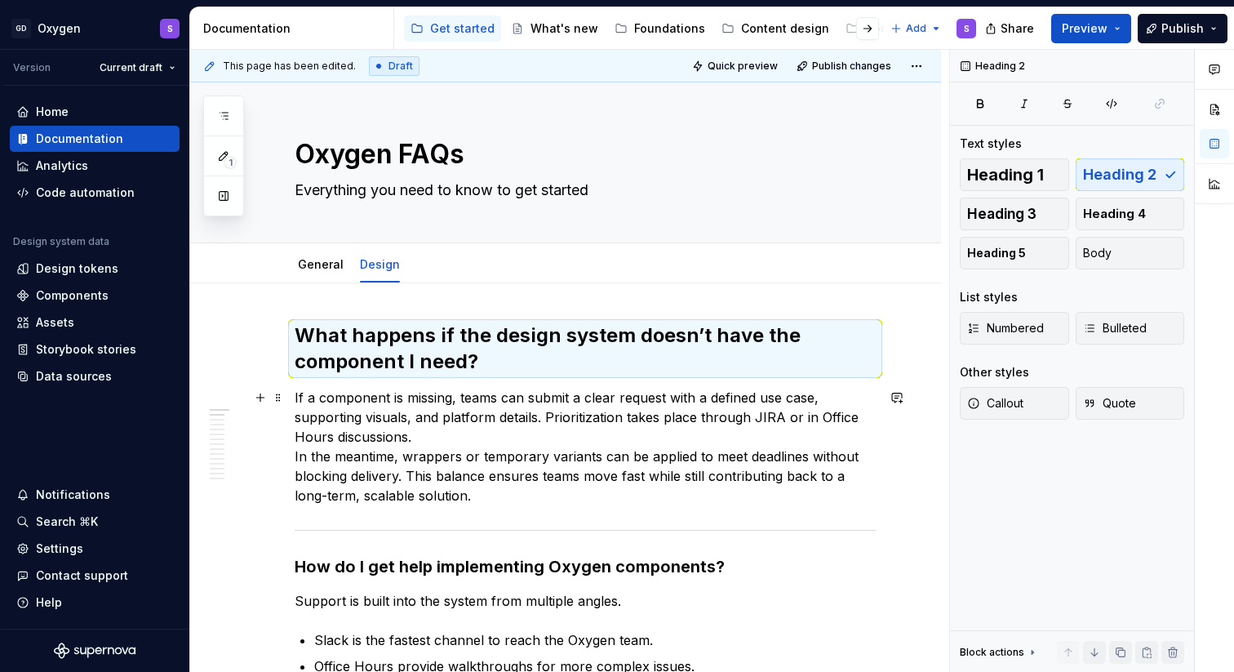
click at [405, 418] on p "If a component is missing, teams can submit a clear request with a defined use …" at bounding box center [585, 447] width 581 height 118
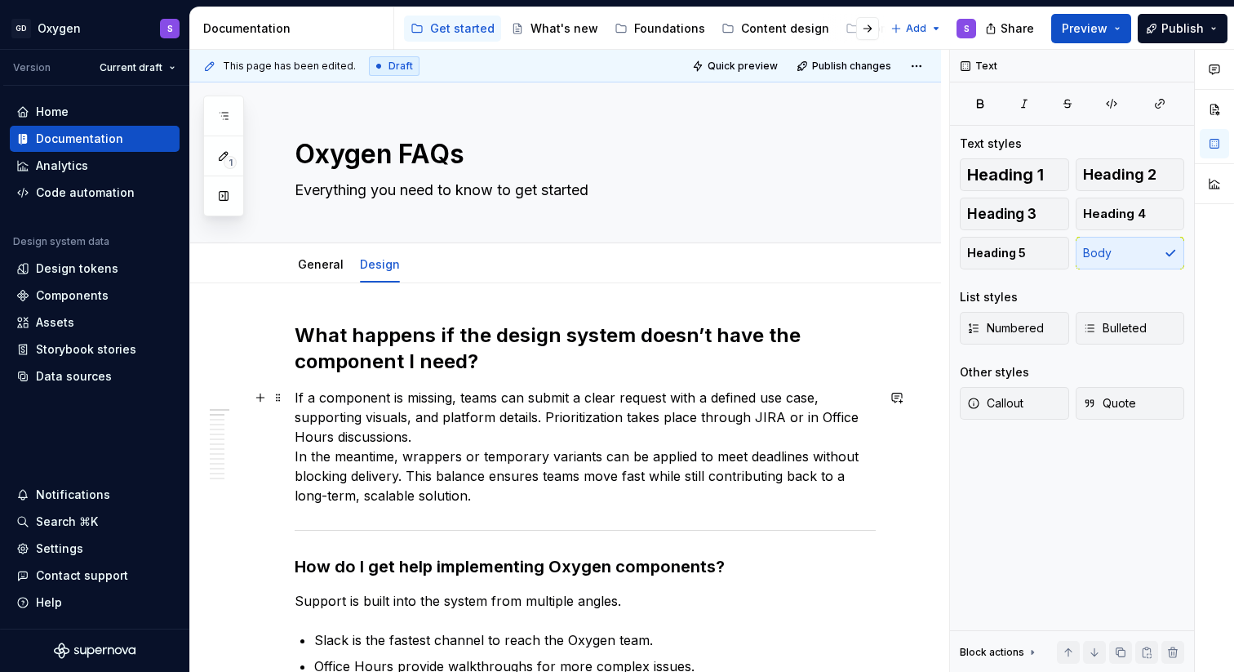
click at [428, 432] on p "If a component is missing, teams can submit a clear request with a defined use …" at bounding box center [585, 447] width 581 height 118
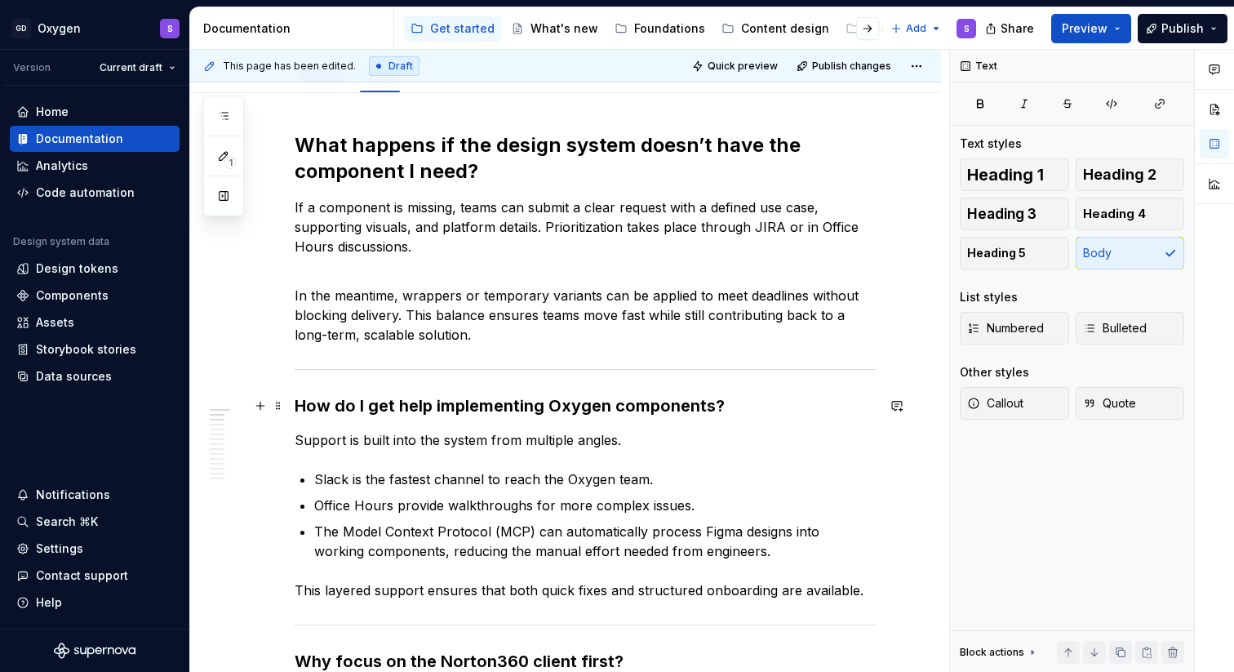
scroll to position [192, 0]
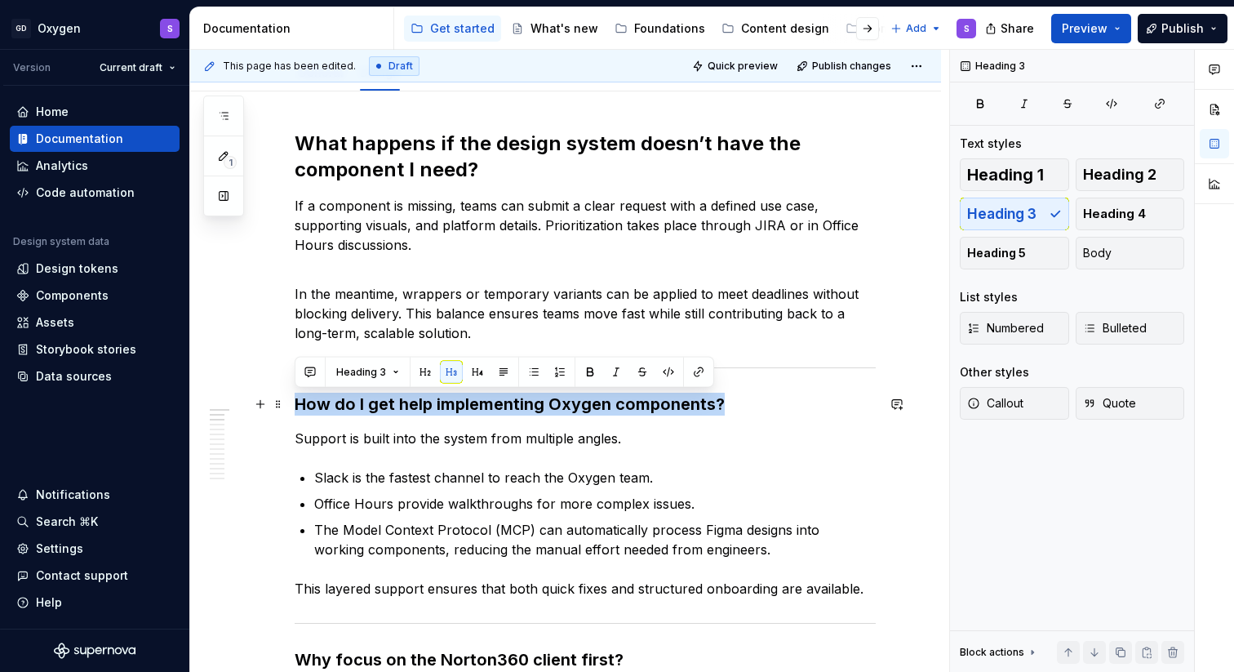
drag, startPoint x: 567, startPoint y: 405, endPoint x: 296, endPoint y: 403, distance: 270.9
click at [296, 403] on h3 "How do I get help implementing Oxygen components?" at bounding box center [585, 403] width 581 height 23
click at [395, 372] on button "Heading 3" at bounding box center [368, 372] width 78 height 23
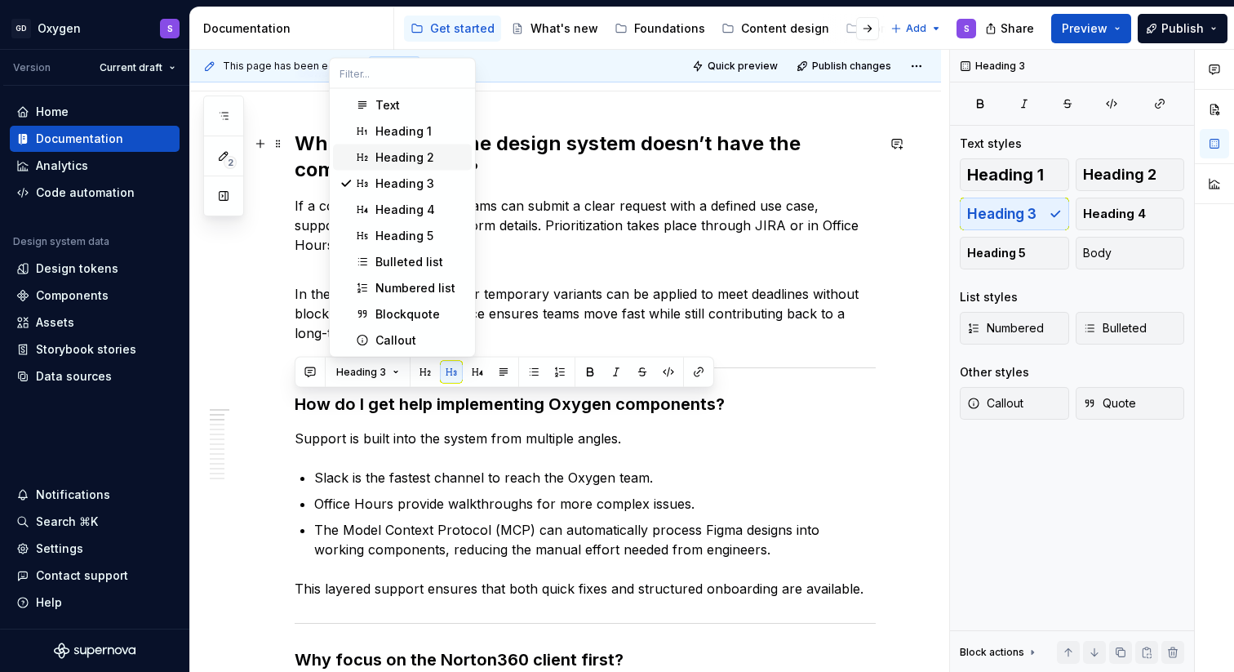
click at [397, 148] on span "Heading 2" at bounding box center [402, 157] width 139 height 26
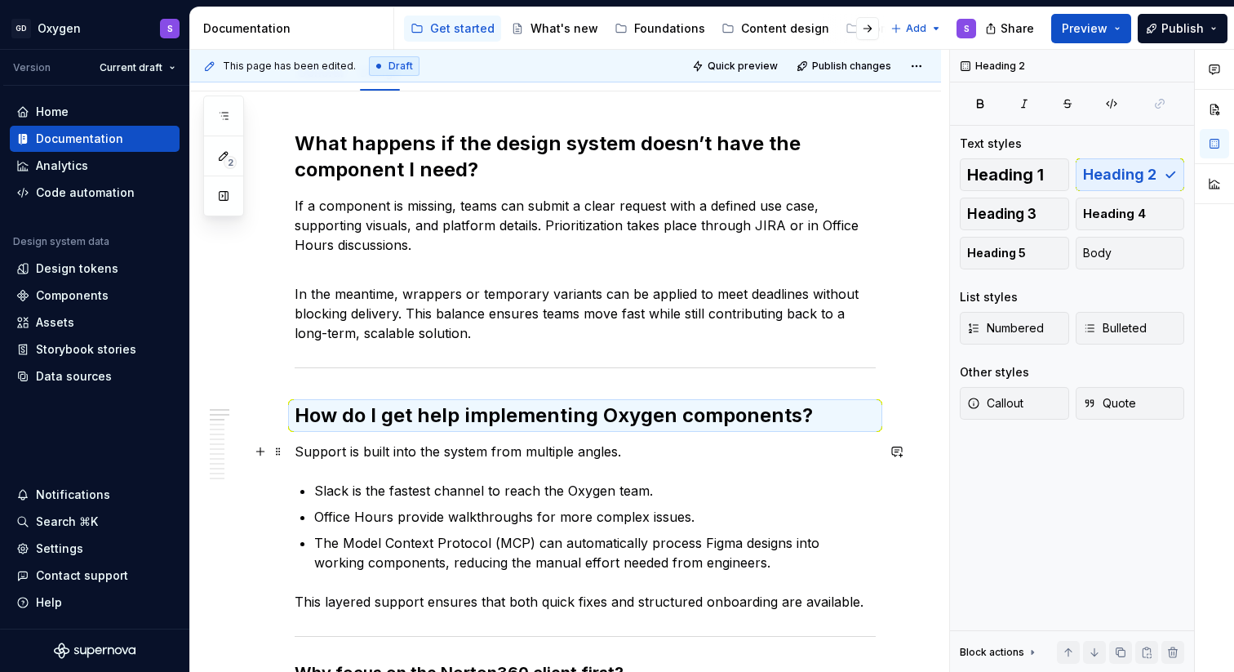
click at [442, 457] on p "Support is built into the system from multiple angles." at bounding box center [585, 451] width 581 height 20
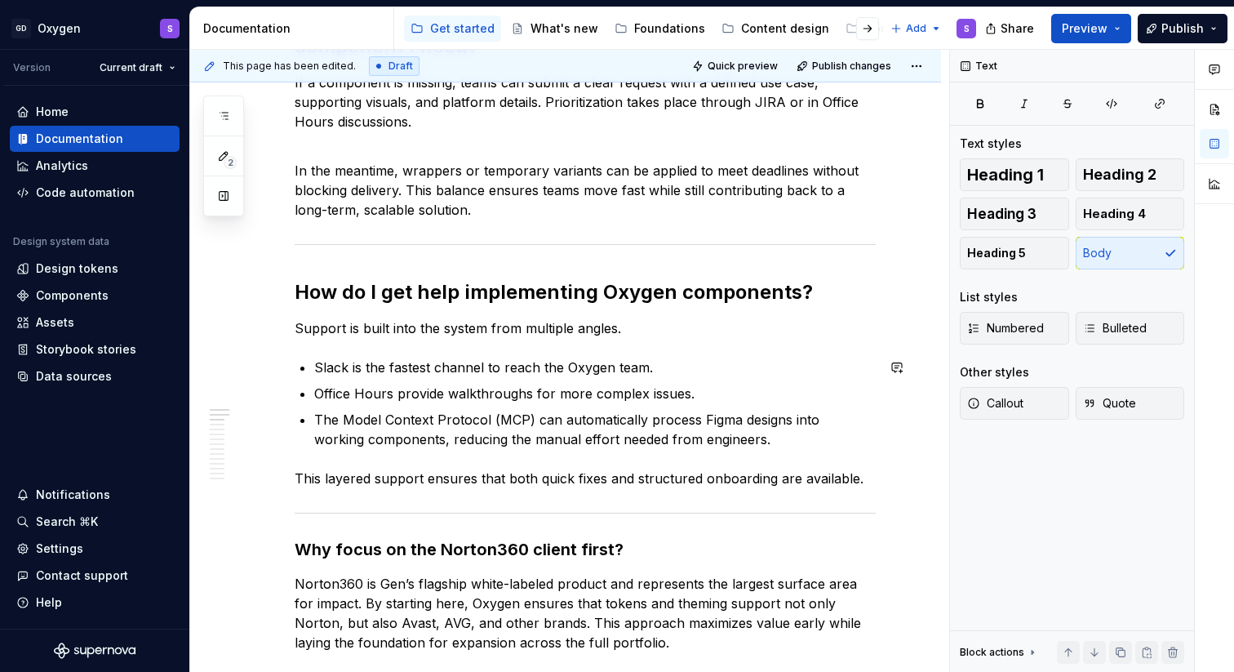
scroll to position [316, 0]
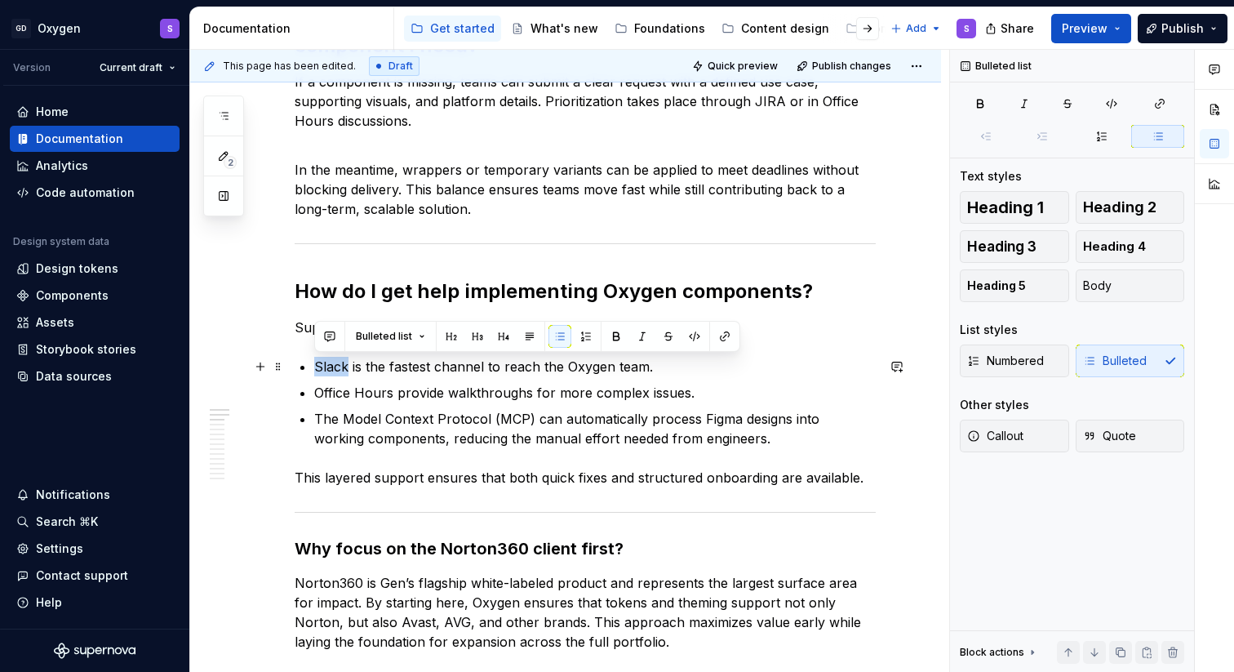
drag, startPoint x: 348, startPoint y: 367, endPoint x: 316, endPoint y: 367, distance: 32.6
click at [316, 367] on p "Slack is the fastest channel to reach the Oxygen team." at bounding box center [594, 367] width 561 height 20
click at [721, 342] on button "button" at bounding box center [724, 336] width 23 height 23
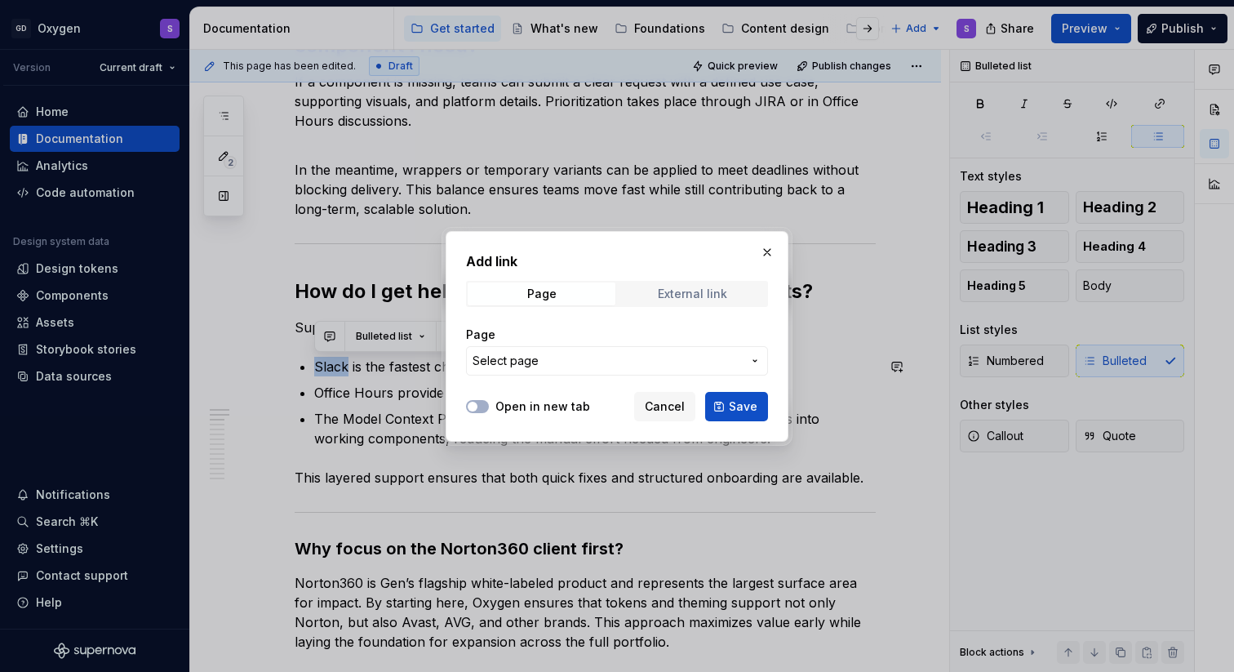
click at [703, 292] on div "External link" at bounding box center [692, 293] width 69 height 13
click at [540, 369] on input "URL" at bounding box center [617, 360] width 302 height 29
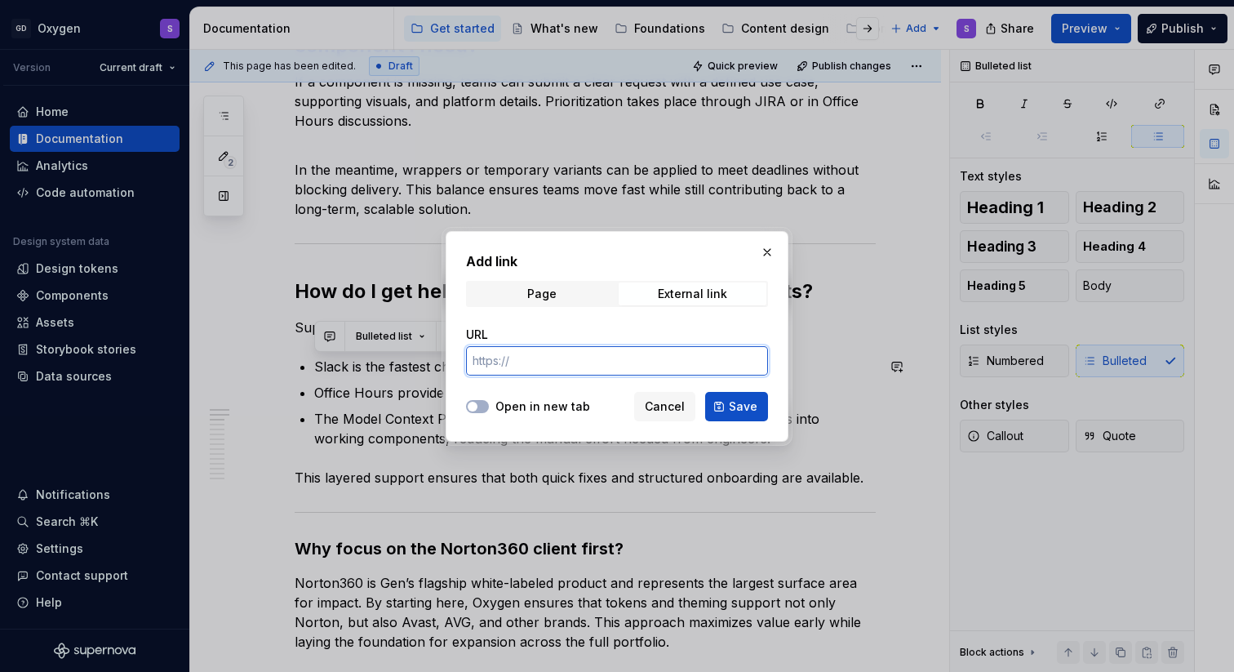
paste input "[URL][DOMAIN_NAME]"
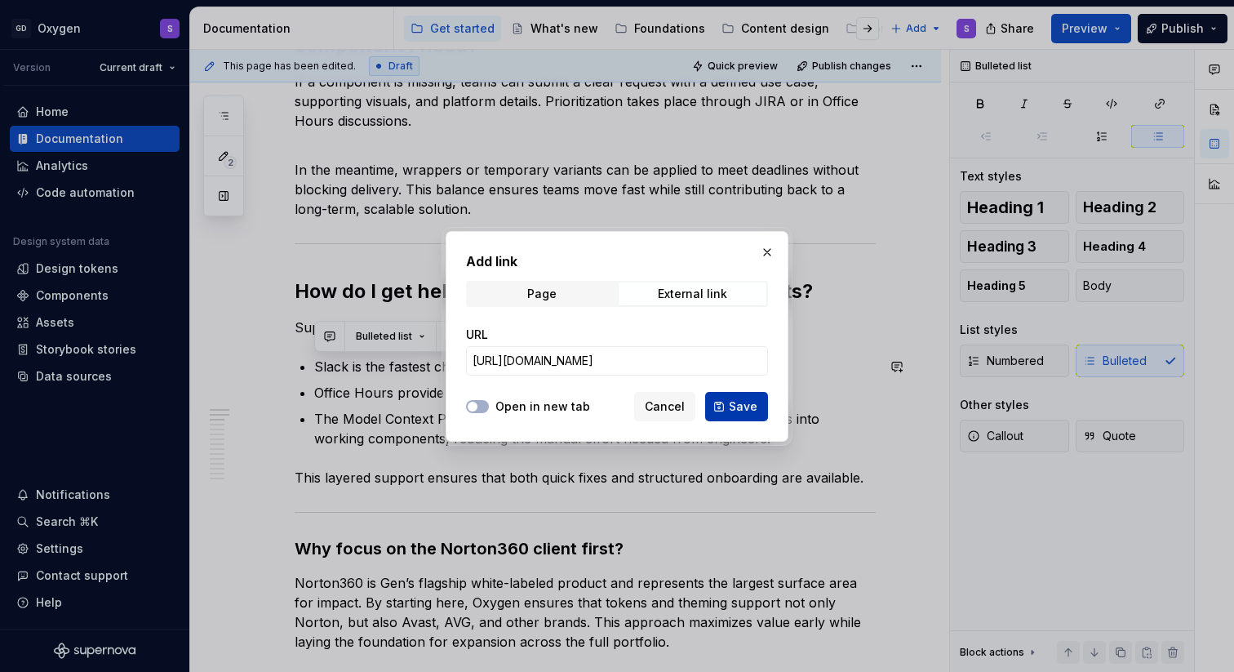
click at [738, 410] on span "Save" at bounding box center [743, 406] width 29 height 16
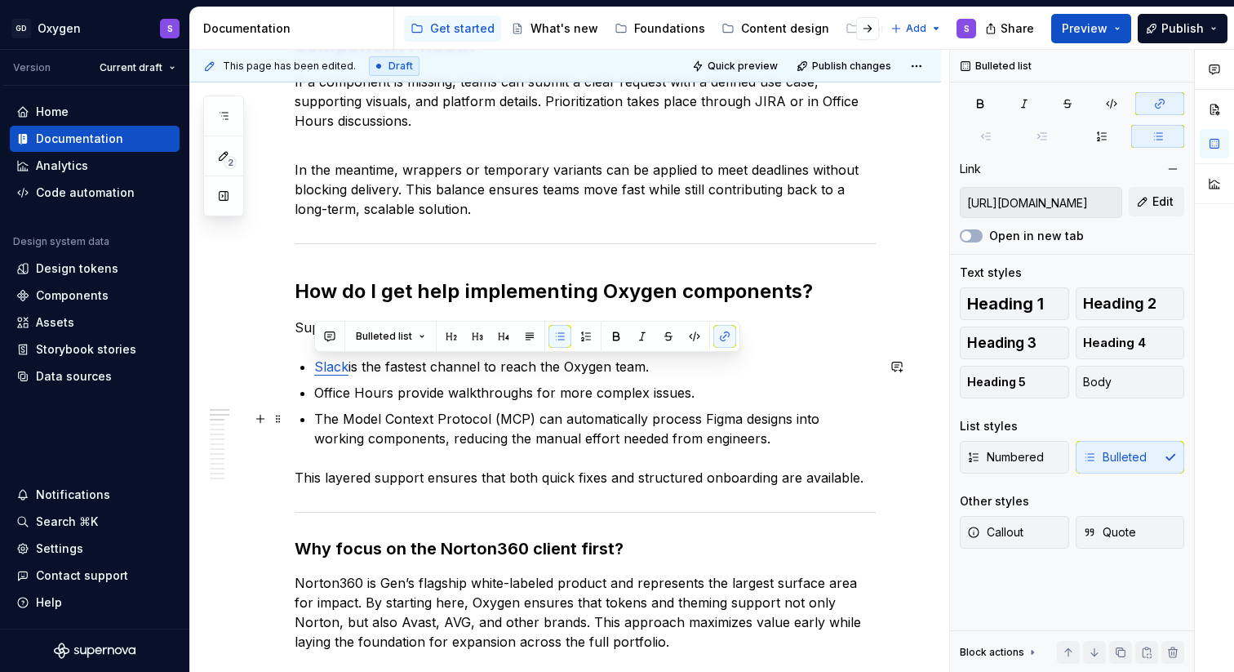
click at [621, 418] on p "The Model Context Protocol (MCP) can automatically process Figma designs into w…" at bounding box center [594, 428] width 561 height 39
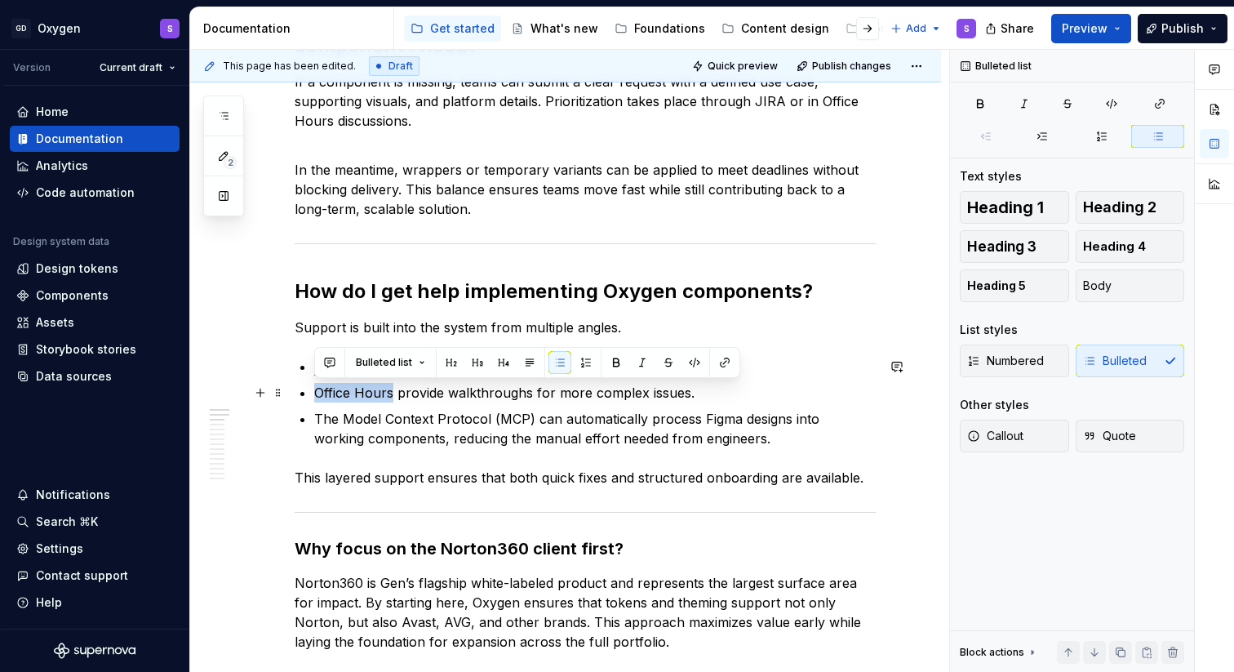
drag, startPoint x: 391, startPoint y: 395, endPoint x: 316, endPoint y: 395, distance: 75.1
click at [316, 395] on p "Office Hours provide walkthroughs for more complex issues." at bounding box center [594, 393] width 561 height 20
click at [727, 366] on button "button" at bounding box center [724, 362] width 23 height 23
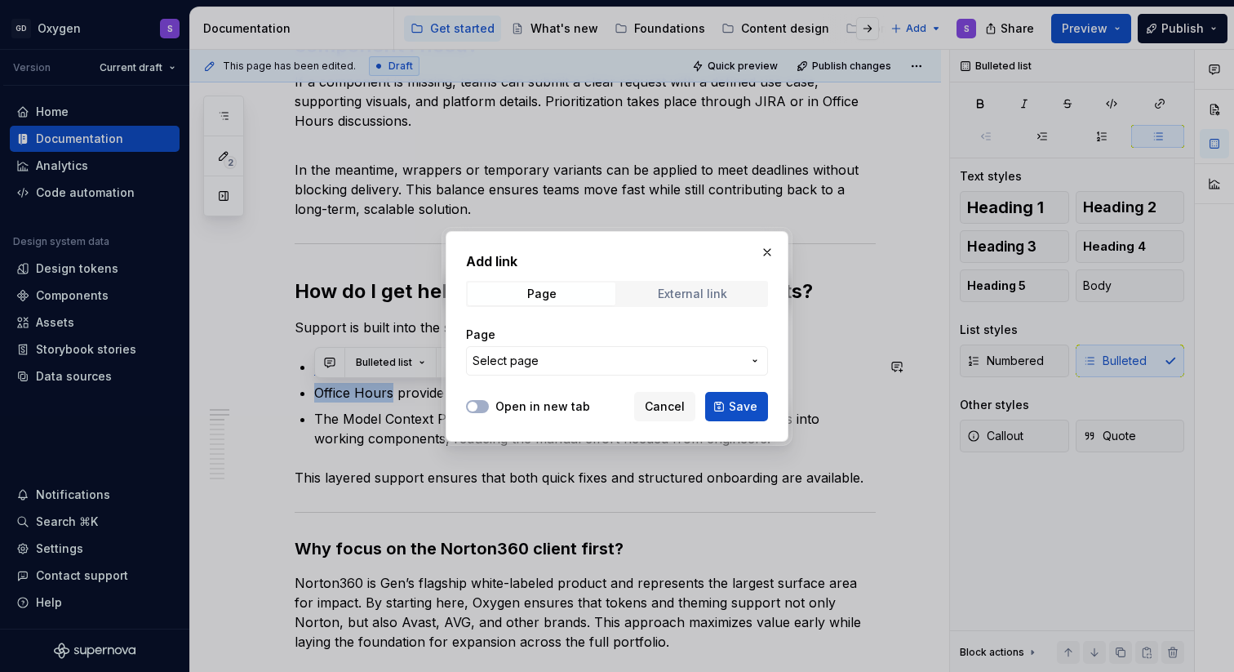
click at [695, 291] on div "External link" at bounding box center [692, 293] width 69 height 13
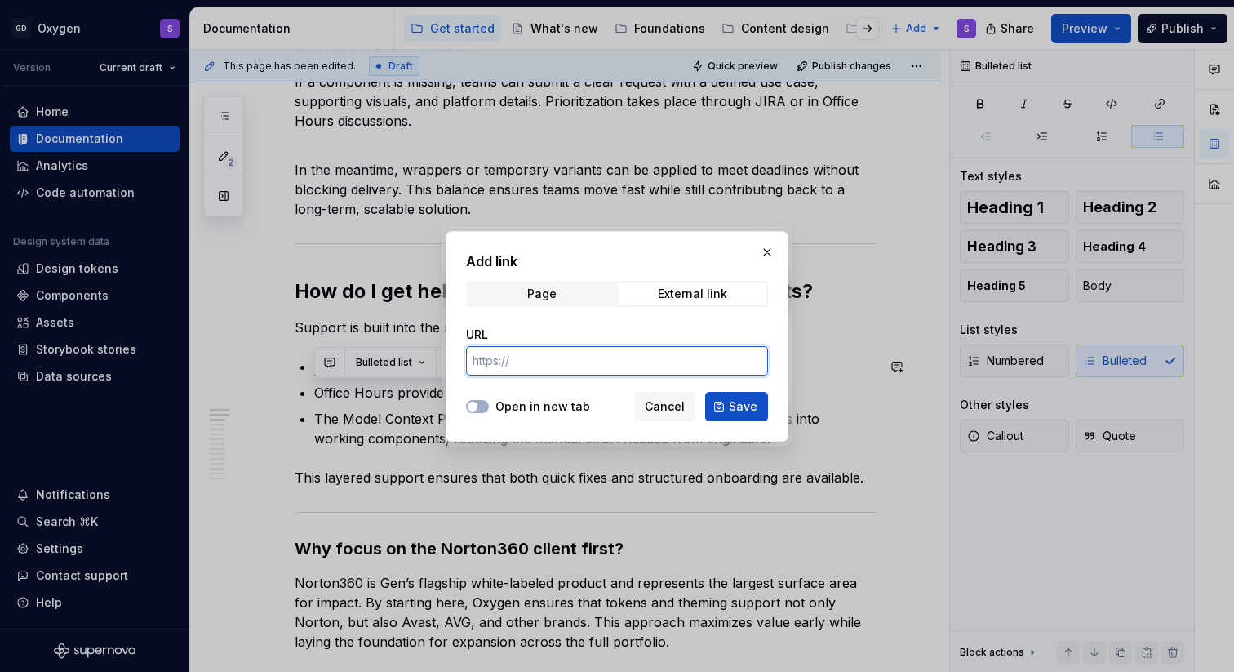
click at [522, 360] on input "URL" at bounding box center [617, 360] width 302 height 29
paste input "[URL][DOMAIN_NAME]"
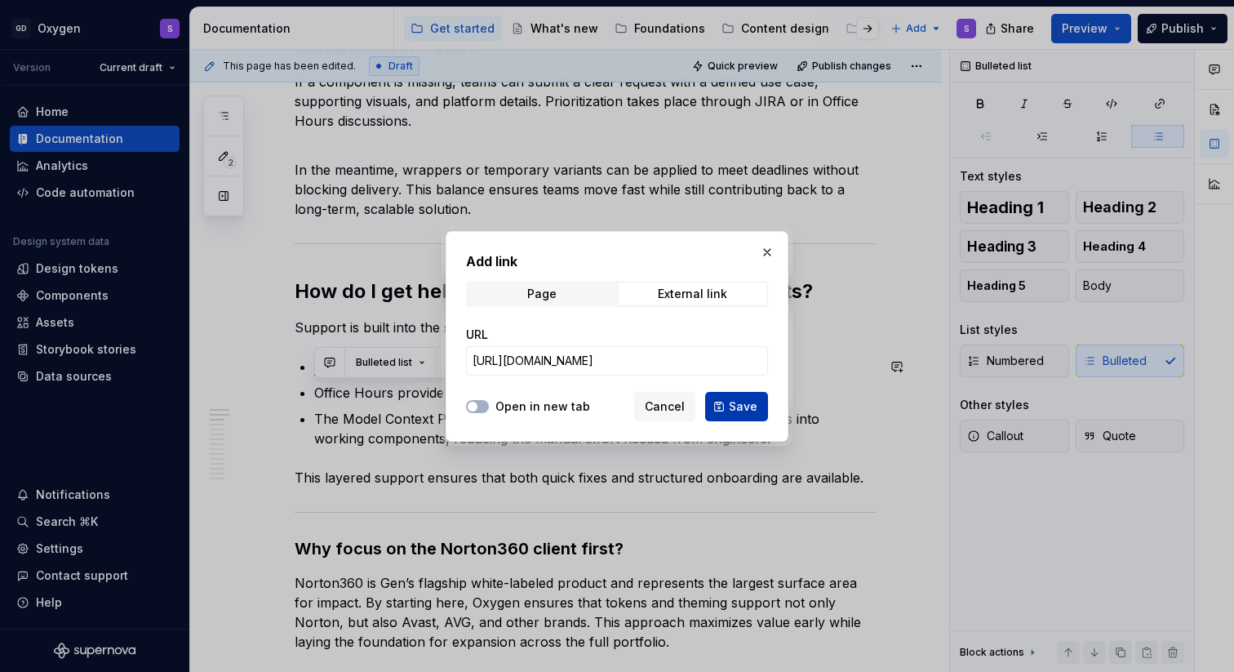
click at [743, 405] on span "Save" at bounding box center [743, 406] width 29 height 16
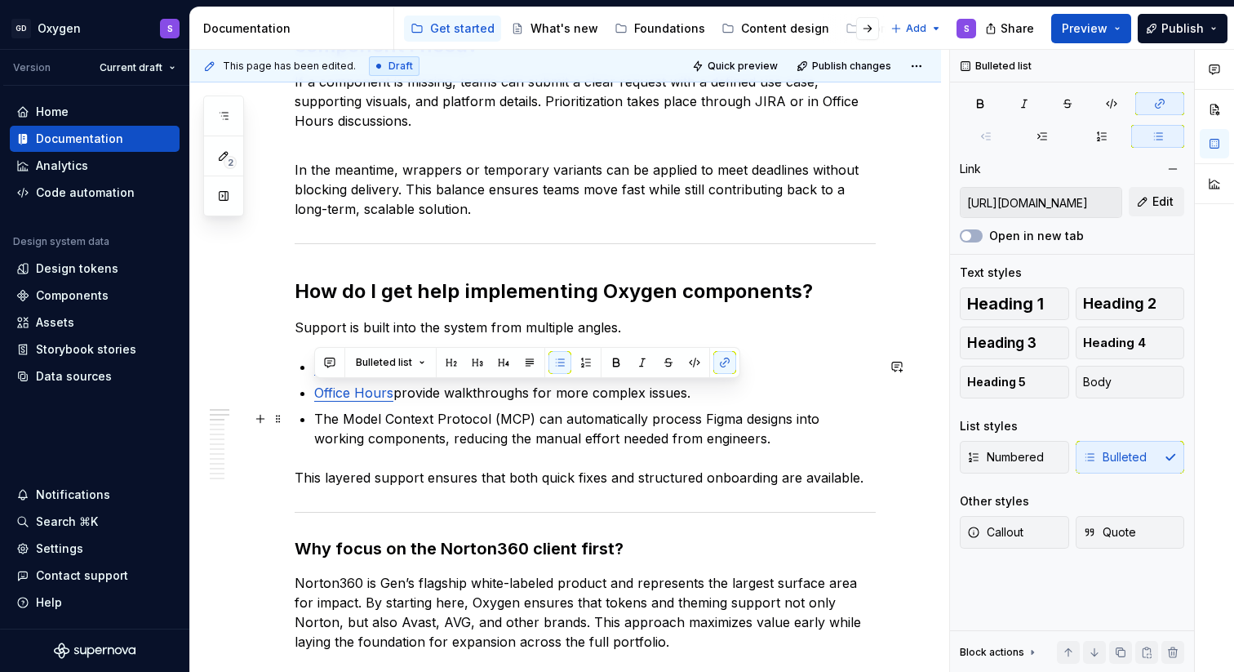
click at [614, 438] on p "The Model Context Protocol (MCP) can automatically process Figma designs into w…" at bounding box center [594, 428] width 561 height 39
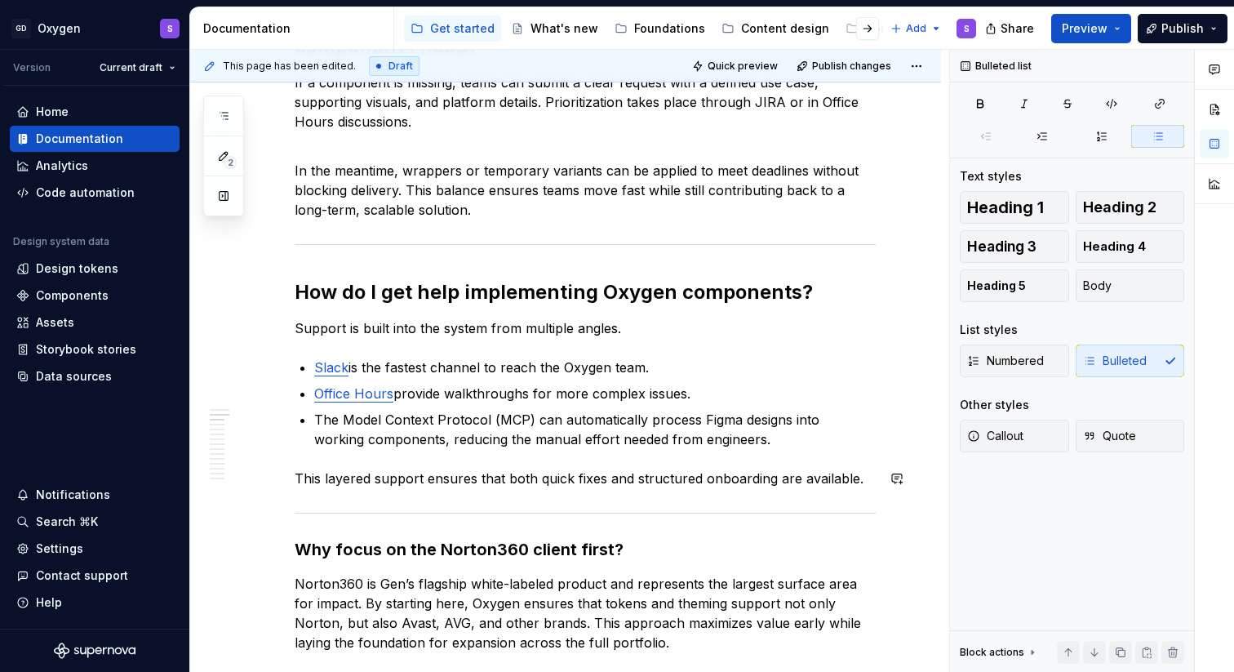
scroll to position [299, 0]
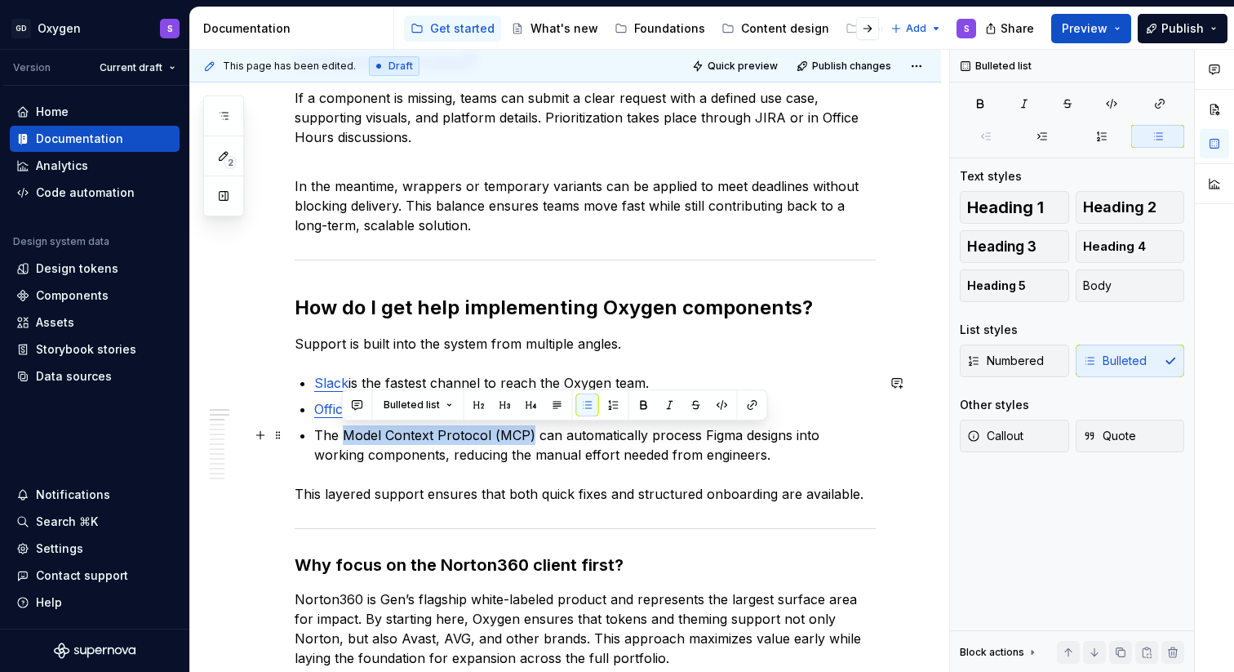
drag, startPoint x: 528, startPoint y: 433, endPoint x: 340, endPoint y: 442, distance: 187.9
click at [340, 442] on p "The Model Context Protocol (MCP) can automatically process Figma designs into w…" at bounding box center [594, 444] width 561 height 39
click at [756, 403] on button "button" at bounding box center [752, 404] width 23 height 23
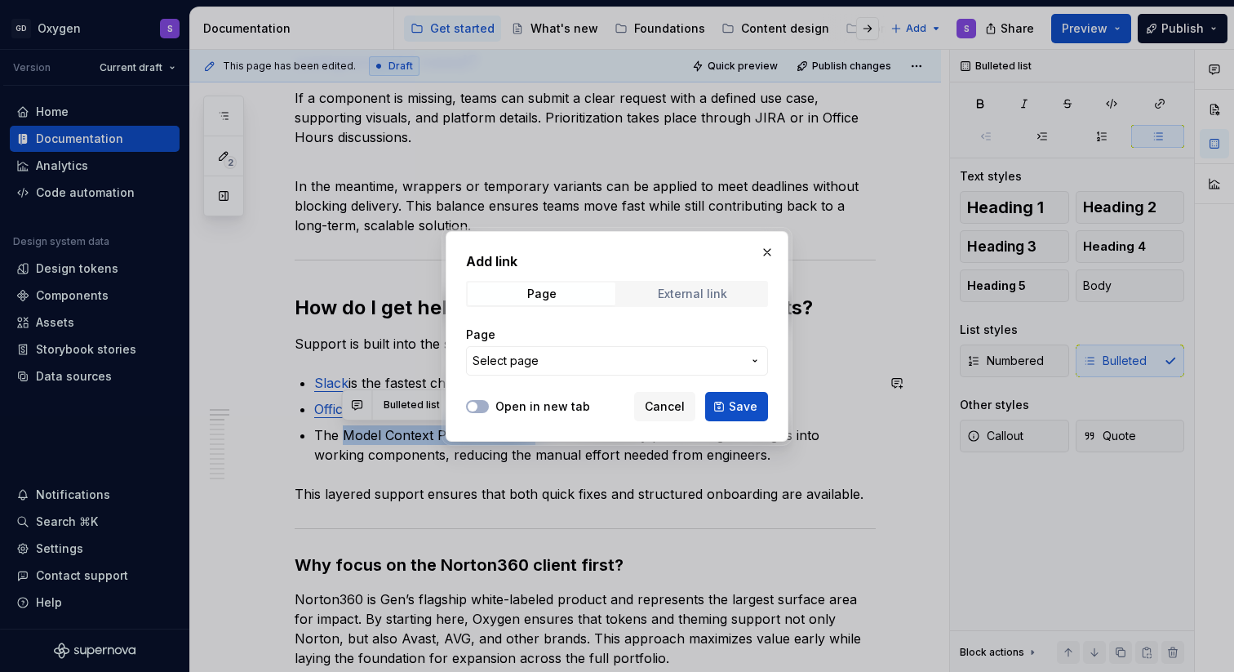
click at [730, 284] on span "External link" at bounding box center [693, 293] width 148 height 23
click at [572, 294] on span "Page" at bounding box center [542, 293] width 148 height 23
click at [724, 292] on div "External link" at bounding box center [692, 293] width 69 height 13
click at [535, 354] on input "URL" at bounding box center [617, 360] width 302 height 29
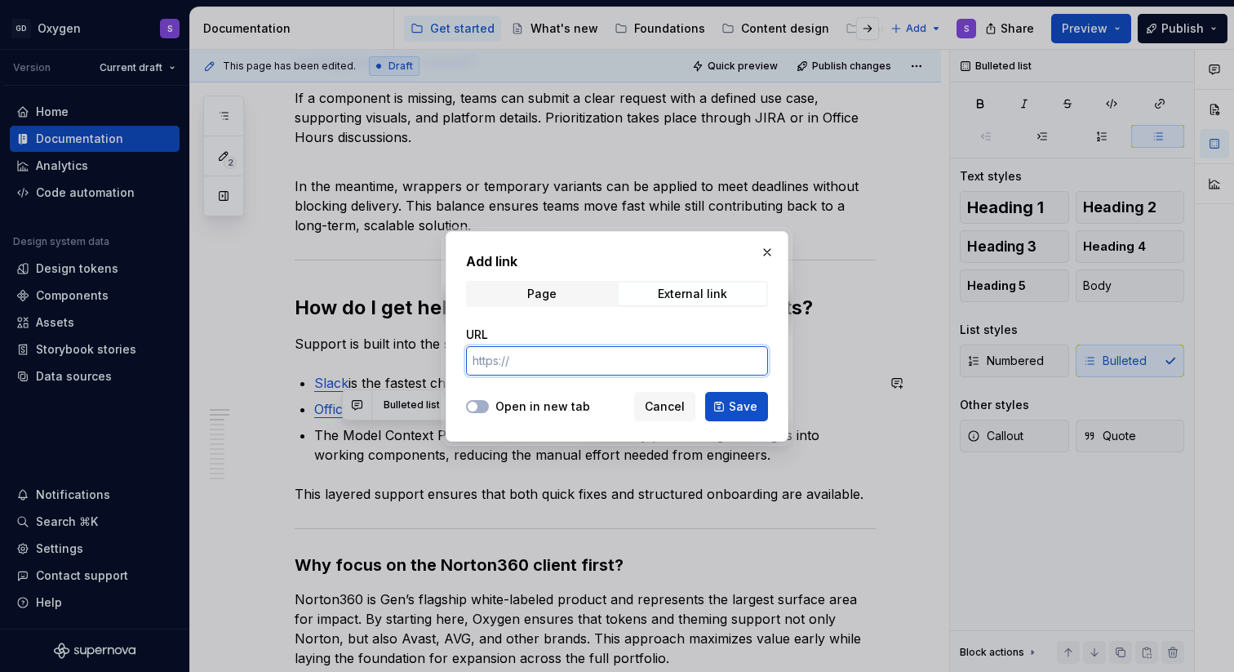
paste input "[URL][DOMAIN_NAME]"
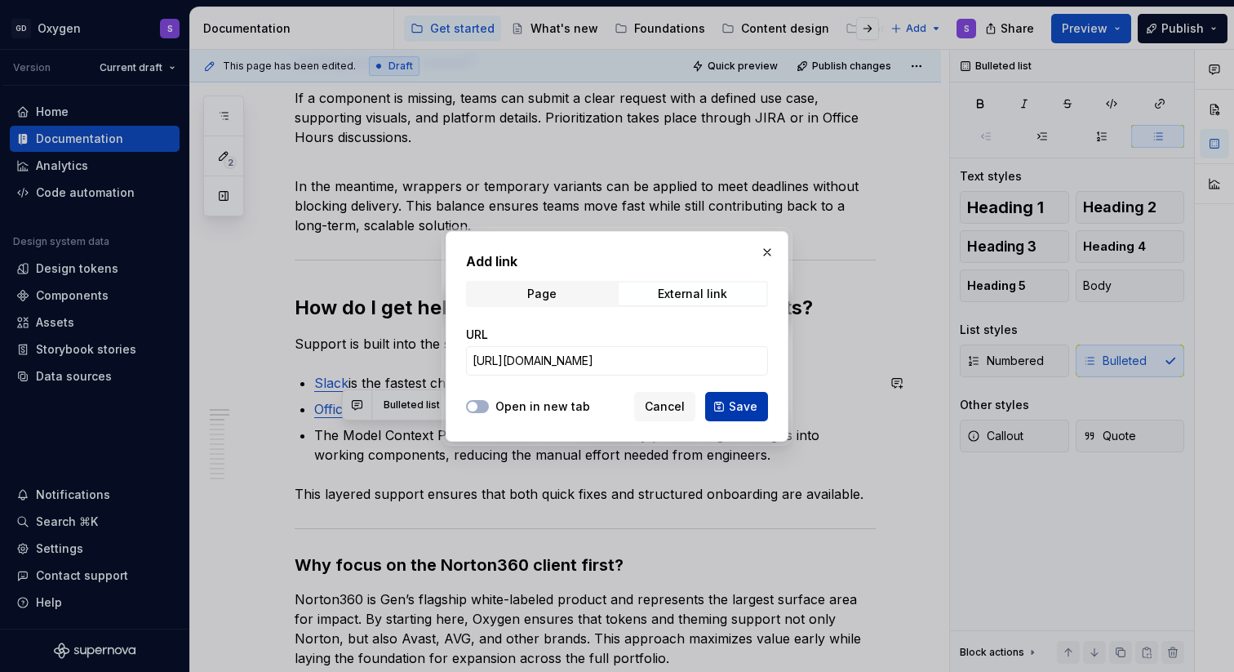
click at [741, 408] on span "Save" at bounding box center [743, 406] width 29 height 16
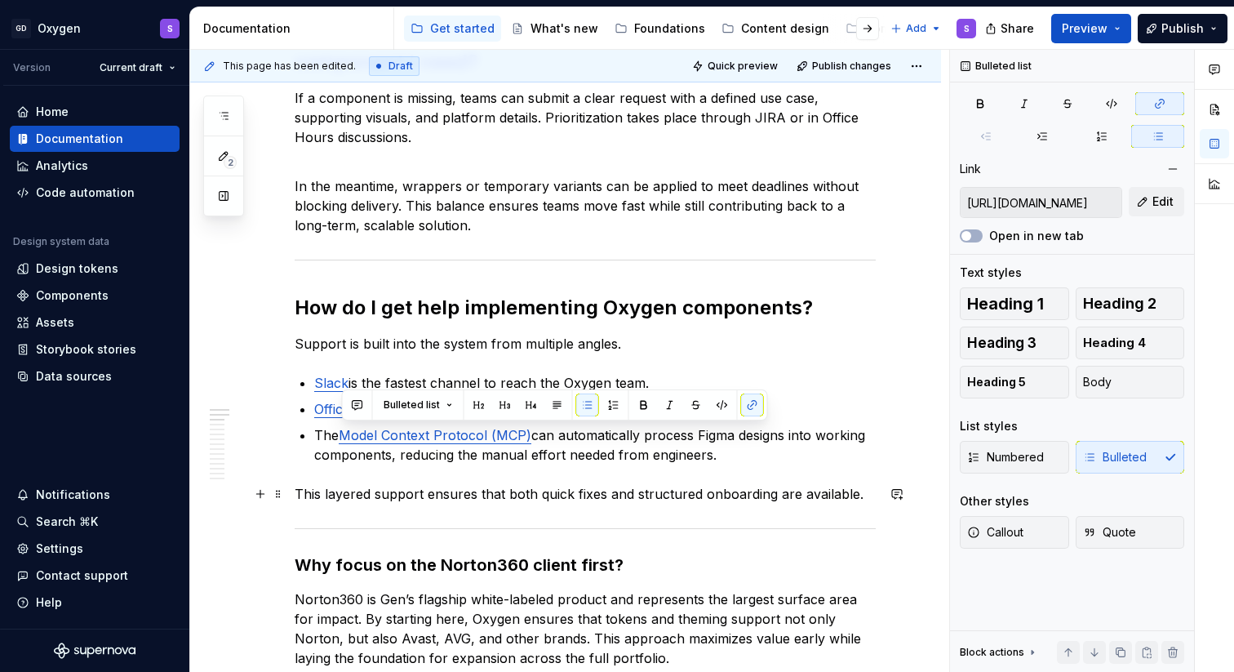
click at [581, 497] on p "This layered support ensures that both quick fixes and structured onboarding ar…" at bounding box center [585, 494] width 581 height 20
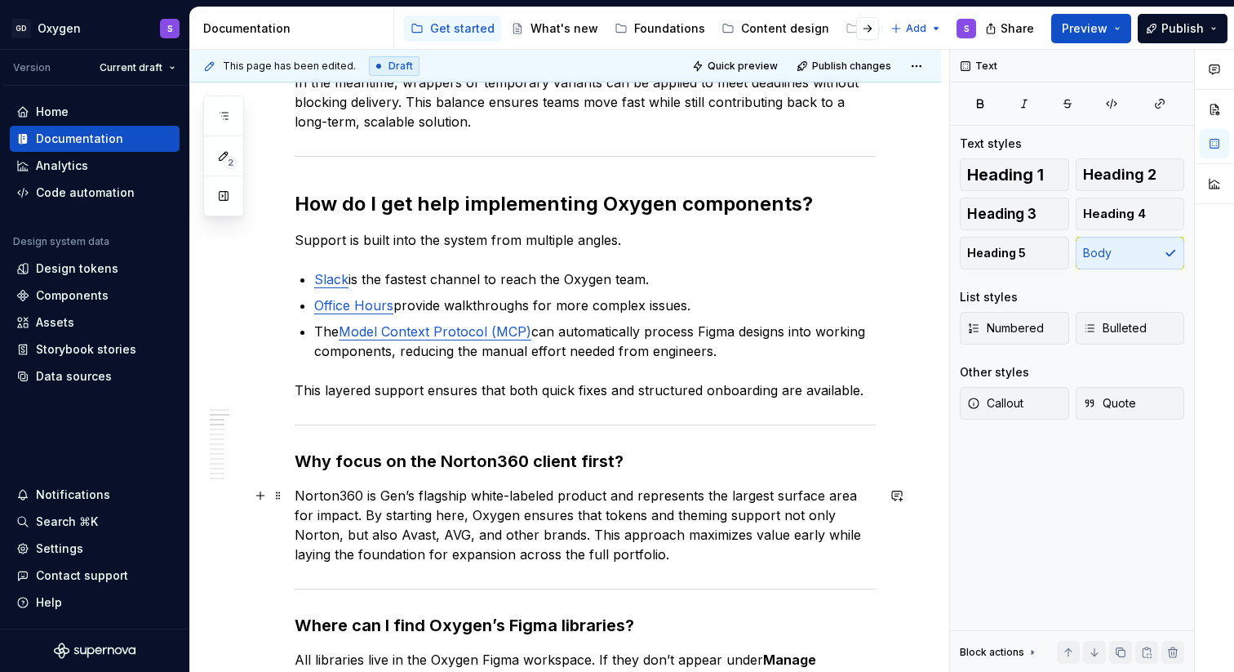
scroll to position [414, 0]
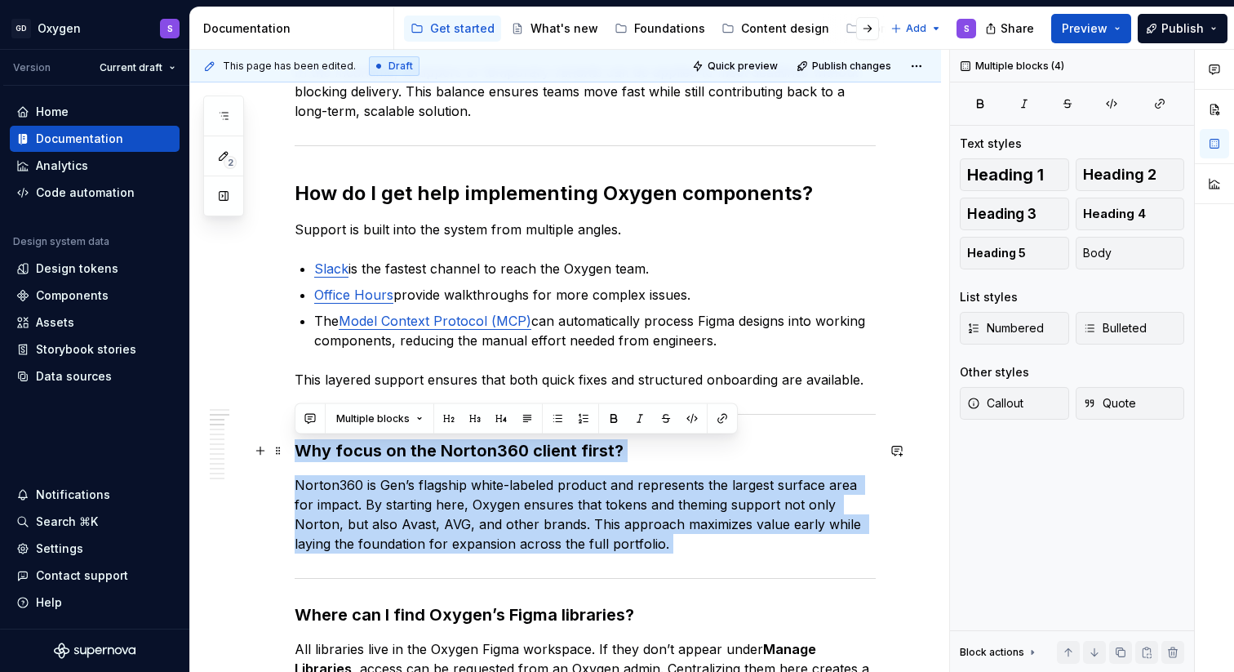
drag, startPoint x: 657, startPoint y: 554, endPoint x: 300, endPoint y: 449, distance: 371.8
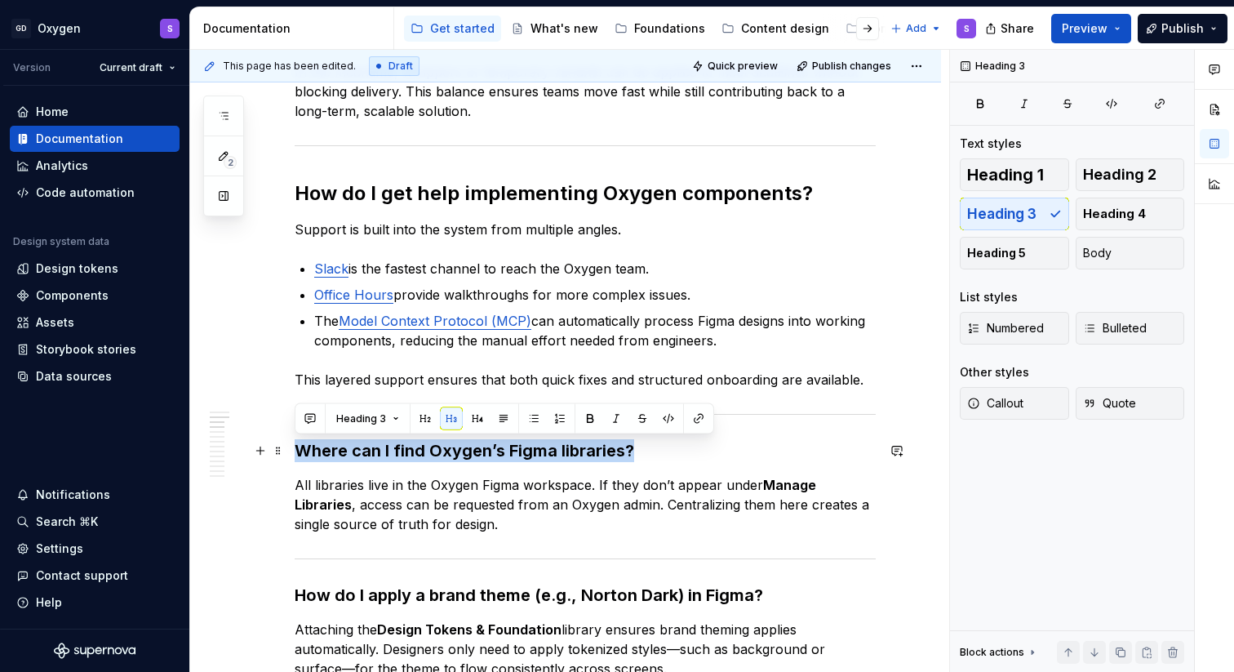
drag, startPoint x: 631, startPoint y: 448, endPoint x: 303, endPoint y: 447, distance: 328.0
click at [298, 447] on h3 "Where can I find Oxygen’s Figma libraries?" at bounding box center [585, 450] width 581 height 23
click at [397, 416] on button "Heading 3" at bounding box center [368, 418] width 78 height 23
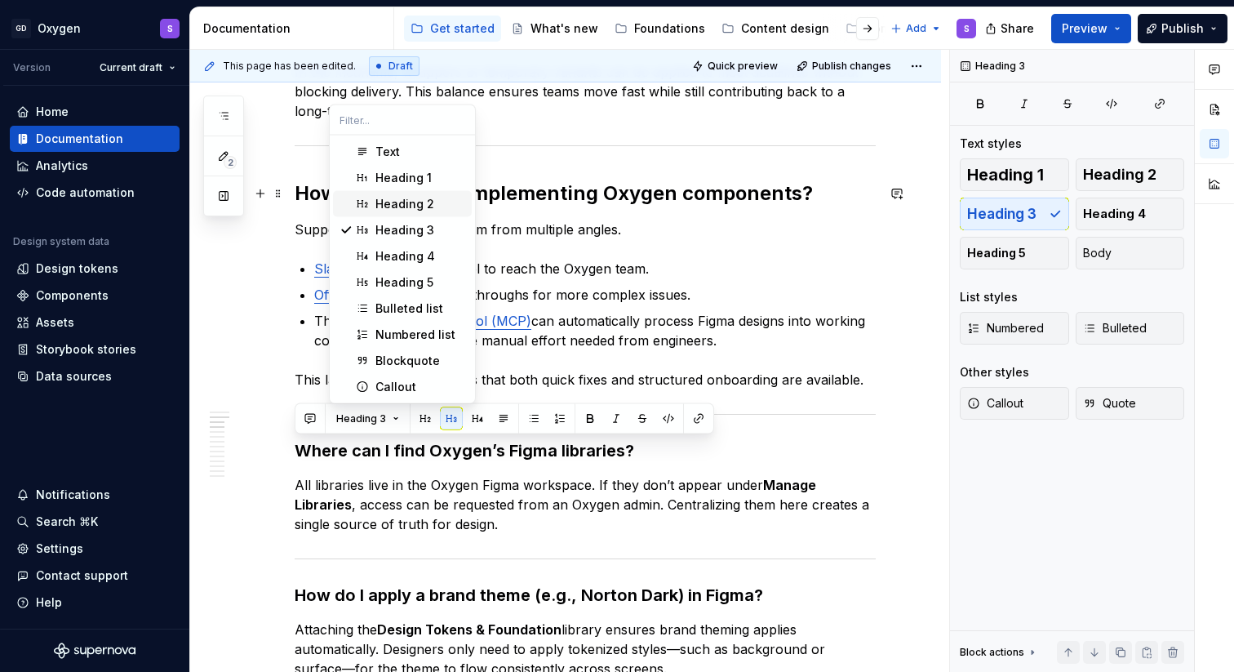
click at [427, 198] on div "Heading 2" at bounding box center [404, 204] width 59 height 16
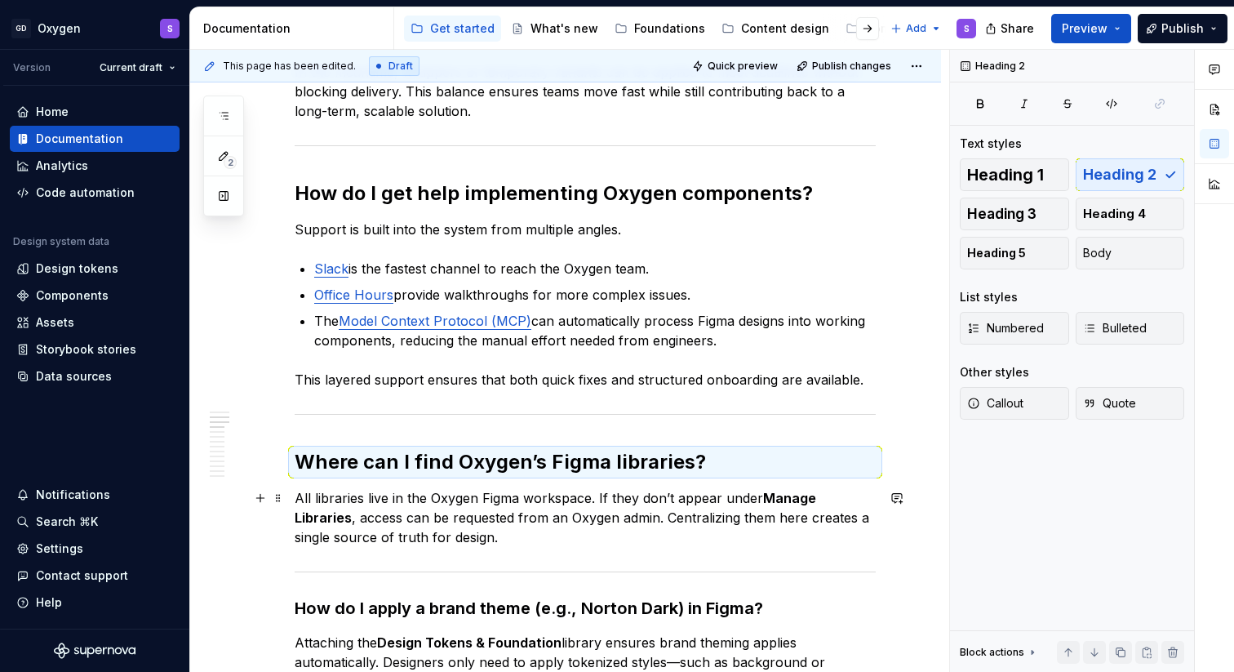
click at [467, 508] on p "All libraries live in the Oxygen Figma workspace. If they don’t appear under Ma…" at bounding box center [585, 517] width 581 height 59
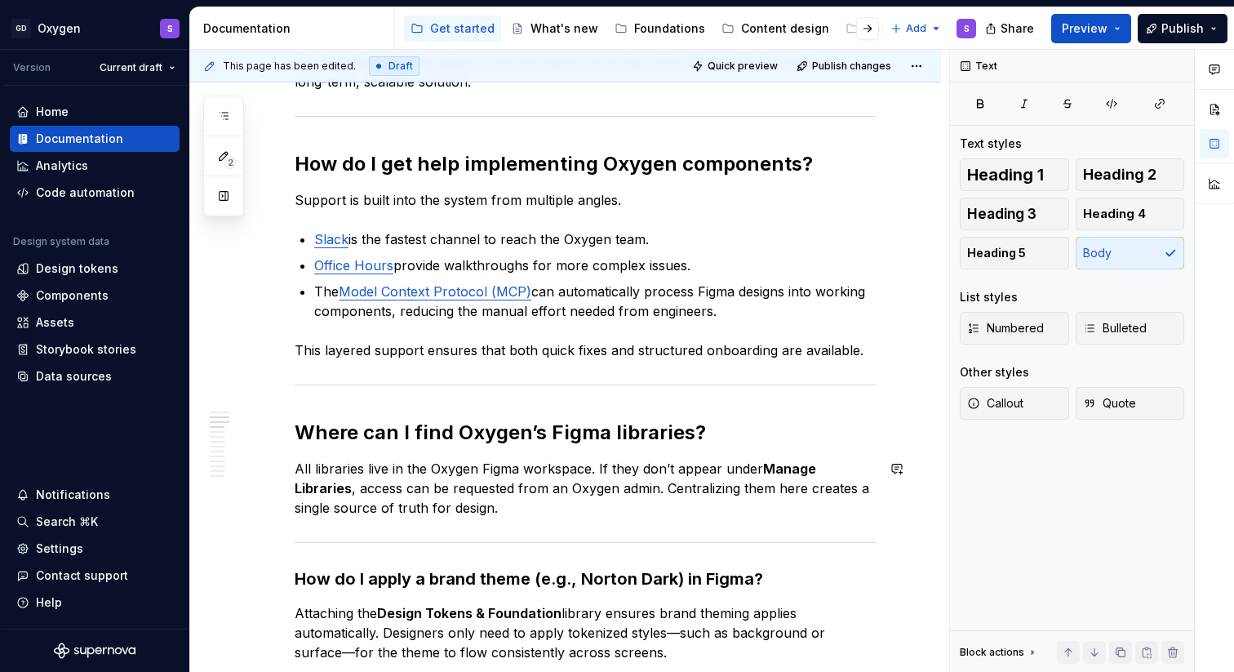
scroll to position [445, 0]
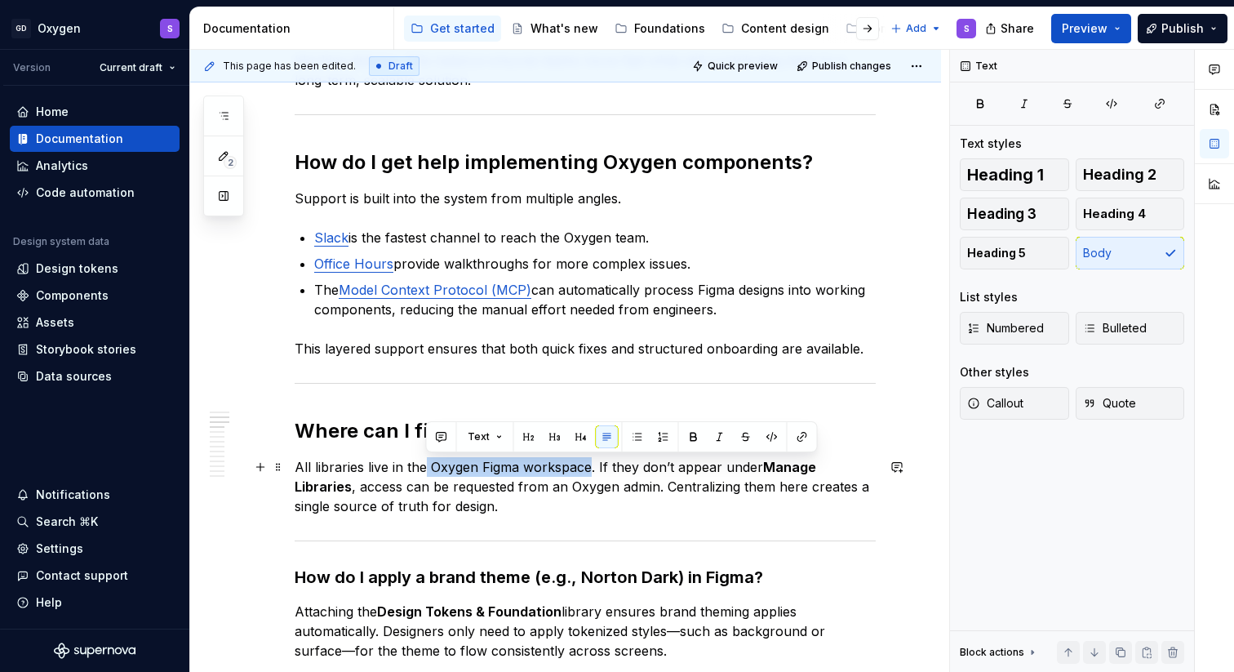
drag, startPoint x: 590, startPoint y: 466, endPoint x: 427, endPoint y: 468, distance: 163.2
click at [427, 468] on p "All libraries live in the Oxygen Figma workspace. If they don’t appear under Ma…" at bounding box center [585, 486] width 581 height 59
click at [804, 437] on button "button" at bounding box center [802, 436] width 23 height 23
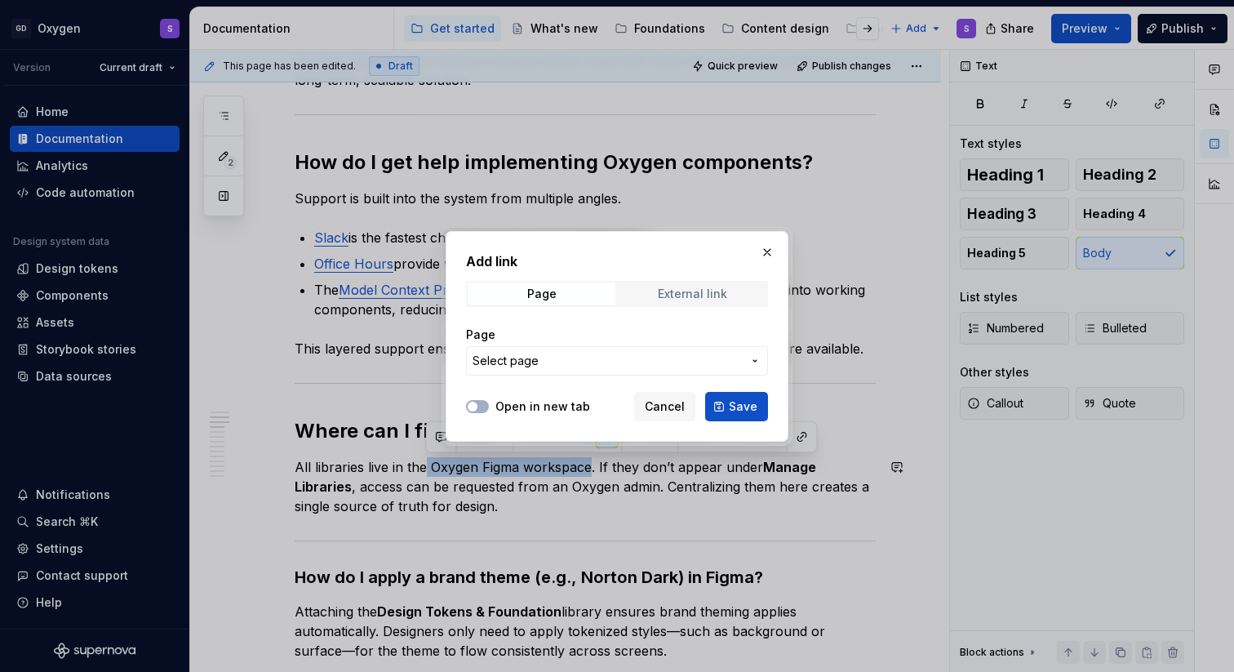
click at [691, 300] on span "External link" at bounding box center [693, 293] width 148 height 23
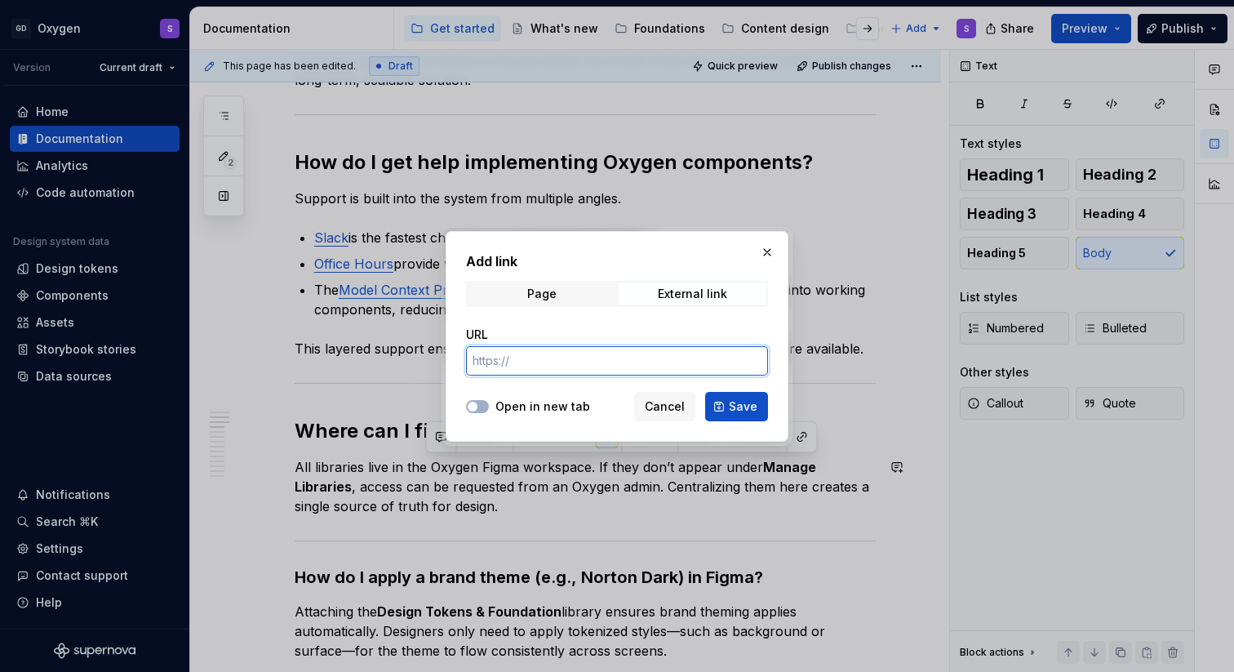
click at [517, 357] on input "URL" at bounding box center [617, 360] width 302 height 29
paste input "[URL][DOMAIN_NAME]"
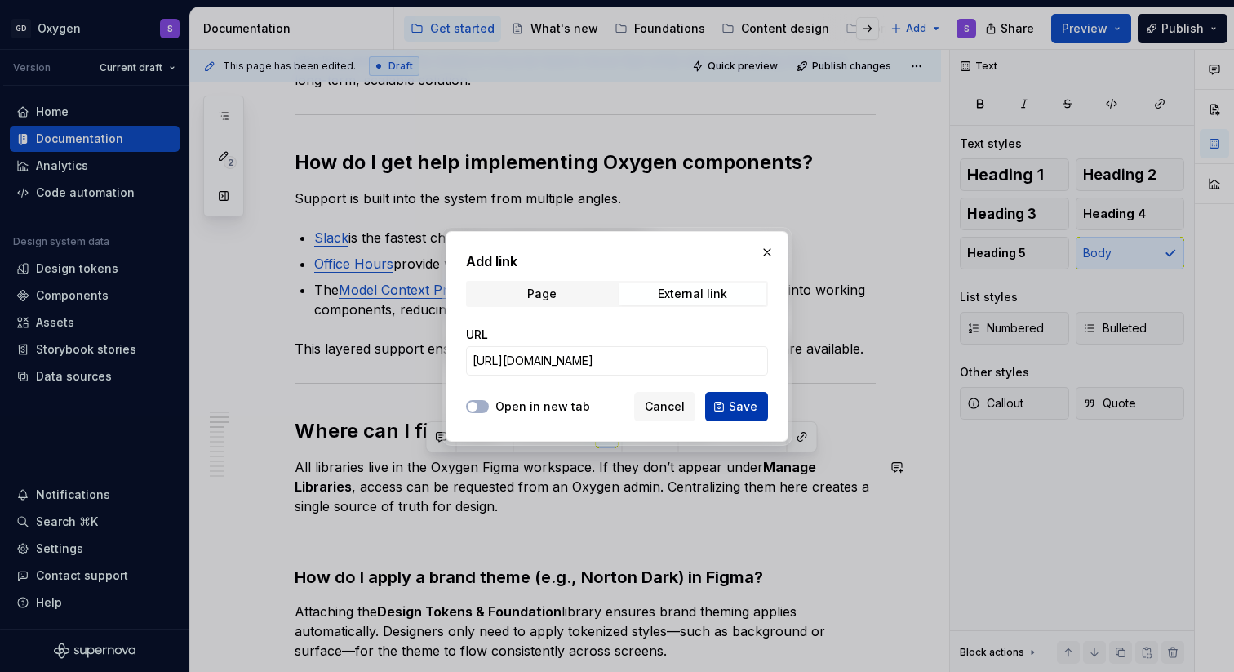
click at [740, 403] on span "Save" at bounding box center [743, 406] width 29 height 16
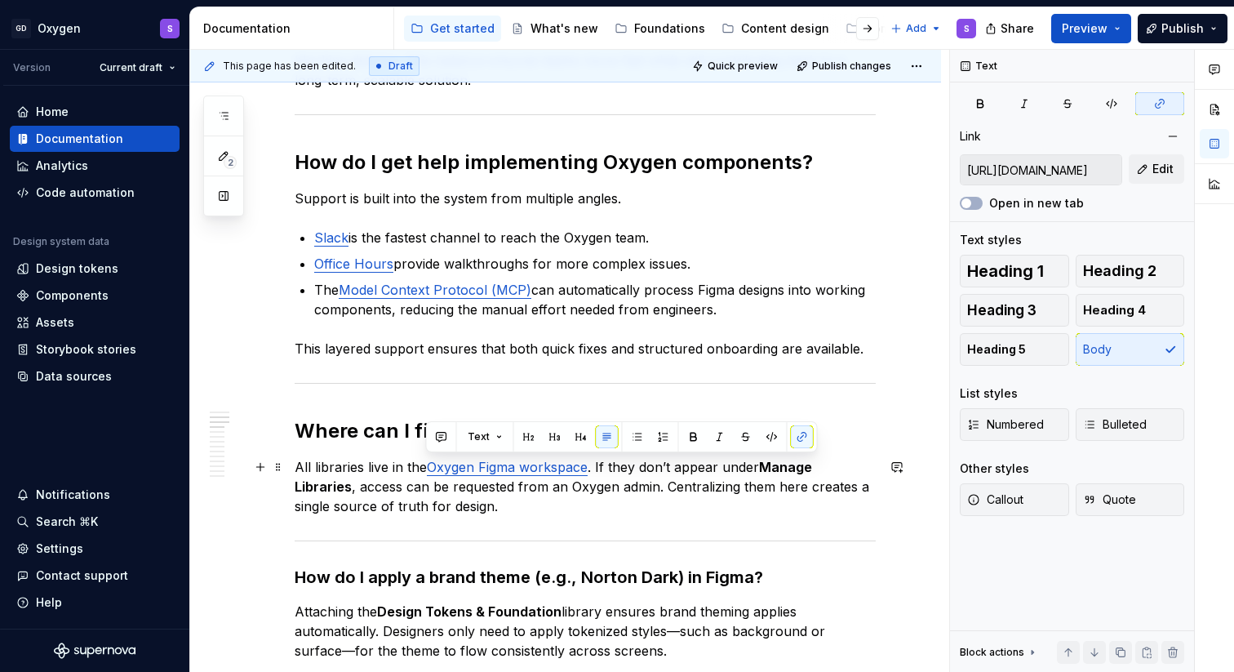
click at [686, 511] on p "All libraries live in the Oxygen Figma workspace . If they don’t appear under M…" at bounding box center [585, 486] width 581 height 59
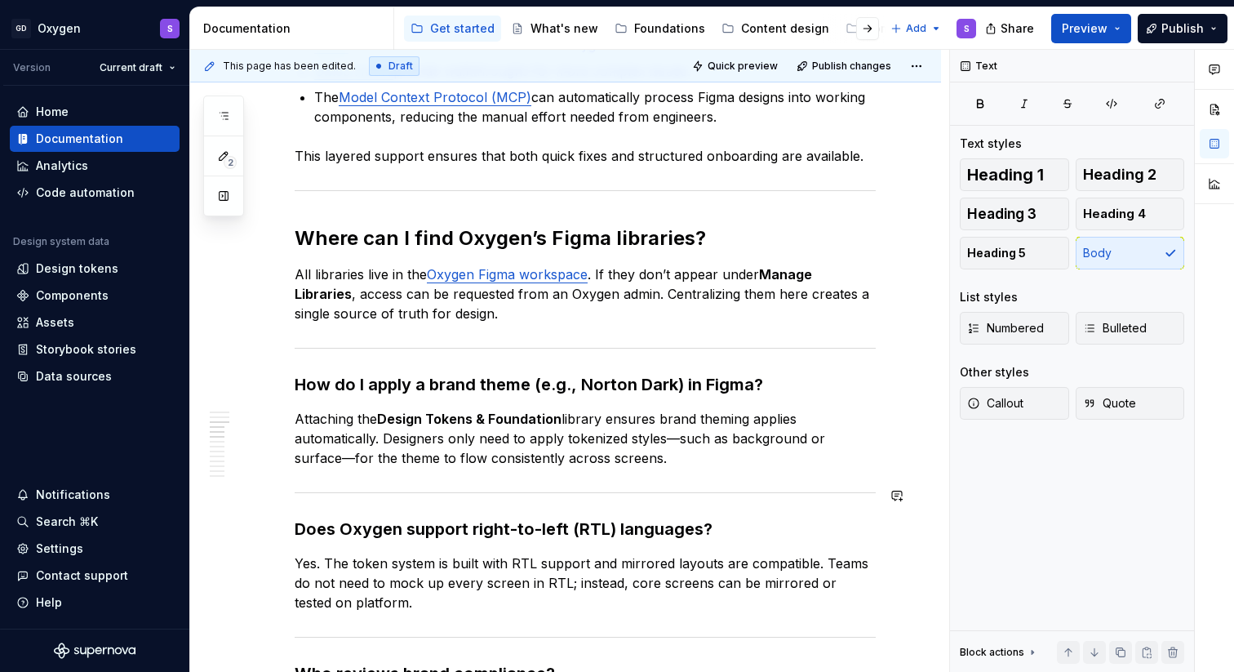
scroll to position [641, 0]
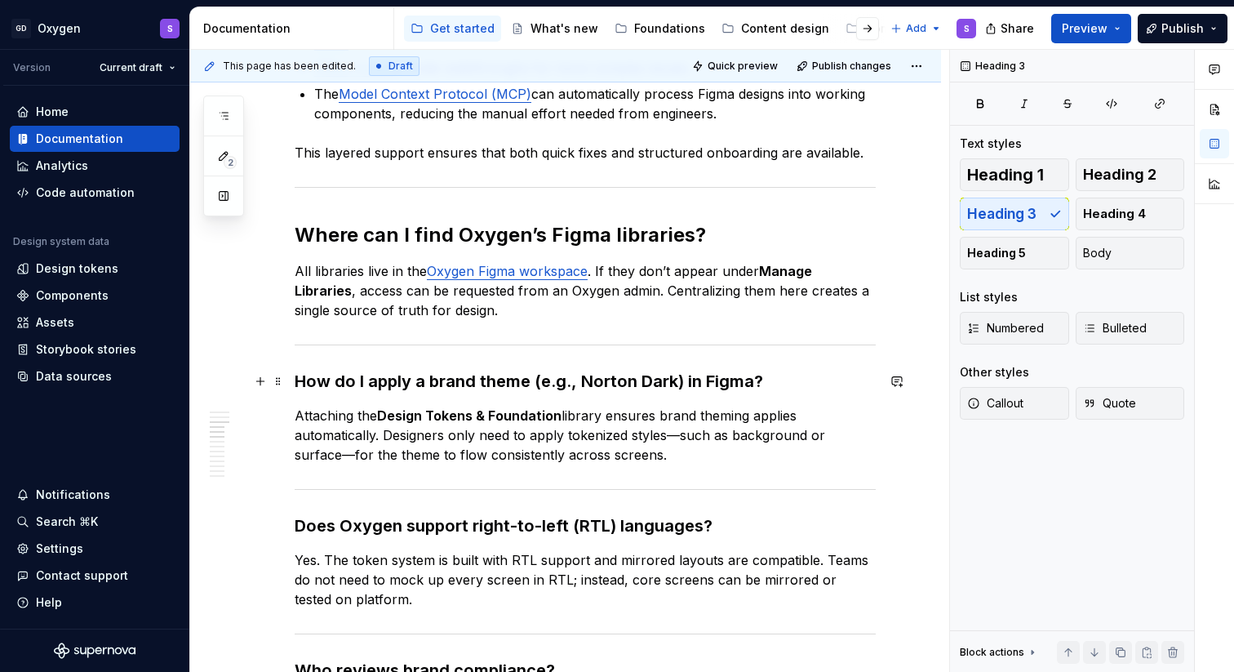
click at [736, 379] on h3 "How do I apply a brand theme (e.g., Norton Dark) in Figma?" at bounding box center [585, 381] width 581 height 23
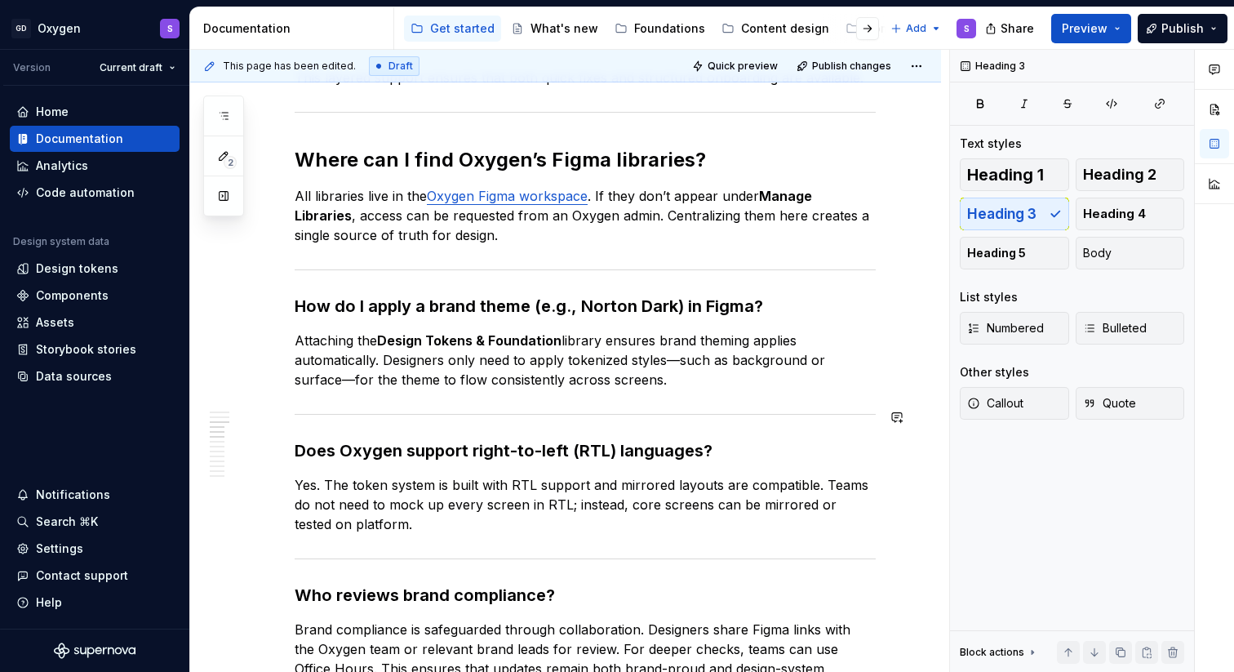
scroll to position [723, 0]
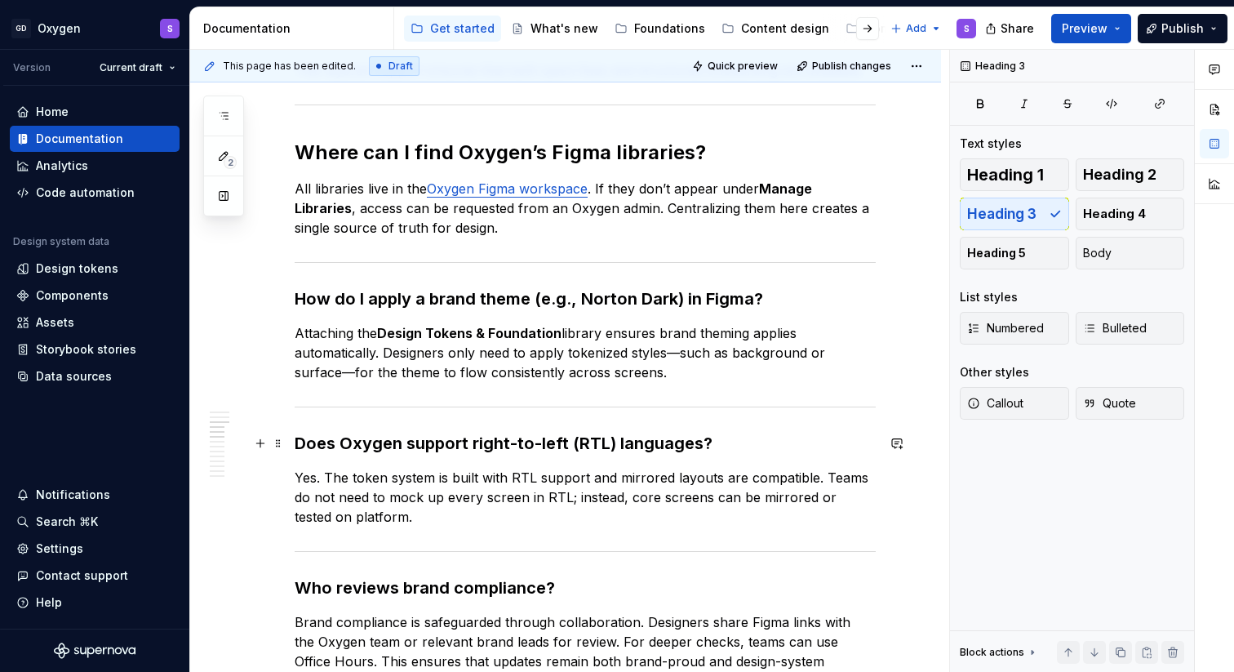
click at [685, 440] on h3 "Does Oxygen support right-to-left (RTL) languages?" at bounding box center [585, 443] width 581 height 23
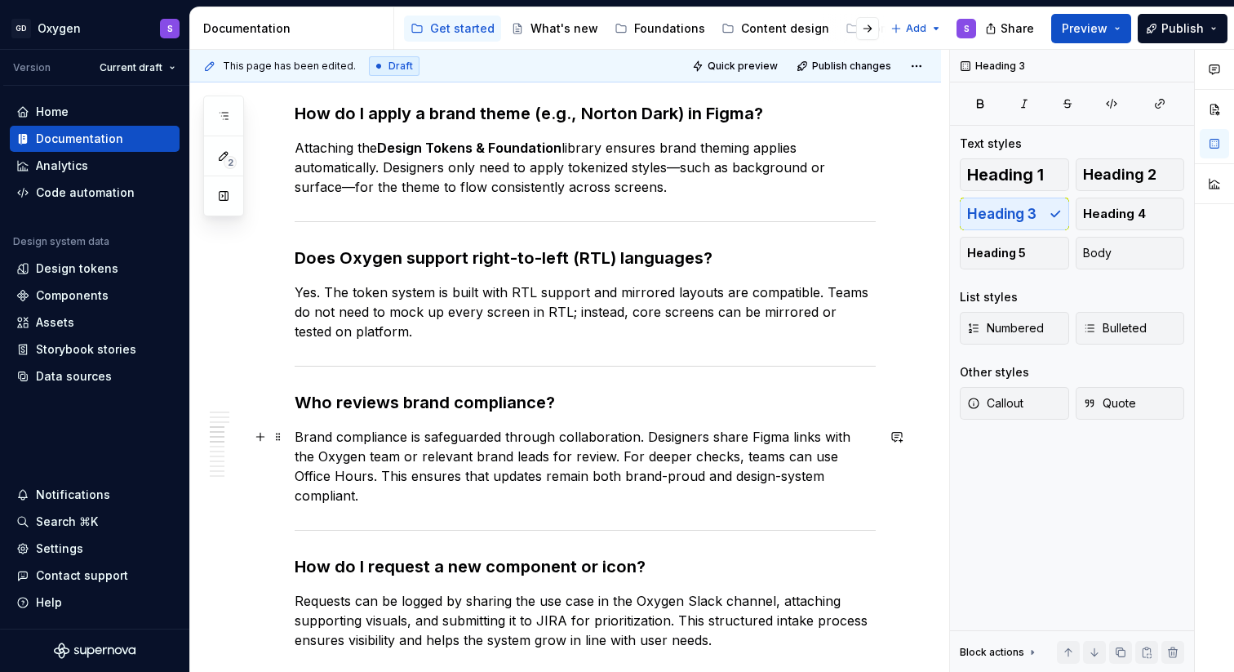
scroll to position [910, 0]
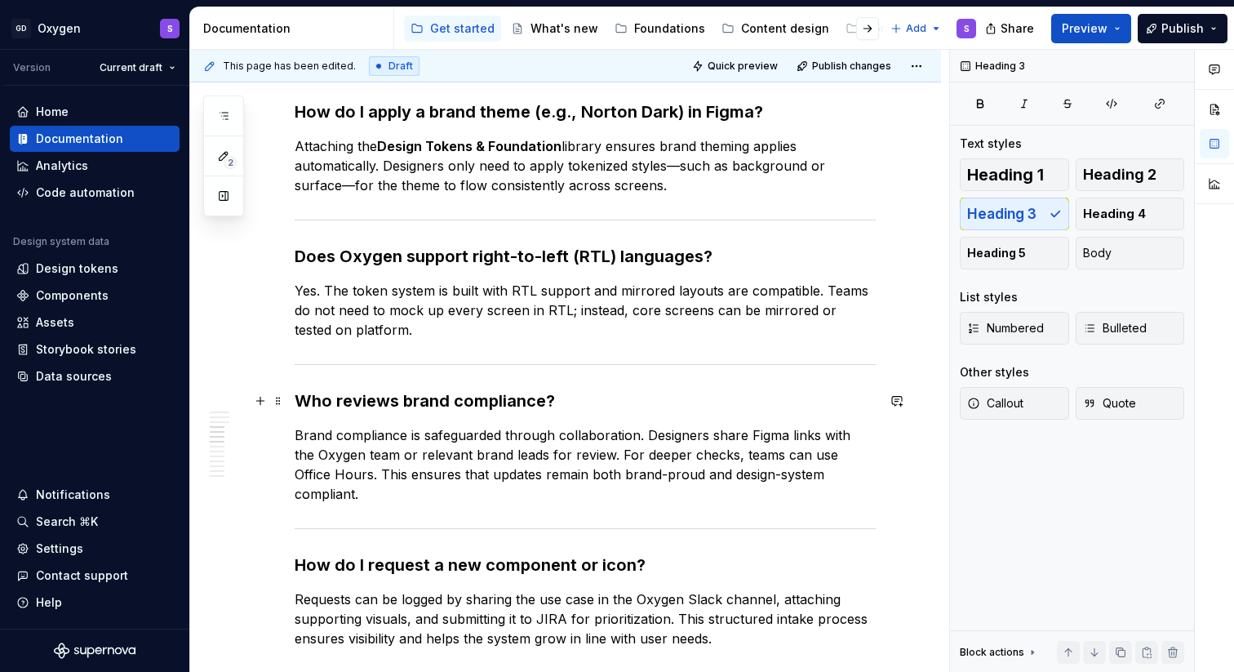
click at [460, 396] on h3 "Who reviews brand compliance?" at bounding box center [585, 400] width 581 height 23
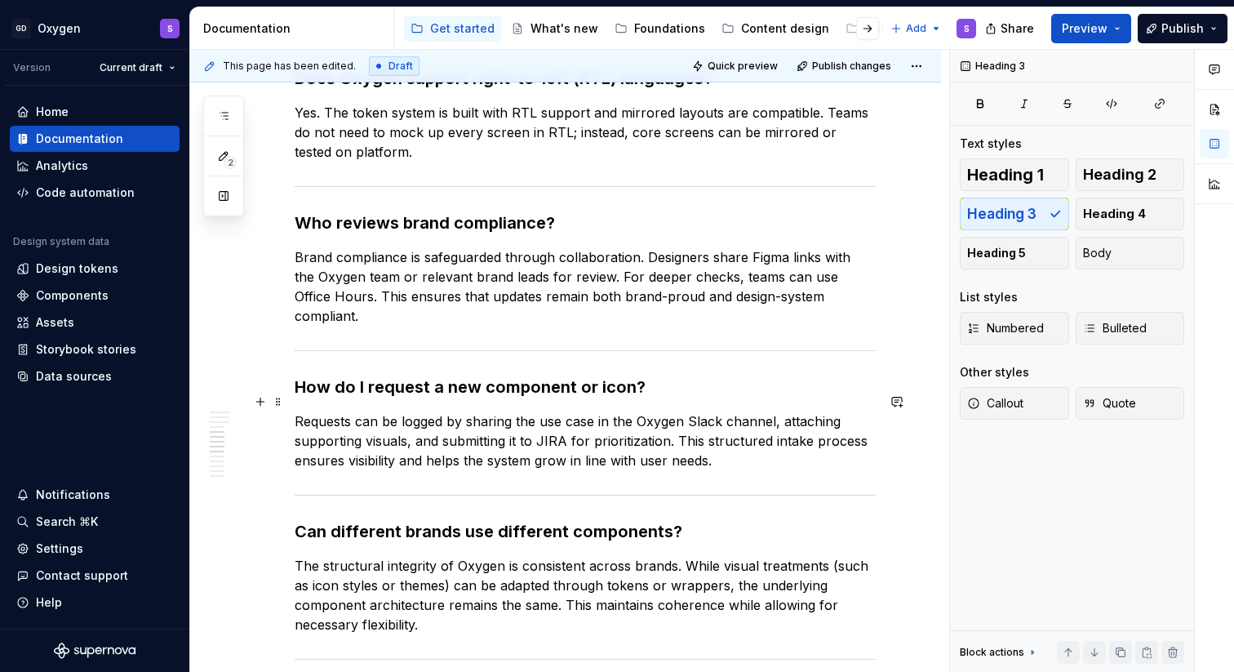
scroll to position [1090, 0]
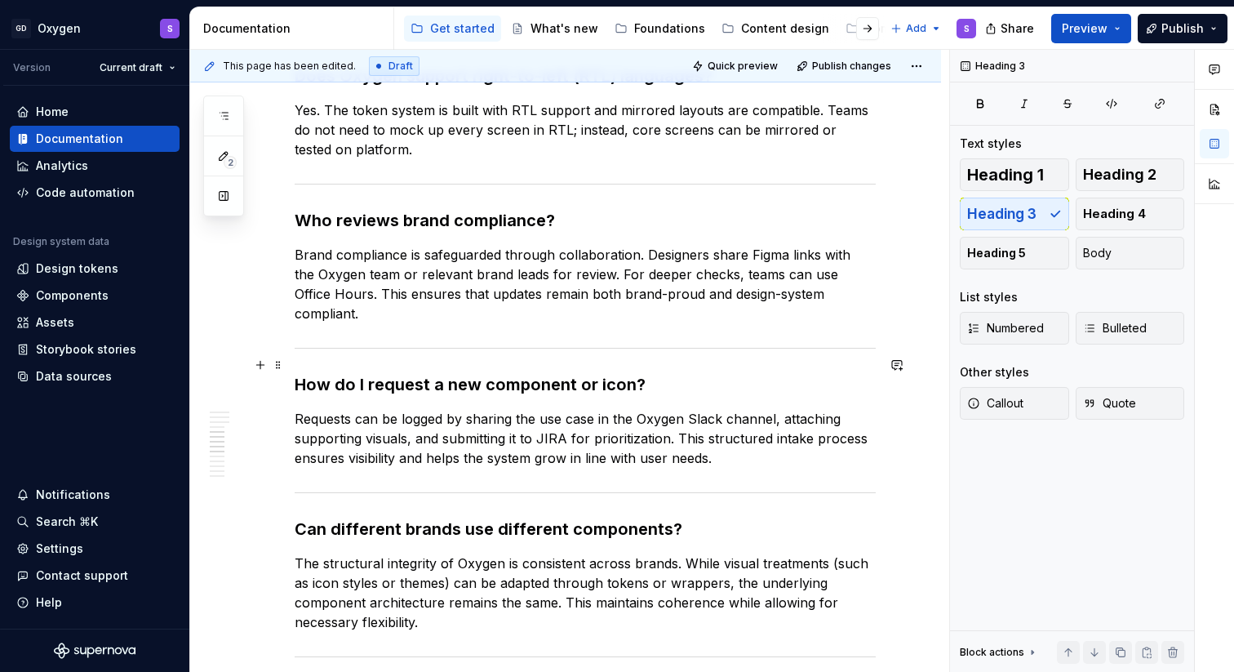
click at [470, 373] on h3 "How do I request a new component or icon?" at bounding box center [585, 384] width 581 height 23
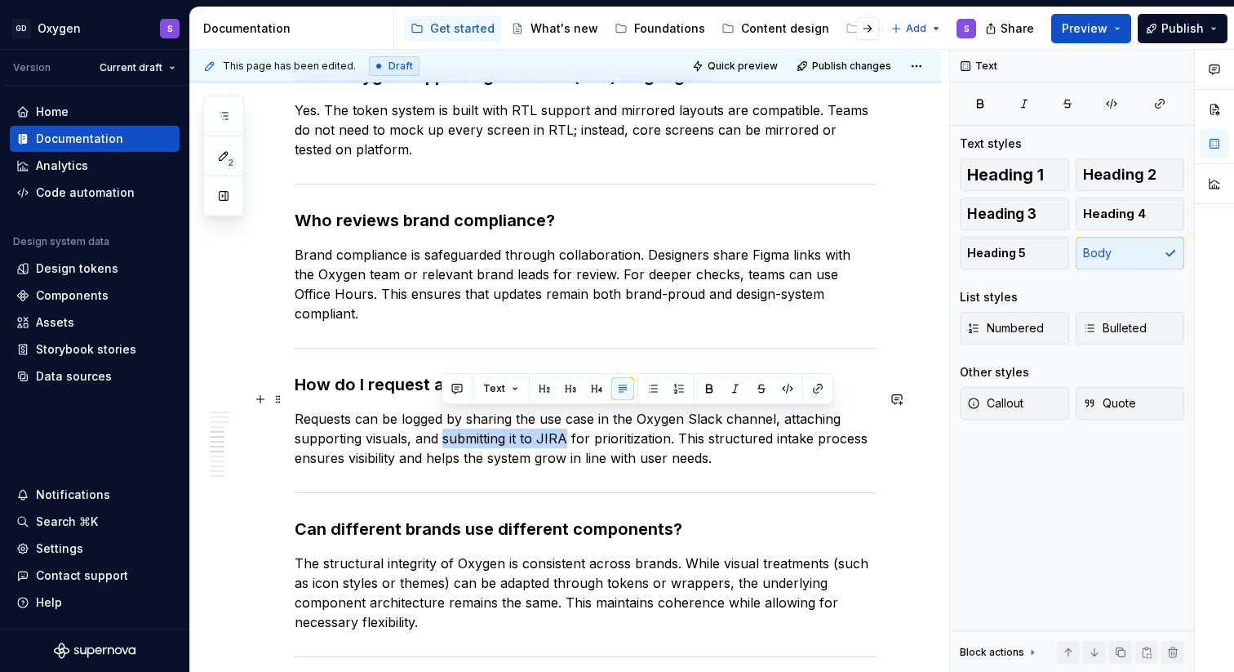
drag, startPoint x: 564, startPoint y: 418, endPoint x: 444, endPoint y: 418, distance: 119.9
click at [444, 418] on p "Requests can be logged by sharing the use case in the Oxygen Slack channel, att…" at bounding box center [585, 438] width 581 height 59
click at [812, 386] on button "button" at bounding box center [817, 388] width 23 height 23
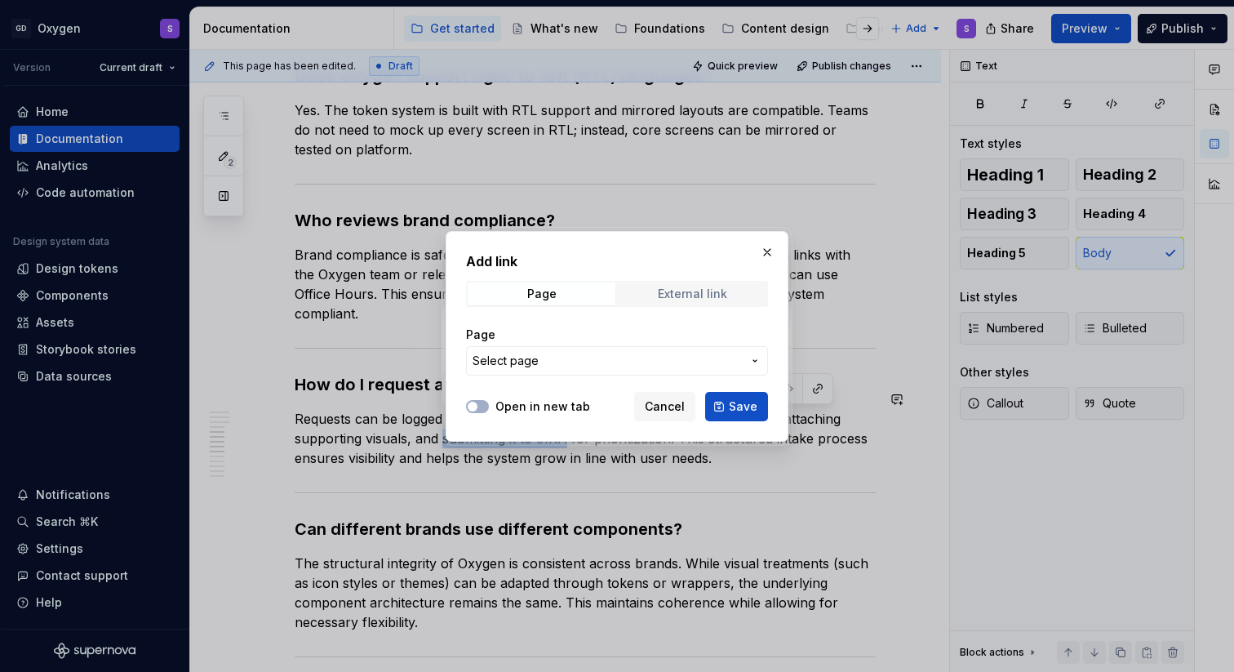
click at [695, 298] on div "External link" at bounding box center [692, 293] width 69 height 13
click at [539, 358] on input "URL" at bounding box center [617, 360] width 302 height 29
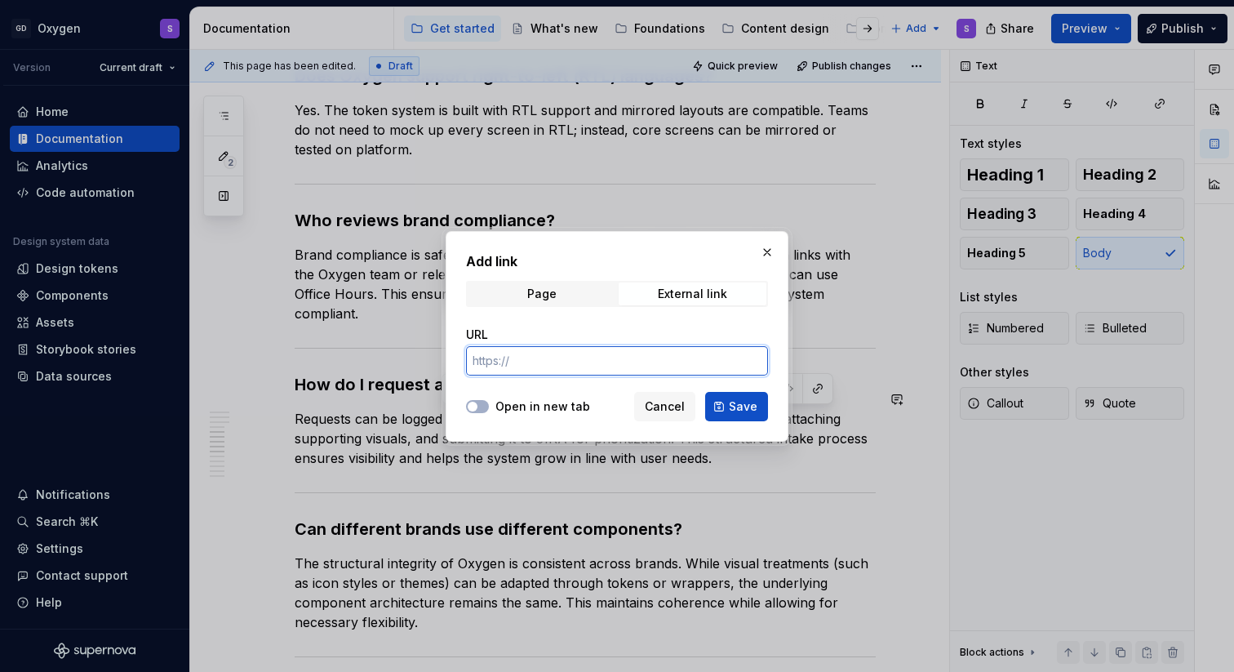
paste input "[URL][DOMAIN_NAME]"
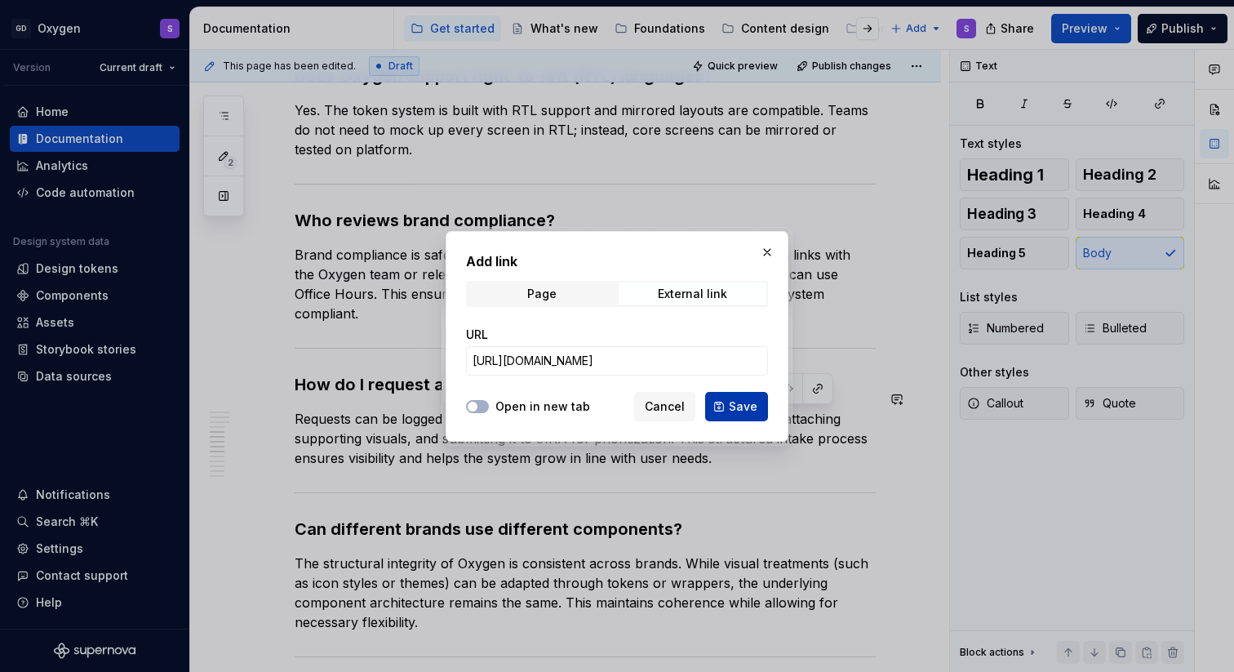
click at [754, 413] on span "Save" at bounding box center [743, 406] width 29 height 16
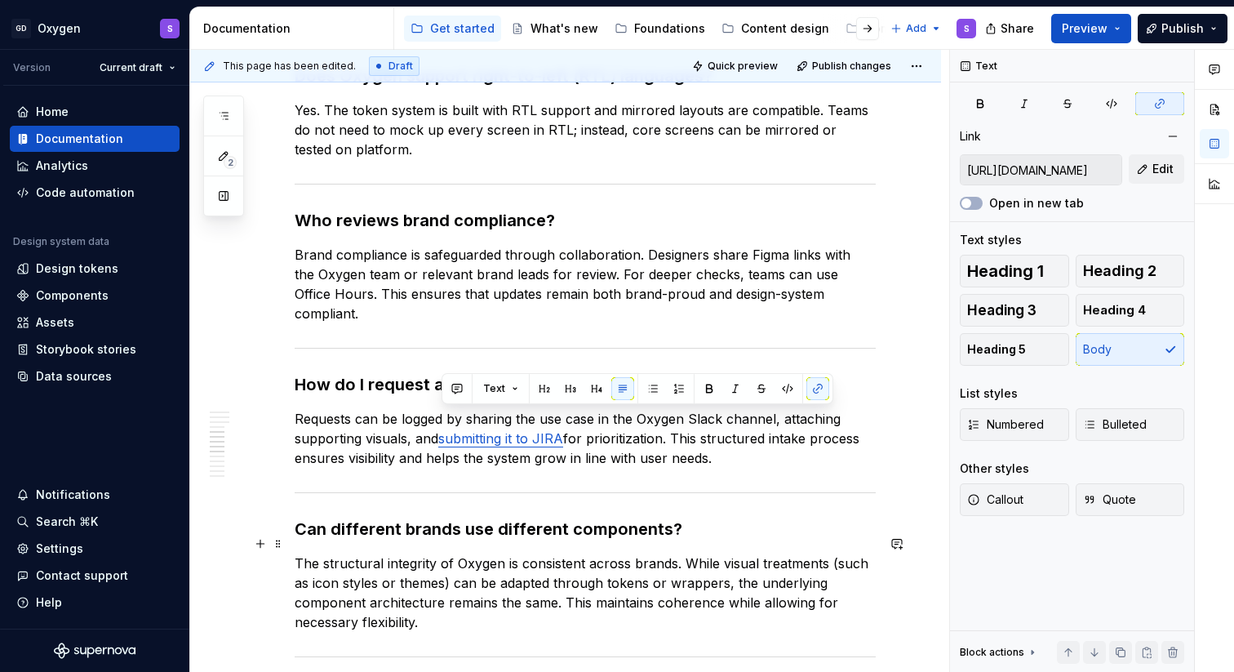
click at [495, 554] on p "The structural integrity of Oxygen is consistent across brands. While visual tr…" at bounding box center [585, 592] width 581 height 78
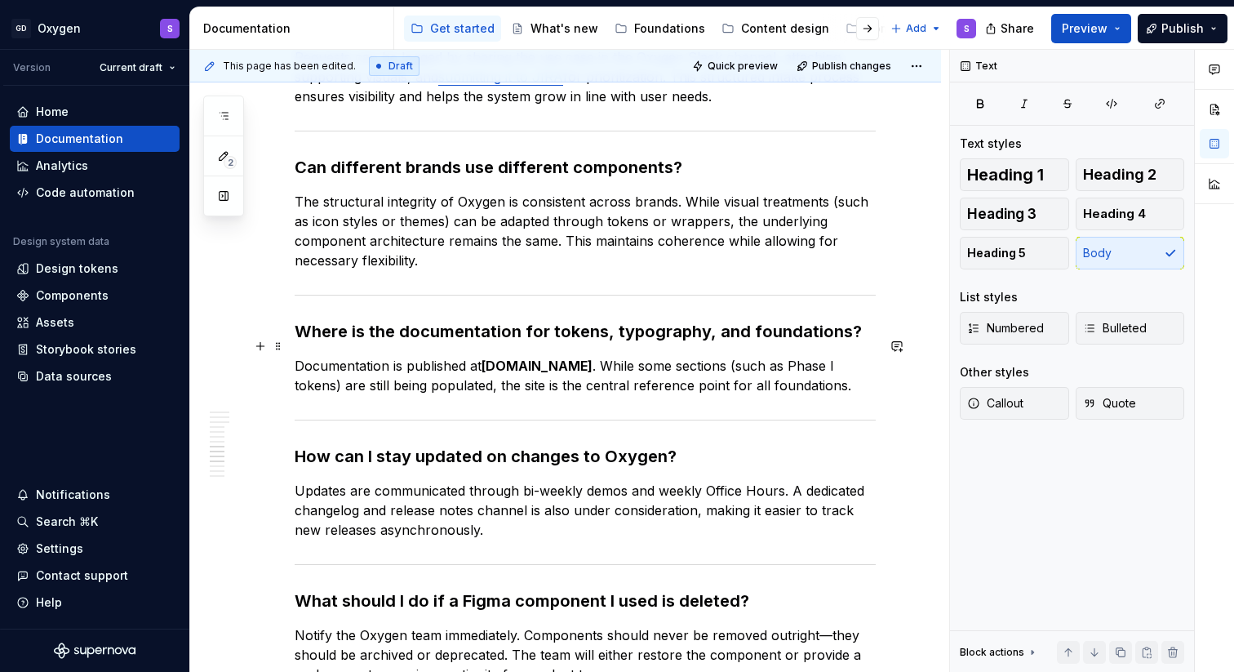
scroll to position [1453, 0]
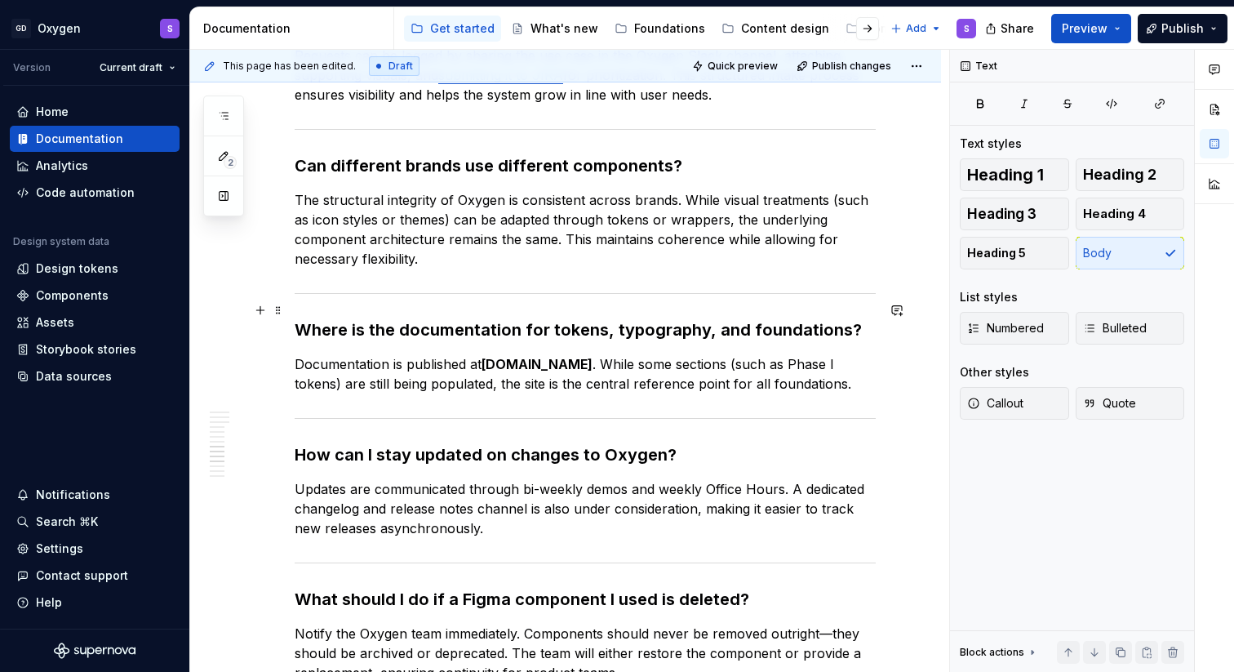
click at [732, 318] on h3 "Where is the documentation for tokens, typography, and foundations?" at bounding box center [585, 329] width 581 height 23
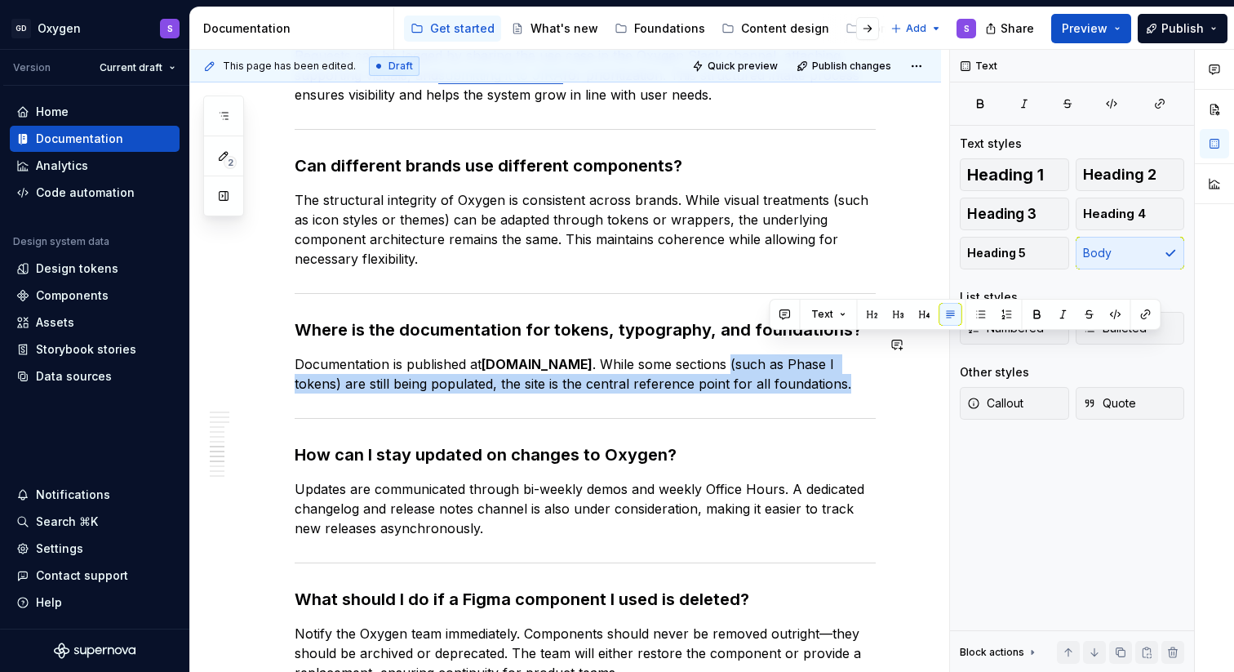
drag, startPoint x: 768, startPoint y: 344, endPoint x: 339, endPoint y: 374, distance: 429.5
click at [339, 374] on div "What happens if the design system doesn’t have the component I need? If a compo…" at bounding box center [585, 34] width 581 height 2331
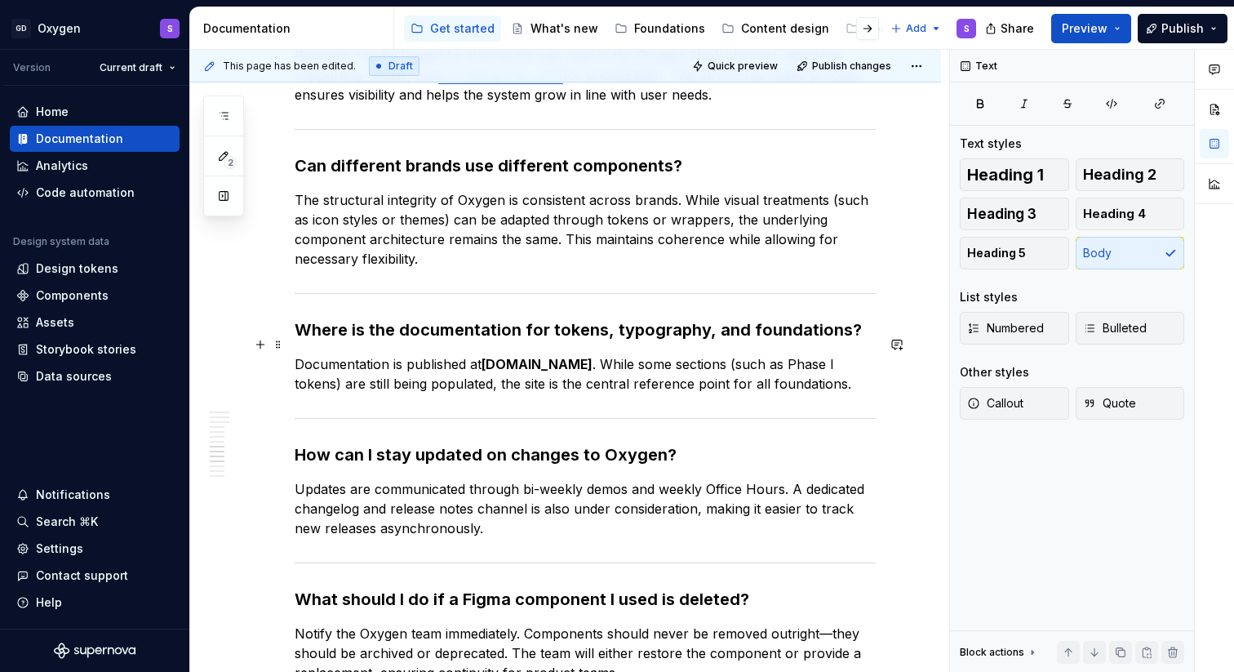
click at [339, 365] on p "Documentation is published at [DOMAIN_NAME] . While some sections (such as Phas…" at bounding box center [585, 373] width 581 height 39
click at [384, 361] on p "Documentation is published at [DOMAIN_NAME] . While some sections are still bei…" at bounding box center [585, 373] width 581 height 39
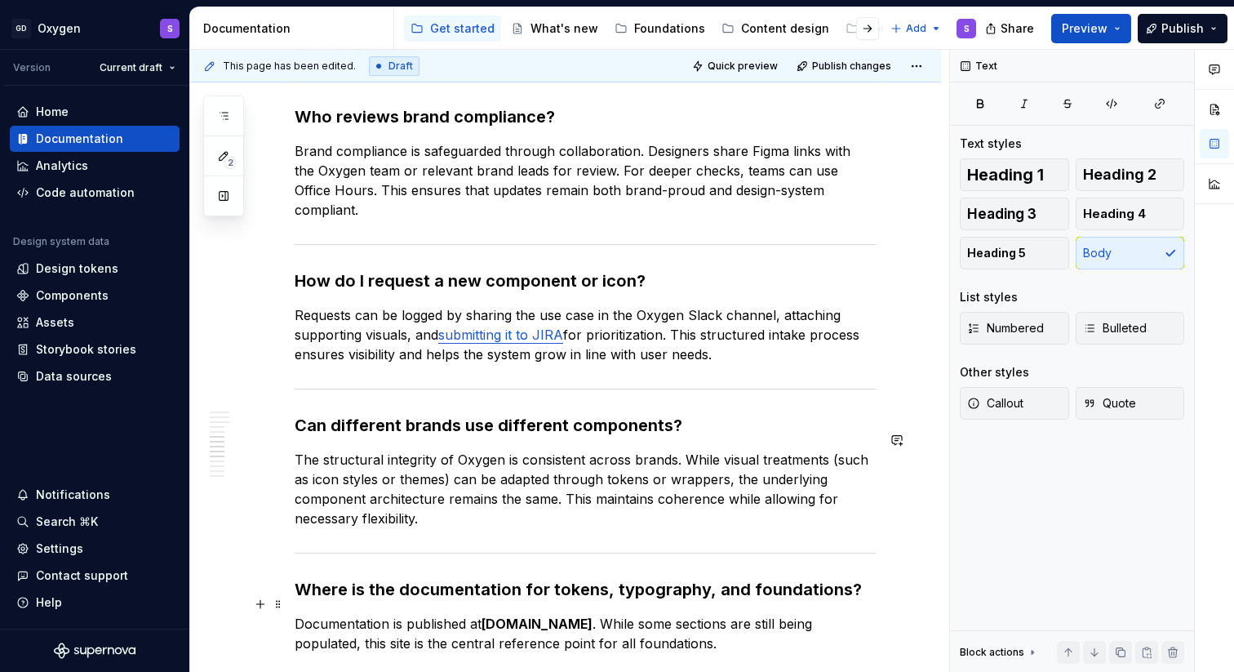
scroll to position [2183, 0]
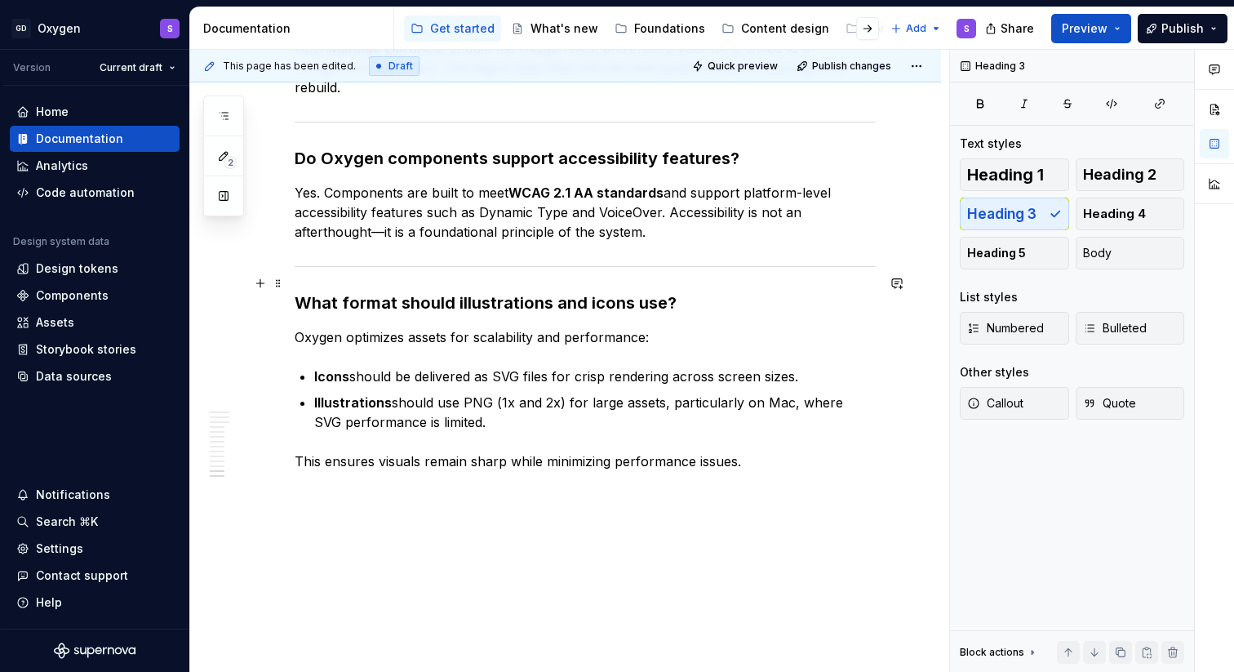
click at [653, 292] on h3 "What format should illustrations and icons use?" at bounding box center [585, 302] width 581 height 23
click at [1168, 33] on span "Publish" at bounding box center [1182, 28] width 42 height 16
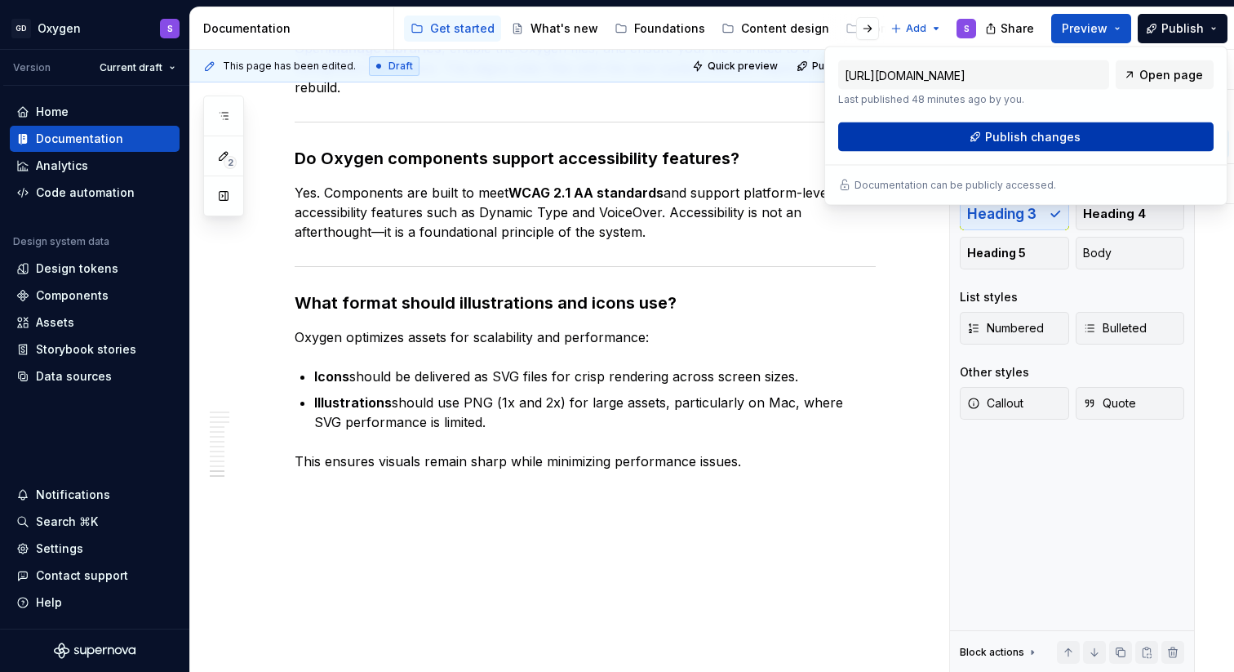
click at [1120, 144] on button "Publish changes" at bounding box center [1025, 136] width 375 height 29
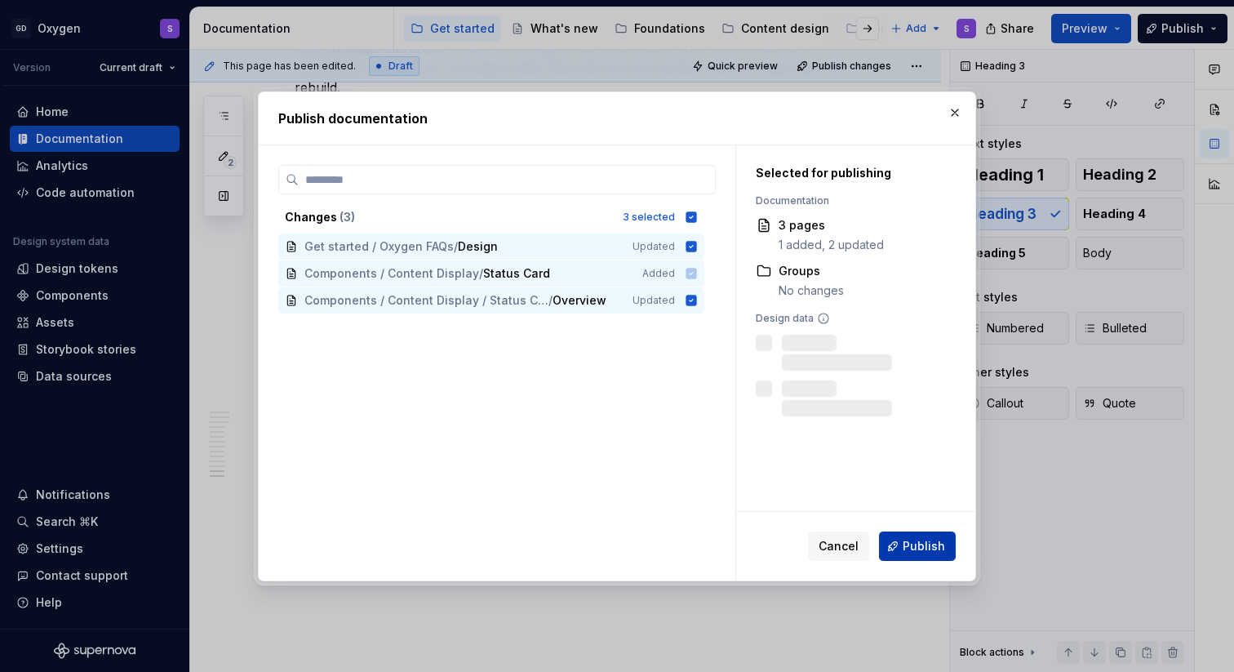
click at [924, 547] on span "Publish" at bounding box center [923, 546] width 42 height 16
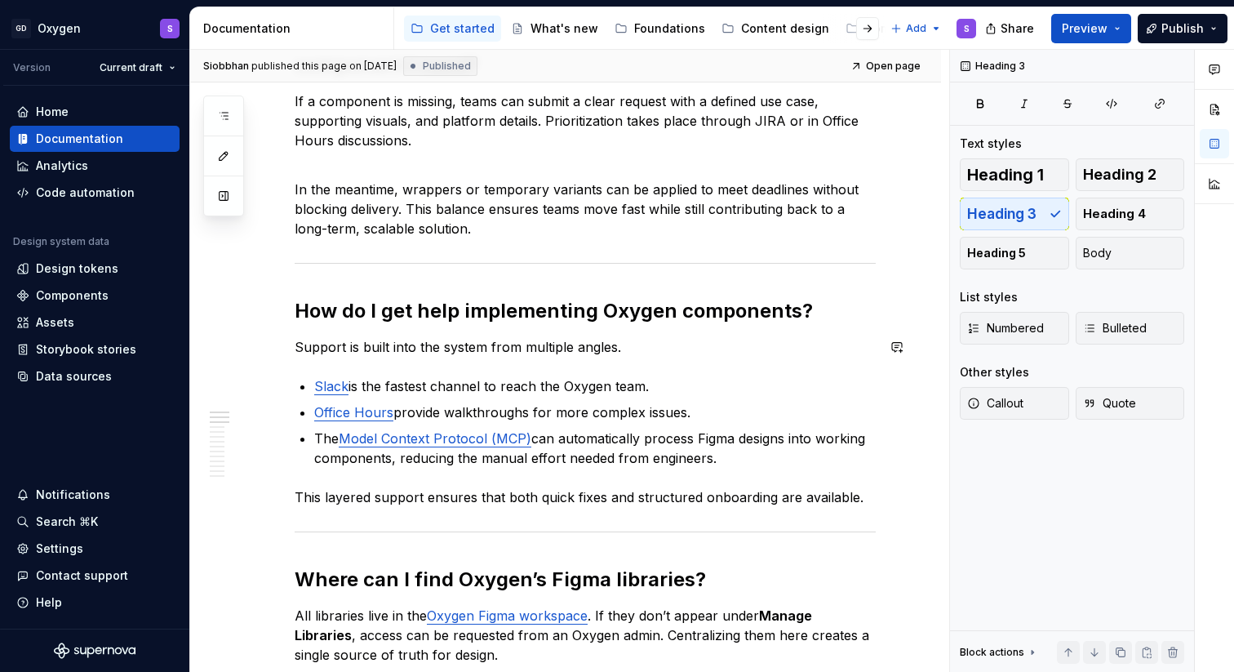
scroll to position [309, 0]
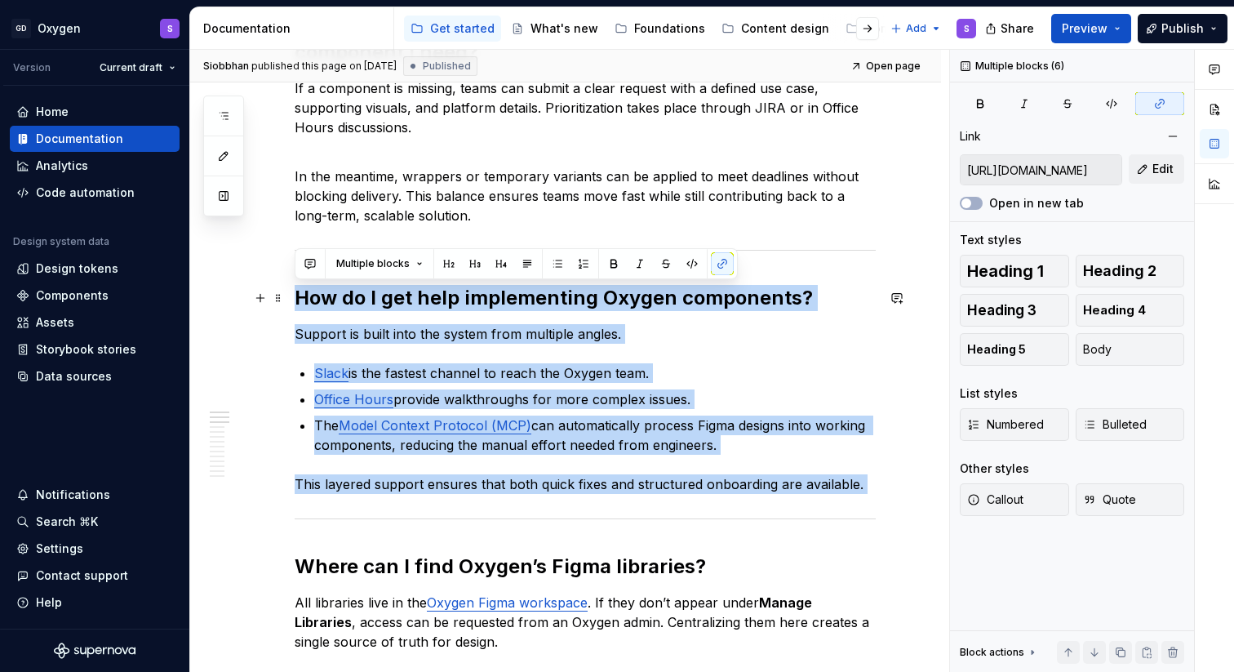
drag, startPoint x: 857, startPoint y: 500, endPoint x: 290, endPoint y: 304, distance: 599.2
copy div "How do I get help implementing Oxygen components? Support is built into the sys…"
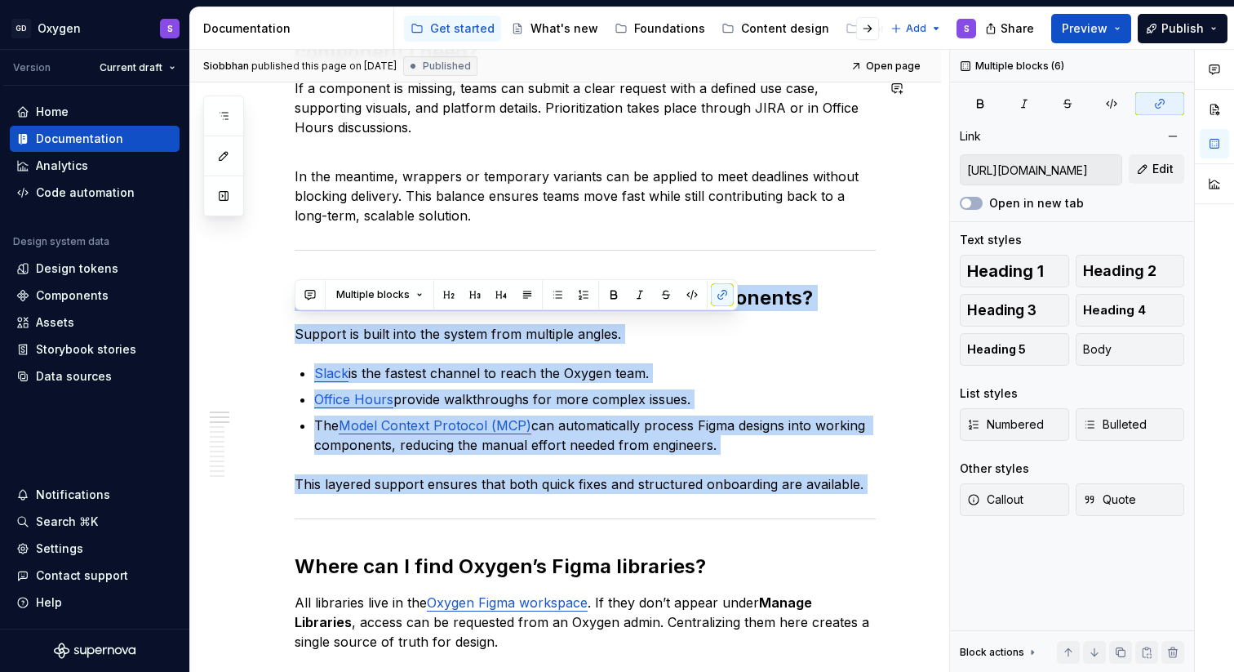
scroll to position [0, 0]
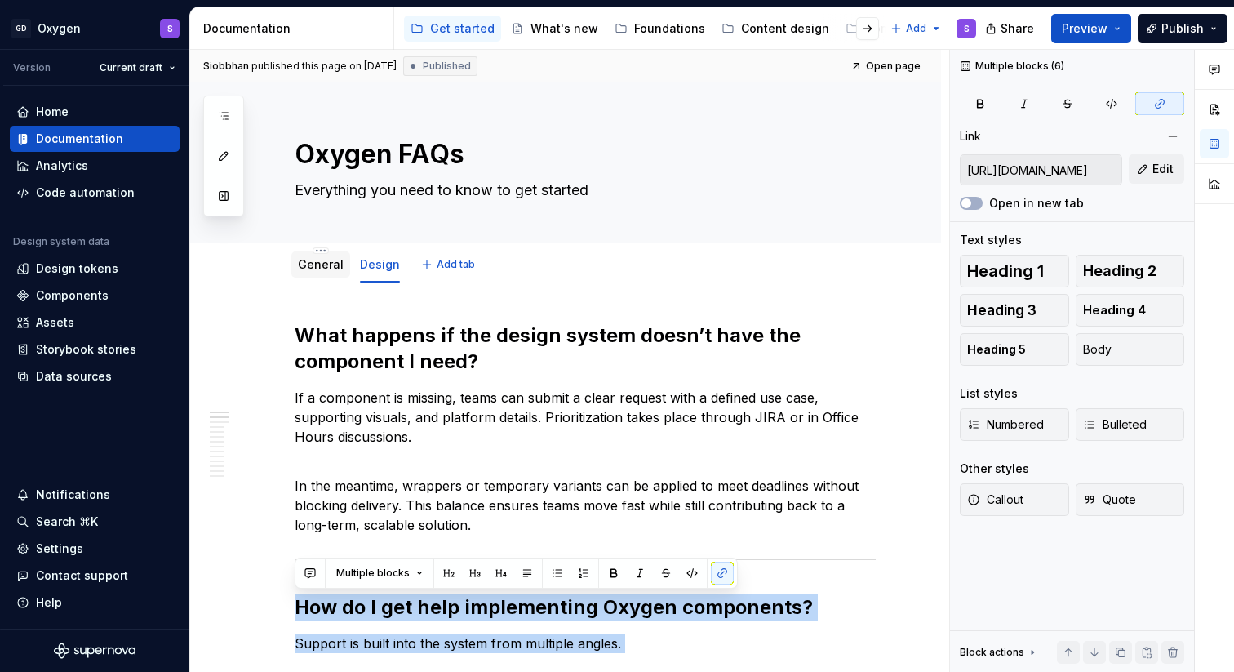
click at [321, 261] on link "General" at bounding box center [321, 264] width 46 height 14
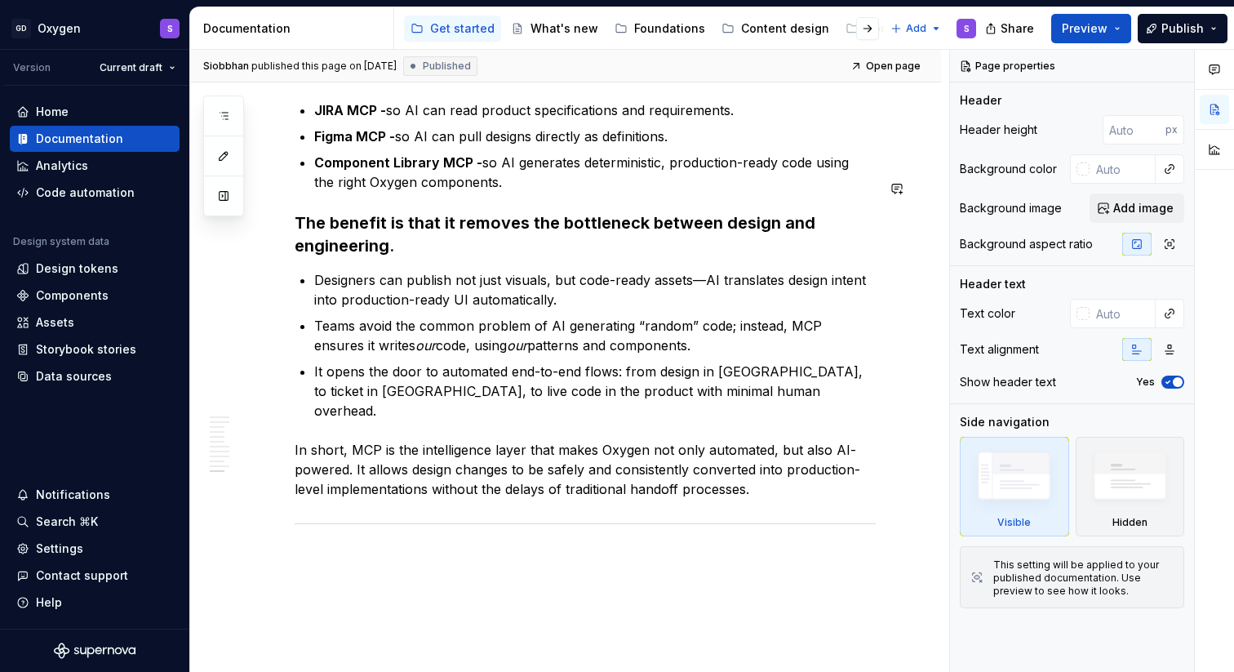
scroll to position [5452, 0]
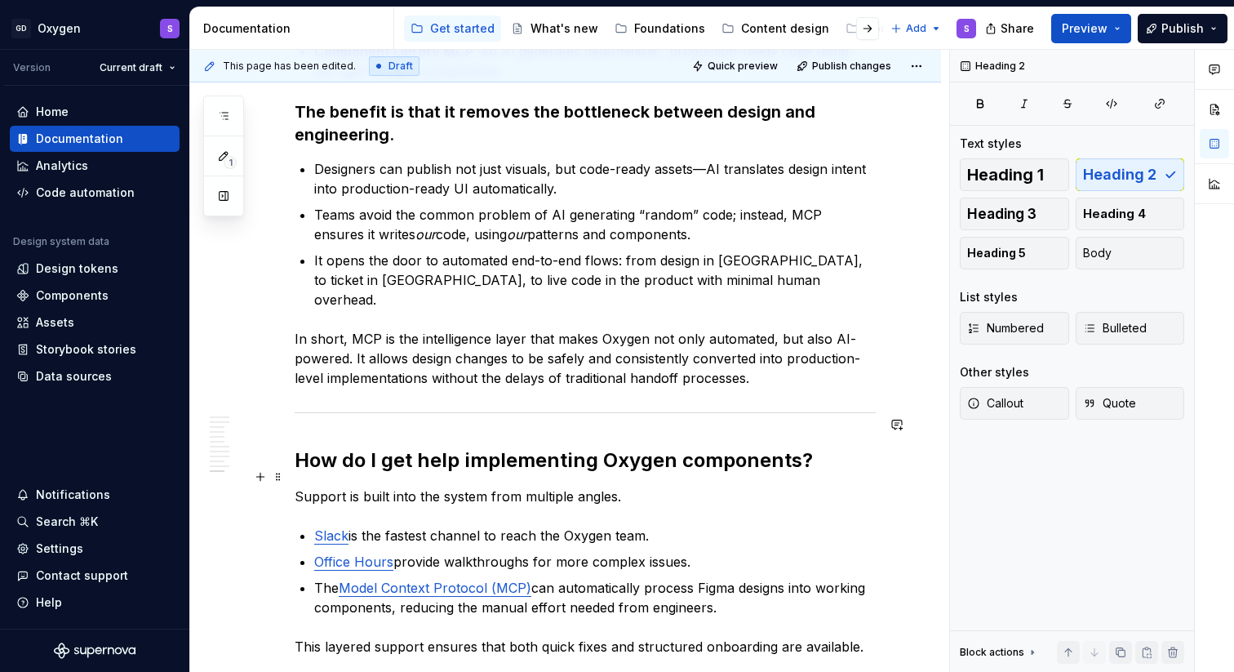
scroll to position [5560, 0]
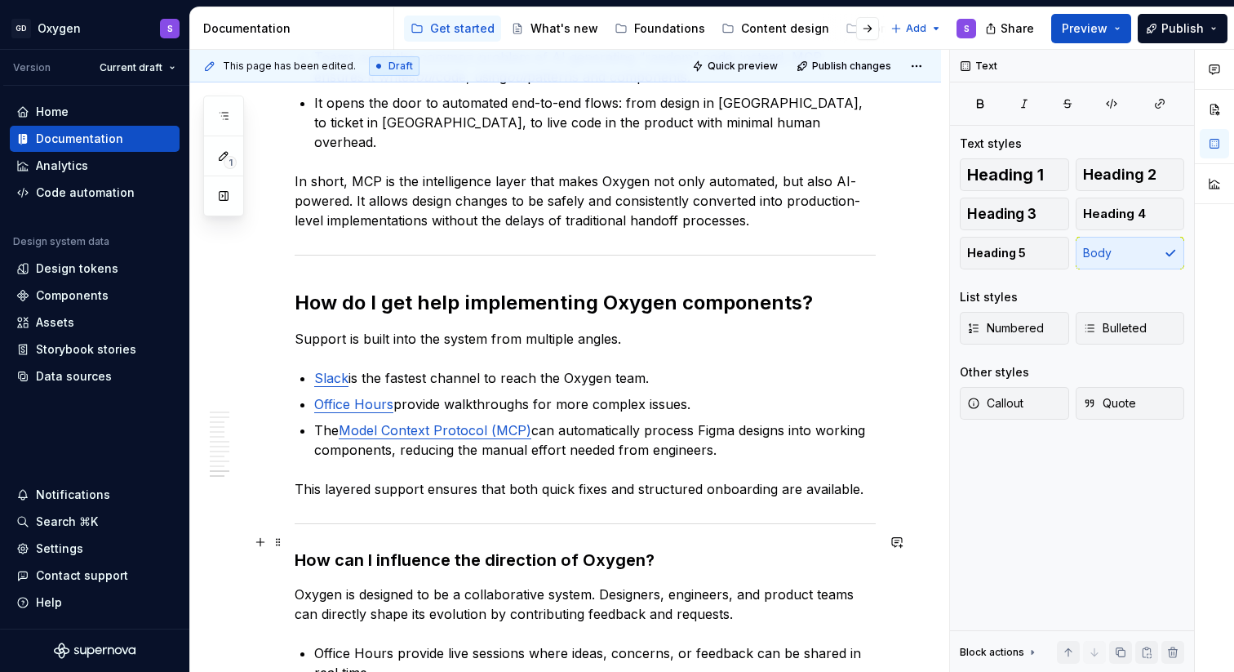
scroll to position [5719, 0]
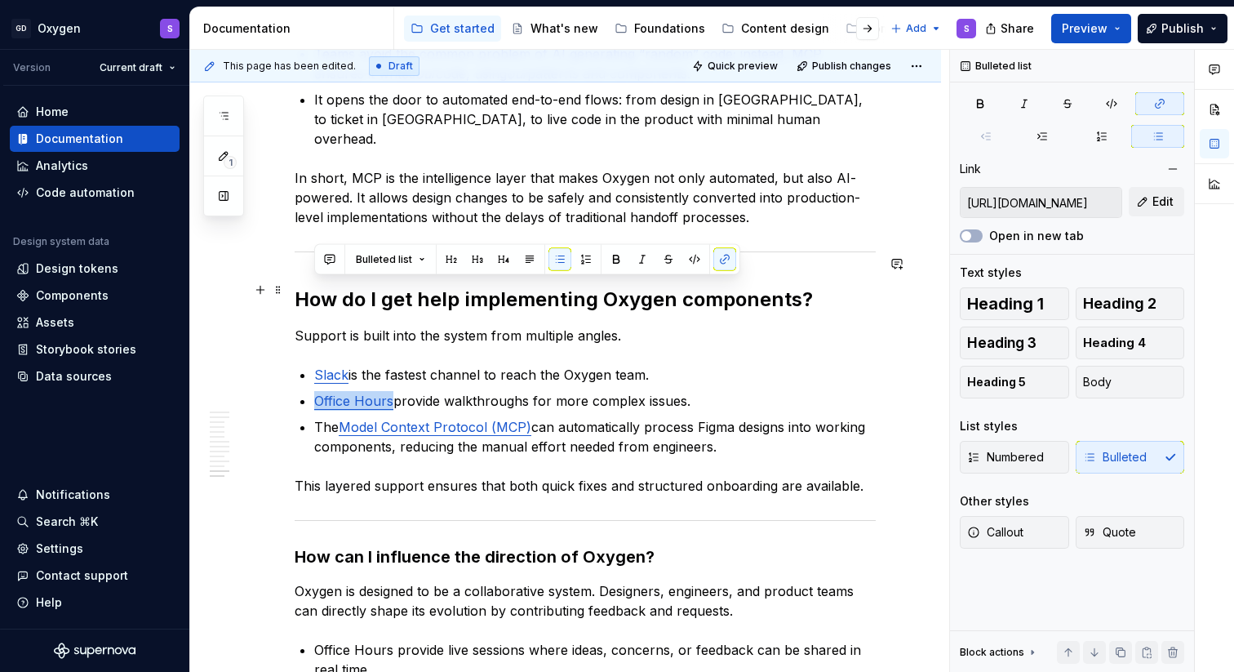
drag, startPoint x: 393, startPoint y: 290, endPoint x: 315, endPoint y: 289, distance: 78.3
click at [315, 391] on p "Office Hours provide walkthroughs for more complex issues." at bounding box center [594, 401] width 561 height 20
copy link "Office Hours"
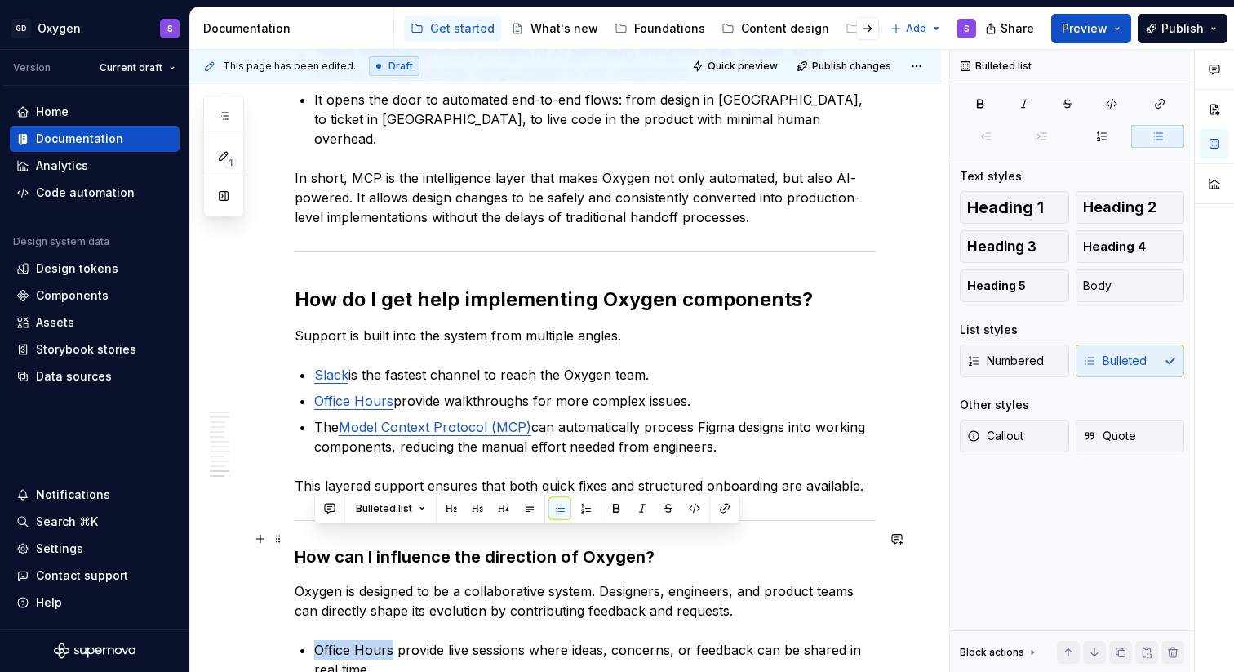
drag, startPoint x: 393, startPoint y: 538, endPoint x: 315, endPoint y: 538, distance: 78.3
click at [315, 601] on p "Office Hours provide live sessions where ideas, concerns, or feedback can be sh…" at bounding box center [594, 659] width 561 height 39
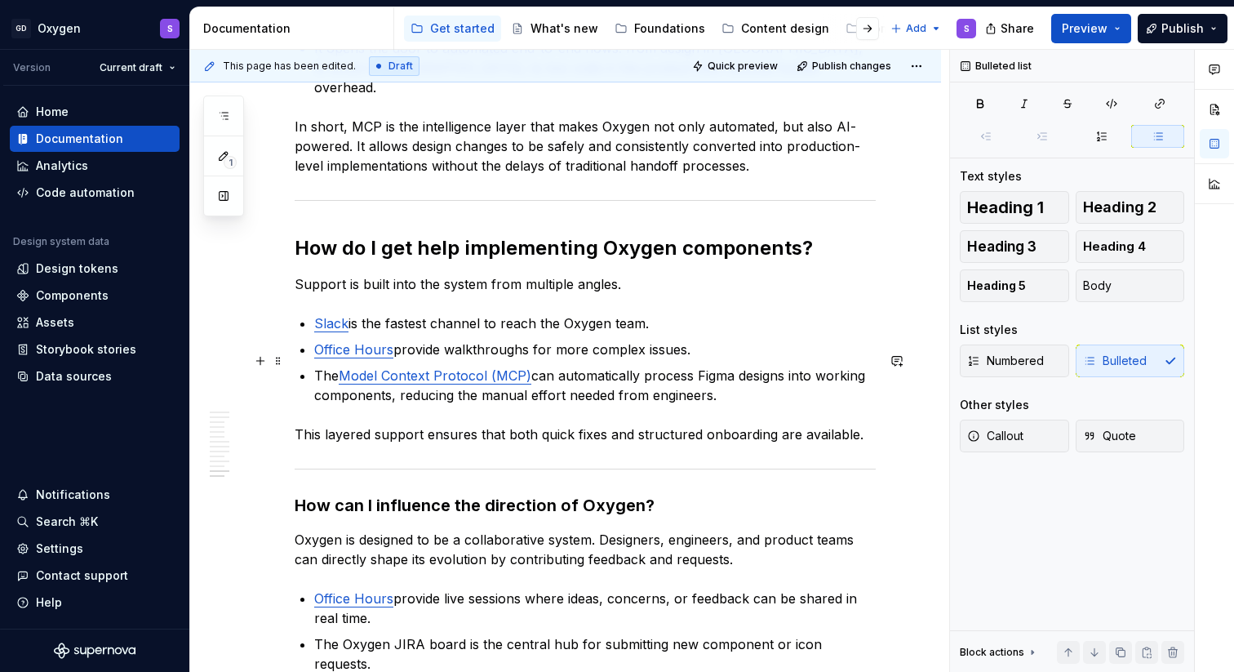
scroll to position [5773, 0]
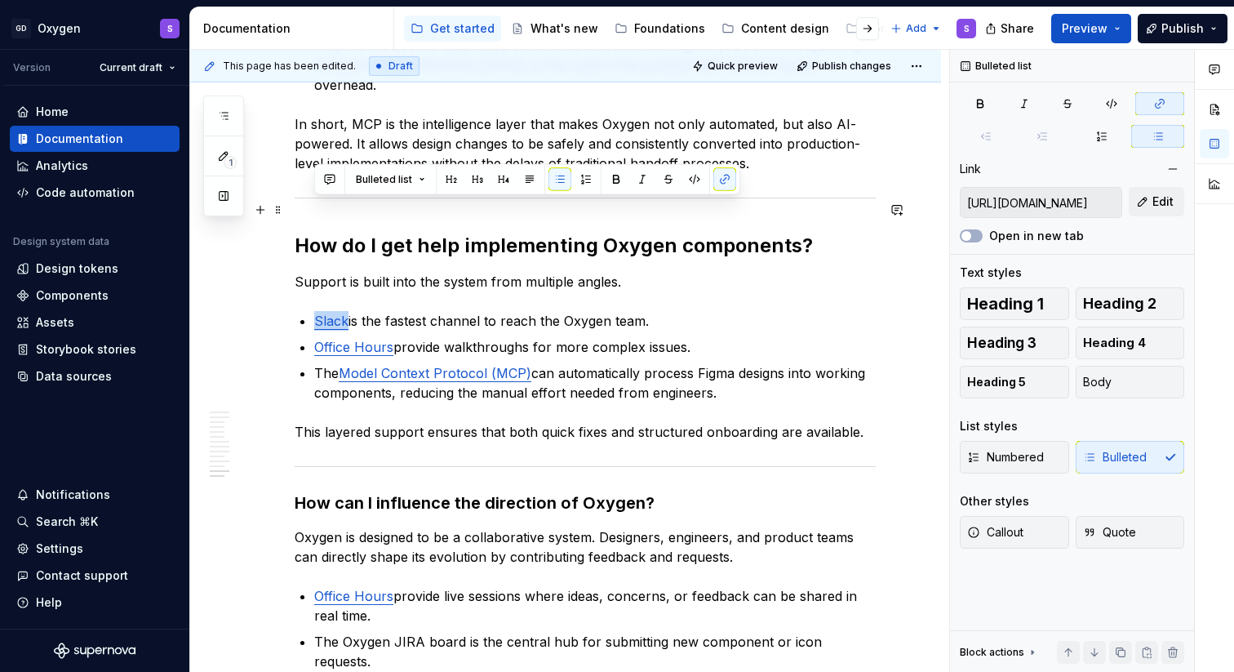
drag, startPoint x: 348, startPoint y: 211, endPoint x: 314, endPoint y: 211, distance: 34.3
click at [314, 311] on p "Slack is the fastest channel to reach the Oxygen team." at bounding box center [594, 321] width 561 height 20
copy link "Slack"
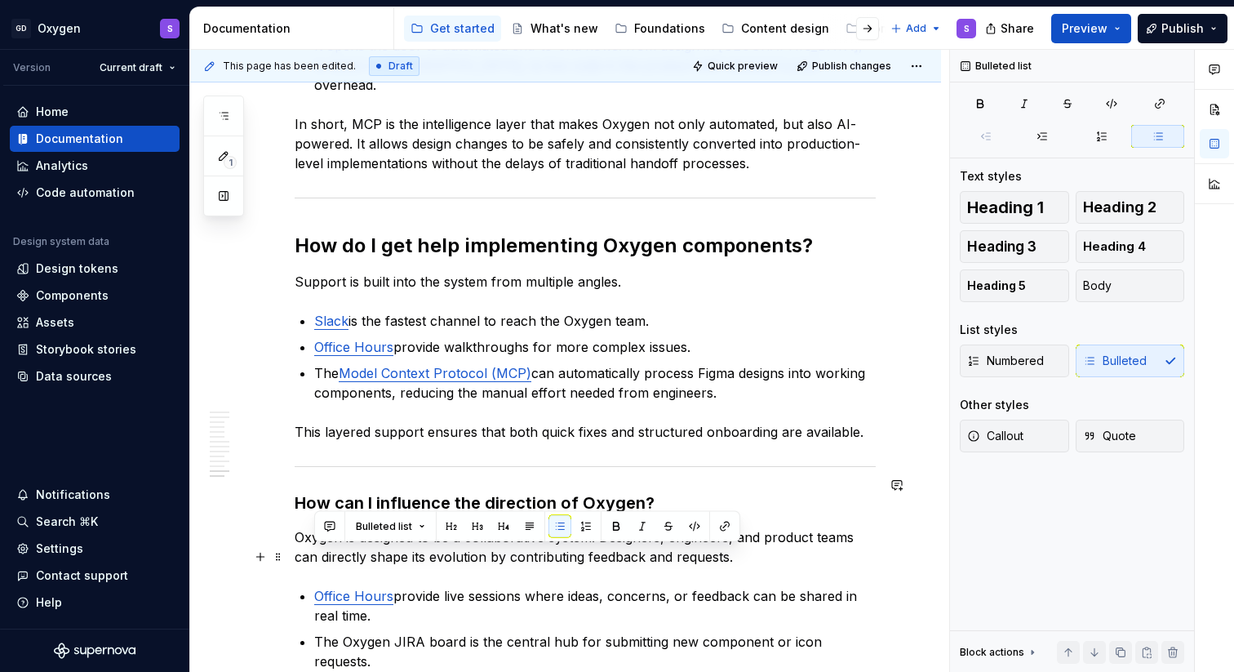
drag, startPoint x: 347, startPoint y: 557, endPoint x: 314, endPoint y: 557, distance: 32.6
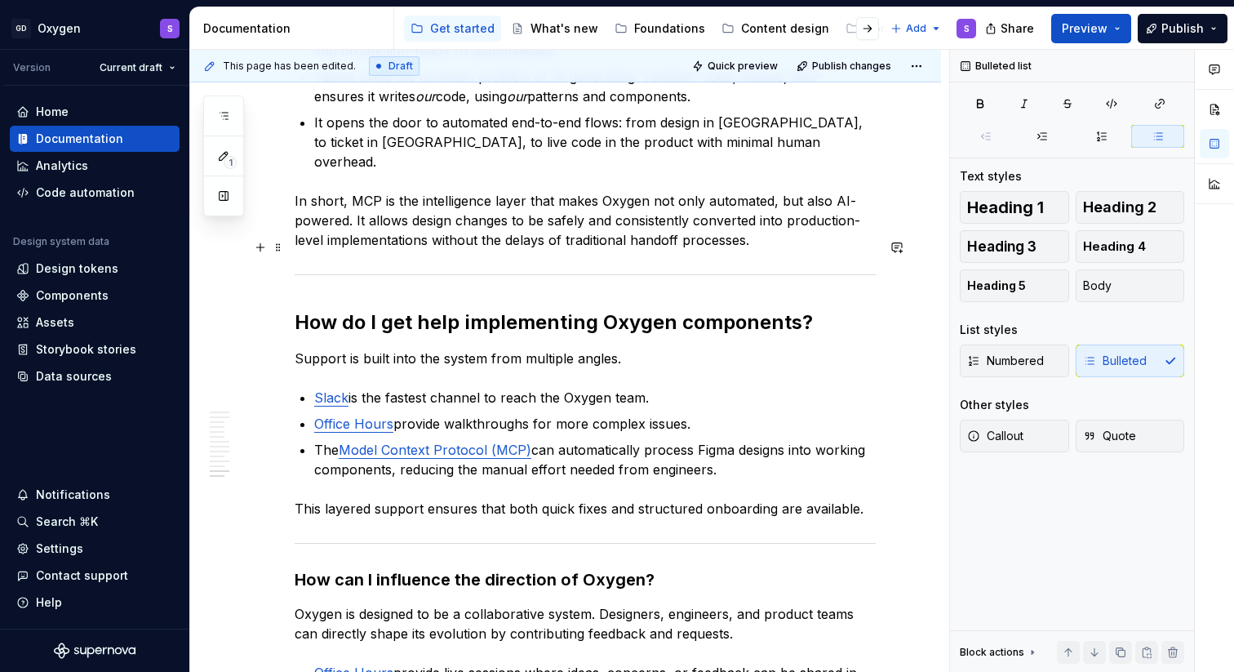
scroll to position [5670, 0]
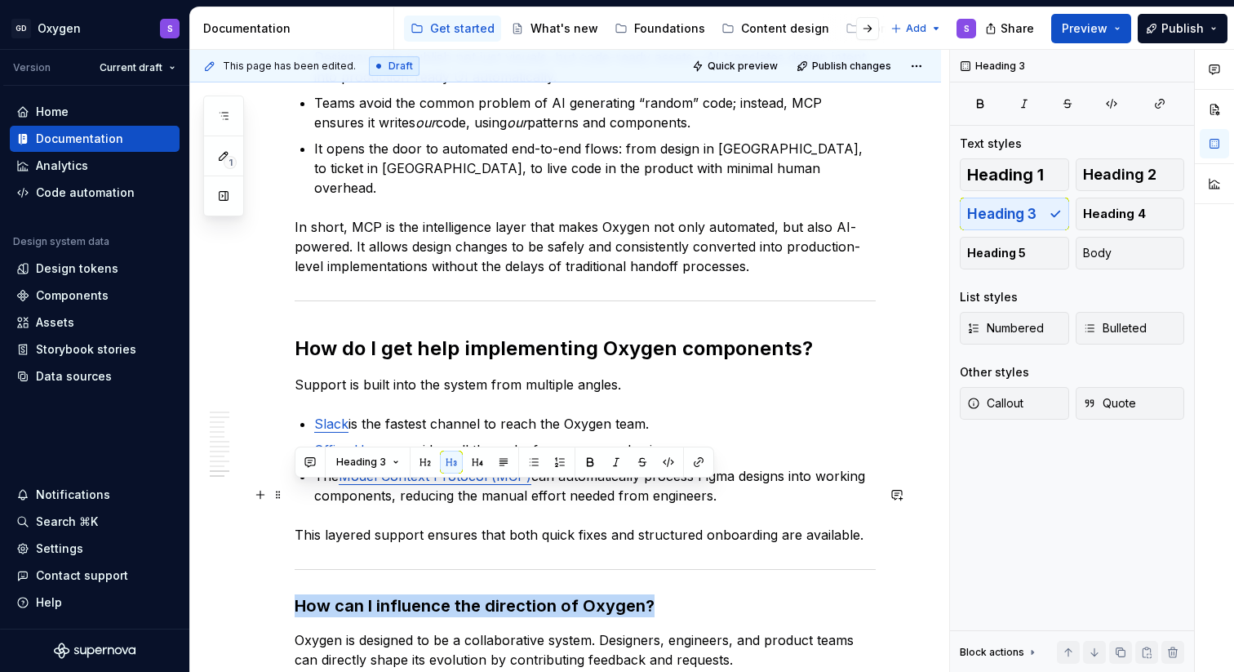
drag, startPoint x: 653, startPoint y: 494, endPoint x: 299, endPoint y: 490, distance: 353.4
click at [299, 594] on h3 "How can I influence the direction of Oxygen?" at bounding box center [585, 605] width 581 height 23
click at [376, 466] on span "Heading 3" at bounding box center [361, 461] width 50 height 13
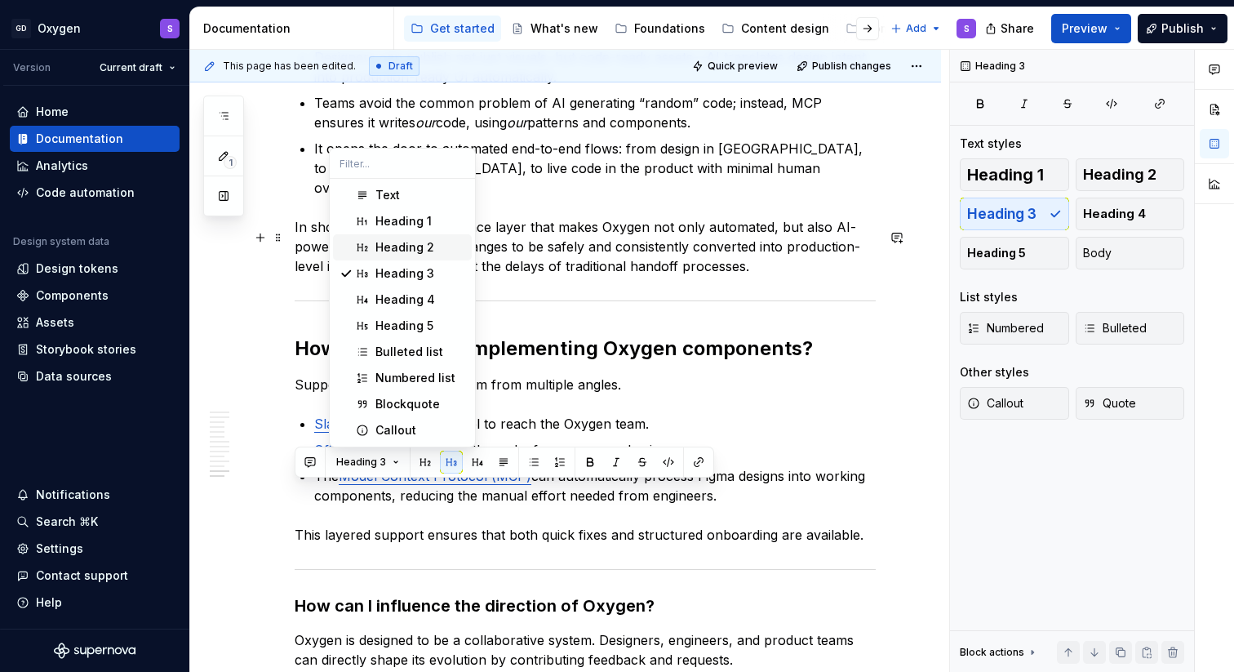
click at [414, 246] on div "Heading 2" at bounding box center [404, 247] width 59 height 16
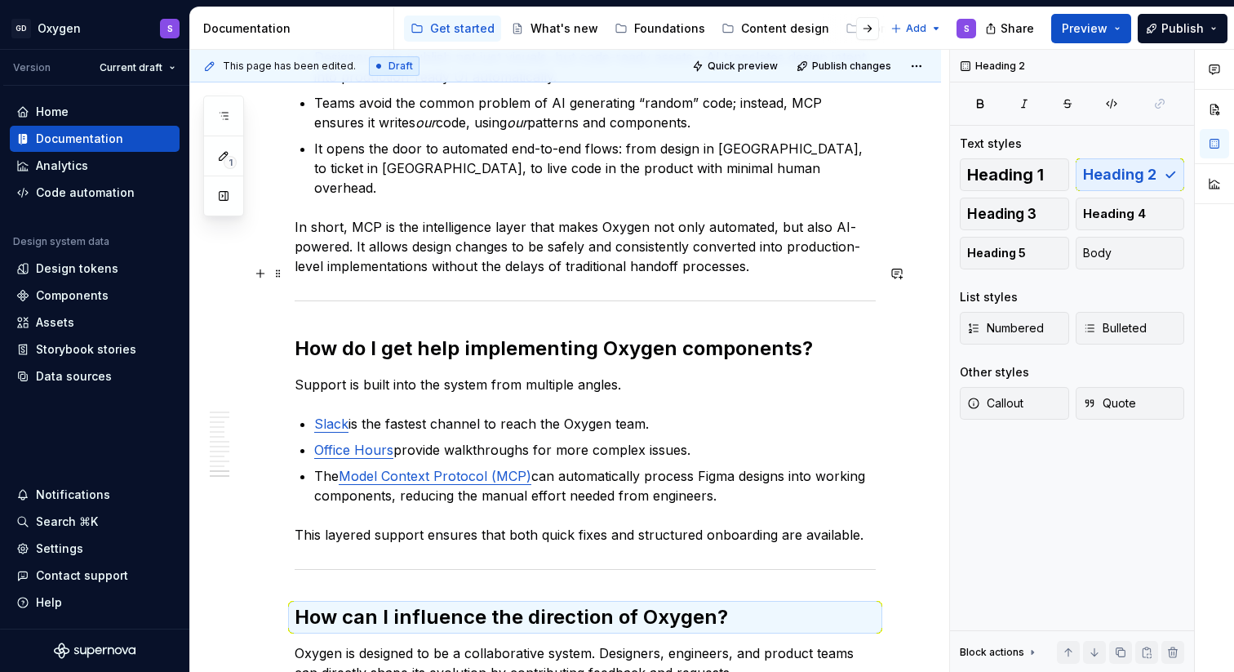
click at [586, 375] on p "Support is built into the system from multiple angles." at bounding box center [585, 385] width 581 height 20
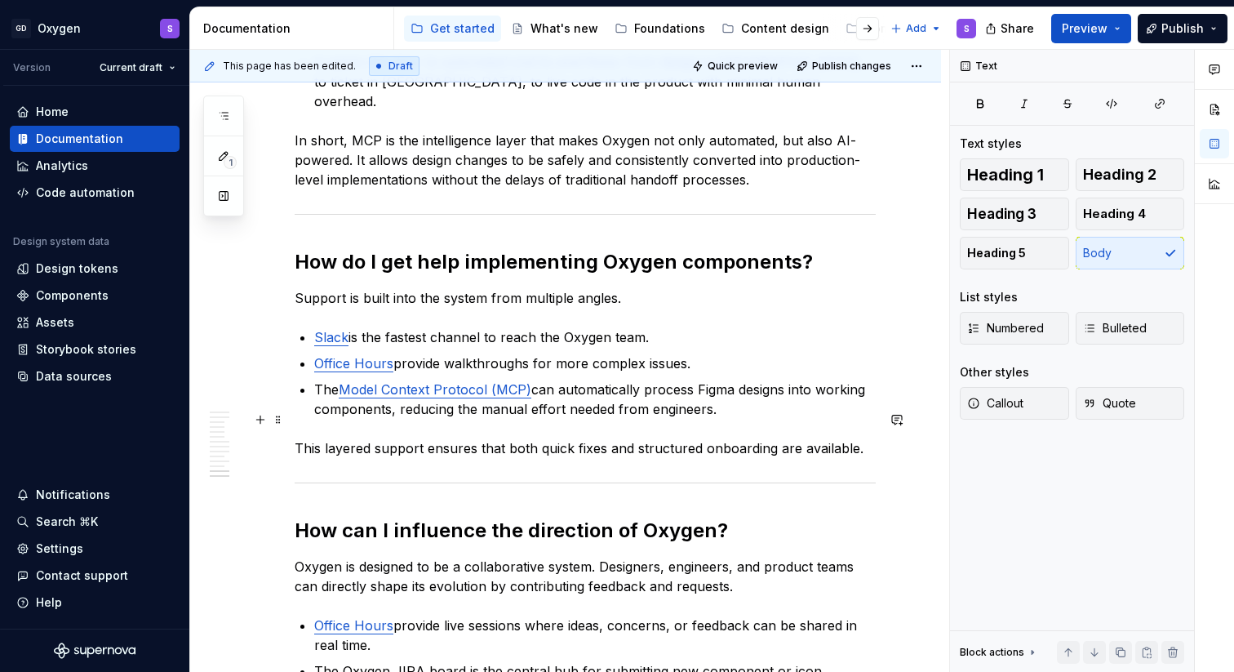
scroll to position [5758, 0]
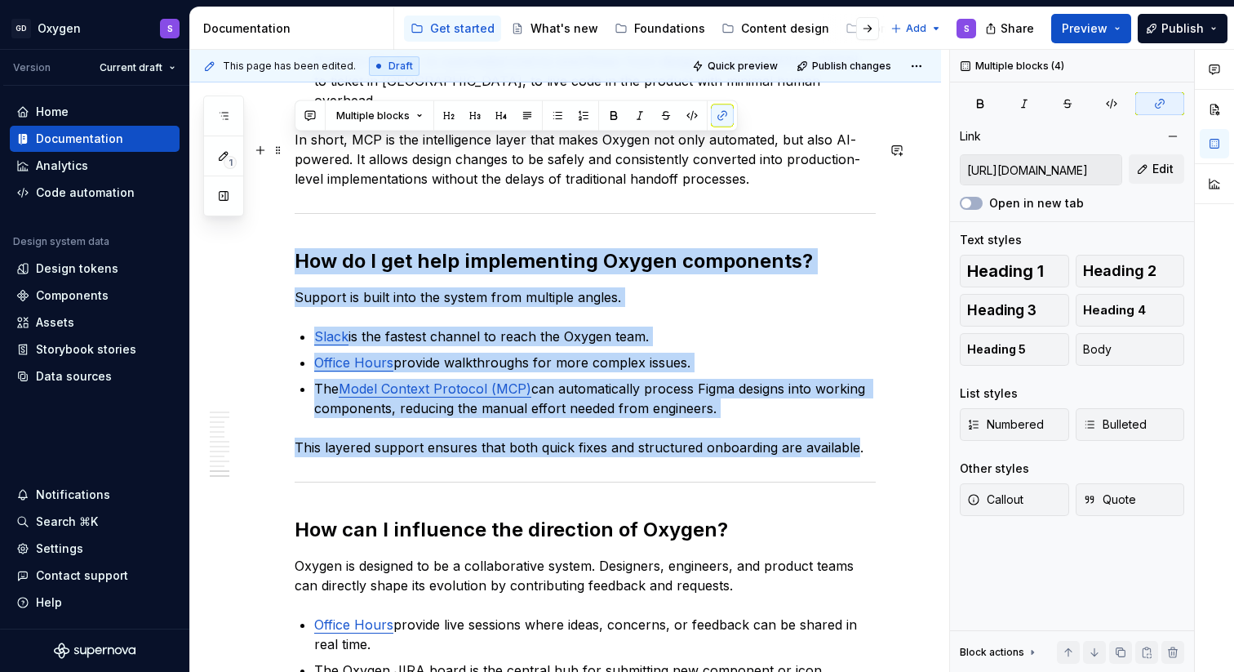
drag, startPoint x: 804, startPoint y: 338, endPoint x: 288, endPoint y: 146, distance: 550.2
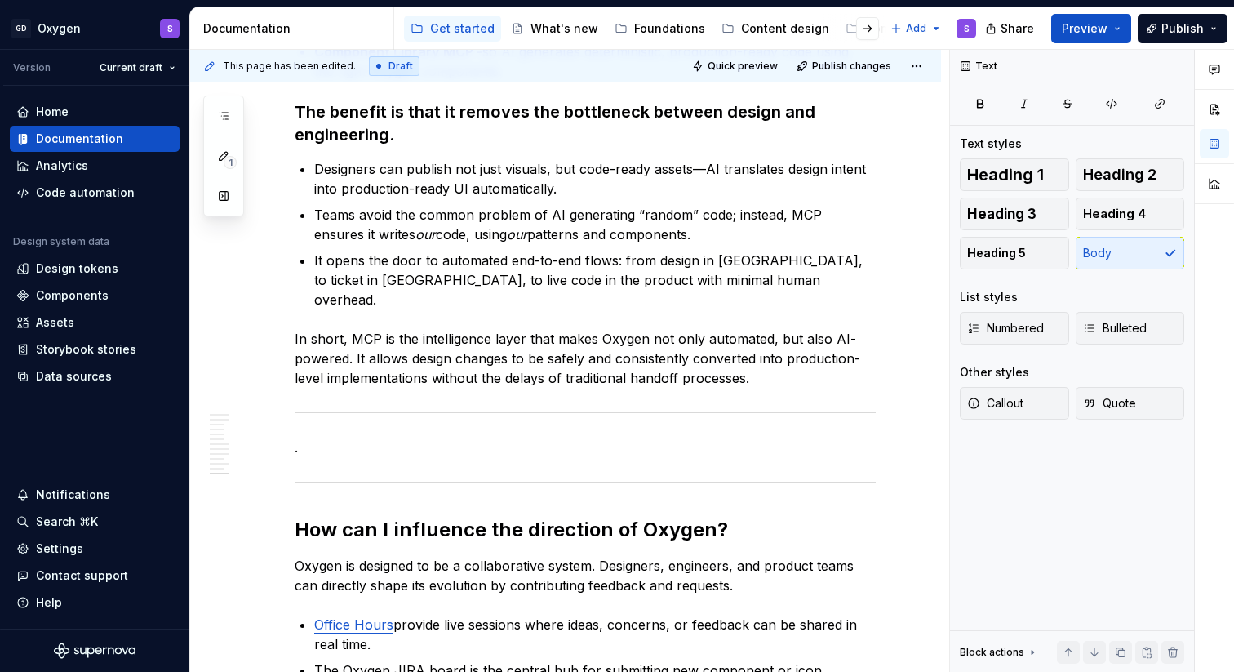
scroll to position [5518, 0]
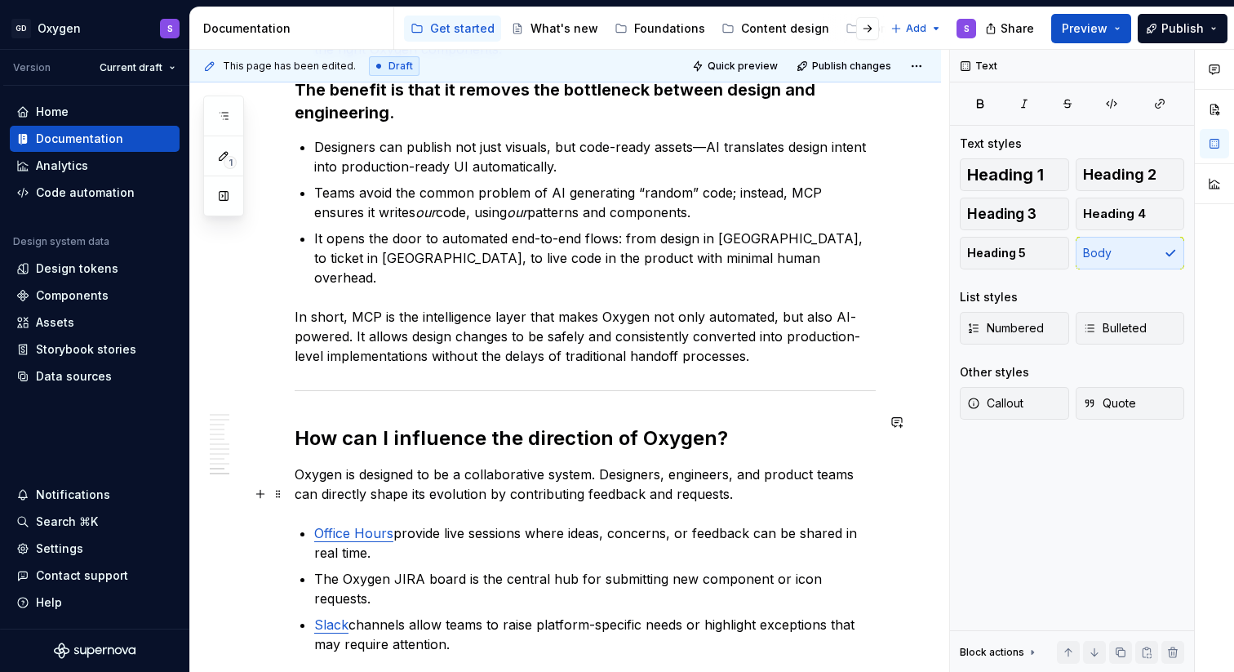
scroll to position [5595, 0]
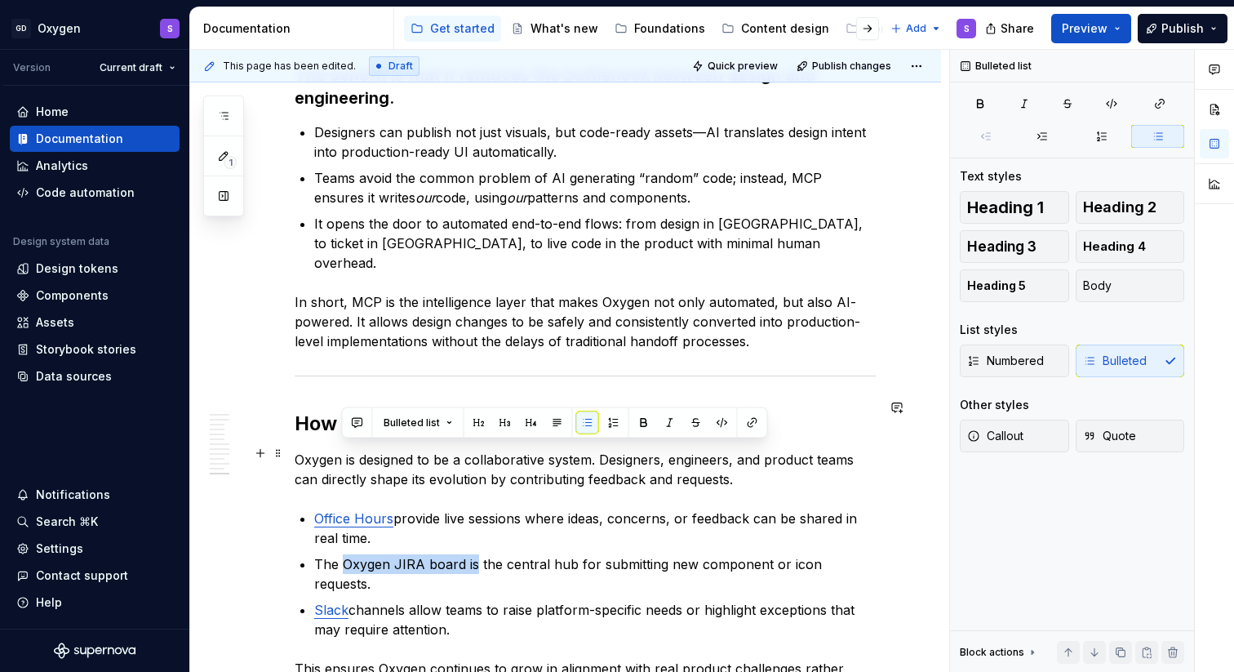
drag, startPoint x: 472, startPoint y: 453, endPoint x: 342, endPoint y: 451, distance: 129.8
click at [342, 554] on p "The Oxygen JIRA board is the central hub for submitting new component or icon r…" at bounding box center [594, 573] width 561 height 39
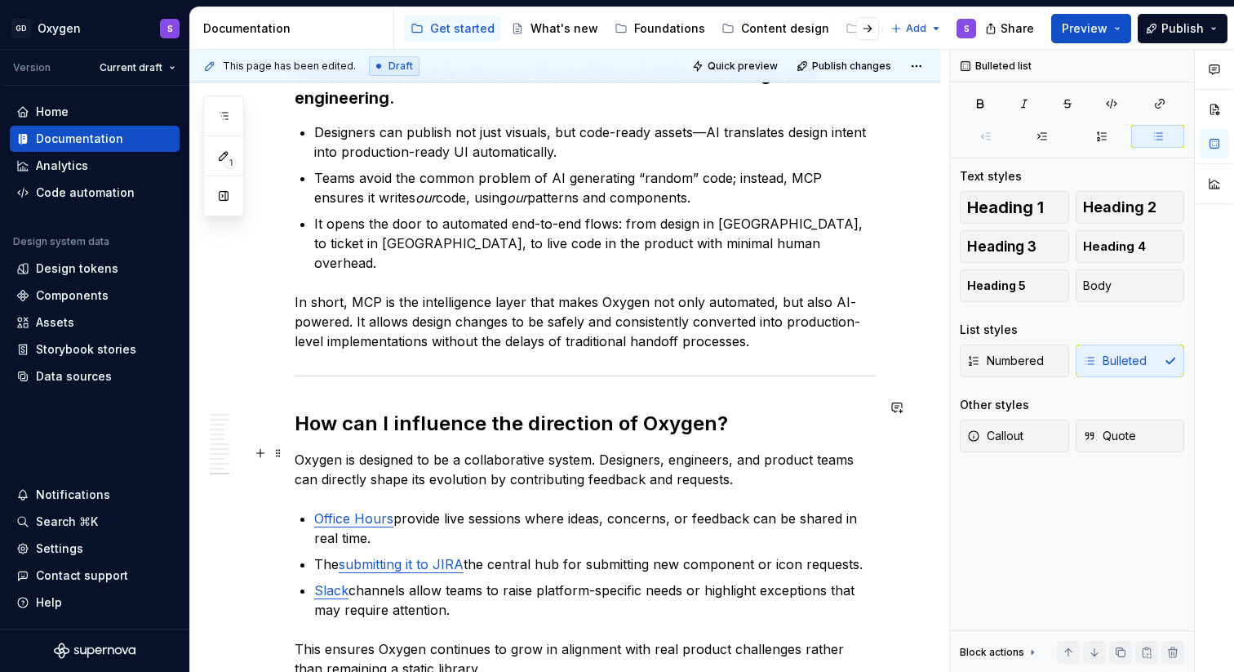
click at [340, 554] on p "The submitting it to JIRA the central hub for submitting new component or icon …" at bounding box center [594, 564] width 561 height 20
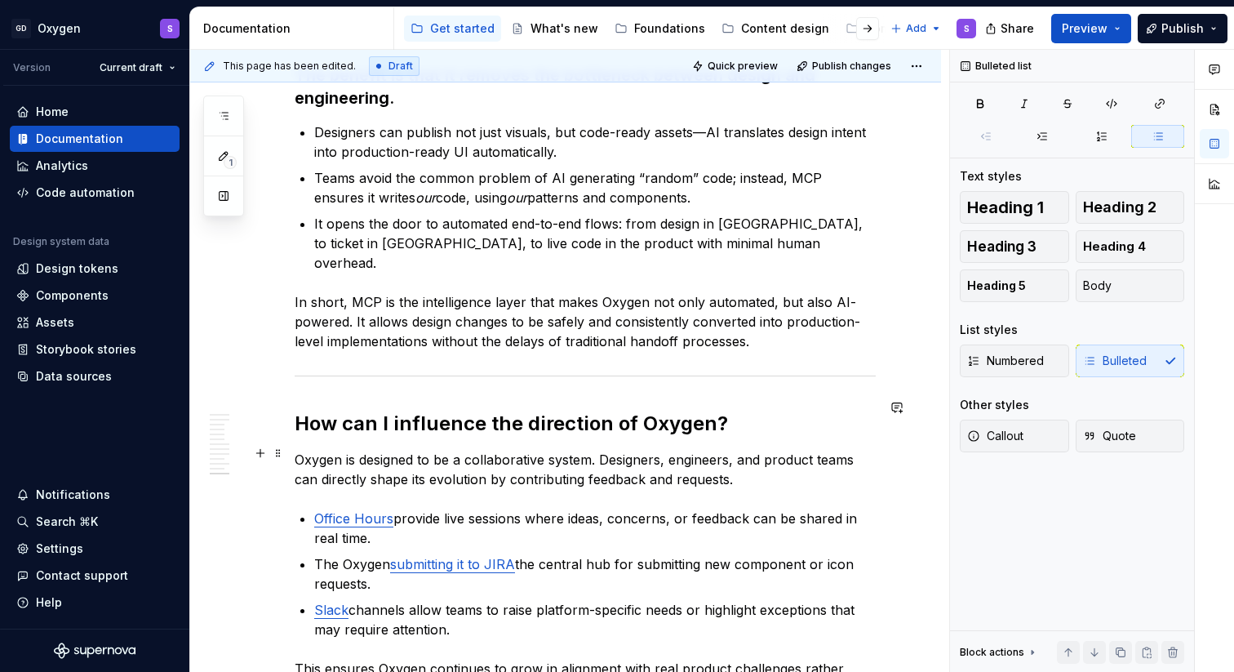
click at [491, 556] on link "submitting it to JIRA" at bounding box center [452, 564] width 125 height 16
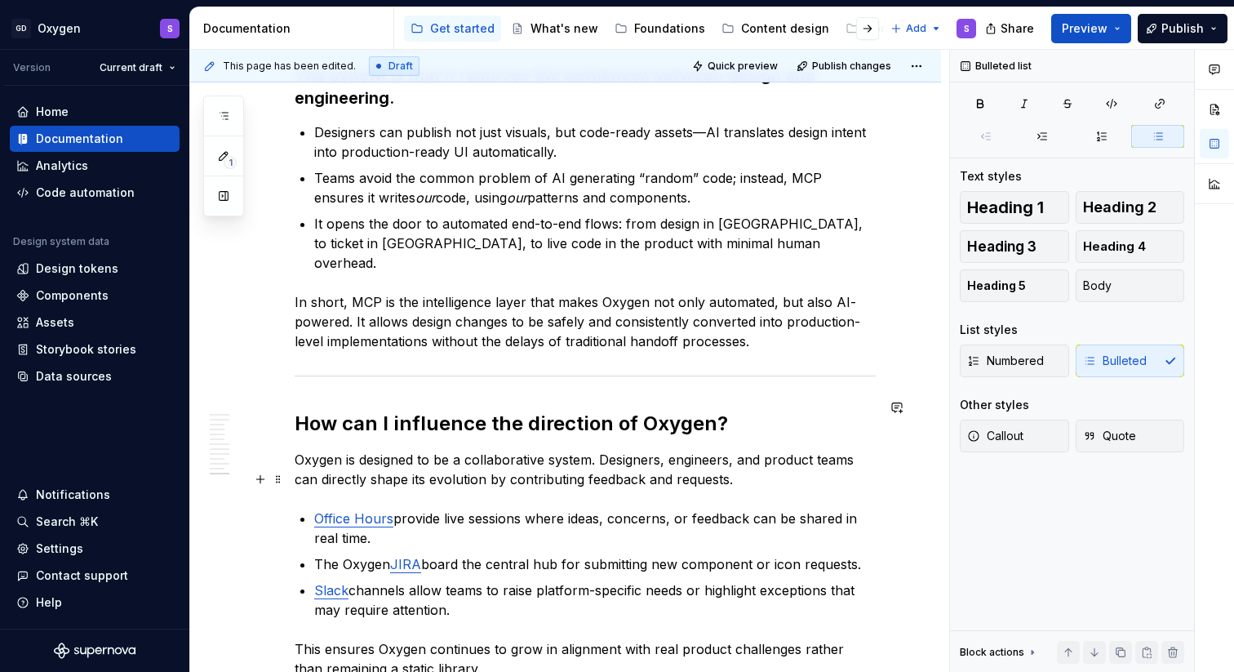
click at [489, 580] on p "Slack channels allow teams to raise platform-specific needs or highlight except…" at bounding box center [594, 599] width 561 height 39
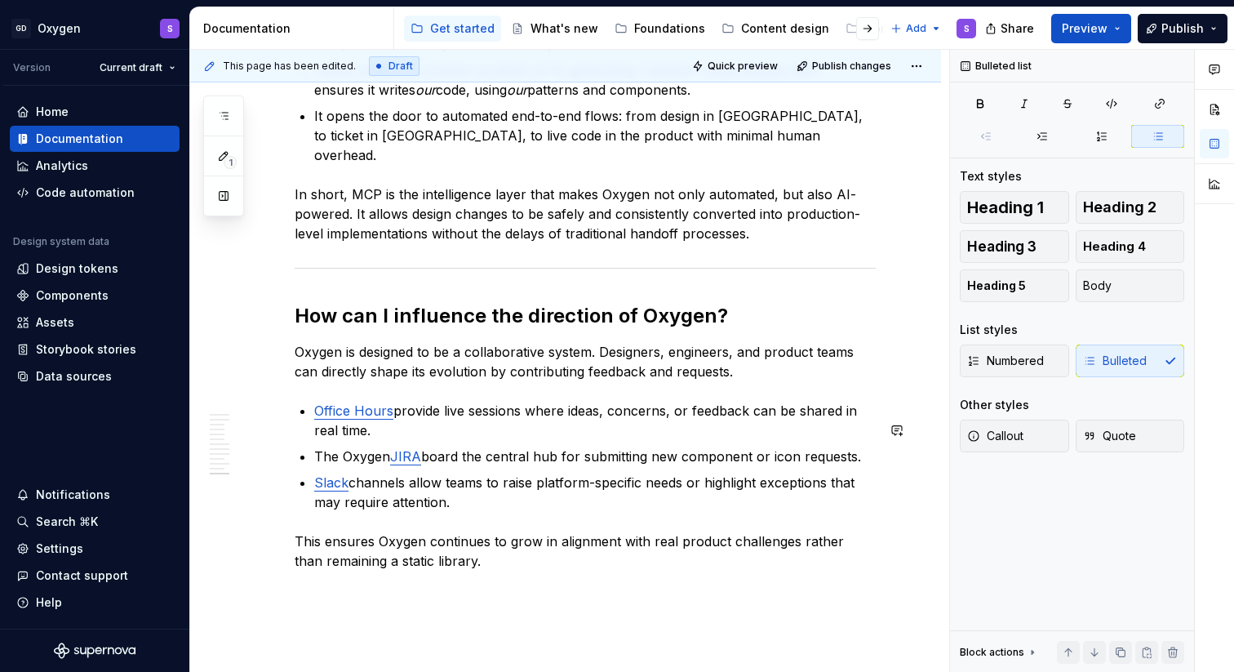
scroll to position [5710, 0]
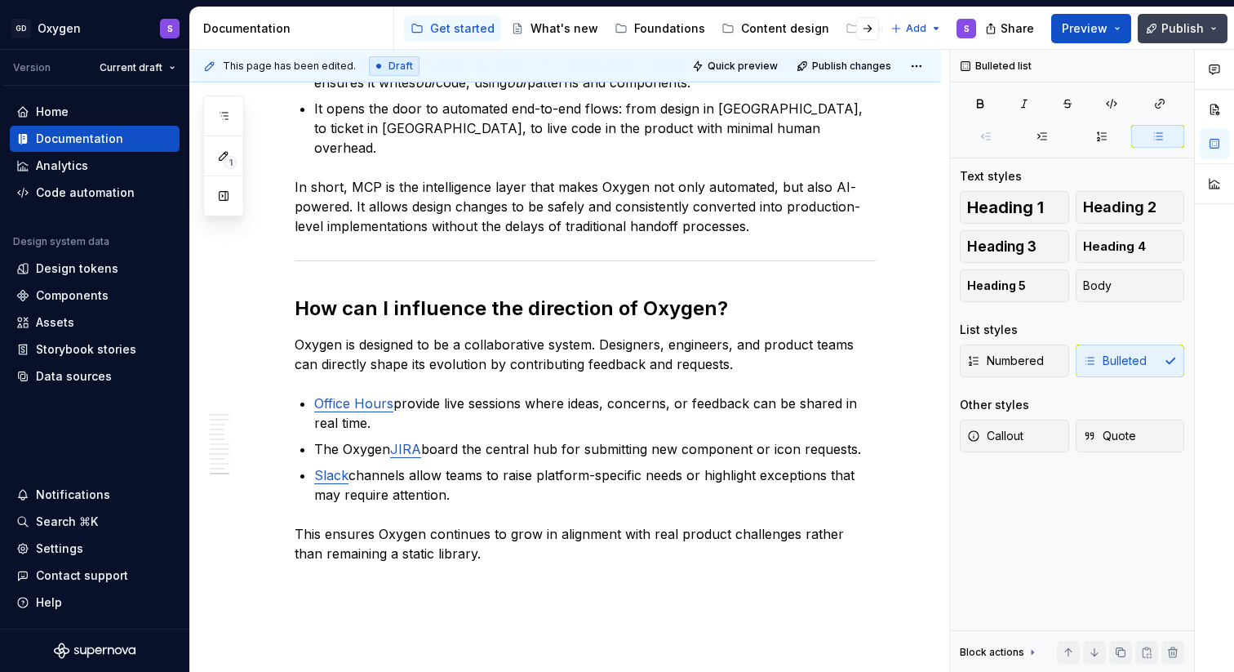
click at [1176, 29] on span "Publish" at bounding box center [1182, 28] width 42 height 16
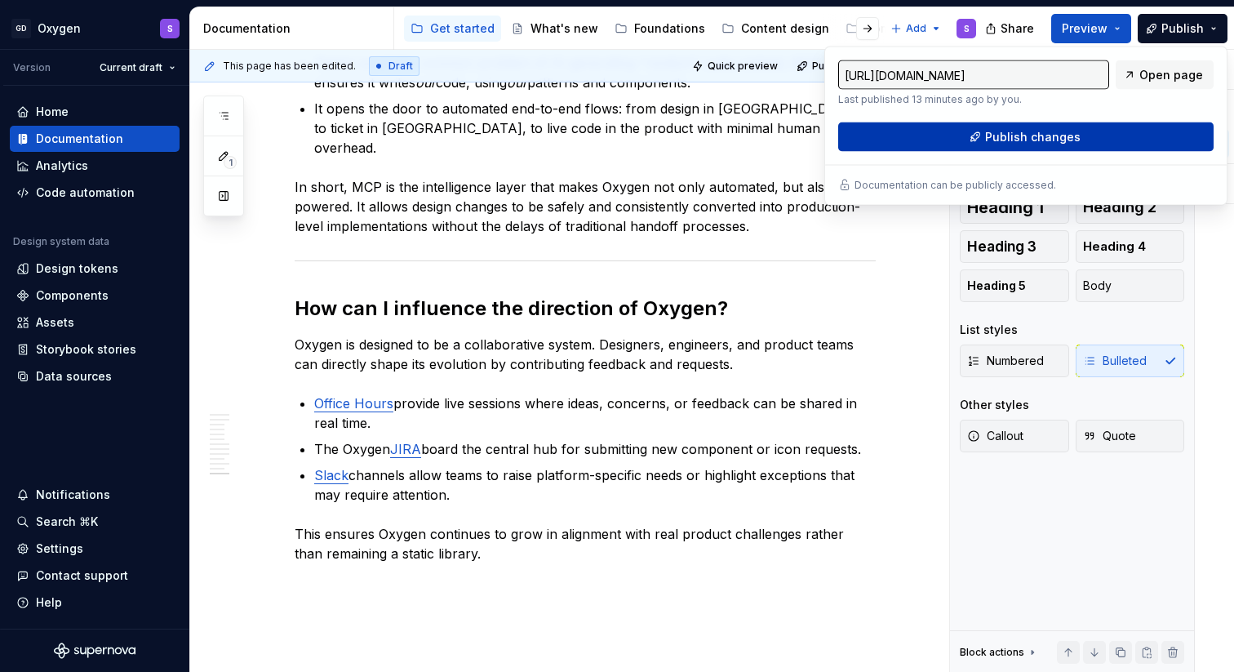
click at [1065, 140] on span "Publish changes" at bounding box center [1032, 137] width 95 height 16
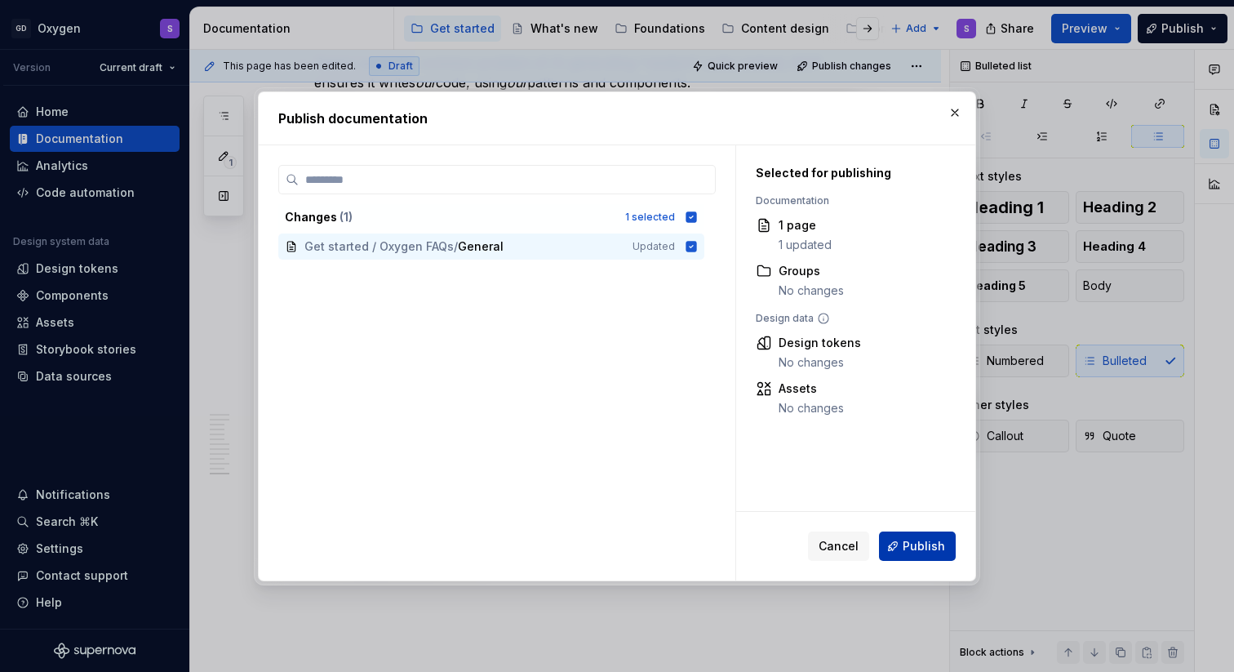
click at [924, 542] on span "Publish" at bounding box center [923, 546] width 42 height 16
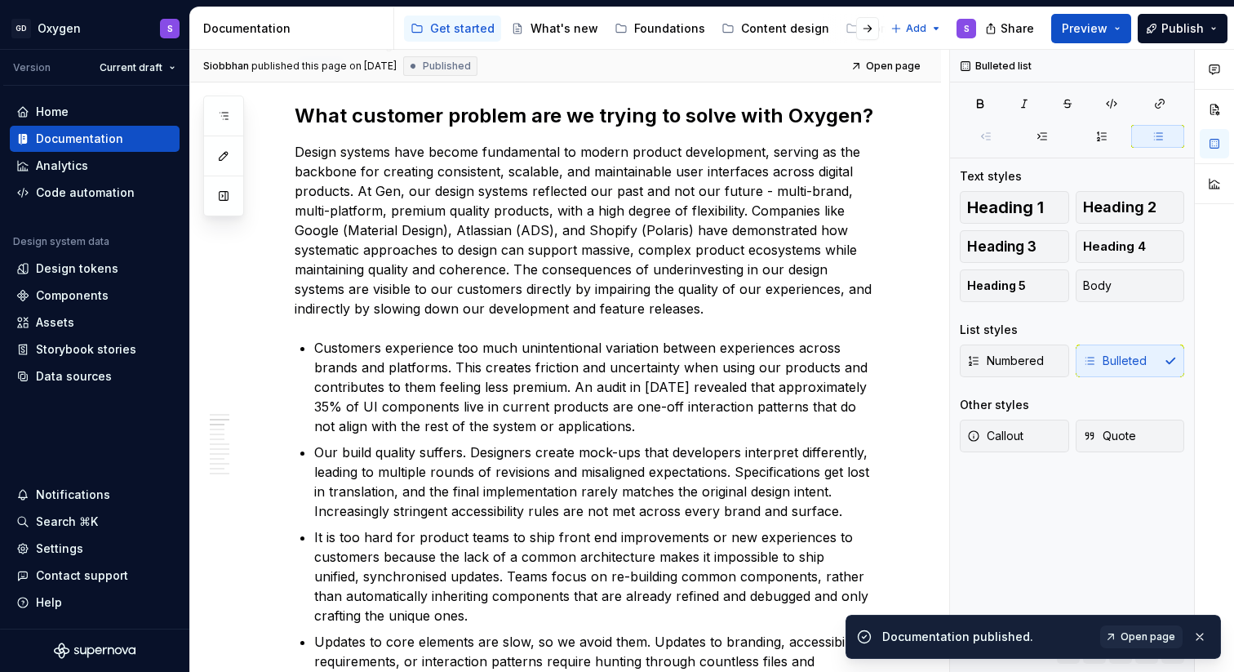
scroll to position [0, 0]
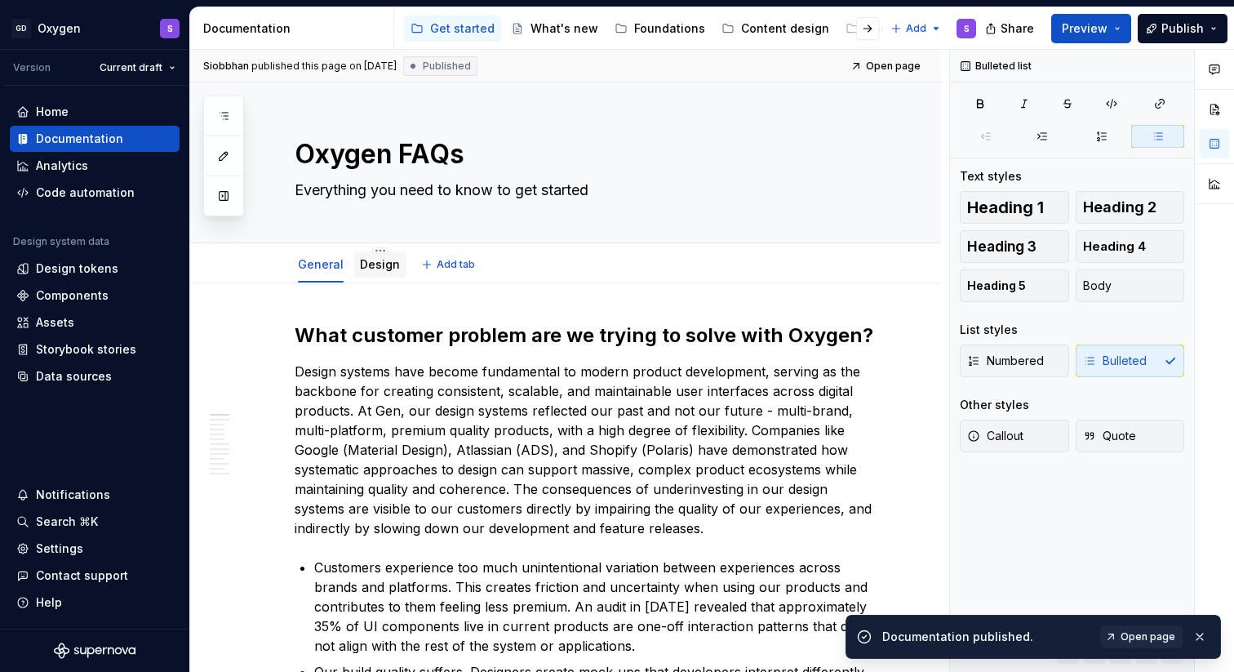
click at [374, 268] on link "Design" at bounding box center [380, 264] width 40 height 14
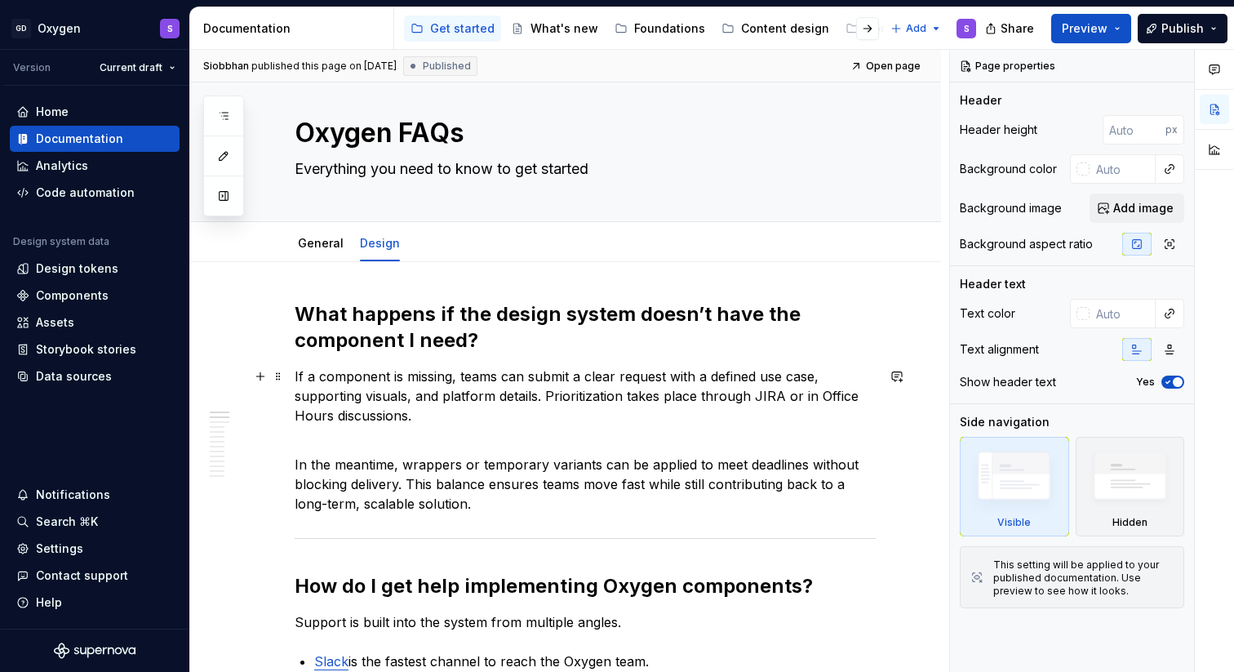
scroll to position [24, 0]
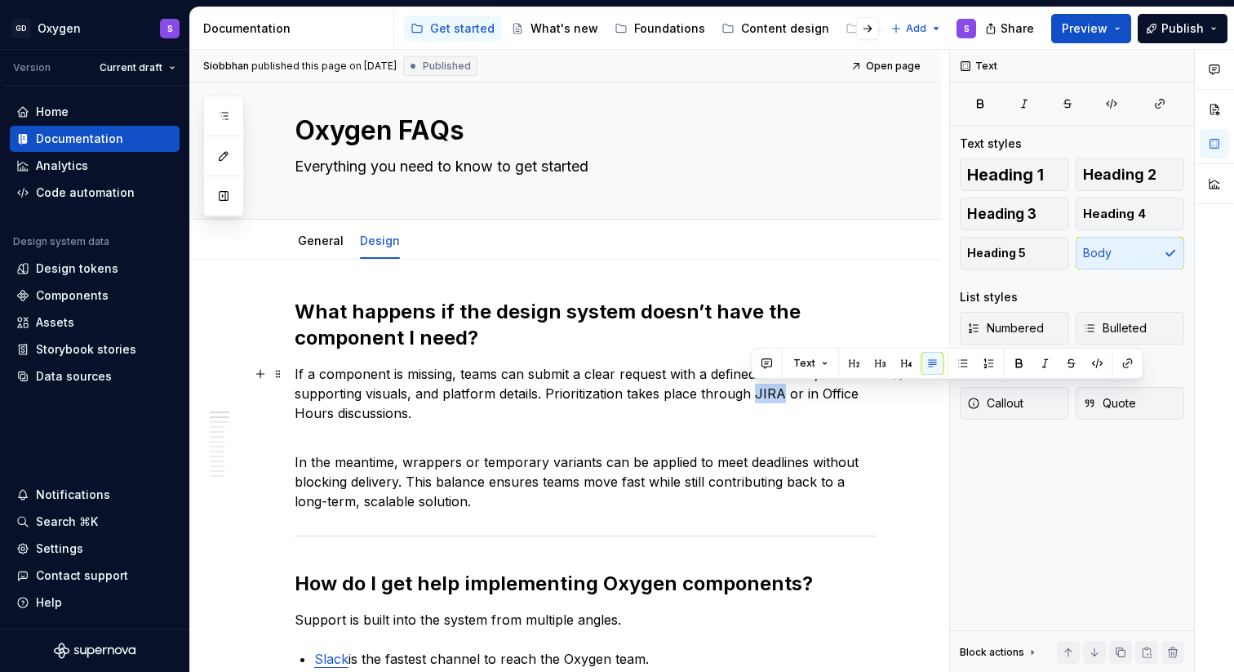
drag, startPoint x: 779, startPoint y: 393, endPoint x: 752, endPoint y: 397, distance: 27.1
click at [752, 397] on p "If a component is missing, teams can submit a clear request with a defined use …" at bounding box center [585, 393] width 581 height 59
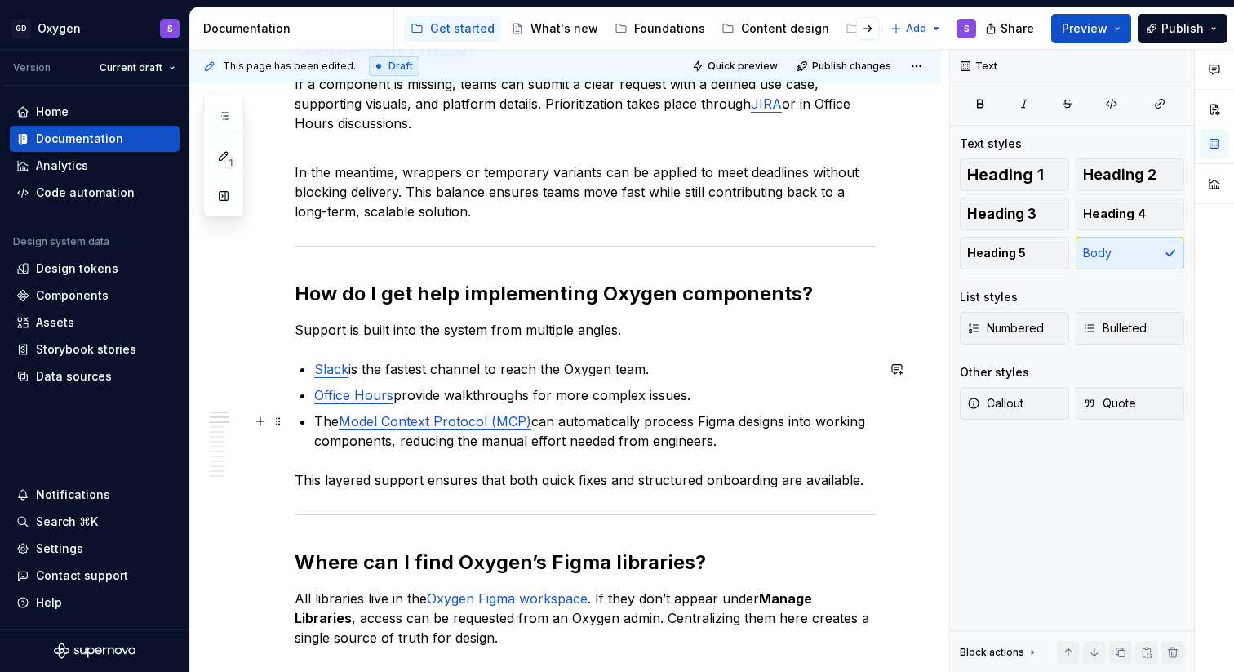
scroll to position [319, 0]
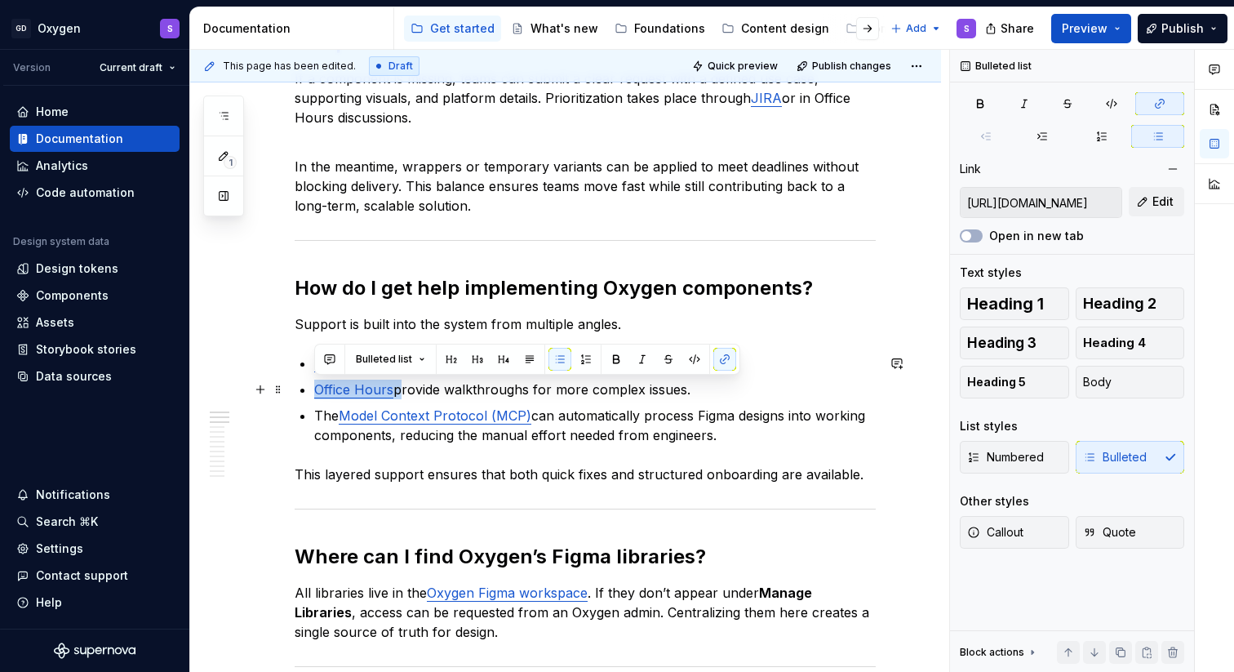
drag, startPoint x: 394, startPoint y: 388, endPoint x: 315, endPoint y: 388, distance: 79.2
click at [315, 388] on p "Office Hours provide walkthroughs for more complex issues." at bounding box center [594, 389] width 561 height 20
copy p "Office Hours"
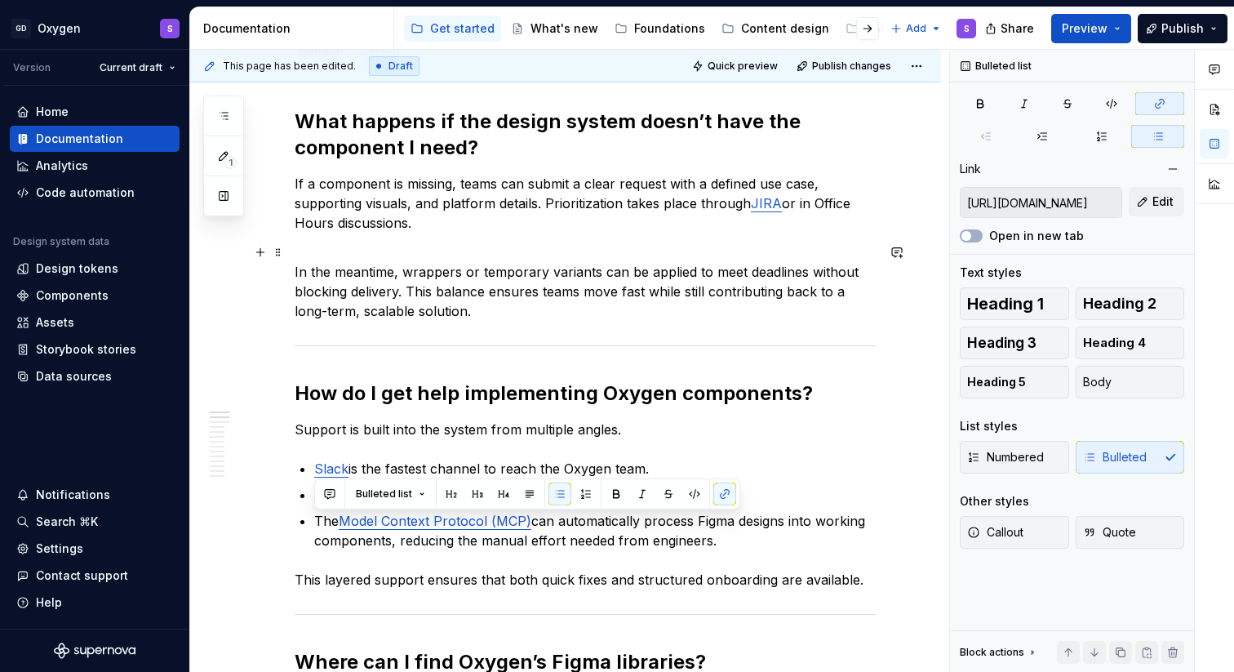
scroll to position [185, 0]
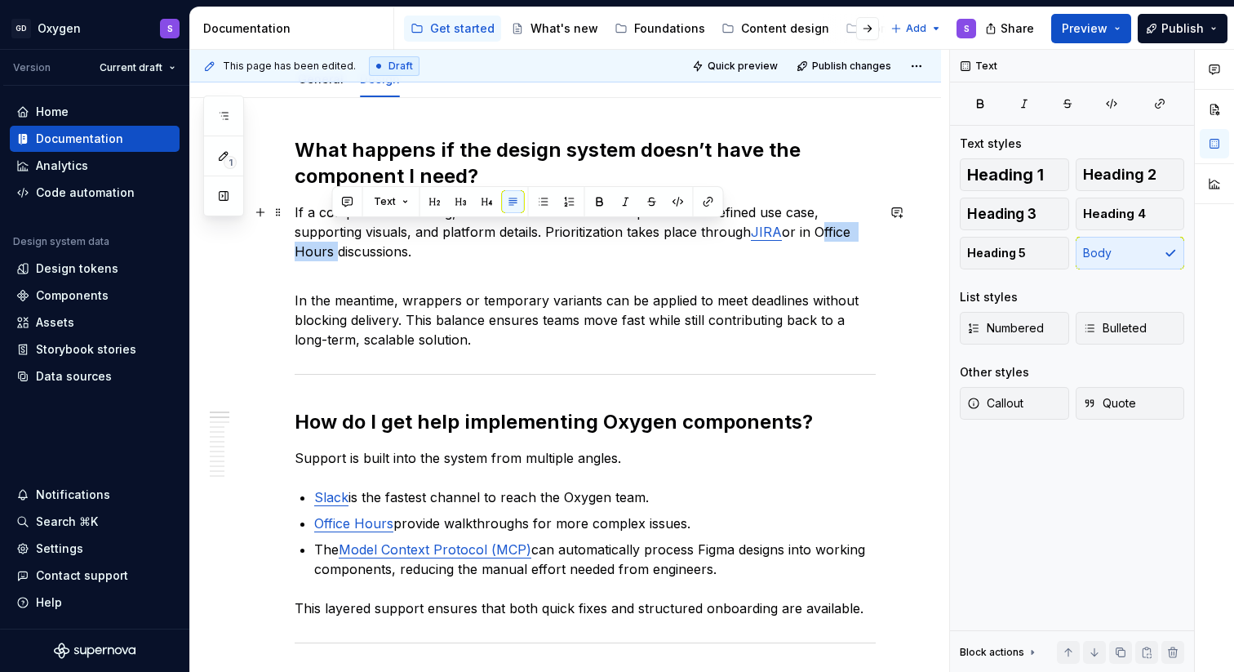
drag, startPoint x: 814, startPoint y: 233, endPoint x: 335, endPoint y: 255, distance: 480.3
click at [333, 254] on p "If a component is missing, teams can submit a clear request with a defined use …" at bounding box center [585, 231] width 581 height 59
paste div
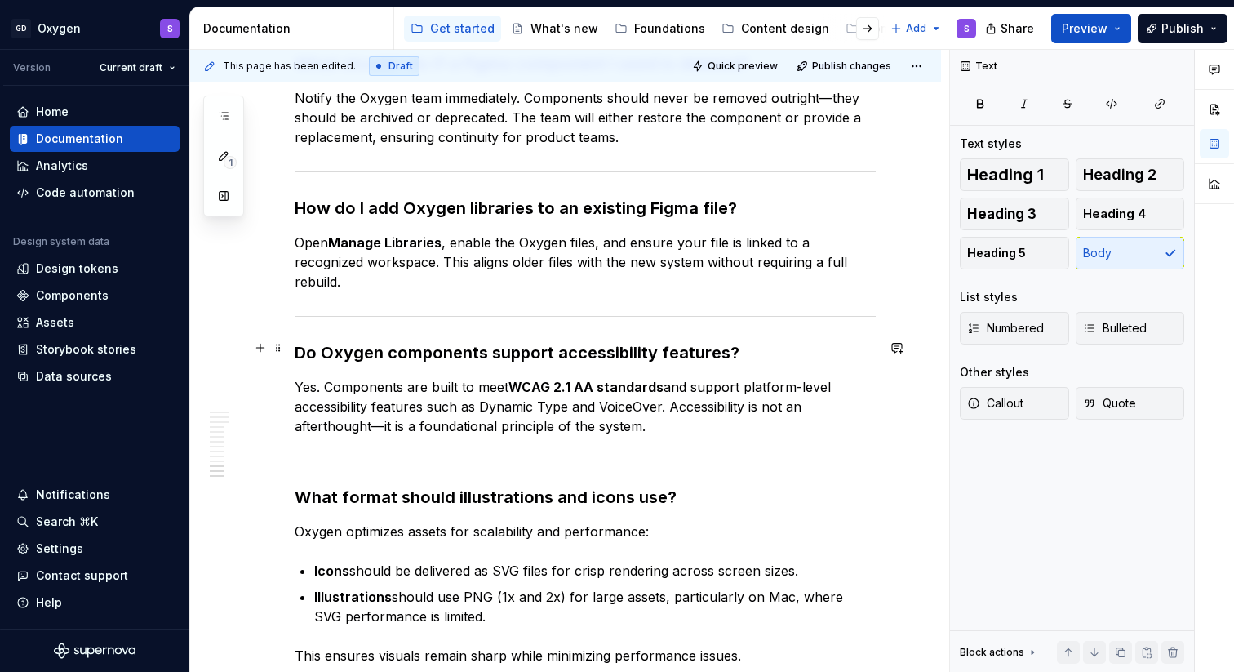
scroll to position [2163, 0]
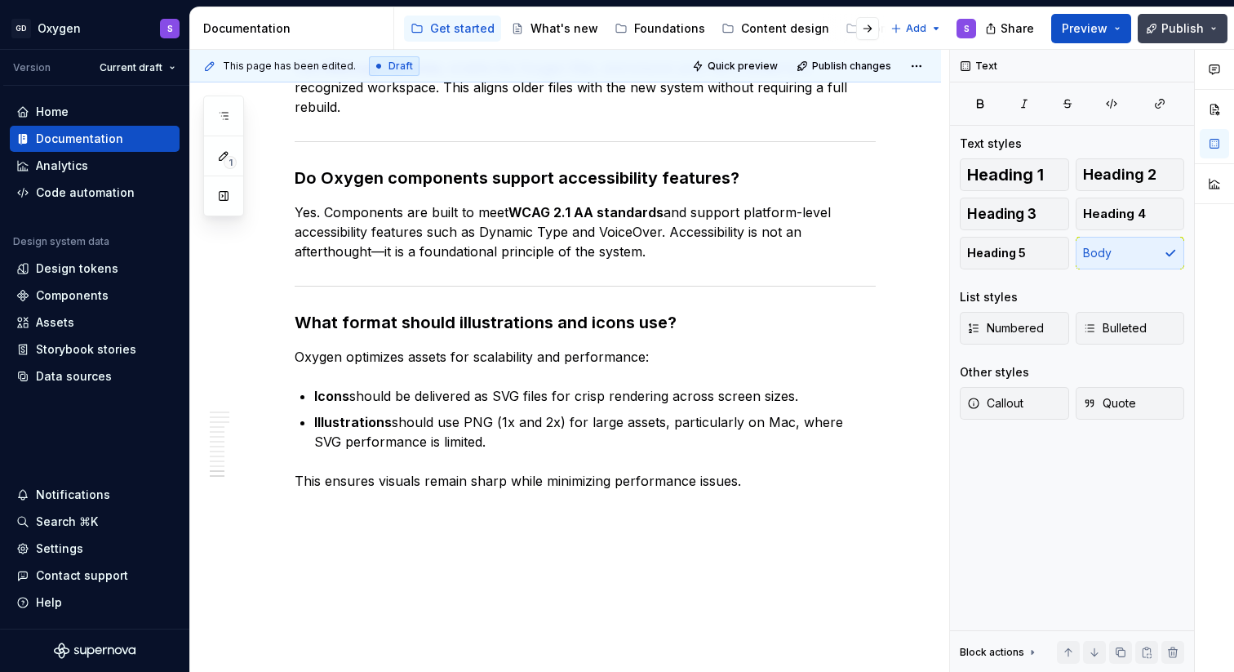
click at [1176, 30] on span "Publish" at bounding box center [1182, 28] width 42 height 16
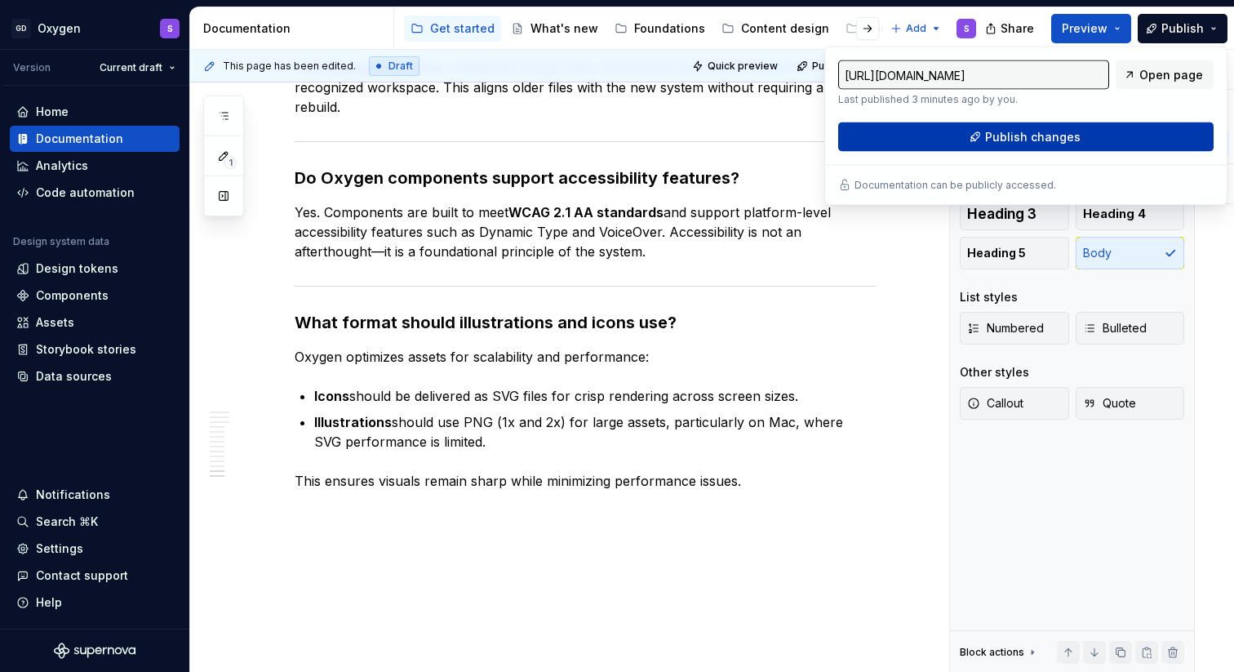
click at [1048, 141] on span "Publish changes" at bounding box center [1032, 137] width 95 height 16
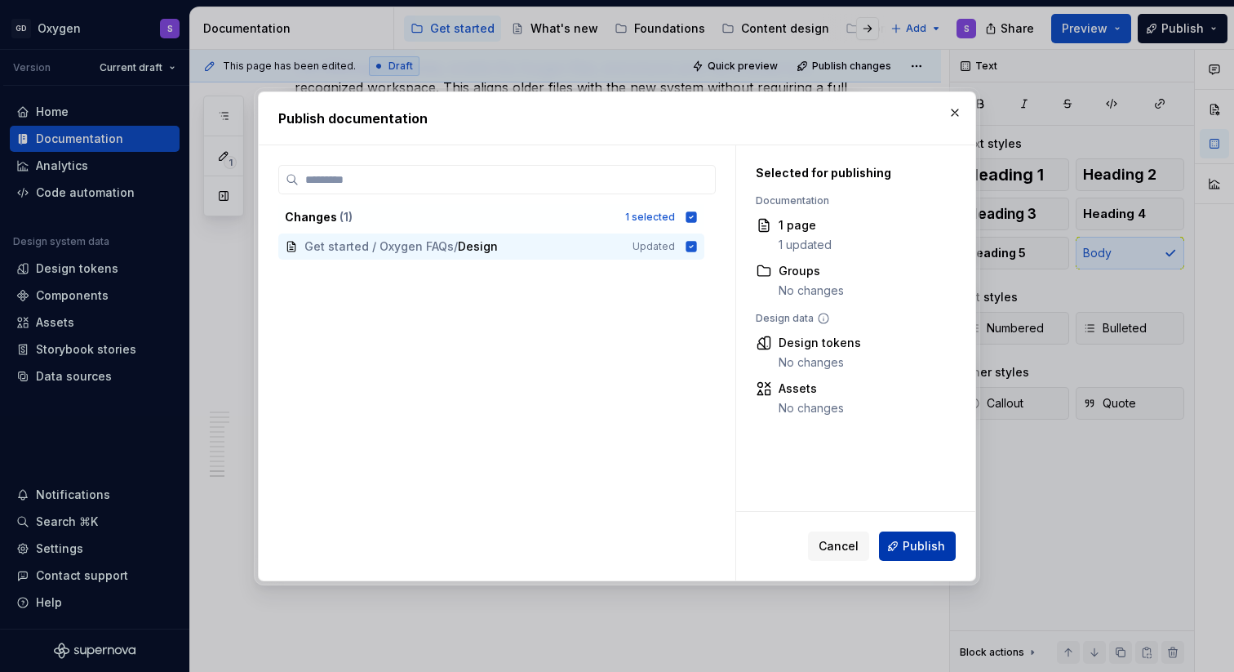
click at [910, 539] on span "Publish" at bounding box center [923, 546] width 42 height 16
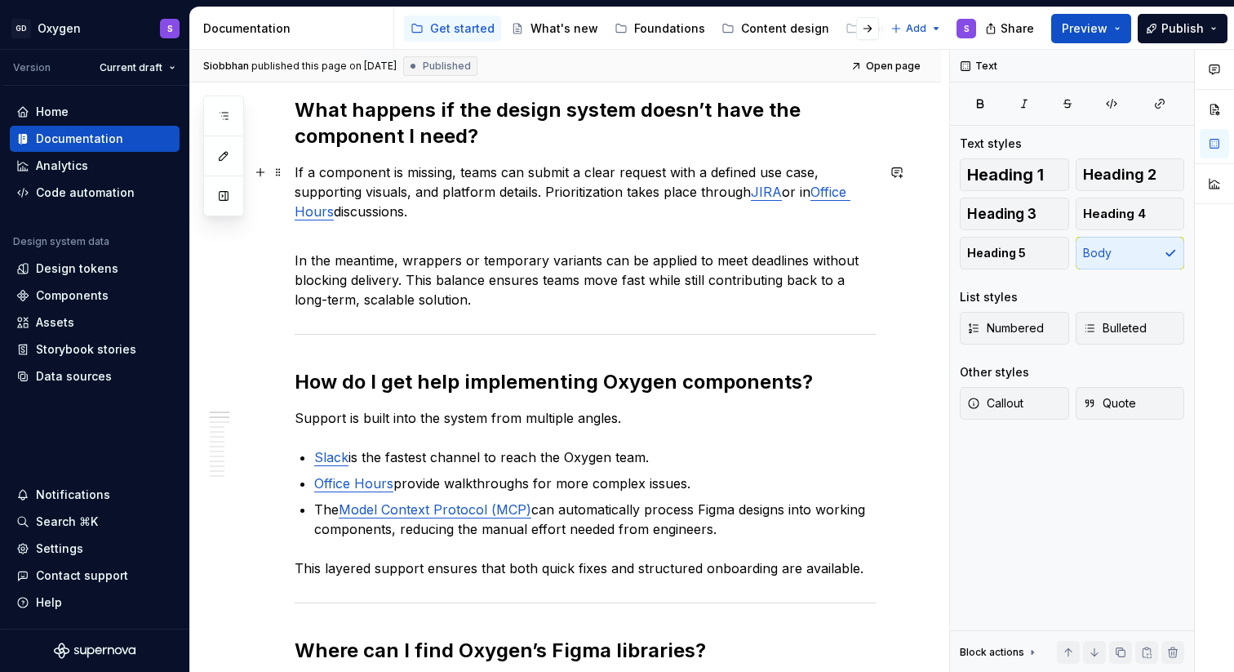
scroll to position [0, 0]
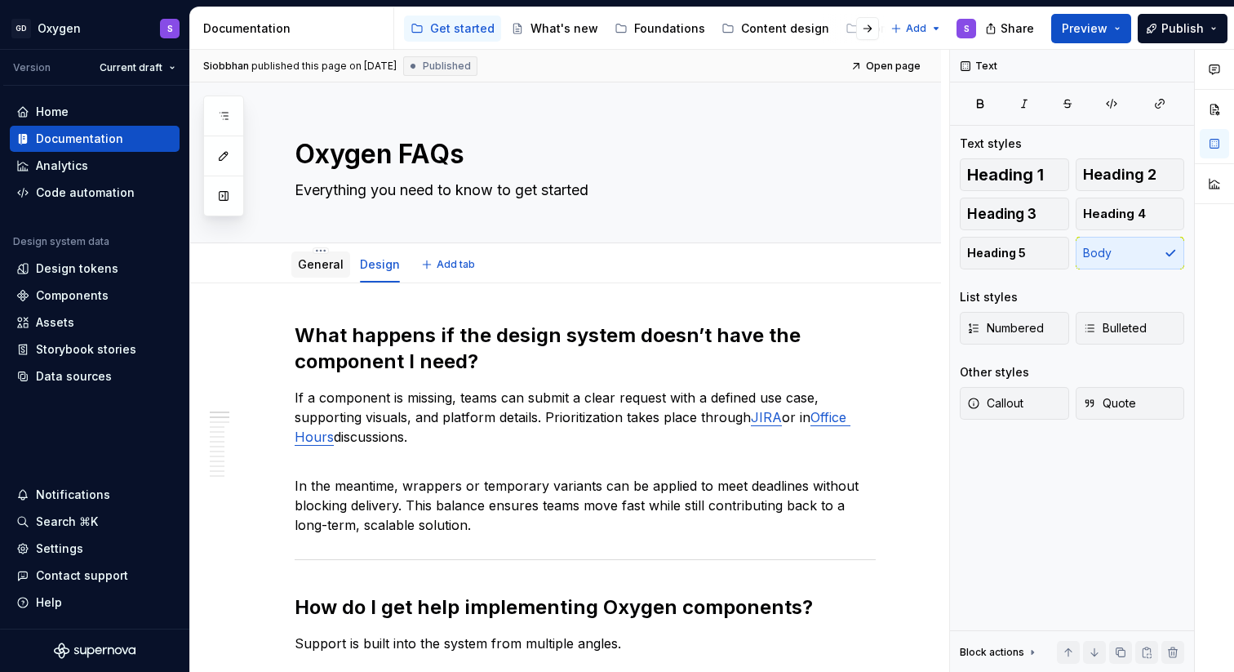
click at [308, 267] on link "General" at bounding box center [321, 264] width 46 height 14
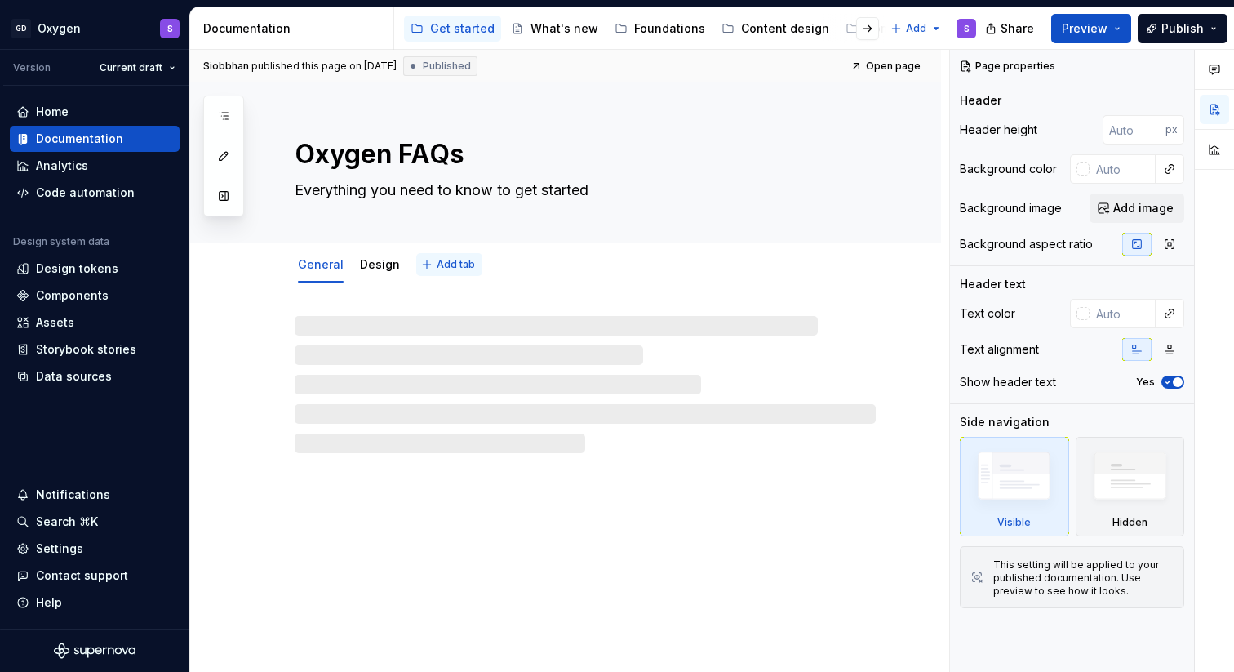
click at [437, 263] on span "Add tab" at bounding box center [456, 264] width 38 height 13
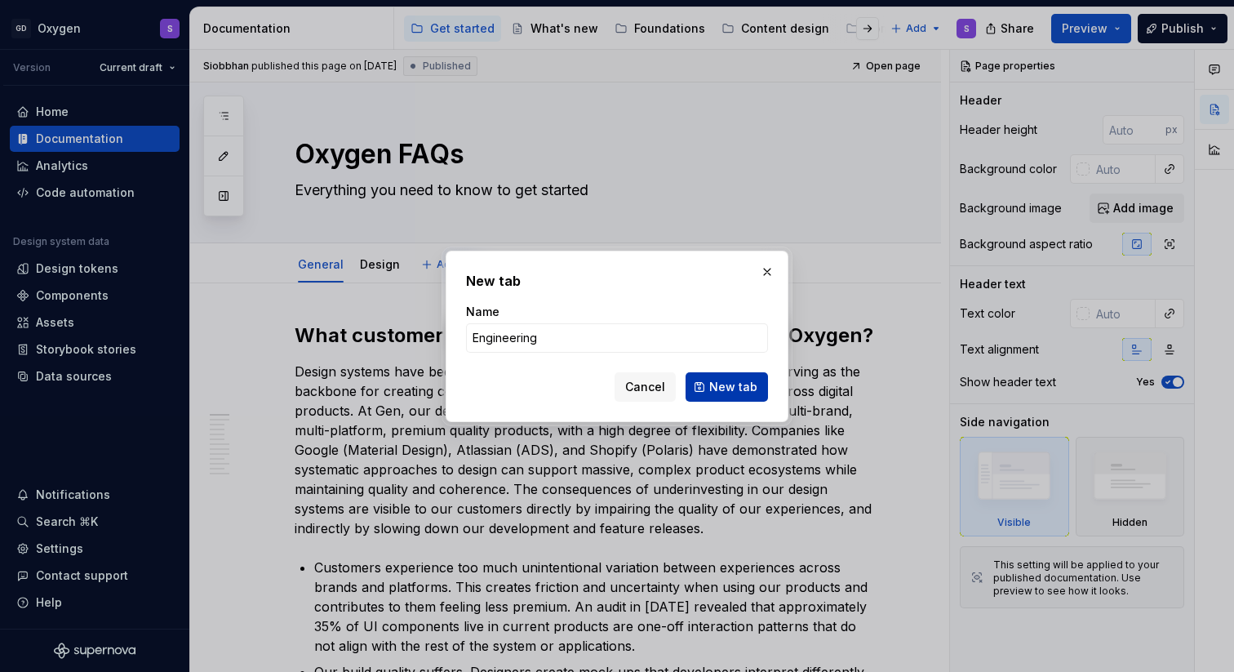
click at [729, 390] on span "New tab" at bounding box center [733, 387] width 48 height 16
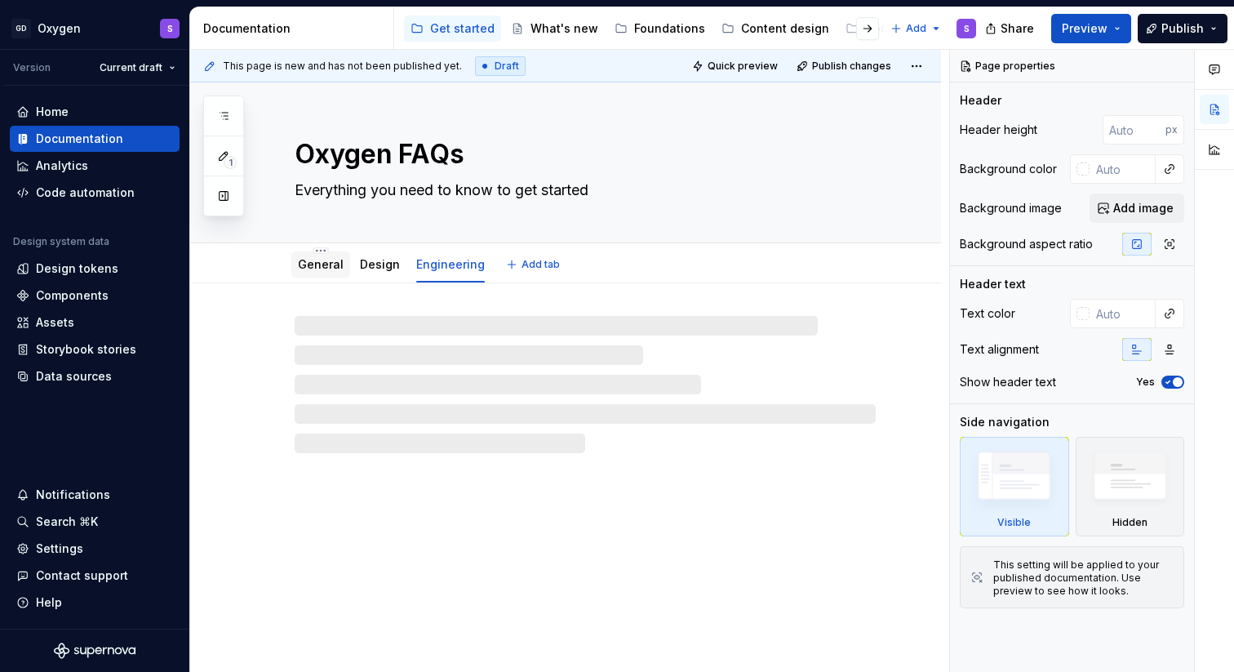
click at [315, 268] on link "General" at bounding box center [321, 264] width 46 height 14
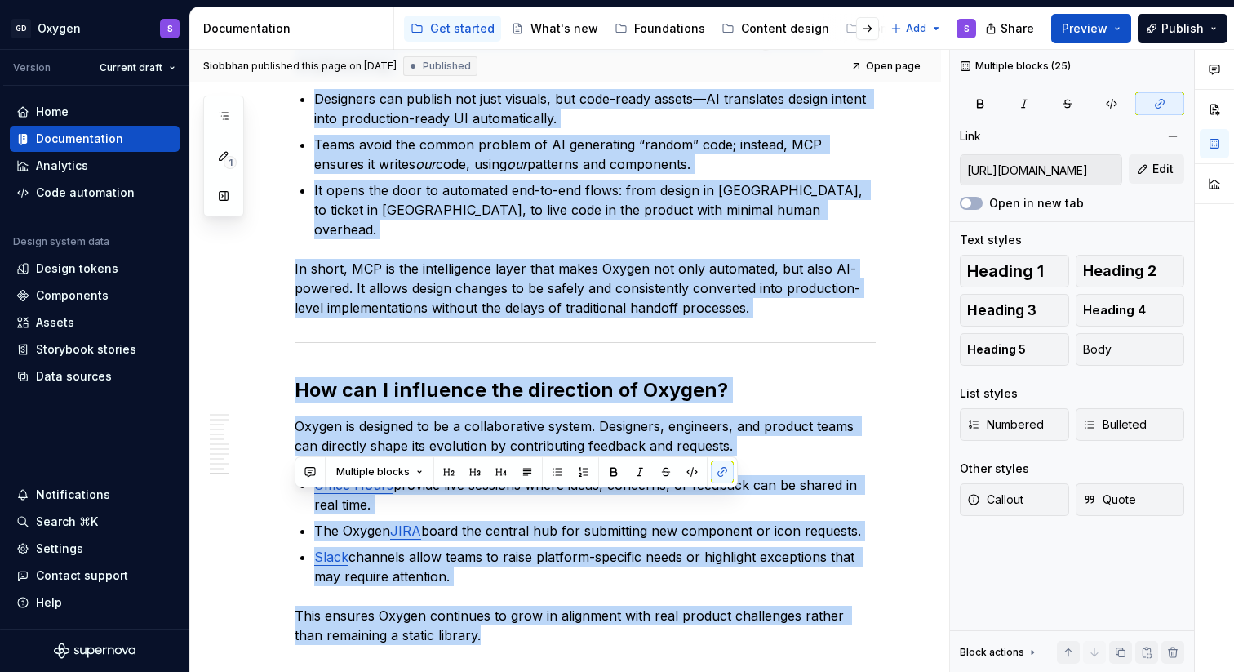
scroll to position [5710, 0]
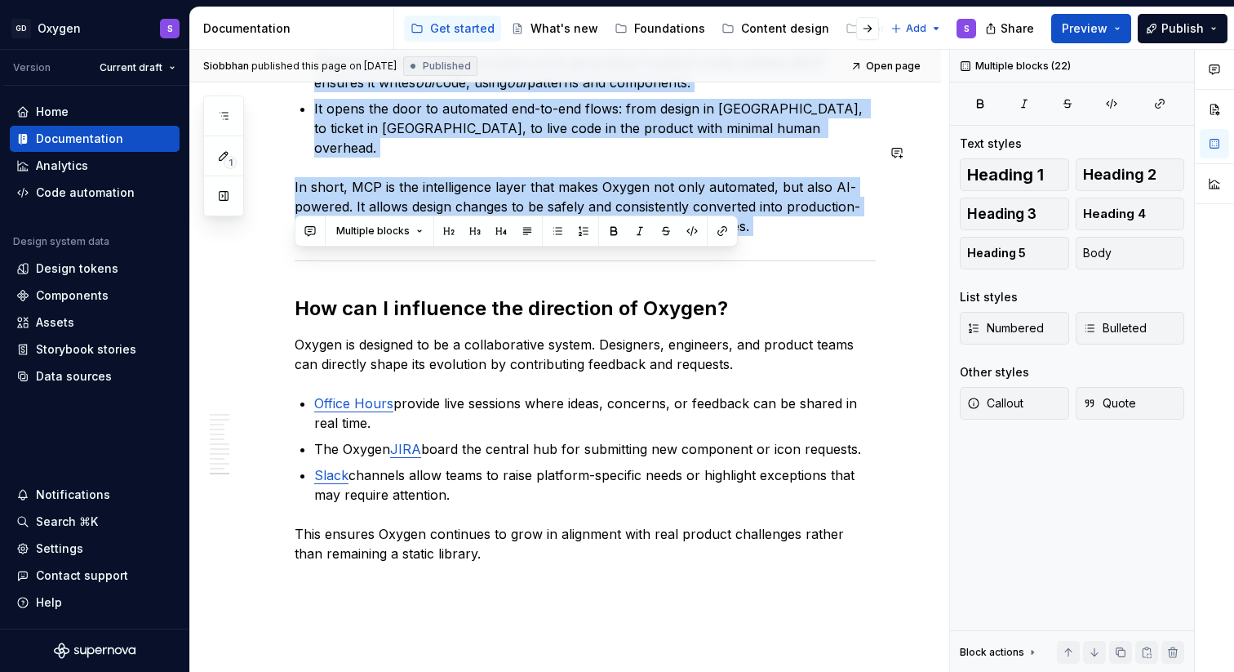
drag, startPoint x: 295, startPoint y: 162, endPoint x: 765, endPoint y: 135, distance: 471.5
copy div "Lore ipsu do sita co adipiscin elit SED? Doeiusmodte inci utl Etdolo Magnaa Eni…"
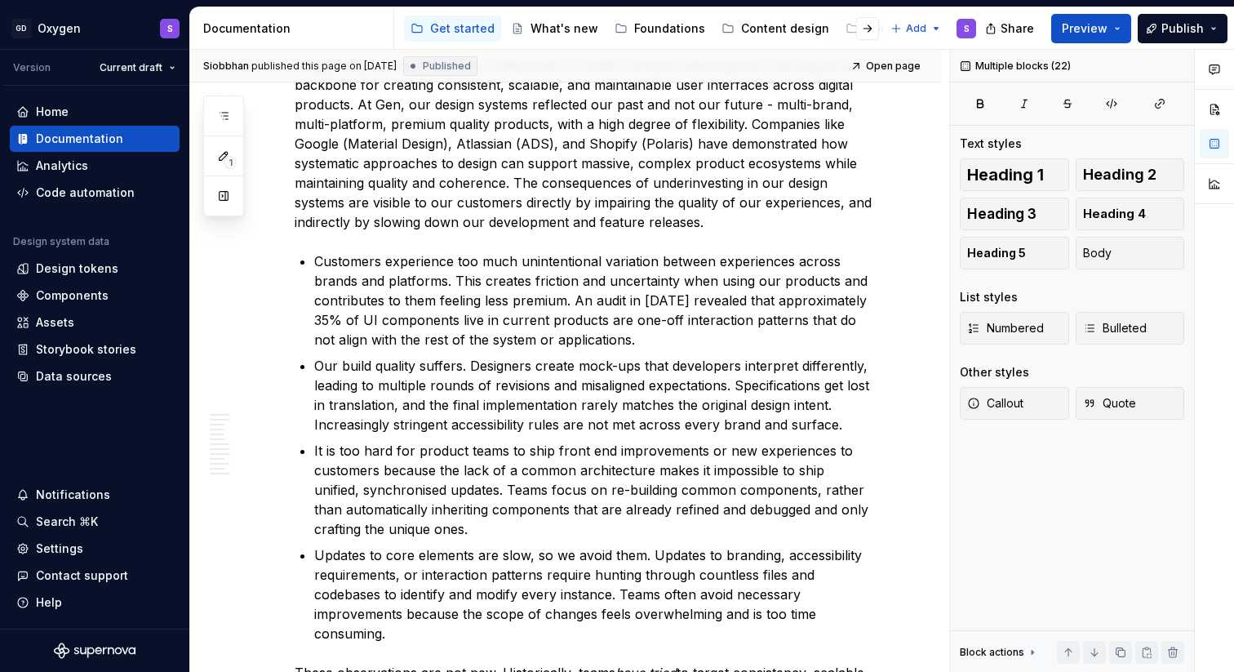
scroll to position [0, 0]
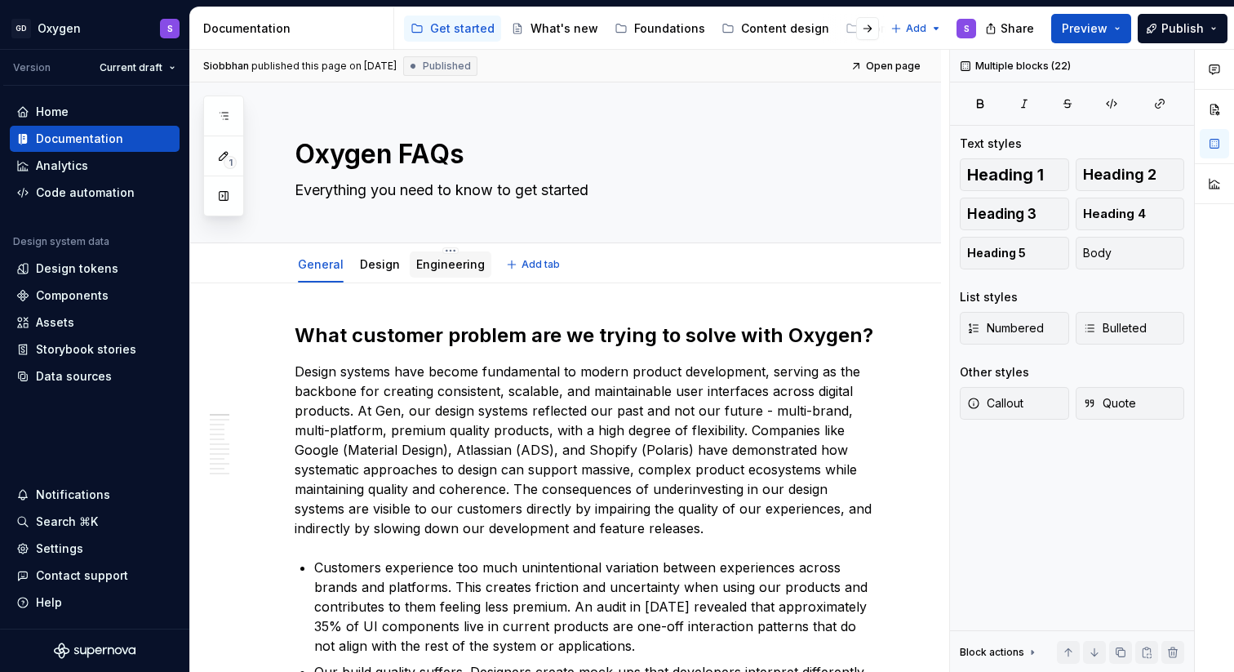
click at [444, 270] on link "Engineering" at bounding box center [450, 264] width 69 height 14
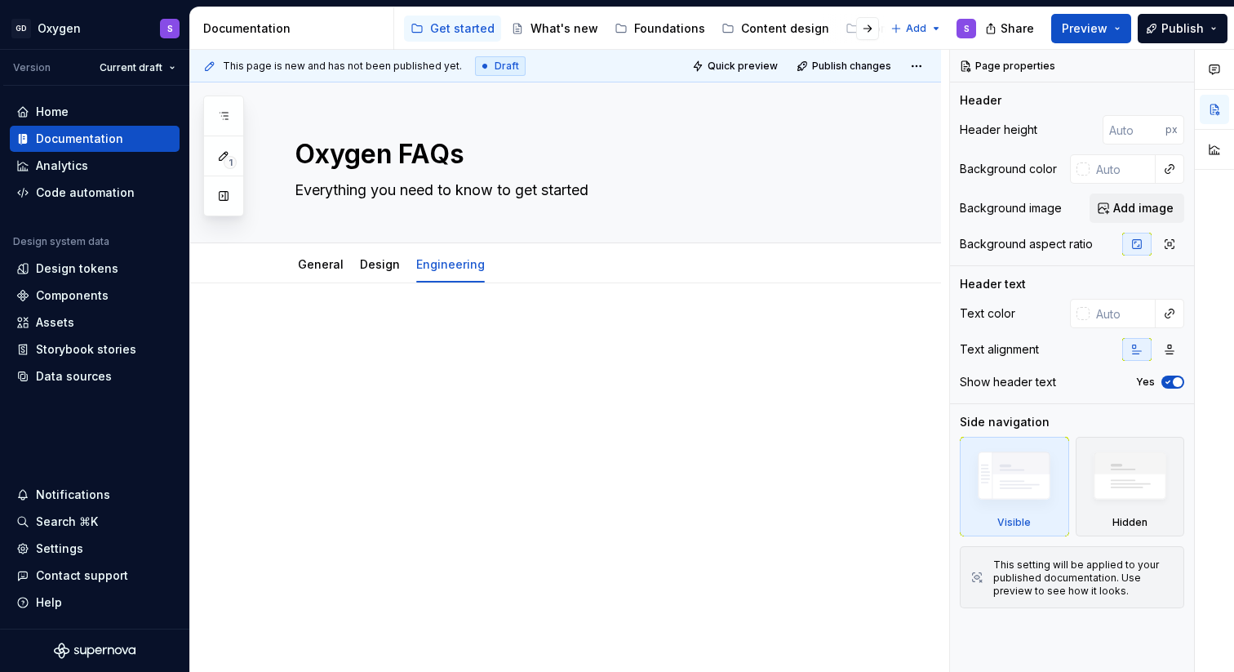
click at [348, 331] on p at bounding box center [585, 332] width 581 height 20
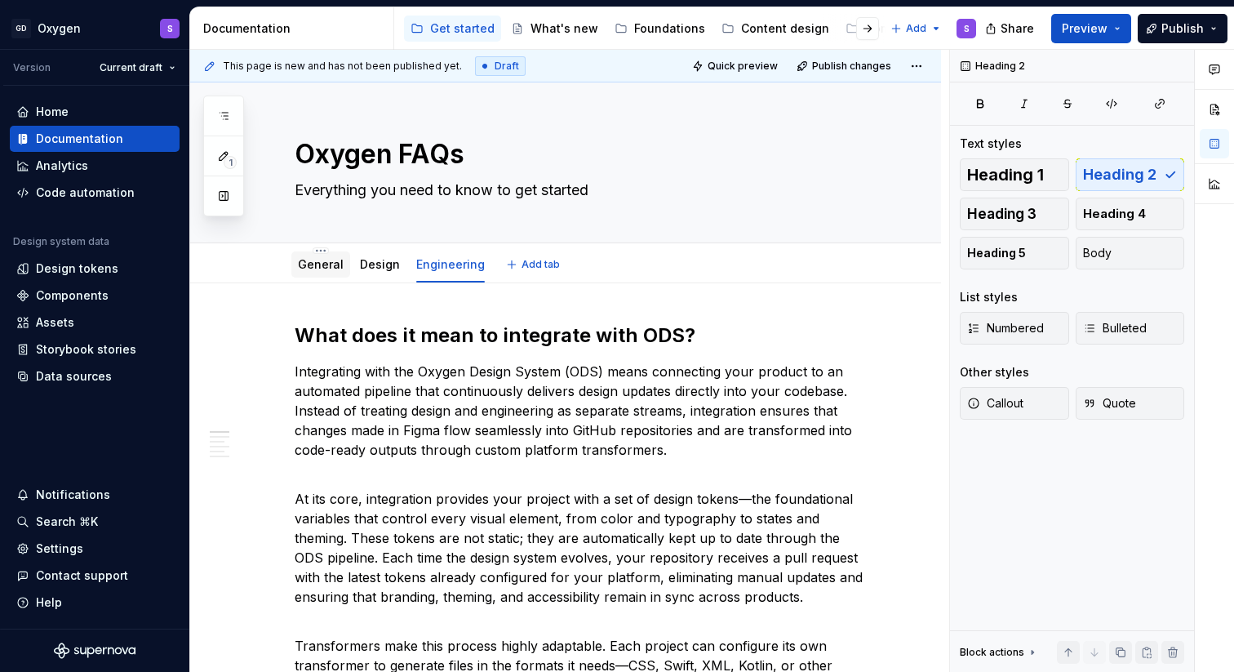
click at [316, 277] on div "General" at bounding box center [320, 264] width 59 height 26
click at [315, 268] on link "General" at bounding box center [321, 264] width 46 height 14
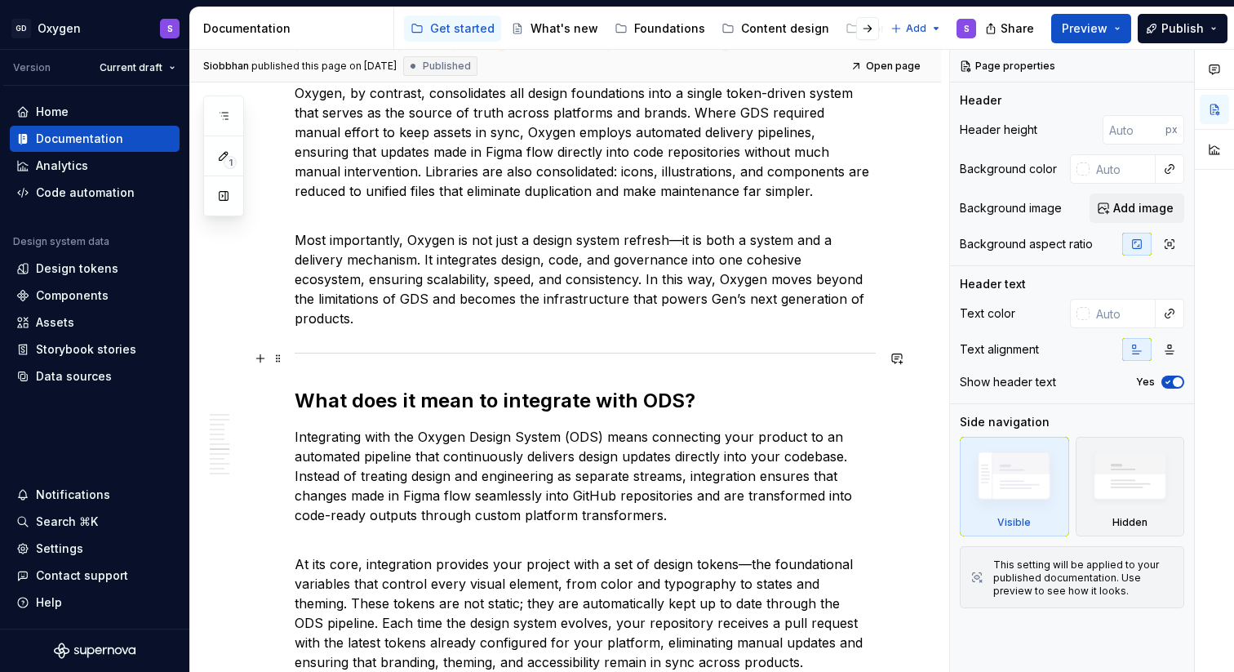
scroll to position [3182, 0]
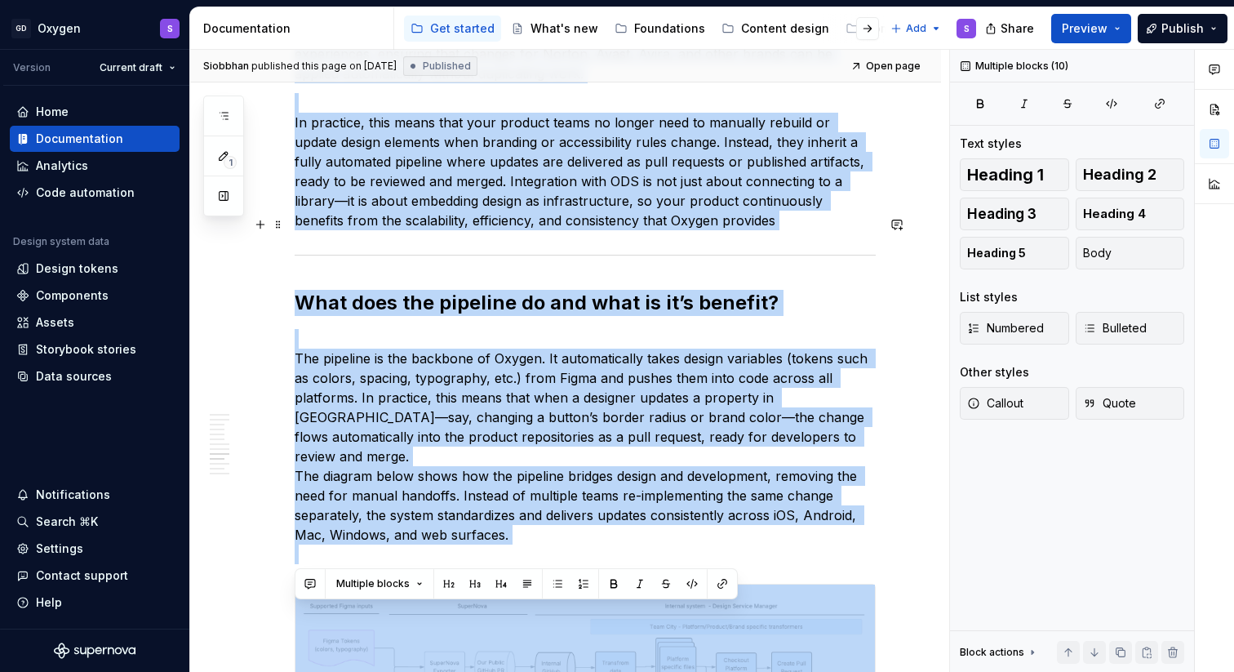
drag, startPoint x: 301, startPoint y: 313, endPoint x: 607, endPoint y: 632, distance: 442.1
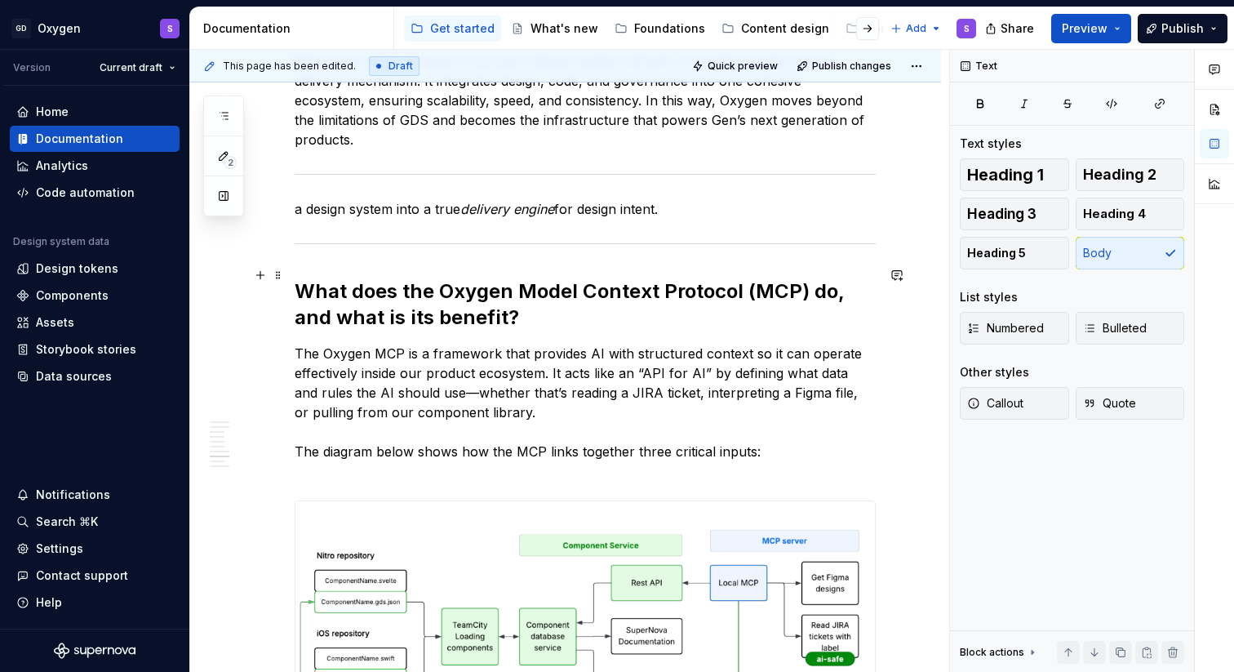
scroll to position [3335, 0]
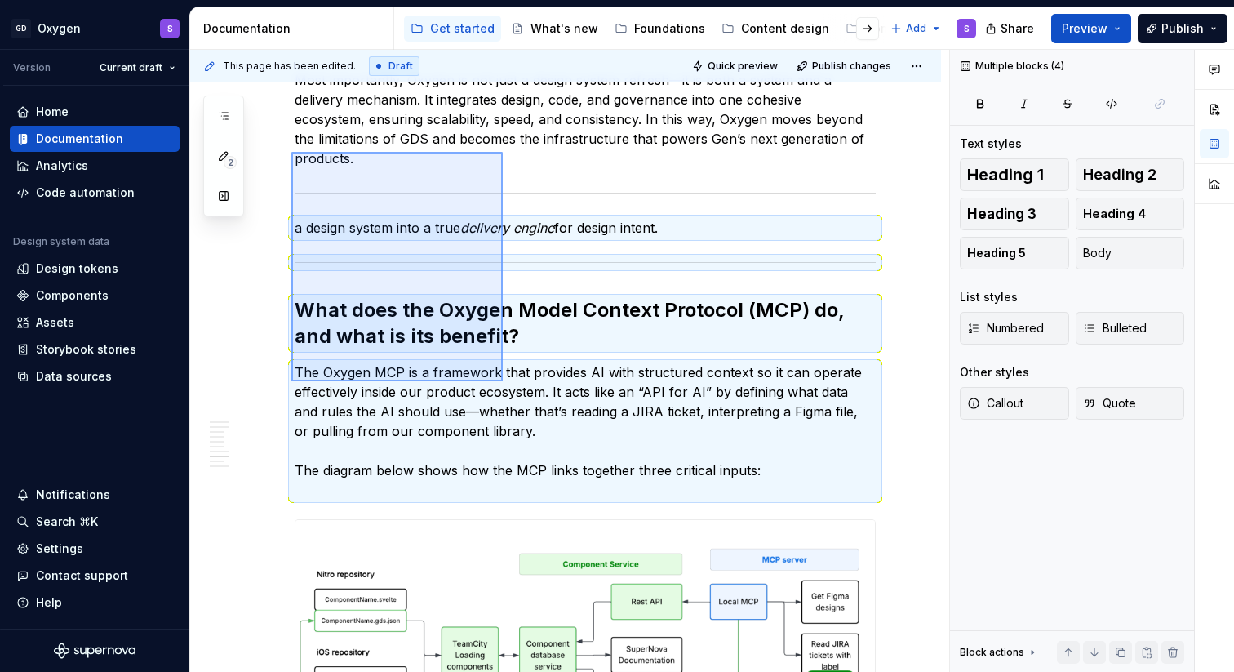
drag, startPoint x: 357, startPoint y: 214, endPoint x: 503, endPoint y: 380, distance: 220.9
click at [503, 380] on div "This page has been edited. Draft Quick preview Publish changes Oxygen FAQs Ever…" at bounding box center [569, 361] width 759 height 623
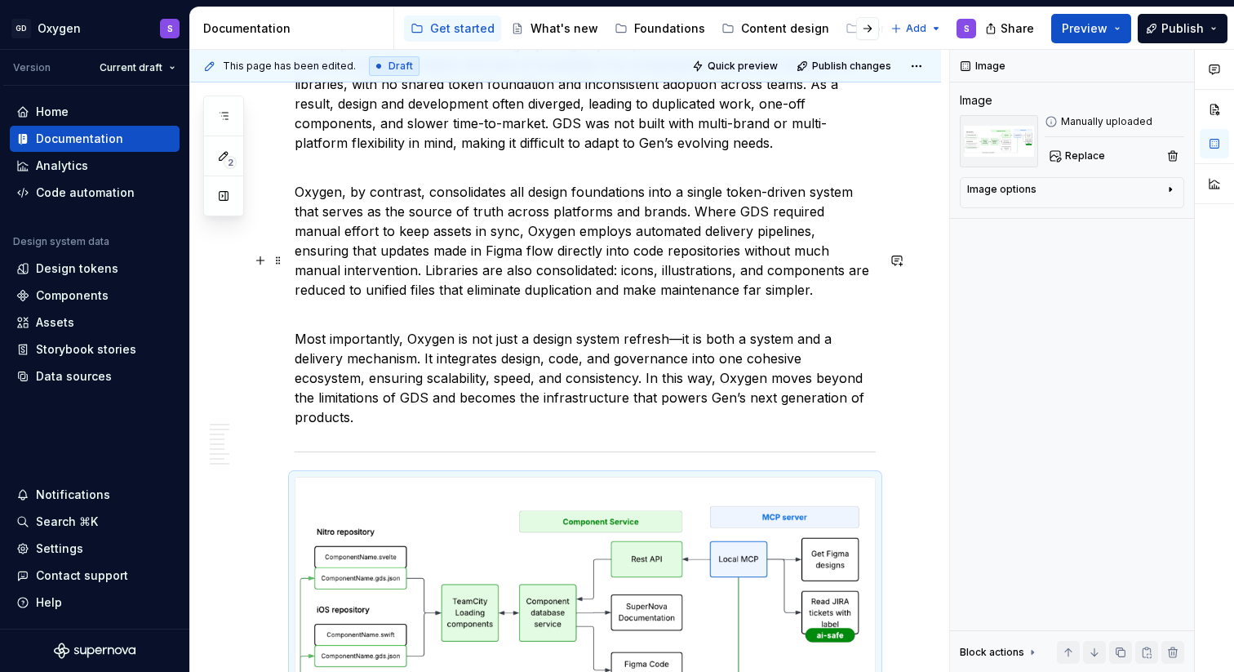
scroll to position [3079, 0]
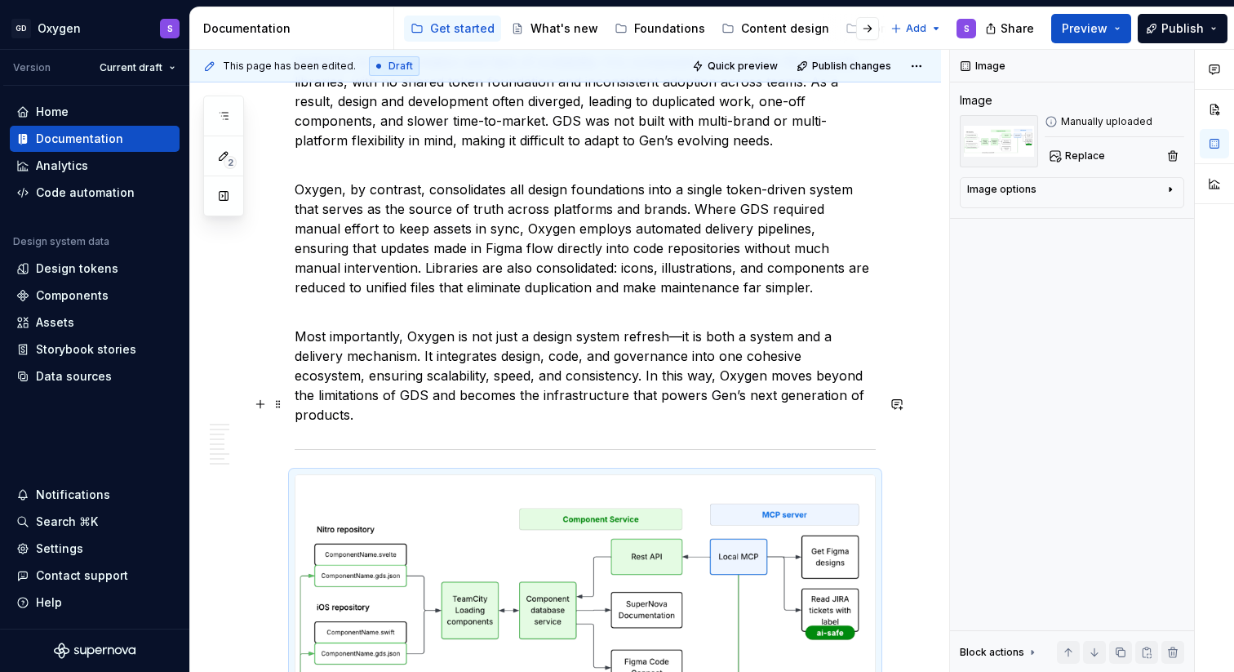
click at [308, 475] on img at bounding box center [584, 605] width 579 height 260
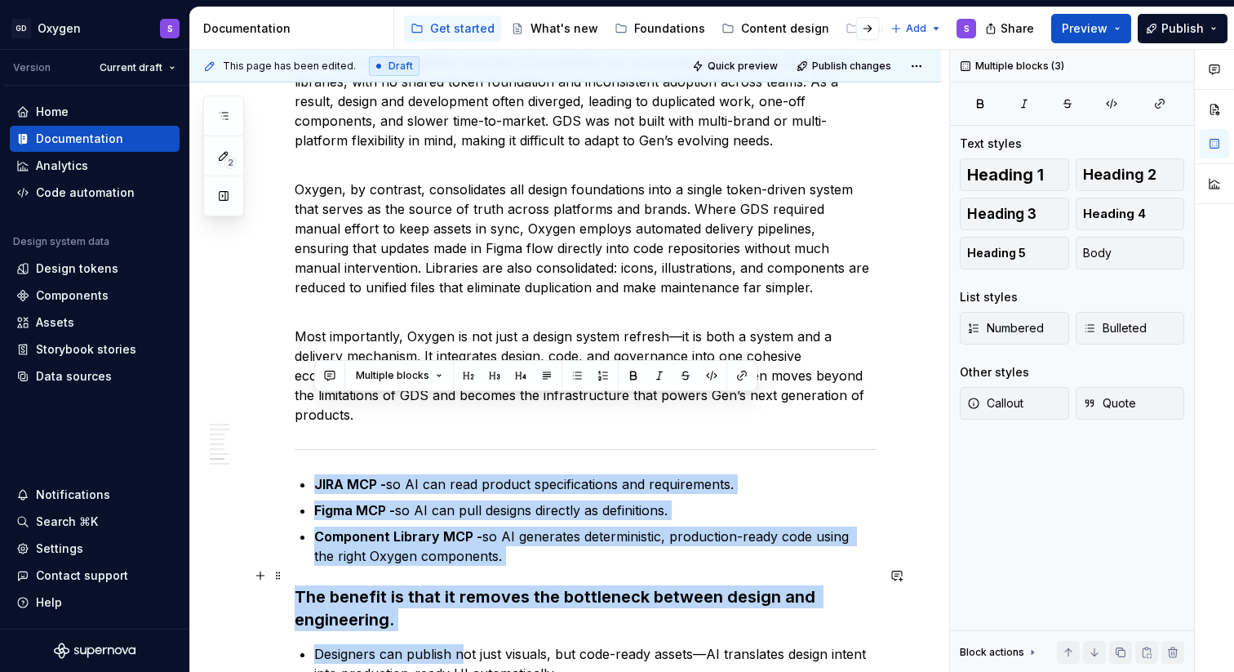
drag, startPoint x: 300, startPoint y: 404, endPoint x: 459, endPoint y: 569, distance: 229.1
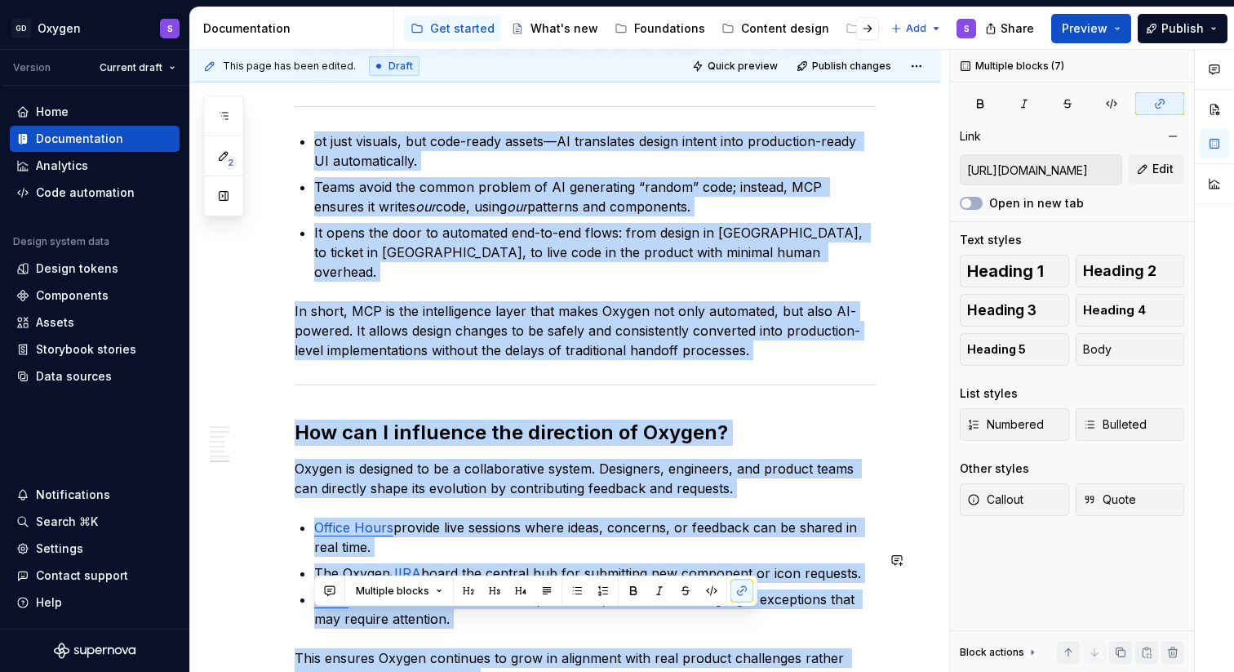
scroll to position [3559, 0]
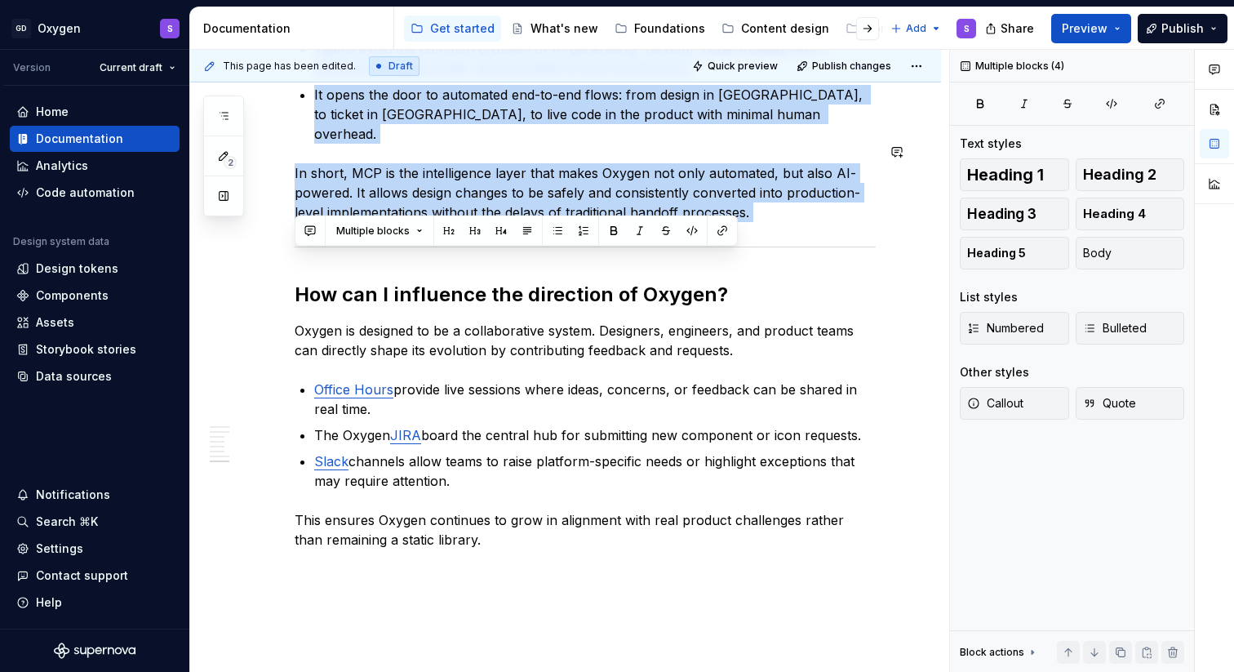
drag, startPoint x: 303, startPoint y: 410, endPoint x: 745, endPoint y: 135, distance: 520.4
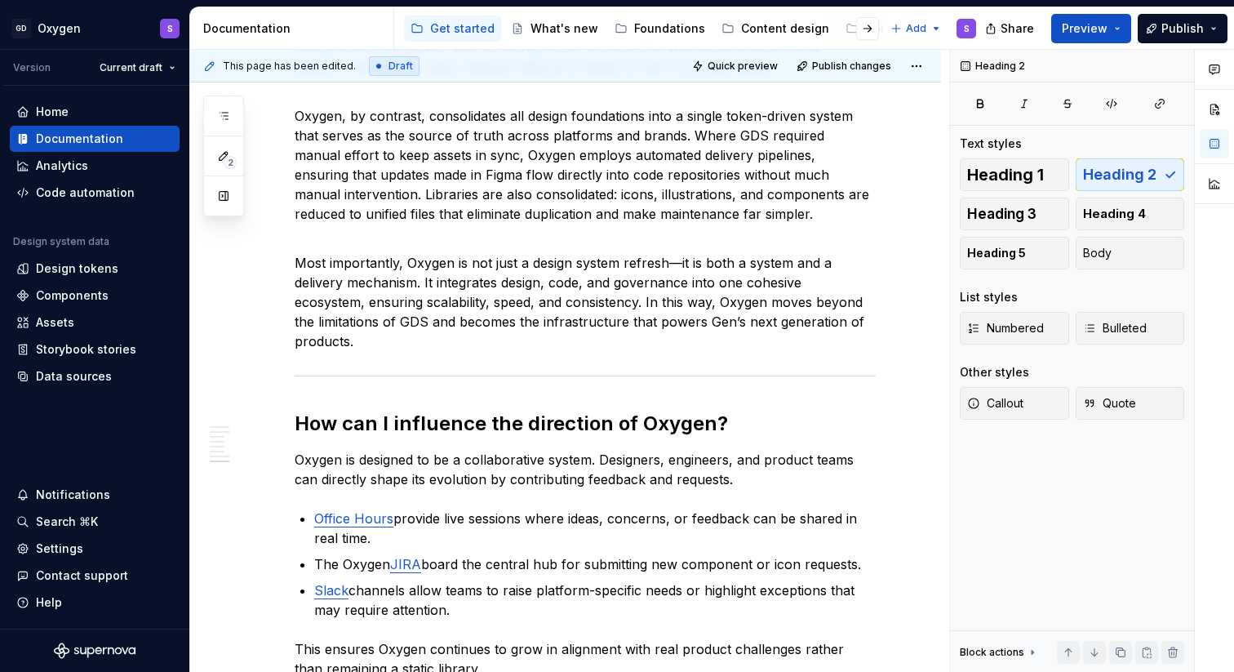
scroll to position [3301, 0]
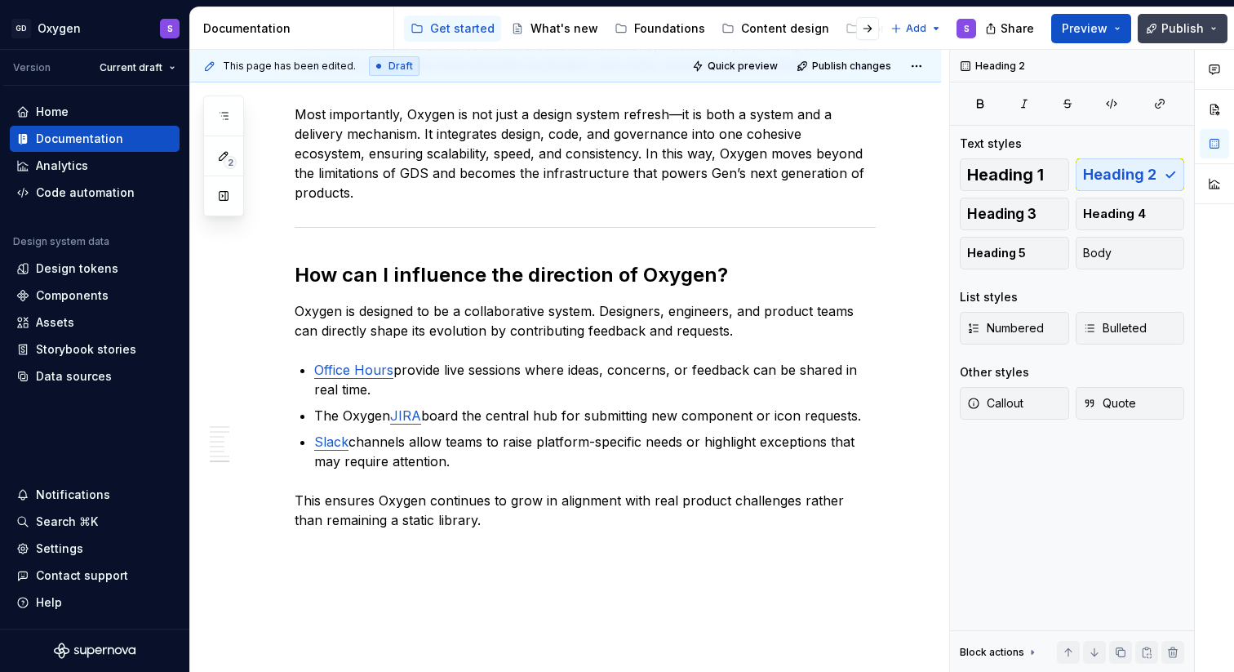
click at [1176, 27] on span "Publish" at bounding box center [1182, 28] width 42 height 16
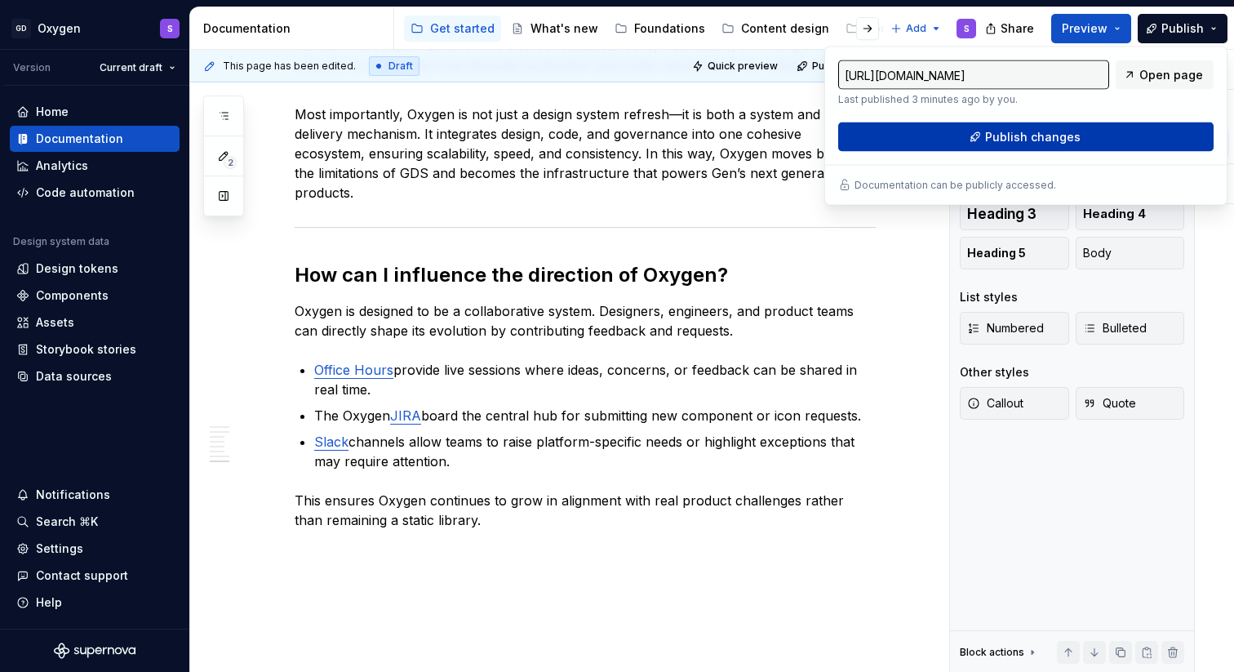
click at [1062, 135] on span "Publish changes" at bounding box center [1032, 137] width 95 height 16
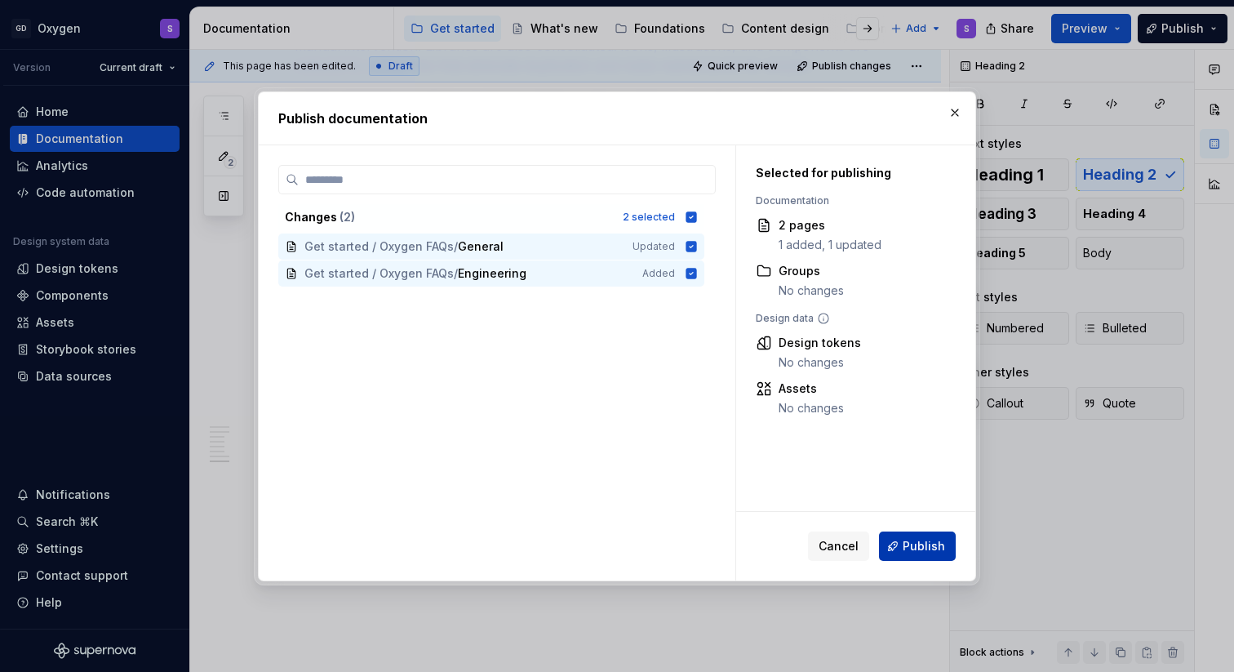
click at [904, 545] on button "Publish" at bounding box center [917, 545] width 77 height 29
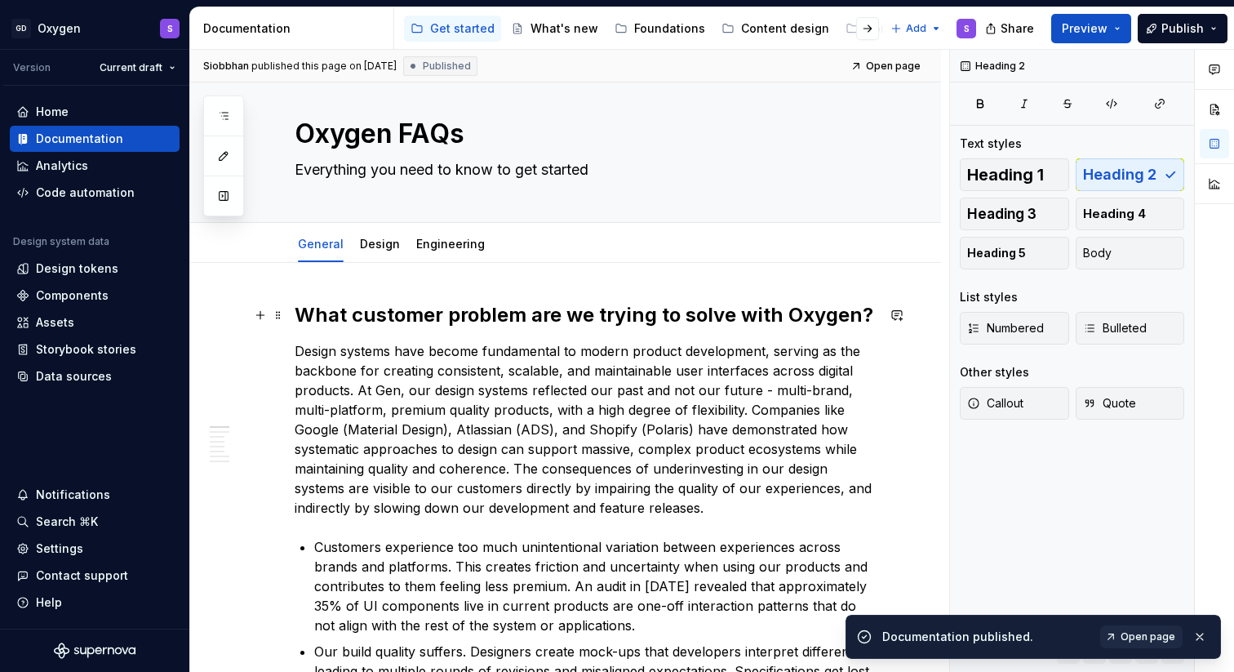
scroll to position [0, 0]
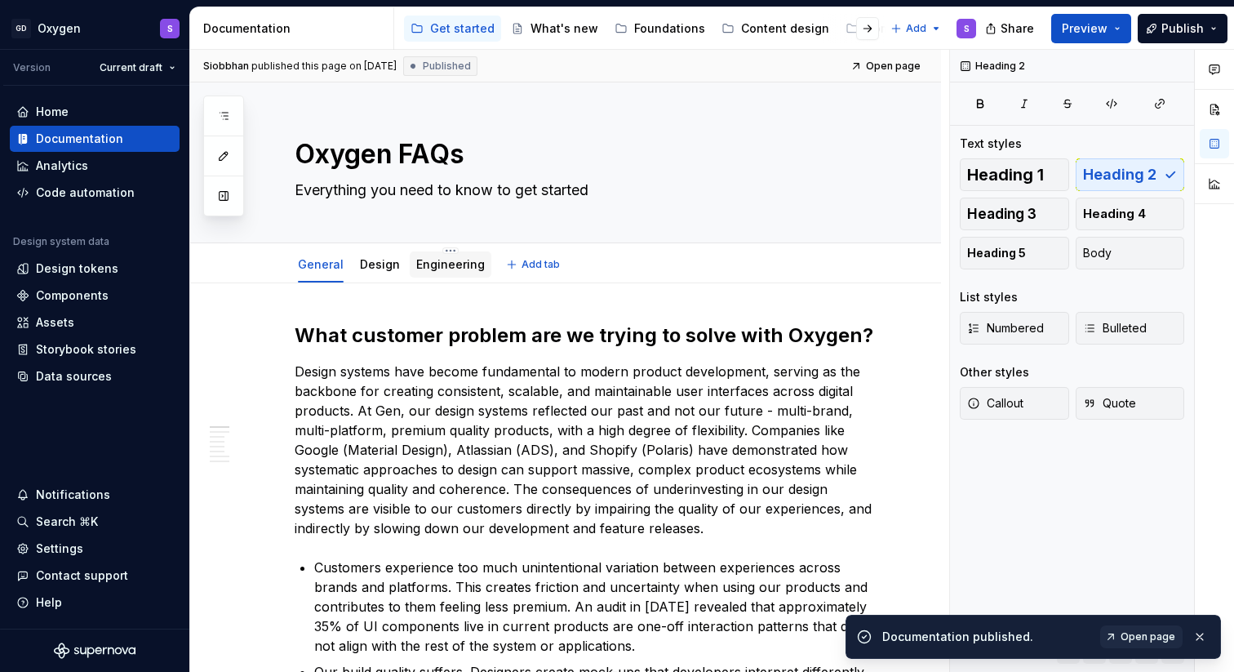
click at [455, 271] on div "Engineering" at bounding box center [450, 264] width 69 height 16
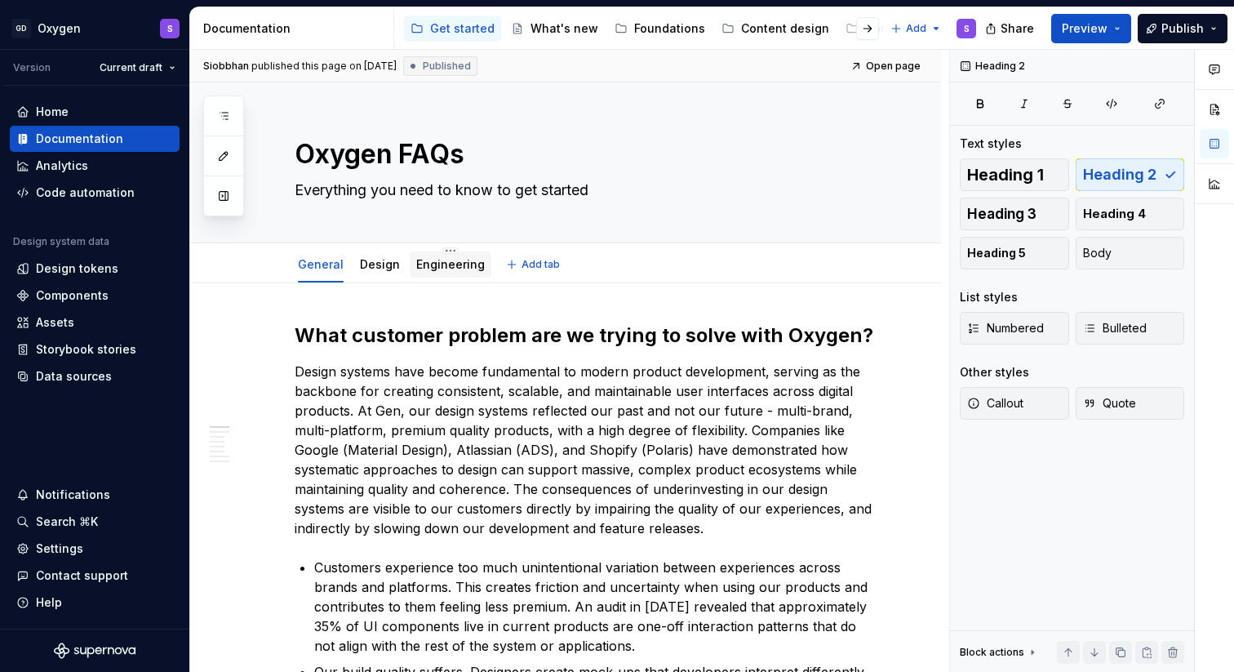
click at [455, 271] on div "Engineering" at bounding box center [450, 264] width 69 height 16
click at [448, 267] on link "Engineering" at bounding box center [450, 264] width 69 height 14
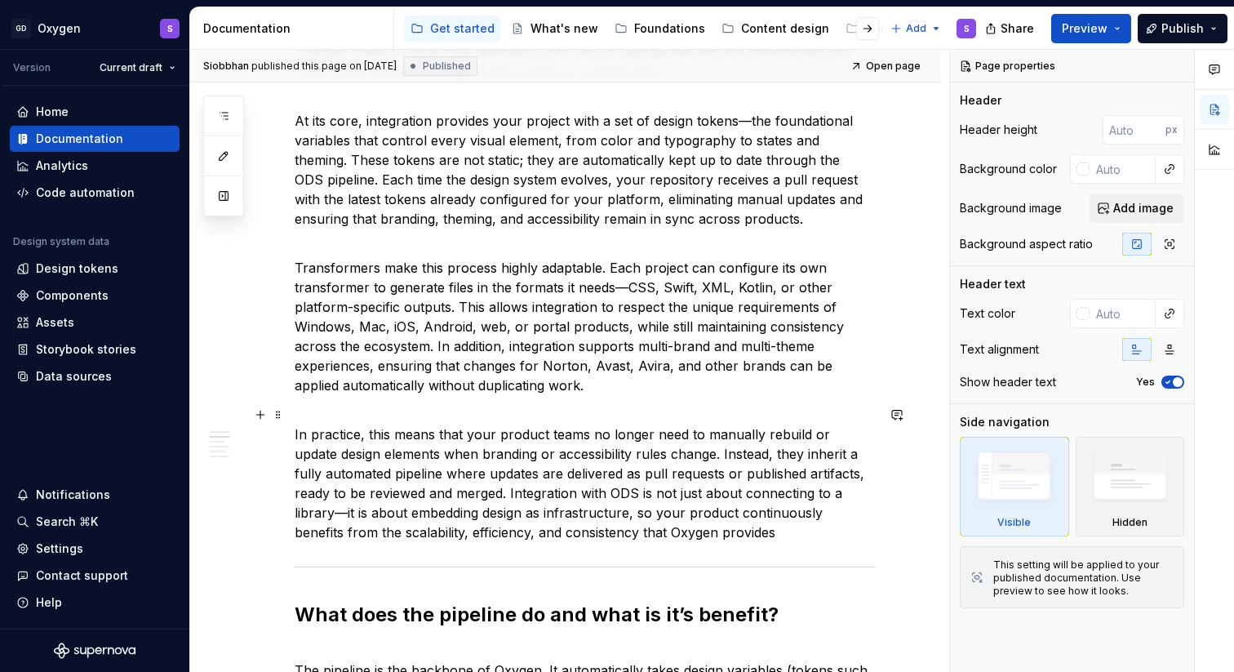
scroll to position [379, 0]
click at [711, 535] on p "In practice, this means that your product teams no longer need to manually rebu…" at bounding box center [585, 472] width 581 height 137
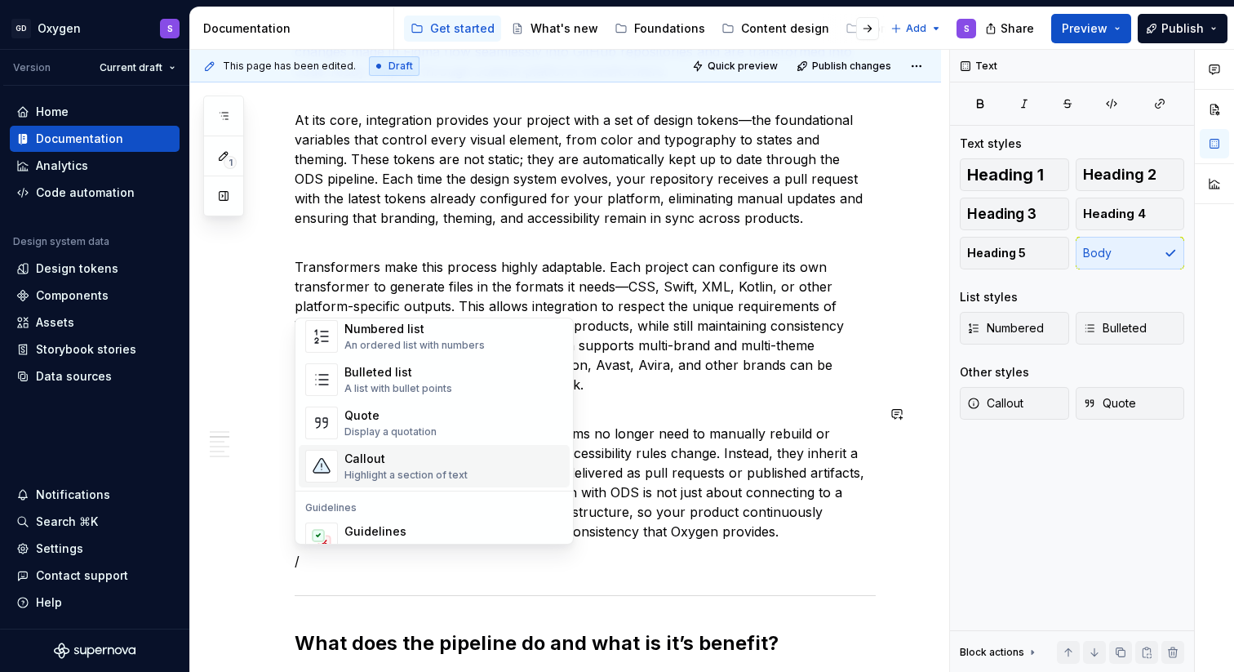
scroll to position [307, 0]
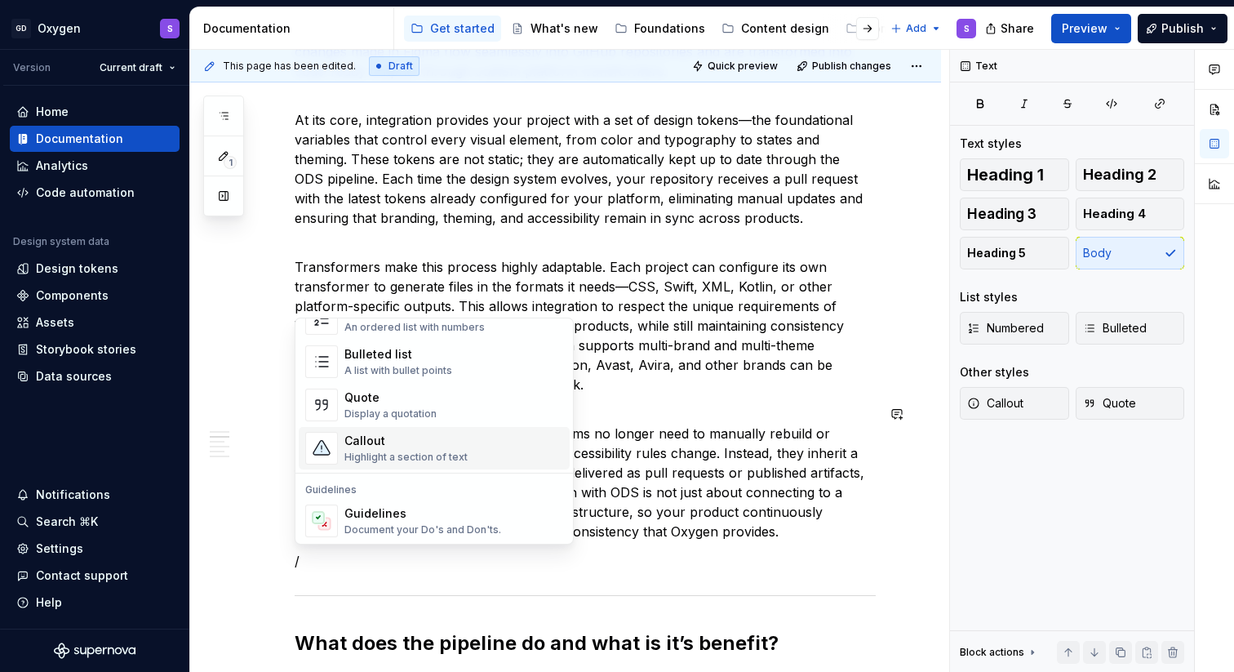
click at [449, 453] on div "Highlight a section of text" at bounding box center [405, 456] width 123 height 13
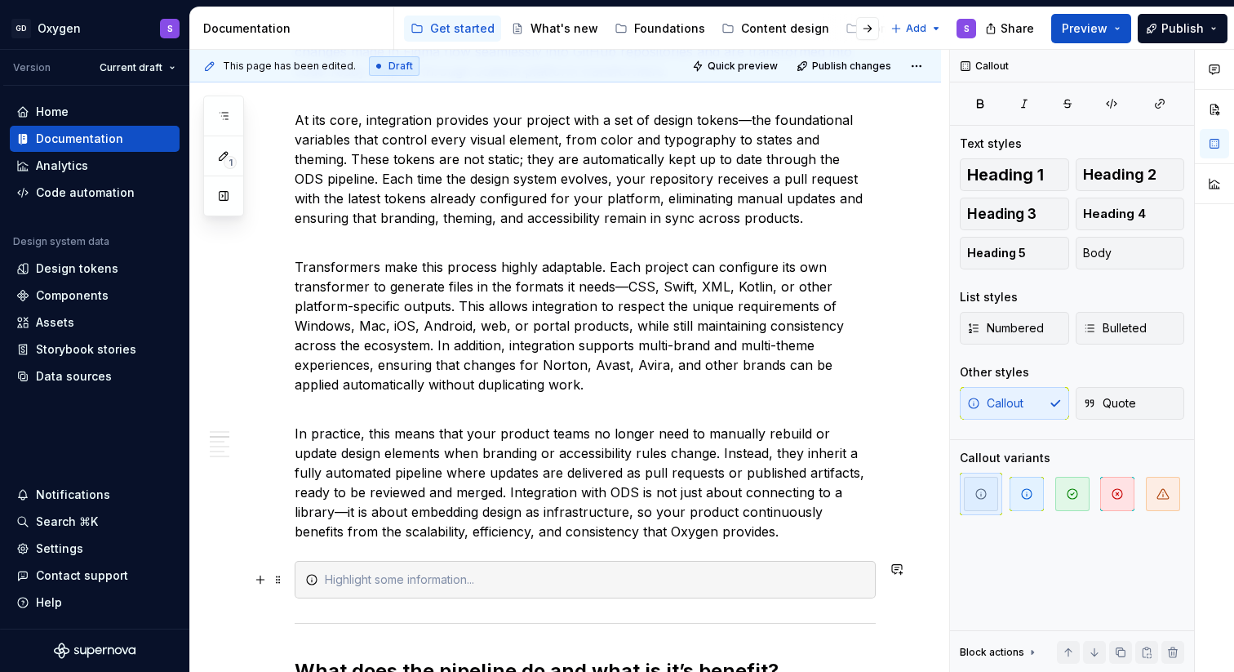
click at [352, 585] on div at bounding box center [595, 579] width 540 height 16
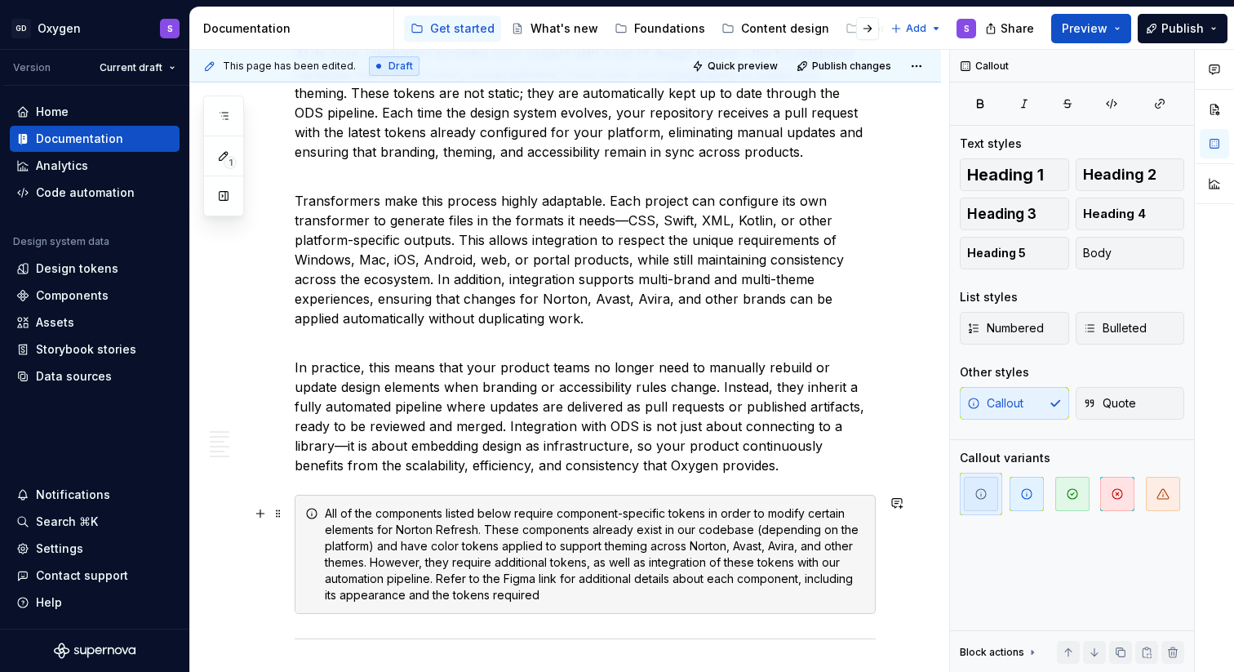
scroll to position [464, 0]
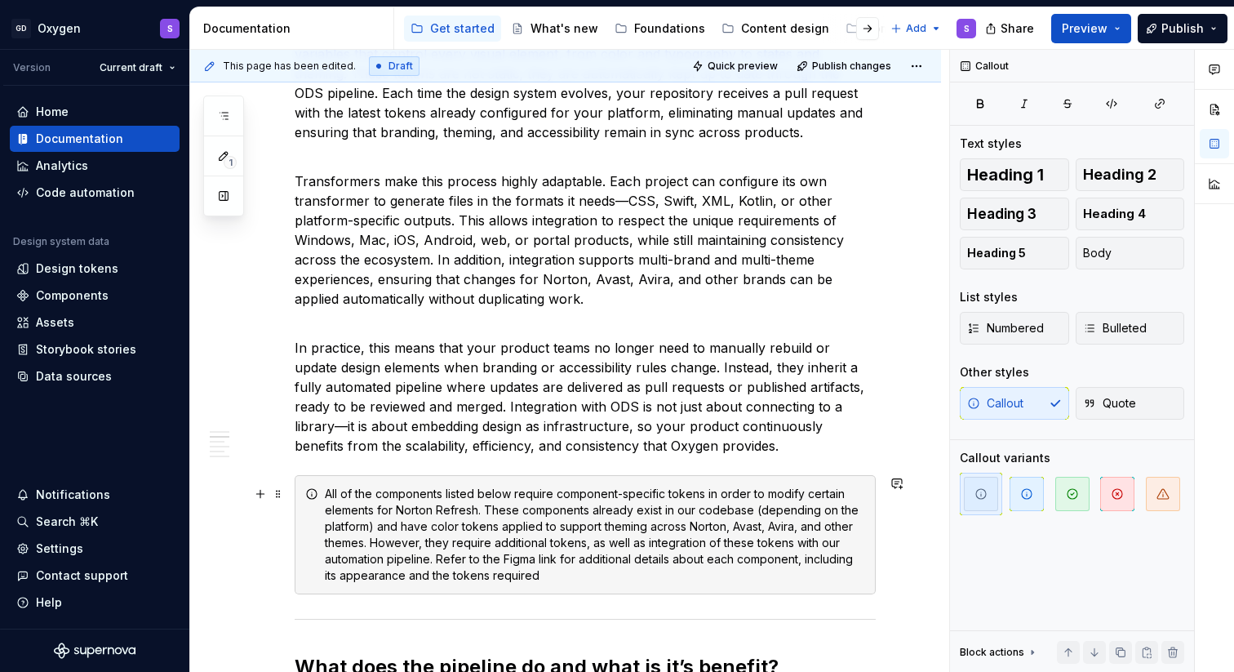
click at [325, 491] on div "All of the components listed below require component-specific tokens in order t…" at bounding box center [595, 535] width 540 height 98
click at [454, 493] on div "For a list of all All of the components listed below require component-specific…" at bounding box center [595, 535] width 540 height 98
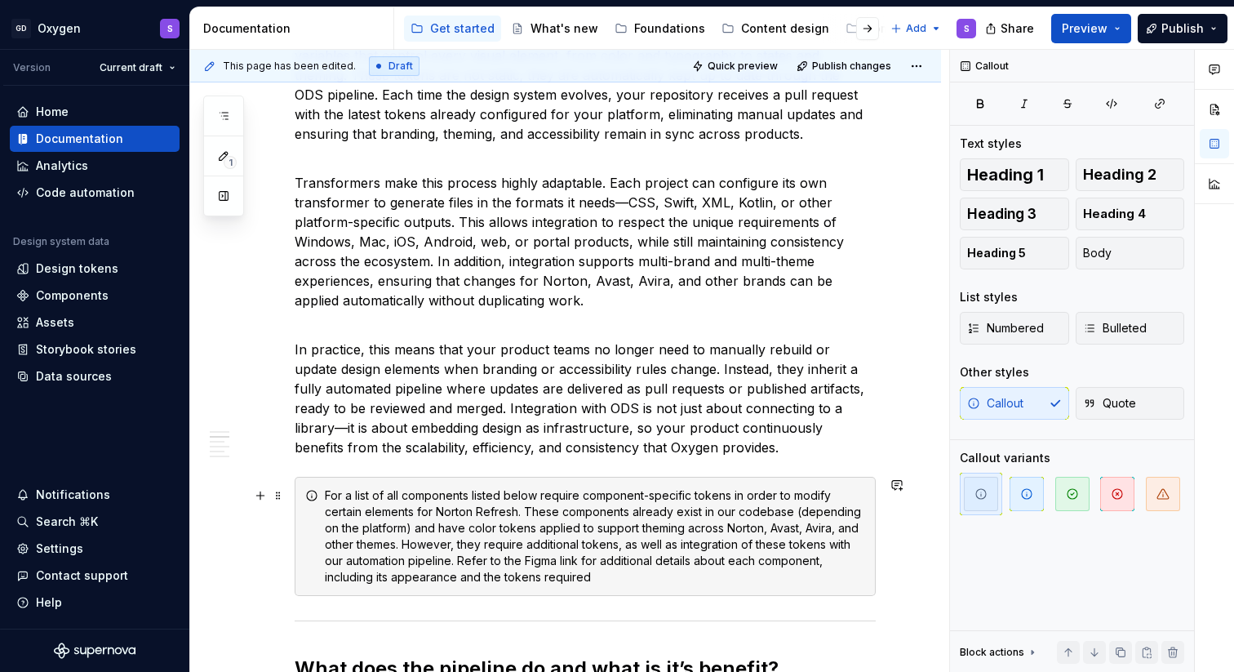
scroll to position [463, 0]
drag, startPoint x: 391, startPoint y: 493, endPoint x: 317, endPoint y: 493, distance: 73.4
click at [317, 493] on div "For a list of all components listed below require component-specific tokens in …" at bounding box center [585, 535] width 581 height 119
click at [521, 578] on div "All components listed below require component-specific tokens in order to modif…" at bounding box center [595, 535] width 540 height 98
click at [325, 496] on div "All components listed below require component-specific tokens in order to modif…" at bounding box center [595, 535] width 540 height 98
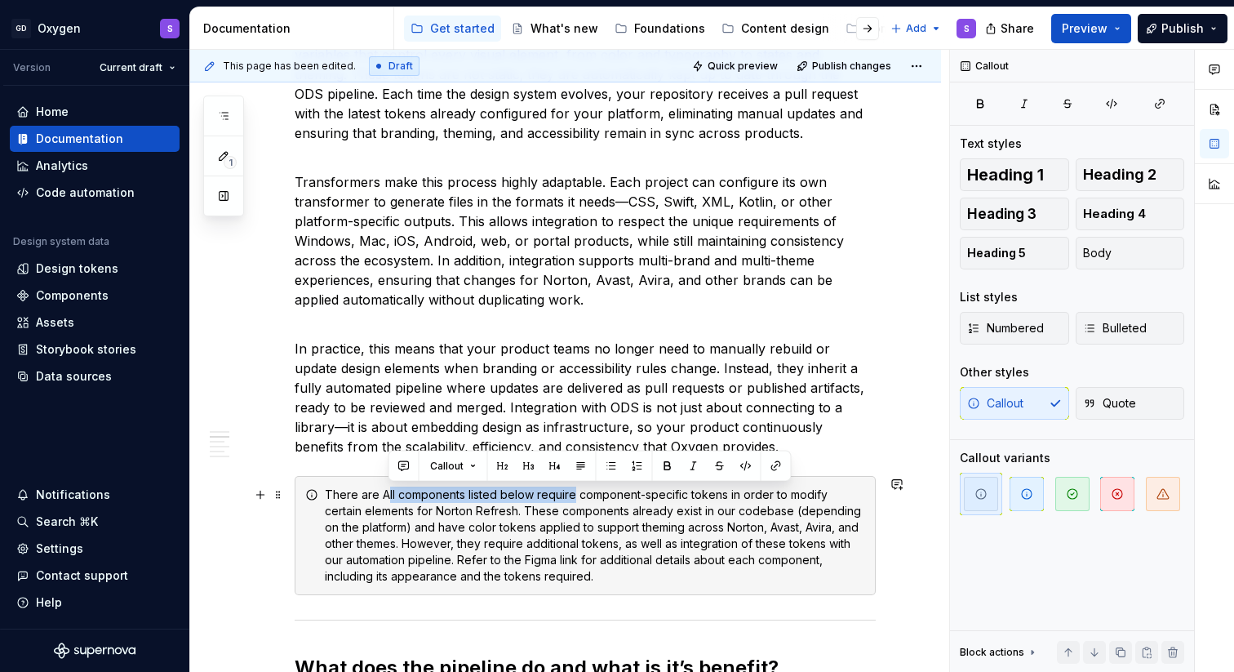
drag, startPoint x: 573, startPoint y: 495, endPoint x: 386, endPoint y: 499, distance: 186.9
click at [386, 499] on div "There are All components listed below require component-specific tokens in orde…" at bounding box center [595, 535] width 540 height 98
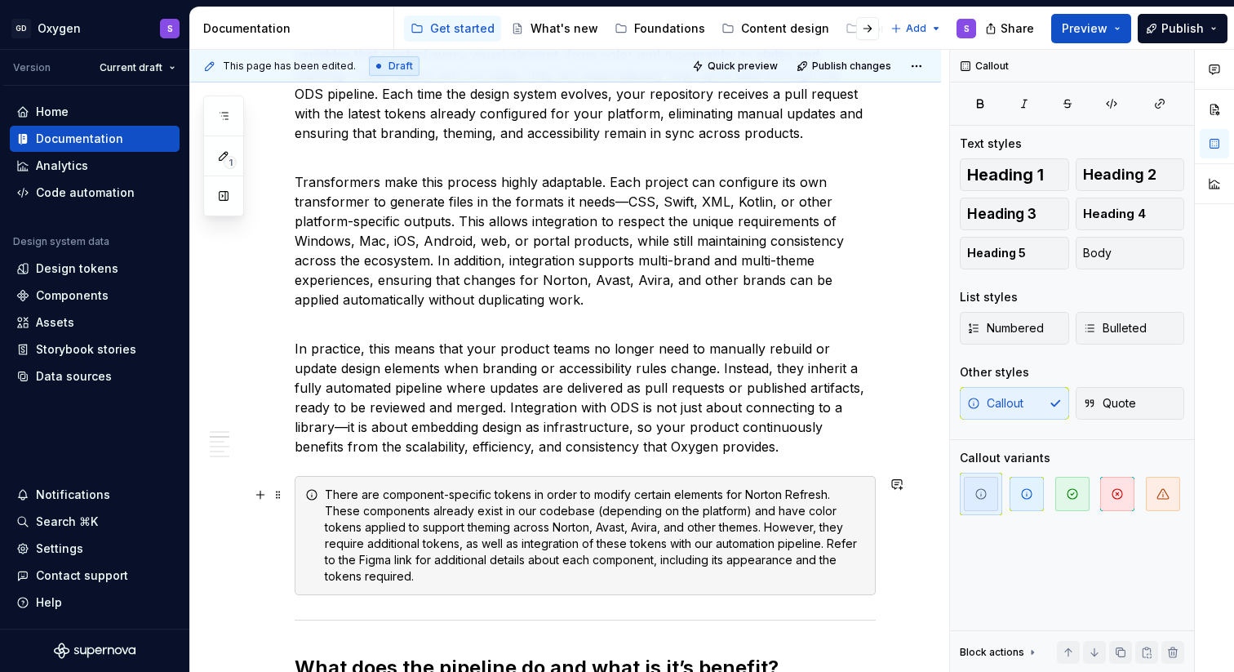
click at [525, 495] on div "There are component-specific tokens in order to modify certain elements for Nor…" at bounding box center [595, 535] width 540 height 98
click at [416, 579] on div "There are component-specific tokens needed in order to modify certain elements …" at bounding box center [595, 535] width 540 height 98
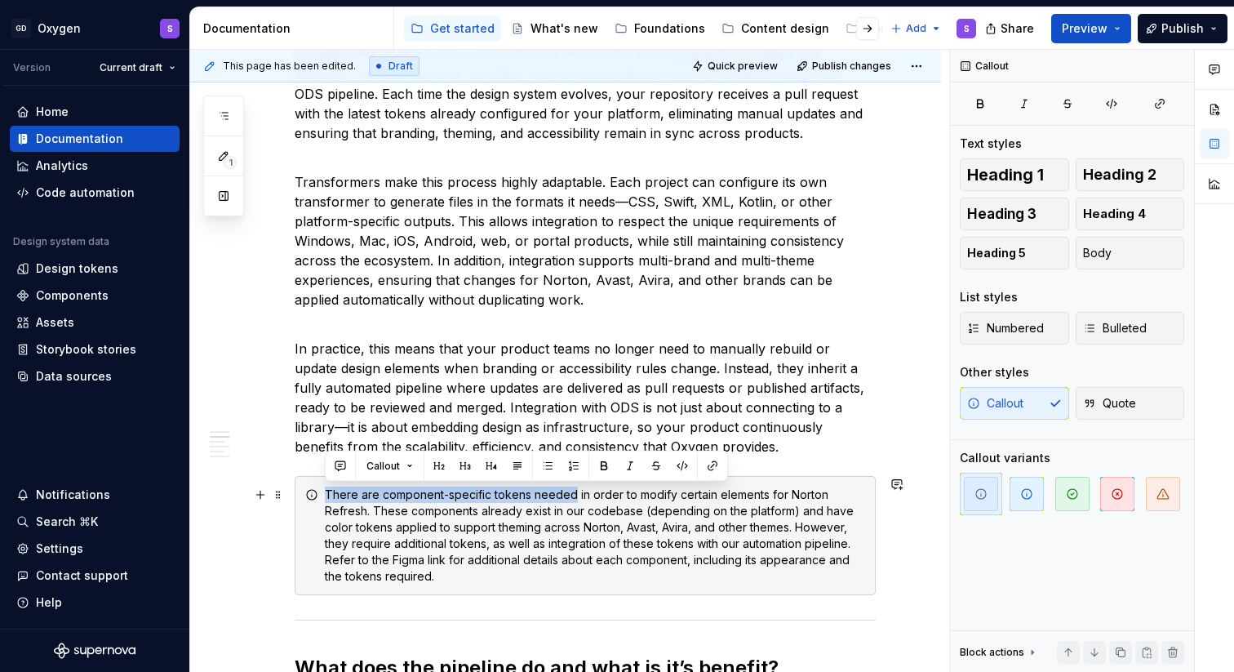
drag, startPoint x: 571, startPoint y: 492, endPoint x: 326, endPoint y: 495, distance: 244.8
click at [326, 495] on div "There are component-specific tokens needed in order to modify certain elements …" at bounding box center [595, 535] width 540 height 98
click at [718, 468] on button "button" at bounding box center [712, 466] width 23 height 23
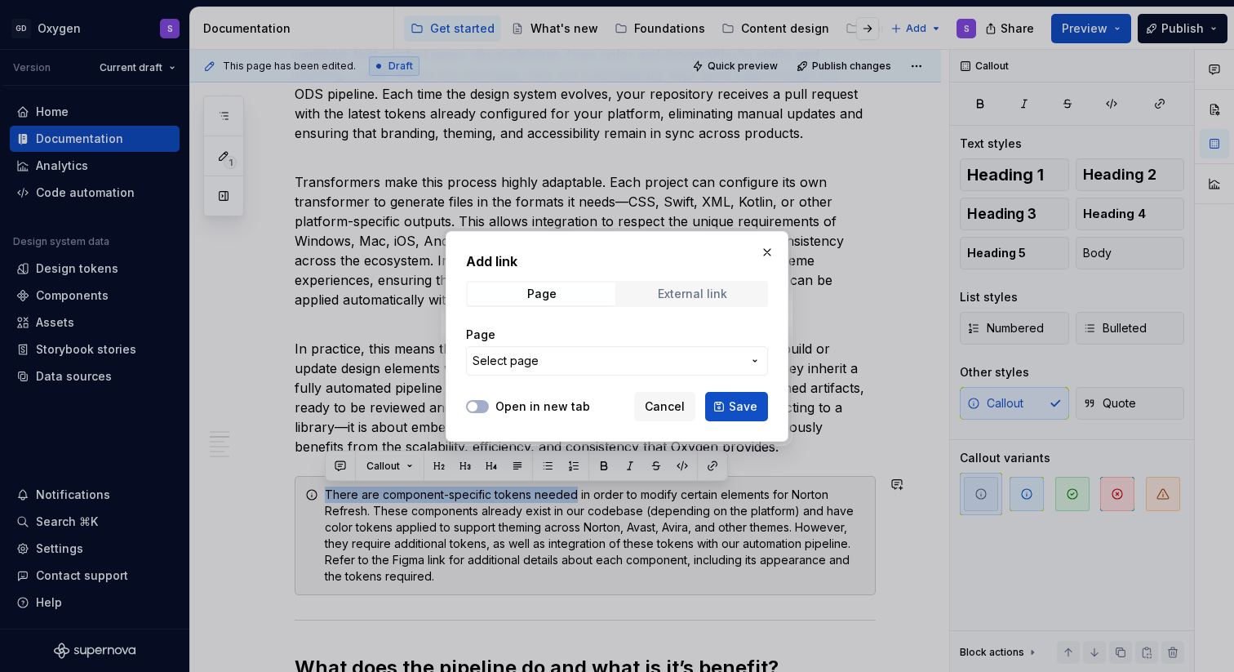
click at [682, 295] on div "External link" at bounding box center [692, 293] width 69 height 13
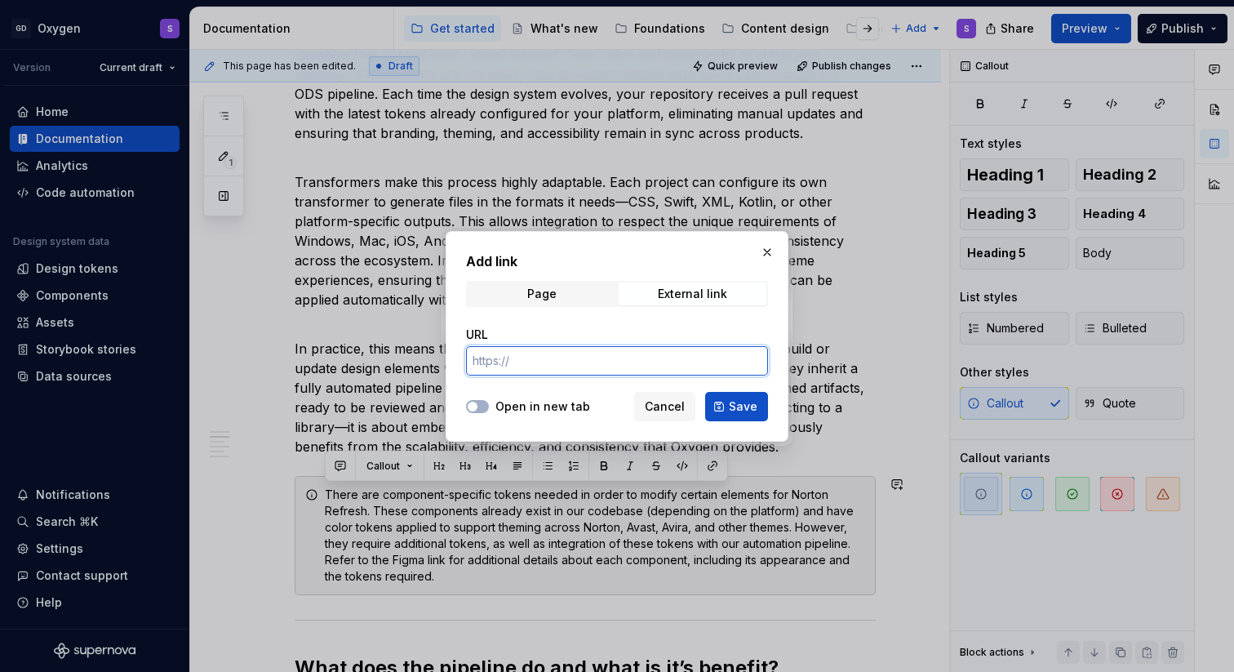
click at [549, 360] on input "URL" at bounding box center [617, 360] width 302 height 29
paste input "[URL][DOMAIN_NAME]"
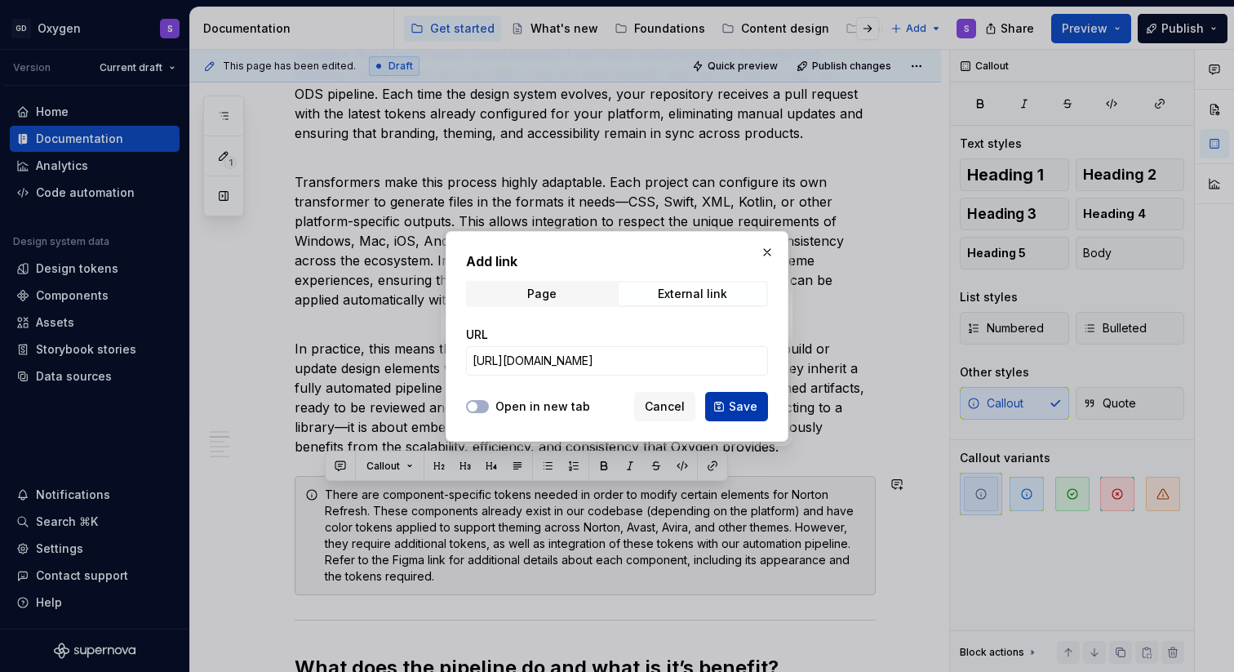
click at [748, 409] on span "Save" at bounding box center [743, 406] width 29 height 16
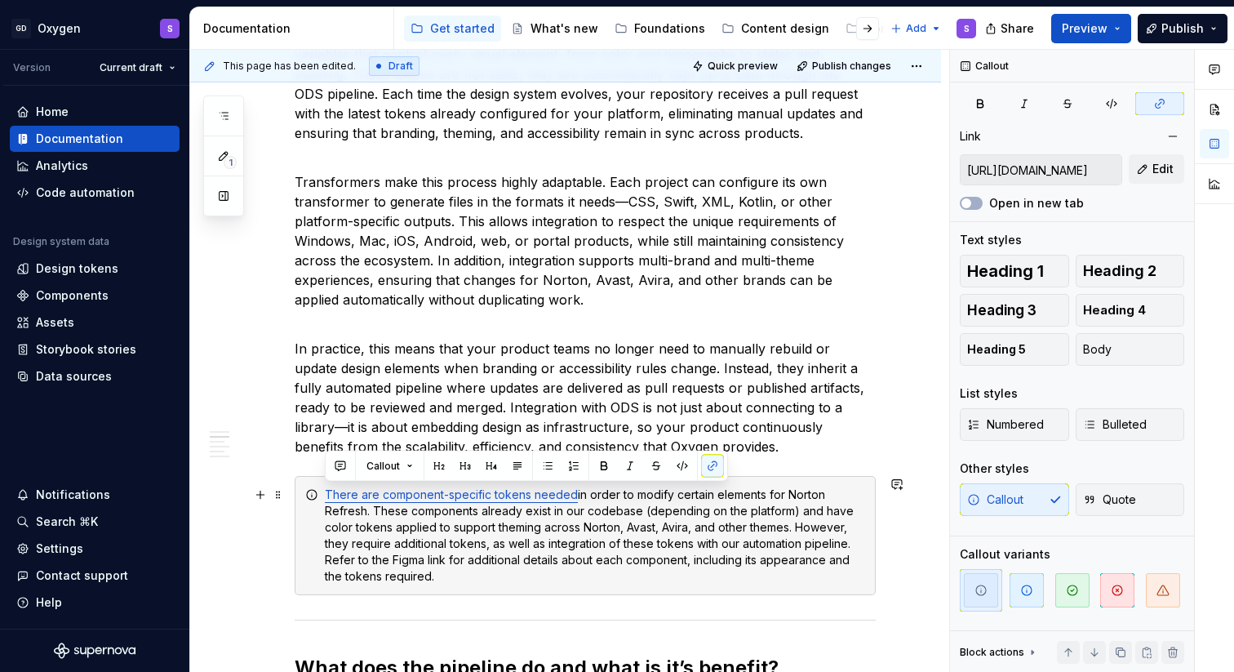
click at [661, 545] on div "There are component-specific tokens needed in order to modify certain elements …" at bounding box center [595, 535] width 540 height 98
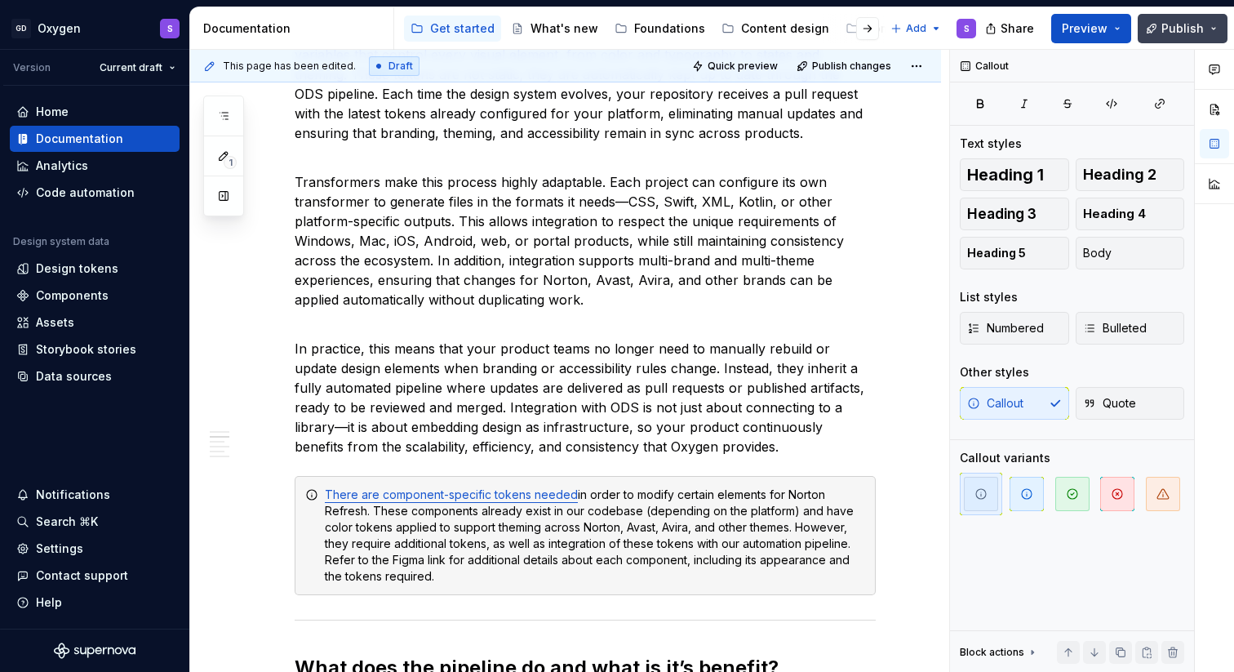
click at [1176, 33] on span "Publish" at bounding box center [1182, 28] width 42 height 16
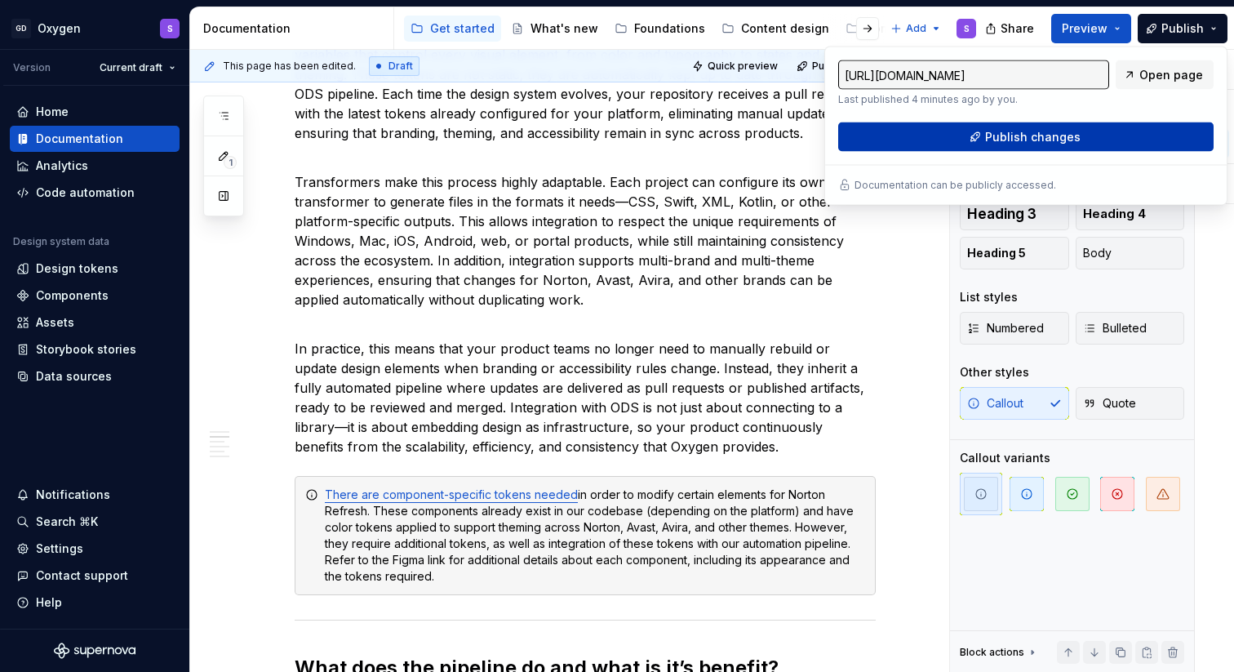
click at [1043, 135] on span "Publish changes" at bounding box center [1032, 137] width 95 height 16
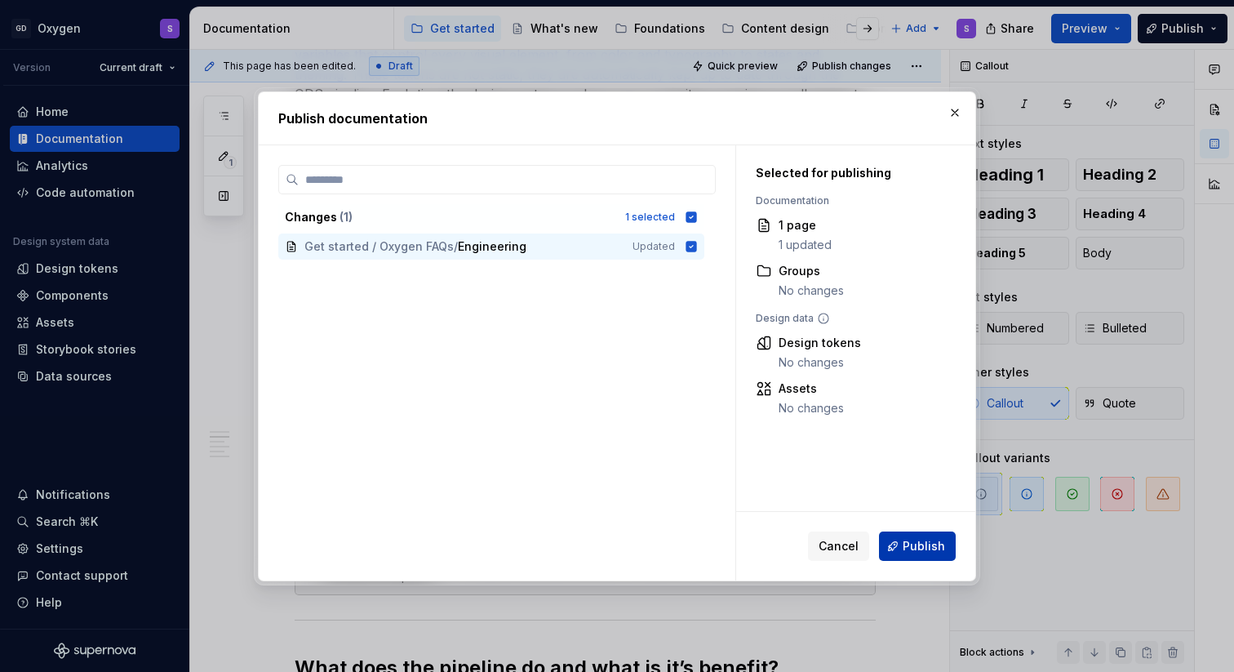
click at [918, 546] on span "Publish" at bounding box center [923, 546] width 42 height 16
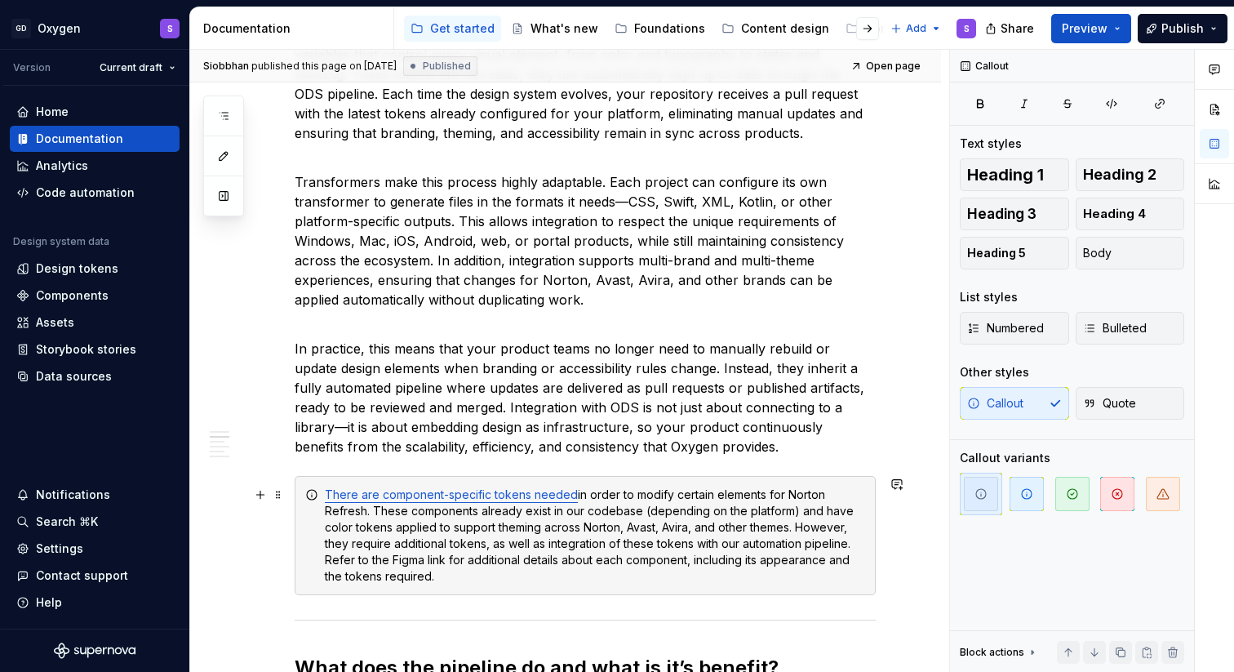
click at [717, 552] on div "There are component-specific tokens needed in order to modify certain elements …" at bounding box center [595, 535] width 540 height 98
click at [1028, 499] on icon "button" at bounding box center [1026, 493] width 13 height 13
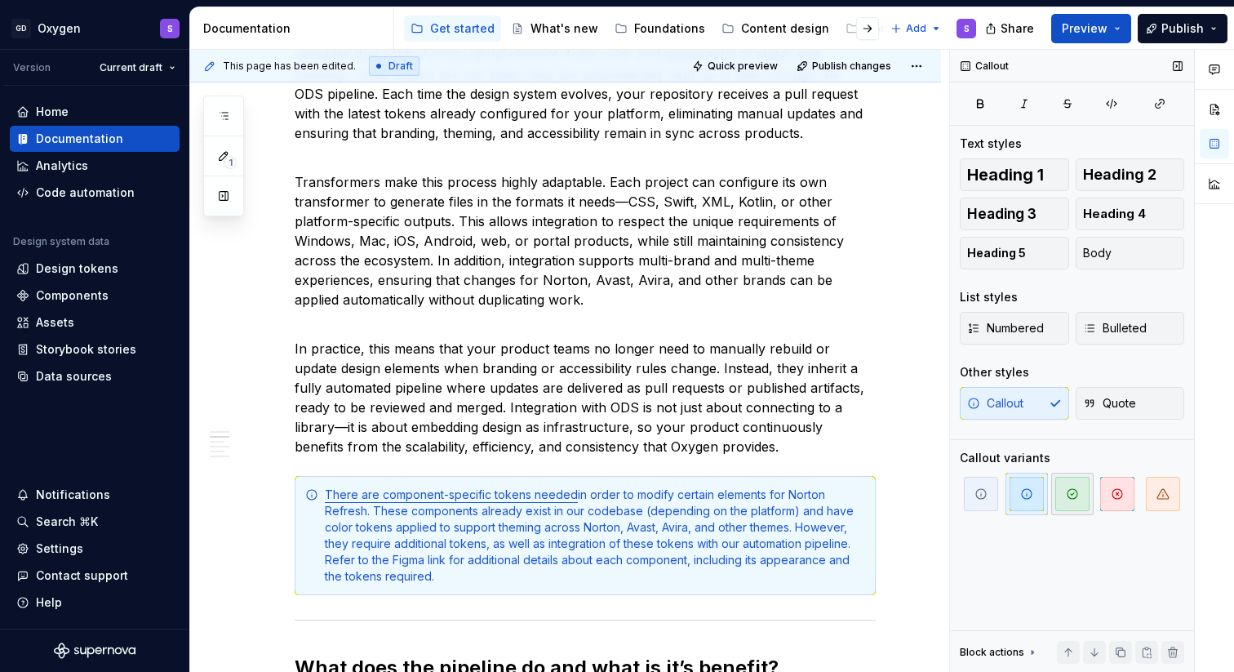
click at [1073, 499] on icon "button" at bounding box center [1072, 494] width 10 height 10
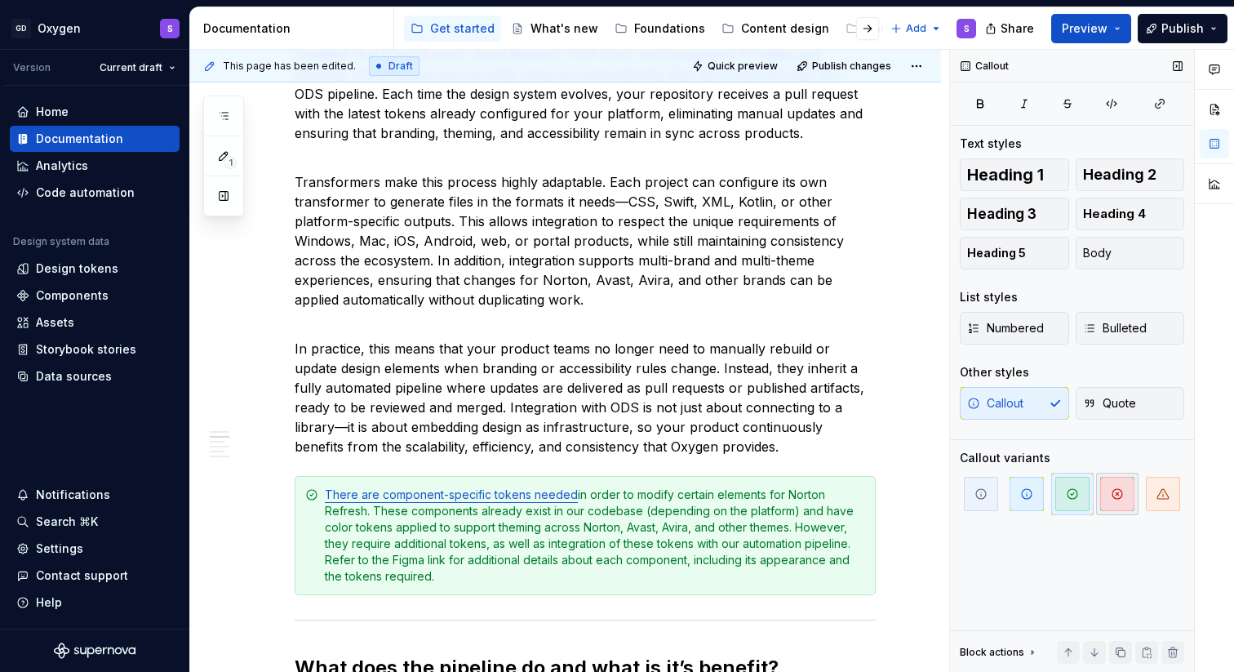
click at [1115, 499] on icon "button" at bounding box center [1117, 493] width 13 height 13
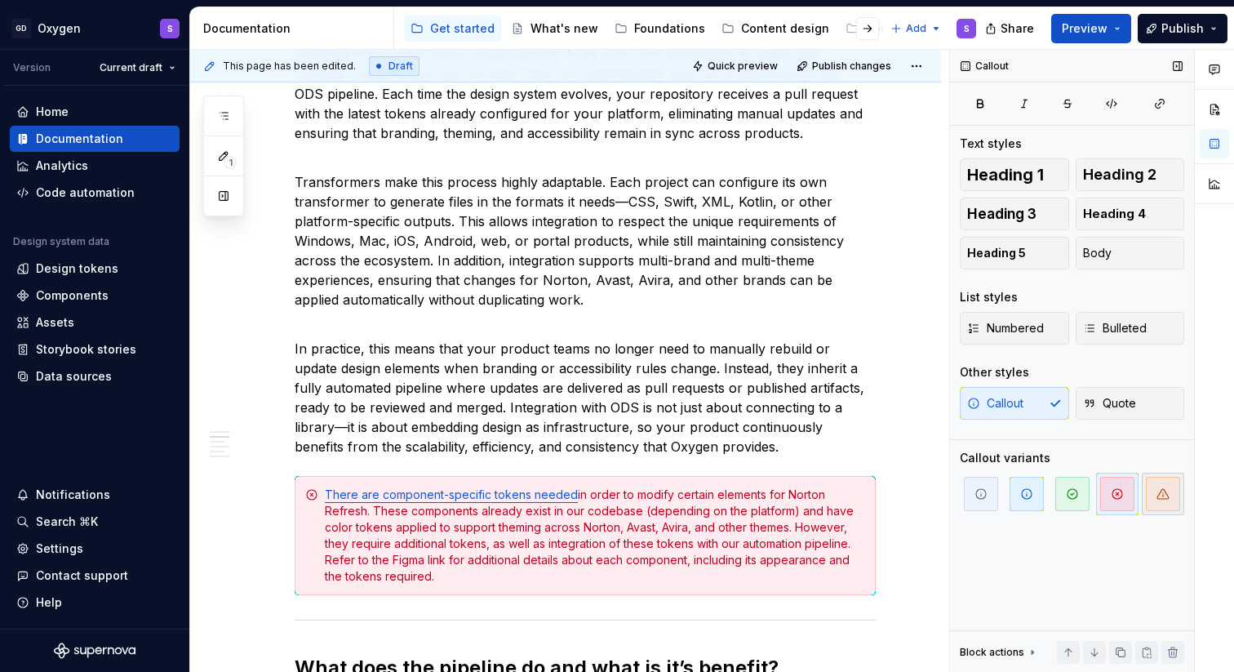
click at [1159, 502] on span "button" at bounding box center [1163, 494] width 34 height 34
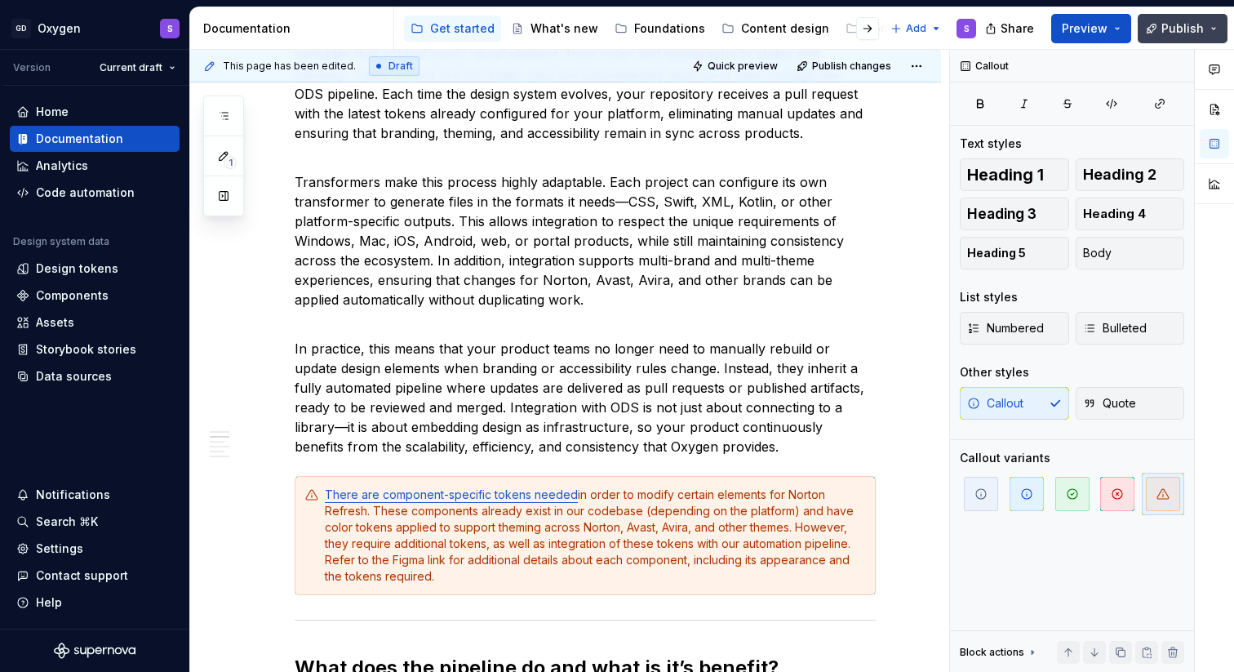
click at [1176, 29] on span "Publish" at bounding box center [1182, 28] width 42 height 16
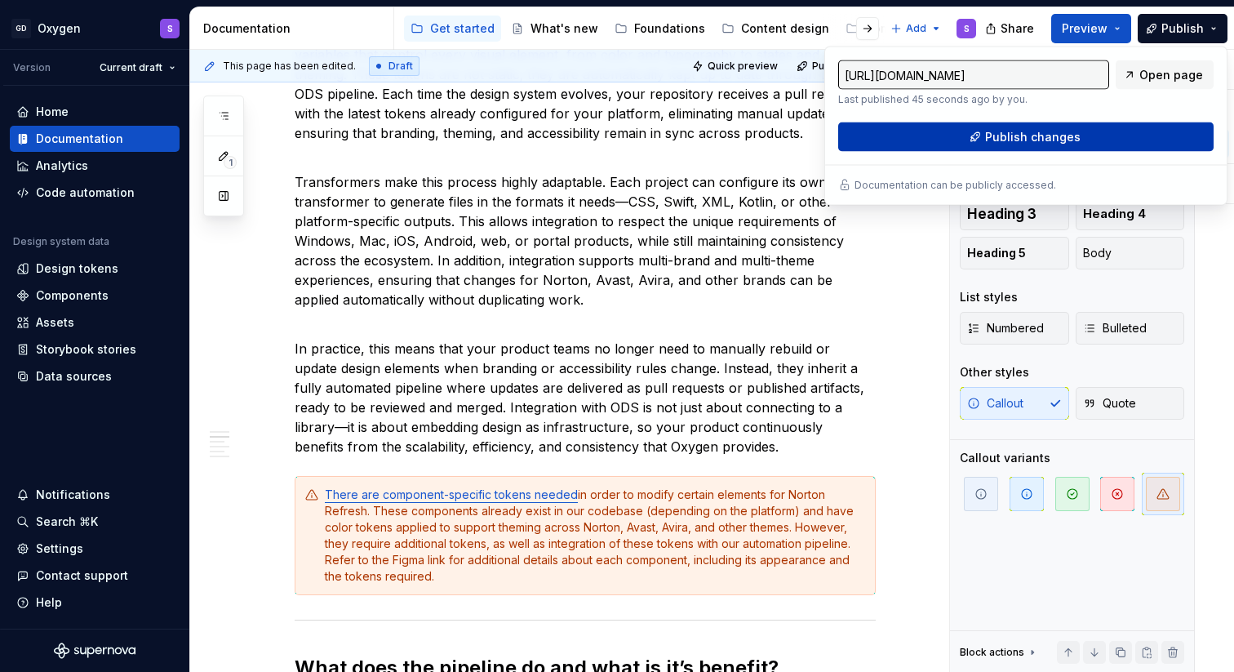
click at [1035, 136] on span "Publish changes" at bounding box center [1032, 137] width 95 height 16
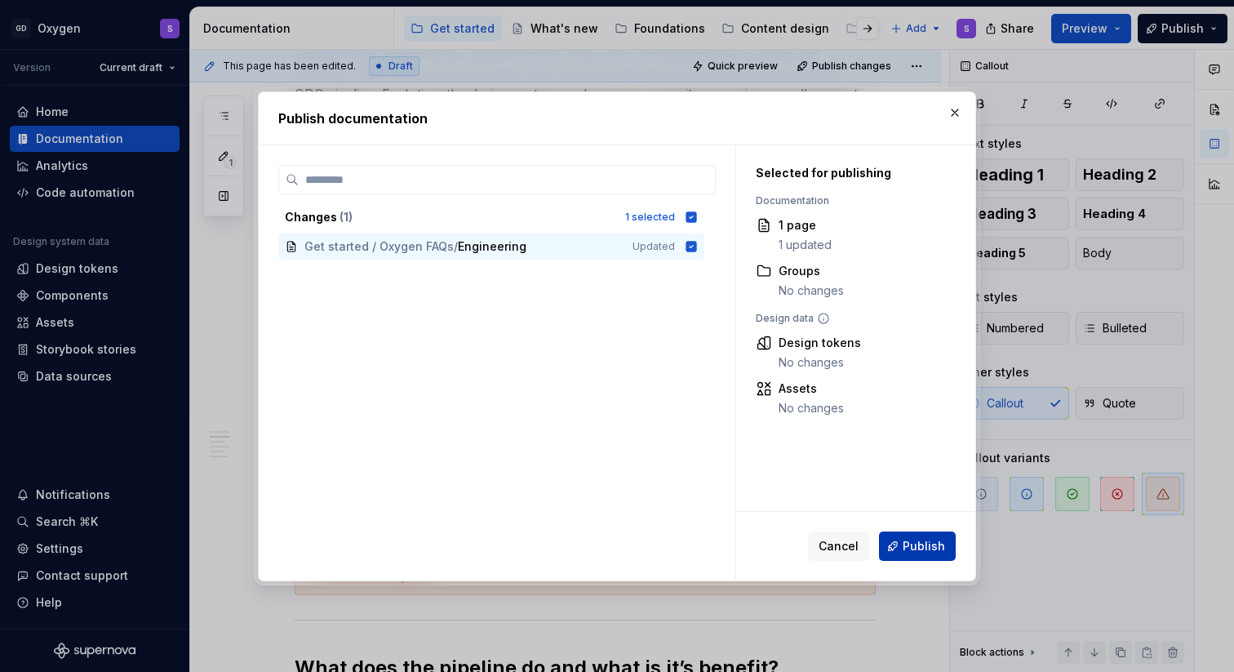
click at [937, 544] on span "Publish" at bounding box center [923, 546] width 42 height 16
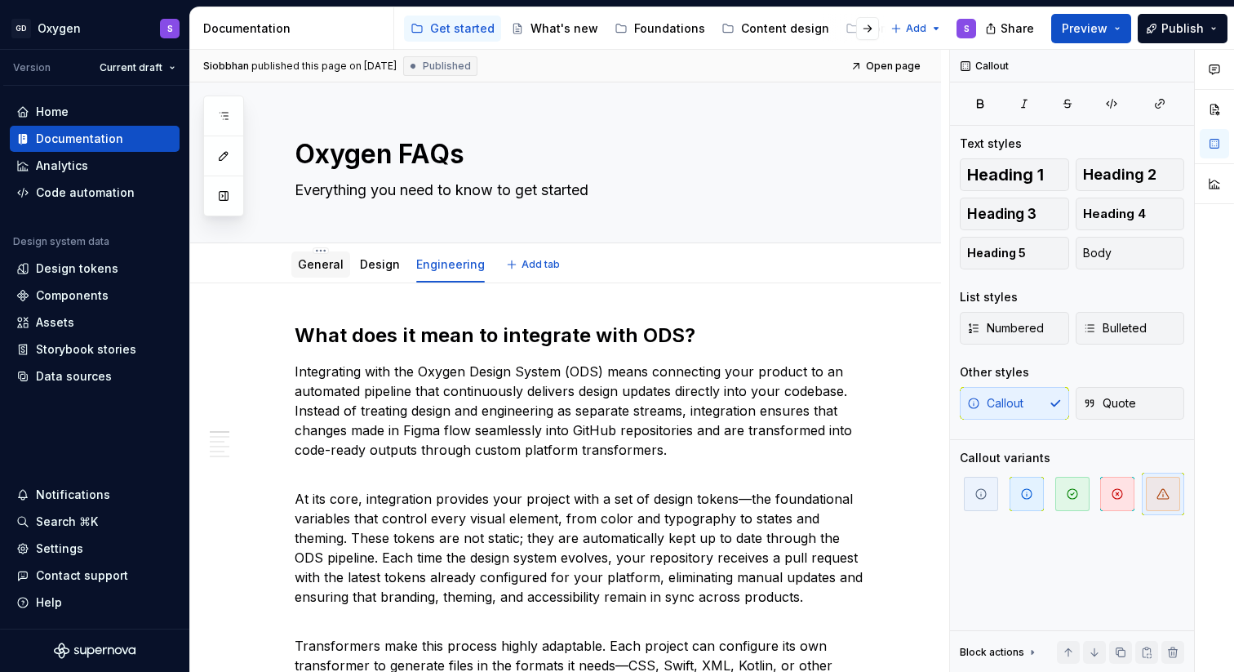
click at [318, 266] on link "General" at bounding box center [321, 264] width 46 height 14
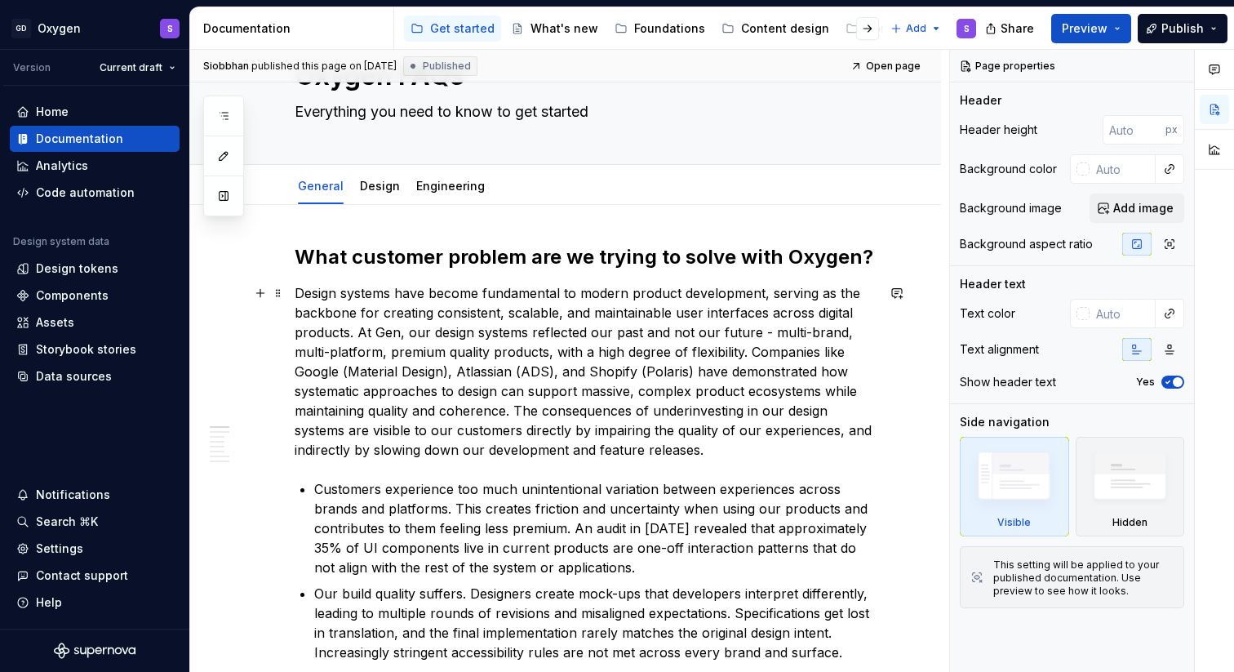
scroll to position [83, 0]
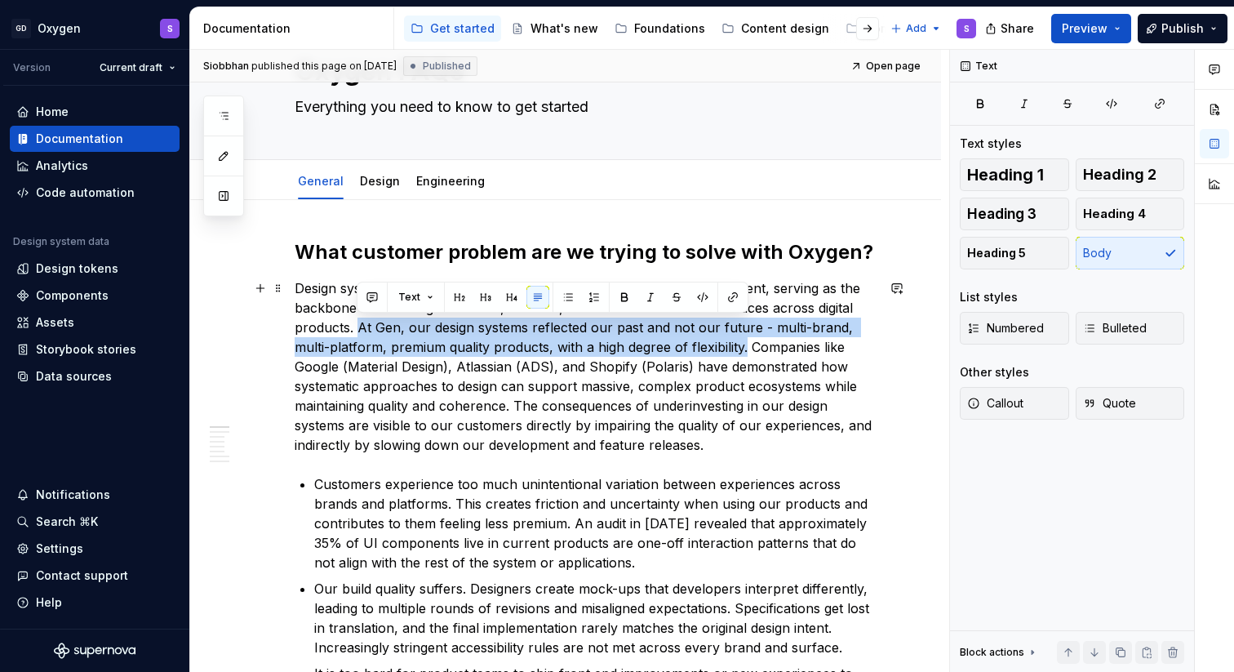
drag, startPoint x: 712, startPoint y: 346, endPoint x: 358, endPoint y: 326, distance: 354.7
click at [358, 326] on p "Design systems have become fundamental to modern product development, serving a…" at bounding box center [585, 366] width 581 height 176
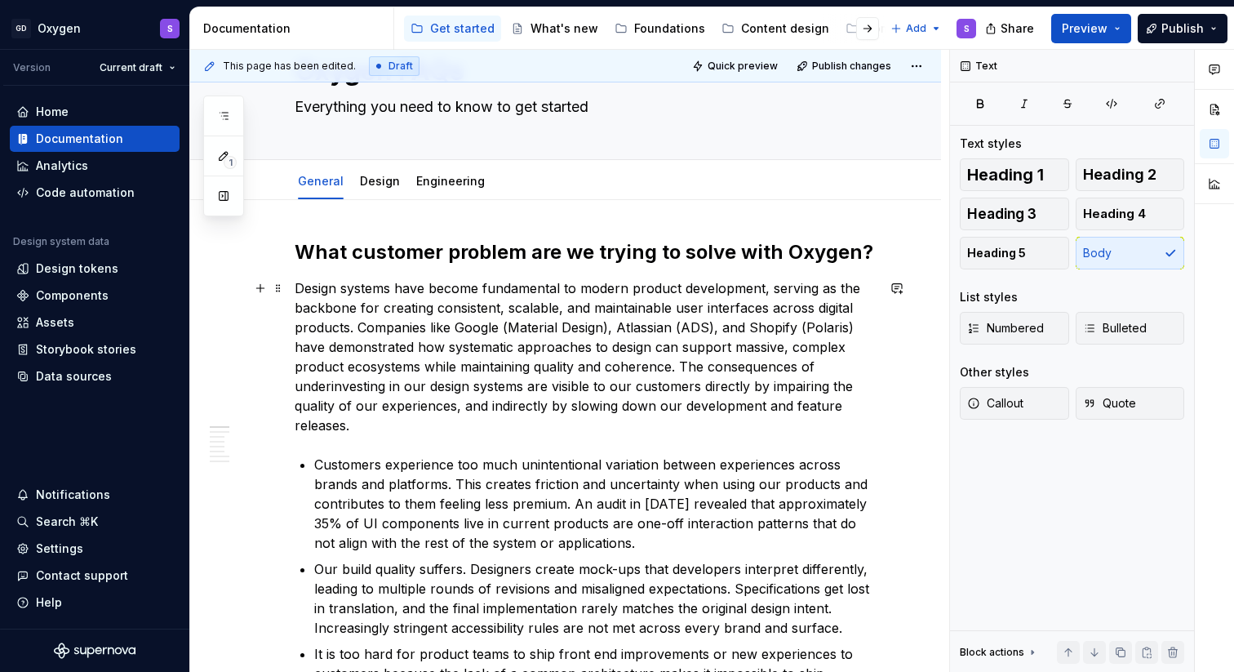
click at [765, 329] on p "Design systems have become fundamental to modern product development, serving a…" at bounding box center [585, 356] width 581 height 157
click at [589, 379] on p "Design systems have become fundamental to modern product development, serving a…" at bounding box center [585, 356] width 581 height 157
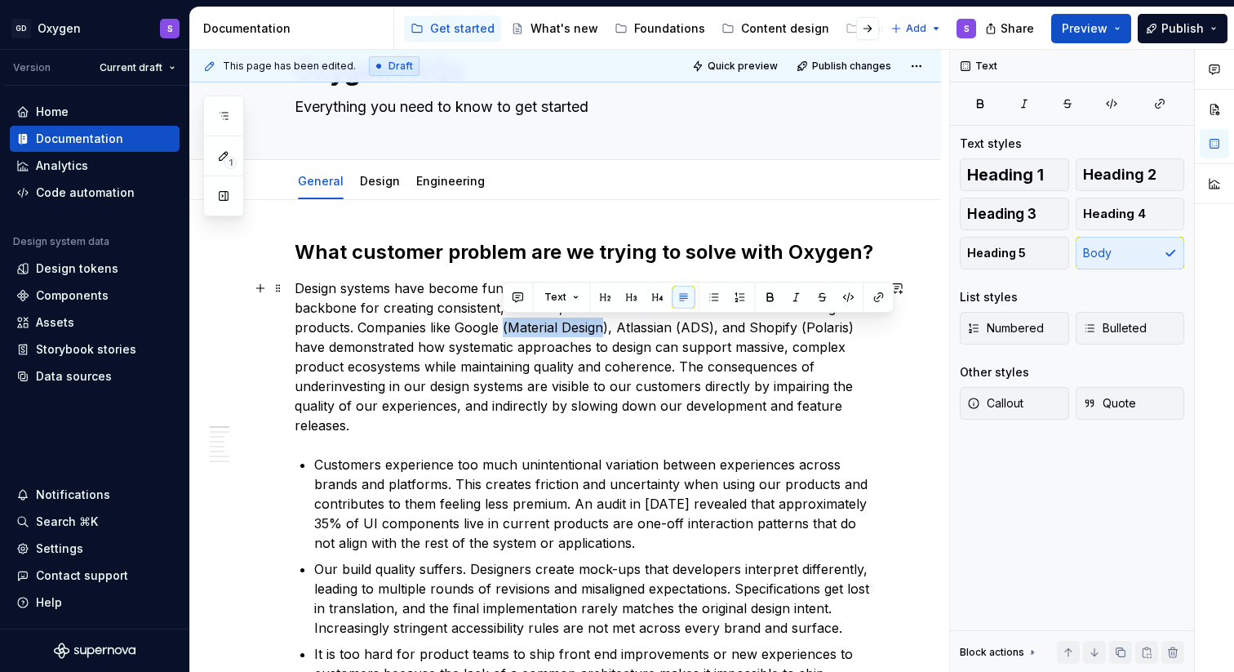
drag, startPoint x: 601, startPoint y: 328, endPoint x: 503, endPoint y: 330, distance: 97.1
click at [503, 330] on p "Design systems have become fundamental to modern product development, serving a…" at bounding box center [585, 356] width 581 height 157
click at [877, 296] on button "button" at bounding box center [878, 297] width 23 height 23
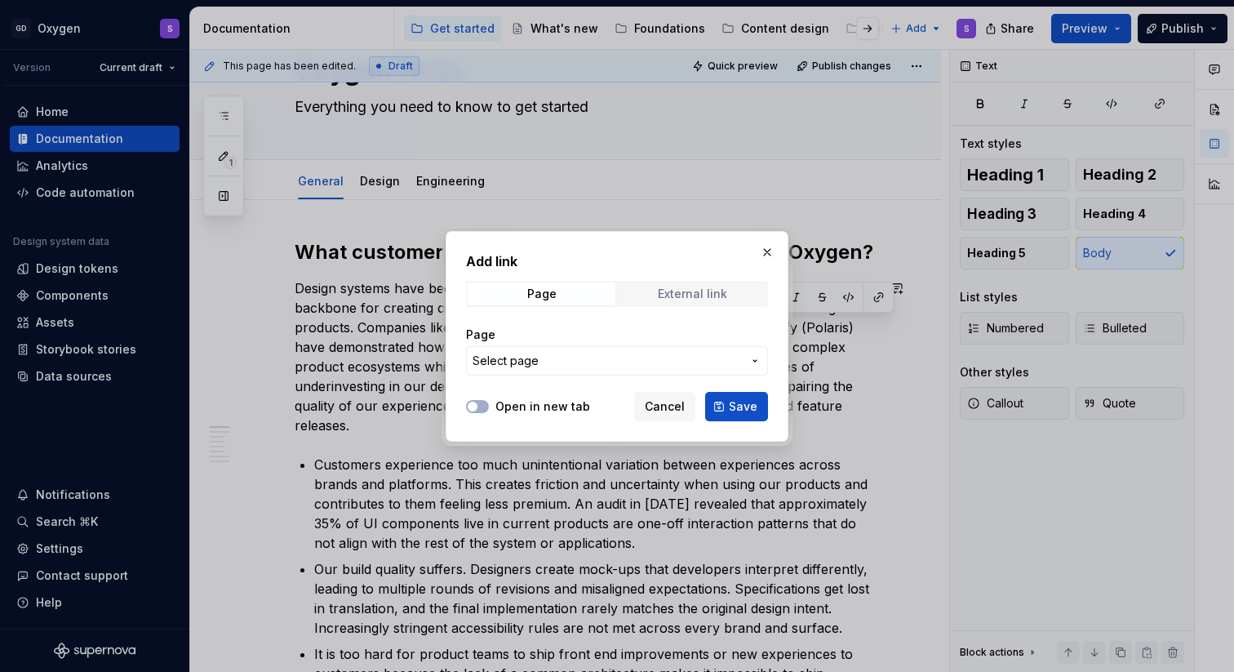
click at [724, 295] on div "External link" at bounding box center [692, 293] width 69 height 13
click at [531, 356] on input "URL" at bounding box center [617, 360] width 302 height 29
paste input "[URL][DOMAIN_NAME]"
click at [759, 408] on button "Save" at bounding box center [736, 406] width 63 height 29
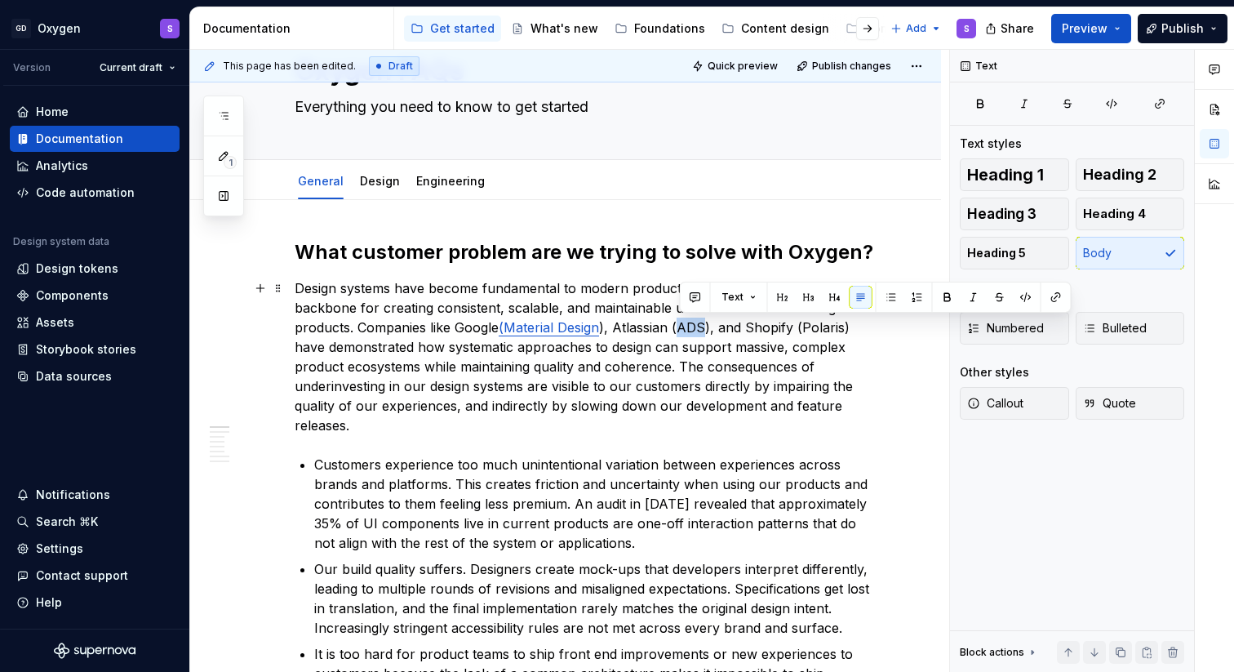
drag, startPoint x: 707, startPoint y: 328, endPoint x: 682, endPoint y: 328, distance: 24.5
click at [682, 328] on p "Design systems have become fundamental to modern product development, serving a…" at bounding box center [585, 356] width 581 height 157
click at [1052, 292] on button "button" at bounding box center [1055, 297] width 23 height 23
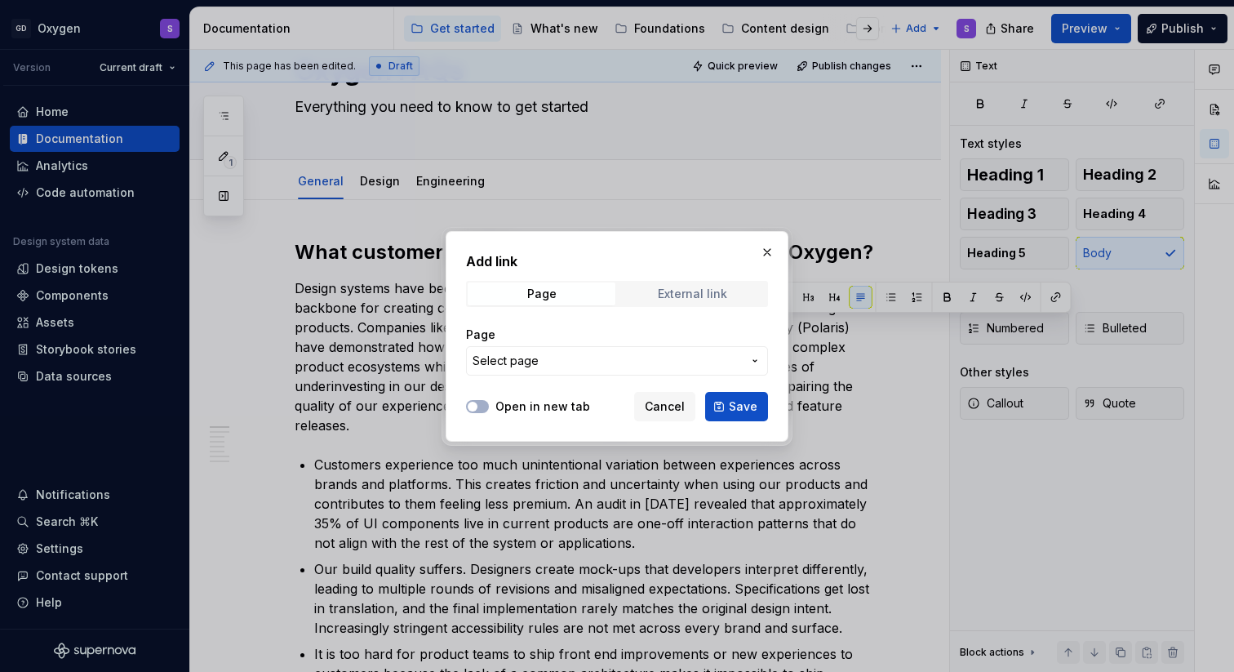
click at [676, 295] on div "External link" at bounding box center [692, 293] width 69 height 13
click at [582, 358] on input "URL" at bounding box center [617, 360] width 302 height 29
paste input "[URL][DOMAIN_NAME]"
click at [729, 410] on button "Save" at bounding box center [736, 406] width 63 height 29
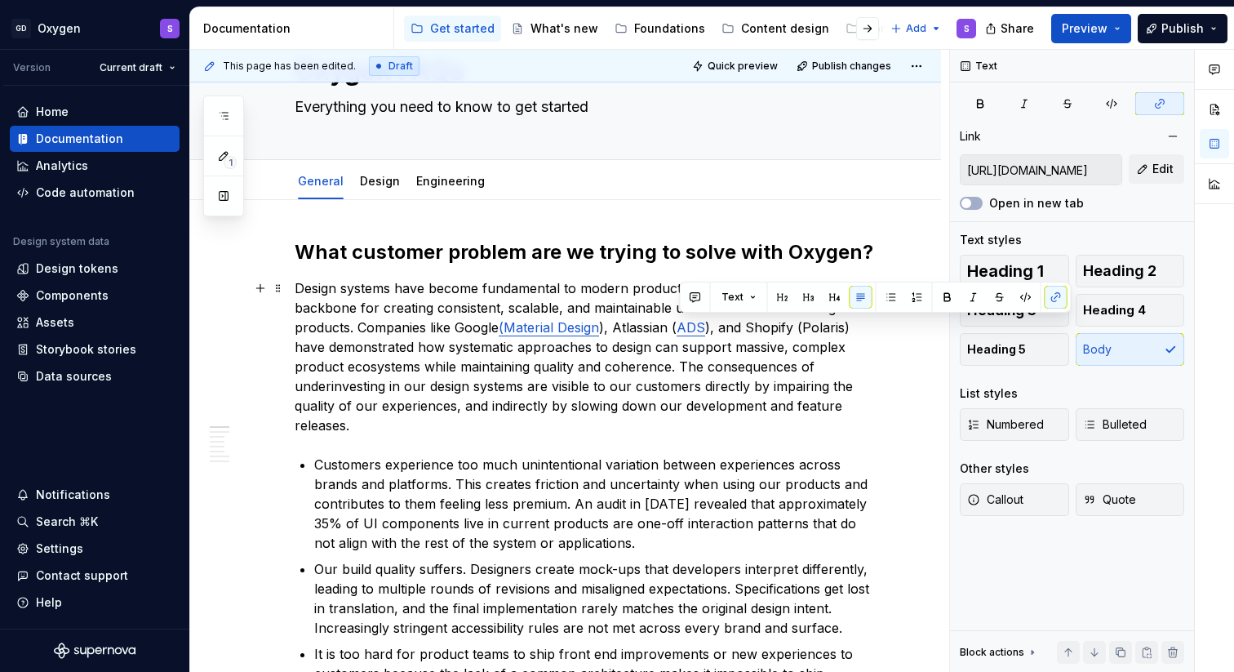
click at [792, 351] on p "Design systems have become fundamental to modern product development, serving a…" at bounding box center [585, 356] width 581 height 157
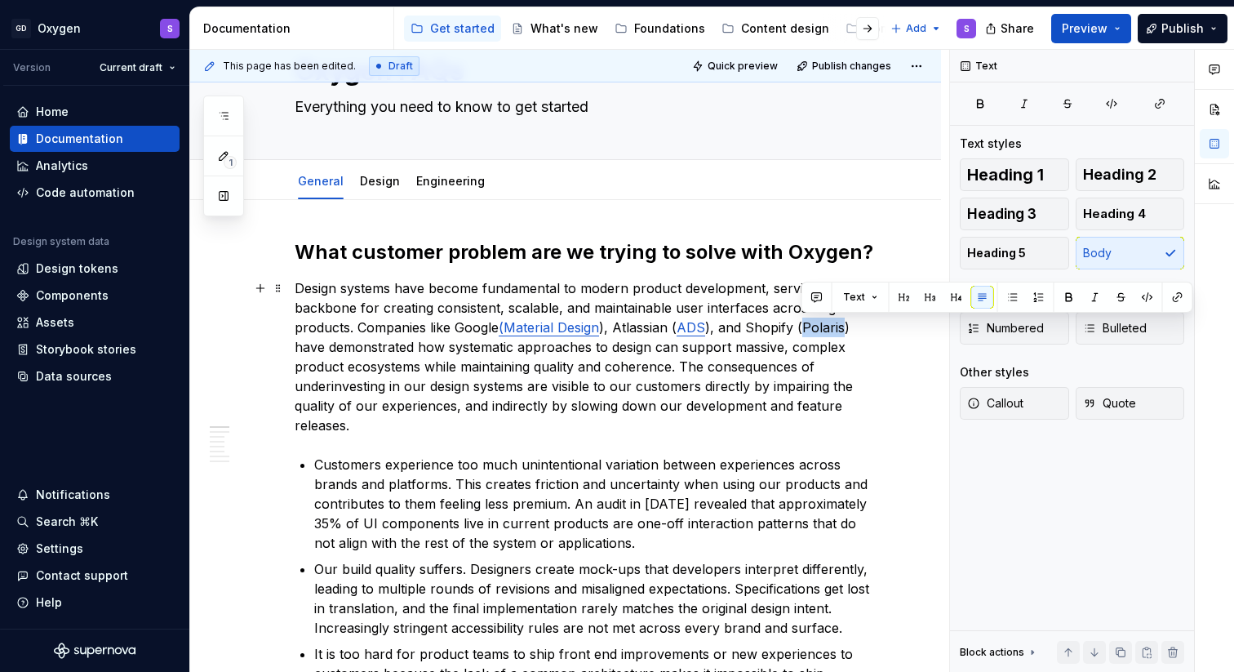
drag, startPoint x: 844, startPoint y: 326, endPoint x: 801, endPoint y: 328, distance: 42.5
click at [801, 328] on p "Design systems have become fundamental to modern product development, serving a…" at bounding box center [585, 356] width 581 height 157
click at [1174, 298] on button "button" at bounding box center [1177, 297] width 23 height 23
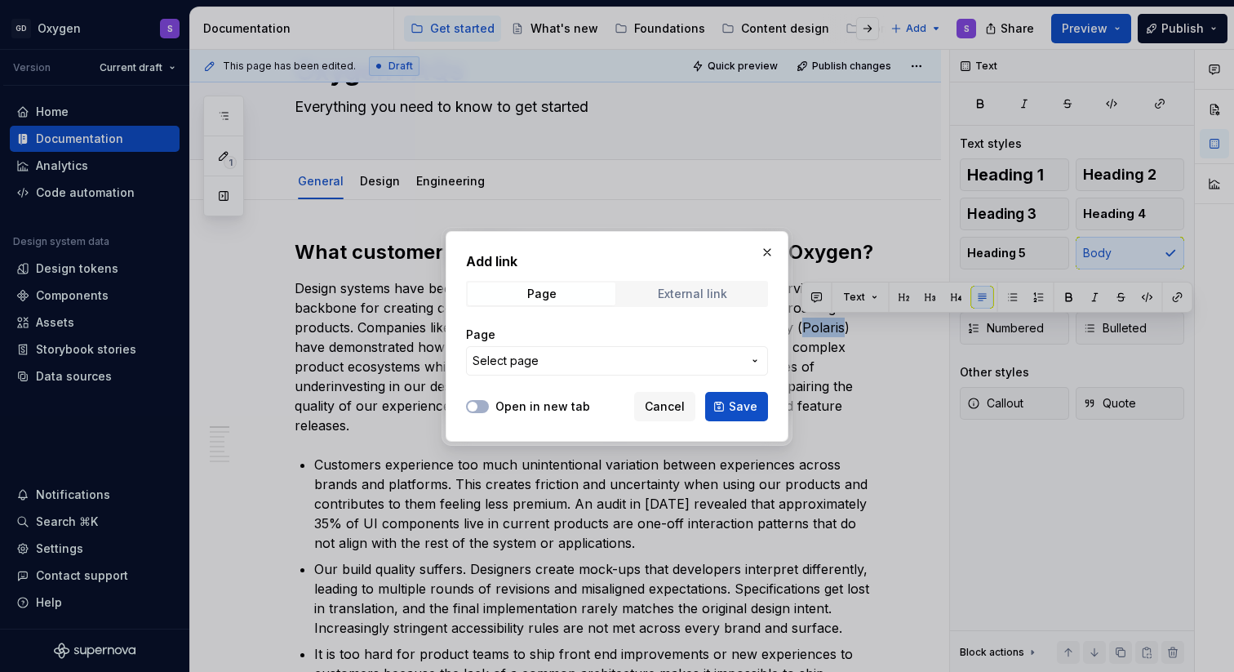
click at [703, 300] on span "External link" at bounding box center [693, 293] width 148 height 23
click at [560, 365] on input "URL" at bounding box center [617, 360] width 302 height 29
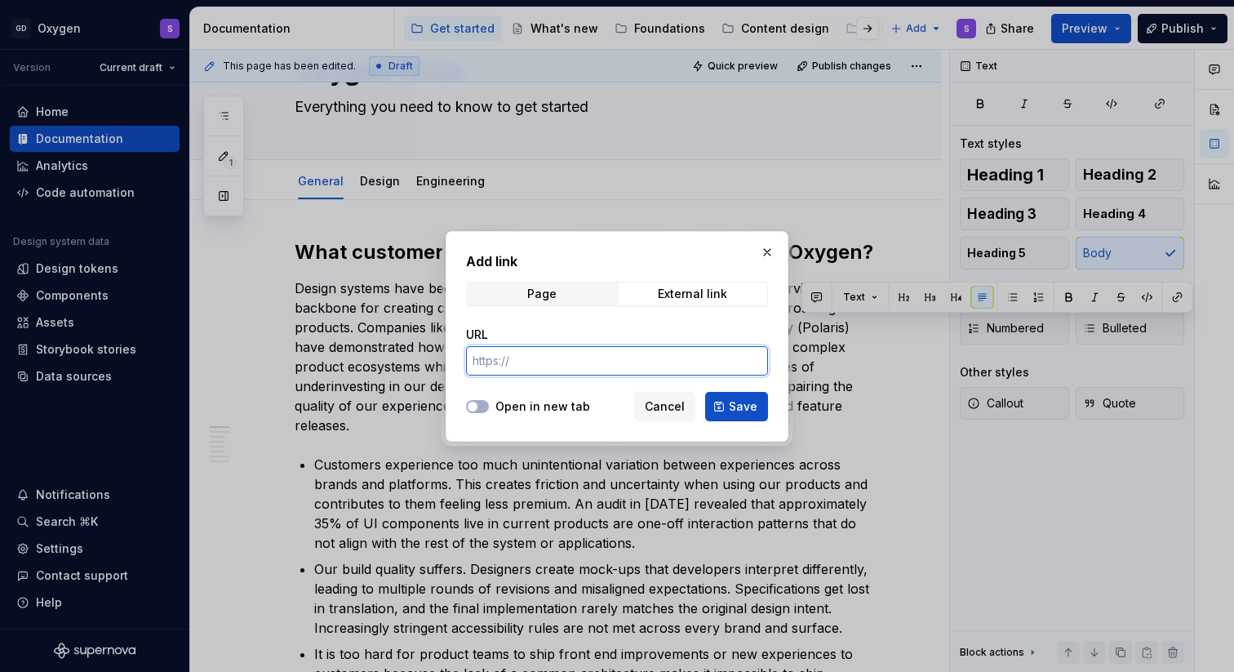
paste input "[URL][DOMAIN_NAME]"
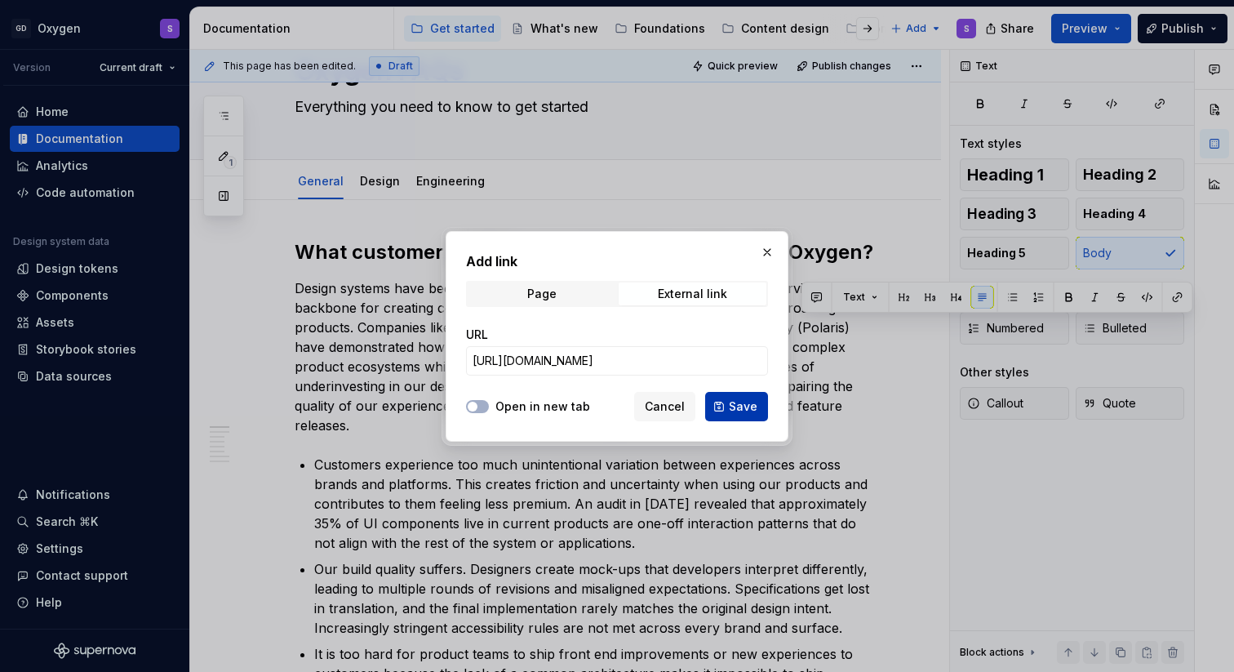
click at [739, 404] on span "Save" at bounding box center [743, 406] width 29 height 16
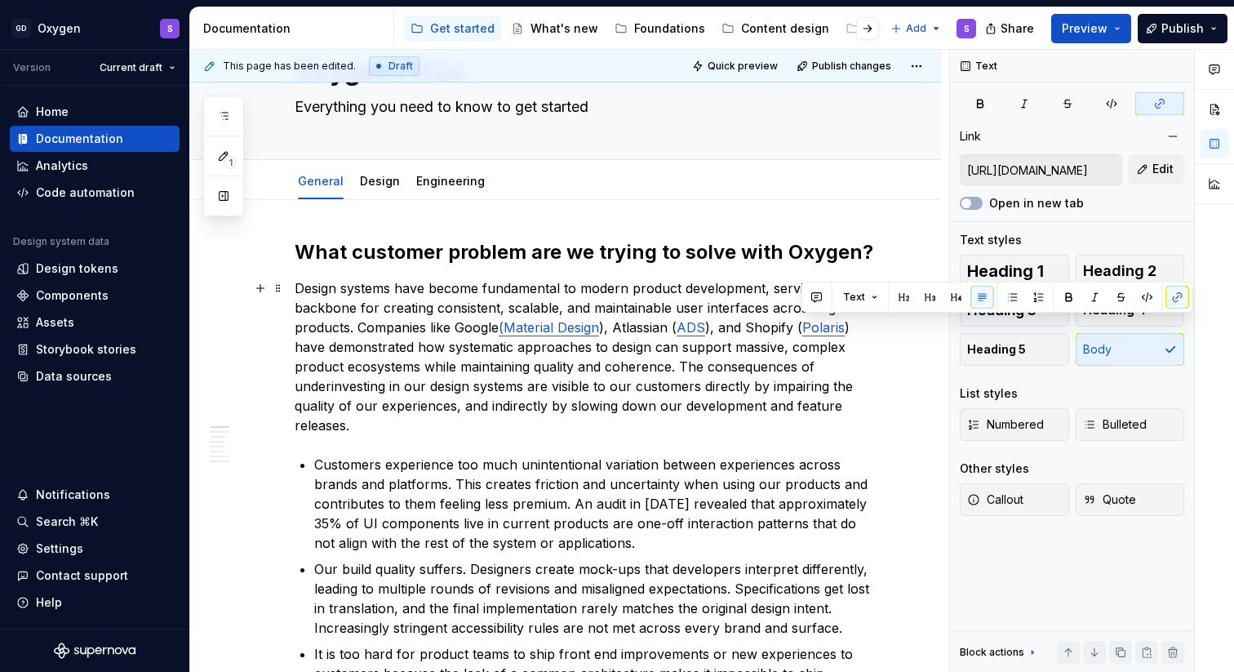
click at [560, 390] on p "Design systems have become fundamental to modern product development, serving a…" at bounding box center [585, 356] width 581 height 157
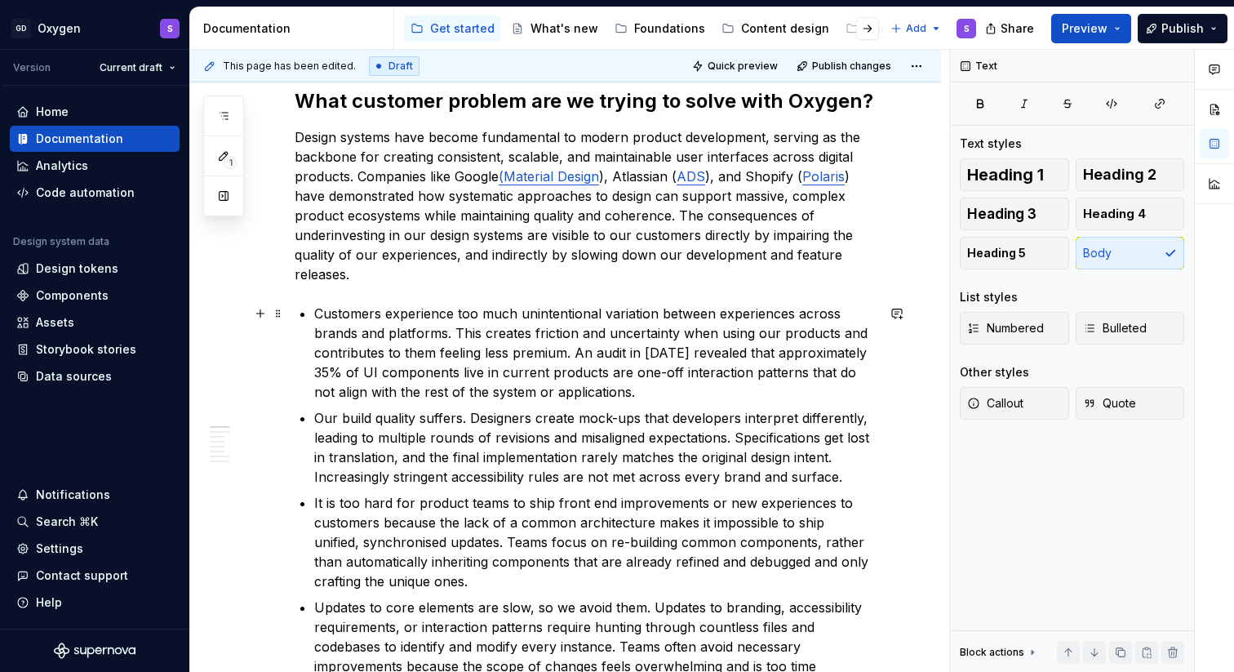
scroll to position [253, 0]
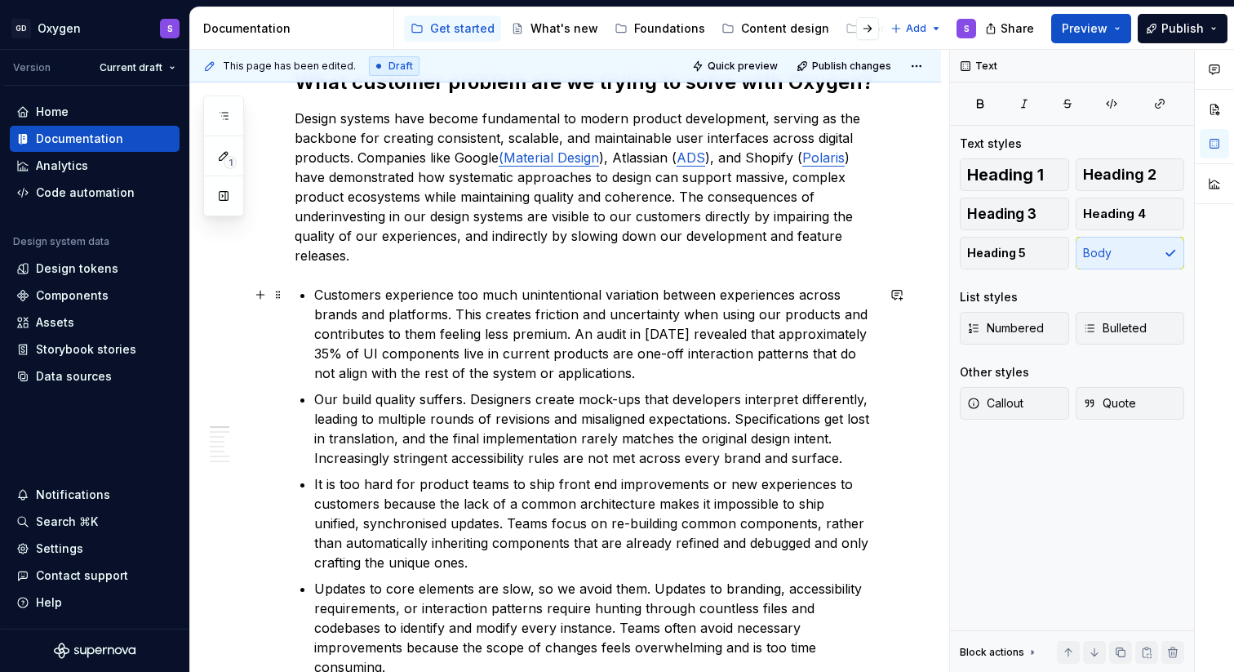
click at [452, 298] on p "Customers experience too much unintentional variation between experiences acros…" at bounding box center [594, 334] width 561 height 98
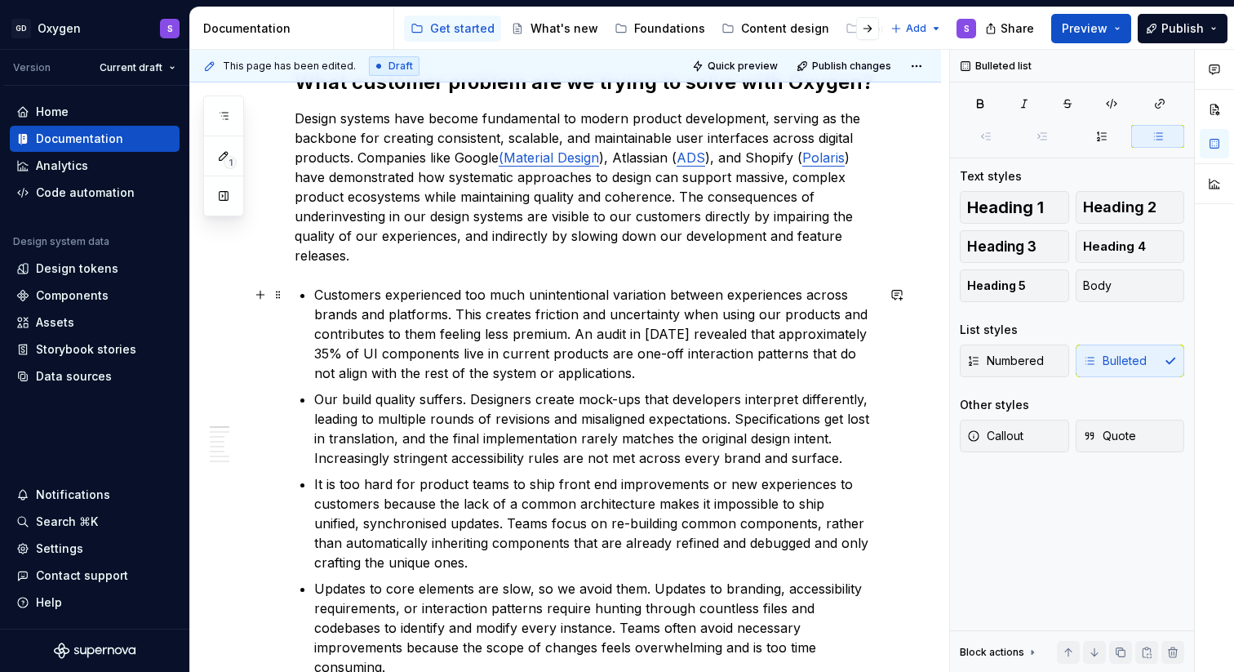
click at [529, 315] on p "Customers experienced too much unintentional variation between experiences acro…" at bounding box center [594, 334] width 561 height 98
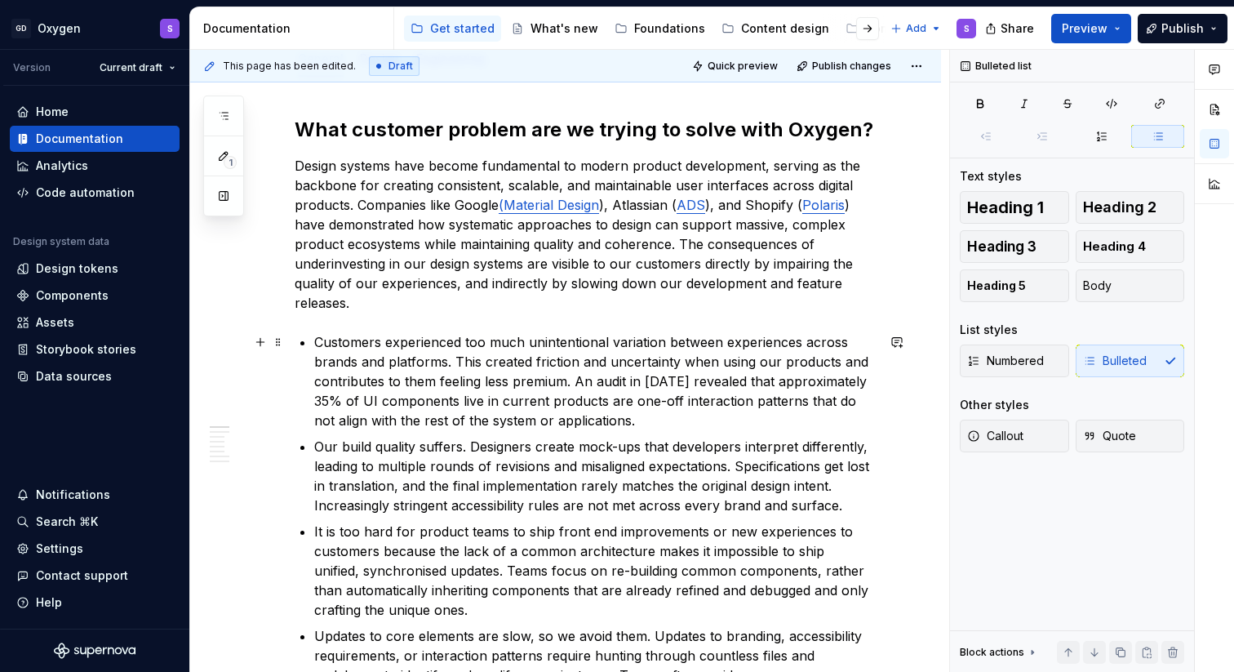
scroll to position [207, 0]
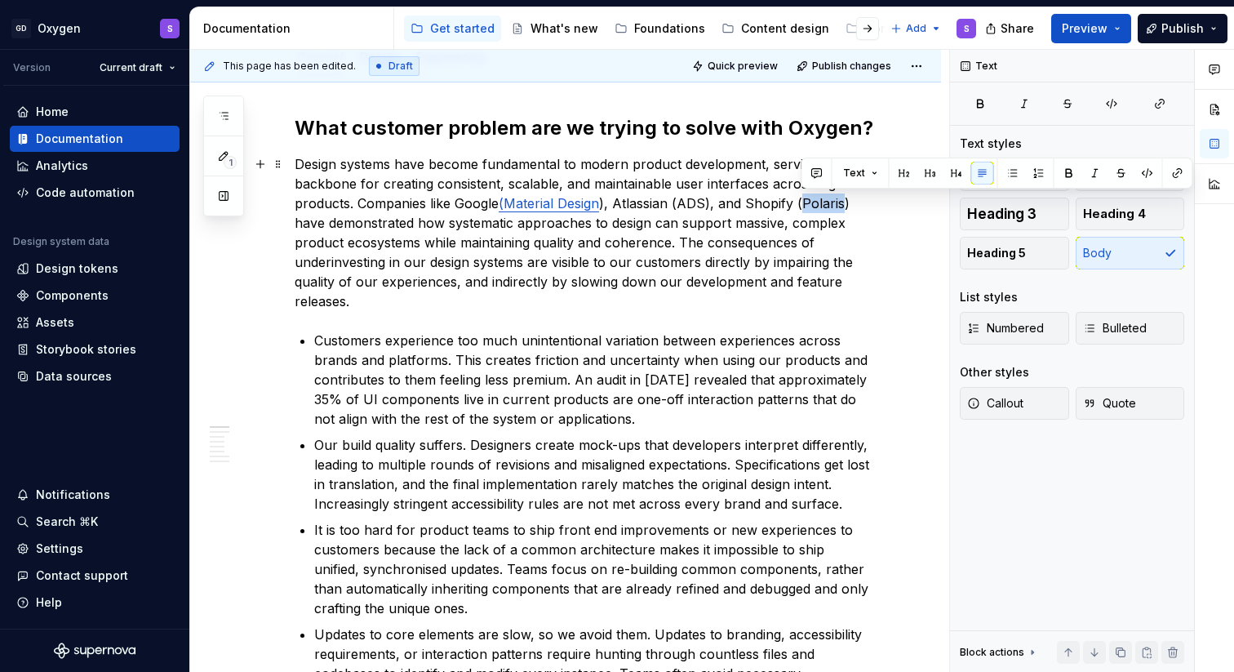
drag, startPoint x: 840, startPoint y: 202, endPoint x: 801, endPoint y: 202, distance: 39.2
click at [801, 202] on p "Design systems have become fundamental to modern product development, serving a…" at bounding box center [585, 232] width 581 height 157
click at [1176, 171] on button "button" at bounding box center [1177, 173] width 23 height 23
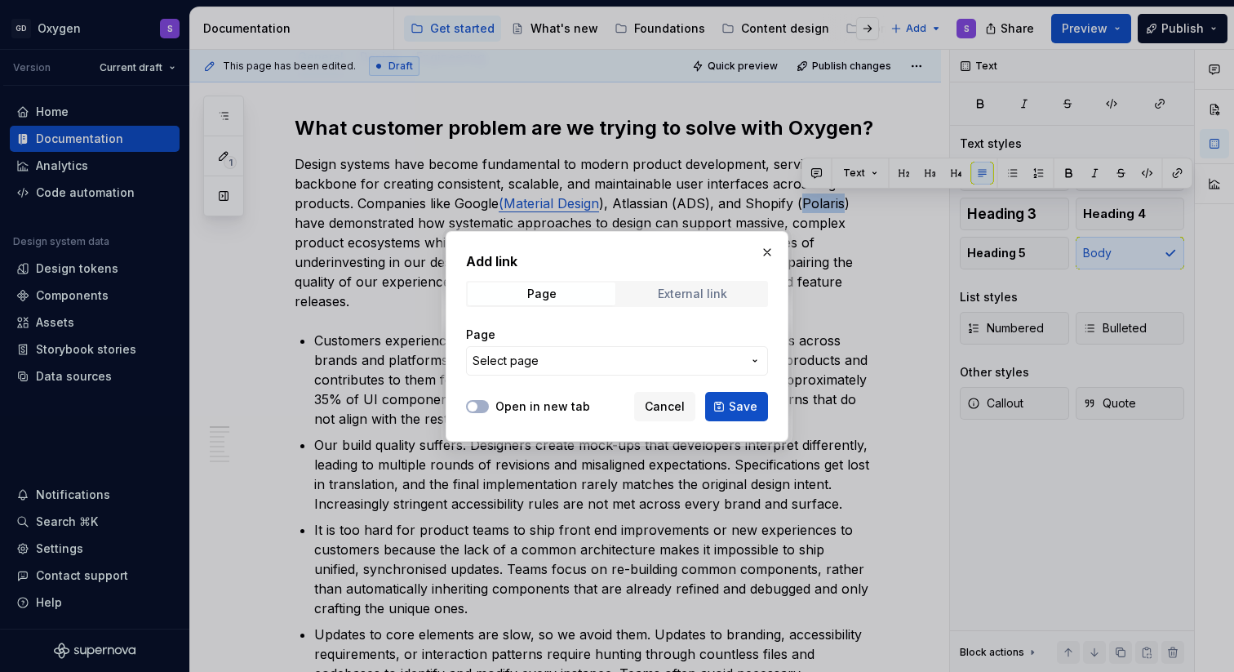
click at [677, 299] on div "External link" at bounding box center [692, 293] width 69 height 13
click at [578, 353] on input "URL" at bounding box center [617, 360] width 302 height 29
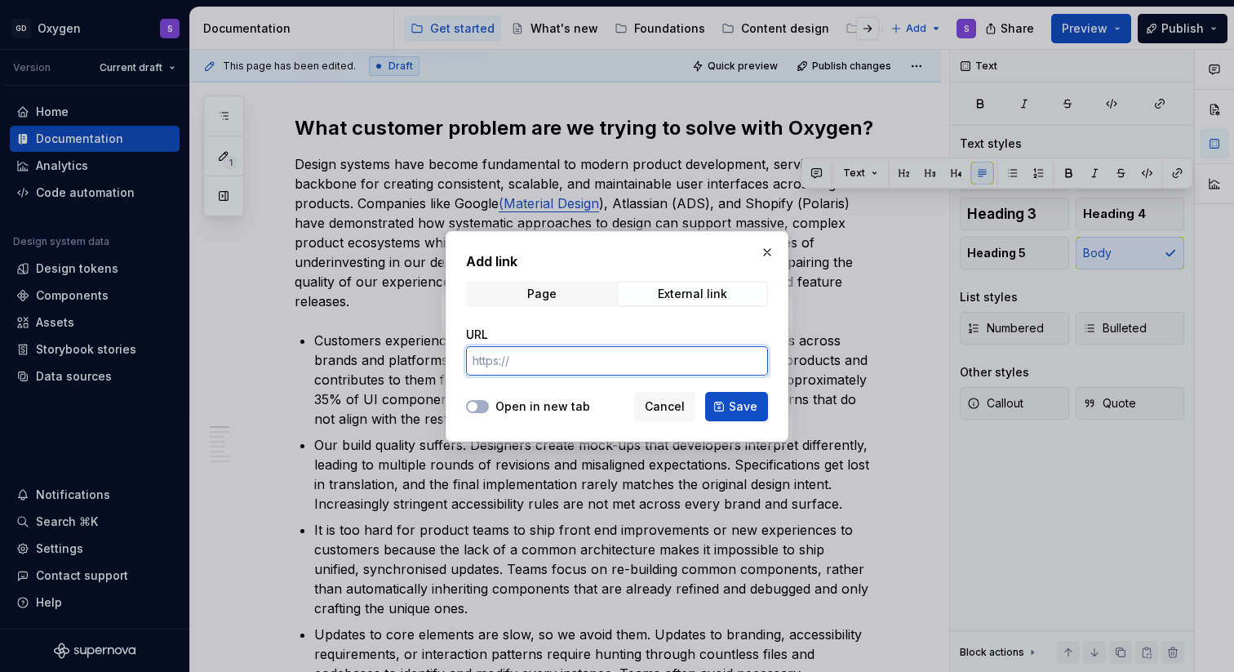
paste input "[URL][DOMAIN_NAME]"
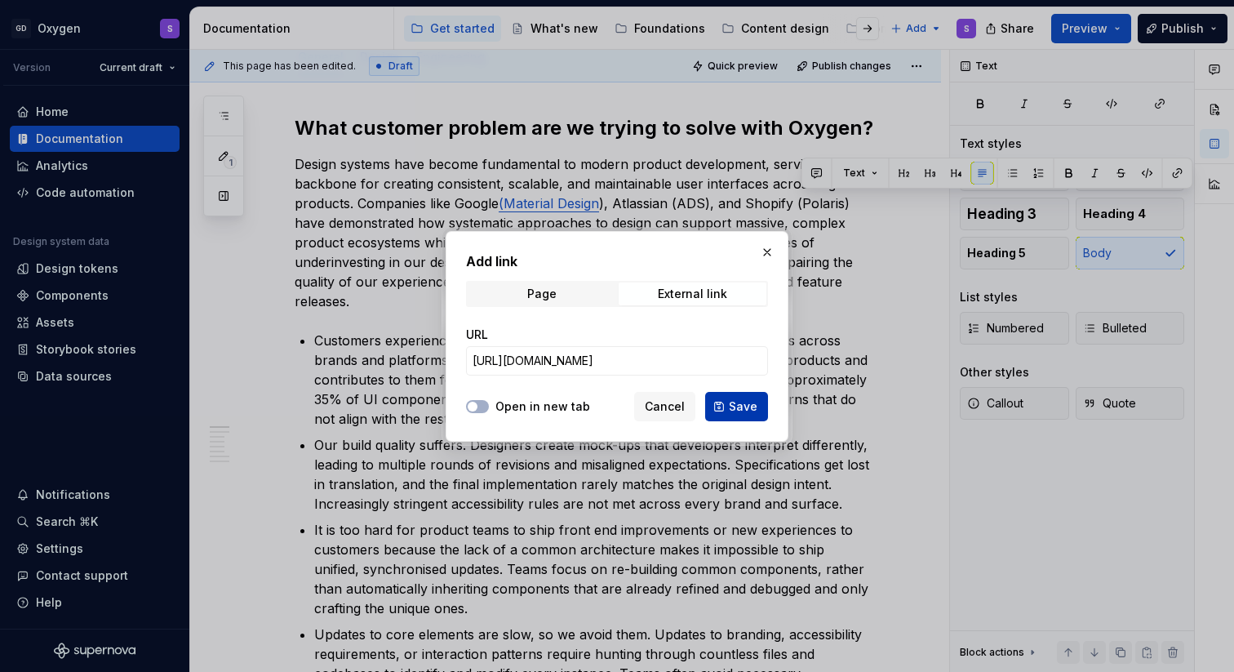
click at [732, 416] on button "Save" at bounding box center [736, 406] width 63 height 29
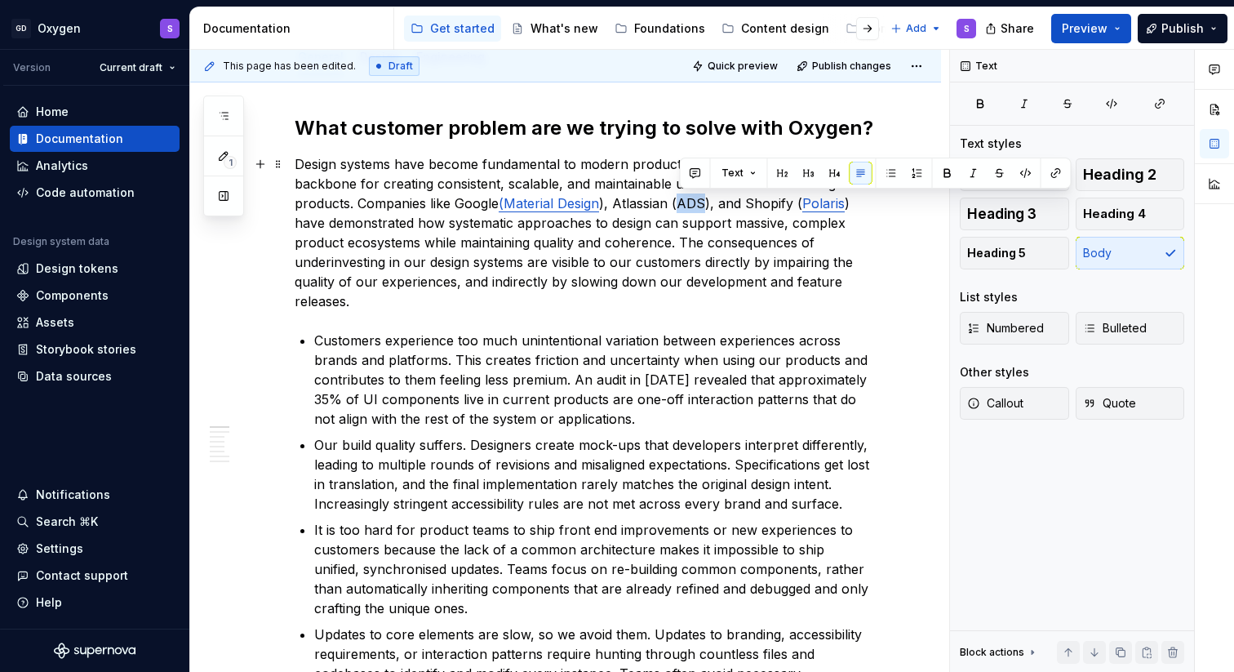
drag, startPoint x: 706, startPoint y: 203, endPoint x: 682, endPoint y: 203, distance: 23.7
click at [682, 203] on p "Design systems have become fundamental to modern product development, serving a…" at bounding box center [585, 232] width 581 height 157
click at [1057, 173] on button "button" at bounding box center [1055, 173] width 23 height 23
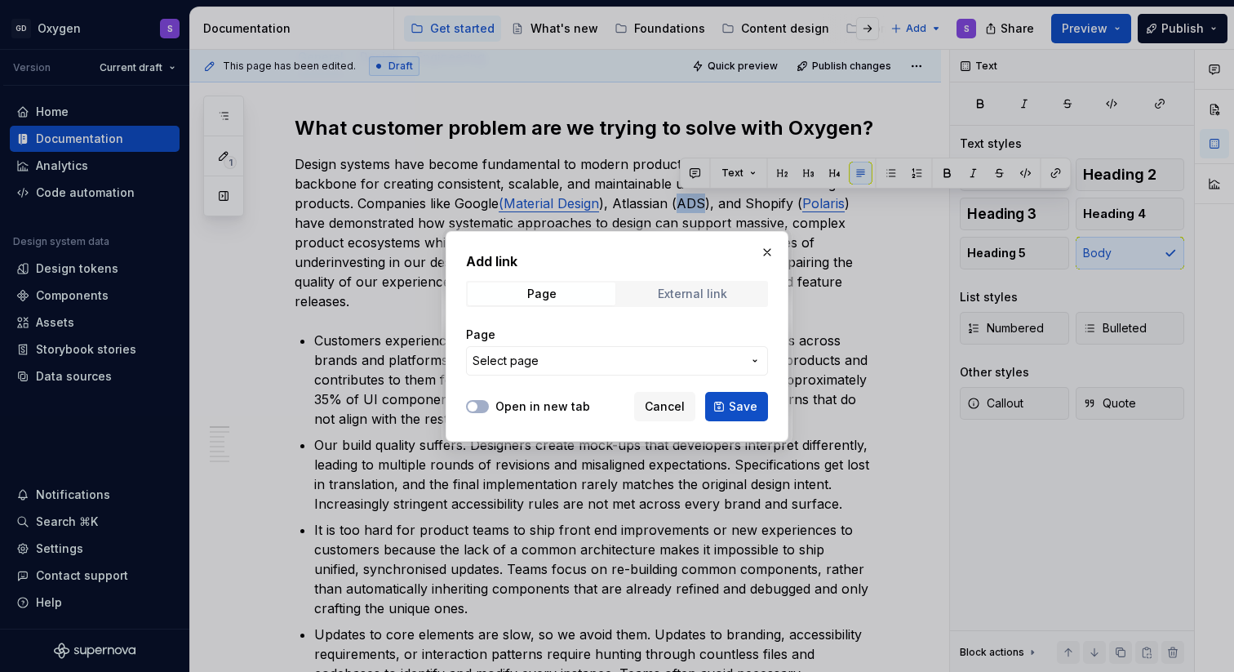
click at [720, 294] on div "External link" at bounding box center [692, 293] width 69 height 13
click at [534, 361] on input "URL" at bounding box center [617, 360] width 302 height 29
paste input "[URL][DOMAIN_NAME]"
click at [742, 405] on span "Save" at bounding box center [743, 406] width 29 height 16
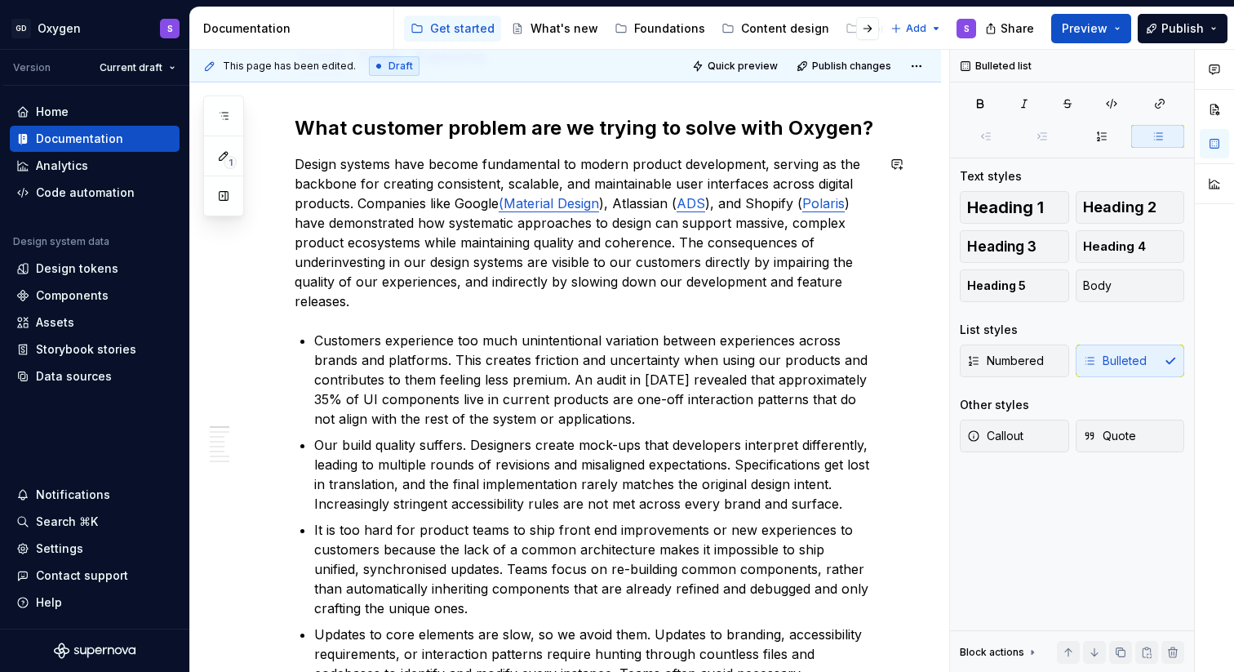
click at [1176, 25] on span "Publish" at bounding box center [1182, 28] width 42 height 16
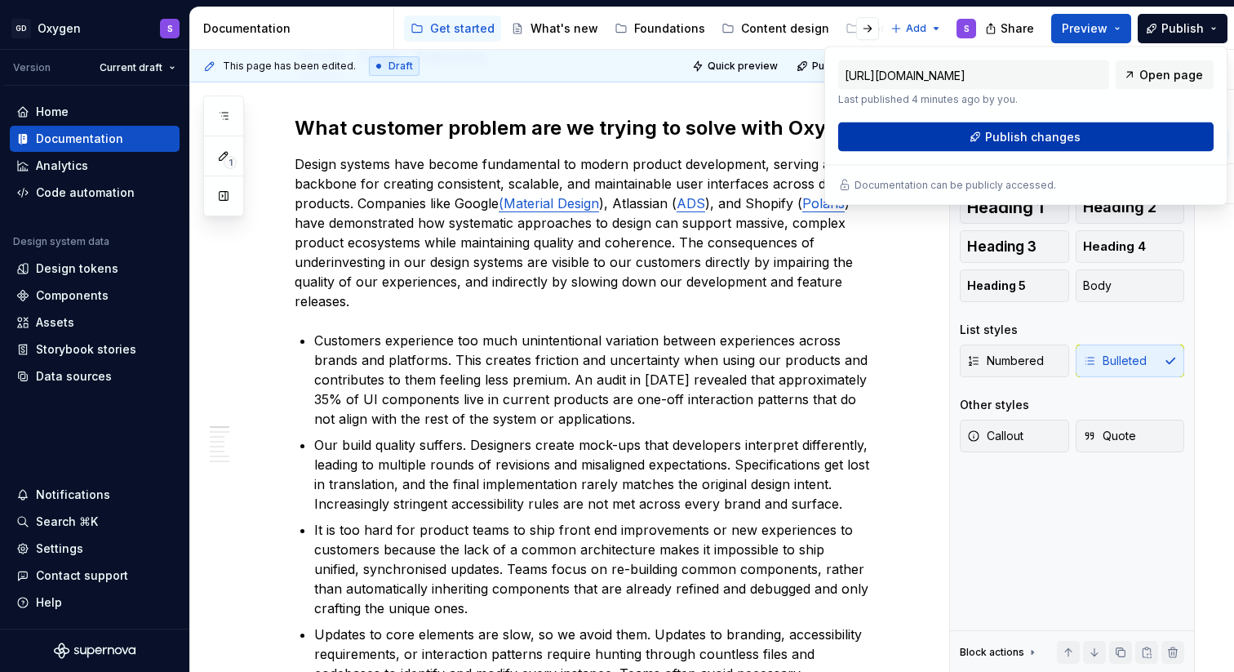
click at [1065, 141] on span "Publish changes" at bounding box center [1032, 137] width 95 height 16
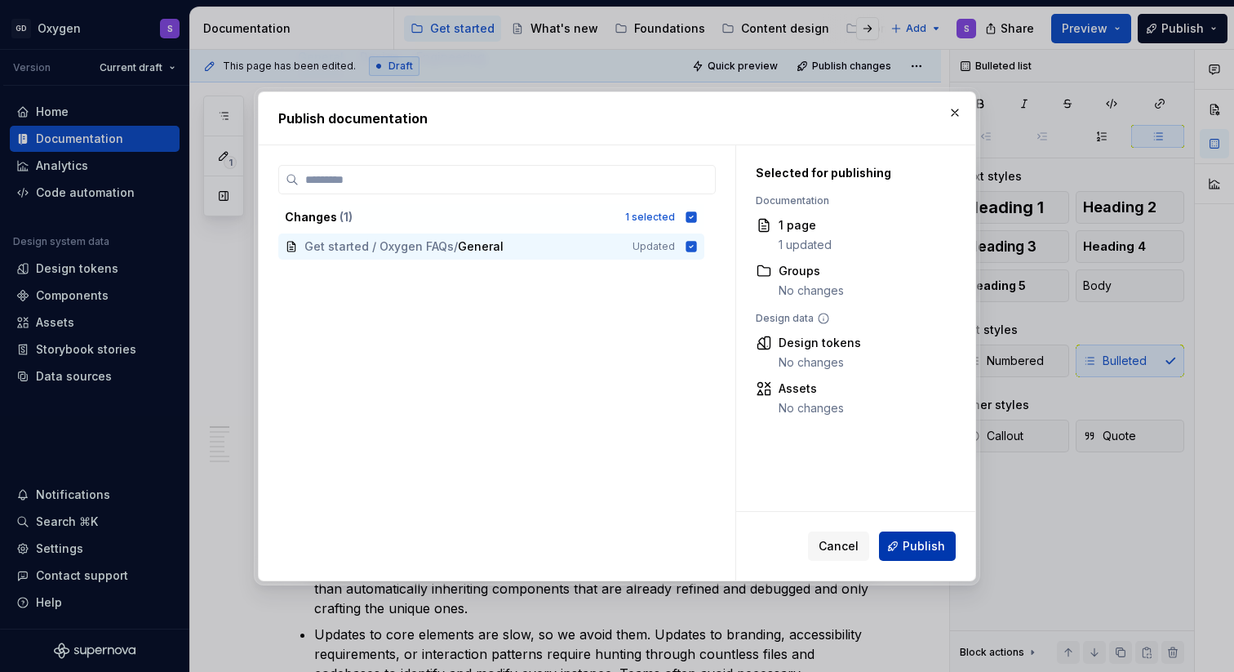
click at [927, 552] on span "Publish" at bounding box center [923, 546] width 42 height 16
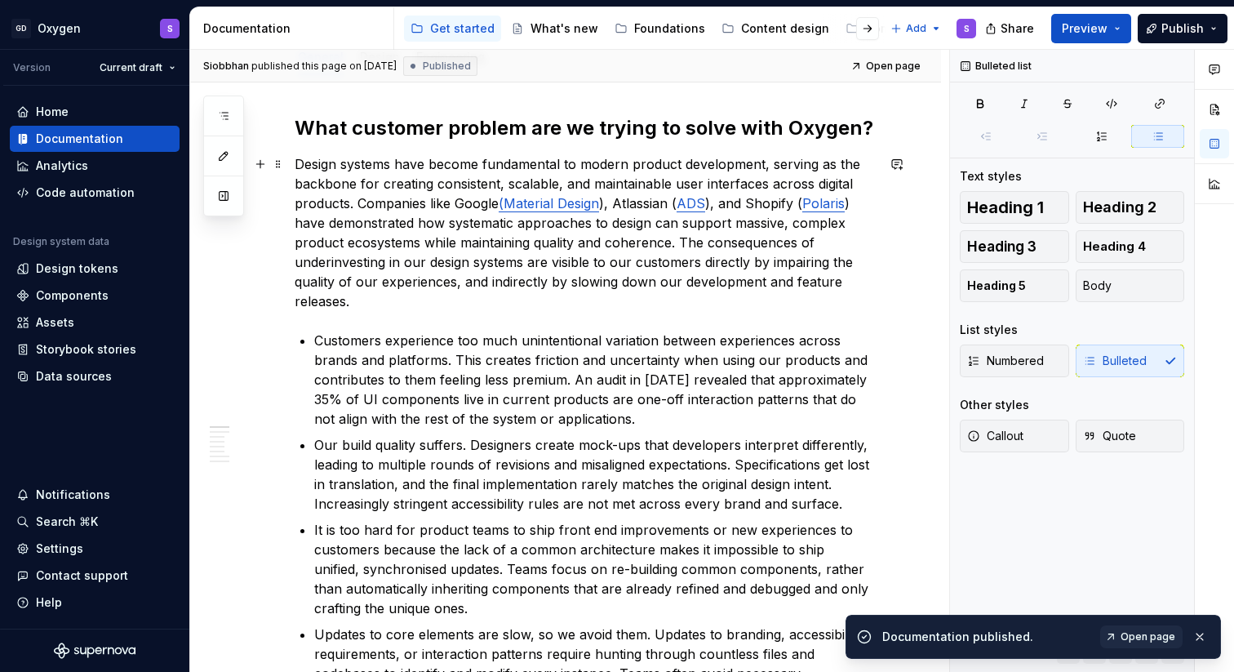
scroll to position [0, 0]
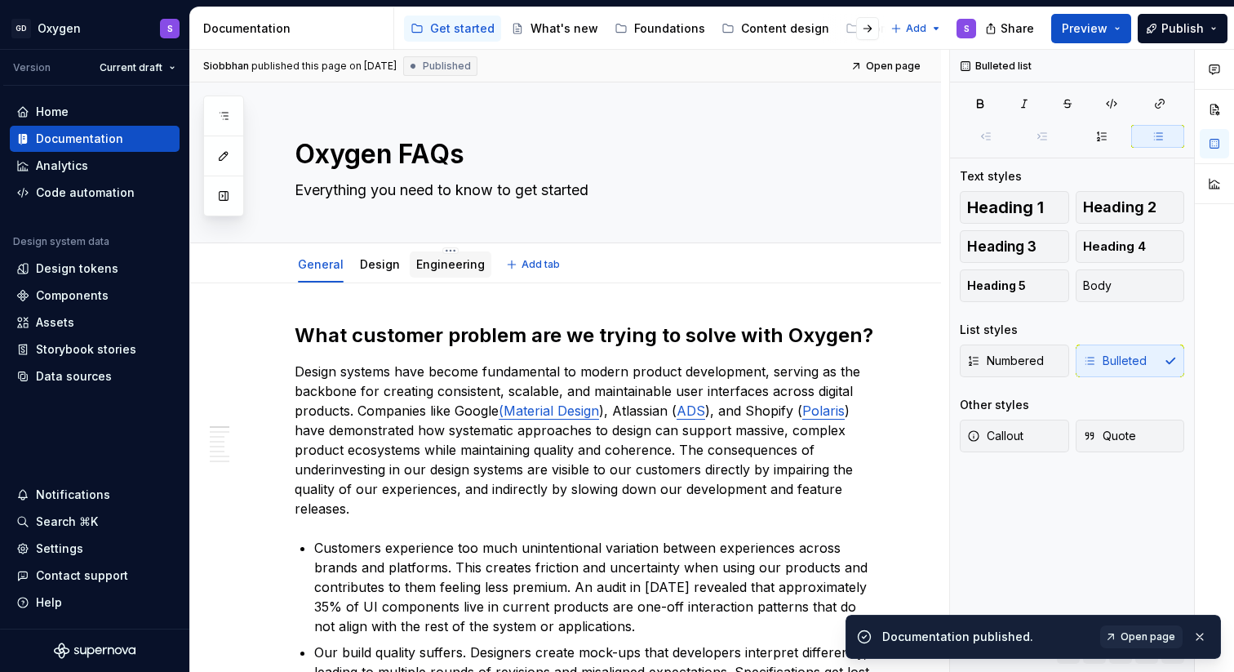
click at [450, 264] on link "Engineering" at bounding box center [450, 264] width 69 height 14
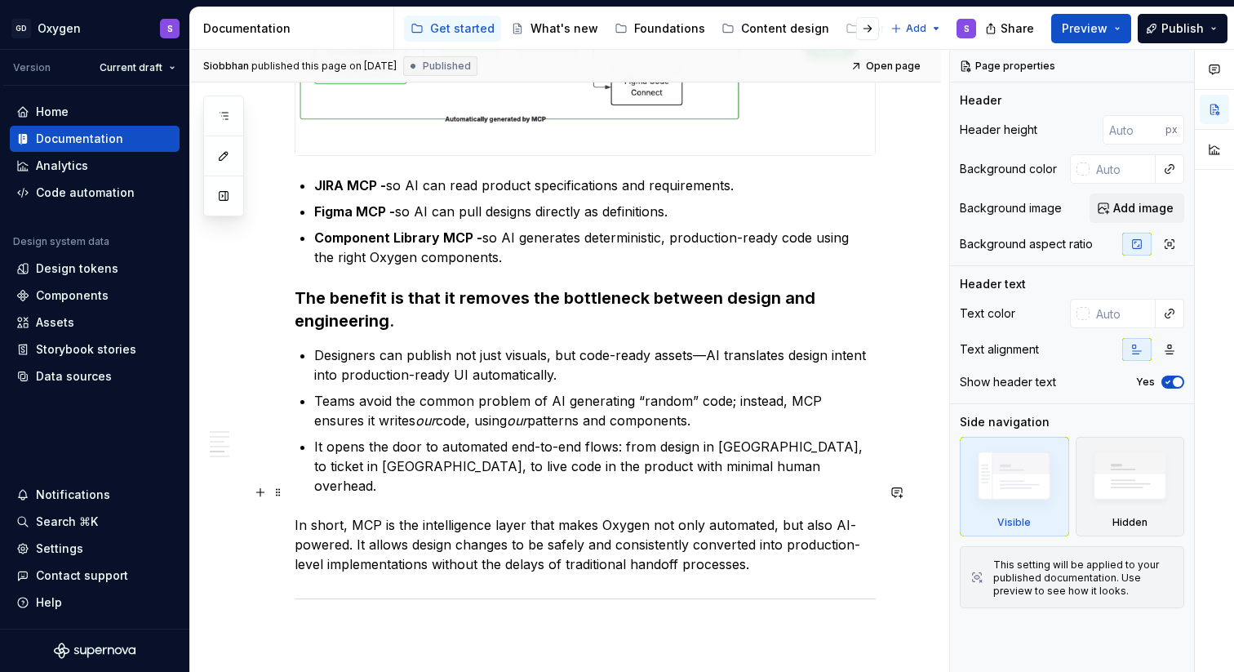
scroll to position [2277, 0]
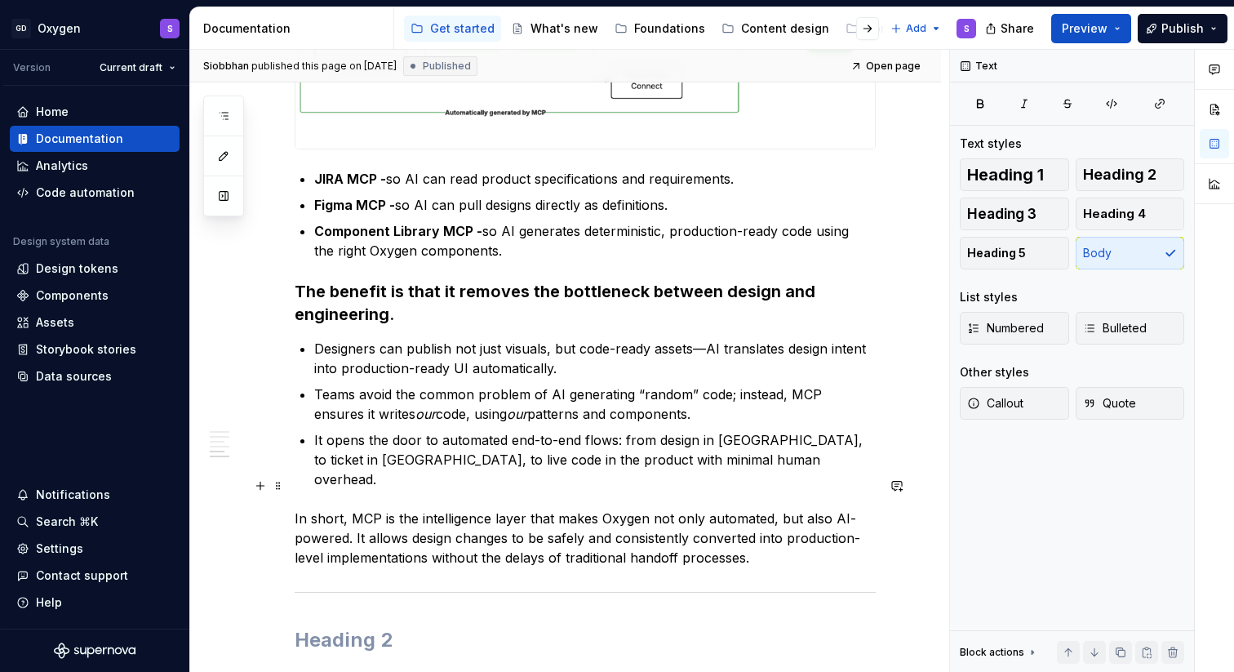
click at [775, 531] on p "In short, MCP is the intelligence layer that makes Oxygen not only automated, b…" at bounding box center [585, 537] width 581 height 59
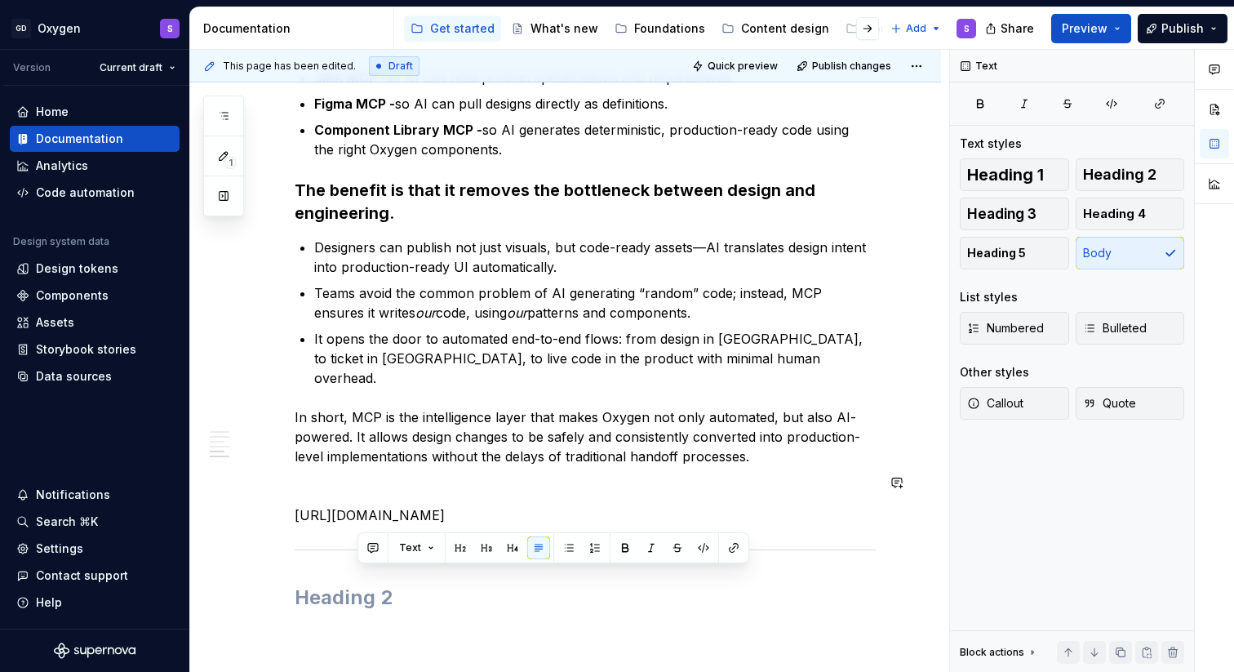
scroll to position [2524, 0]
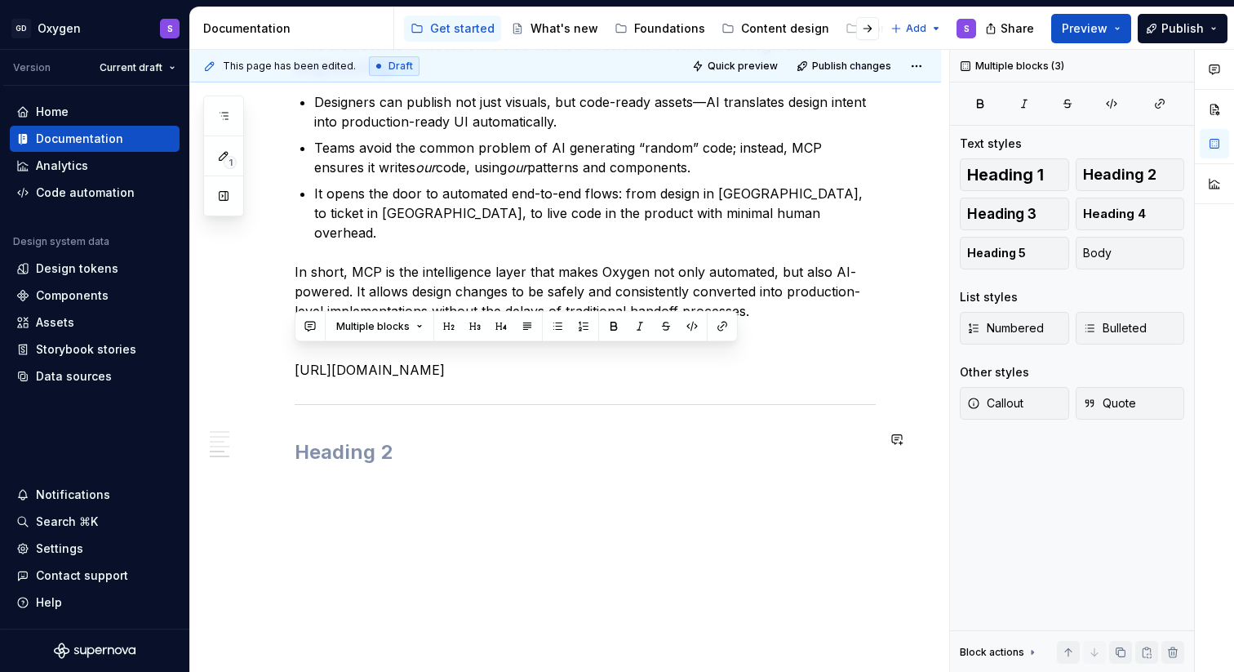
drag, startPoint x: 379, startPoint y: 602, endPoint x: 302, endPoint y: 593, distance: 78.0
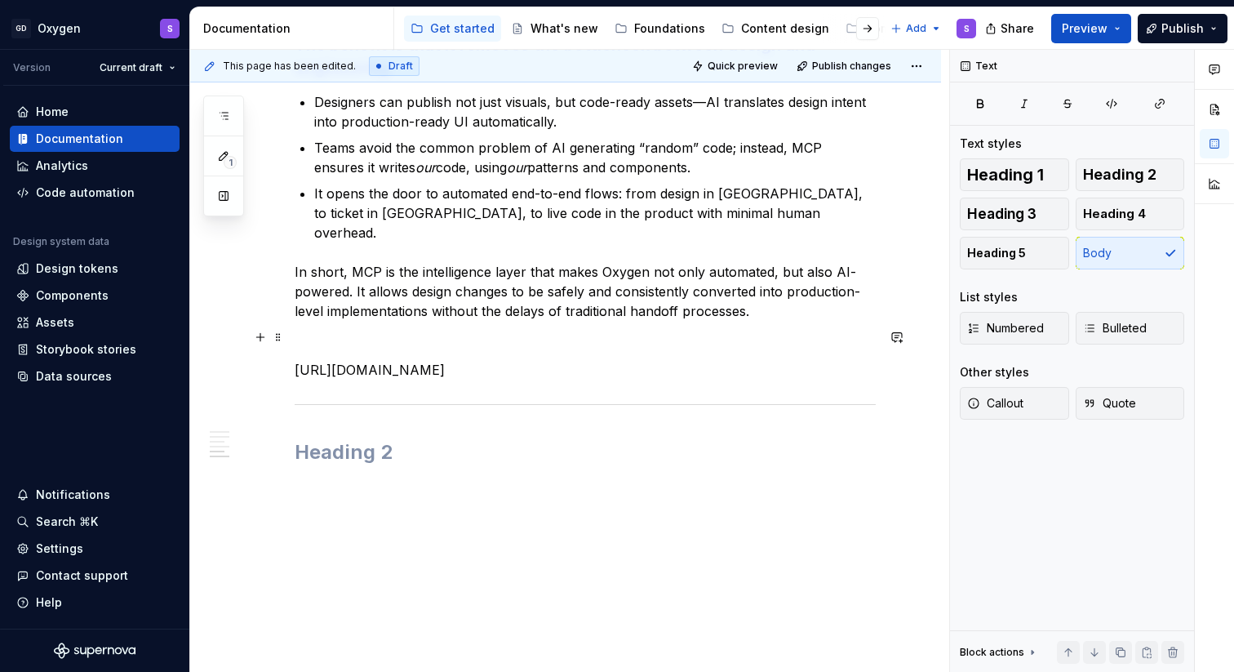
click at [378, 365] on p "[URL][DOMAIN_NAME]" at bounding box center [585, 370] width 581 height 20
click at [324, 330] on p at bounding box center [585, 340] width 581 height 20
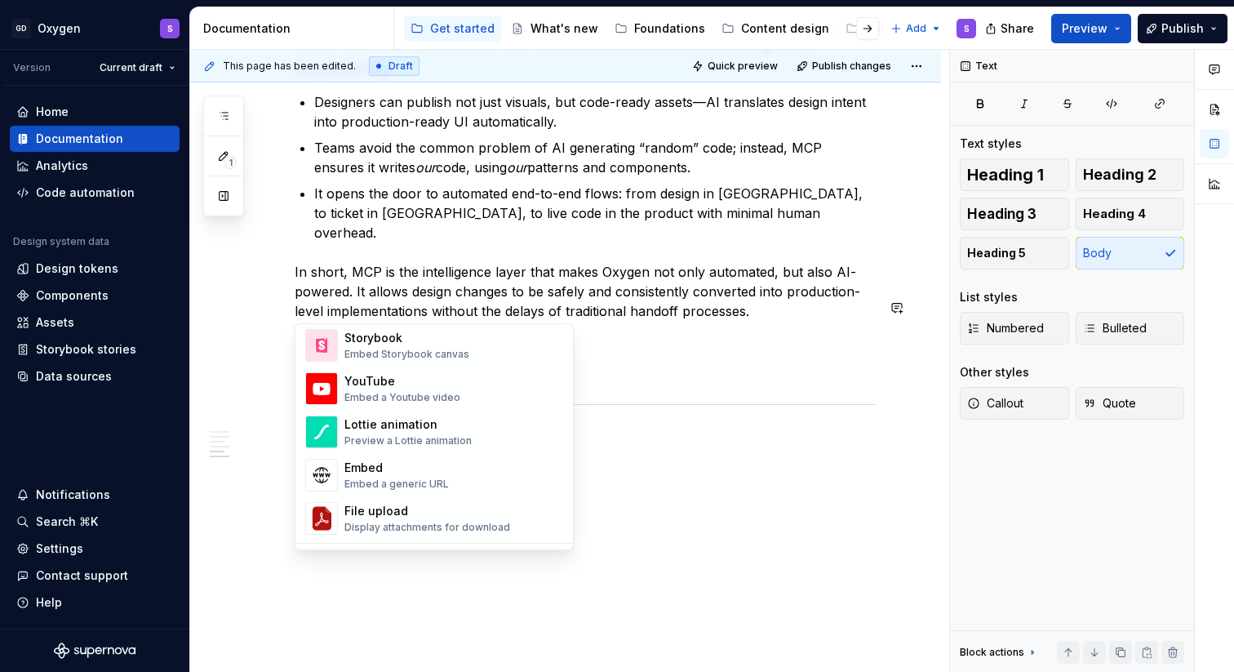
scroll to position [854, 0]
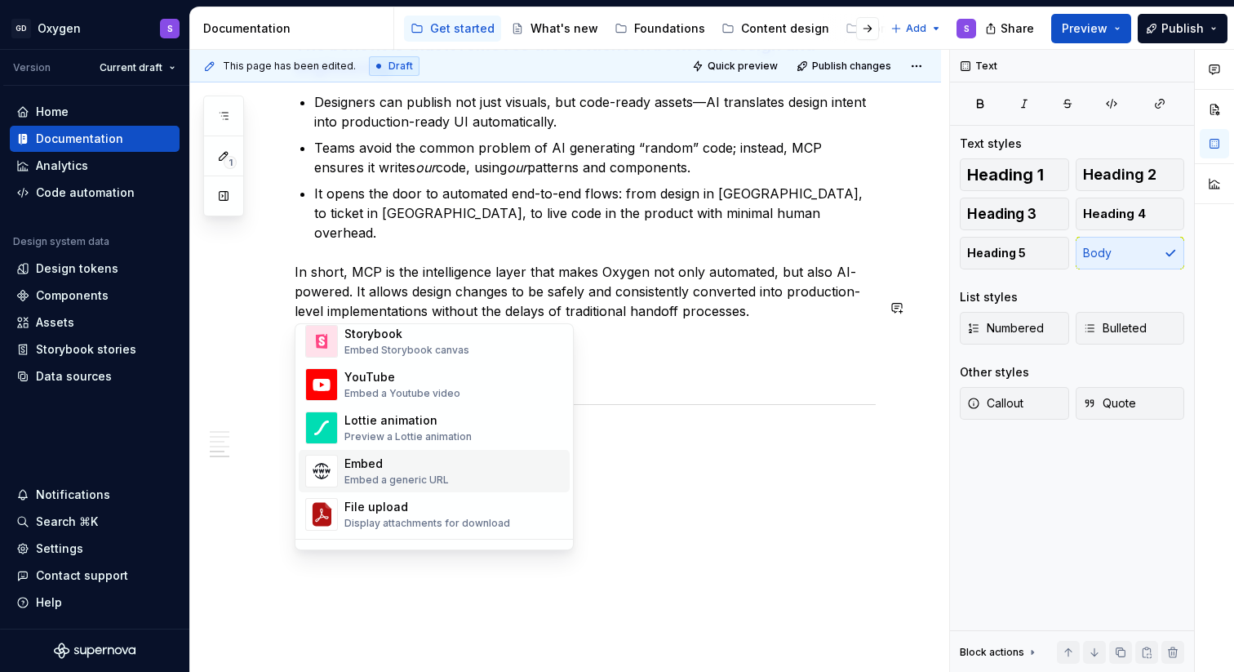
click at [401, 467] on div "Embed" at bounding box center [396, 463] width 104 height 16
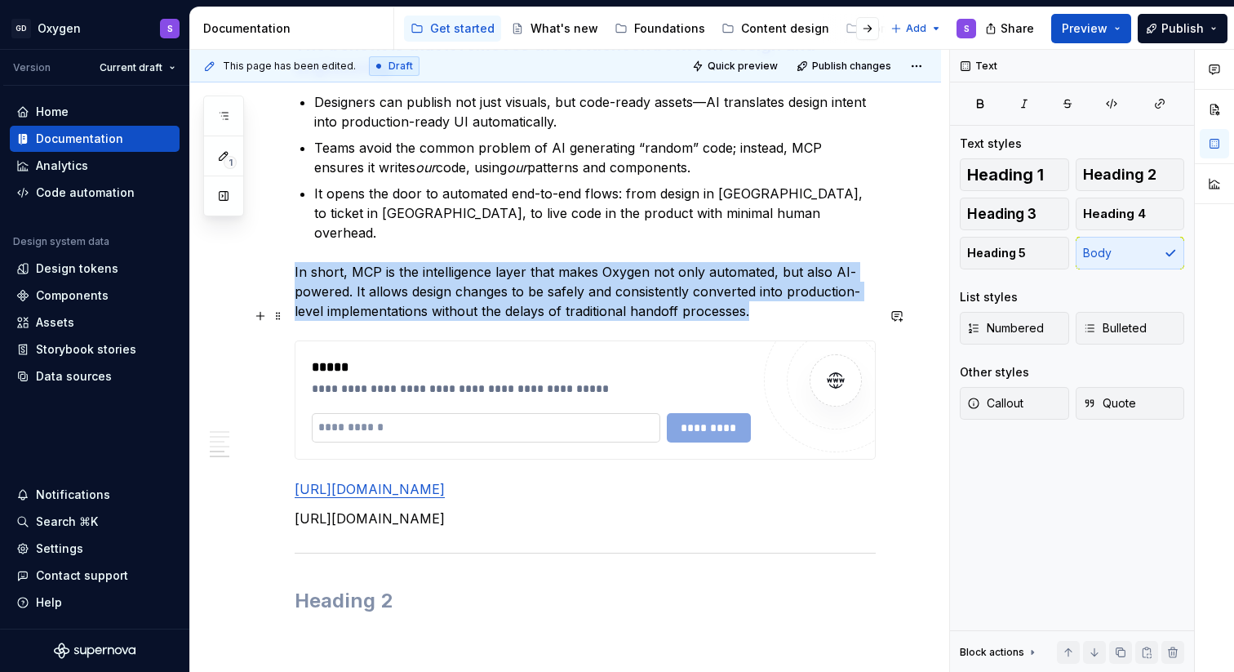
click at [591, 413] on input "text" at bounding box center [486, 427] width 348 height 29
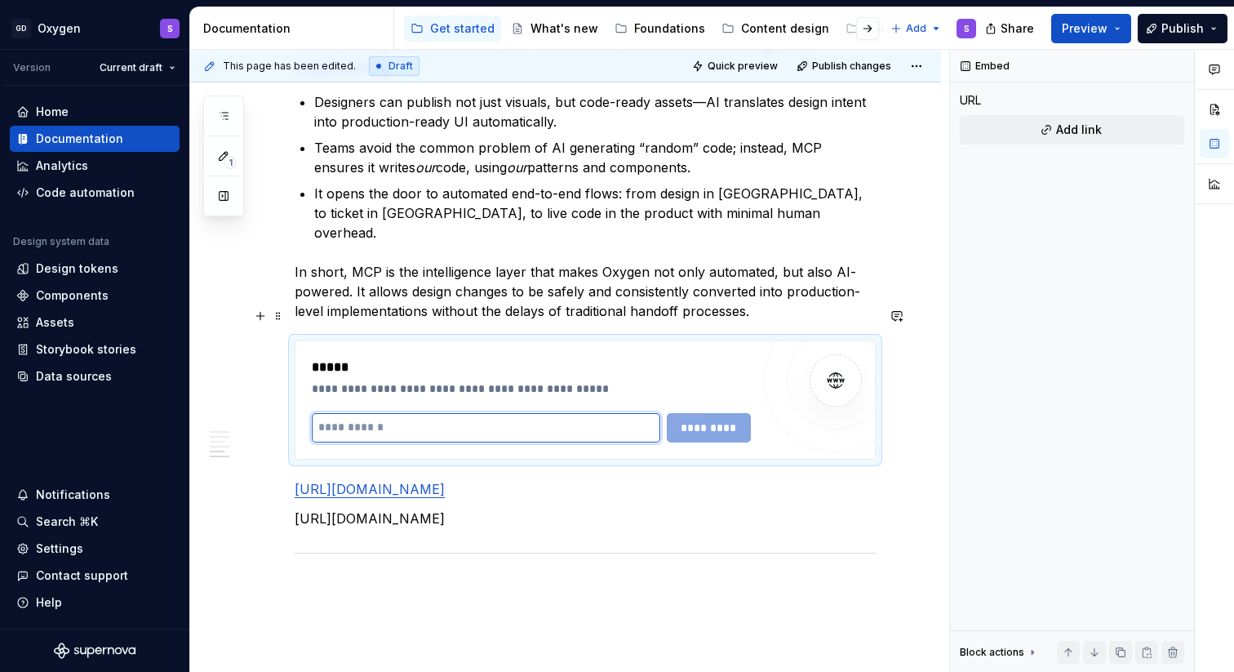
click at [574, 413] on input "text" at bounding box center [486, 427] width 348 height 29
paste input "**********"
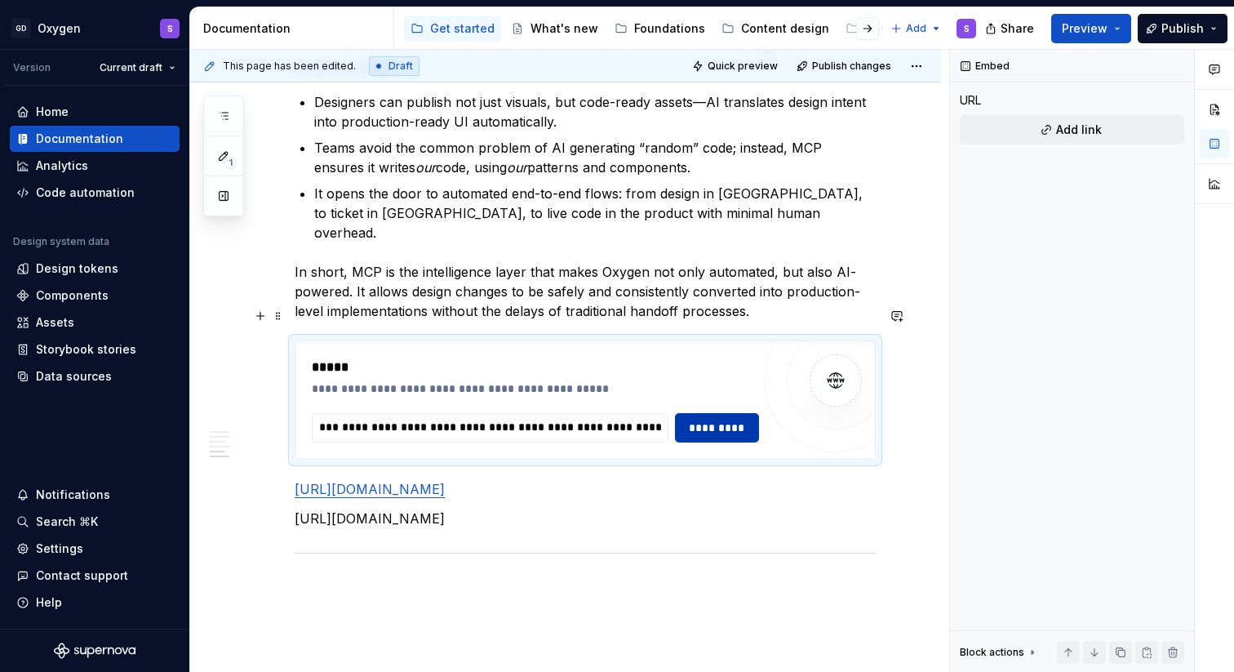
click at [743, 419] on span "*********" at bounding box center [716, 427] width 63 height 16
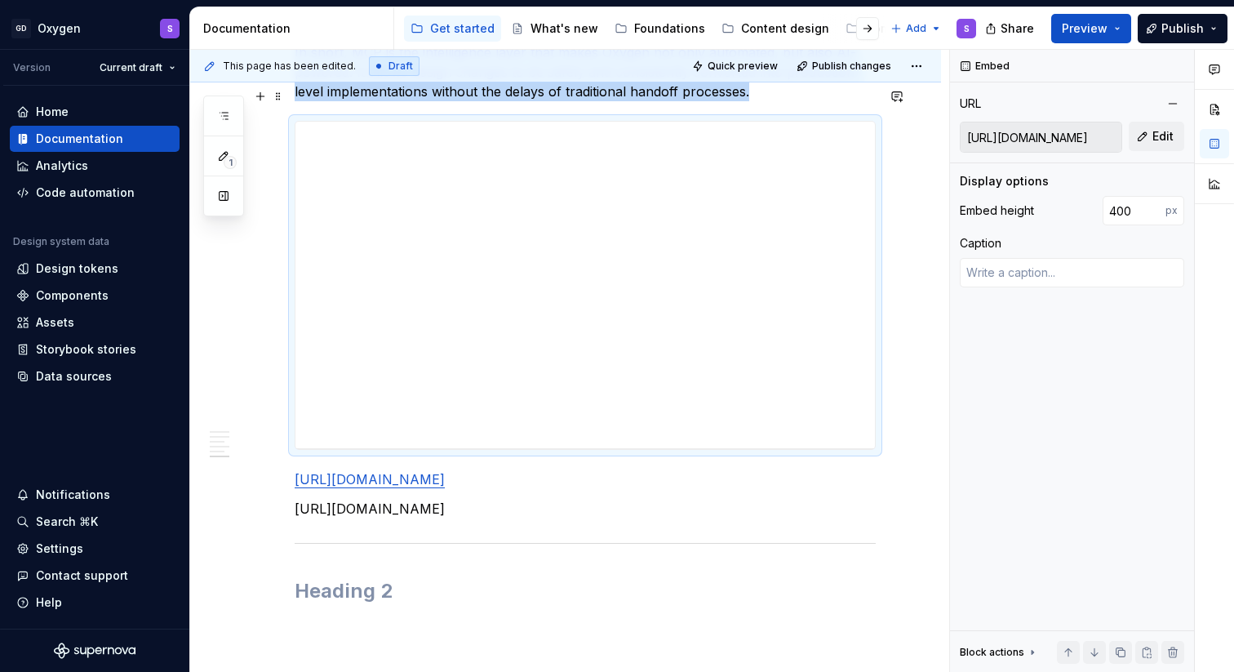
scroll to position [2745, 0]
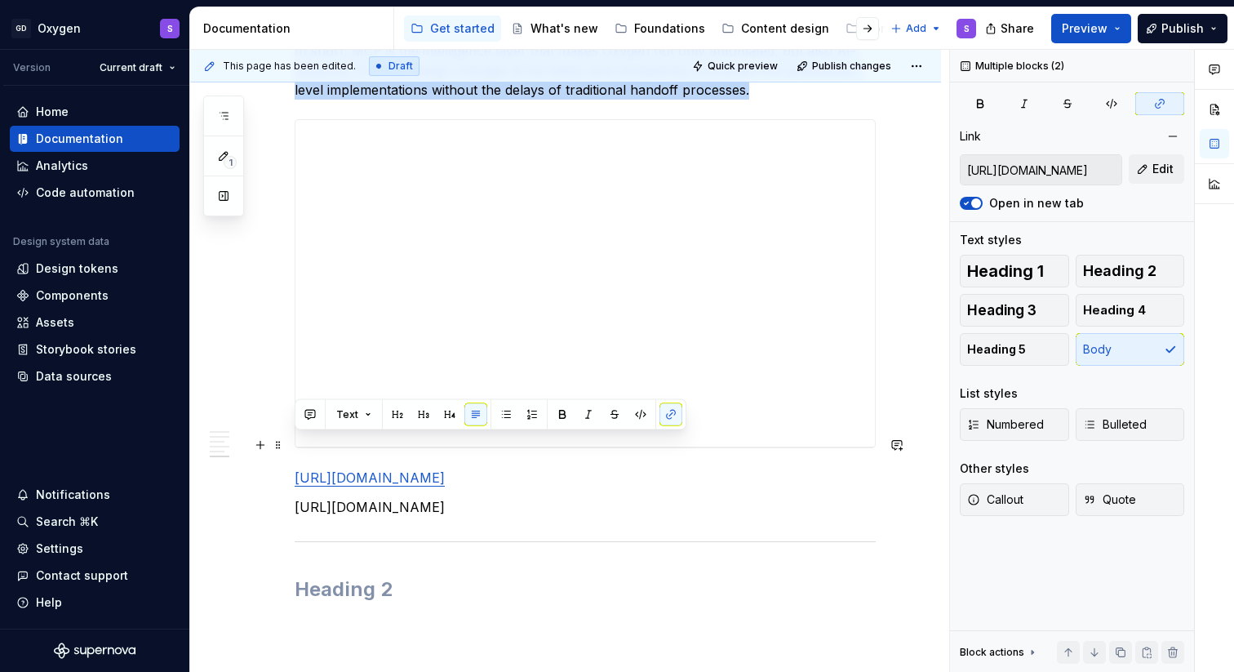
drag, startPoint x: 389, startPoint y: 515, endPoint x: 291, endPoint y: 452, distance: 116.3
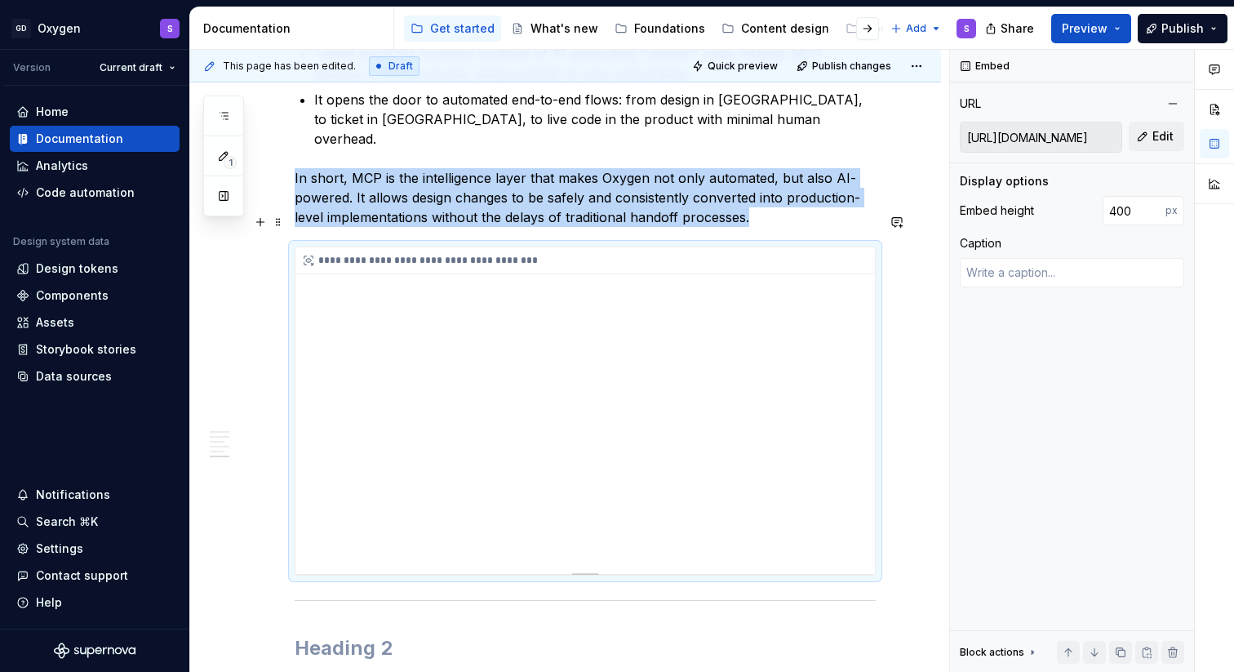
scroll to position [2617, 0]
click at [1176, 25] on span "Publish" at bounding box center [1182, 28] width 42 height 16
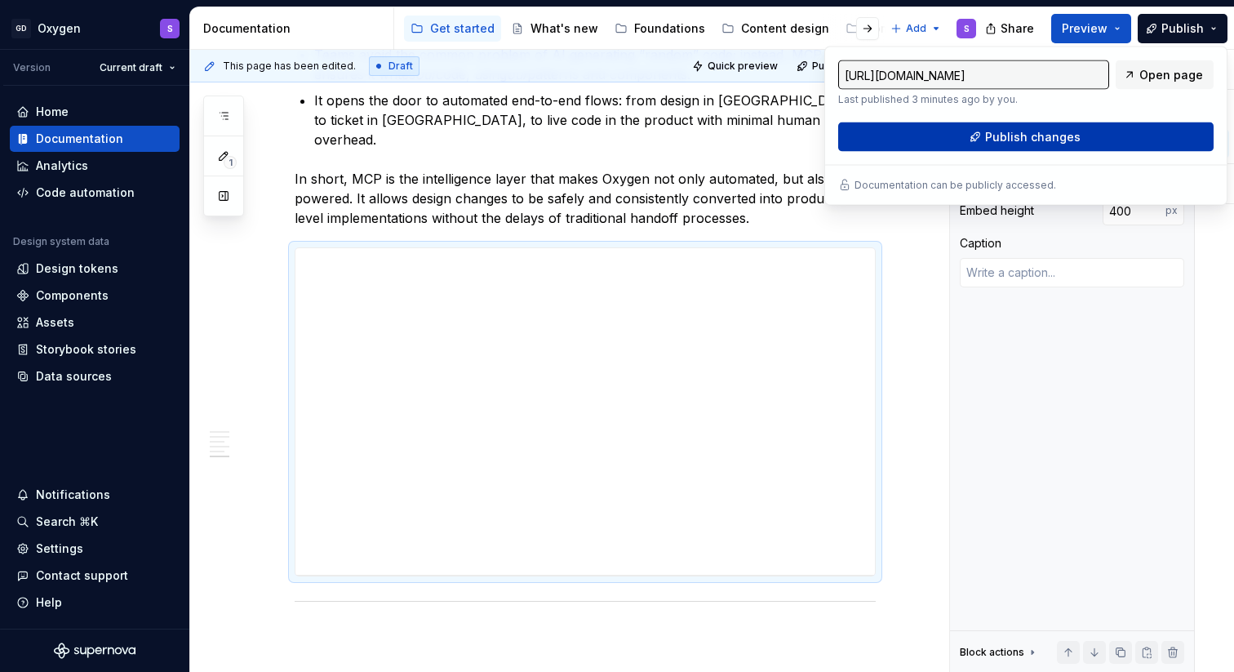
click at [1065, 141] on span "Publish changes" at bounding box center [1032, 137] width 95 height 16
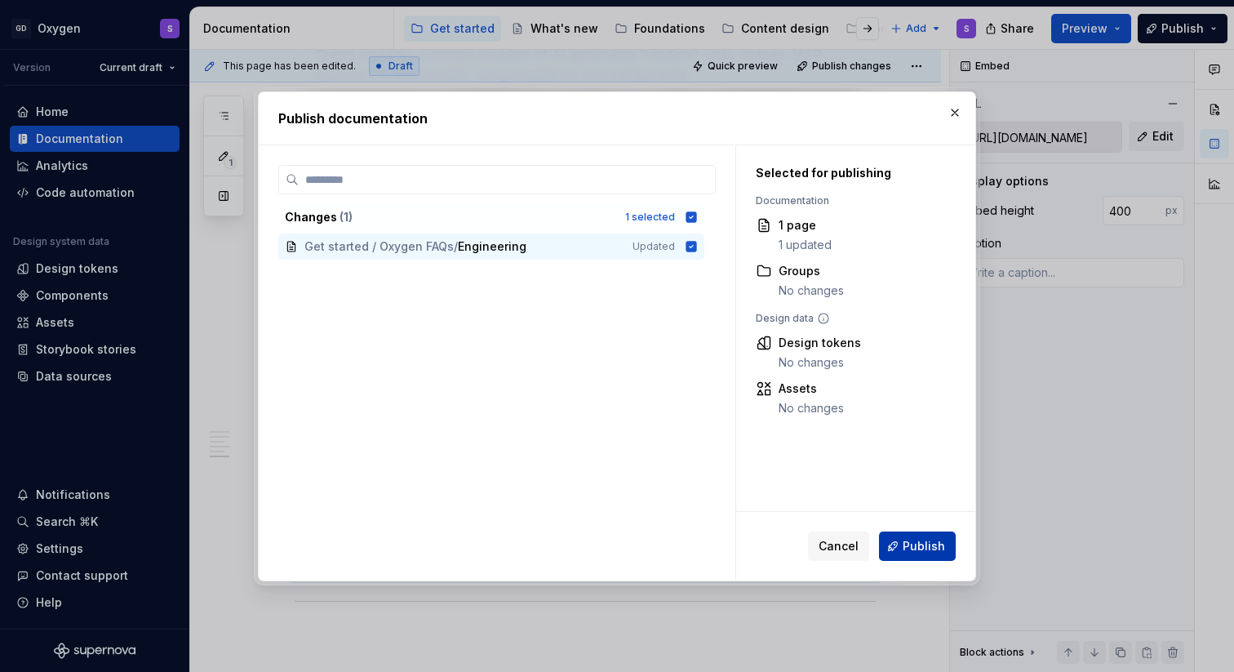
click at [926, 555] on button "Publish" at bounding box center [917, 545] width 77 height 29
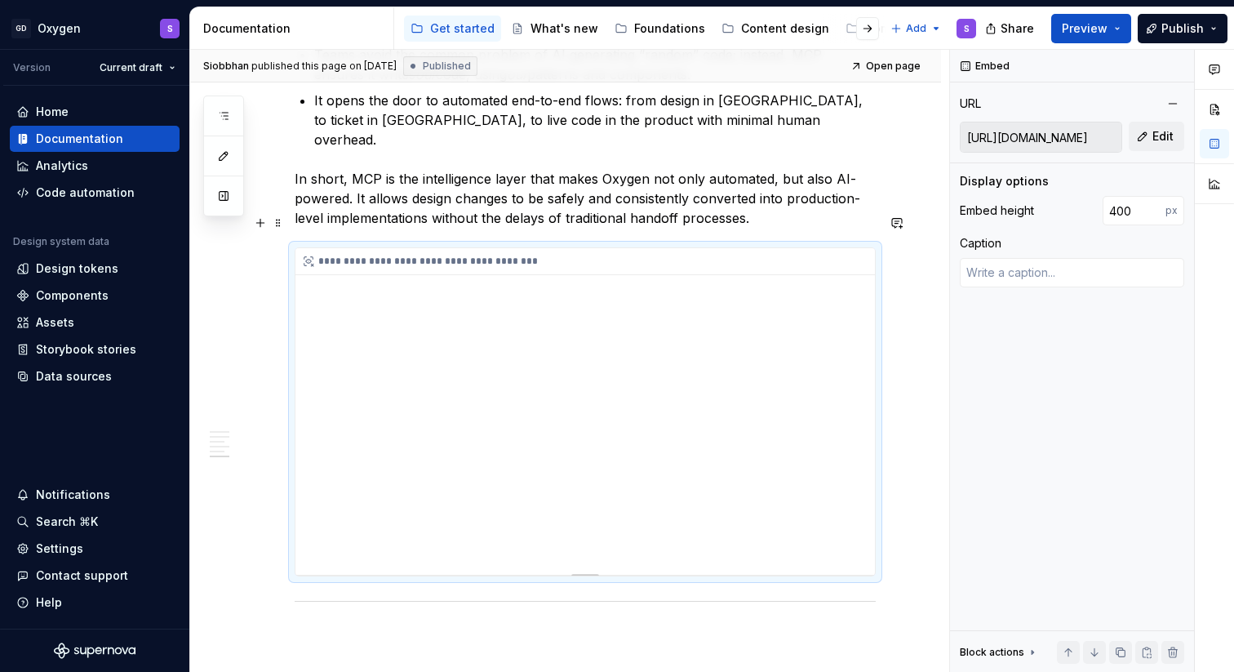
click at [388, 303] on div "**********" at bounding box center [584, 411] width 579 height 326
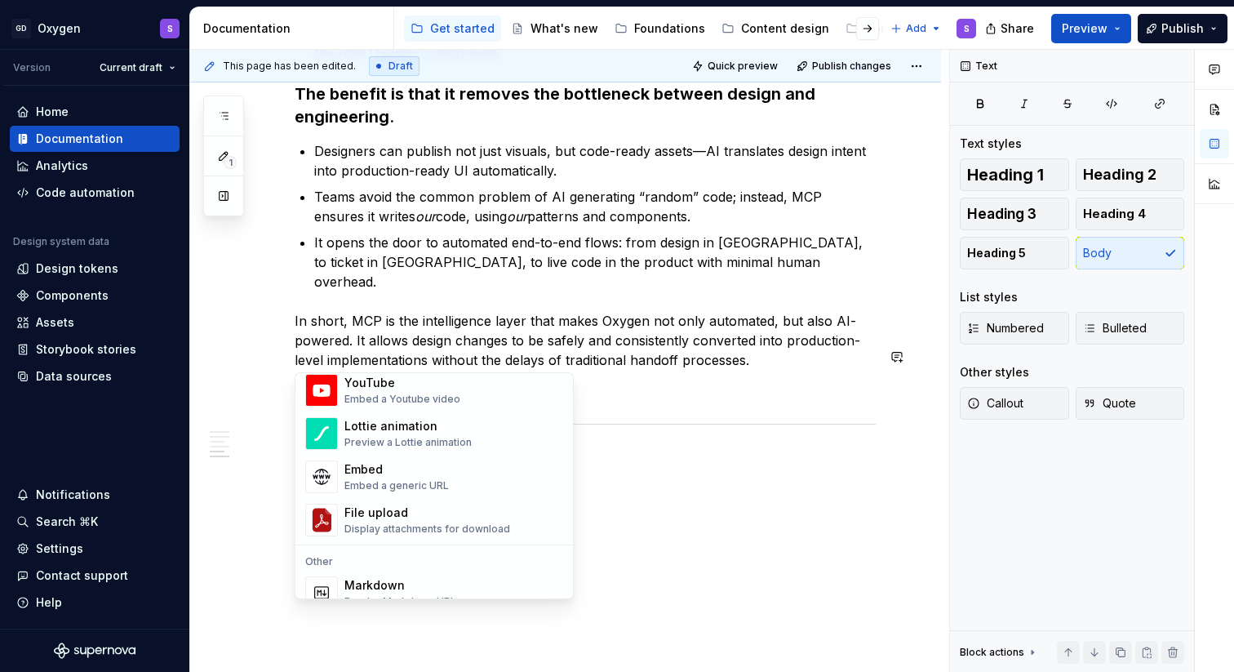
scroll to position [911, 0]
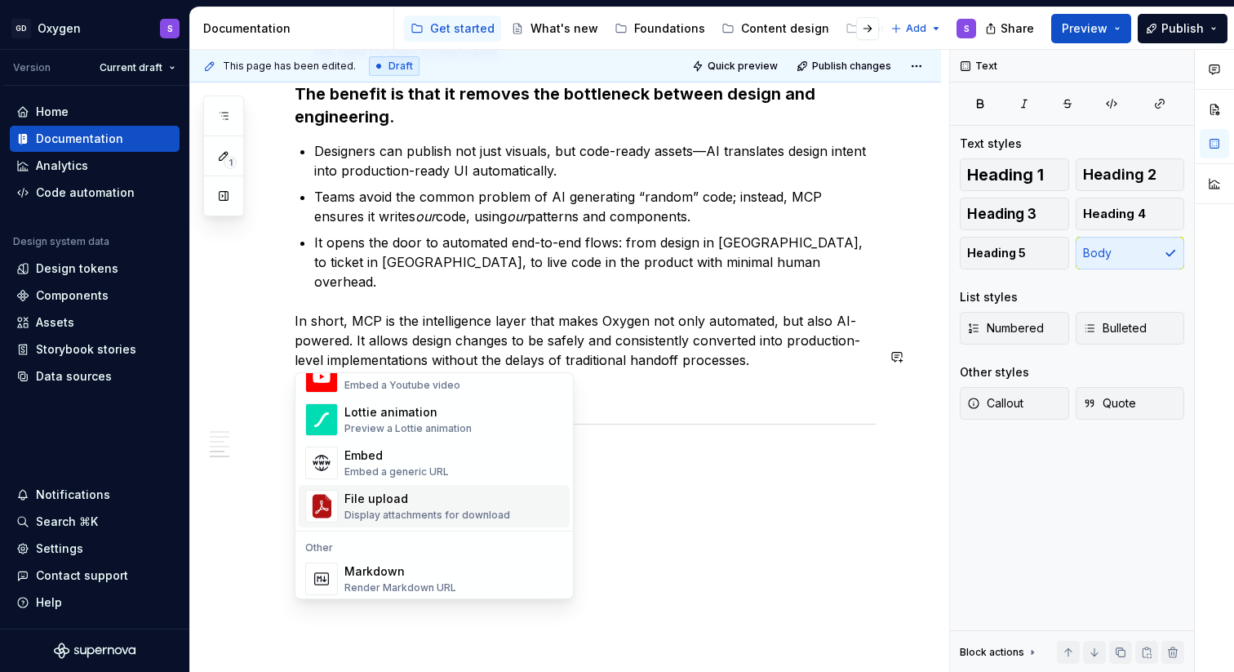
click at [384, 508] on div "Display attachments for download" at bounding box center [427, 514] width 166 height 13
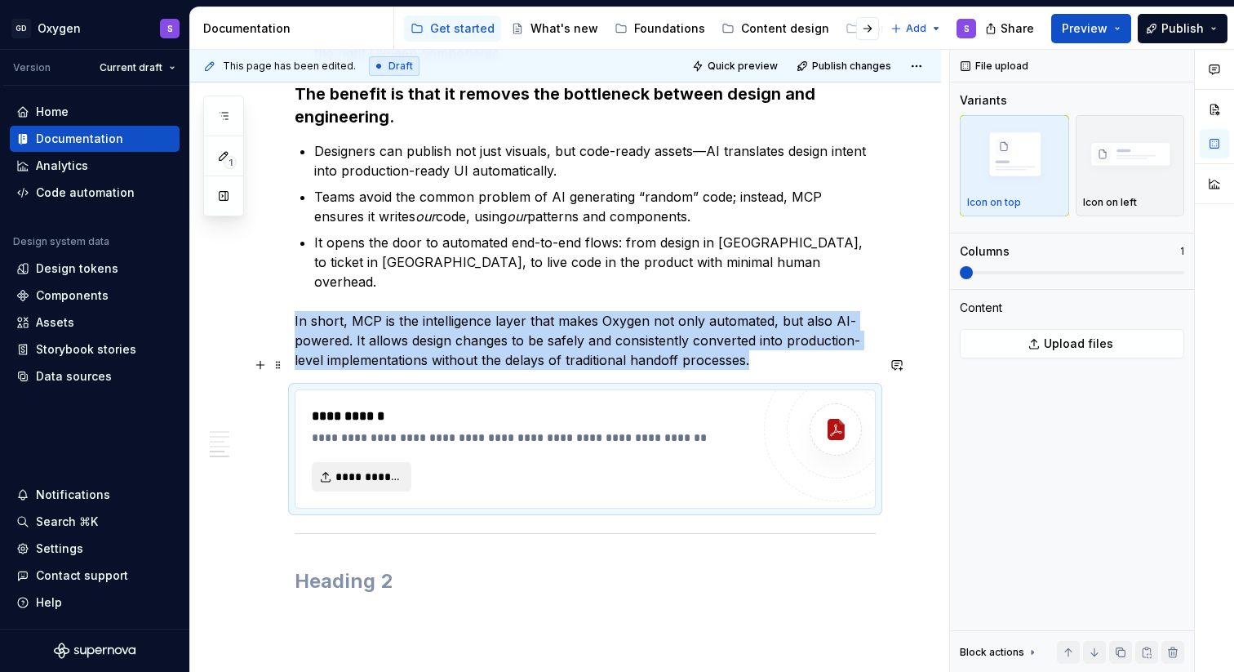
click at [369, 468] on span "**********" at bounding box center [367, 476] width 65 height 16
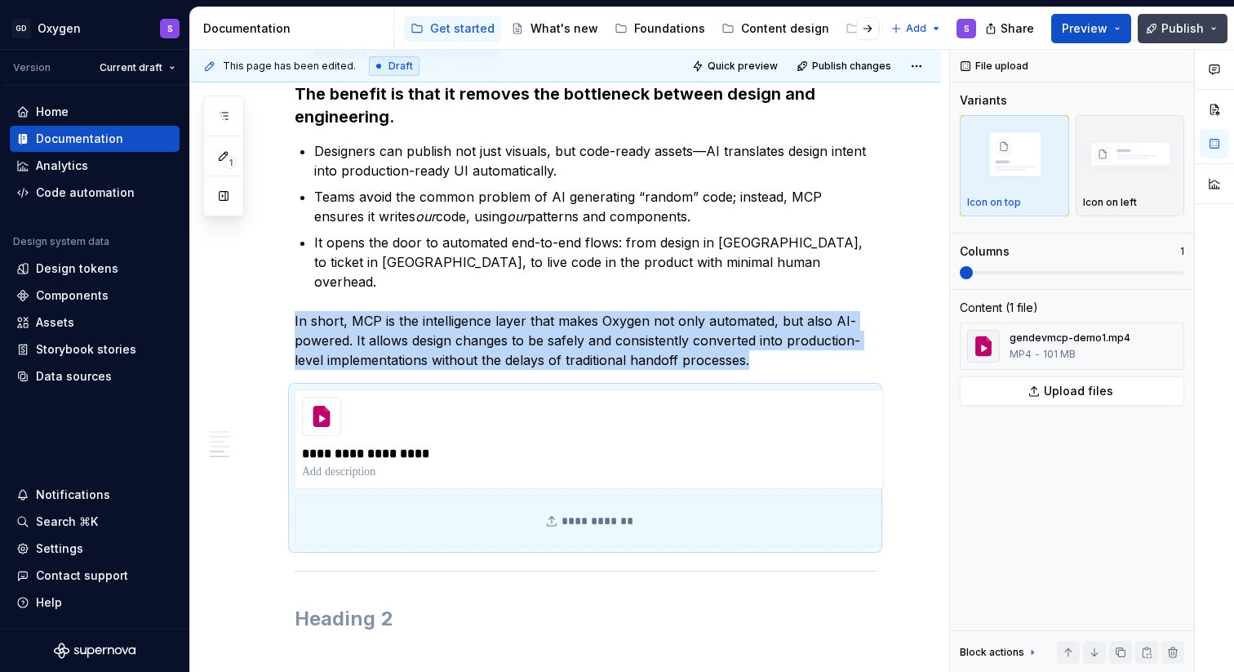
click at [1176, 28] on span "Publish" at bounding box center [1182, 28] width 42 height 16
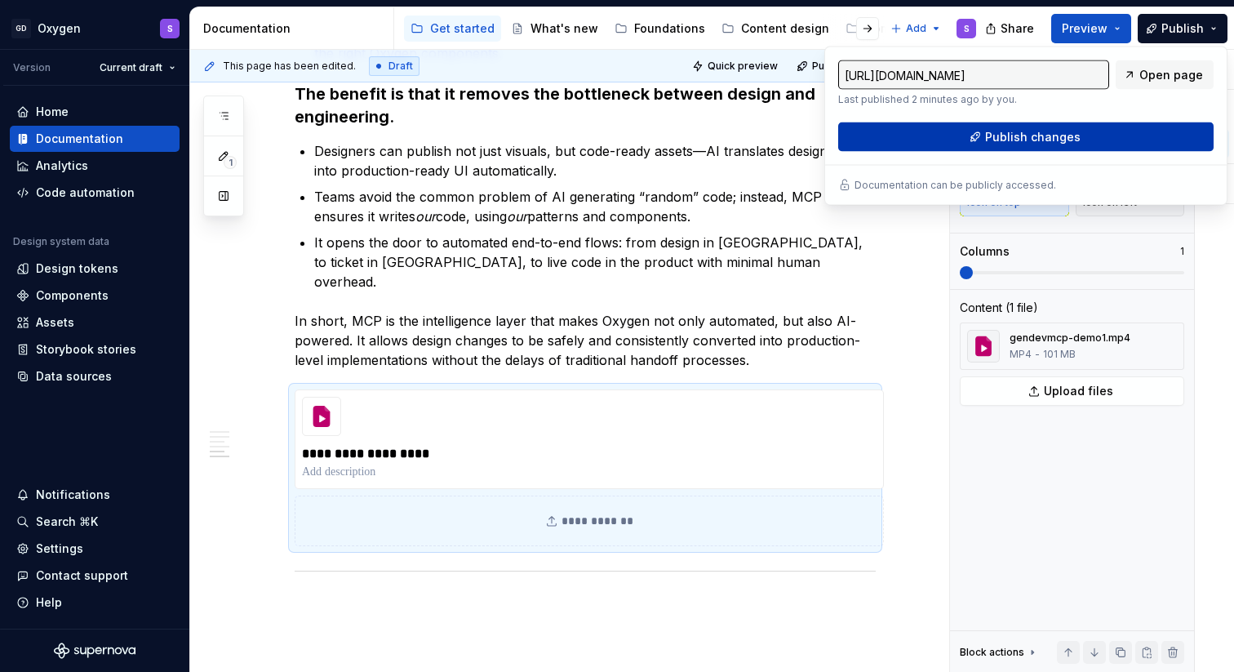
click at [1059, 138] on span "Publish changes" at bounding box center [1032, 137] width 95 height 16
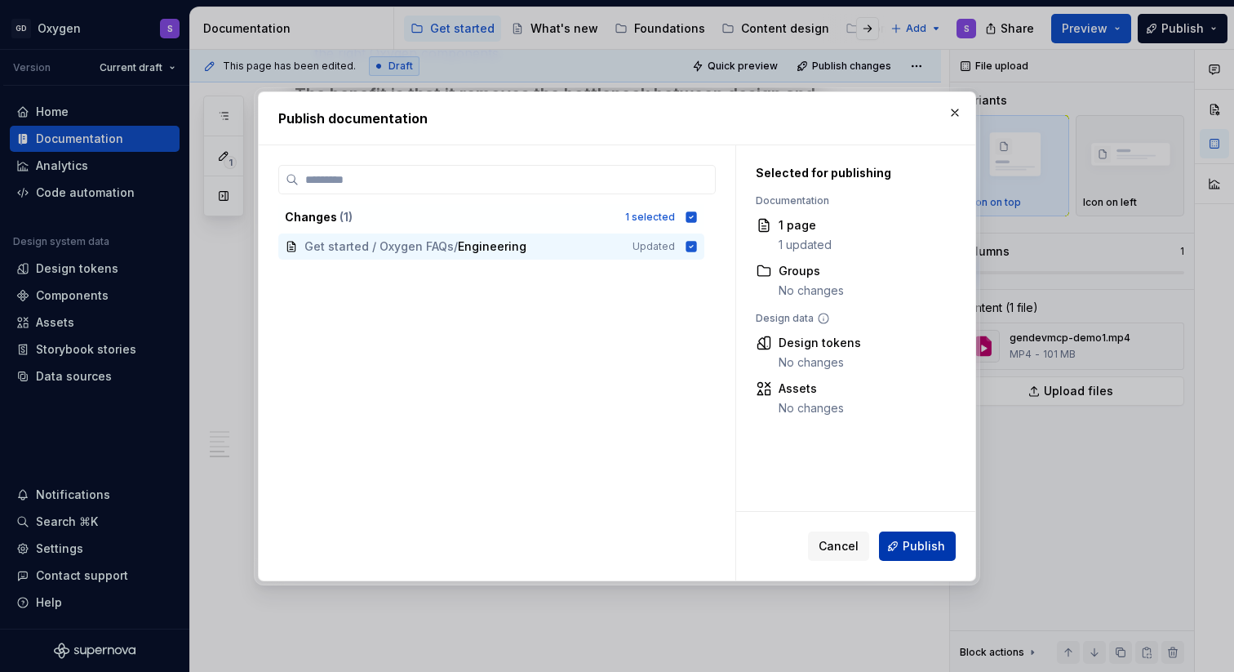
click at [916, 556] on button "Publish" at bounding box center [917, 545] width 77 height 29
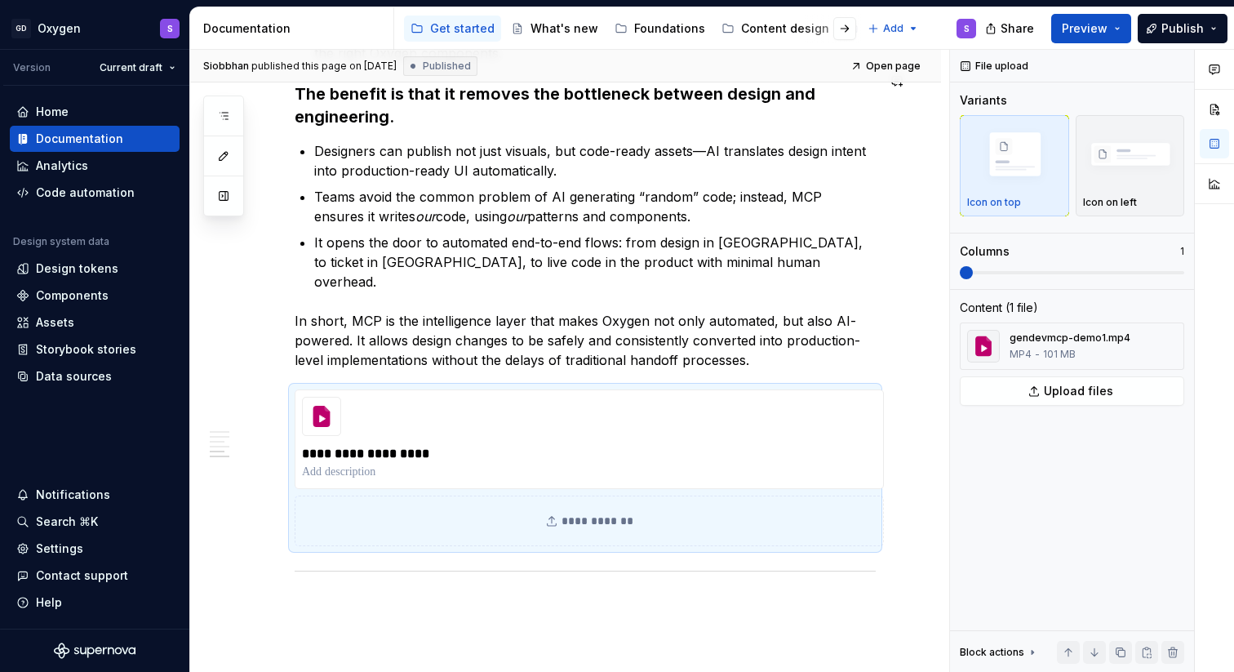
scroll to position [2468, 0]
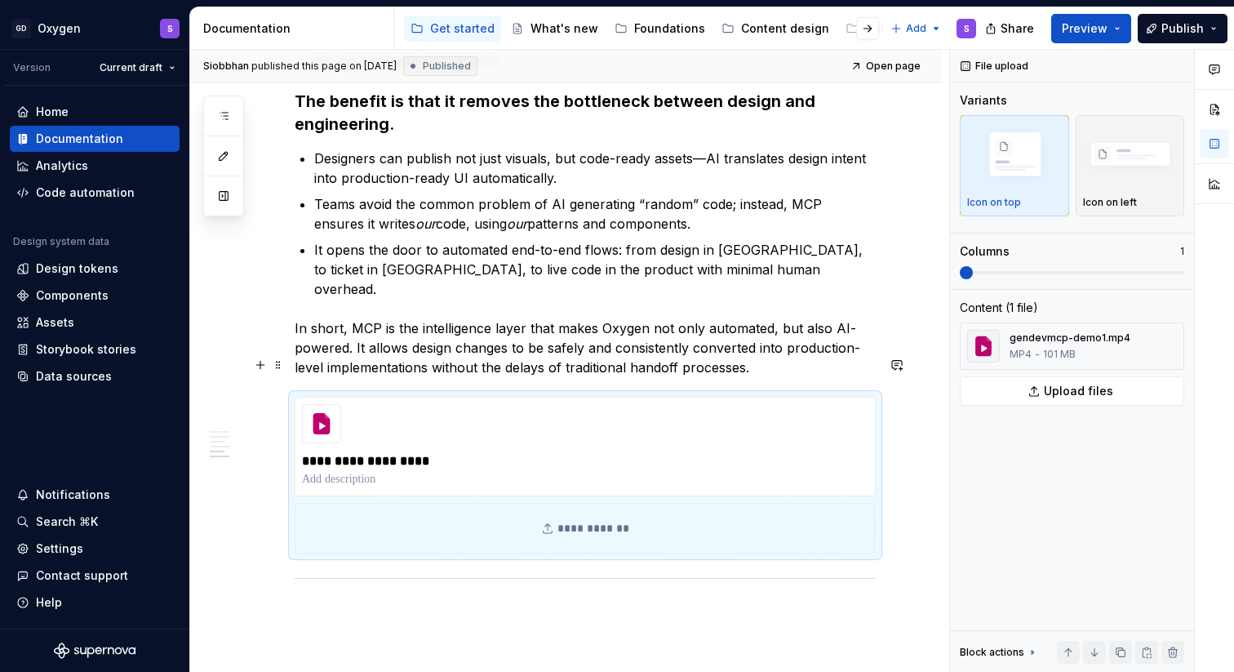
click at [726, 503] on div "**********" at bounding box center [585, 528] width 580 height 51
click at [753, 323] on p "In short, MCP is the intelligence layer that makes Oxygen not only automated, b…" at bounding box center [585, 347] width 581 height 59
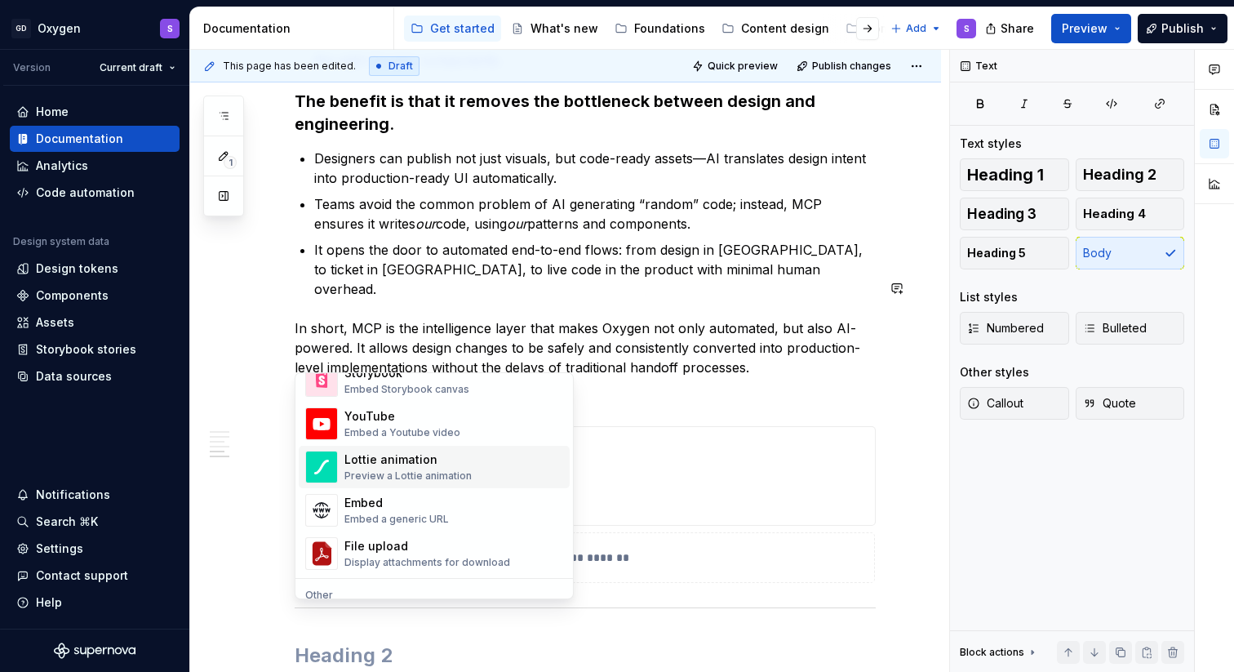
scroll to position [889, 0]
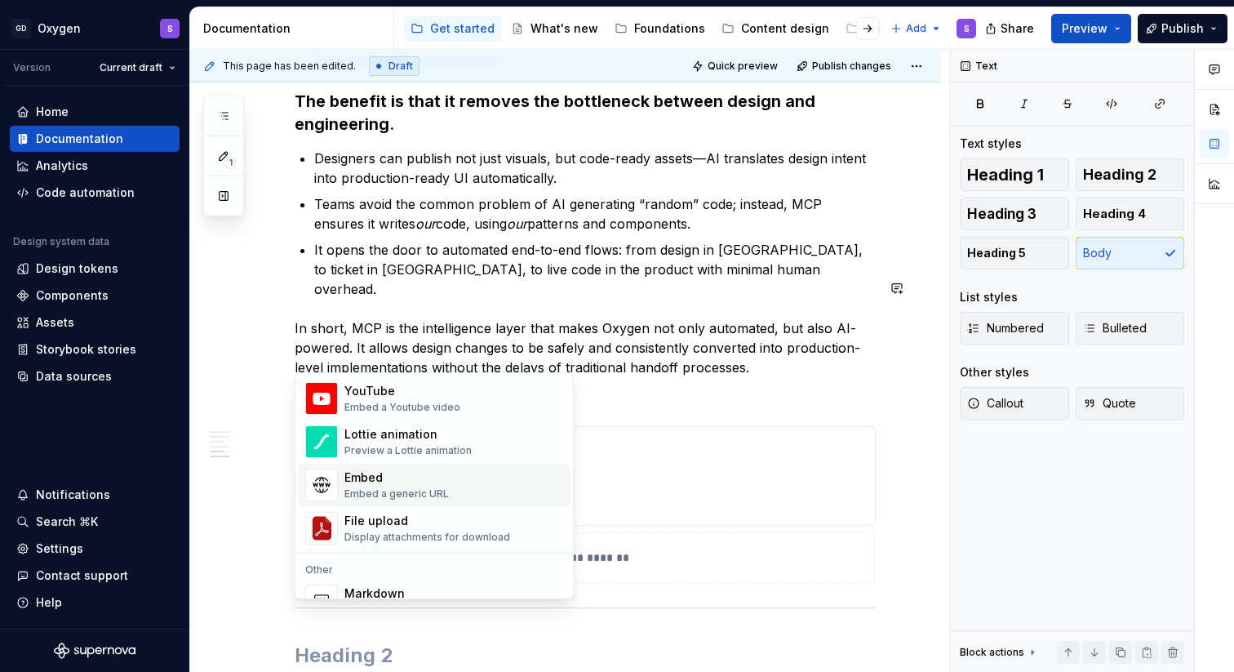
click at [715, 387] on p "/" at bounding box center [585, 397] width 581 height 20
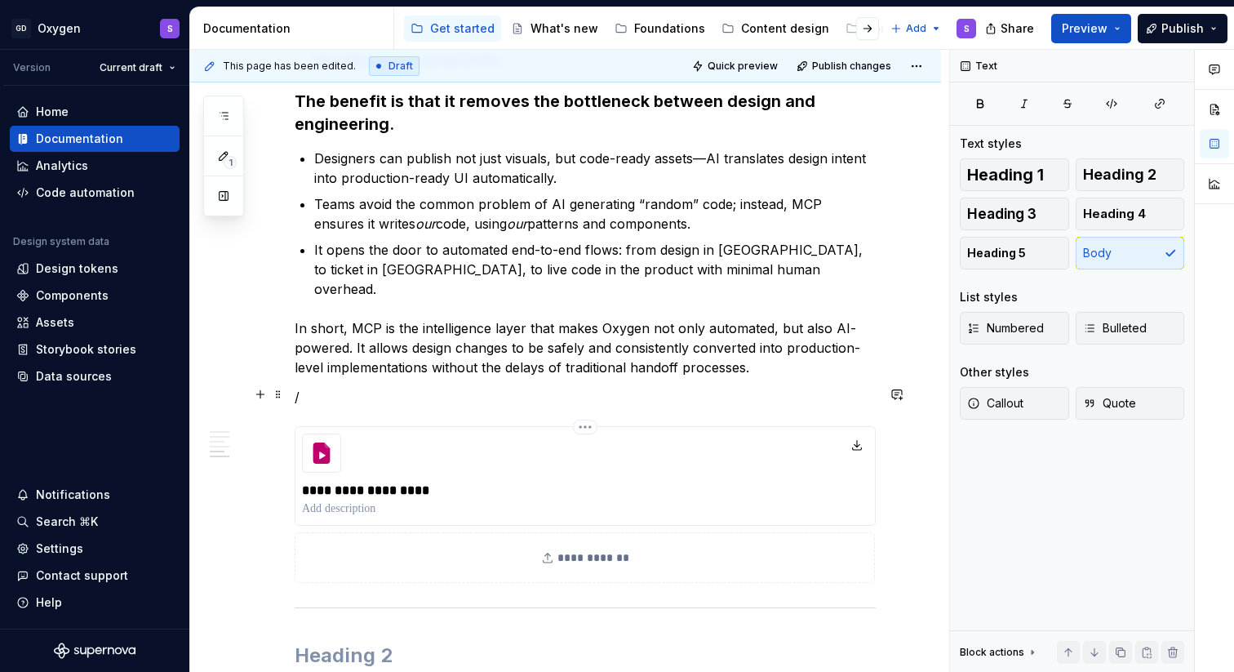
click at [326, 442] on icon at bounding box center [321, 452] width 17 height 21
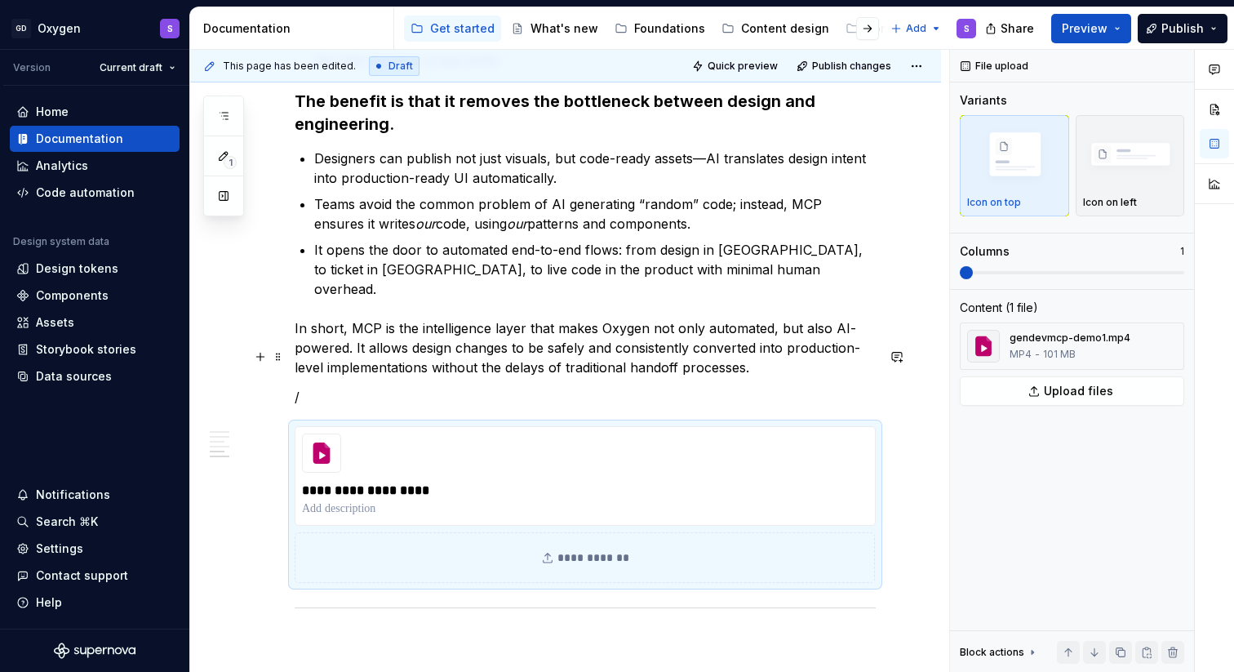
click at [423, 387] on p "/" at bounding box center [585, 397] width 581 height 20
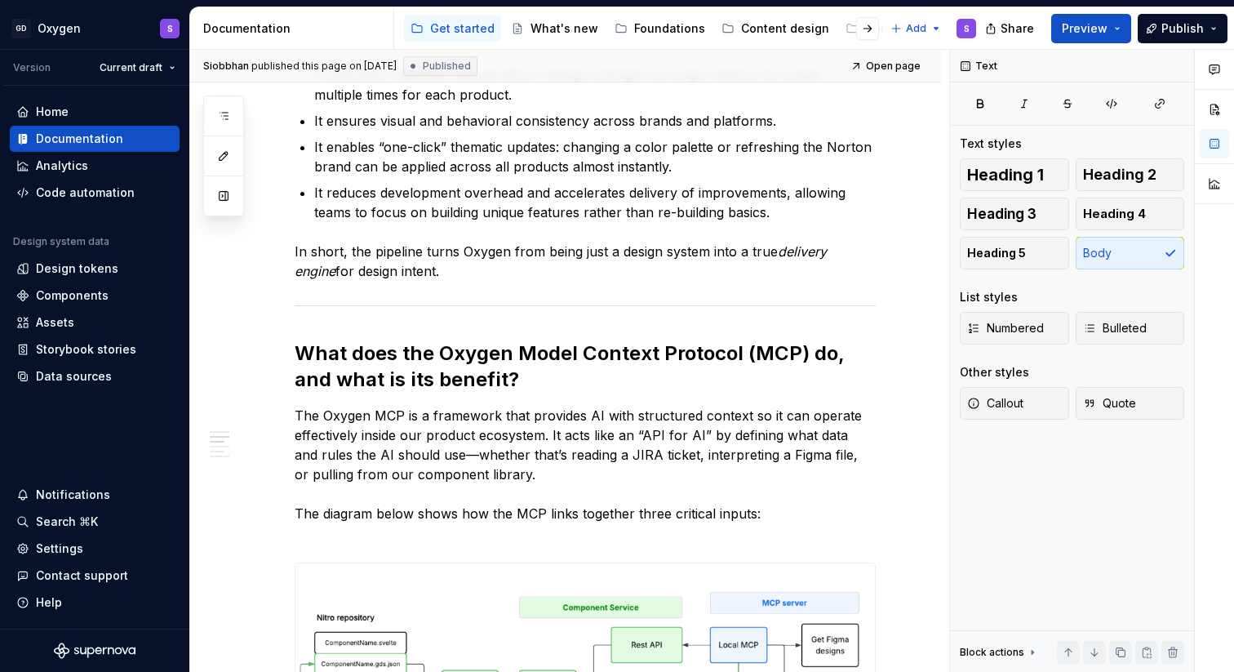
scroll to position [0, 0]
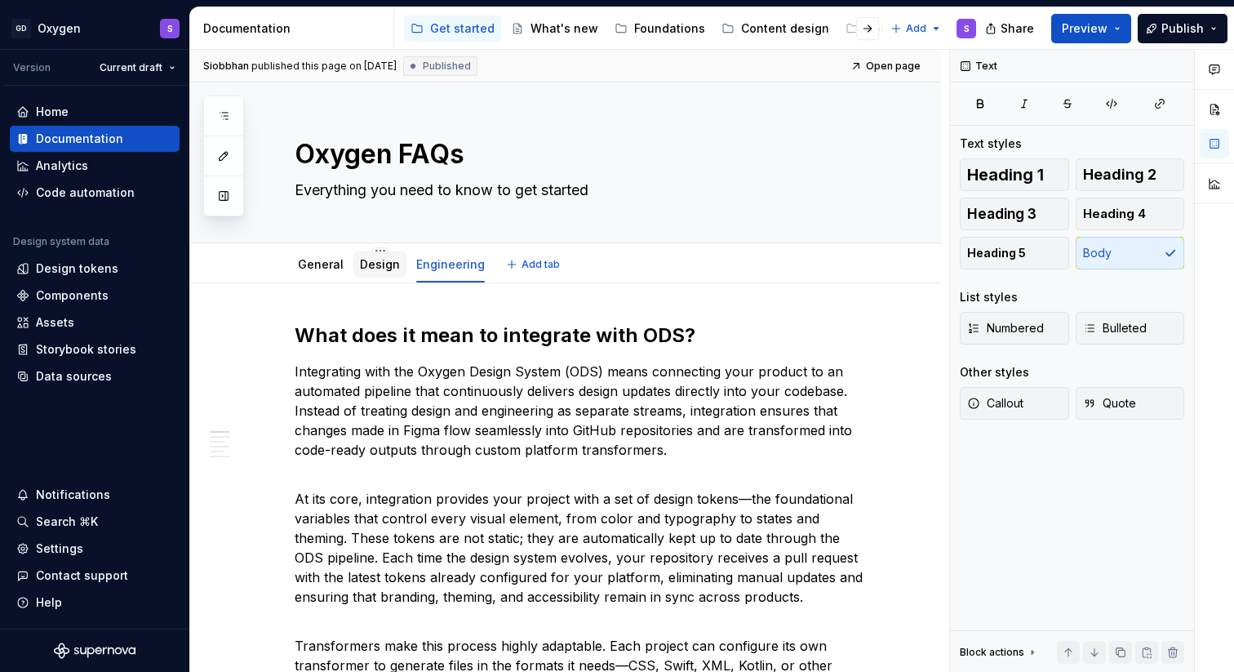
click at [375, 266] on link "Design" at bounding box center [380, 264] width 40 height 14
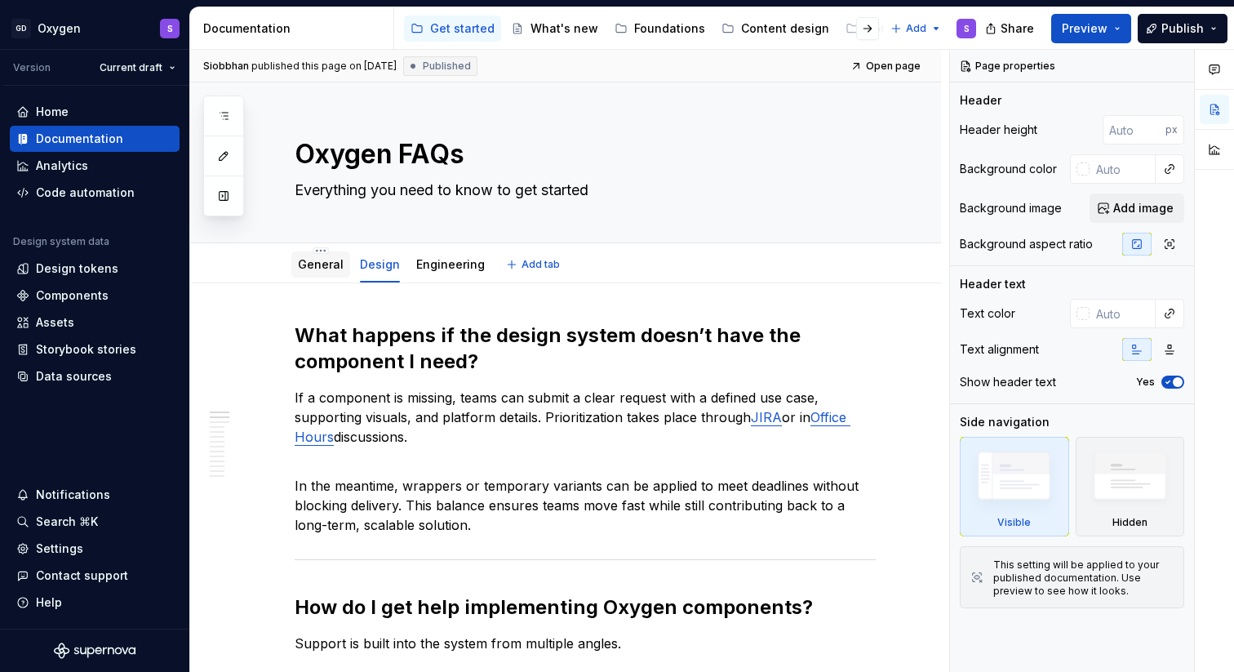
click at [317, 255] on div "General" at bounding box center [321, 265] width 46 height 20
click at [326, 259] on link "General" at bounding box center [321, 264] width 46 height 14
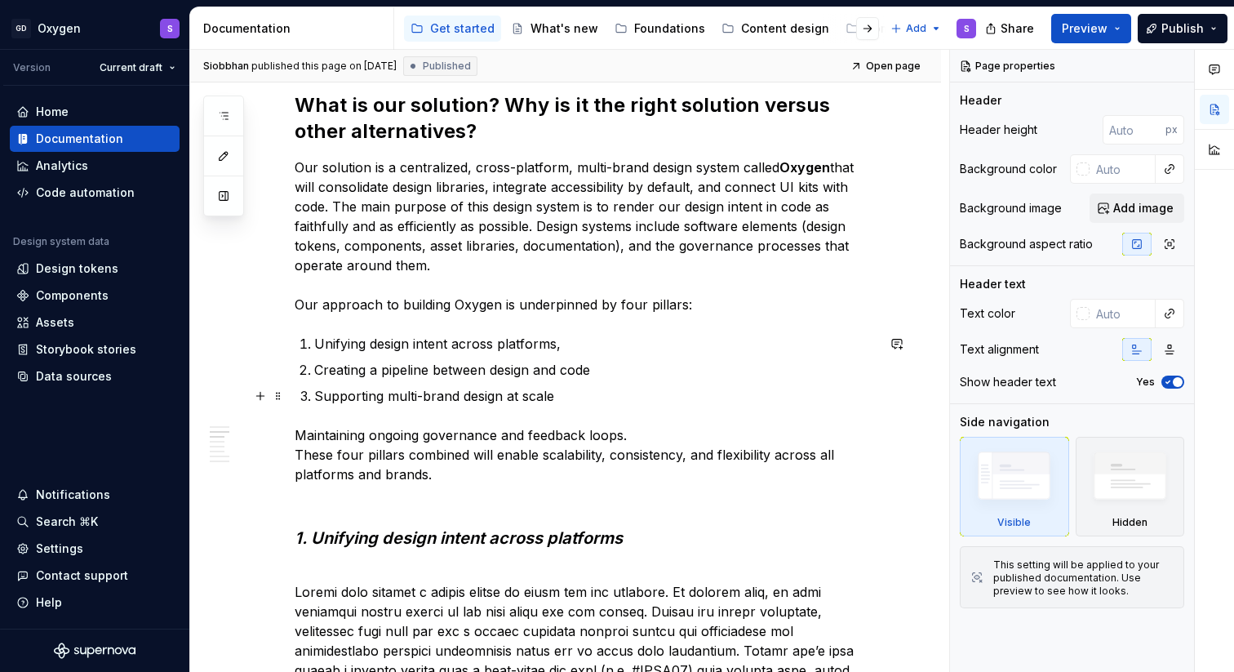
scroll to position [1055, 0]
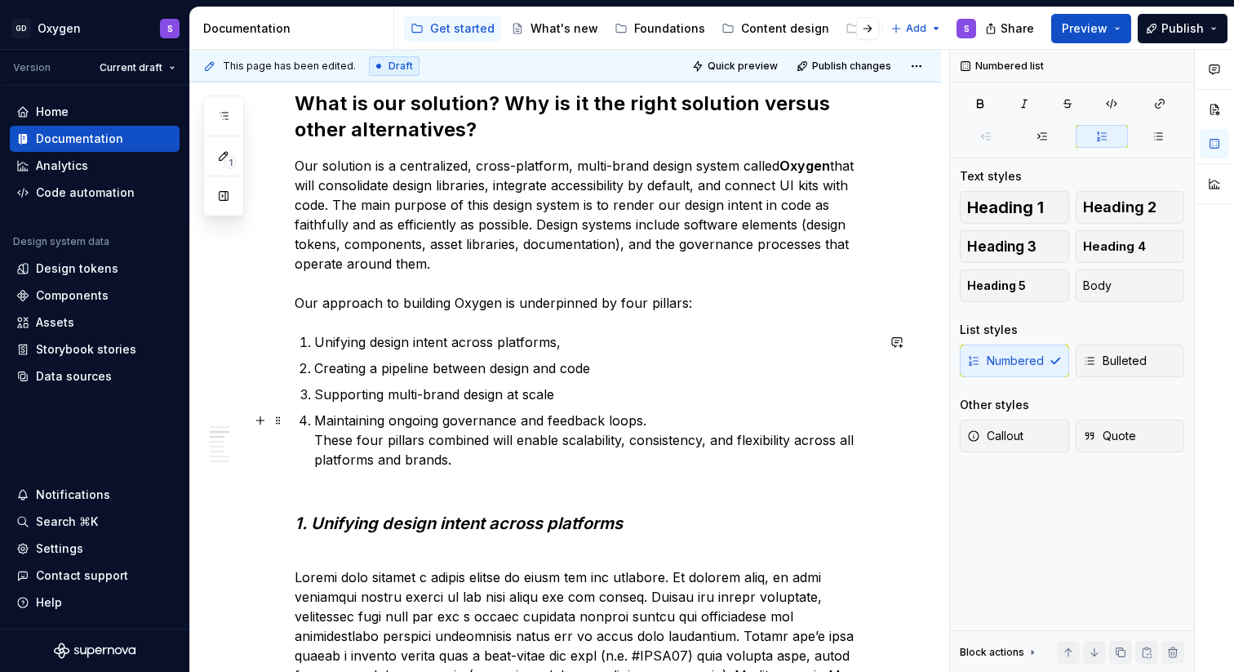
click at [315, 442] on p "Maintaining ongoing governance and feedback loops. These four pillars combined …" at bounding box center [594, 439] width 561 height 59
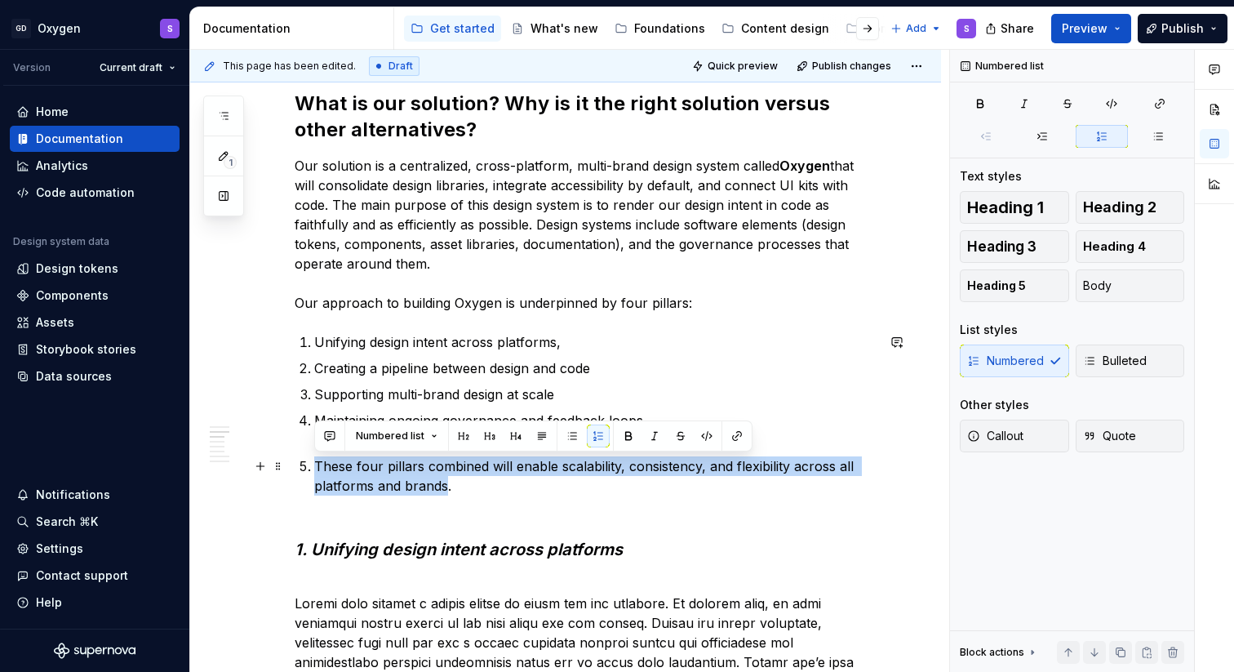
drag, startPoint x: 446, startPoint y: 491, endPoint x: 305, endPoint y: 470, distance: 142.7
click at [314, 470] on li "These four pillars combined will enable scalability, consistency, and flexibili…" at bounding box center [594, 475] width 561 height 39
click at [428, 439] on button "Numbered list" at bounding box center [396, 435] width 96 height 23
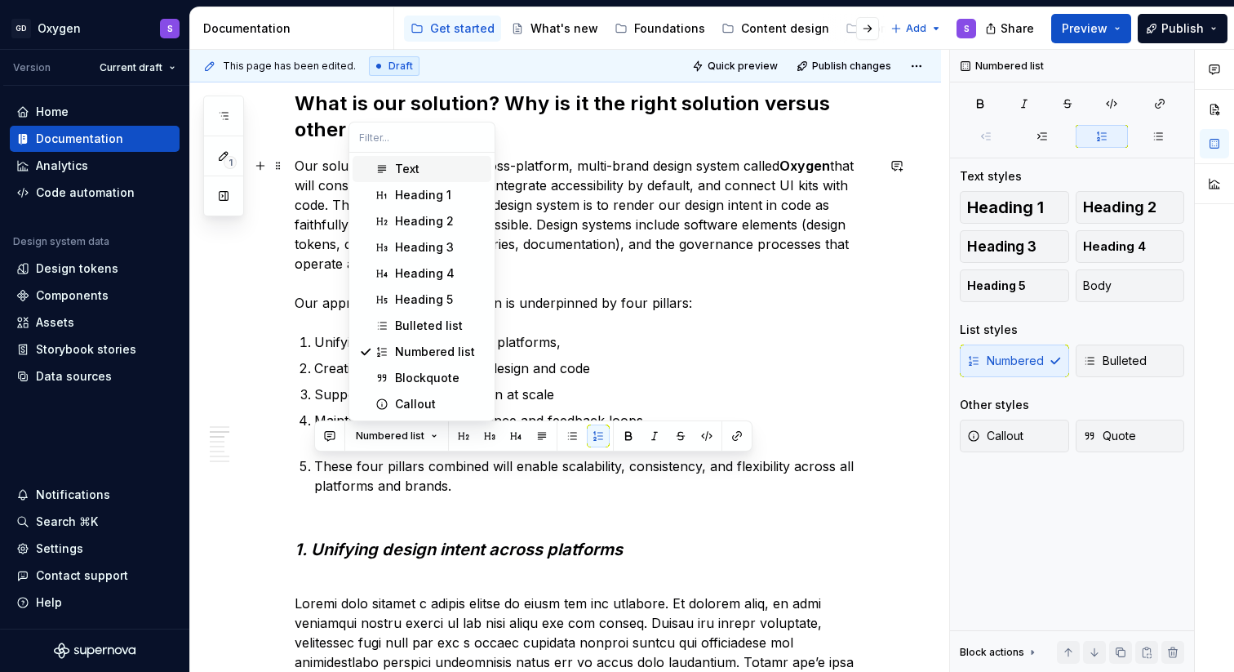
click at [417, 171] on div "Text" at bounding box center [407, 169] width 24 height 16
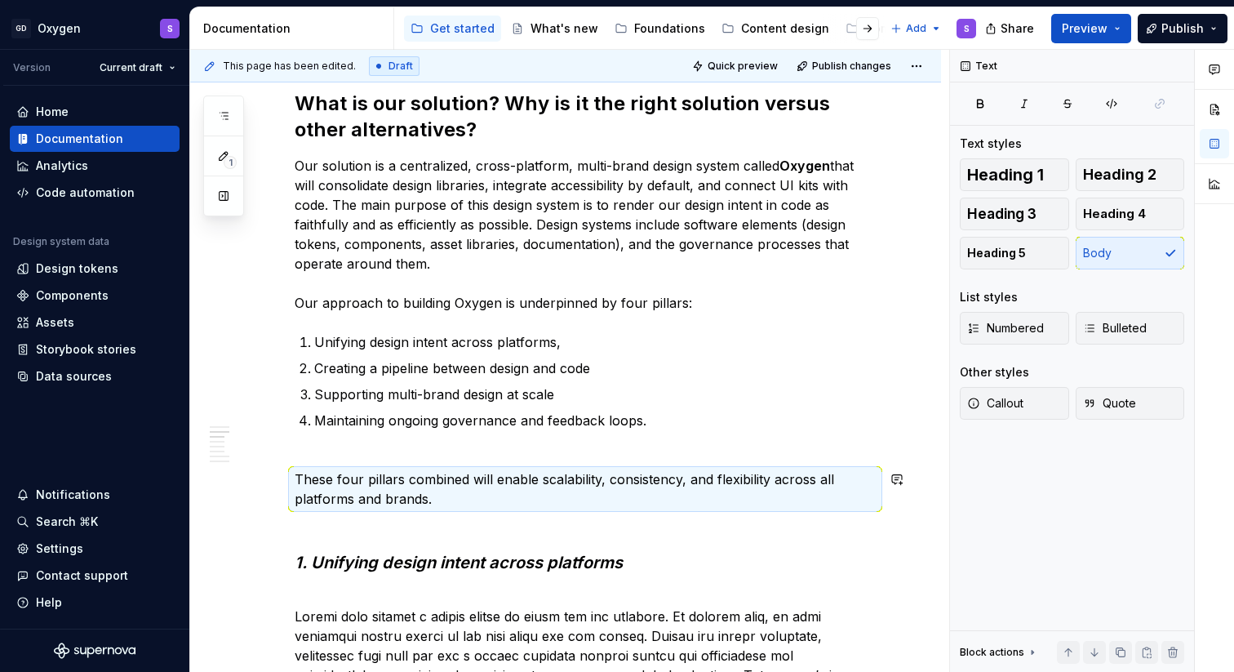
click at [357, 446] on p "Maintaining ongoing governance and feedback loops." at bounding box center [594, 429] width 561 height 39
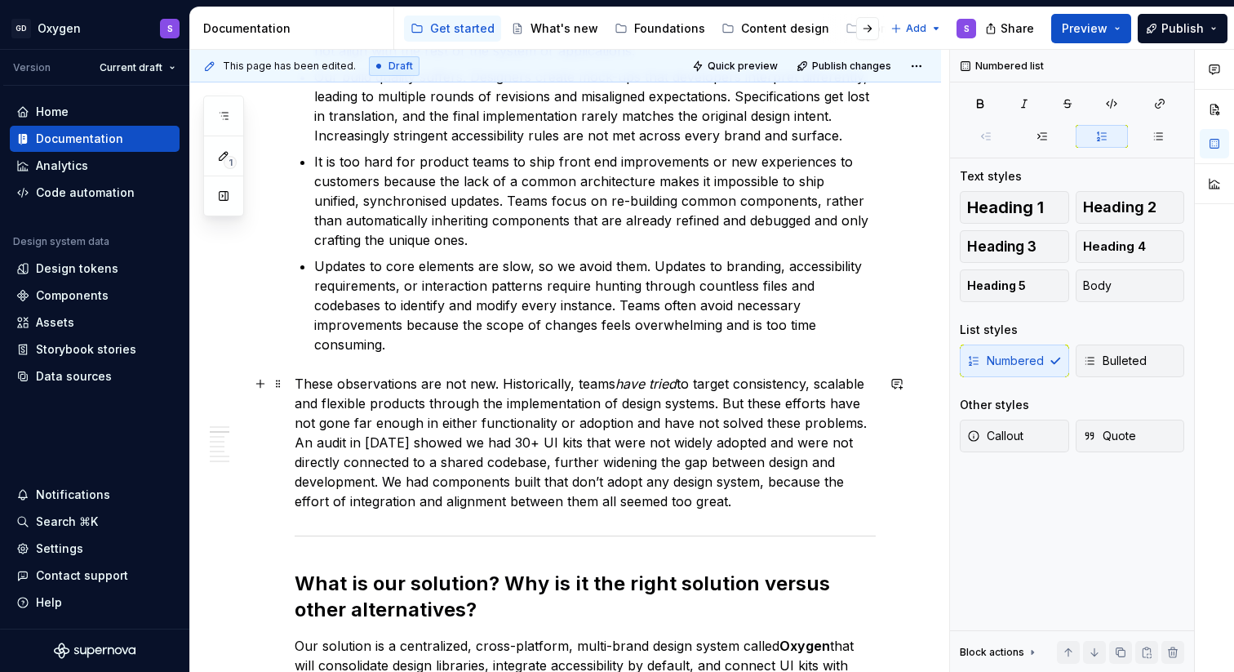
scroll to position [579, 0]
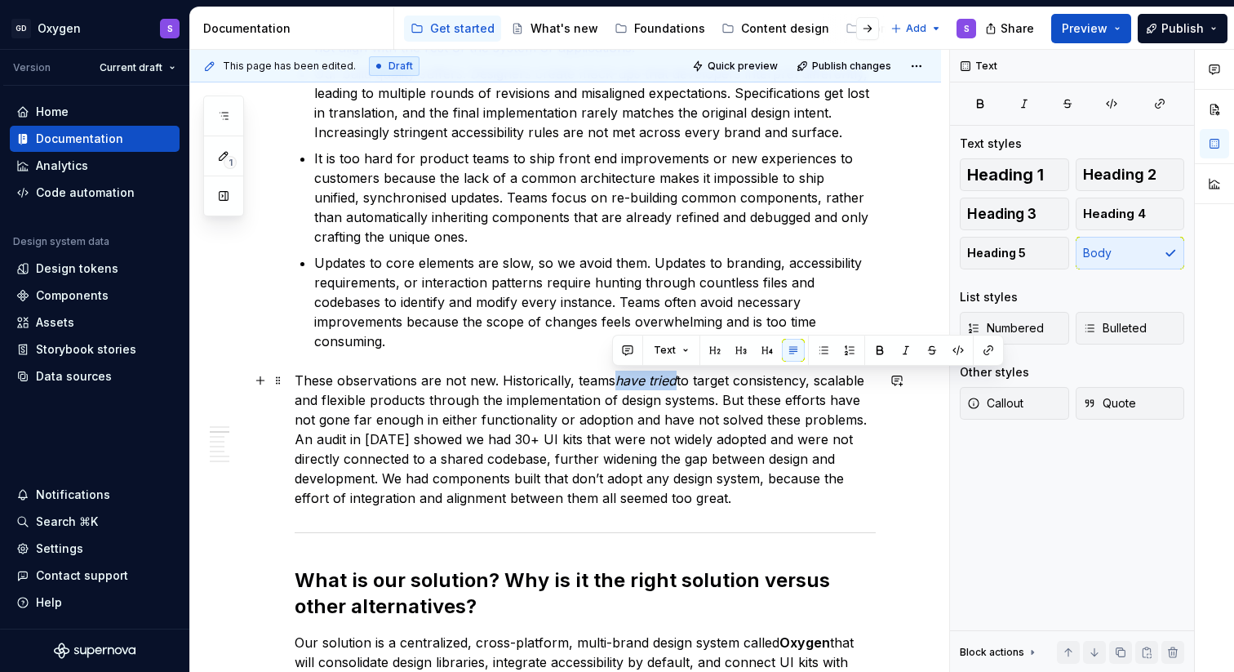
drag, startPoint x: 679, startPoint y: 384, endPoint x: 611, endPoint y: 384, distance: 67.7
click at [611, 384] on p "These observations are not new. Historically, teams have tried to target consis…" at bounding box center [585, 438] width 581 height 137
click at [904, 348] on button "button" at bounding box center [905, 350] width 23 height 23
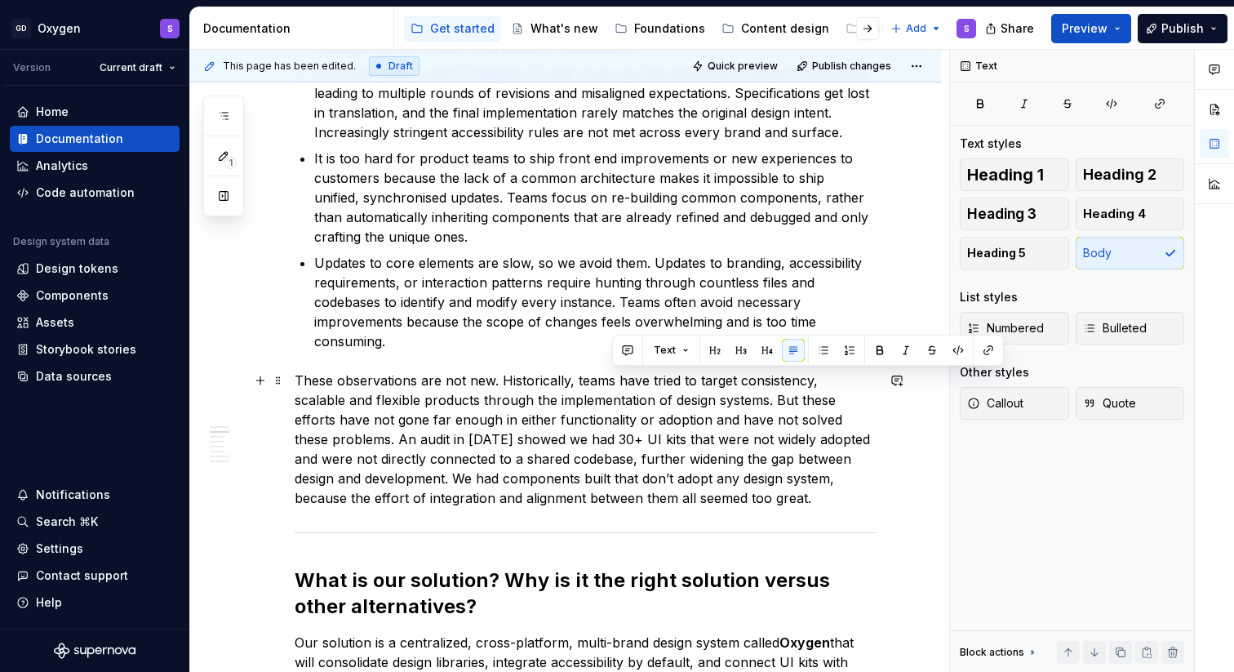
click at [709, 484] on p "These observations are not new. Historically, teams have tried to target consis…" at bounding box center [585, 438] width 581 height 137
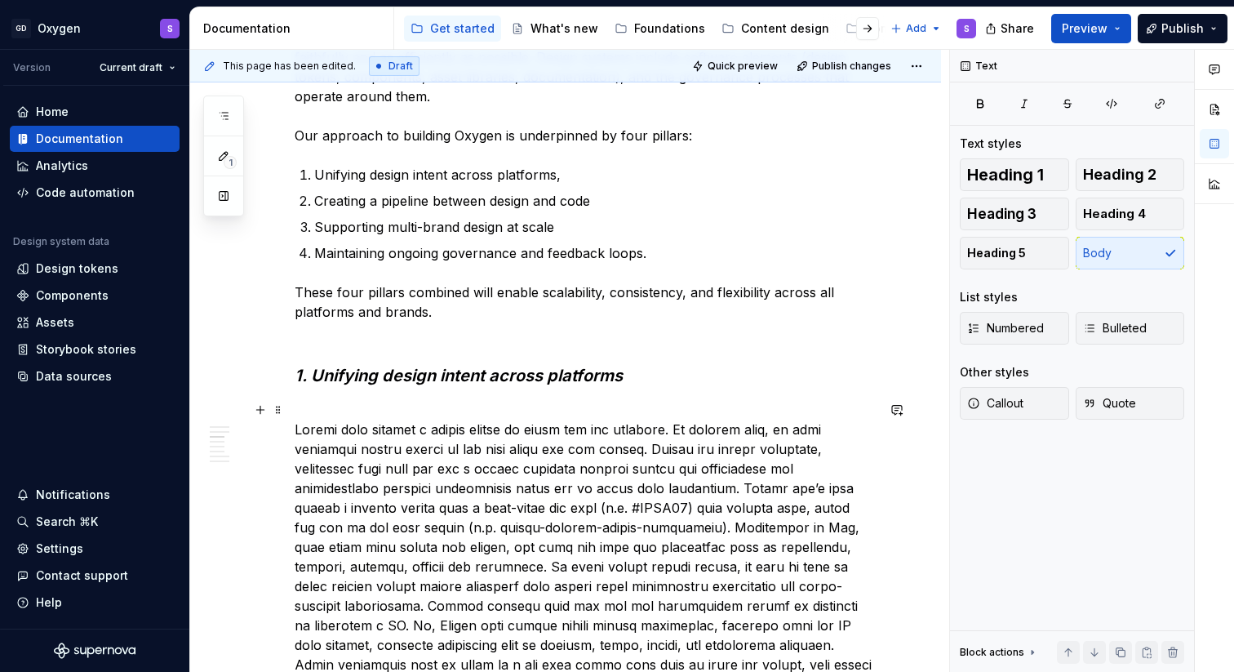
scroll to position [1226, 0]
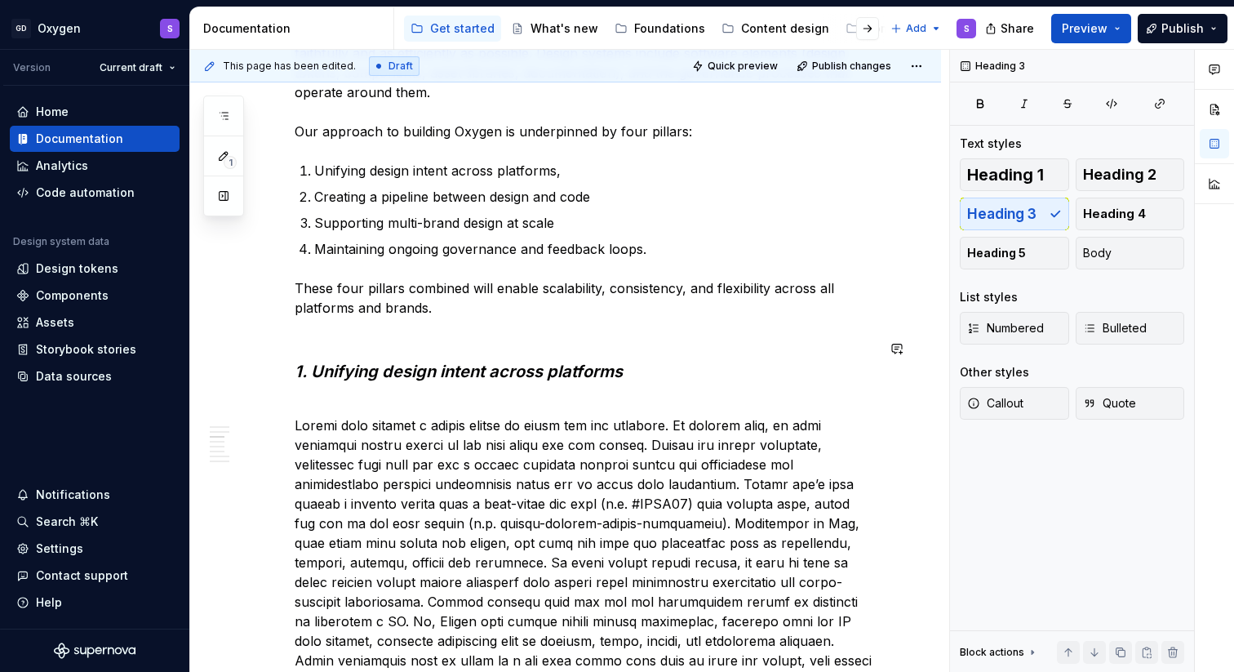
click at [353, 400] on p at bounding box center [585, 572] width 581 height 353
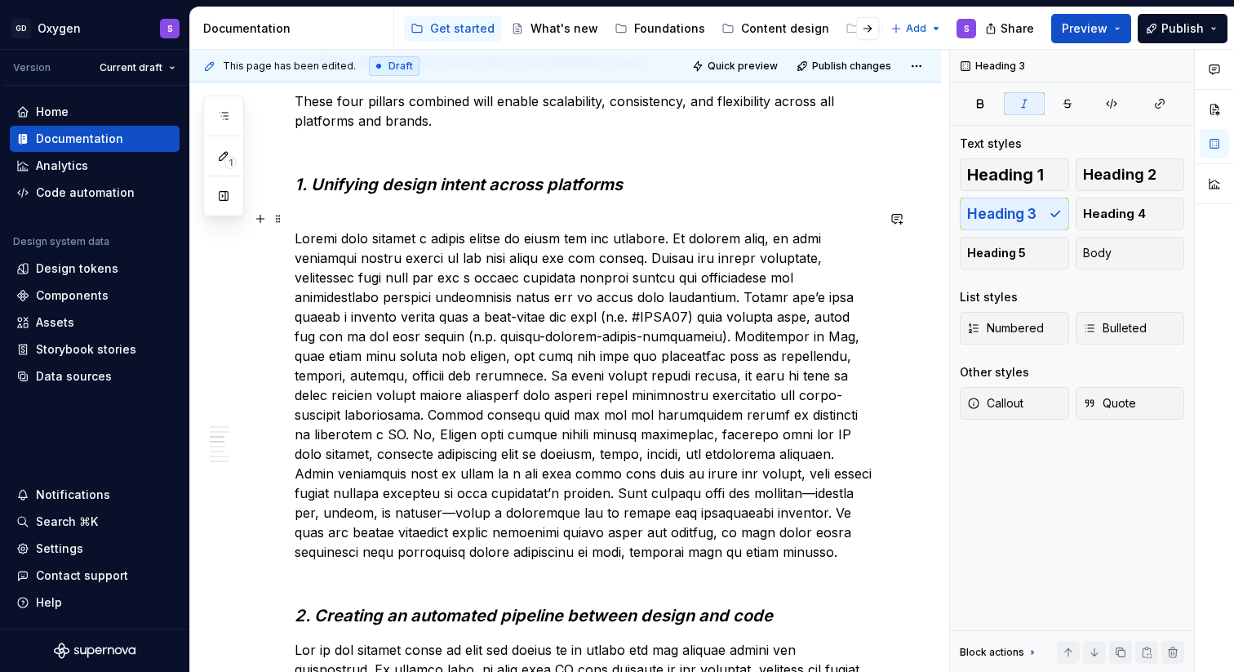
scroll to position [1420, 0]
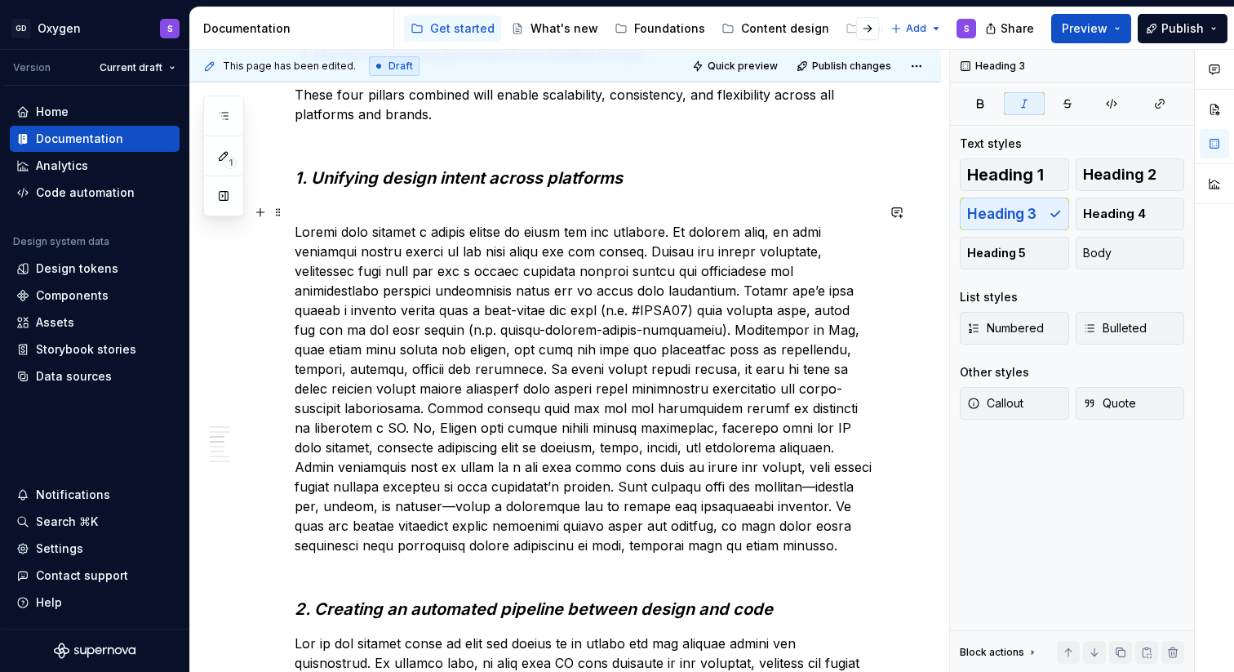
click at [328, 350] on p at bounding box center [585, 378] width 581 height 353
click at [412, 349] on p at bounding box center [585, 378] width 581 height 353
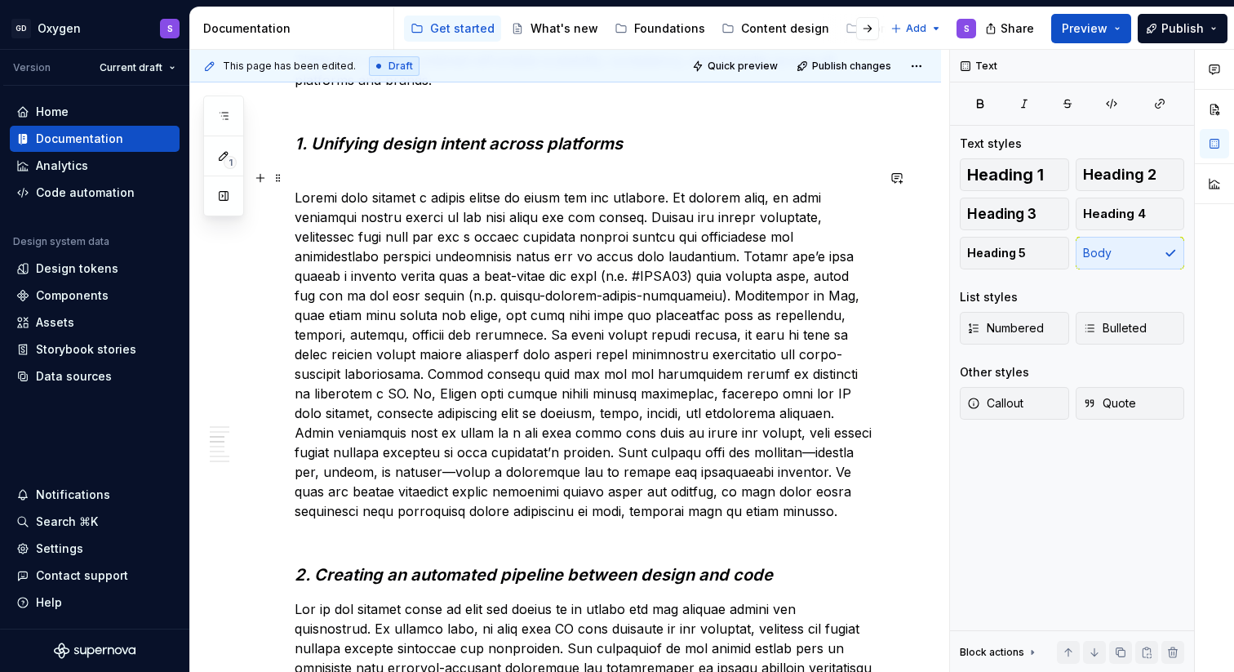
scroll to position [1457, 0]
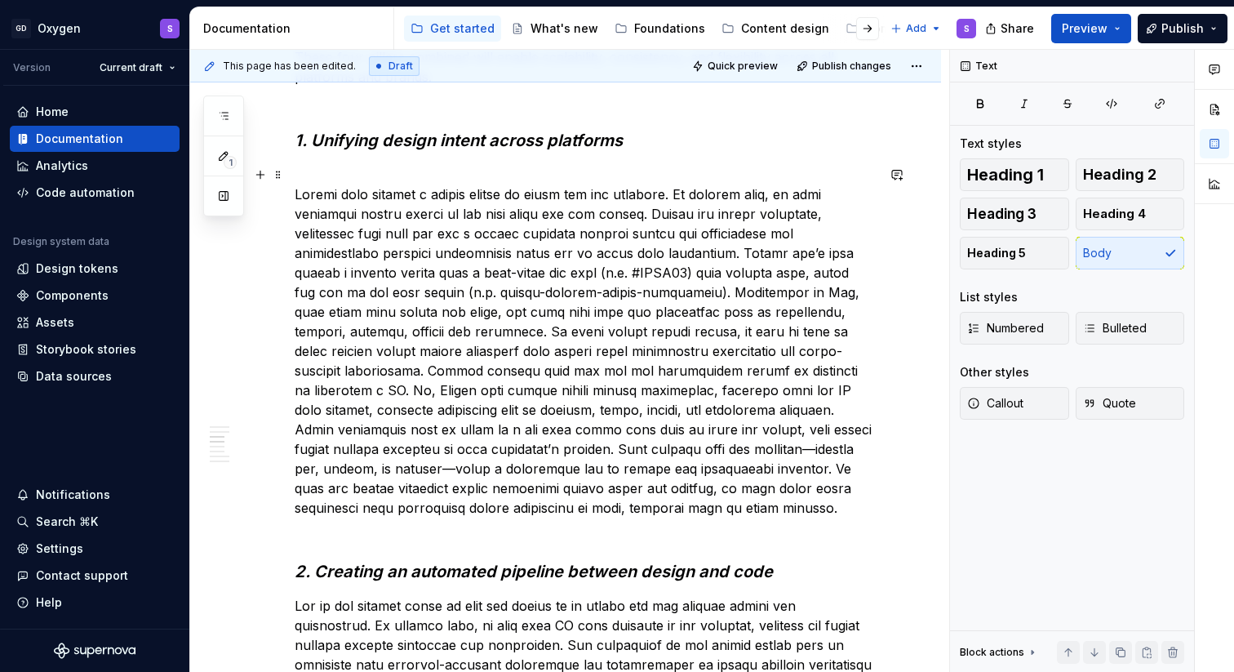
click at [793, 349] on p at bounding box center [585, 341] width 581 height 353
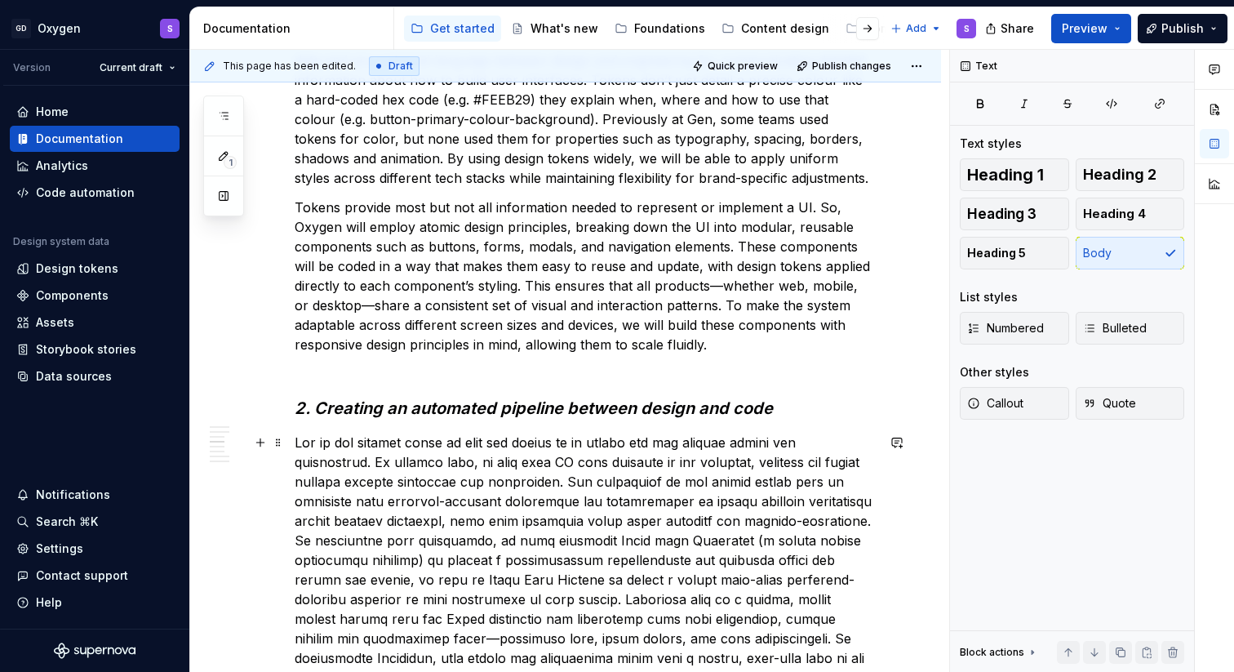
scroll to position [1633, 0]
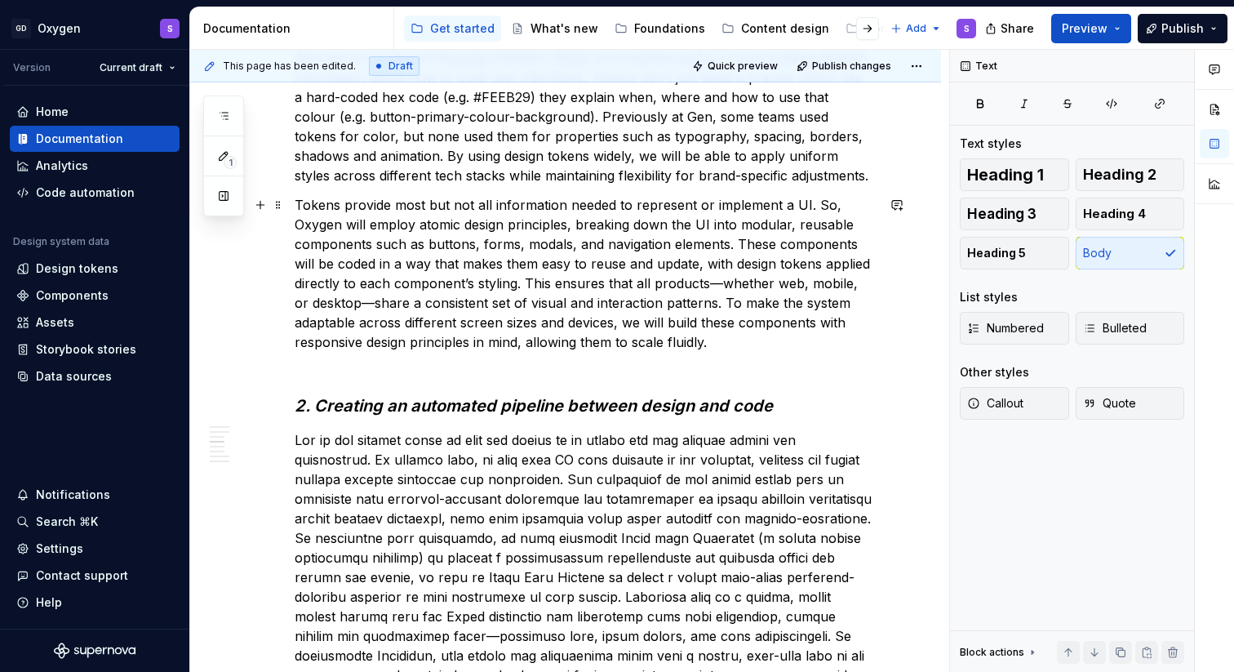
click at [720, 288] on p "Tokens provide most but not all information needed to represent or implement a …" at bounding box center [585, 273] width 581 height 157
click at [356, 305] on p "Tokens provide most but not all information needed to represent or implement a …" at bounding box center [585, 273] width 581 height 157
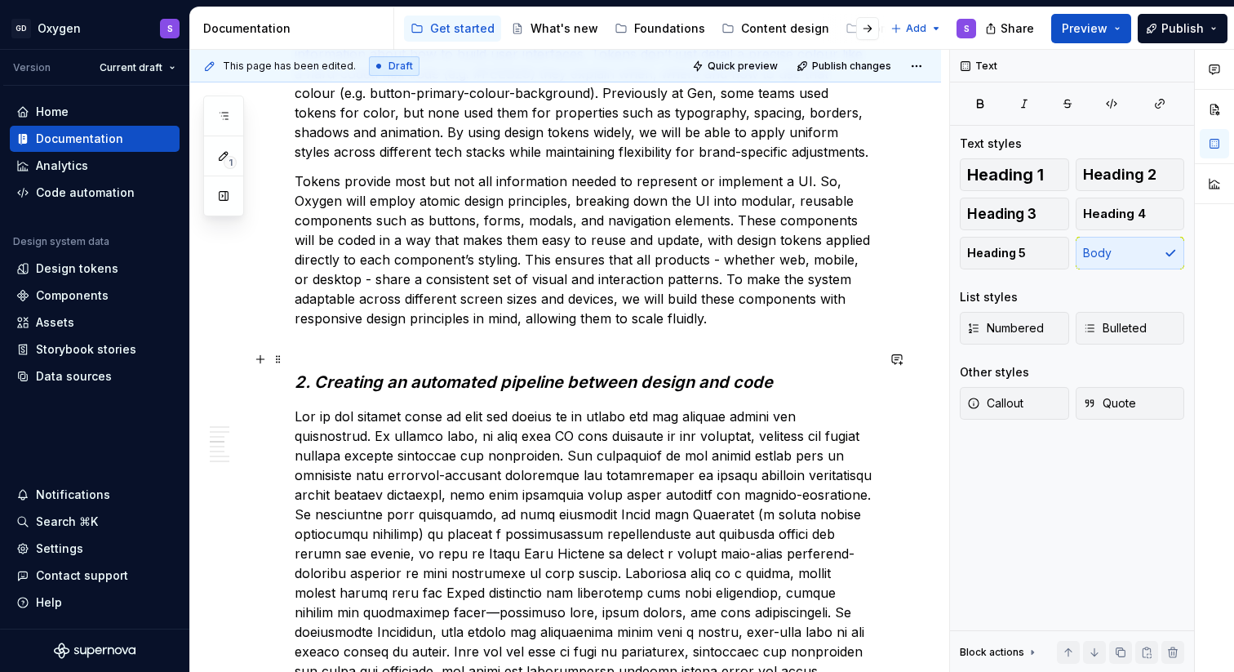
scroll to position [1661, 0]
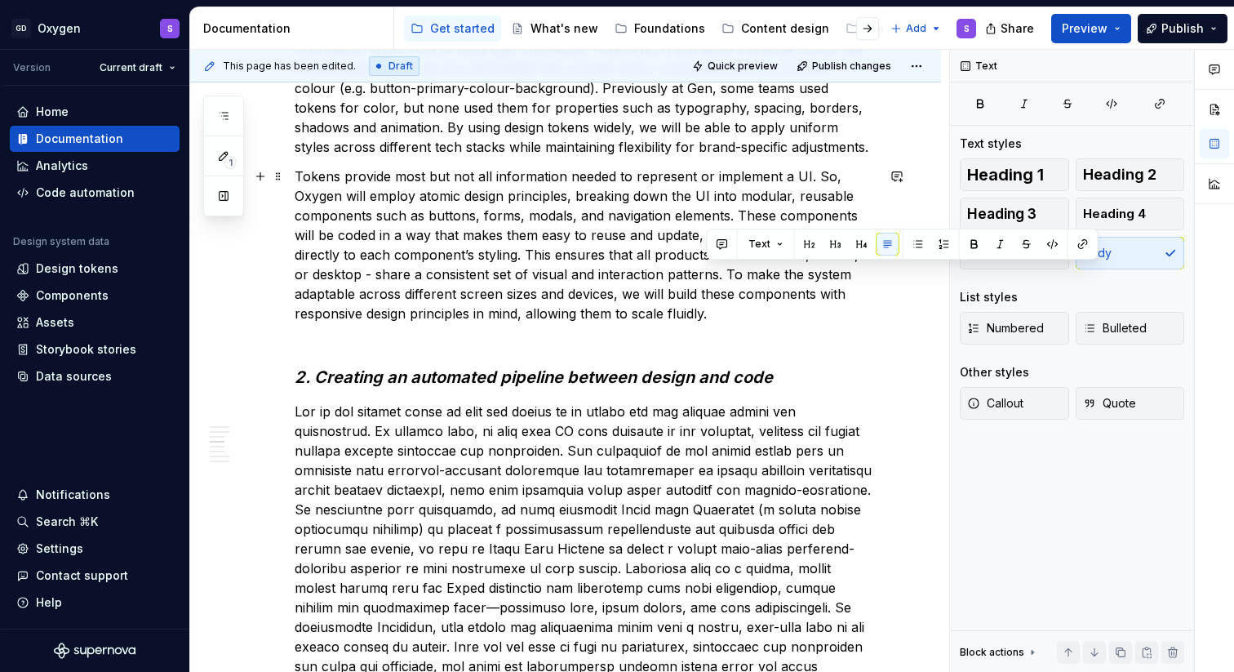
drag, startPoint x: 707, startPoint y: 273, endPoint x: 721, endPoint y: 310, distance: 39.3
click at [721, 310] on p "Tokens provide most but not all information needed to represent or implement a …" at bounding box center [585, 244] width 581 height 157
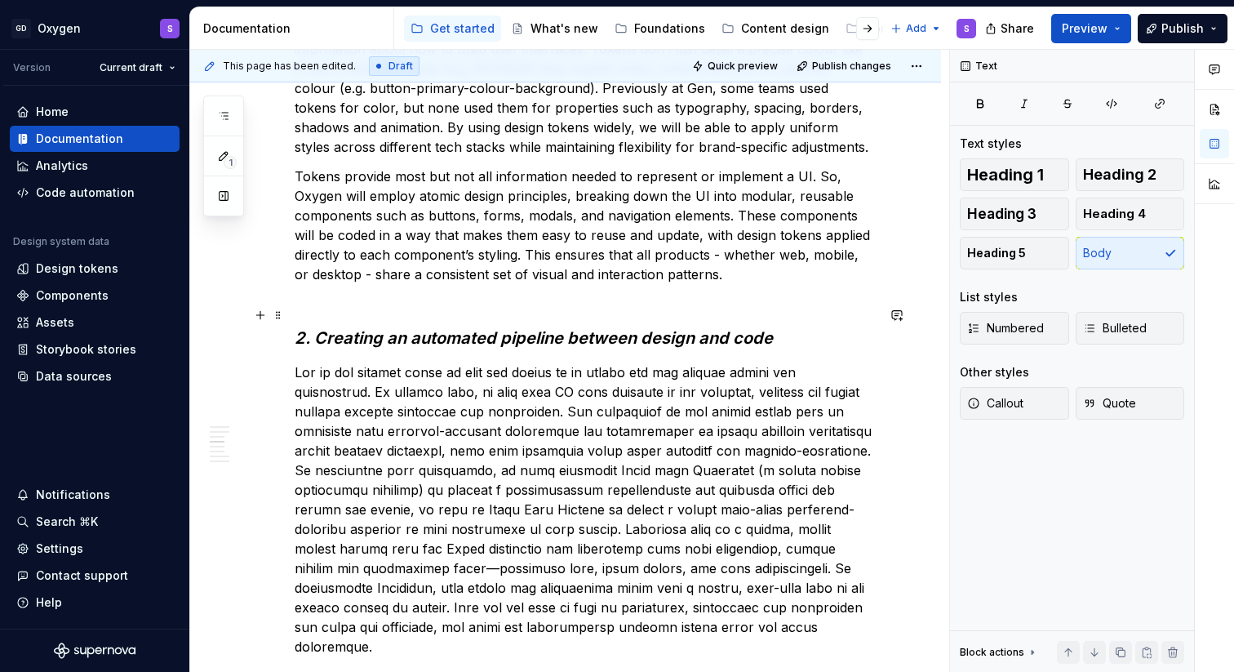
click at [547, 312] on h3 "2. Creating an automated pipeline between design and code" at bounding box center [585, 327] width 581 height 46
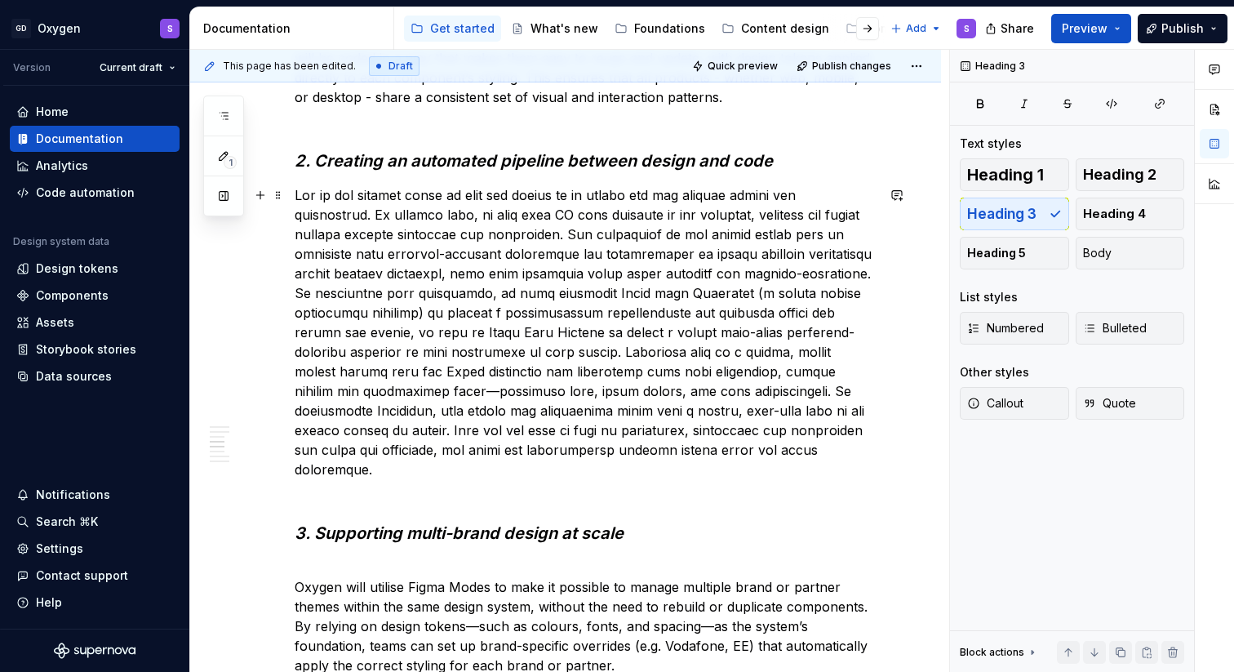
scroll to position [1842, 0]
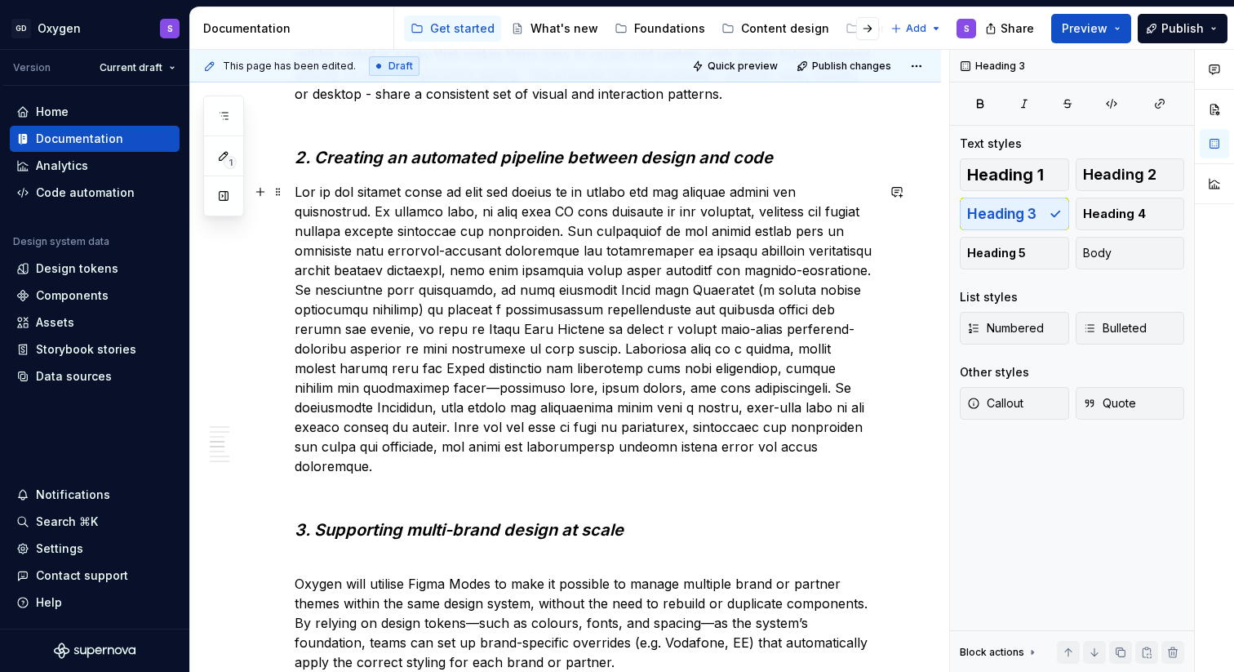
click at [366, 289] on p at bounding box center [585, 329] width 581 height 294
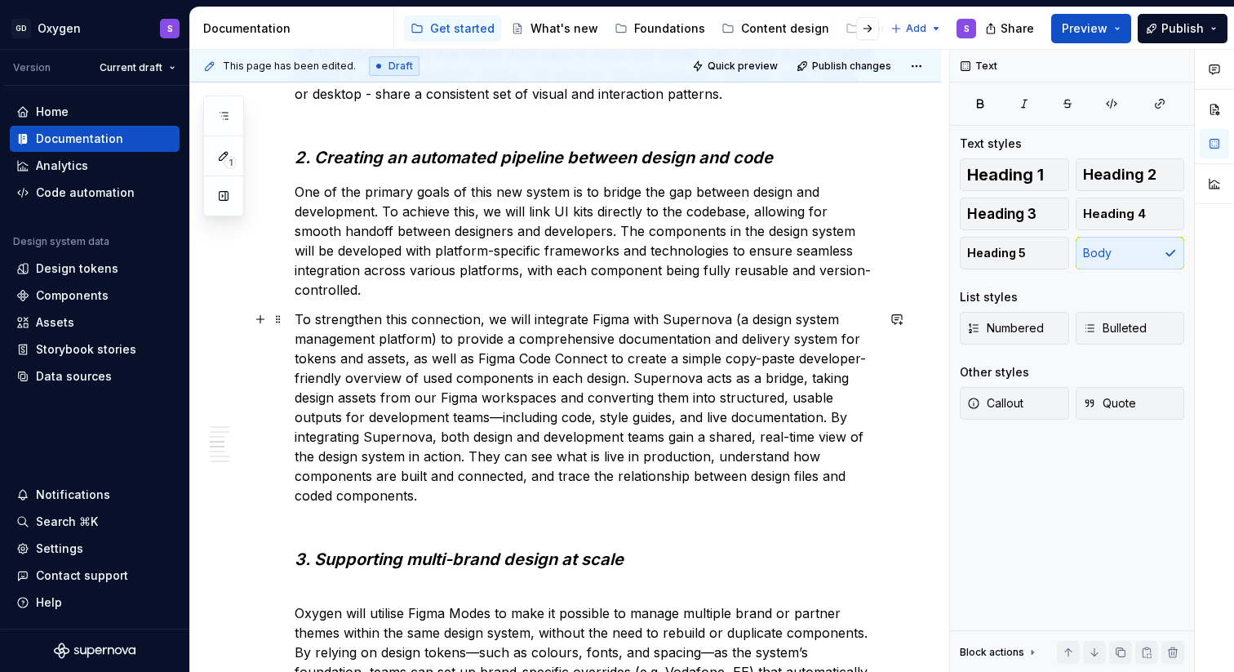
click at [738, 321] on p "To strengthen this connection, we will integrate Figma with Supernova (a design…" at bounding box center [585, 407] width 581 height 196
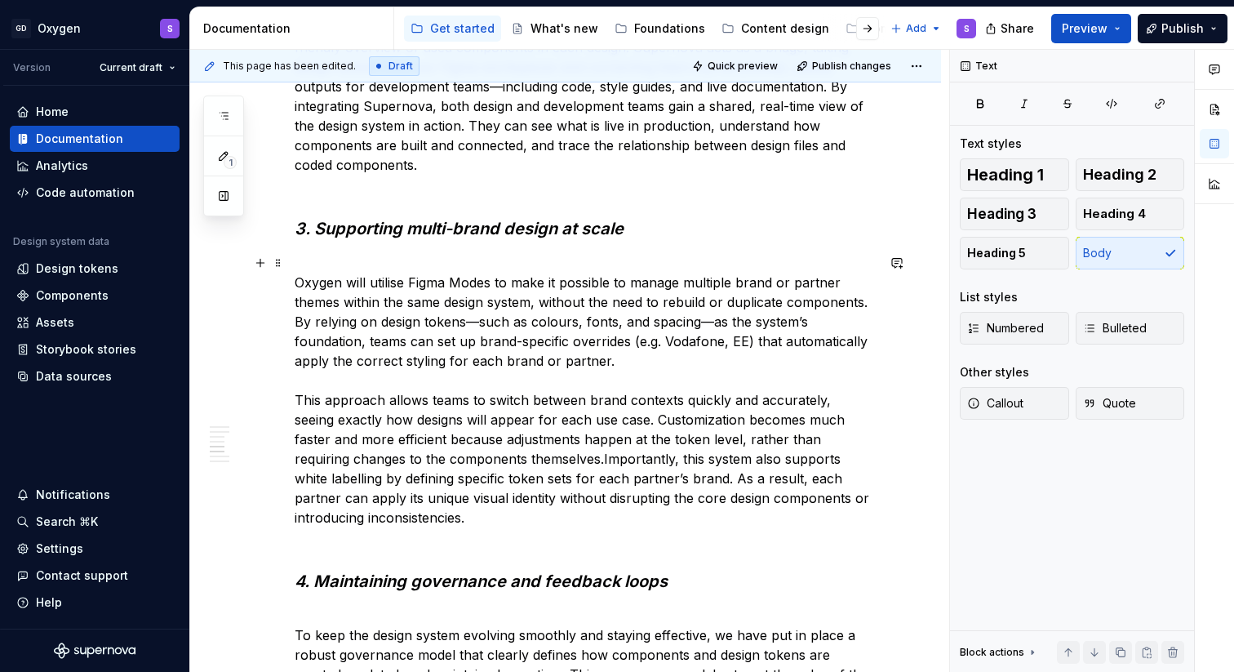
scroll to position [2174, 0]
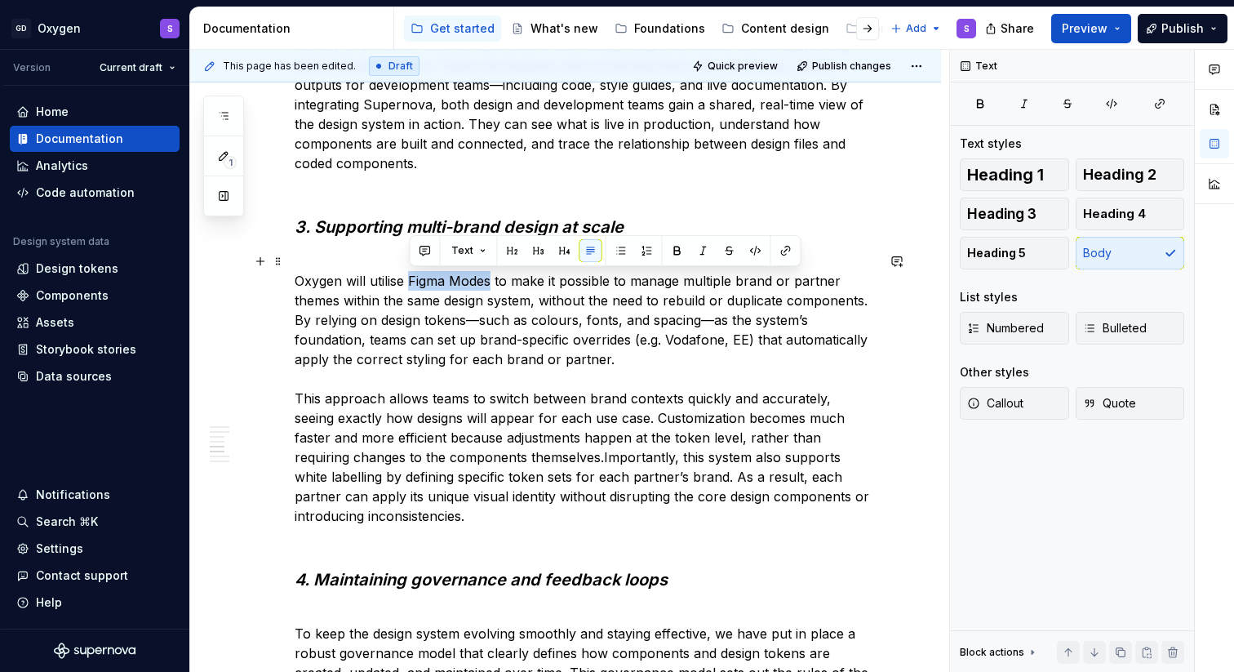
drag, startPoint x: 491, startPoint y: 278, endPoint x: 407, endPoint y: 278, distance: 84.0
click at [407, 278] on p "Oxygen will utilise Figma Modes to make it possible to manage multiple brand or…" at bounding box center [585, 388] width 581 height 274
click at [784, 250] on button "button" at bounding box center [785, 250] width 23 height 23
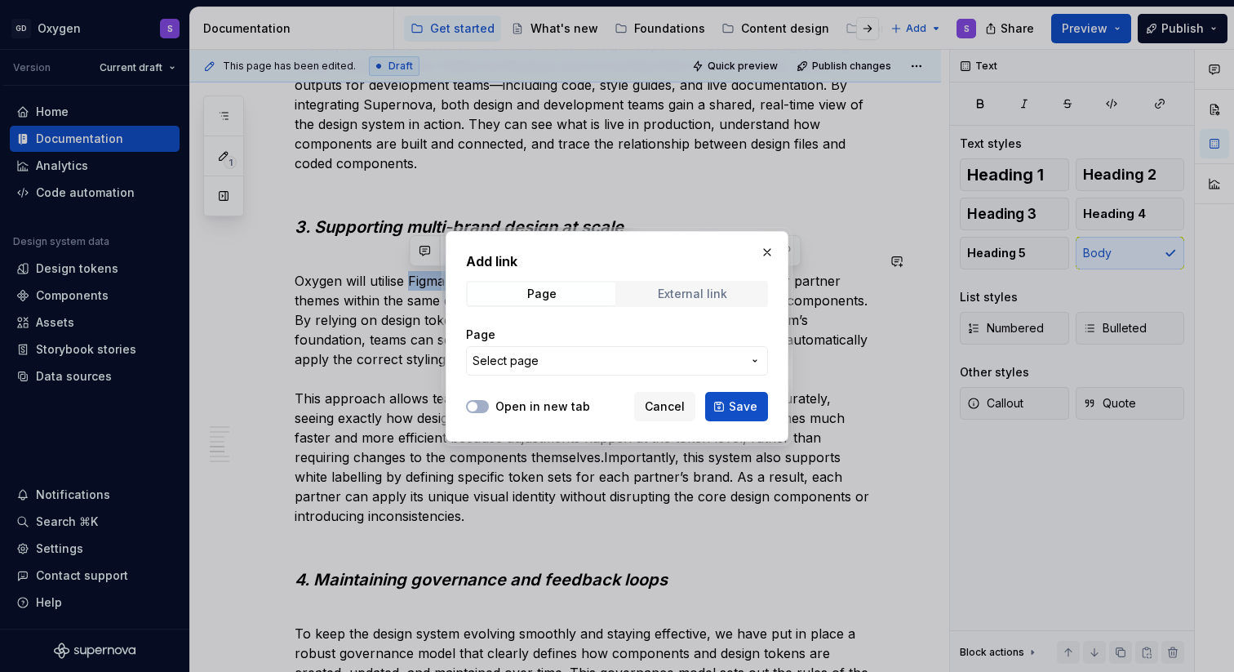
click at [692, 287] on div "External link" at bounding box center [692, 293] width 69 height 13
click at [553, 357] on input "URL" at bounding box center [617, 360] width 302 height 29
paste input "[URL][DOMAIN_NAME]"
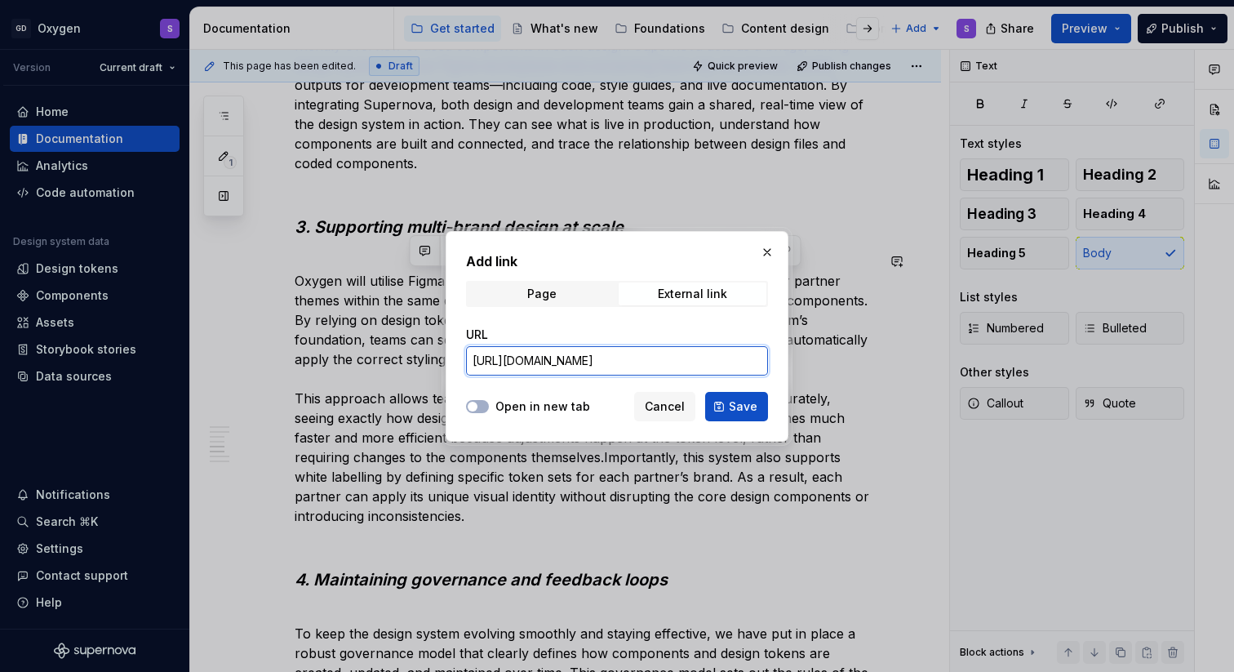
scroll to position [0, 144]
click at [740, 401] on span "Save" at bounding box center [743, 406] width 29 height 16
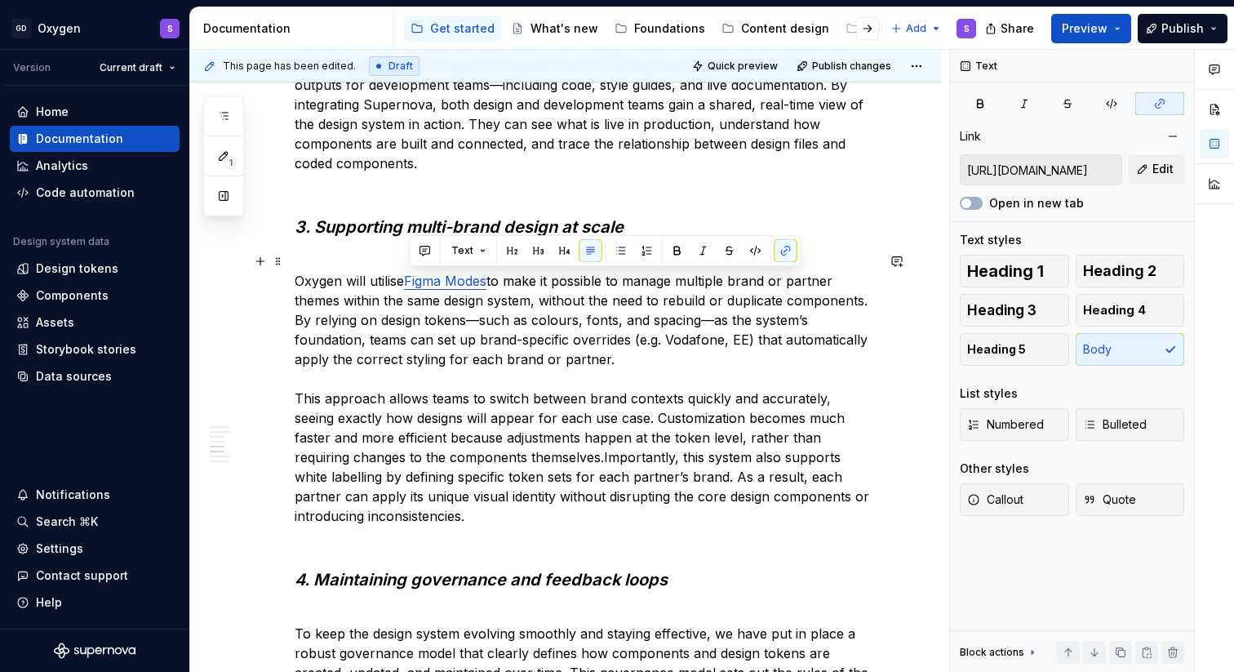
click at [587, 403] on p "Oxygen will utilise Figma Modes to make it possible to manage multiple brand or…" at bounding box center [585, 388] width 581 height 274
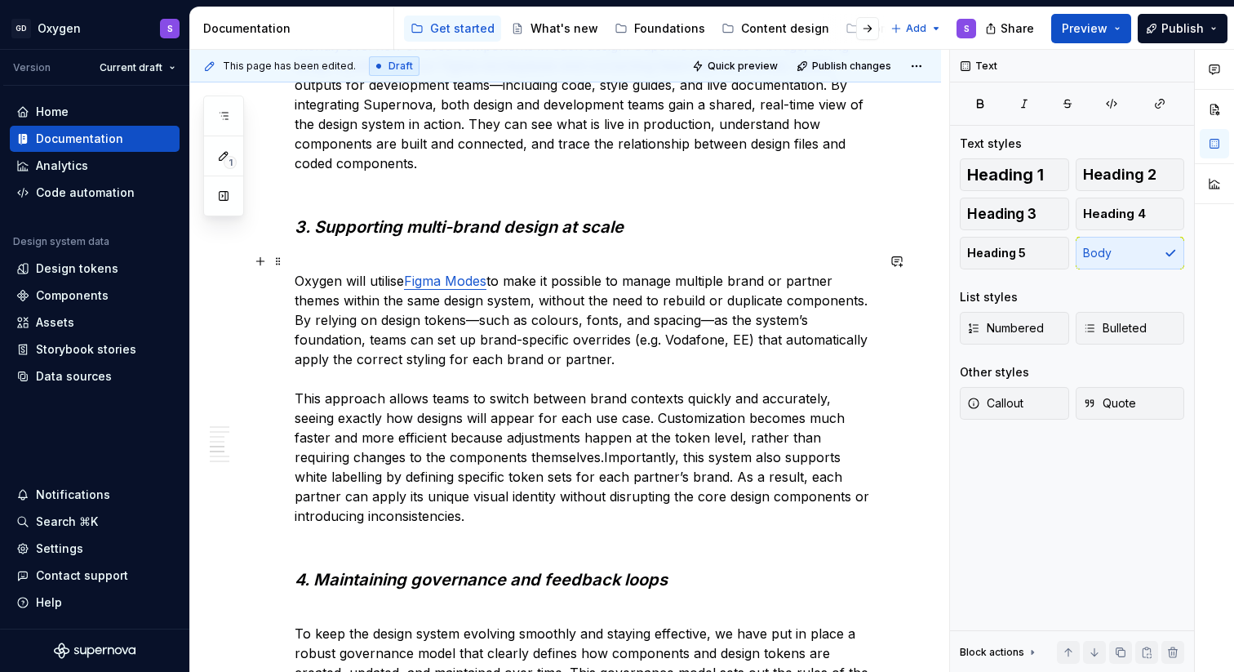
click at [477, 319] on p "Oxygen will utilise Figma Modes to make it possible to manage multiple brand or…" at bounding box center [585, 388] width 581 height 274
click at [708, 322] on p "Oxygen will utilise Figma Modes to make it possible to manage multiple brand or…" at bounding box center [585, 388] width 581 height 274
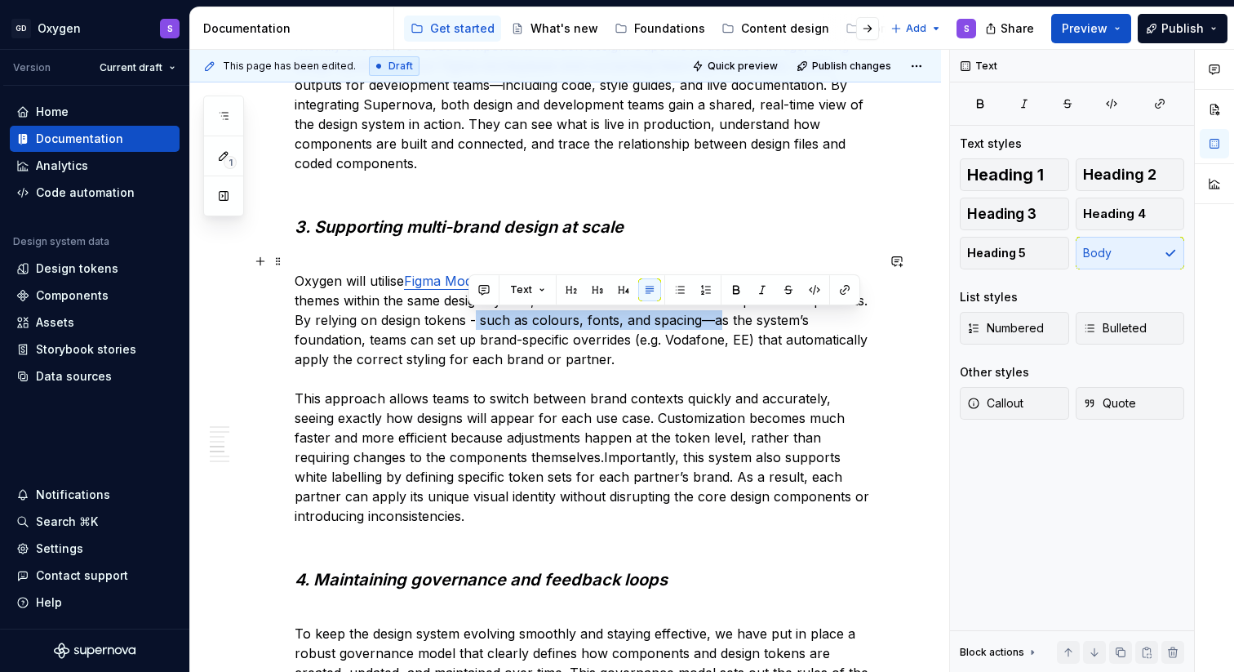
drag, startPoint x: 706, startPoint y: 321, endPoint x: 471, endPoint y: 325, distance: 235.0
click at [471, 325] on p "Oxygen will utilise Figma Modes to make it possible to manage multiple brand or…" at bounding box center [585, 388] width 581 height 274
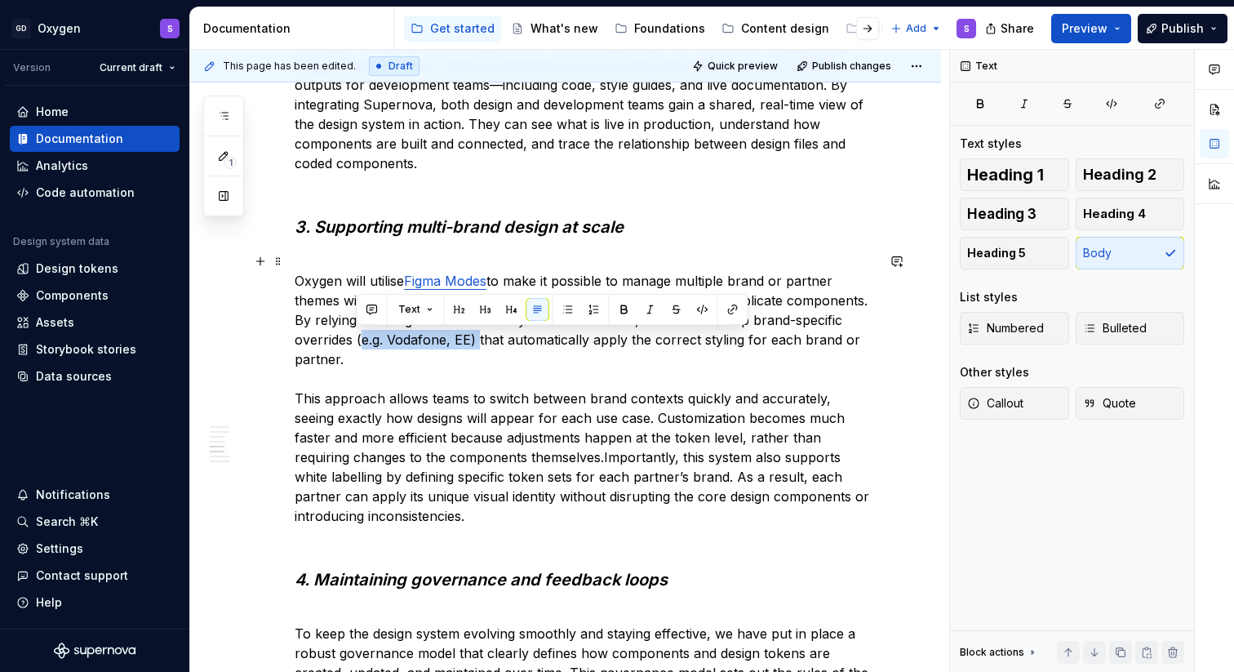
drag, startPoint x: 475, startPoint y: 341, endPoint x: 355, endPoint y: 344, distance: 120.0
click at [355, 344] on p "Oxygen will utilise Figma Modes to make it possible to manage multiple brand or…" at bounding box center [585, 388] width 581 height 274
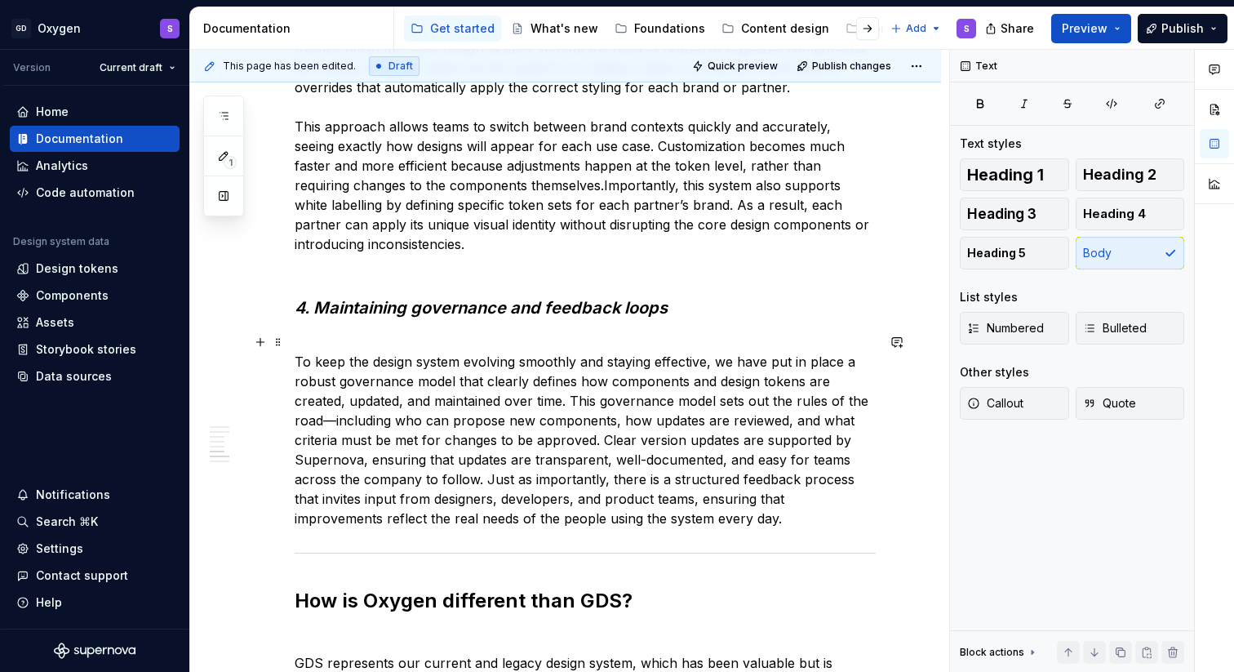
scroll to position [2428, 0]
click at [438, 338] on p "To keep the design system evolving smoothly and staying effective, we have put …" at bounding box center [585, 428] width 581 height 196
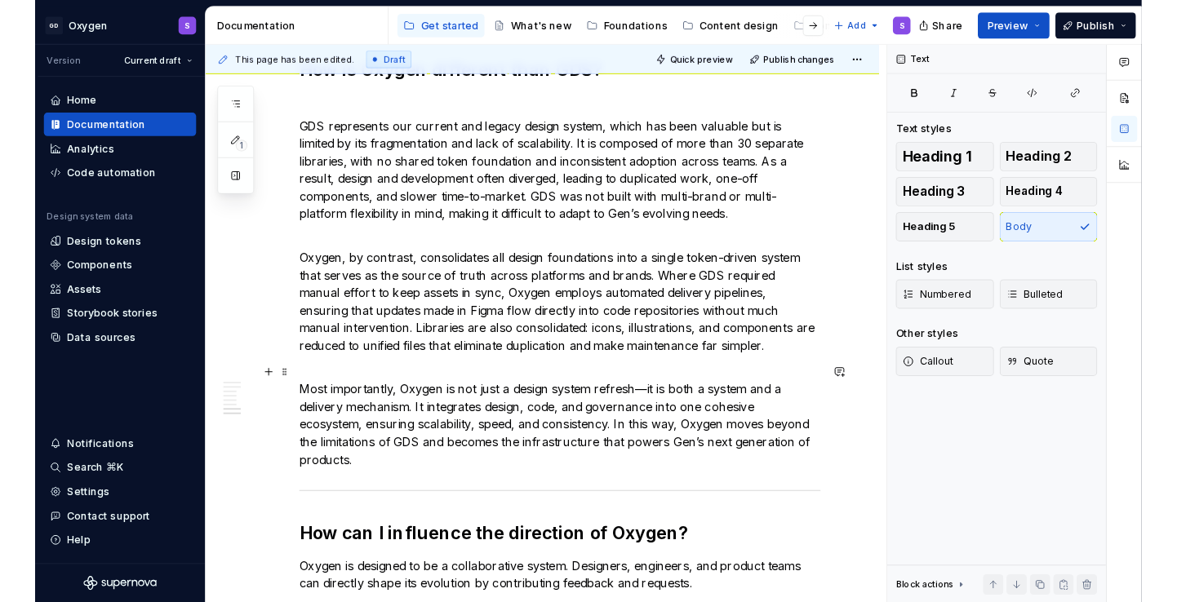
scroll to position [2955, 0]
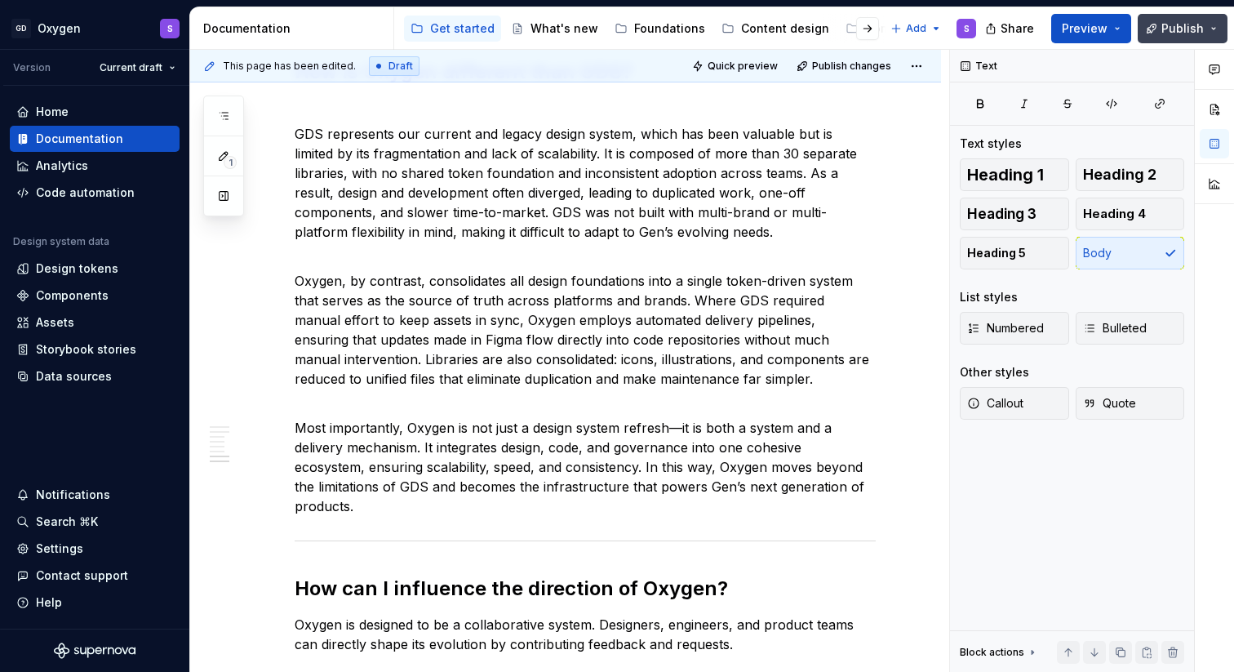
click at [1176, 38] on button "Publish" at bounding box center [1182, 28] width 90 height 29
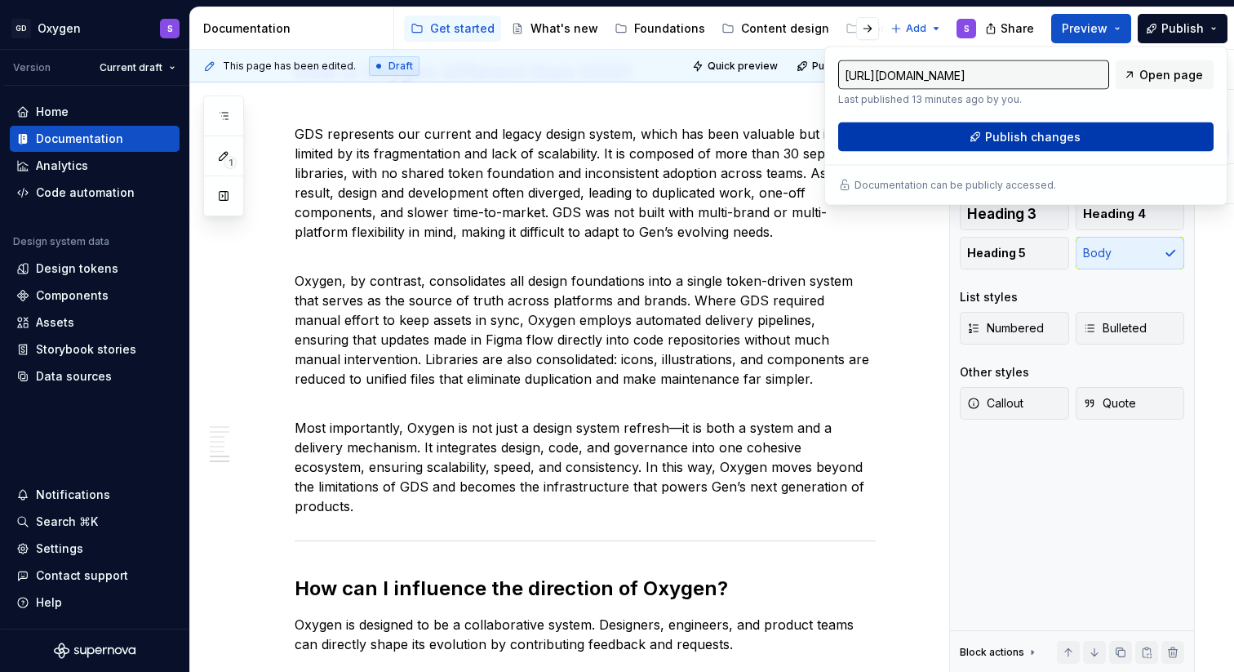
click at [1082, 132] on button "Publish changes" at bounding box center [1025, 136] width 375 height 29
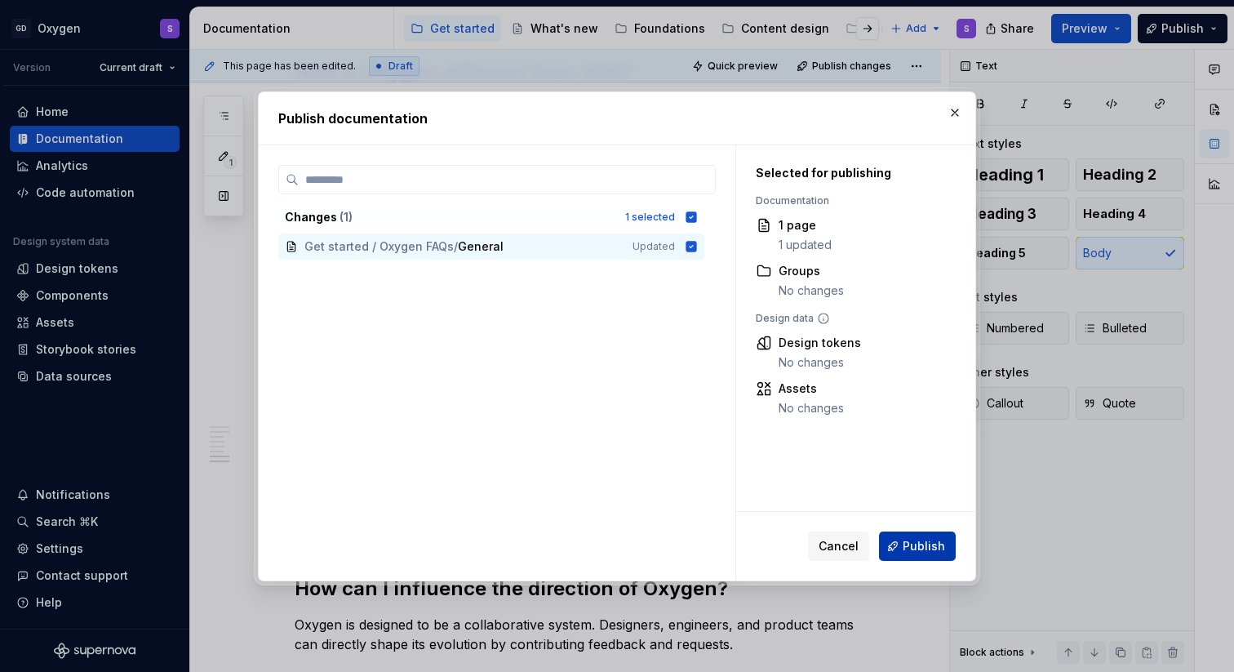
click at [919, 544] on span "Publish" at bounding box center [923, 546] width 42 height 16
